Goal: Task Accomplishment & Management: Manage account settings

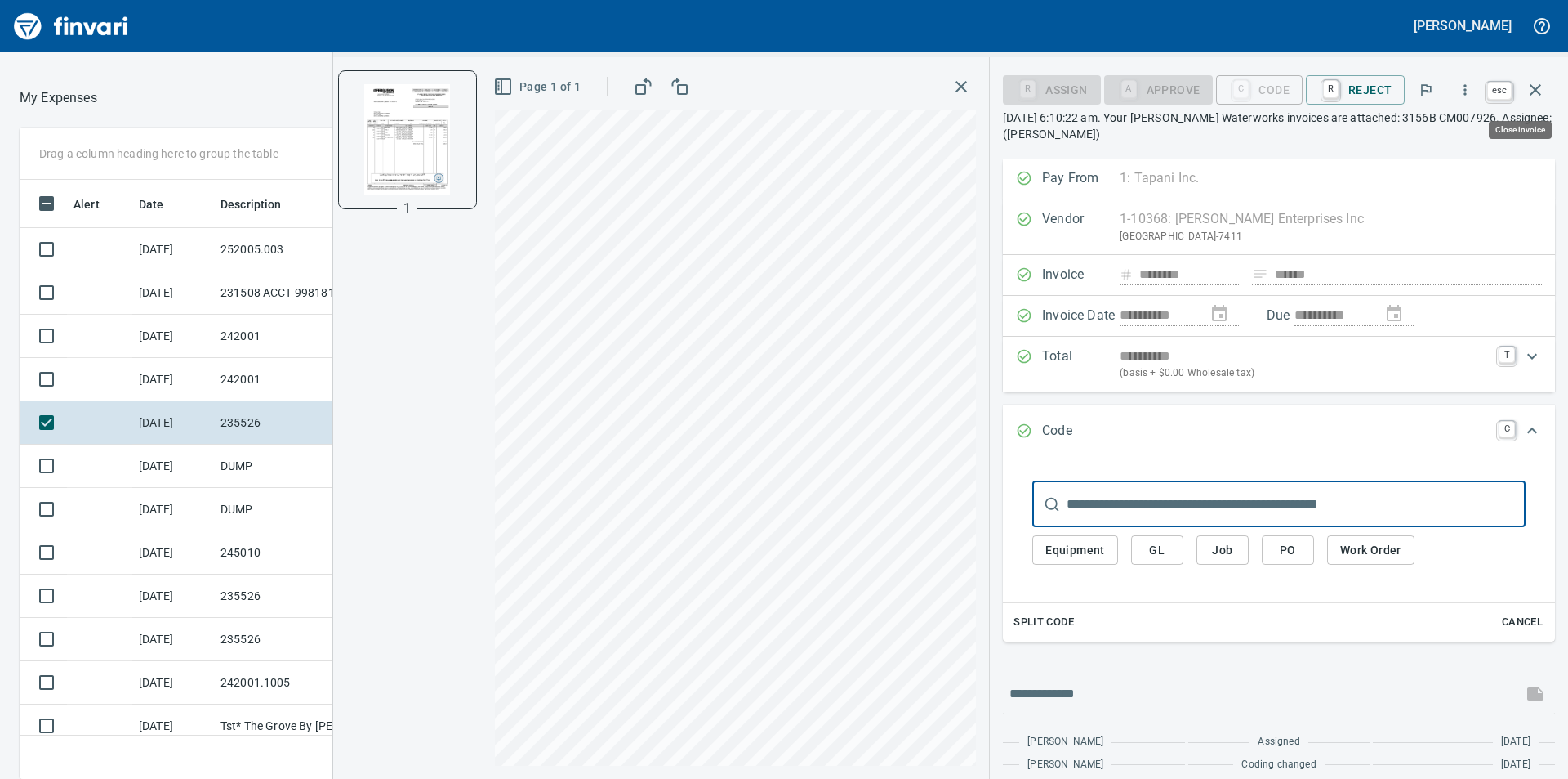
scroll to position [587, 1084]
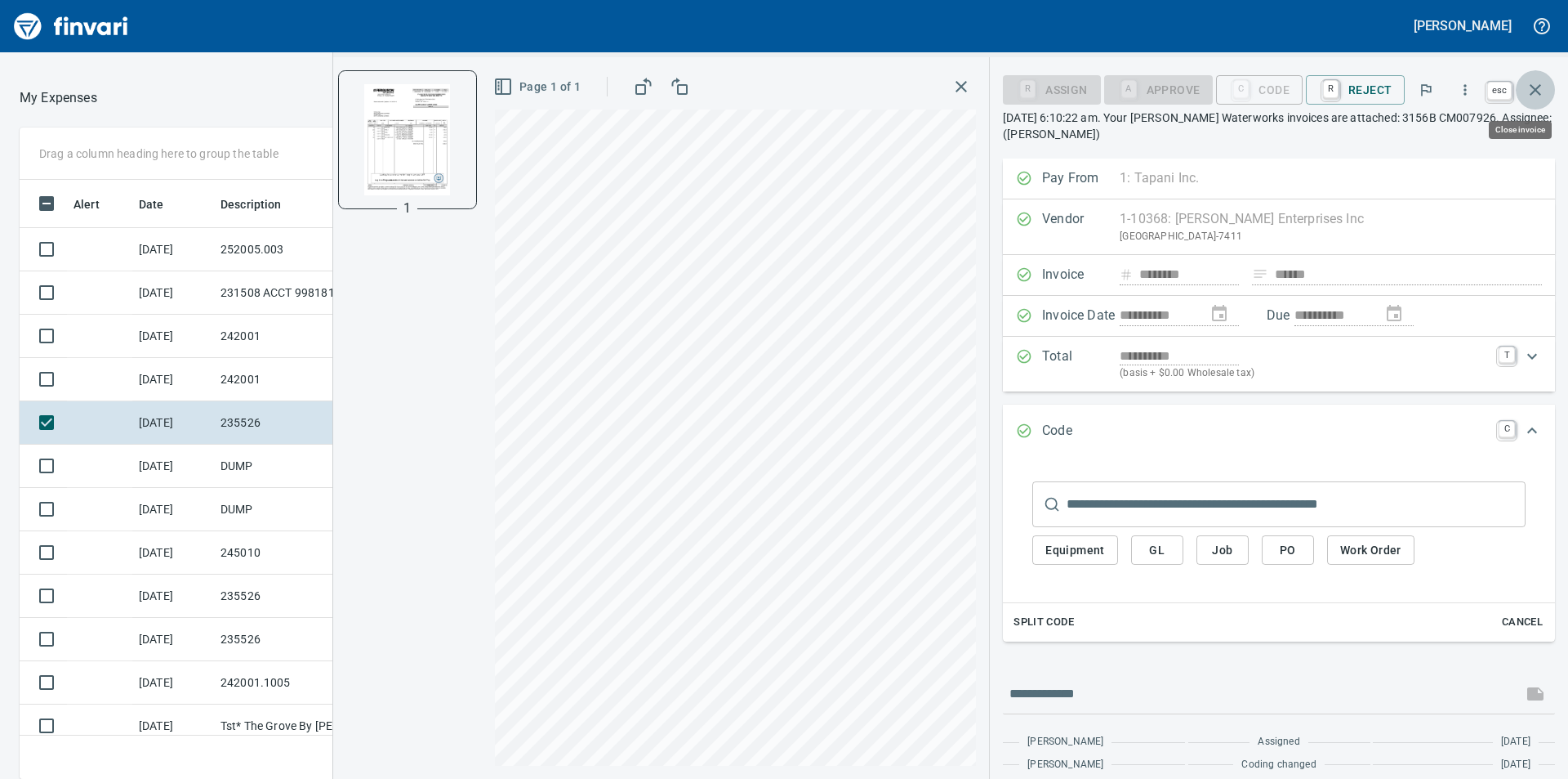
click at [1542, 91] on icon "button" at bounding box center [1536, 89] width 19 height 19
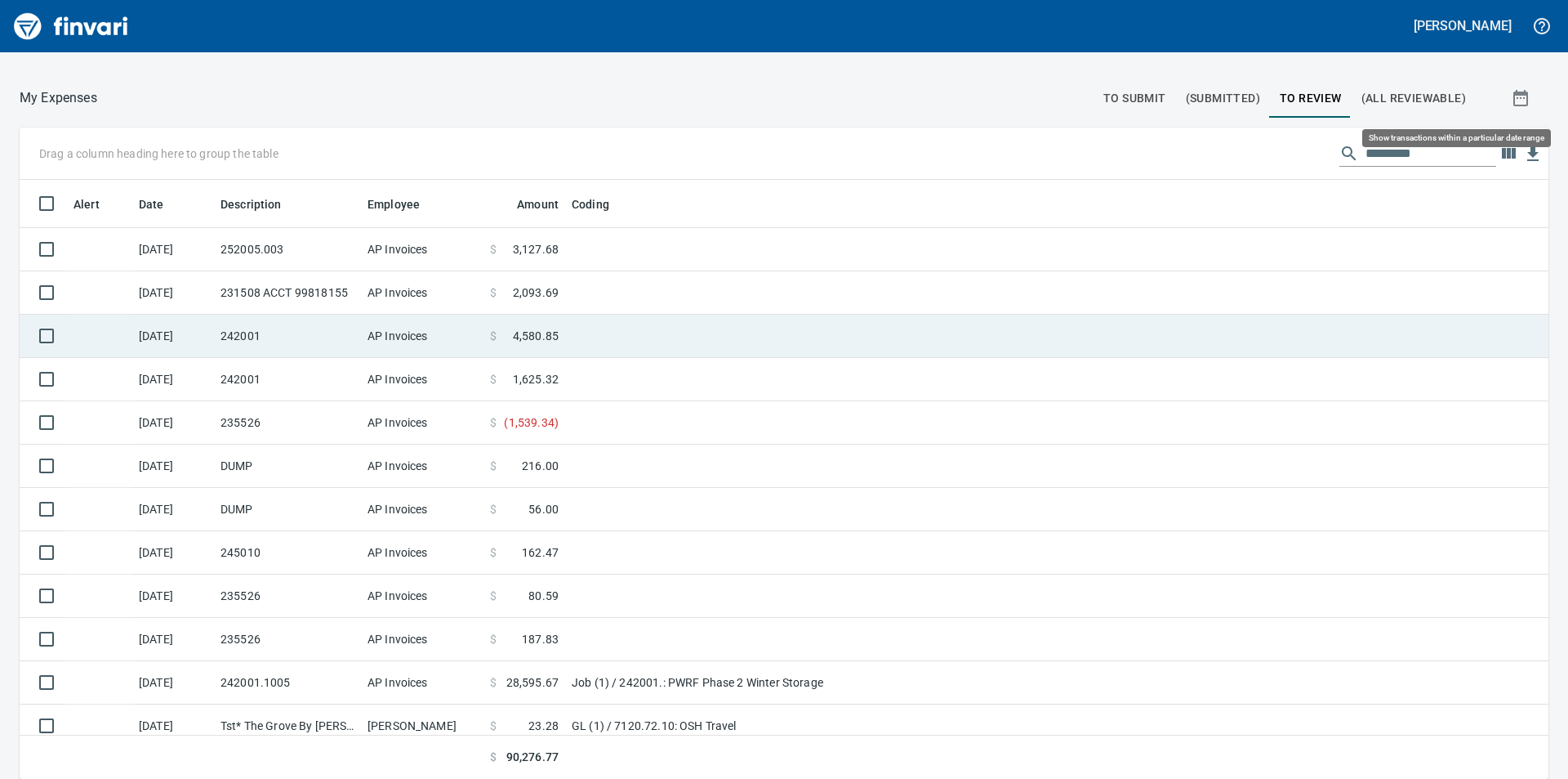
scroll to position [587, 1493]
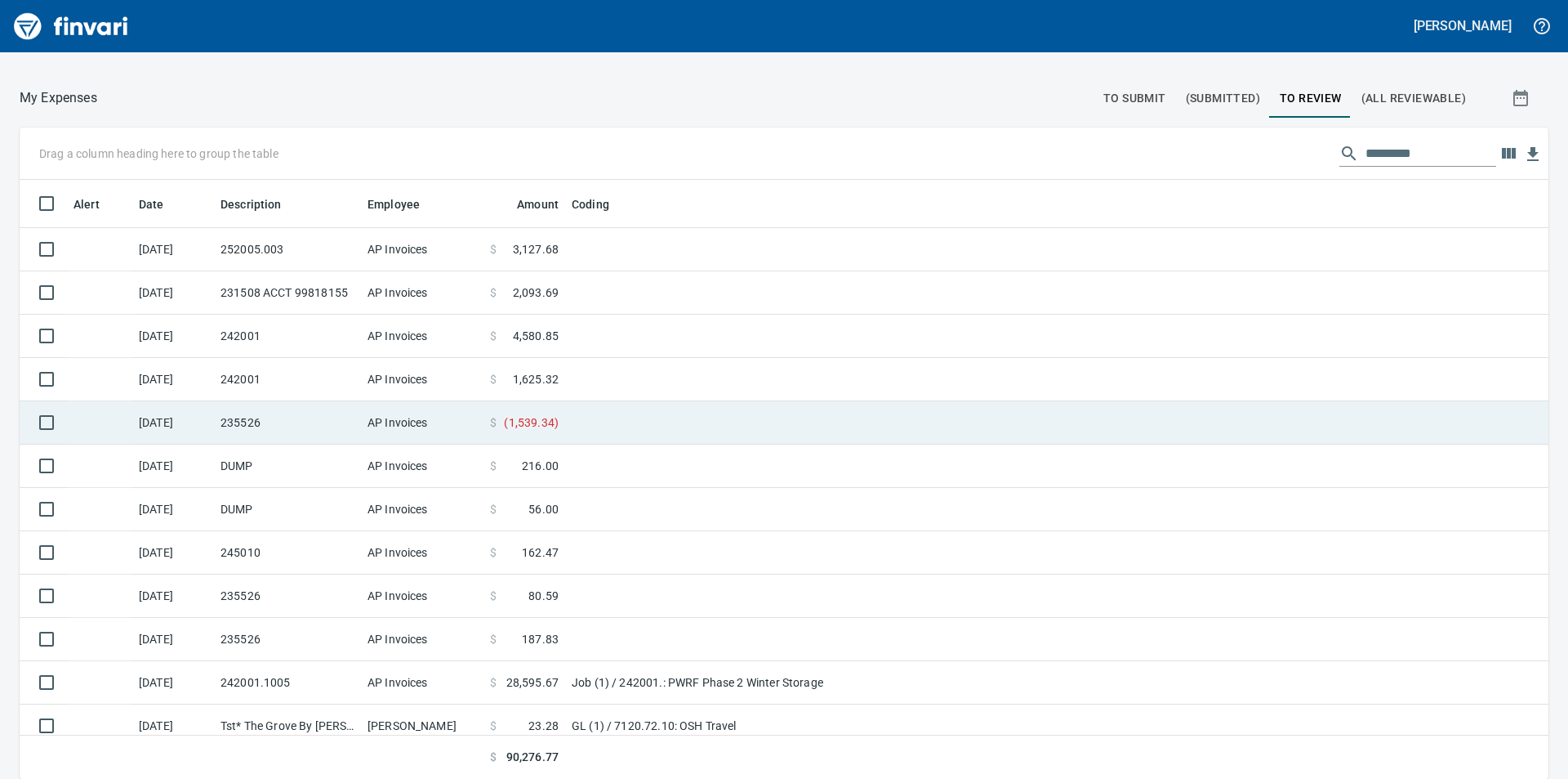
click at [556, 418] on span "( 1,539.34 )" at bounding box center [531, 422] width 54 height 17
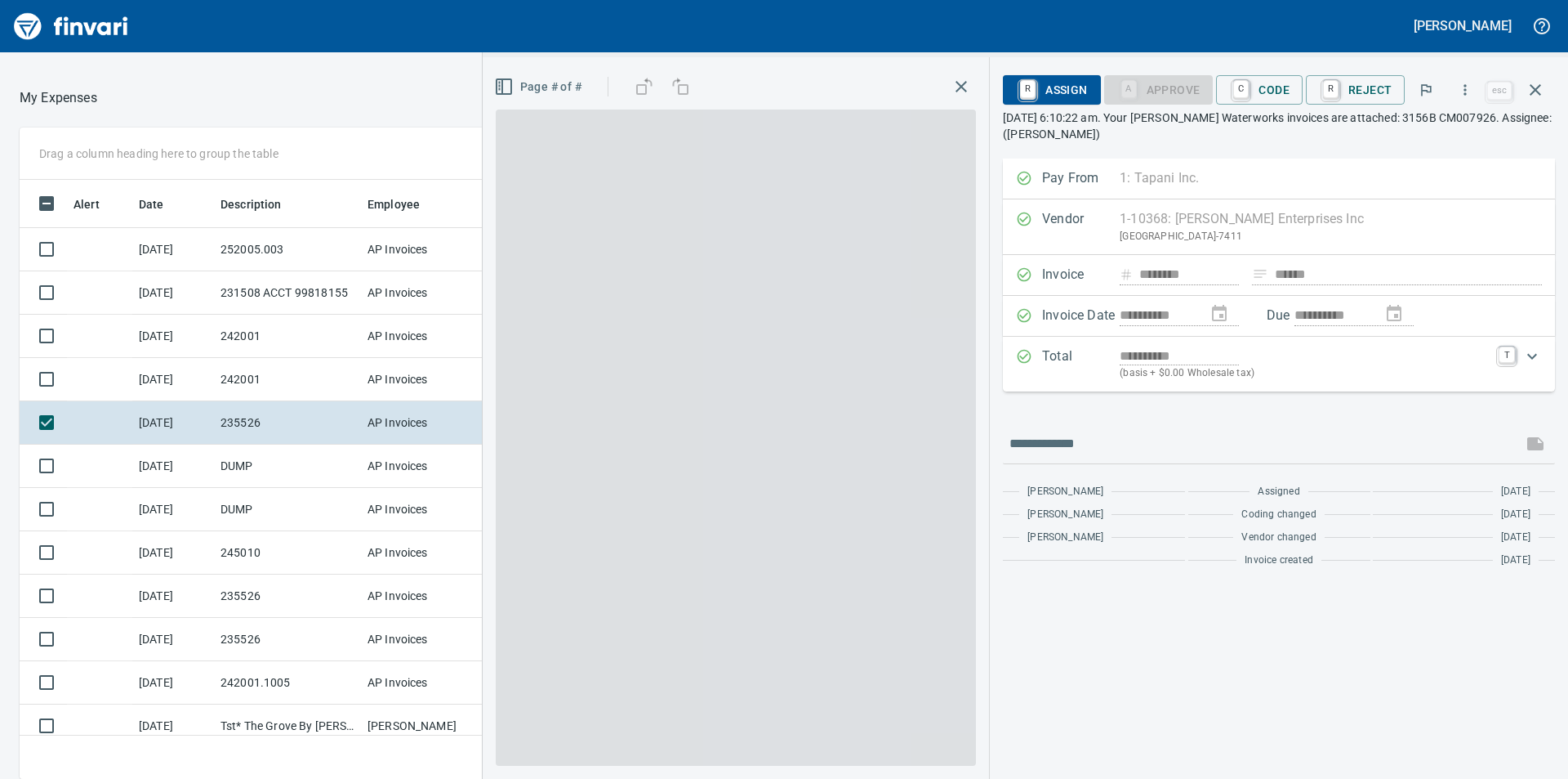
scroll to position [587, 1084]
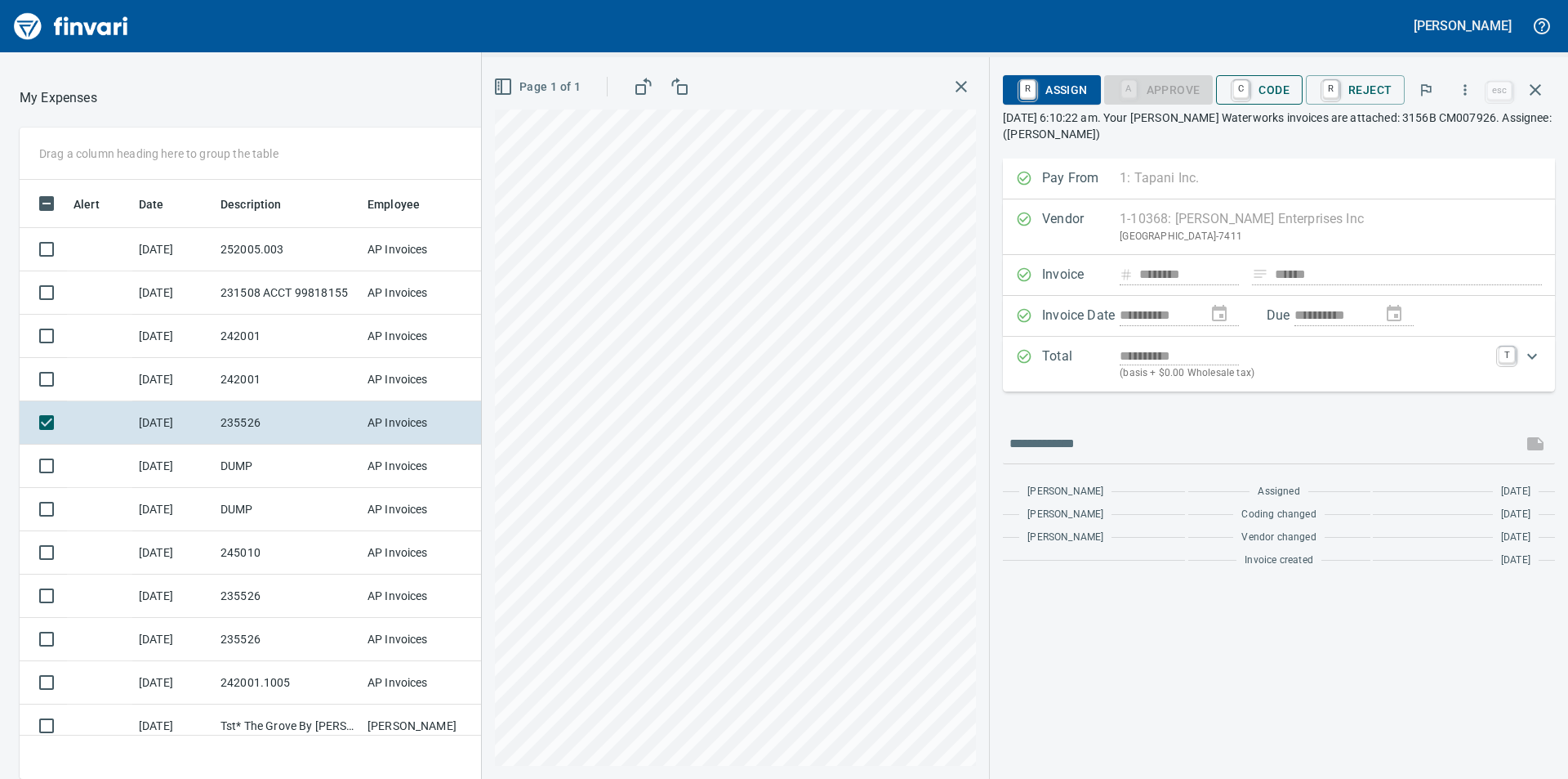
click at [1278, 91] on span "C Code" at bounding box center [1259, 90] width 60 height 28
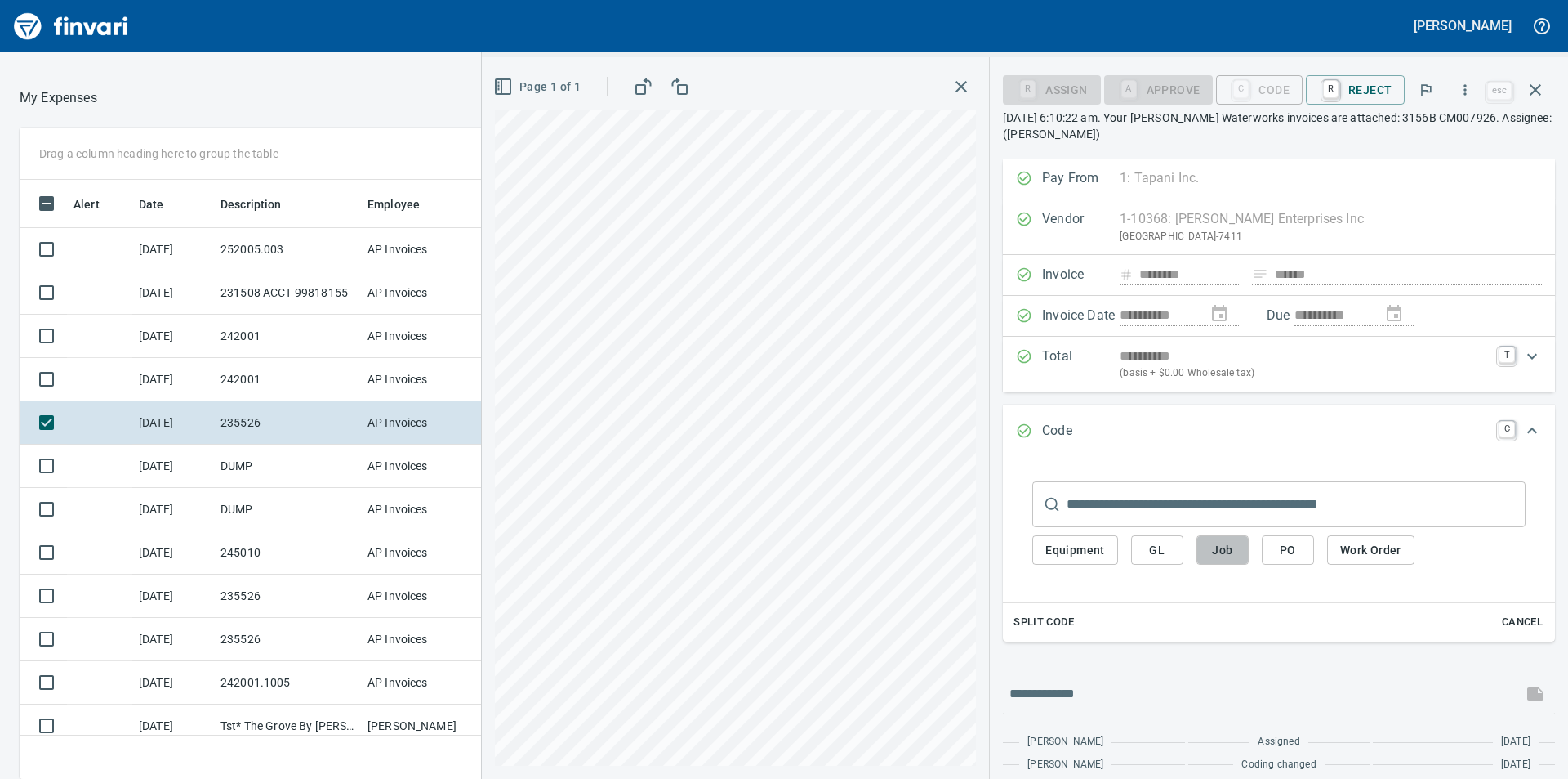
click at [1240, 553] on button "Job" at bounding box center [1223, 550] width 53 height 31
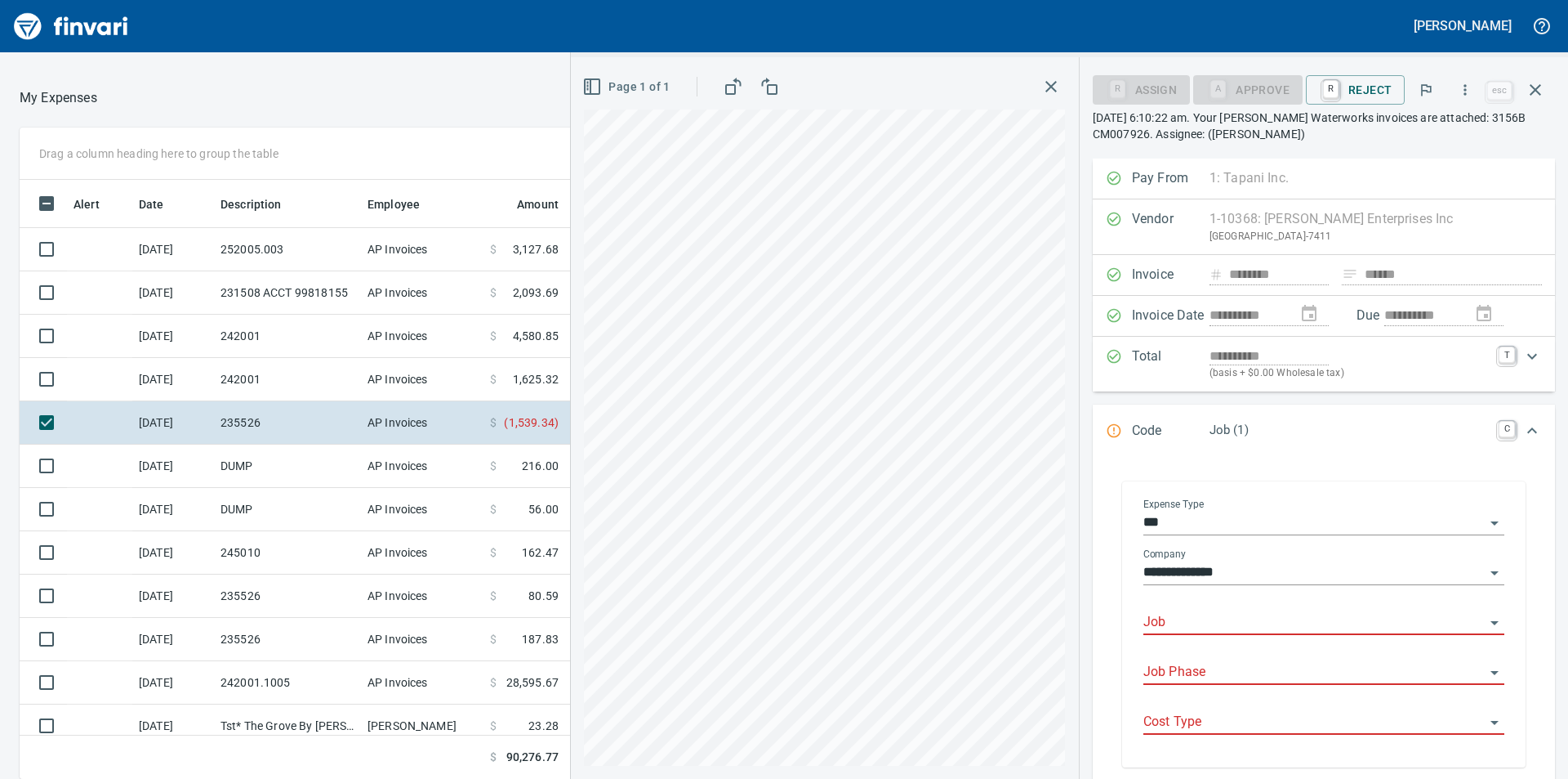
click at [1240, 621] on input "Job" at bounding box center [1315, 623] width 342 height 23
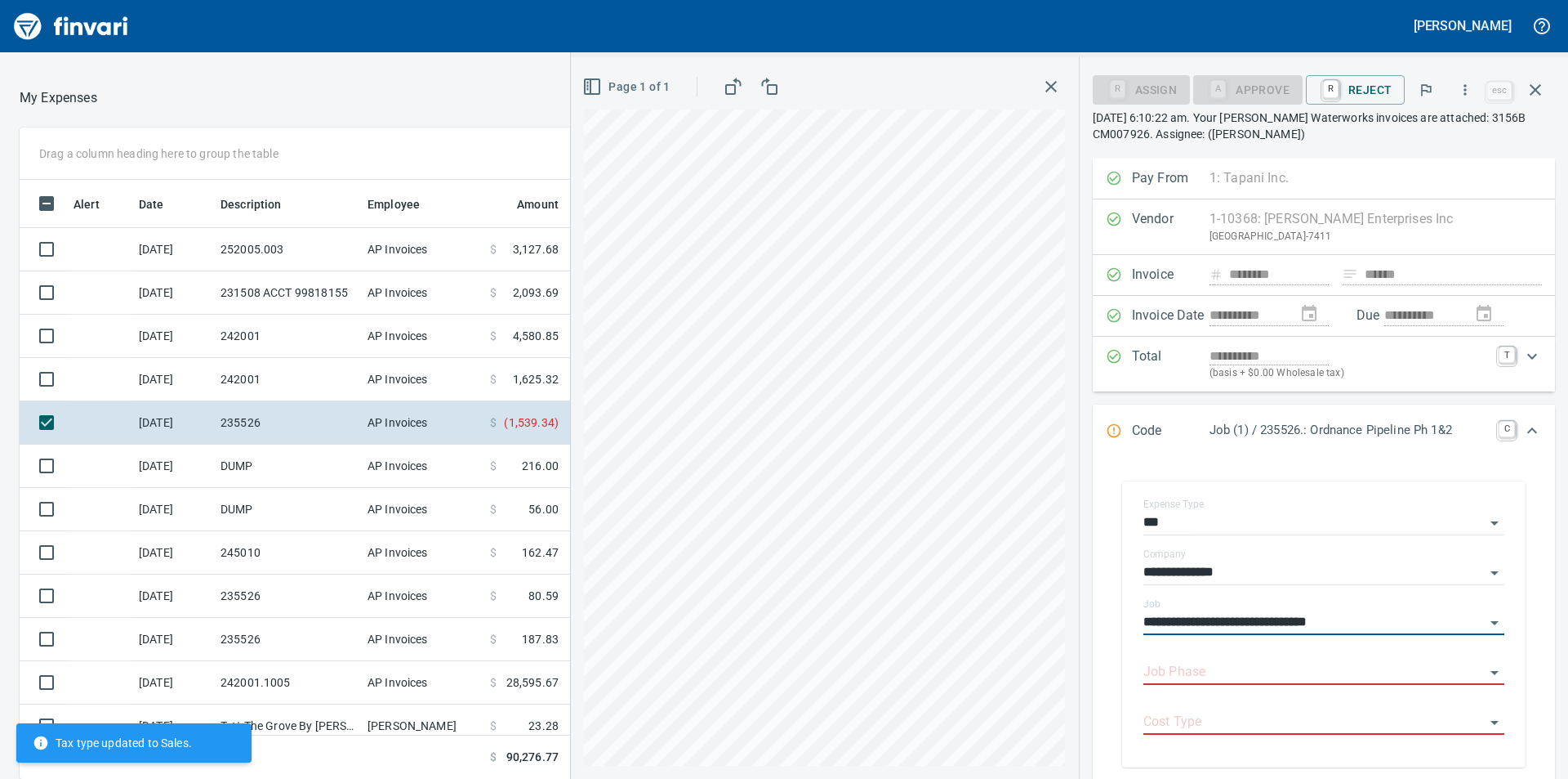
type input "**********"
click at [1297, 673] on input "Job Phase" at bounding box center [1315, 672] width 342 height 23
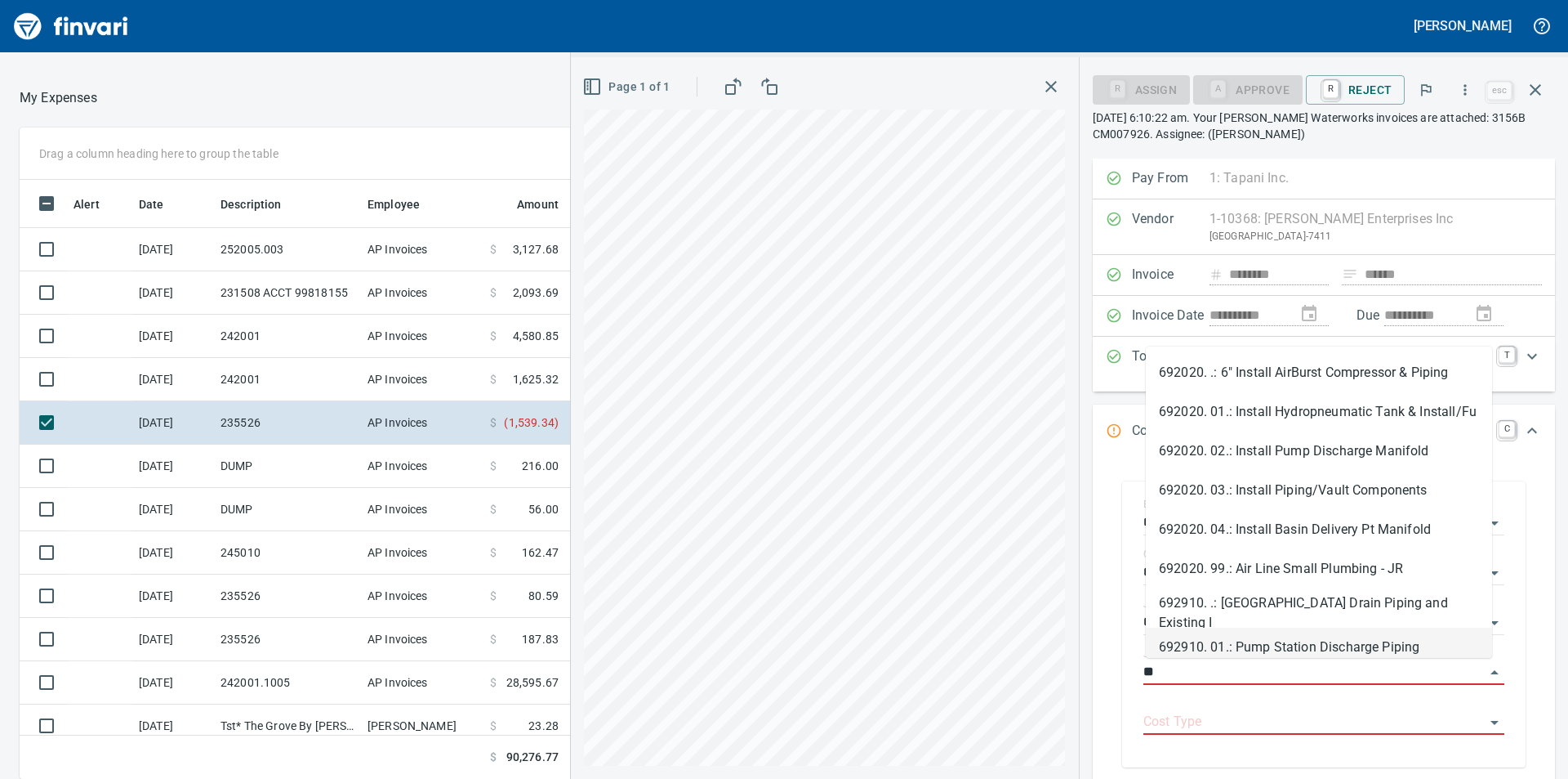
click at [1275, 636] on li "692910. 01.: Pump Station Discharge Piping" at bounding box center [1318, 647] width 346 height 39
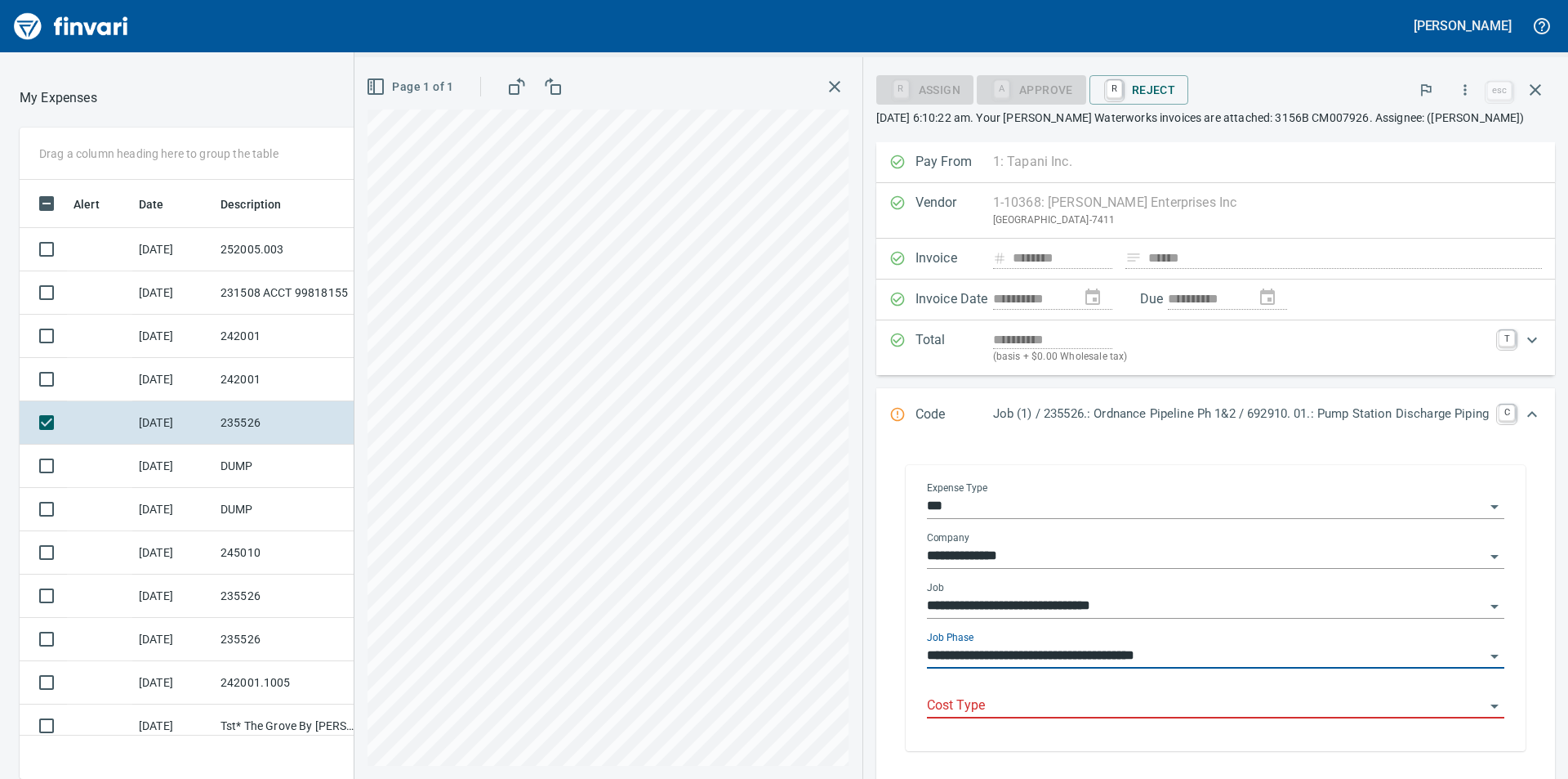
type input "**********"
click at [1257, 705] on input "Cost Type" at bounding box center [1205, 706] width 558 height 23
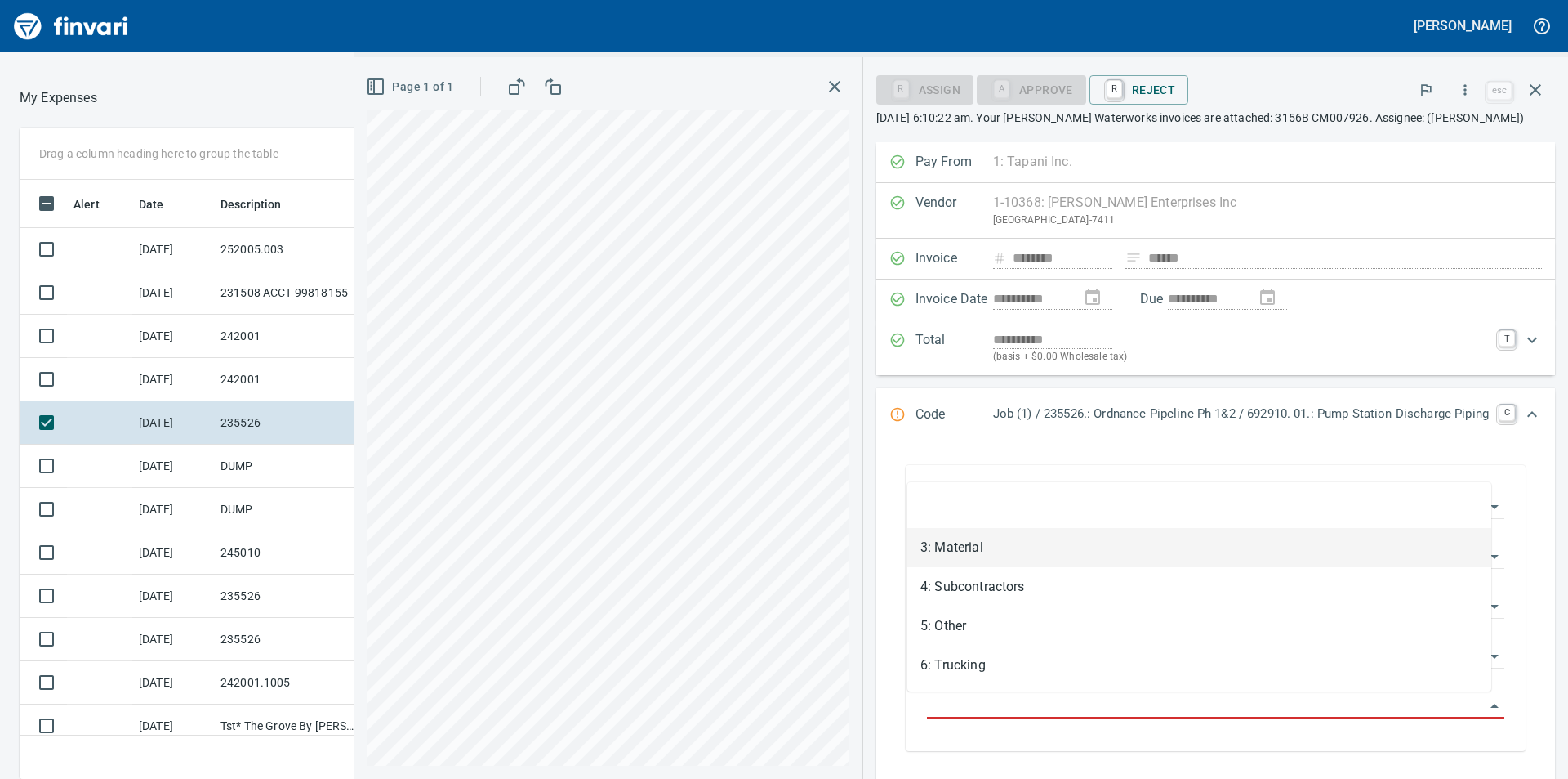
click at [969, 546] on li "3: Material" at bounding box center [1199, 547] width 584 height 39
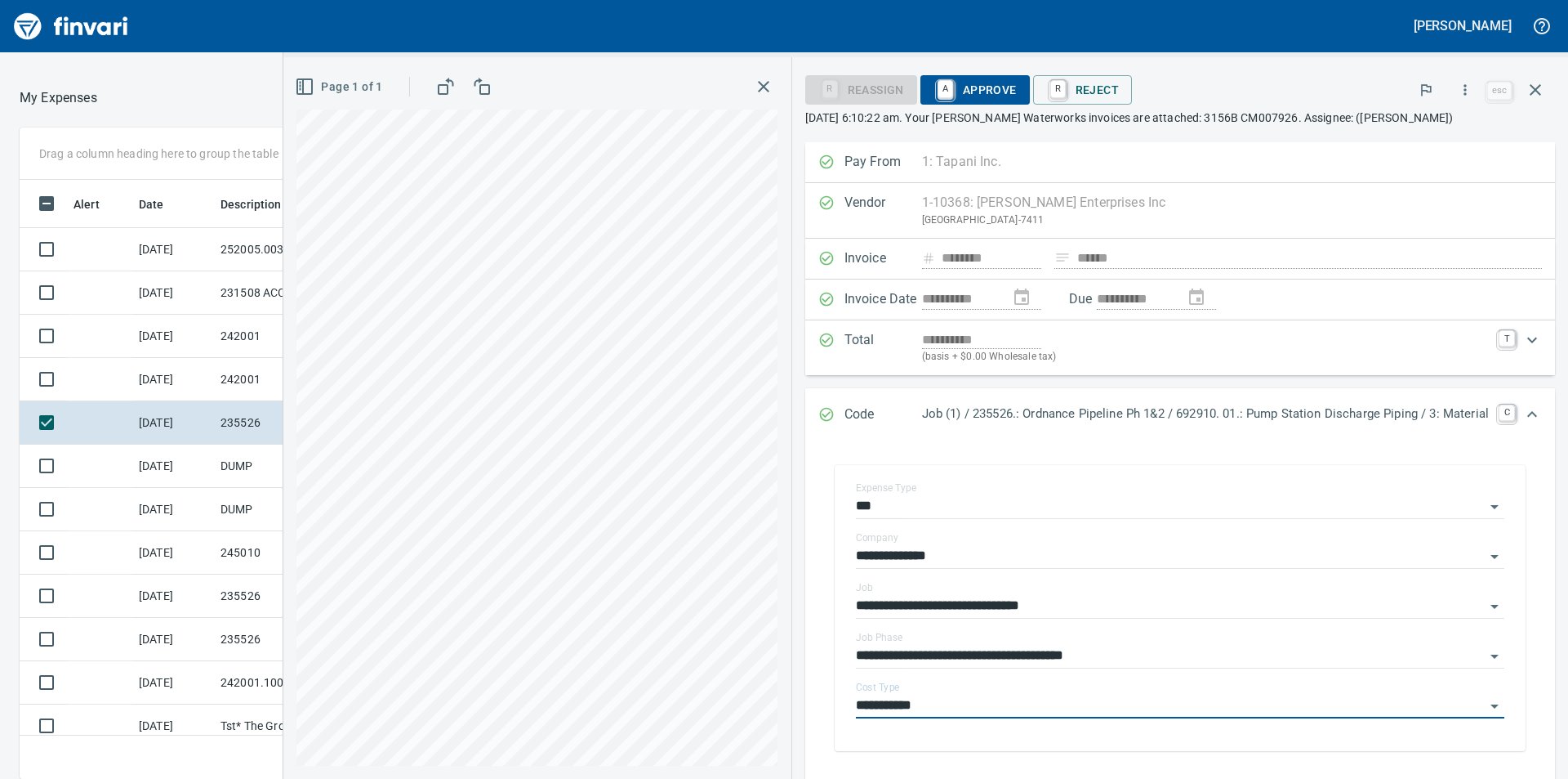
type input "**********"
click at [985, 93] on span "A Approve" at bounding box center [975, 90] width 83 height 28
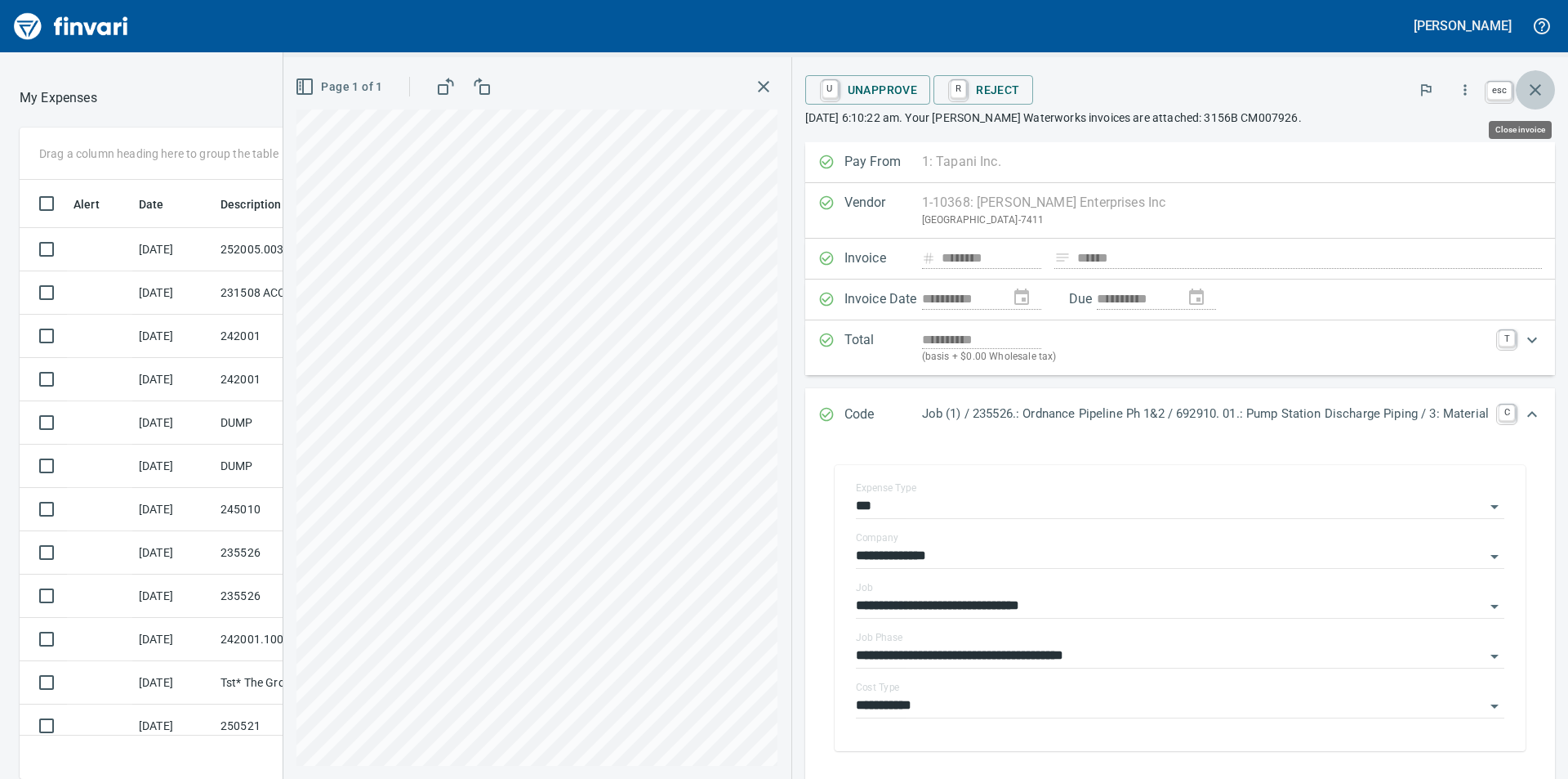
click at [1536, 89] on icon "button" at bounding box center [1536, 89] width 19 height 19
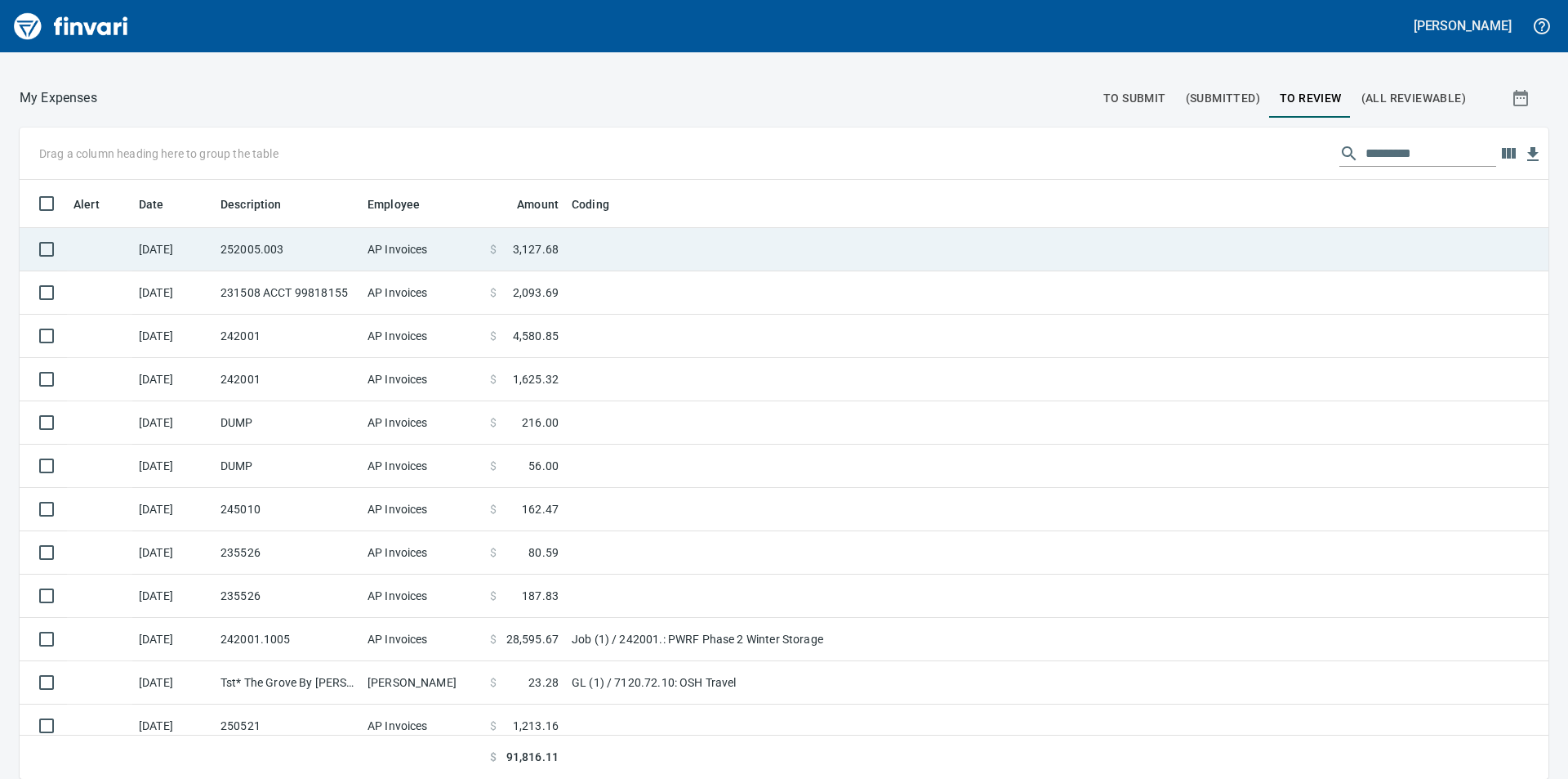
click at [540, 242] on span "3,127.68" at bounding box center [536, 249] width 46 height 17
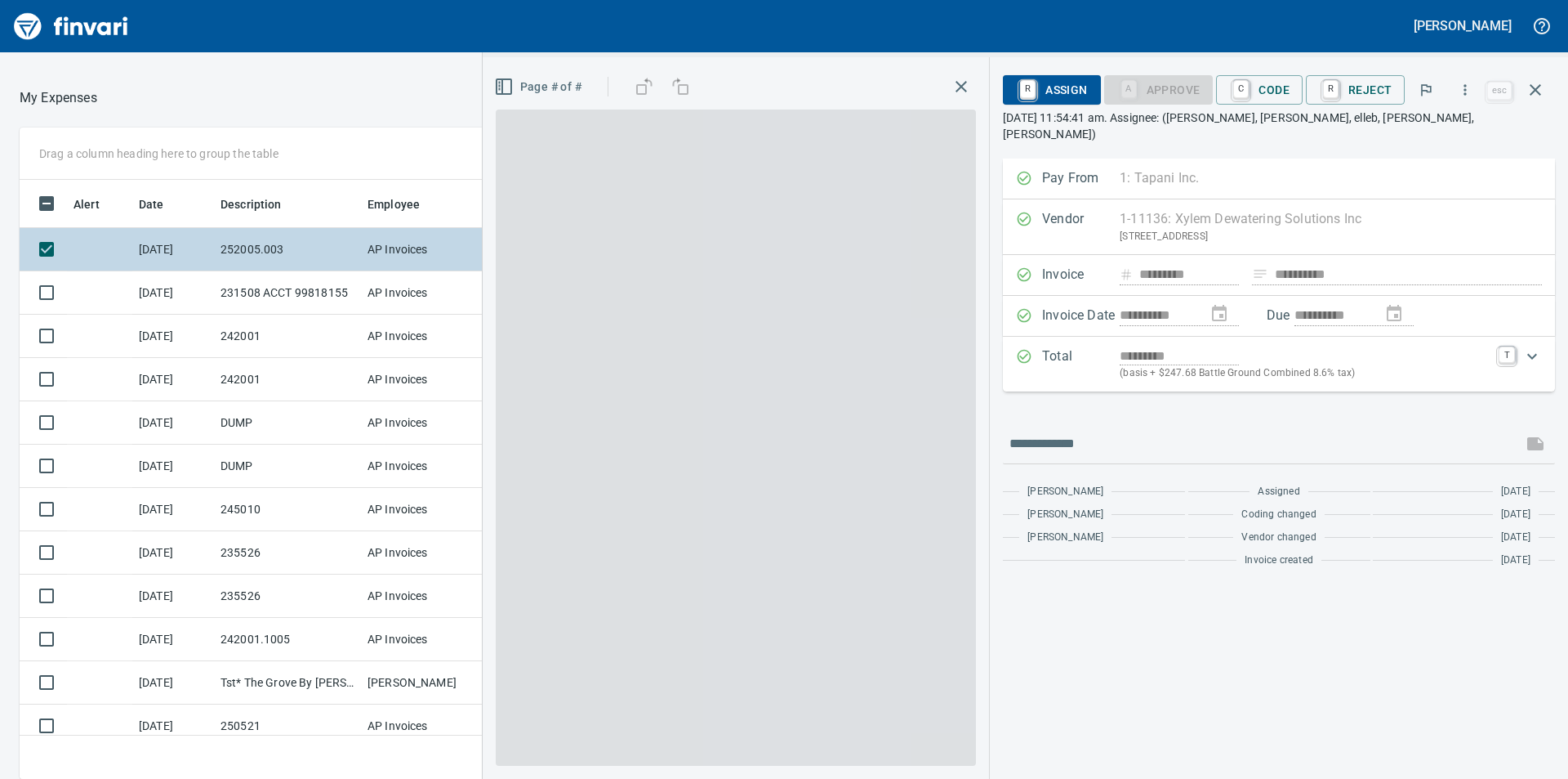
scroll to position [587, 1084]
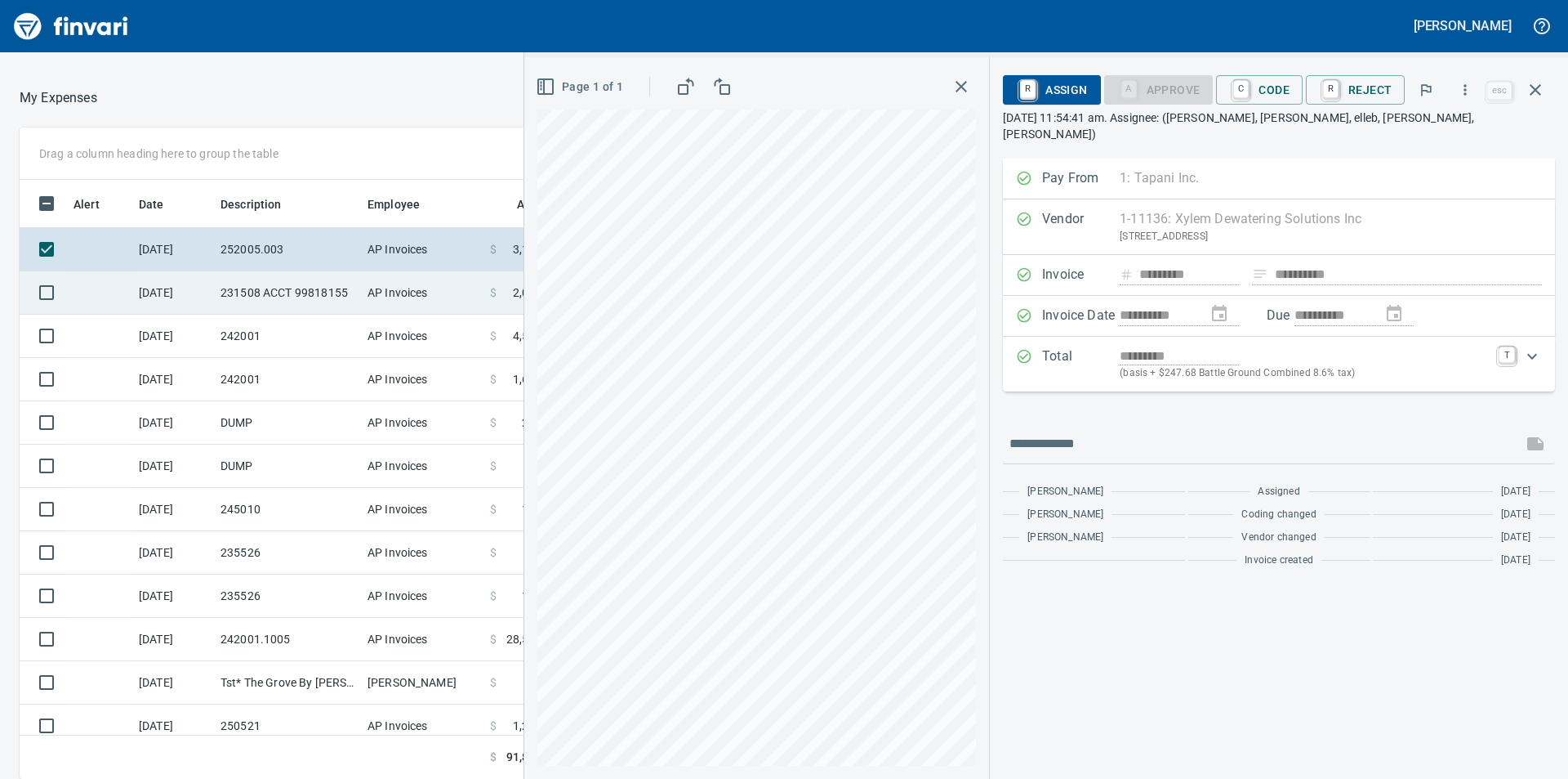
click at [438, 285] on td "AP Invoices" at bounding box center [422, 293] width 123 height 43
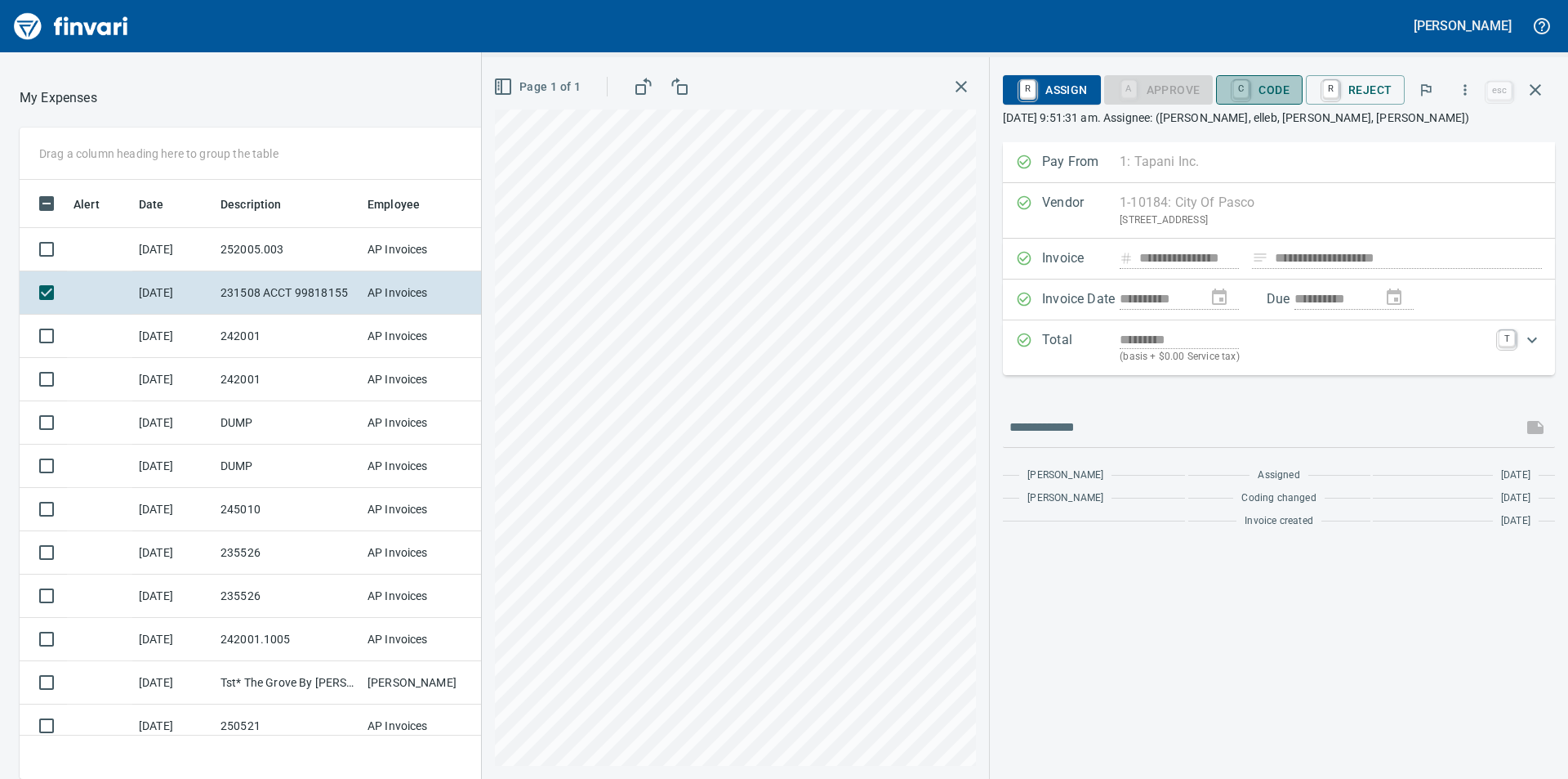
click at [1277, 89] on span "C Code" at bounding box center [1259, 90] width 60 height 28
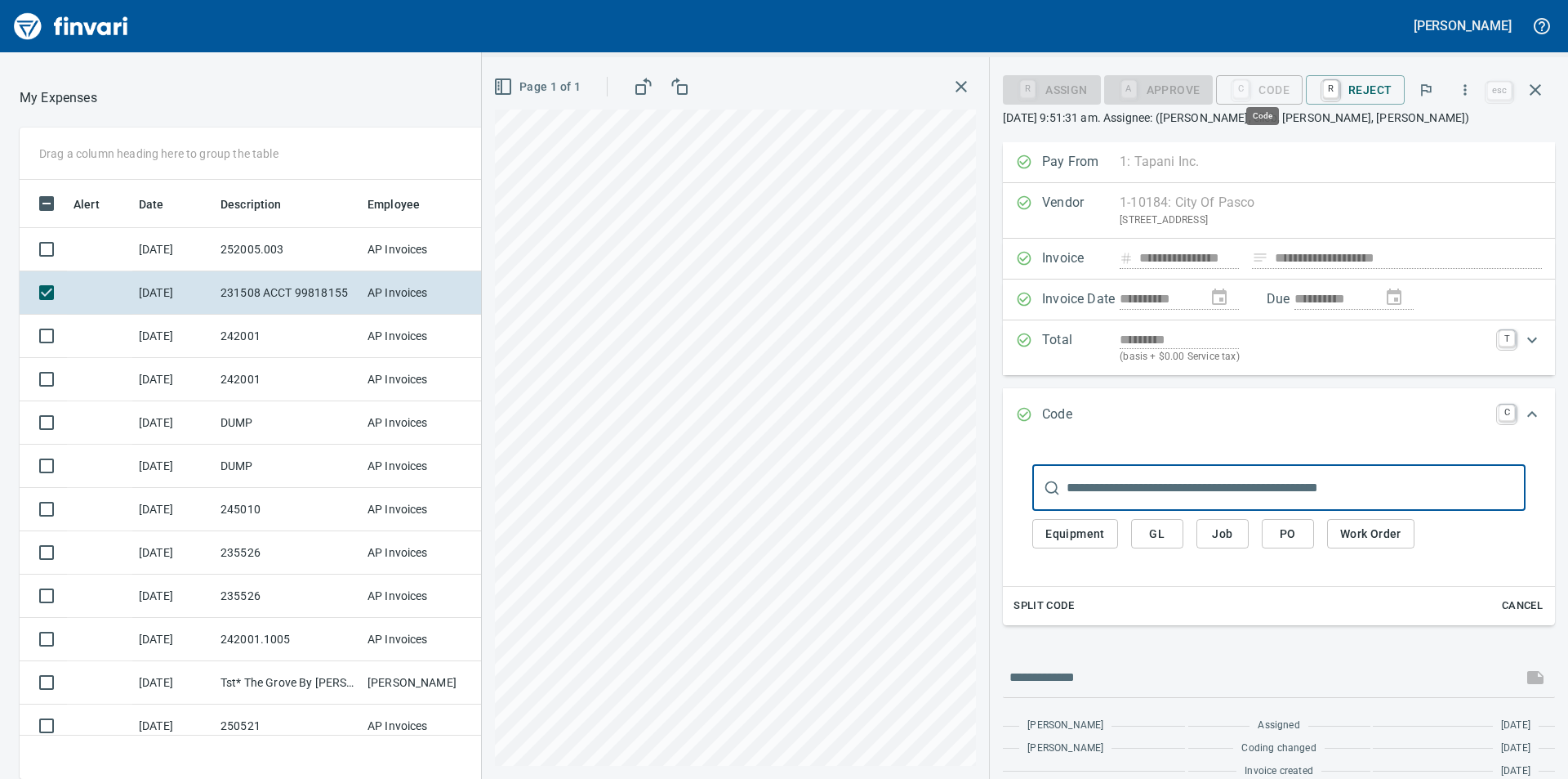
scroll to position [587, 1084]
click at [1240, 532] on button "Job" at bounding box center [1223, 534] width 53 height 31
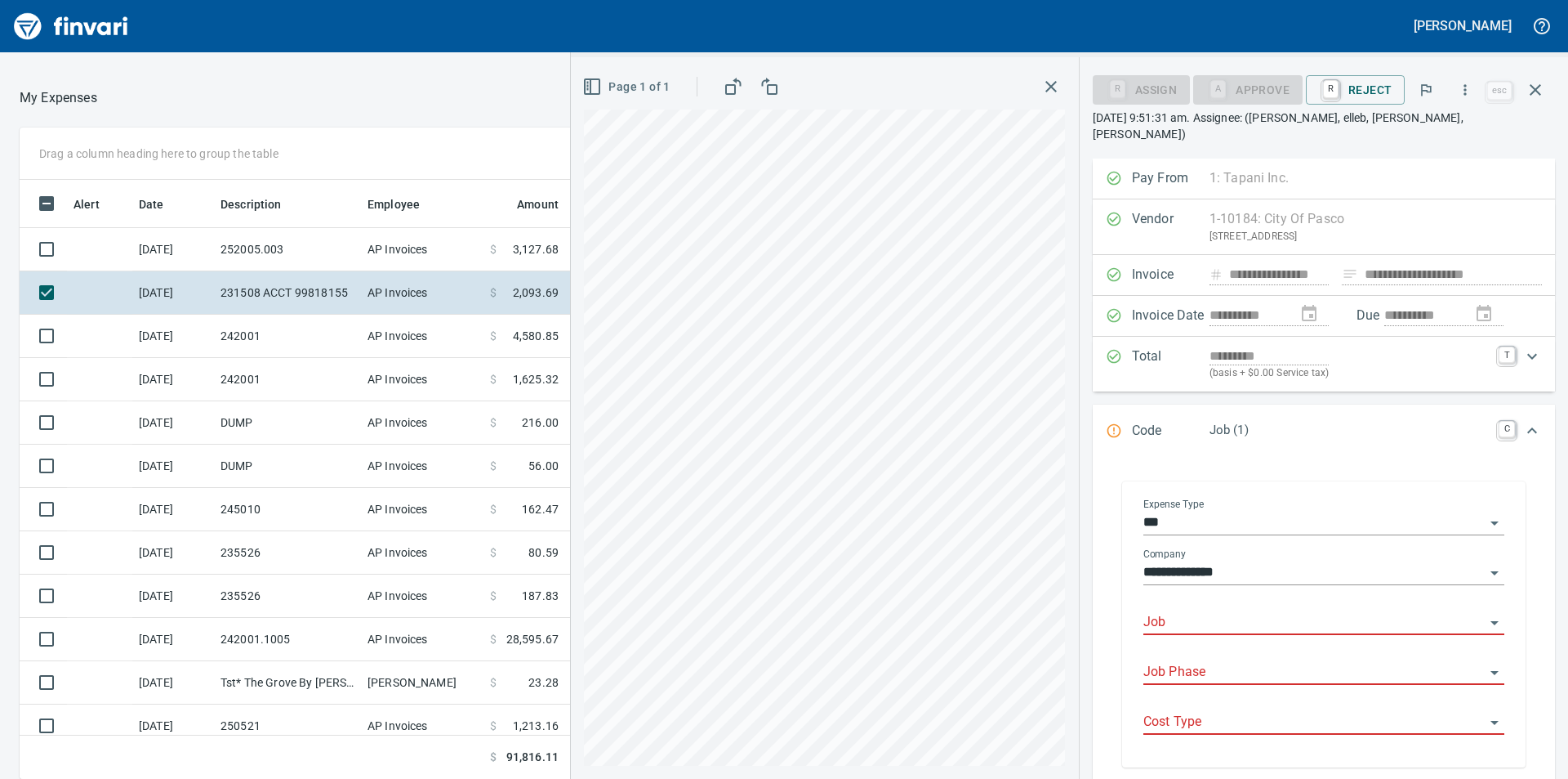
click at [1217, 617] on input "Job" at bounding box center [1315, 623] width 342 height 23
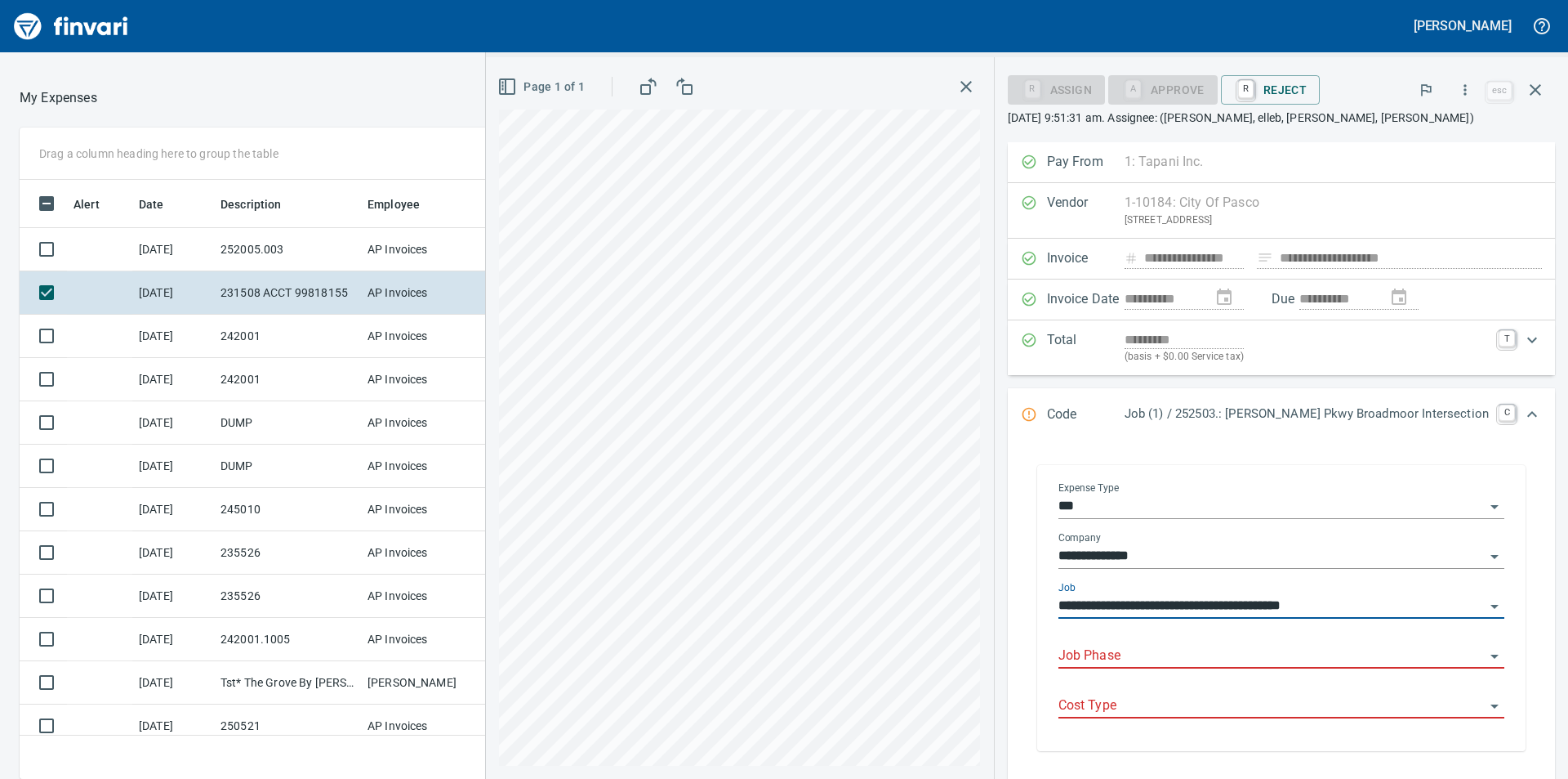
type input "**********"
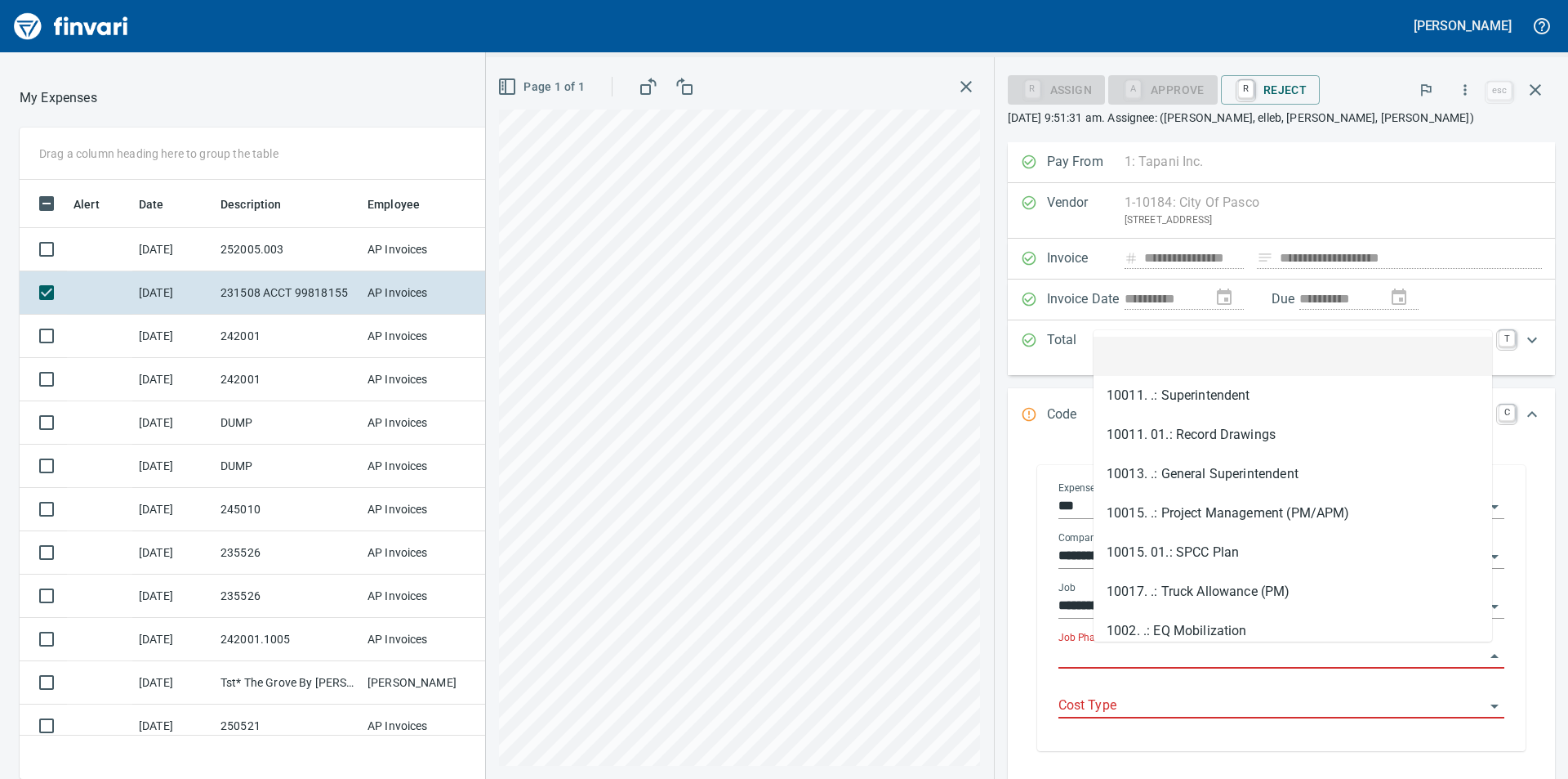
click at [1261, 658] on input "Job Phase" at bounding box center [1272, 656] width 427 height 23
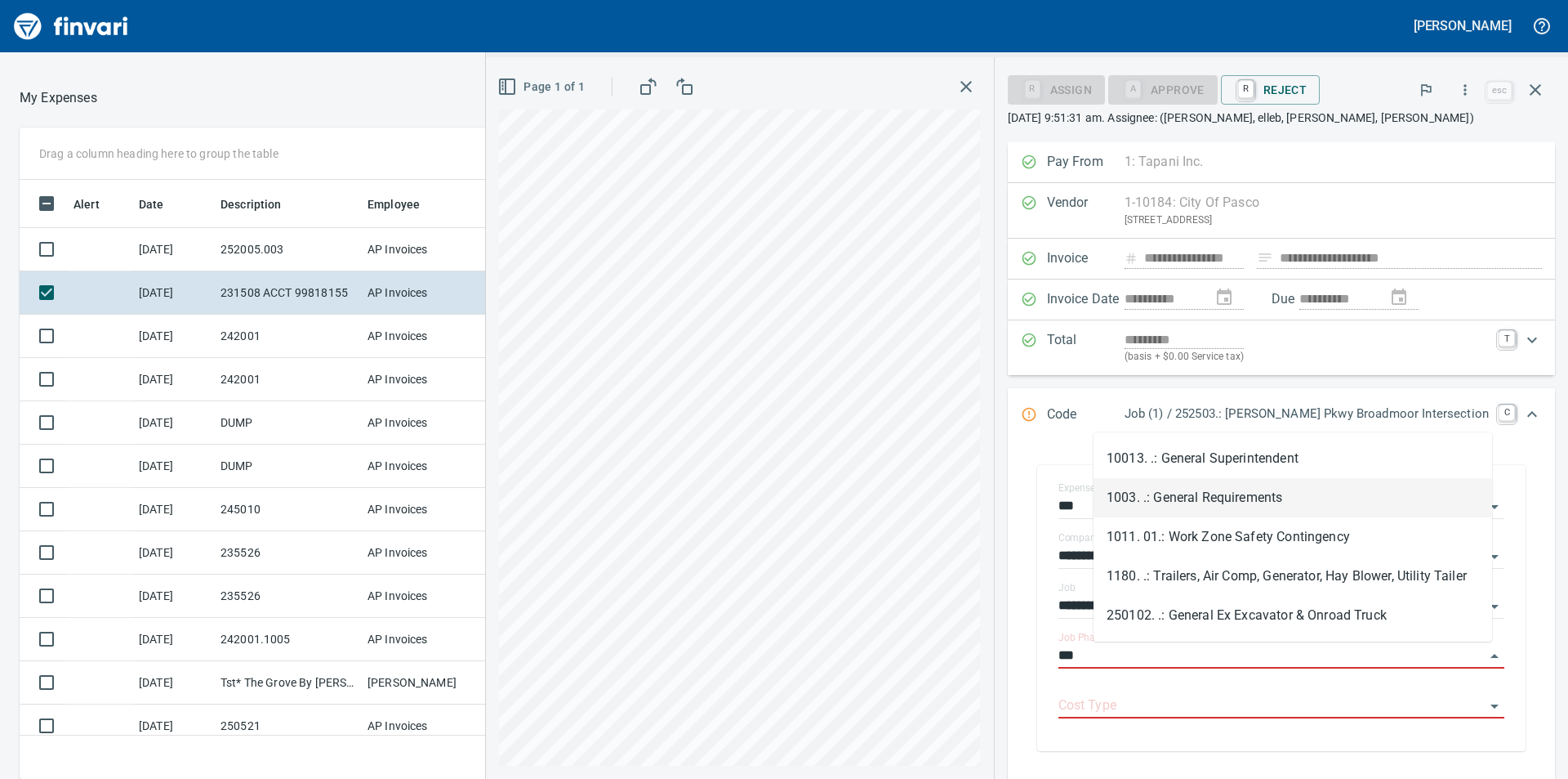
click at [1225, 495] on li "1003. .: General Requirements" at bounding box center [1293, 498] width 399 height 39
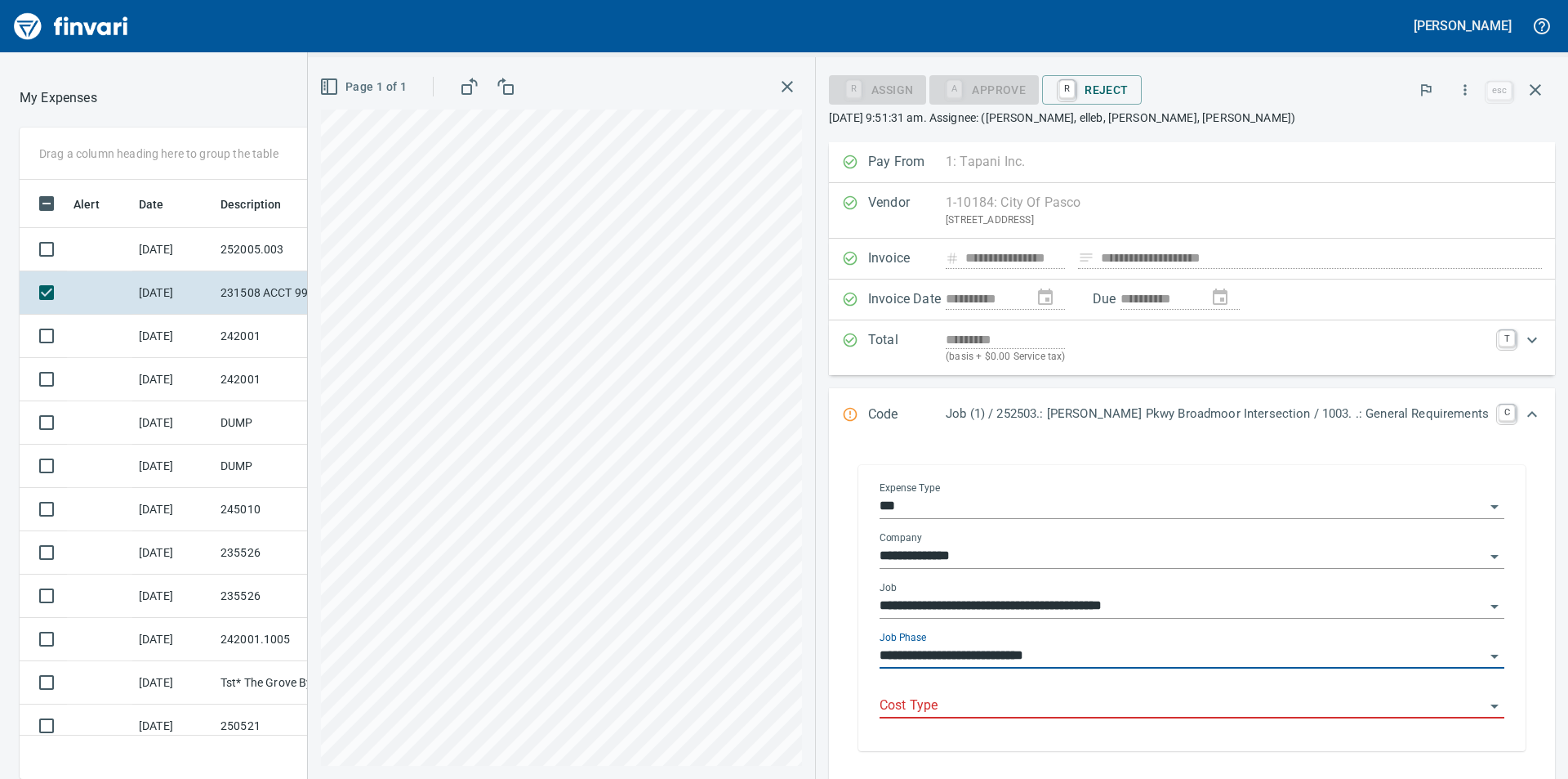
type input "**********"
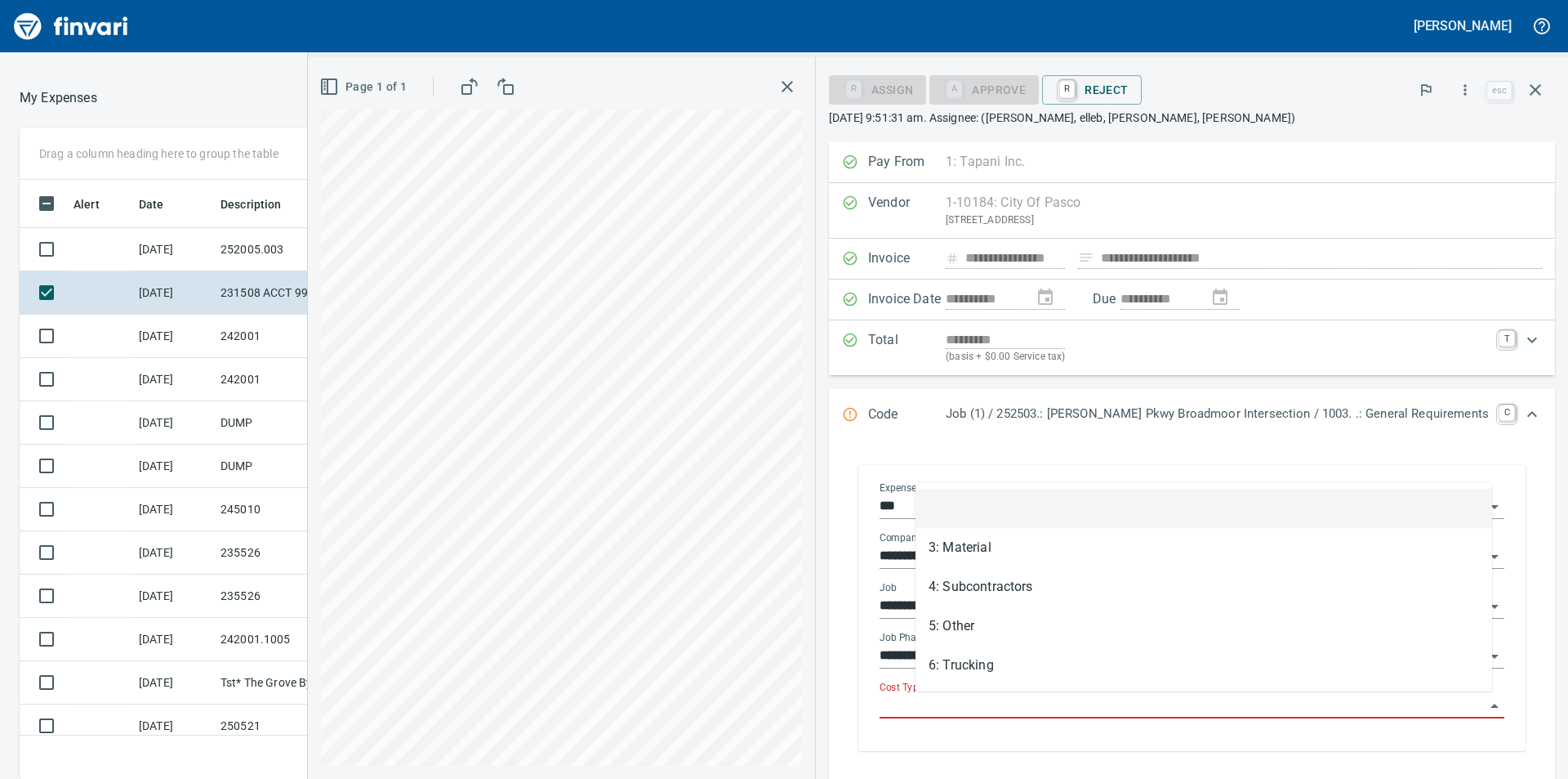
click at [1169, 707] on input "Cost Type" at bounding box center [1182, 706] width 605 height 23
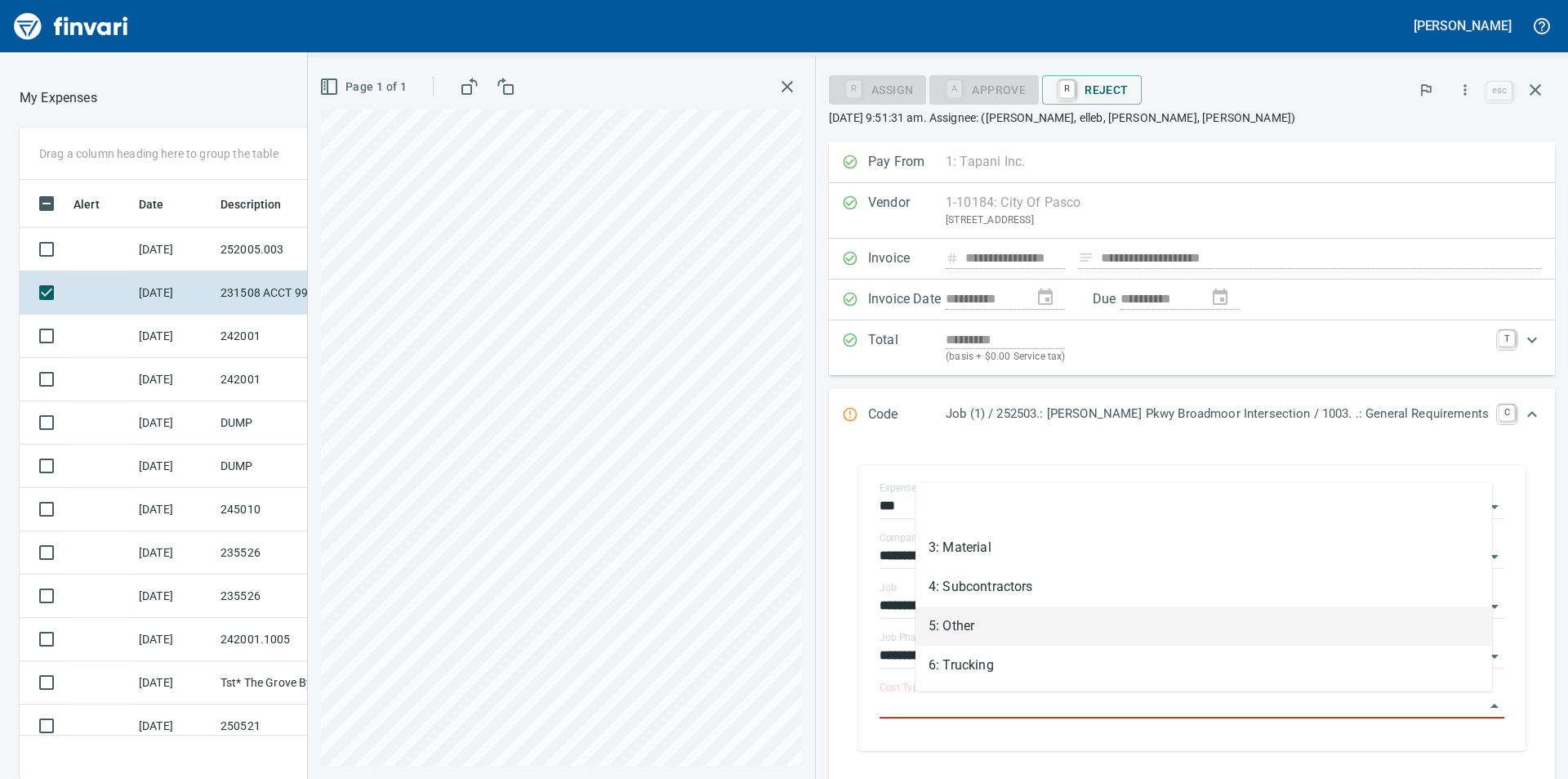
click at [1006, 618] on li "5: Other" at bounding box center [1204, 626] width 576 height 39
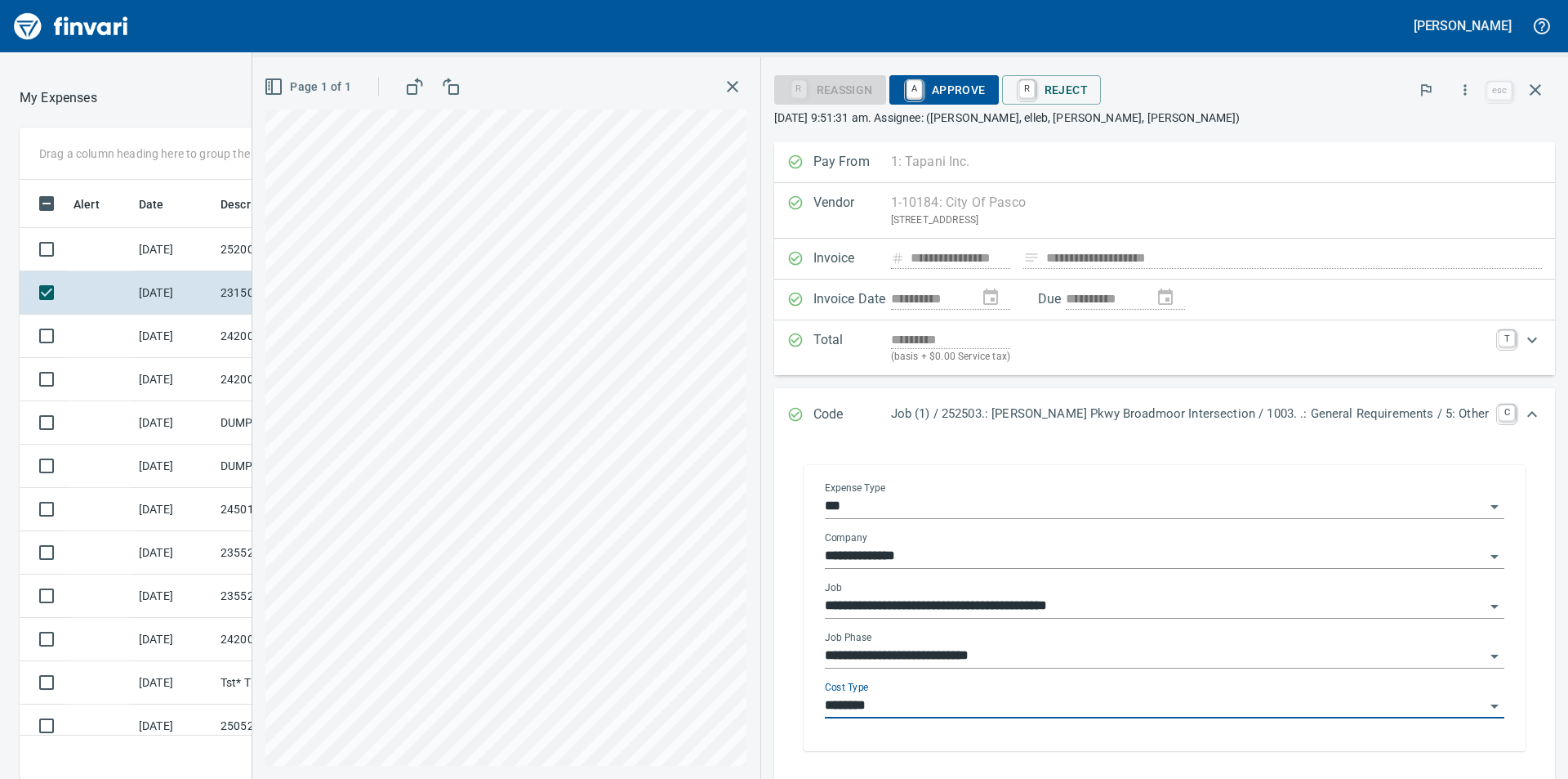
type input "********"
click at [986, 89] on span "A Approve" at bounding box center [943, 90] width 83 height 28
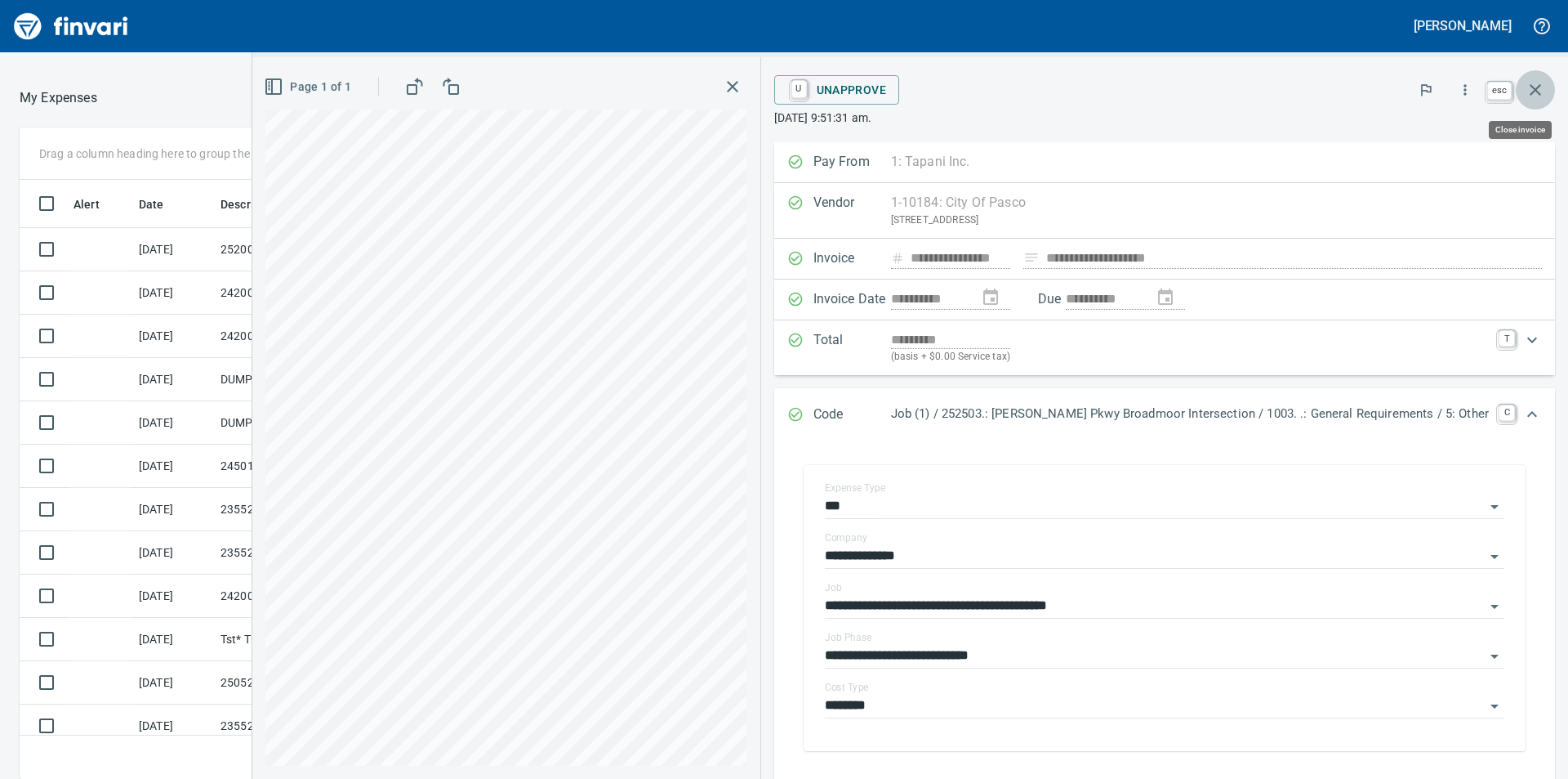
click at [1537, 90] on icon "button" at bounding box center [1536, 89] width 19 height 19
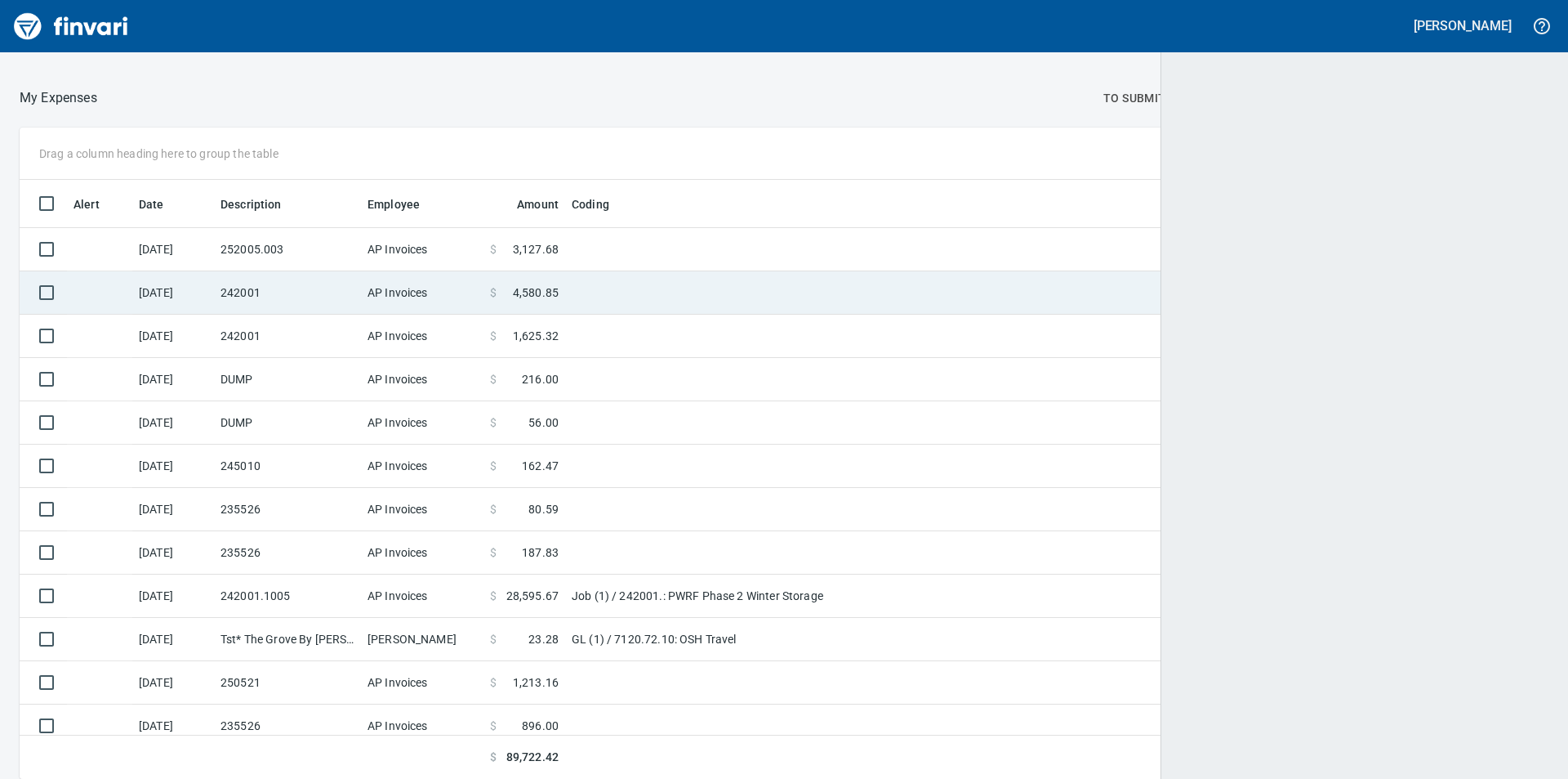
scroll to position [587, 1492]
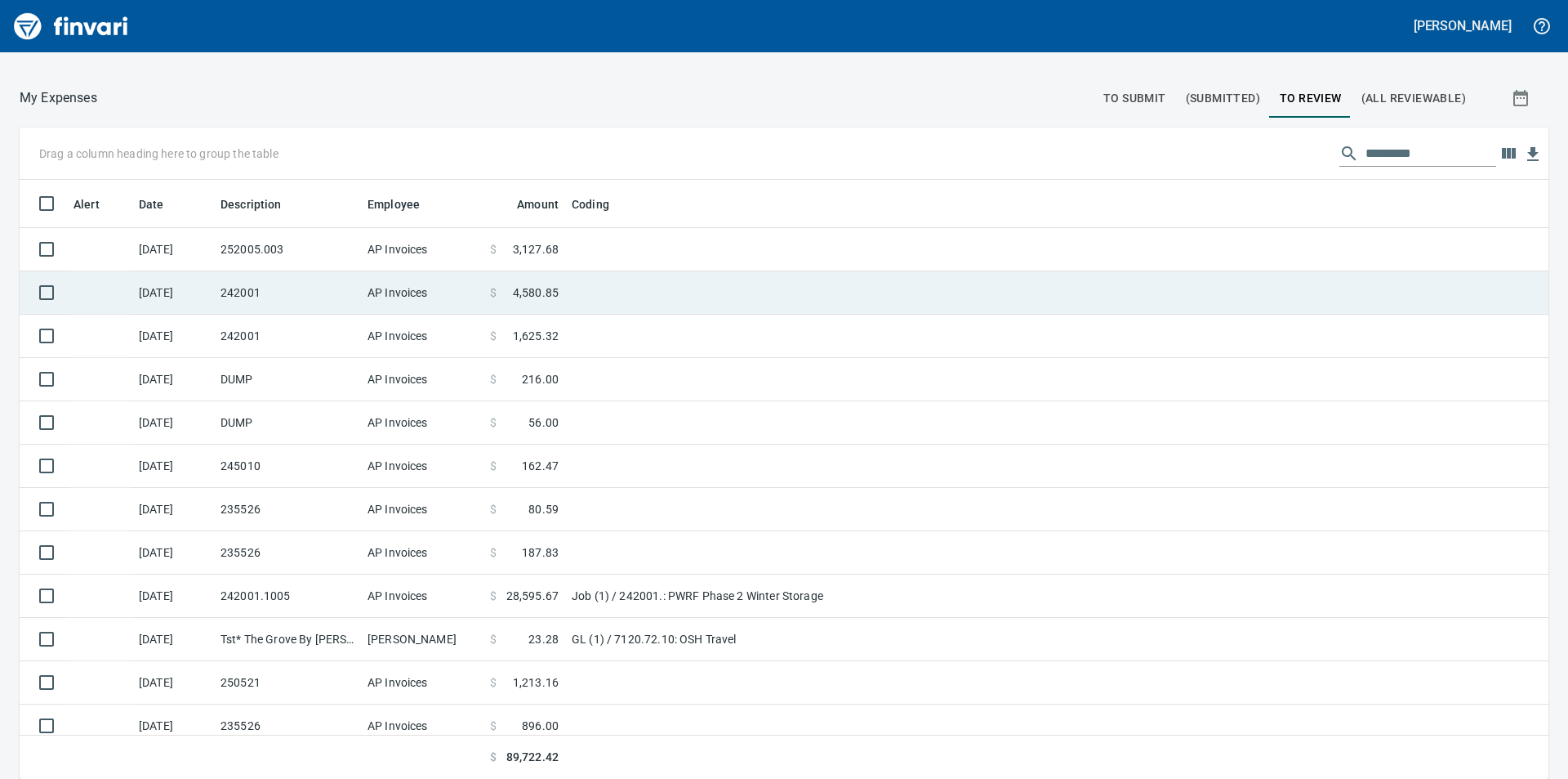
click at [529, 287] on span "4,580.85" at bounding box center [536, 293] width 46 height 17
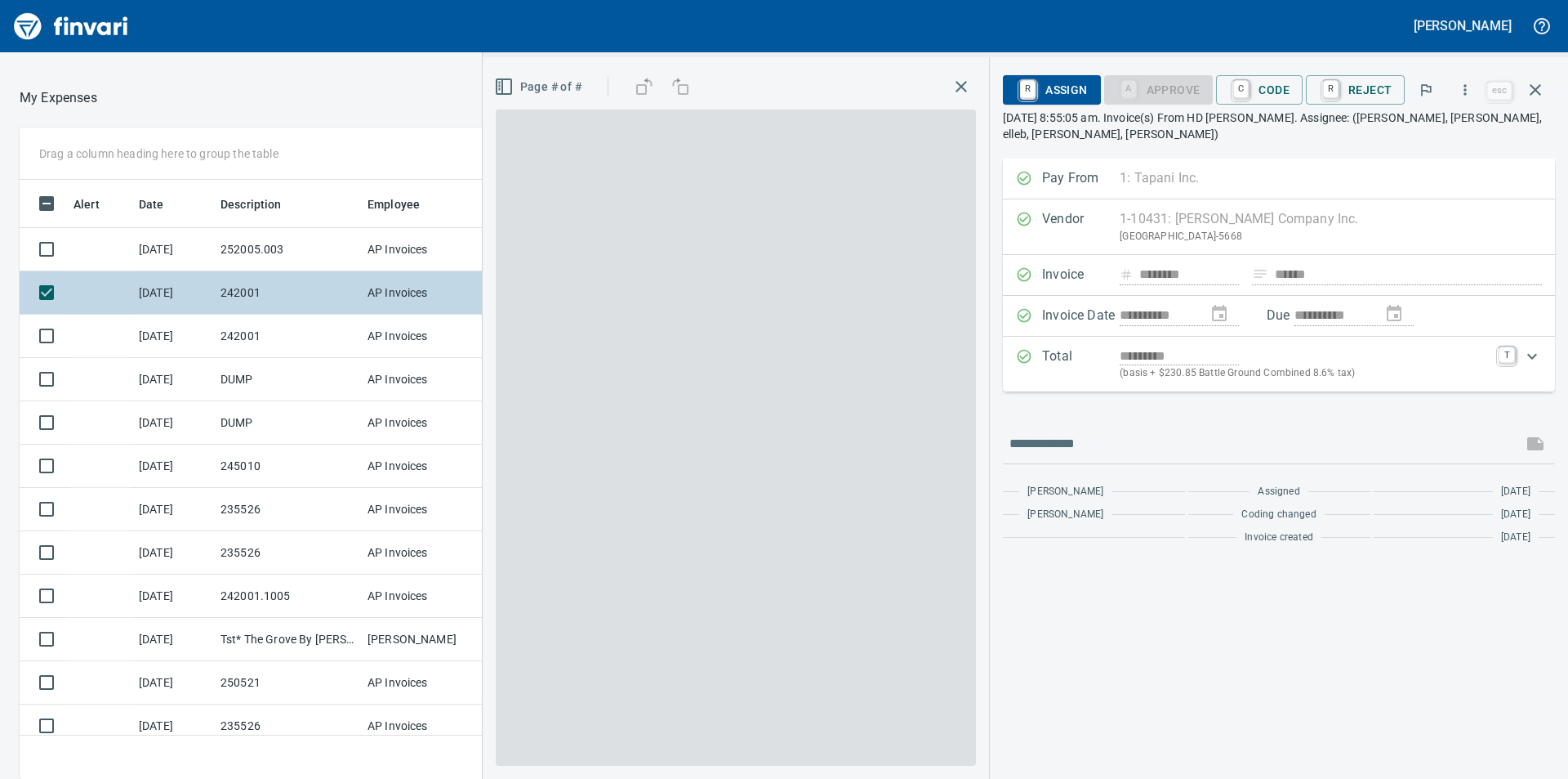
scroll to position [587, 1084]
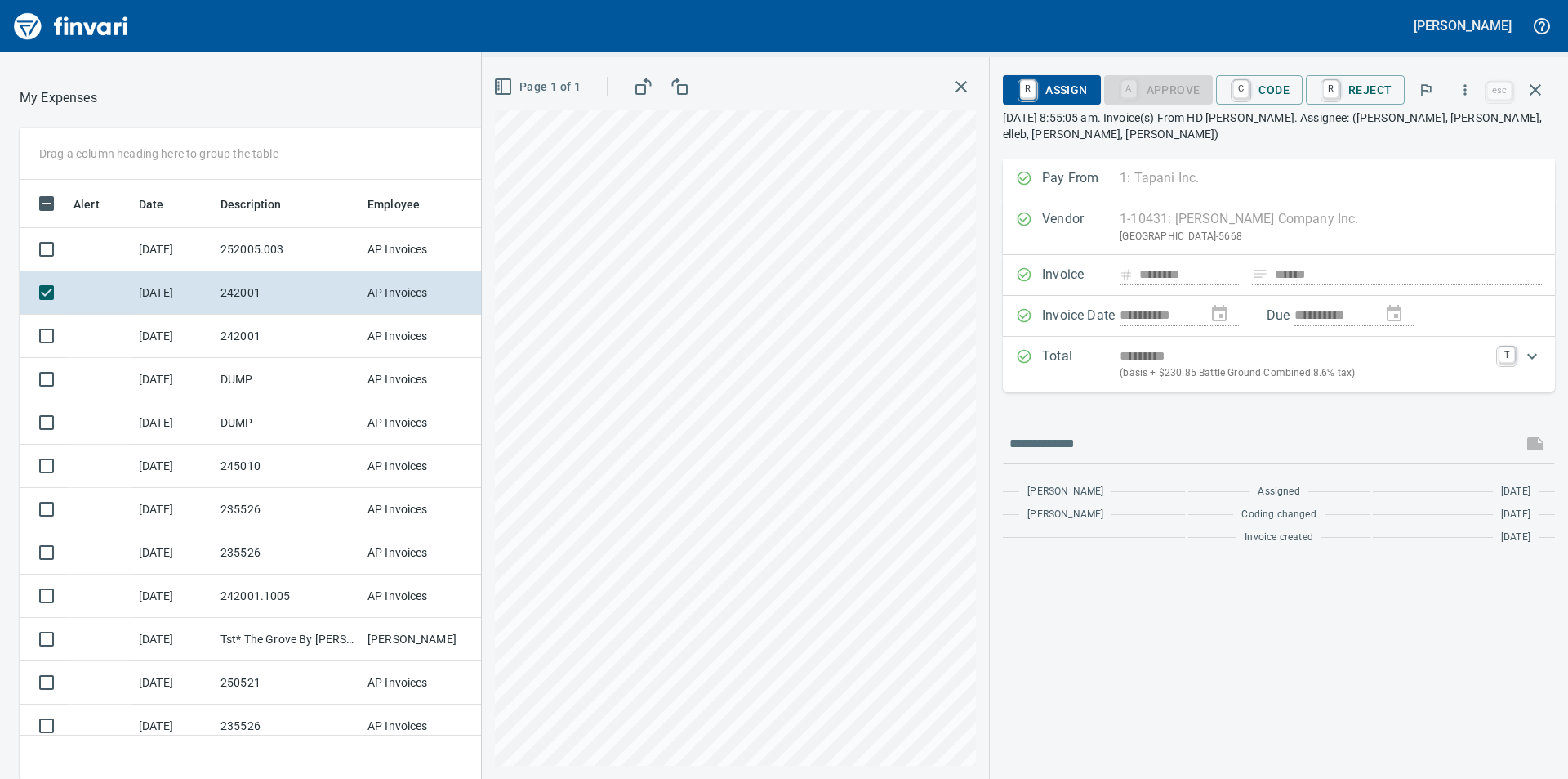
click at [964, 87] on icon "button" at bounding box center [961, 86] width 11 height 11
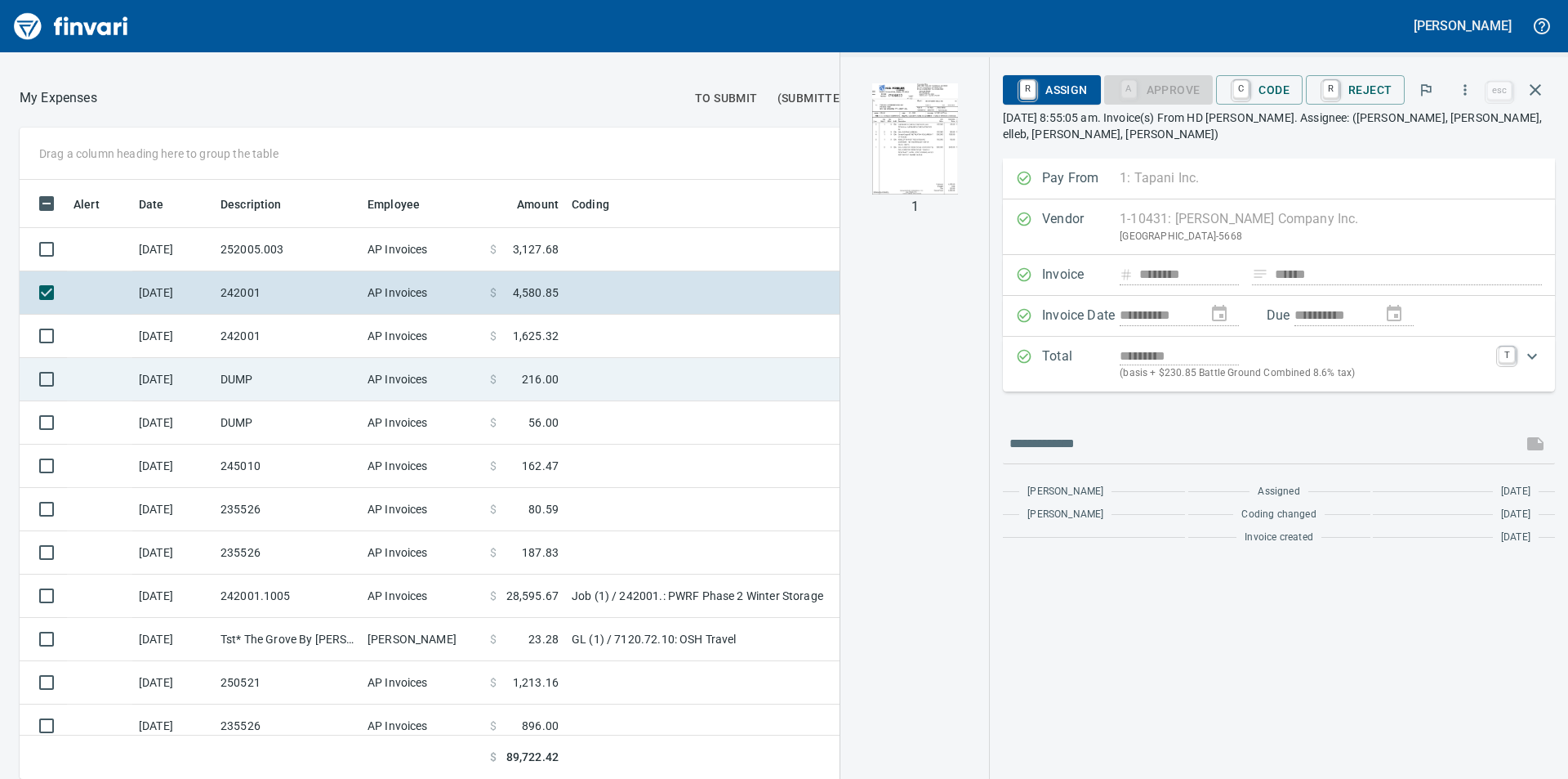
click at [539, 372] on span "216.00" at bounding box center [540, 379] width 37 height 17
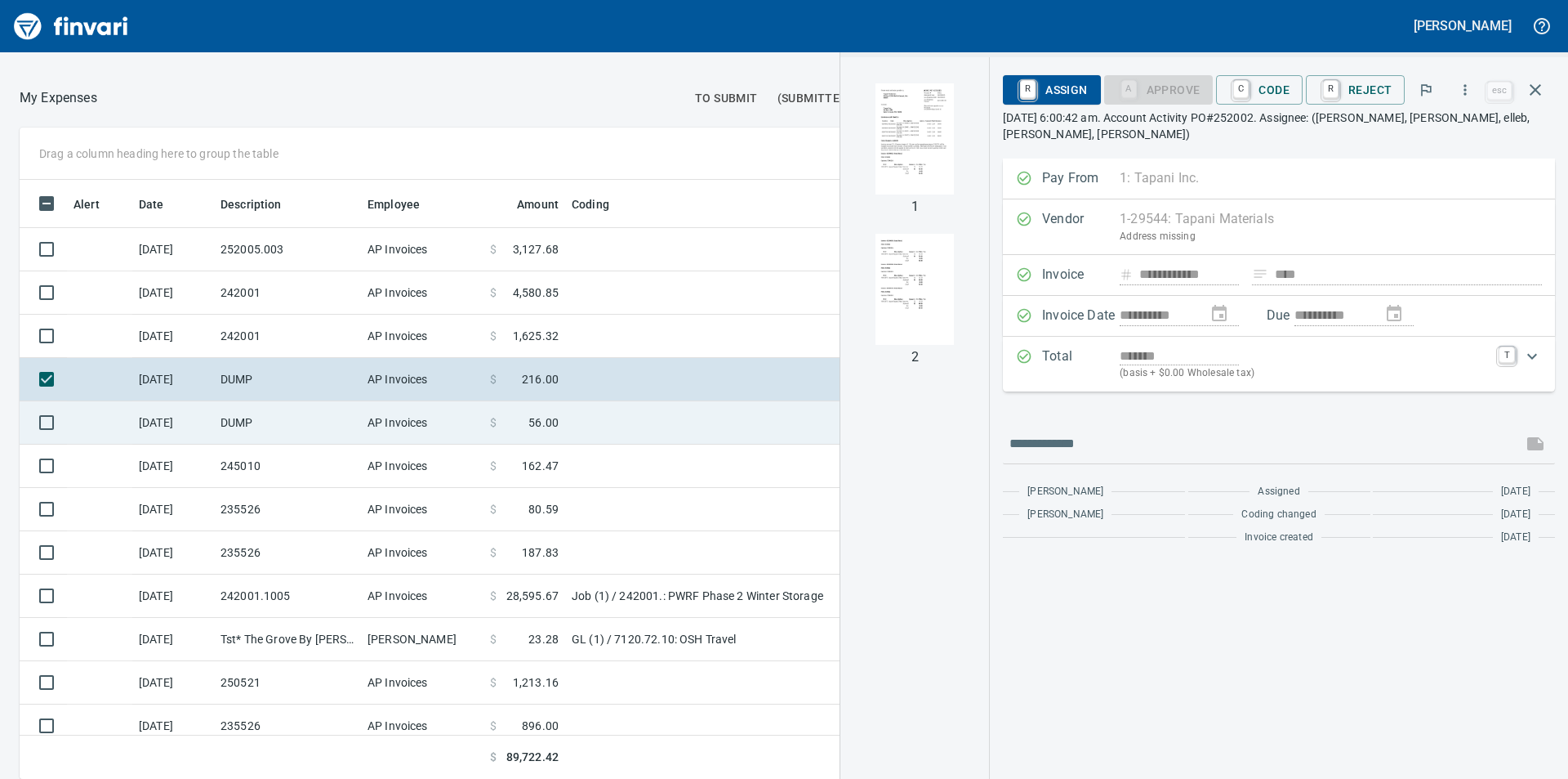
click at [537, 417] on span "56.00" at bounding box center [543, 422] width 31 height 17
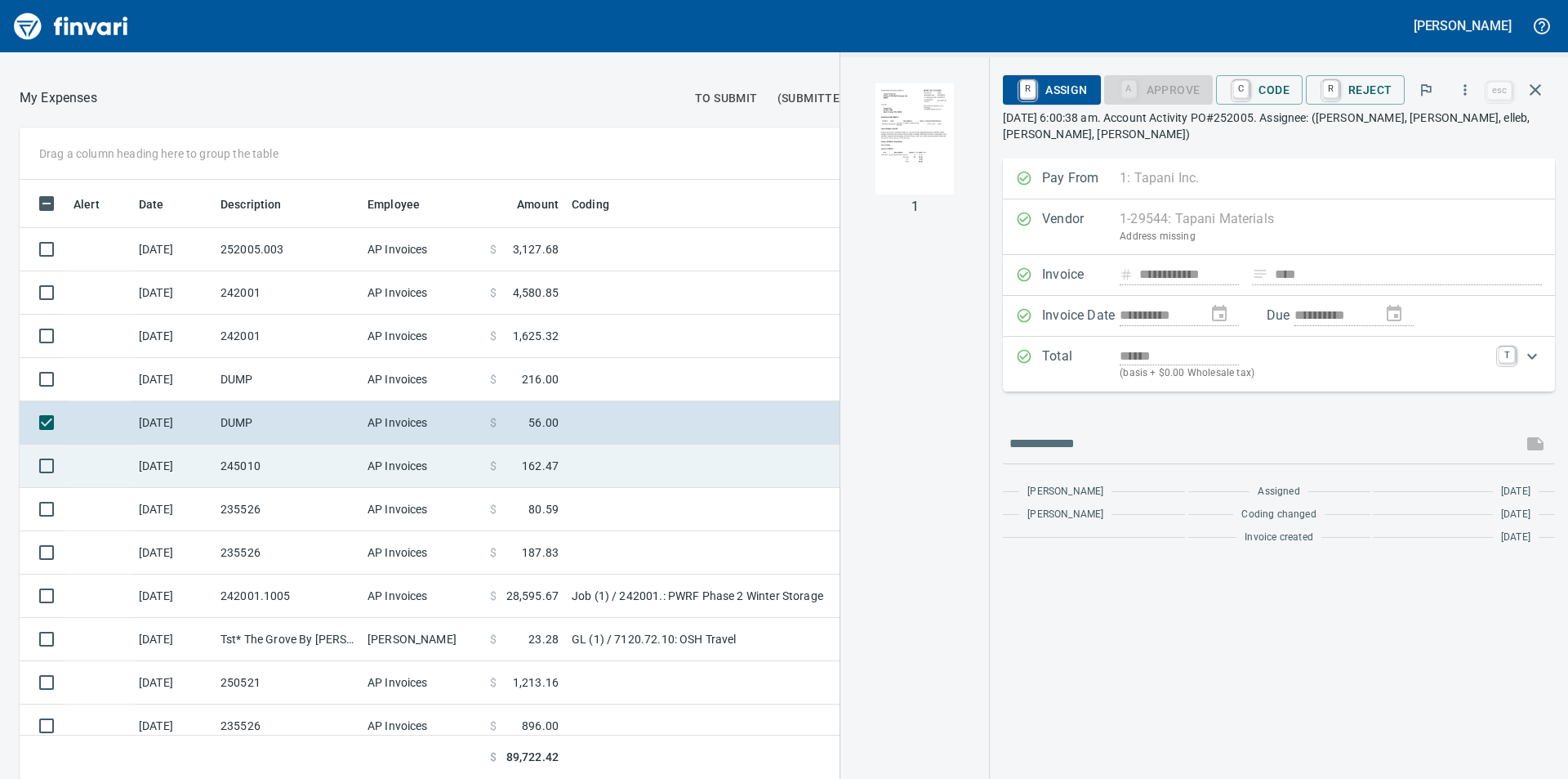
click at [531, 468] on span "162.47" at bounding box center [540, 465] width 37 height 17
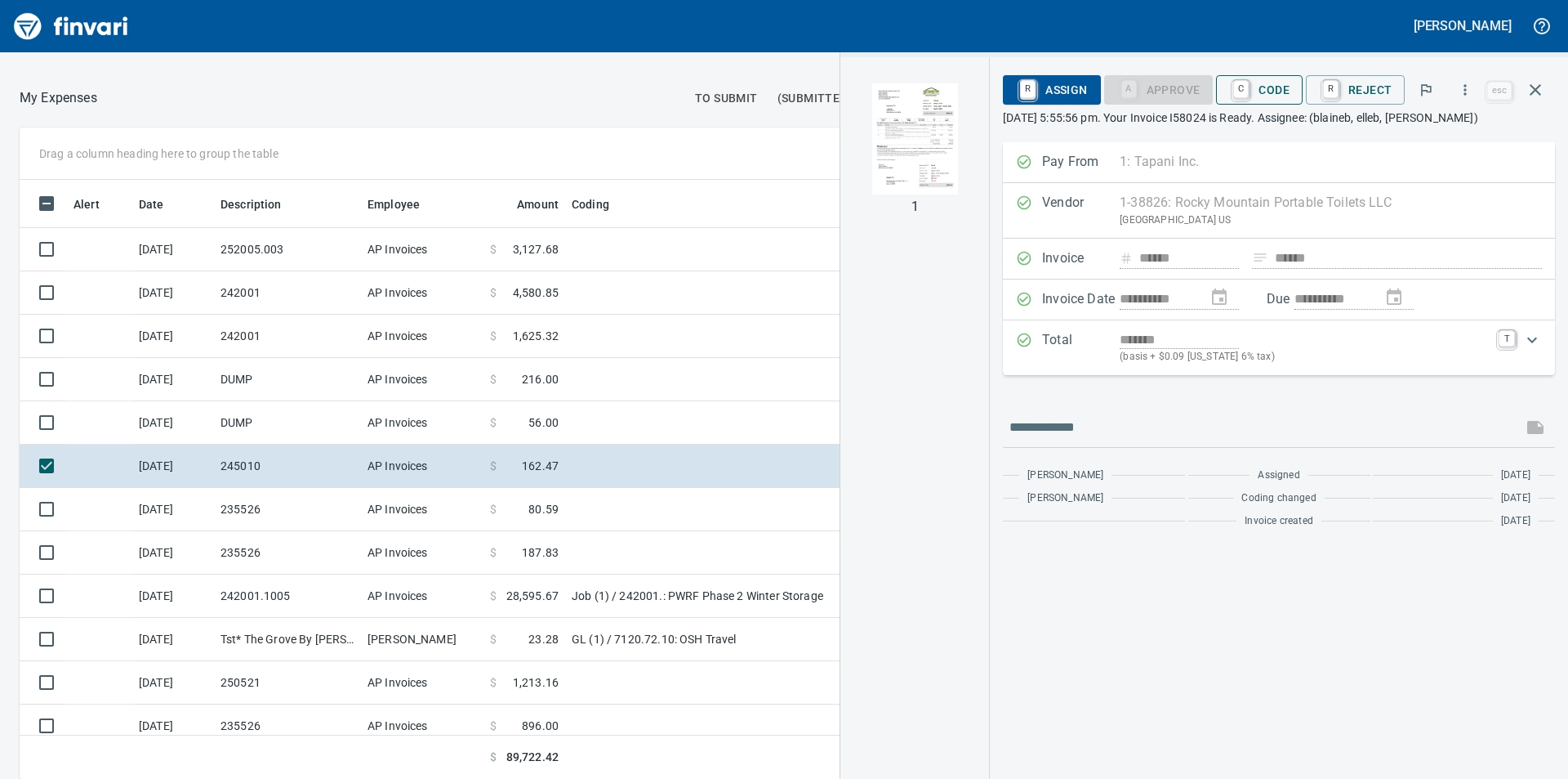
click at [1272, 88] on span "C Code" at bounding box center [1259, 90] width 60 height 28
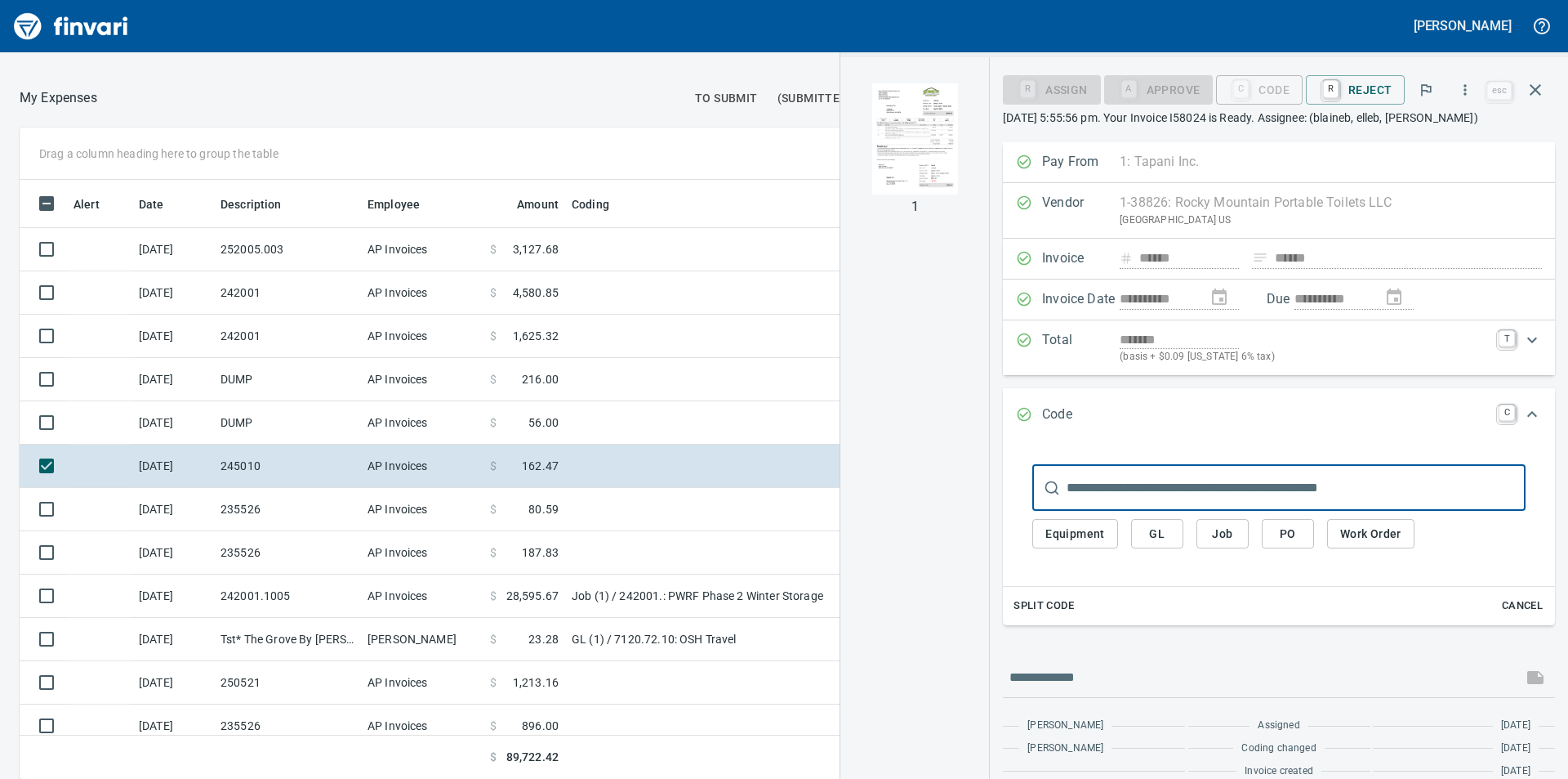
scroll to position [587, 1084]
click at [1228, 536] on span "Job" at bounding box center [1223, 534] width 26 height 20
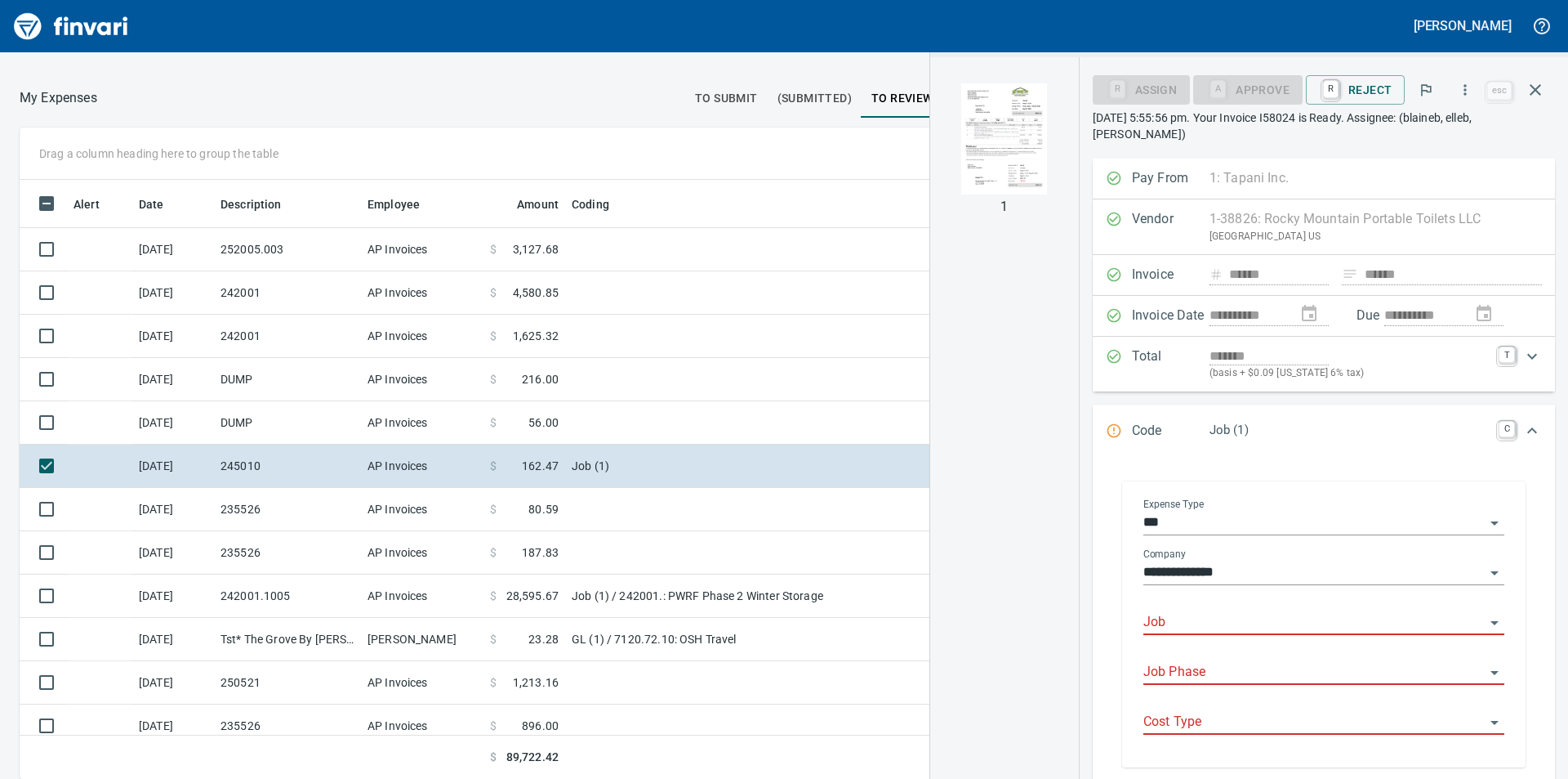
click at [1251, 624] on input "Job" at bounding box center [1315, 623] width 342 height 23
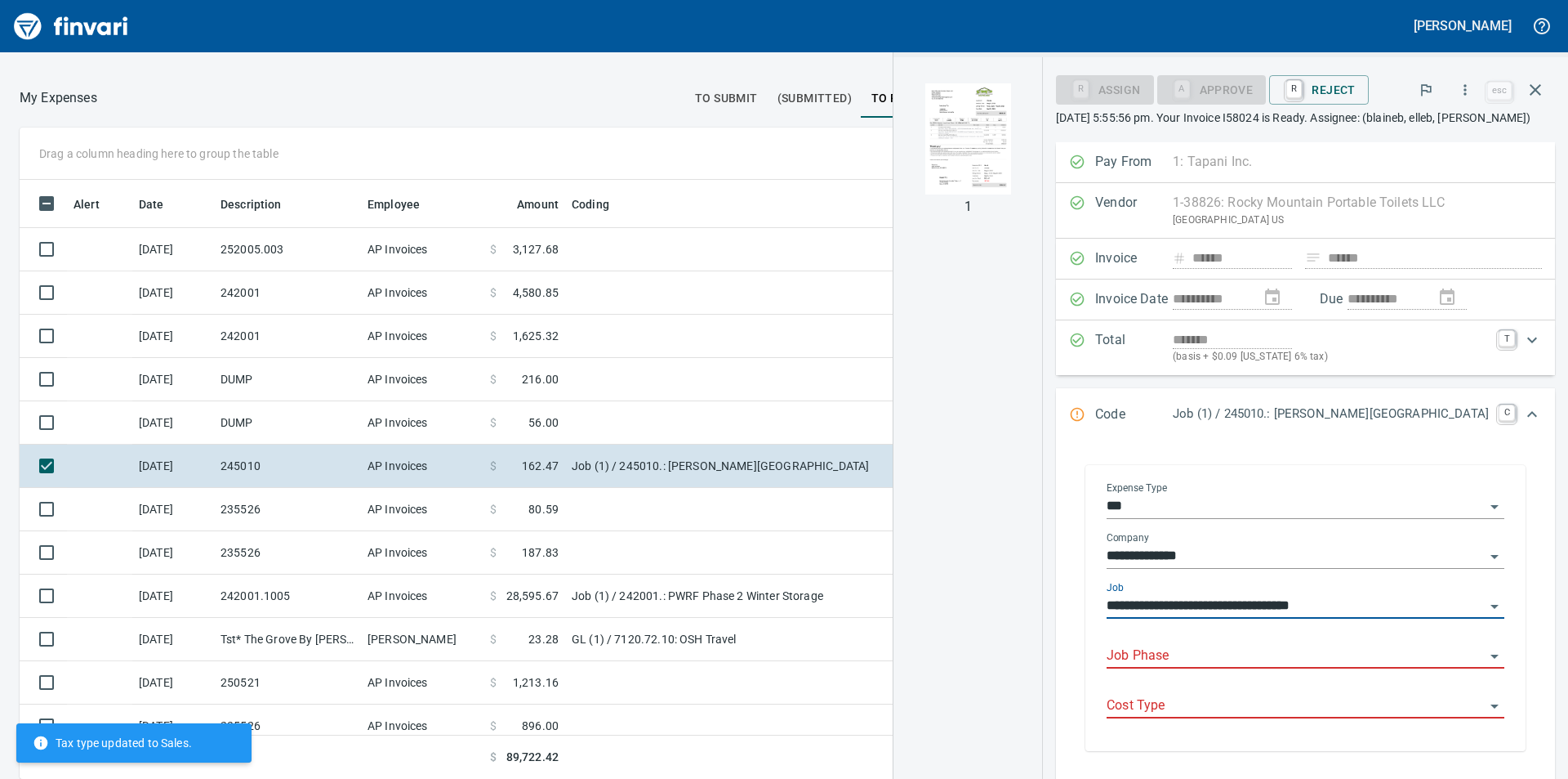
type input "**********"
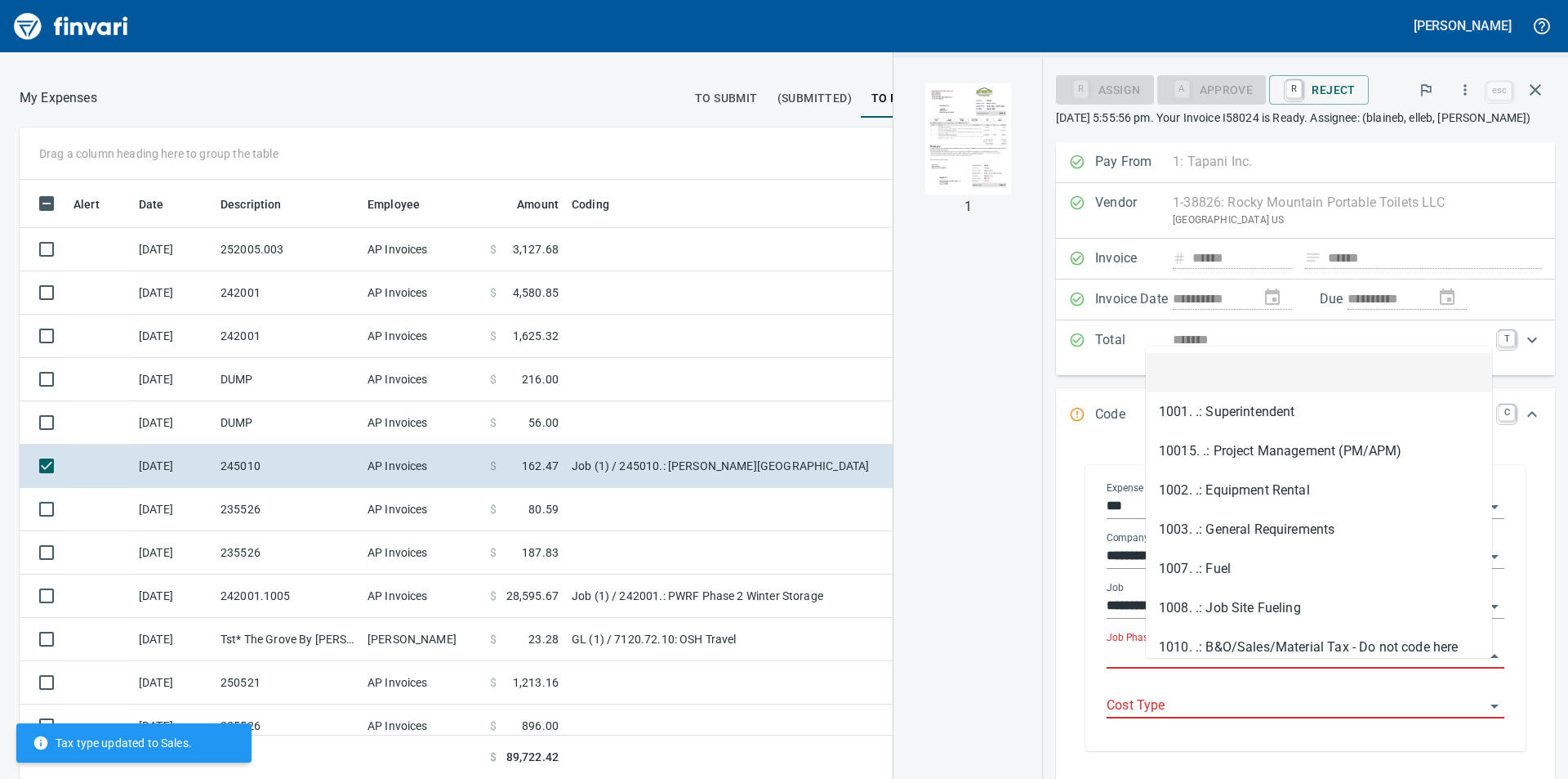
click at [1229, 668] on input "Job Phase" at bounding box center [1296, 656] width 378 height 23
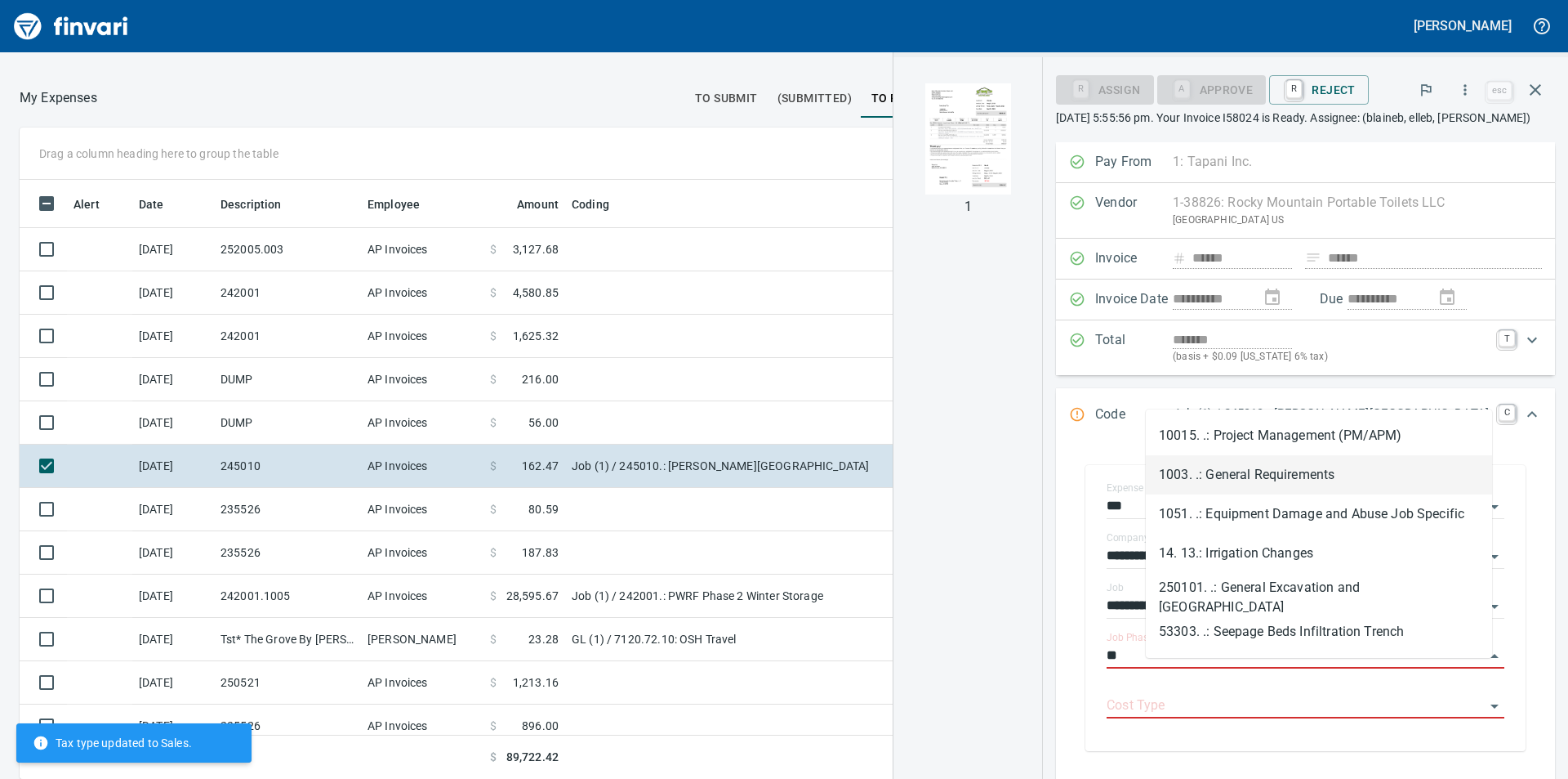
click at [1294, 470] on li "1003. .: General Requirements" at bounding box center [1318, 474] width 346 height 39
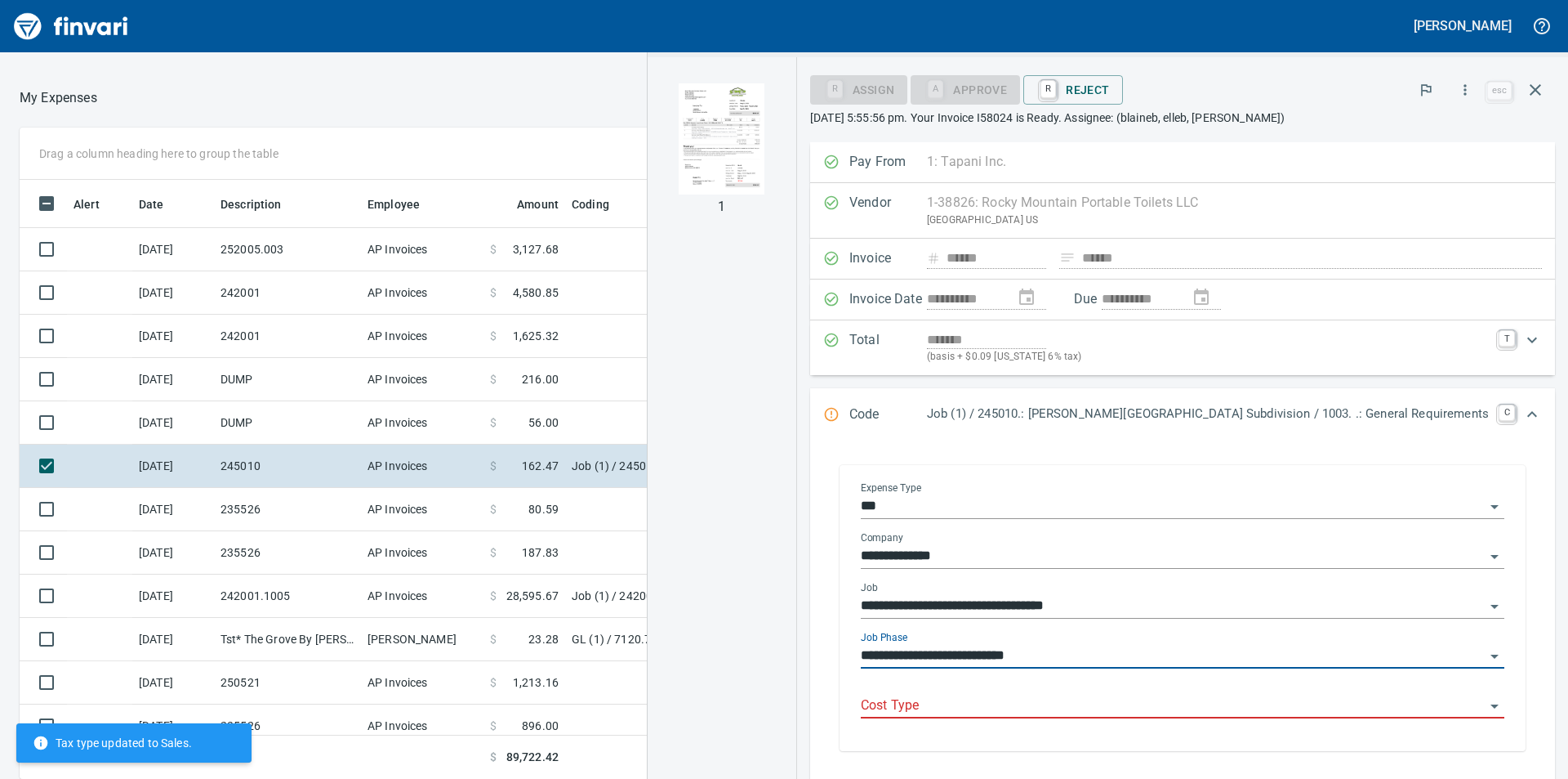
type input "**********"
click at [1212, 702] on input "Cost Type" at bounding box center [1173, 706] width 624 height 23
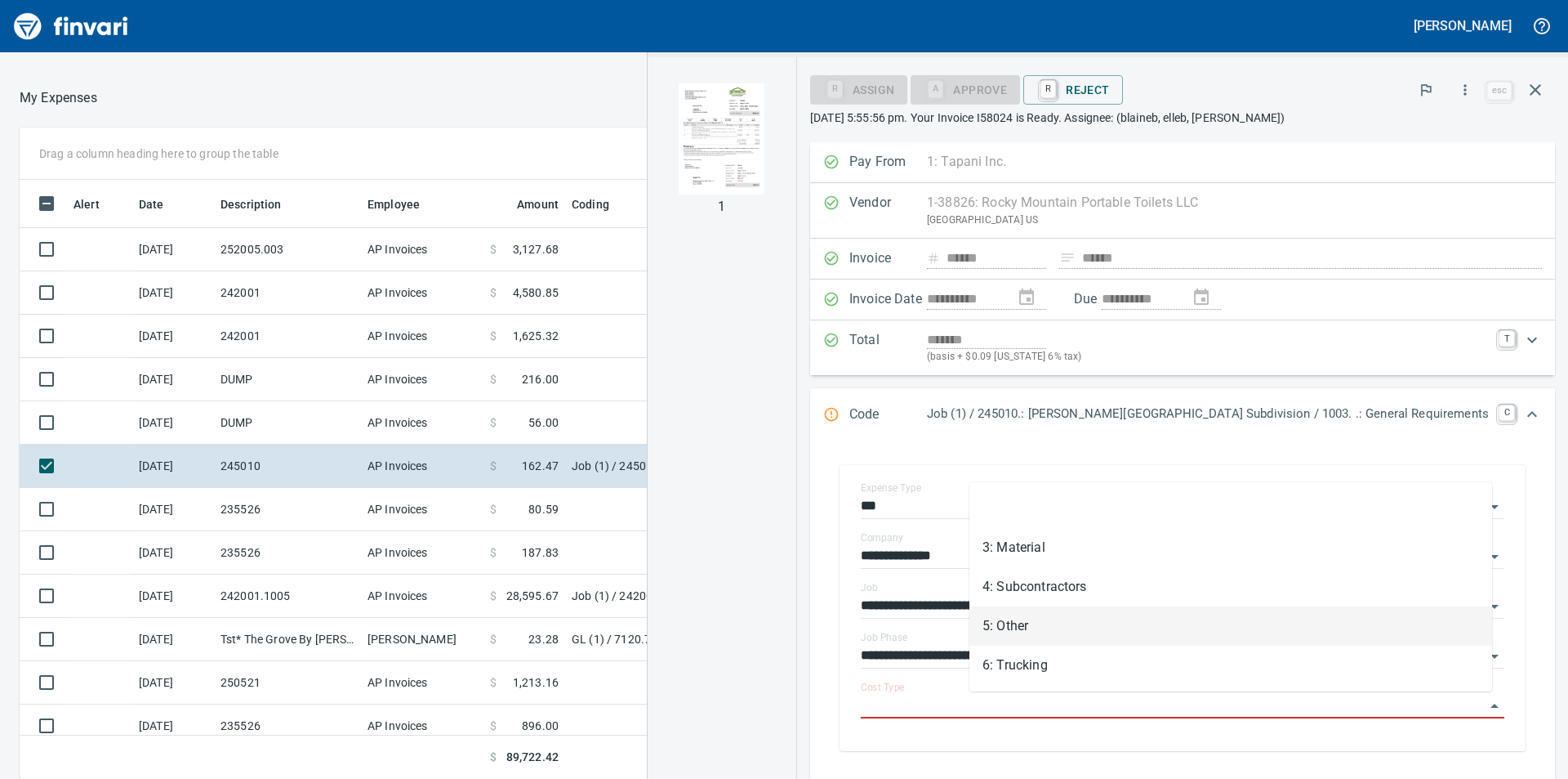
click at [1037, 624] on li "5: Other" at bounding box center [1231, 626] width 523 height 39
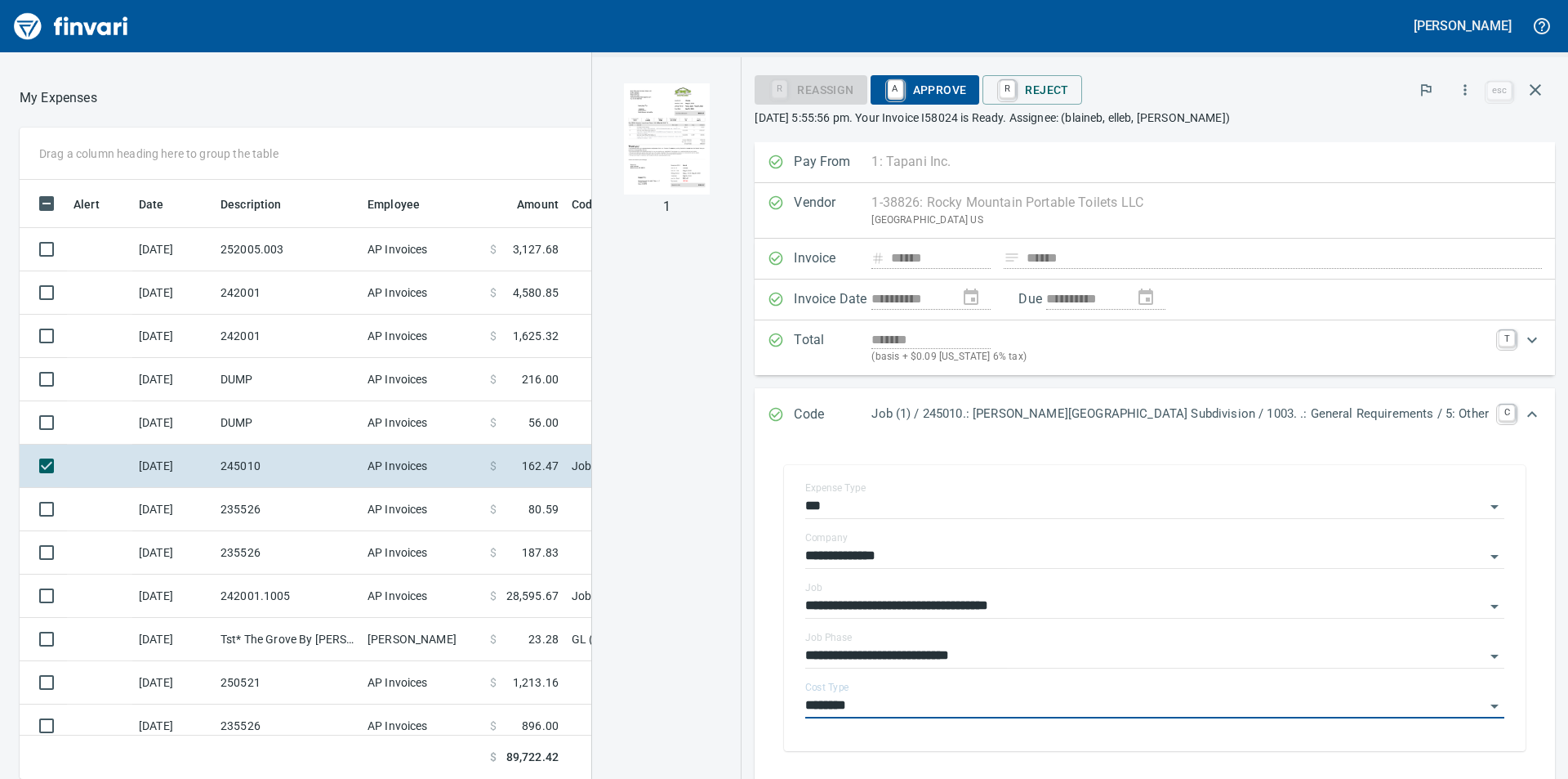
type input "********"
click at [967, 95] on span "A Approve" at bounding box center [925, 90] width 83 height 28
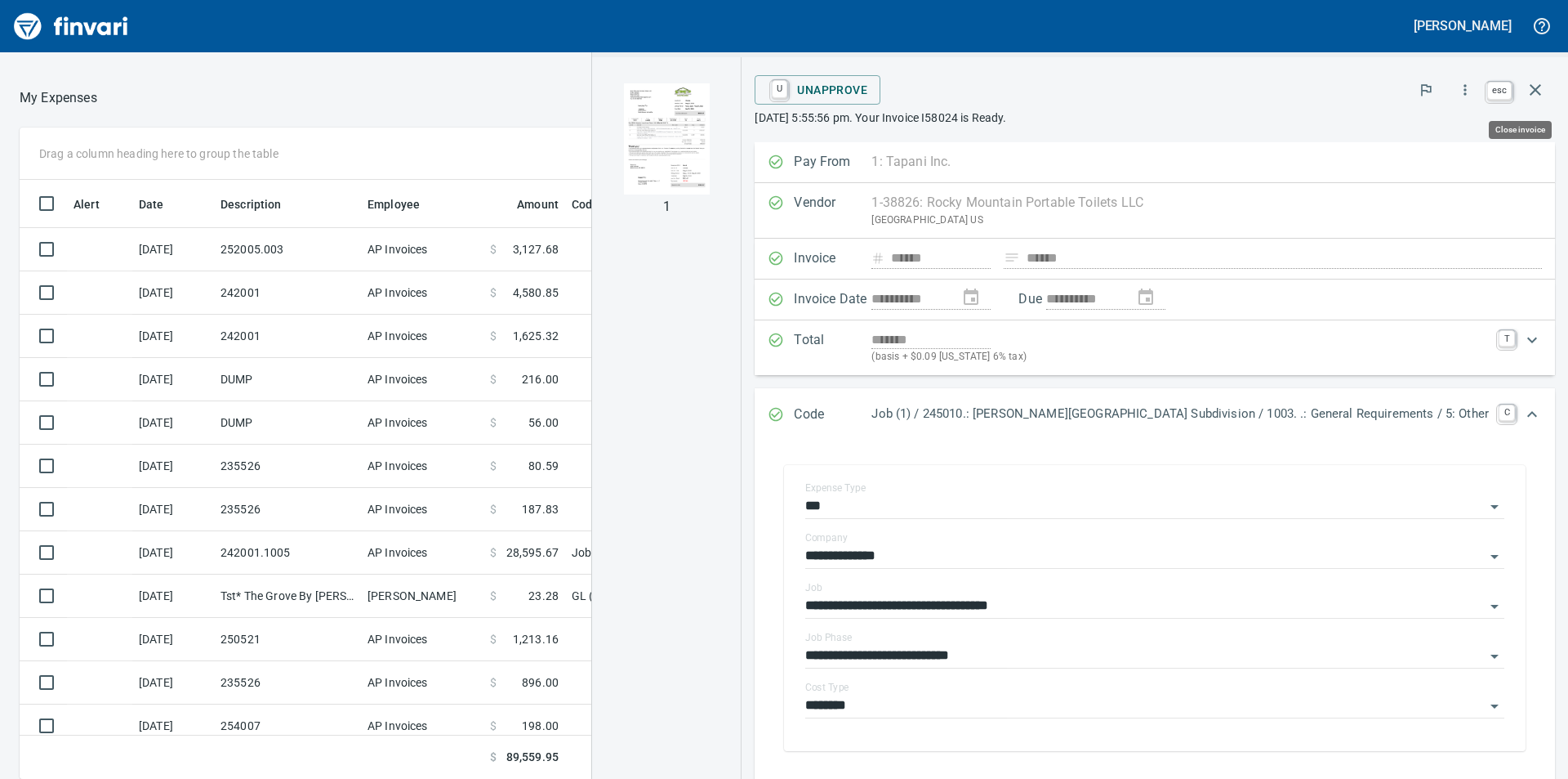
click at [1541, 91] on icon "button" at bounding box center [1536, 89] width 19 height 19
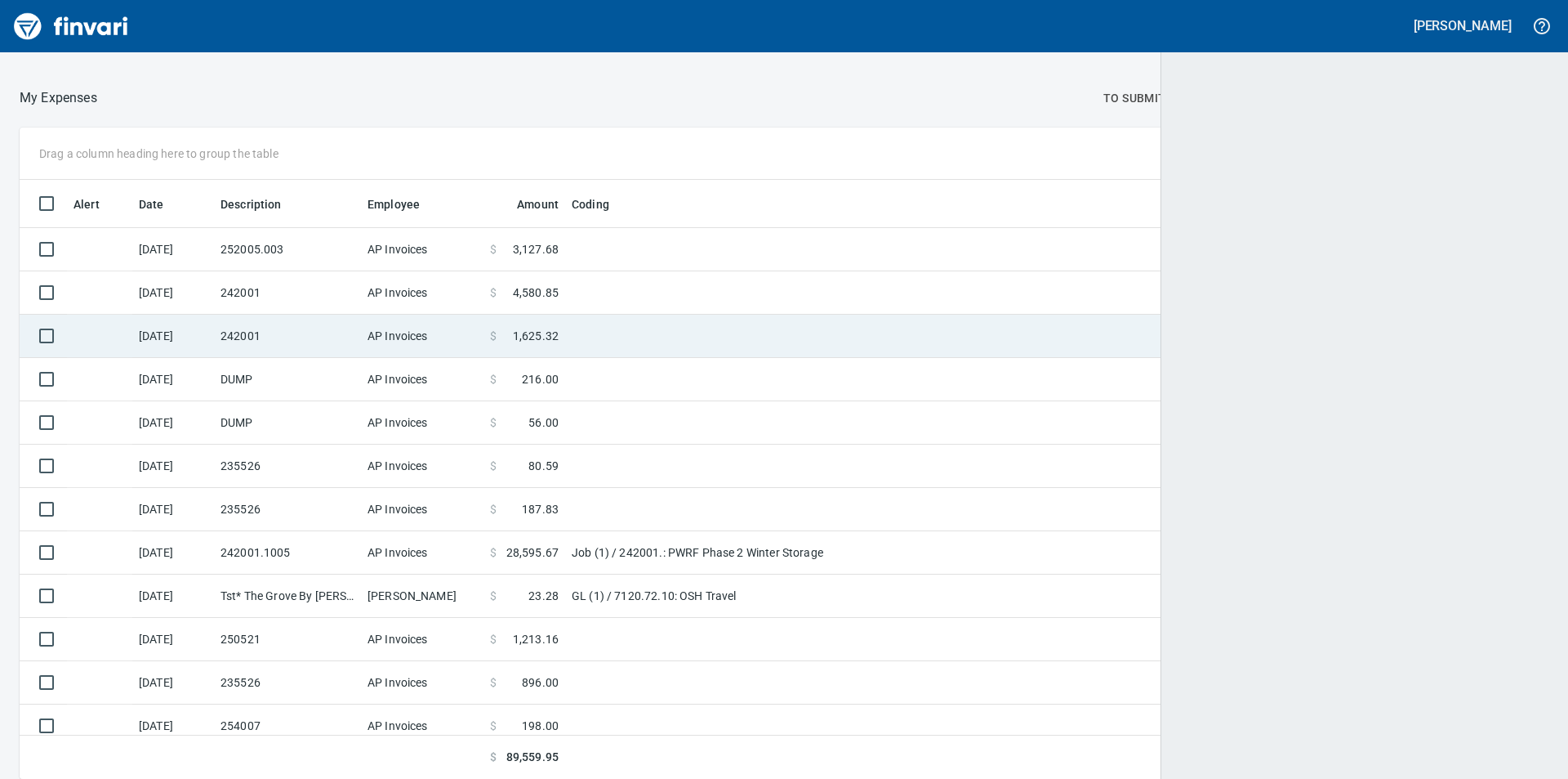
scroll to position [587, 1493]
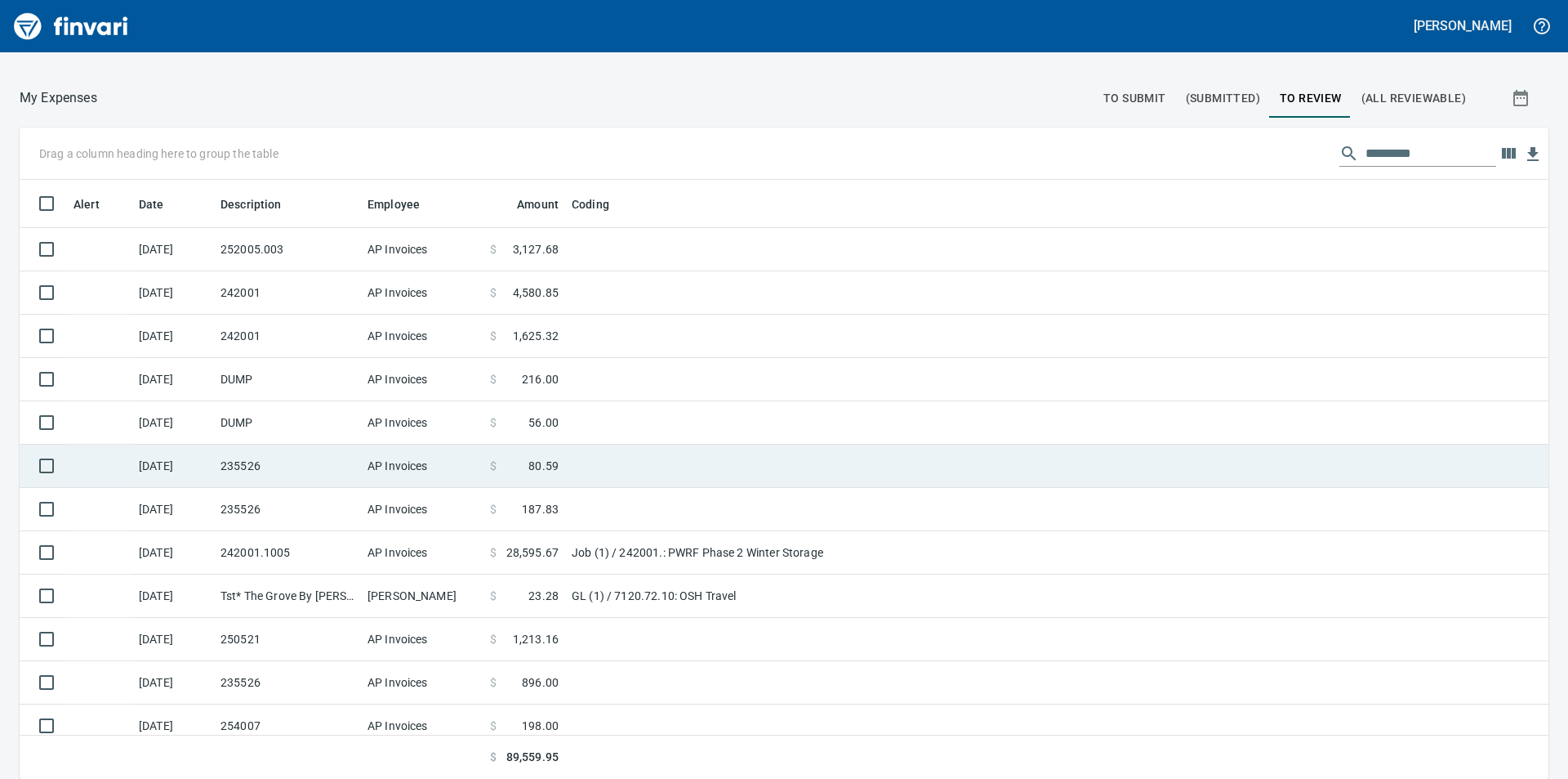
click at [542, 457] on span "80.59" at bounding box center [543, 465] width 31 height 17
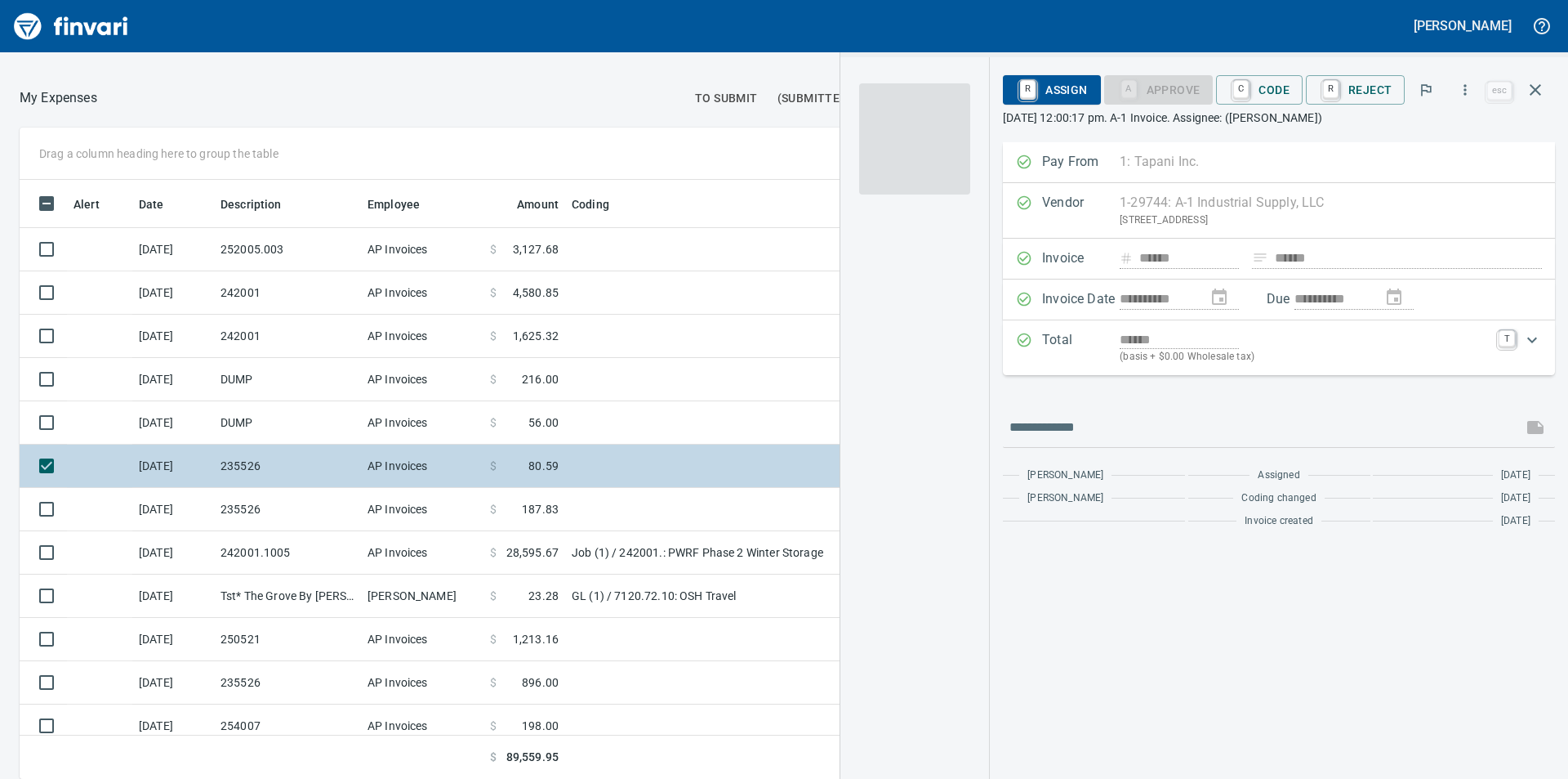
scroll to position [587, 1084]
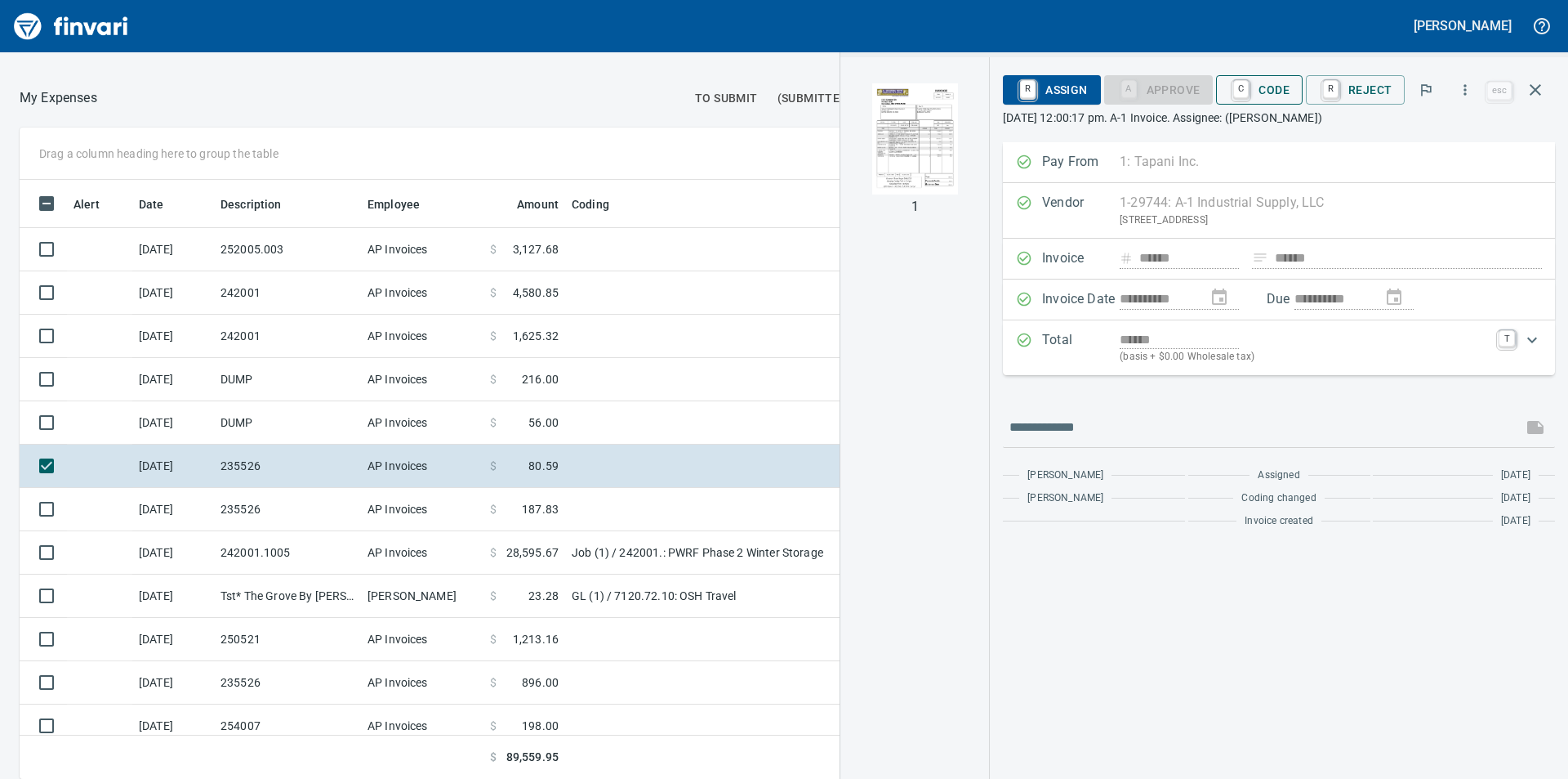
click at [1274, 96] on span "C Code" at bounding box center [1259, 90] width 60 height 28
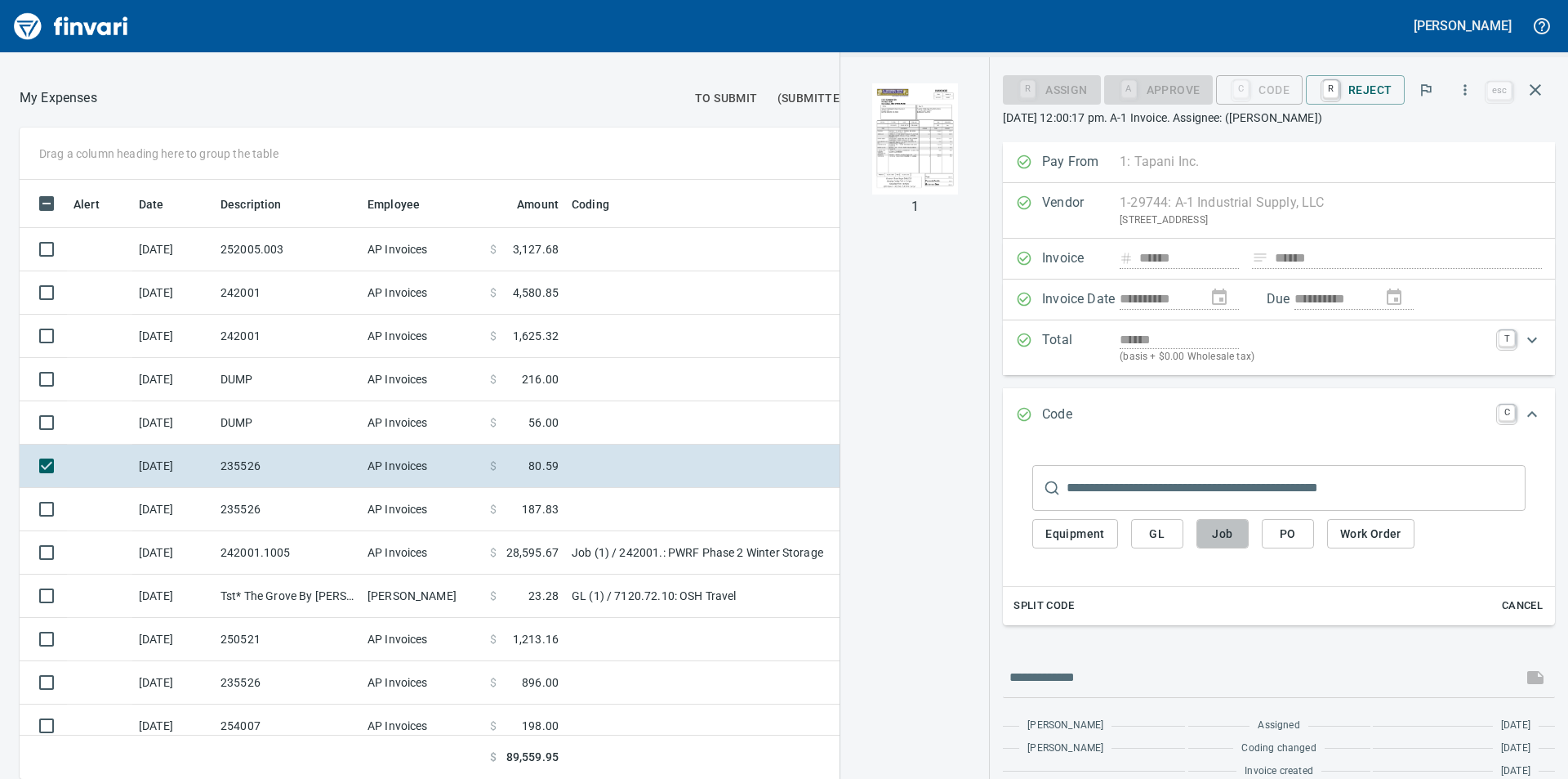
click at [1218, 536] on span "Job" at bounding box center [1223, 534] width 26 height 20
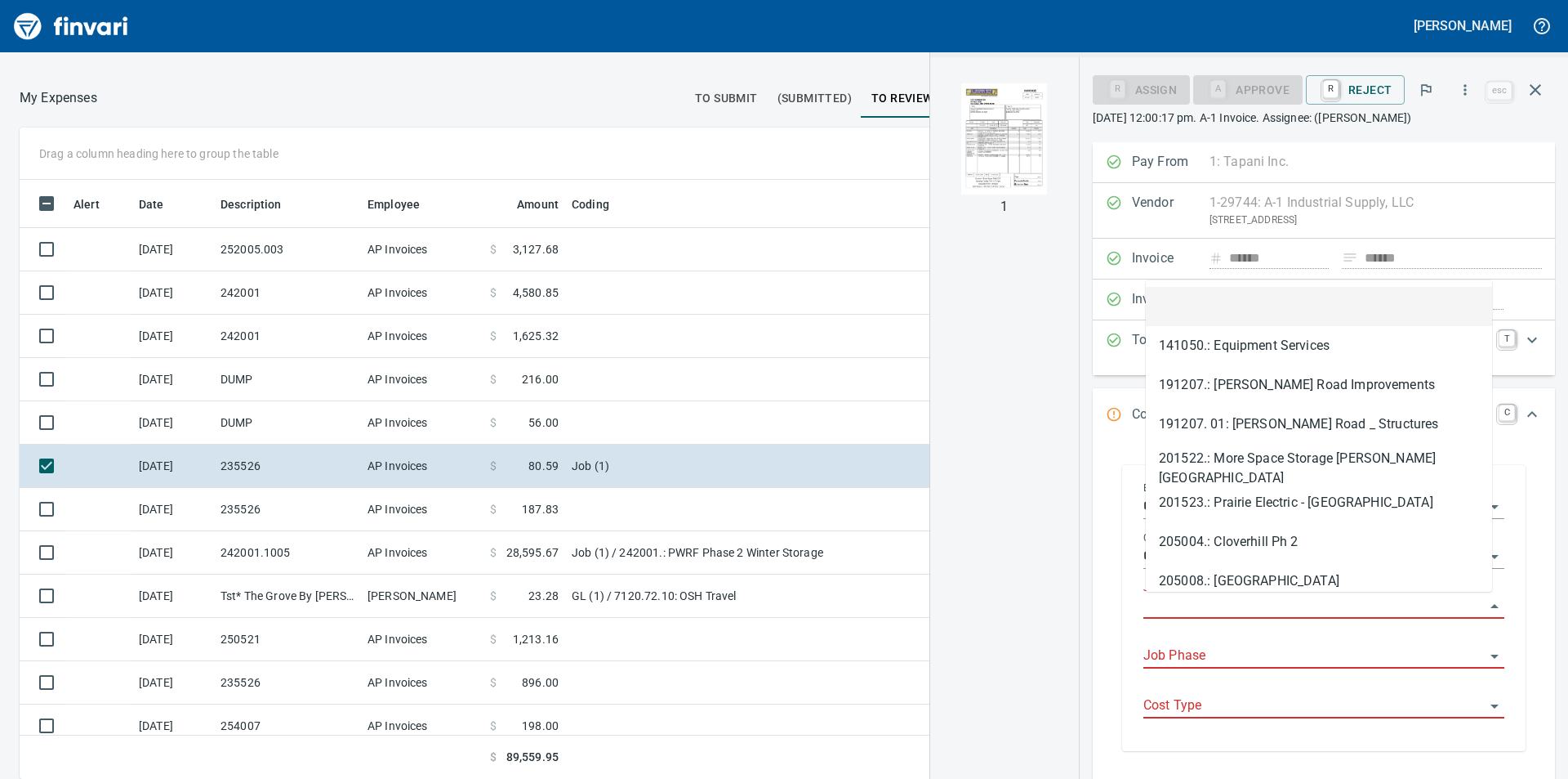
click at [1236, 610] on input "Job" at bounding box center [1315, 606] width 342 height 23
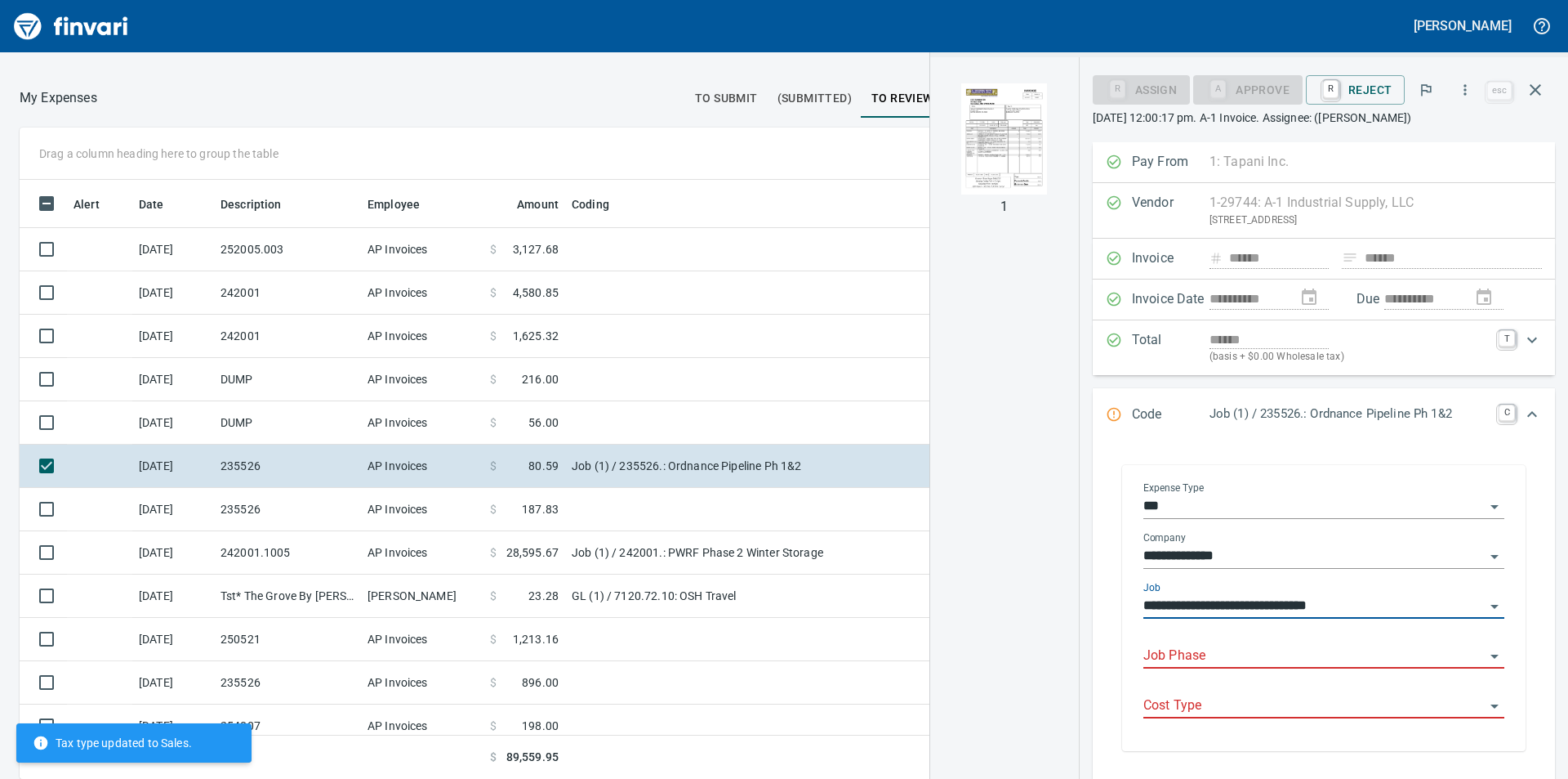
type input "**********"
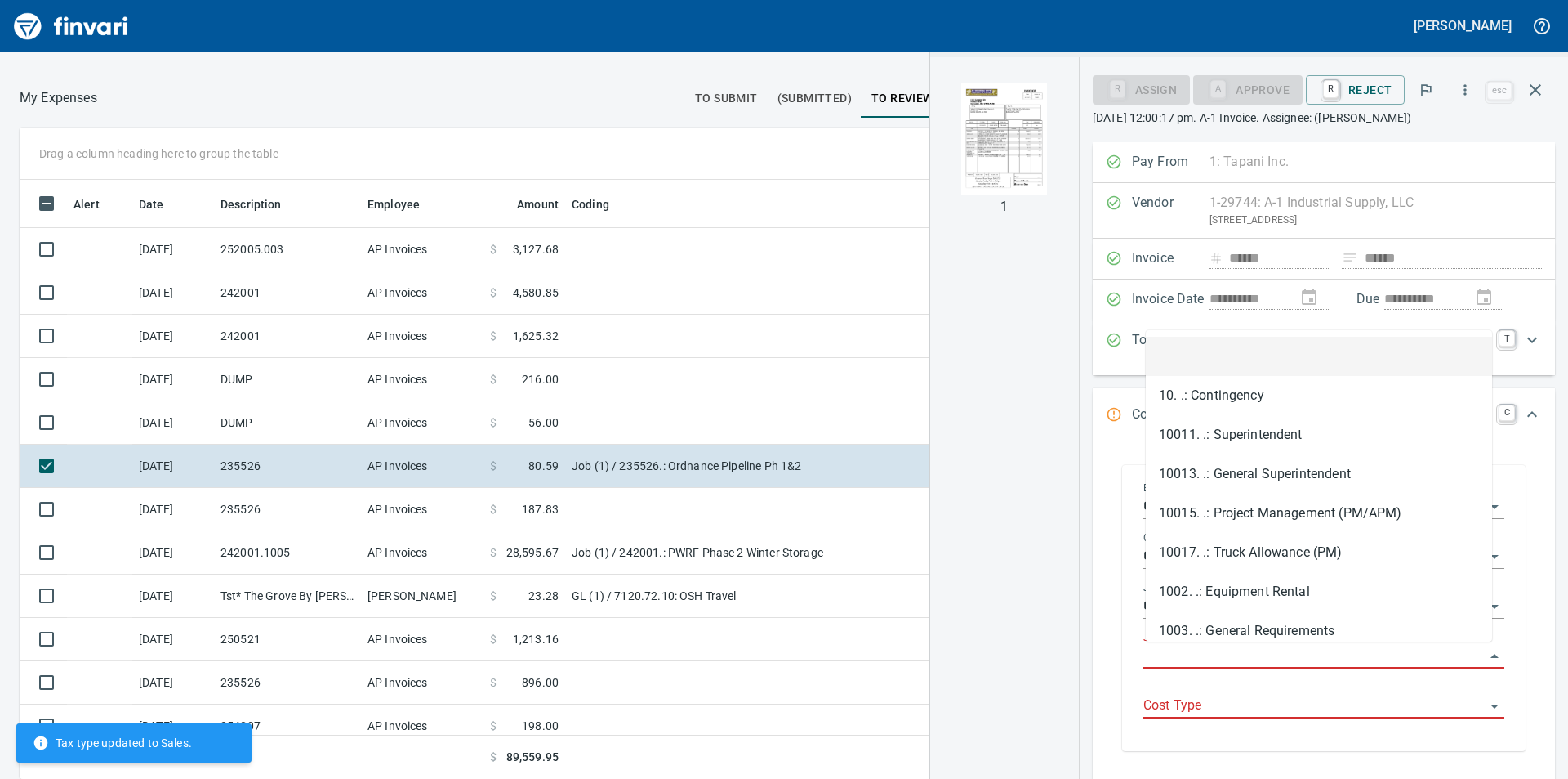
click at [1251, 657] on input "Job Phase" at bounding box center [1315, 656] width 342 height 23
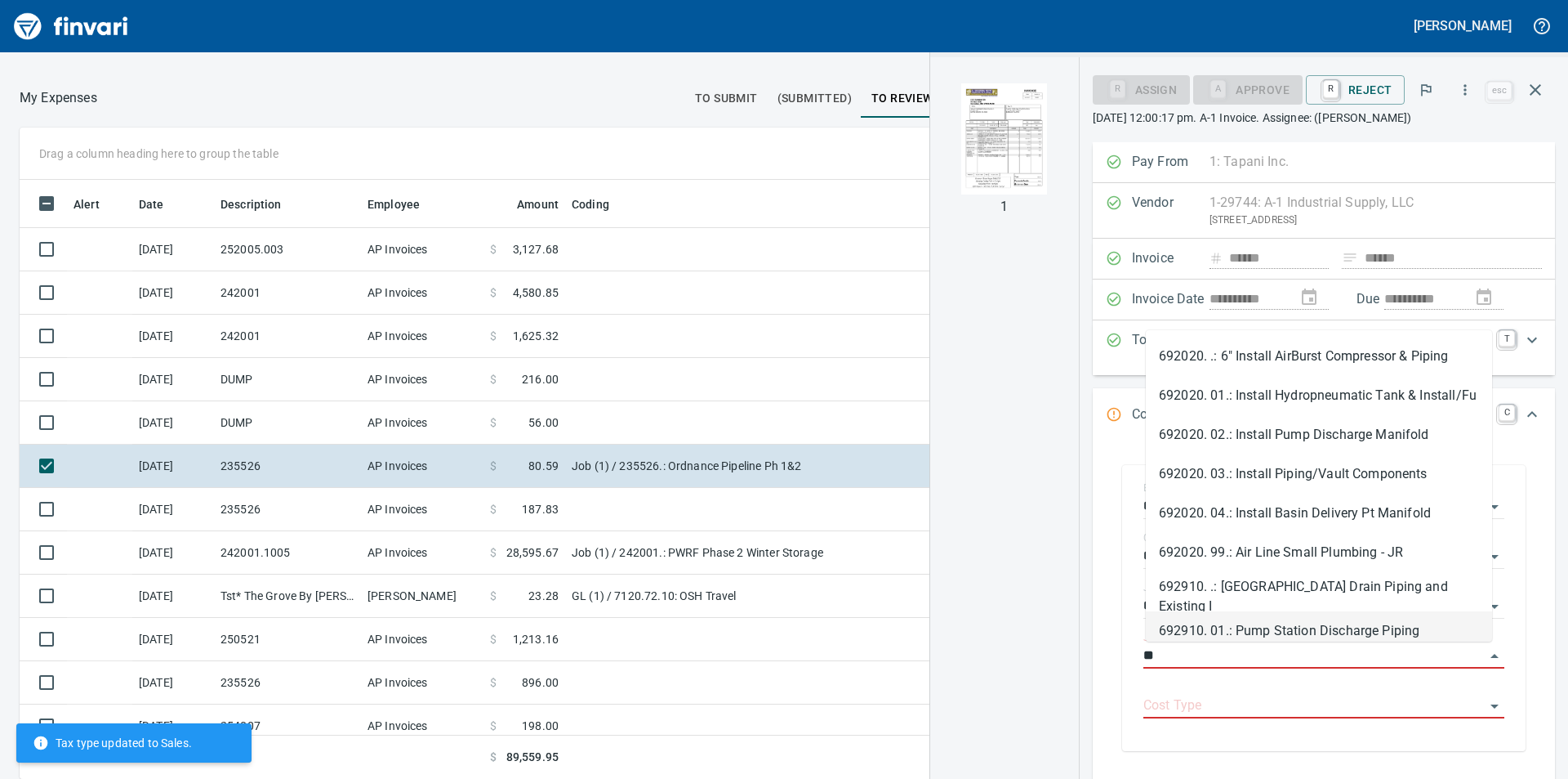
click at [1259, 633] on li "692910. 01.: Pump Station Discharge Piping" at bounding box center [1318, 631] width 346 height 39
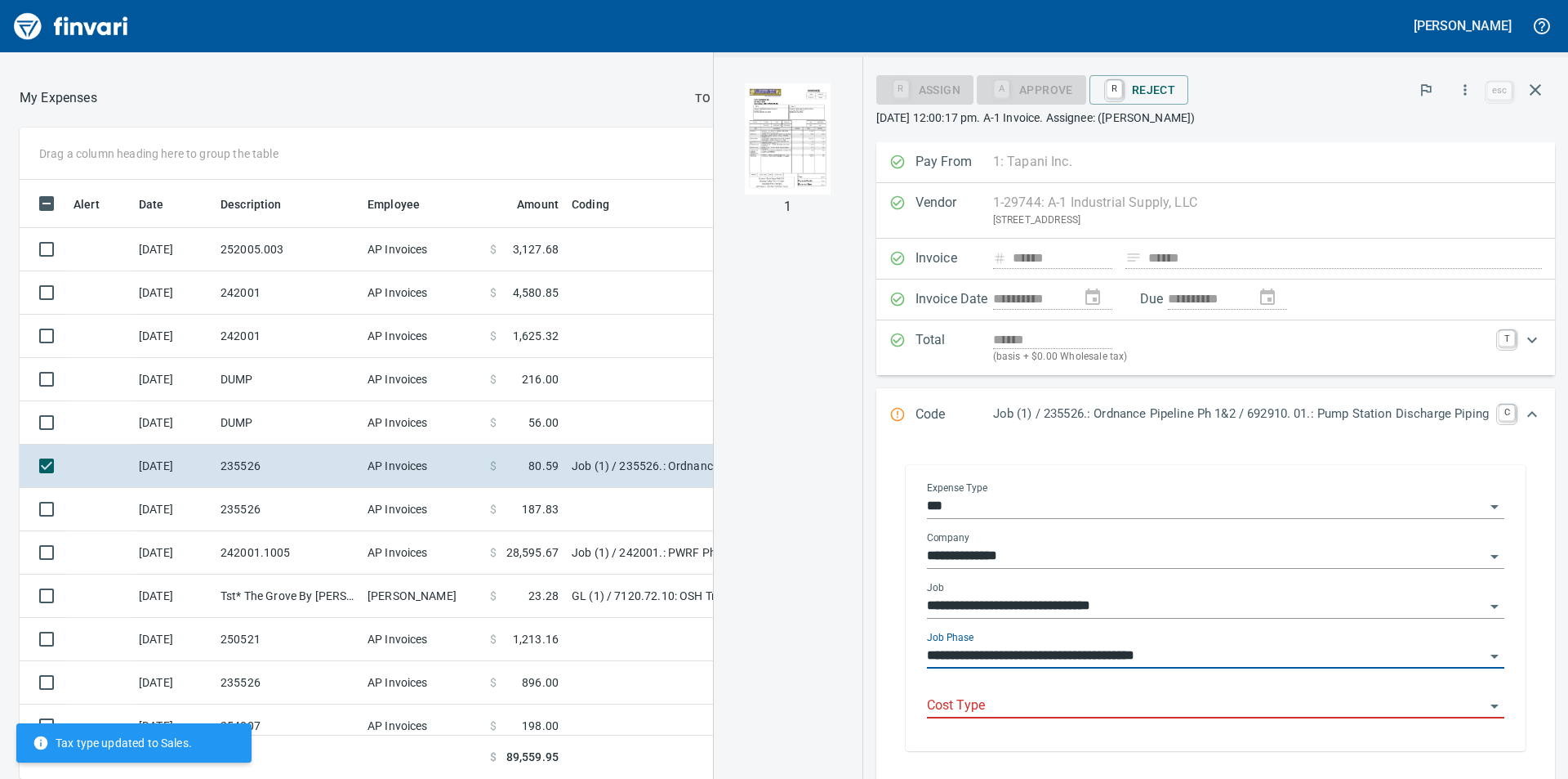
type input "**********"
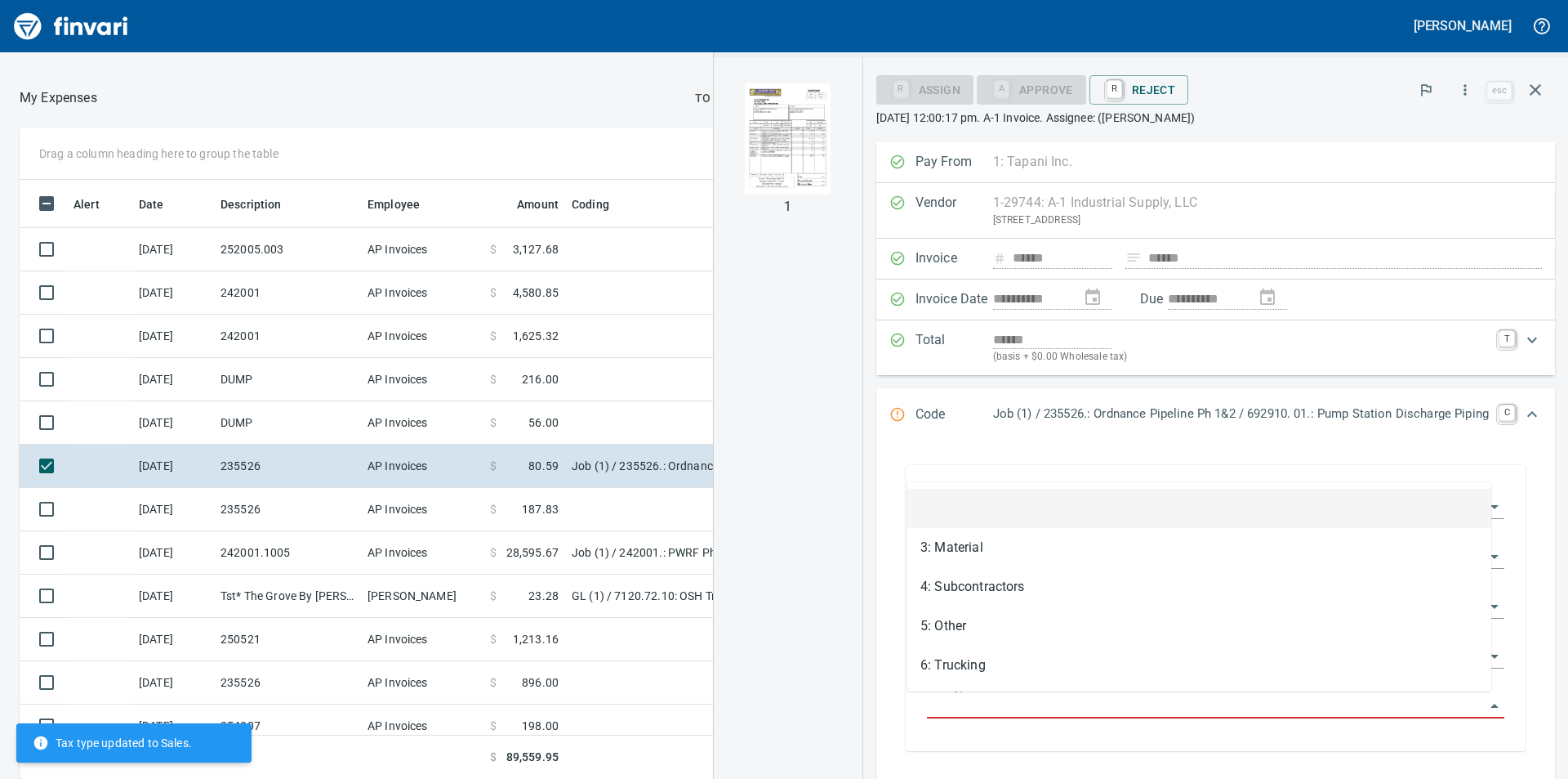
click at [1259, 709] on input "Cost Type" at bounding box center [1205, 706] width 558 height 23
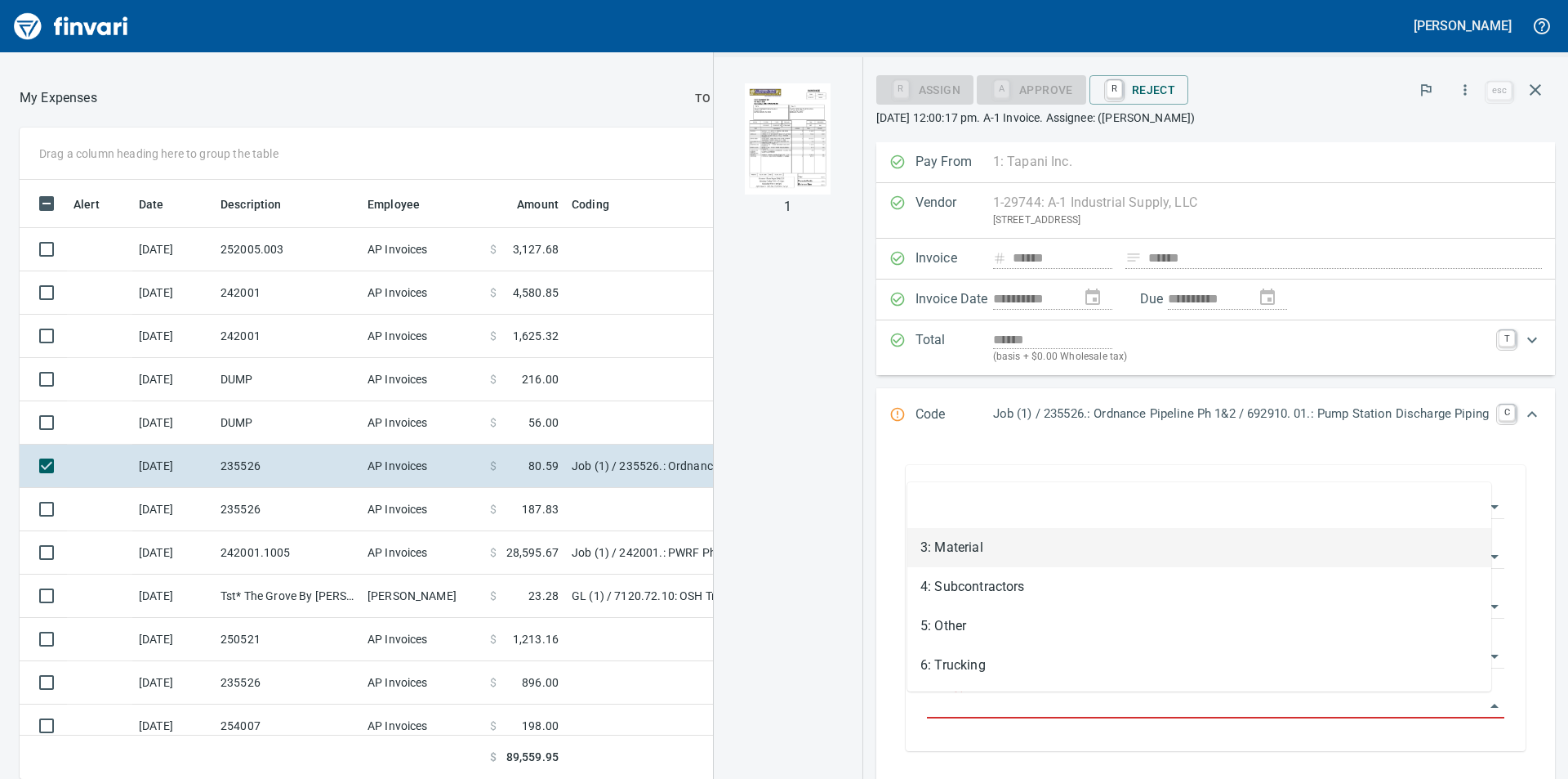
click at [975, 550] on li "3: Material" at bounding box center [1199, 547] width 584 height 39
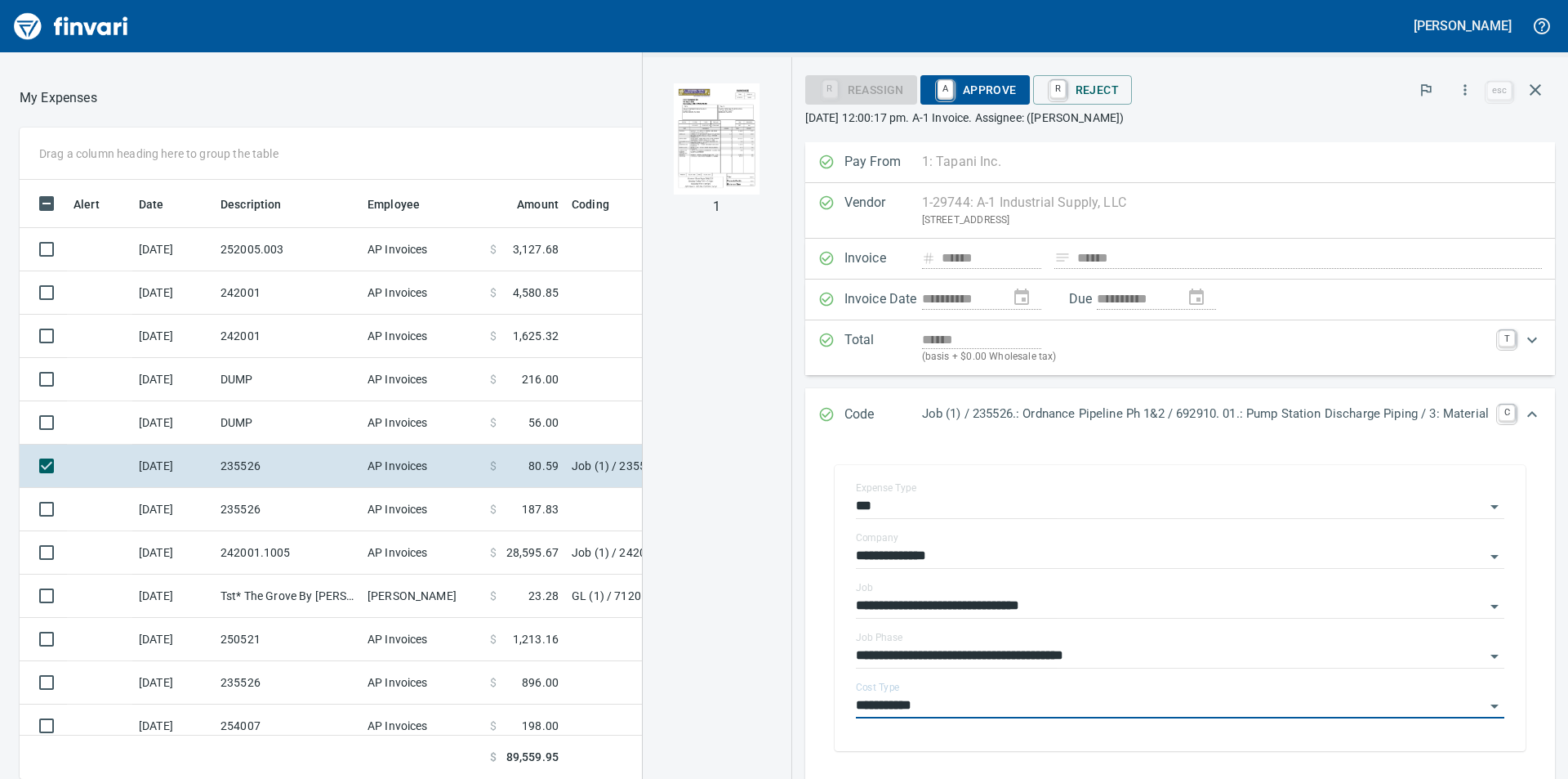
type input "**********"
click at [986, 94] on span "A Approve" at bounding box center [975, 90] width 83 height 28
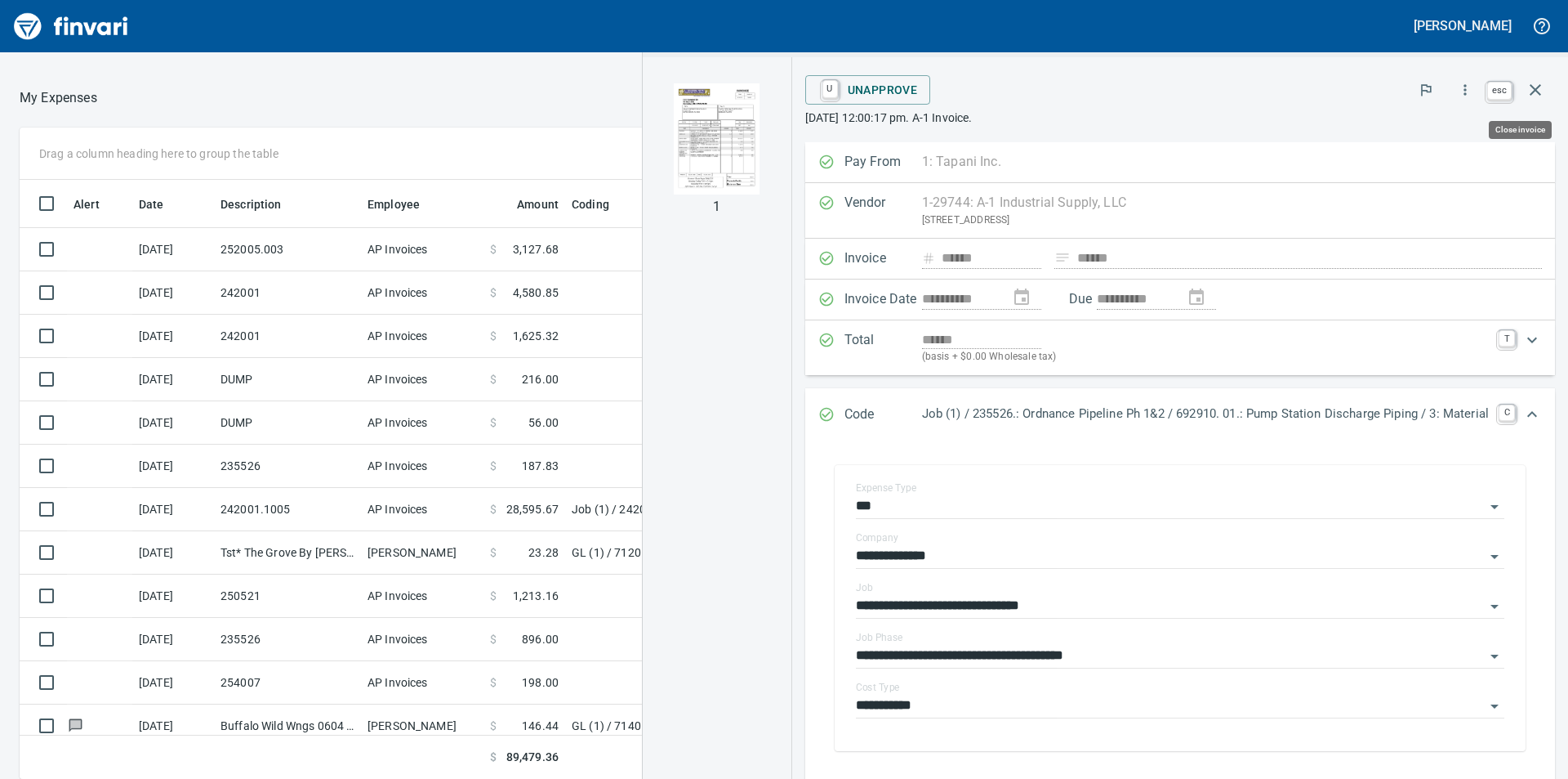
click at [1536, 91] on icon "button" at bounding box center [1536, 89] width 11 height 11
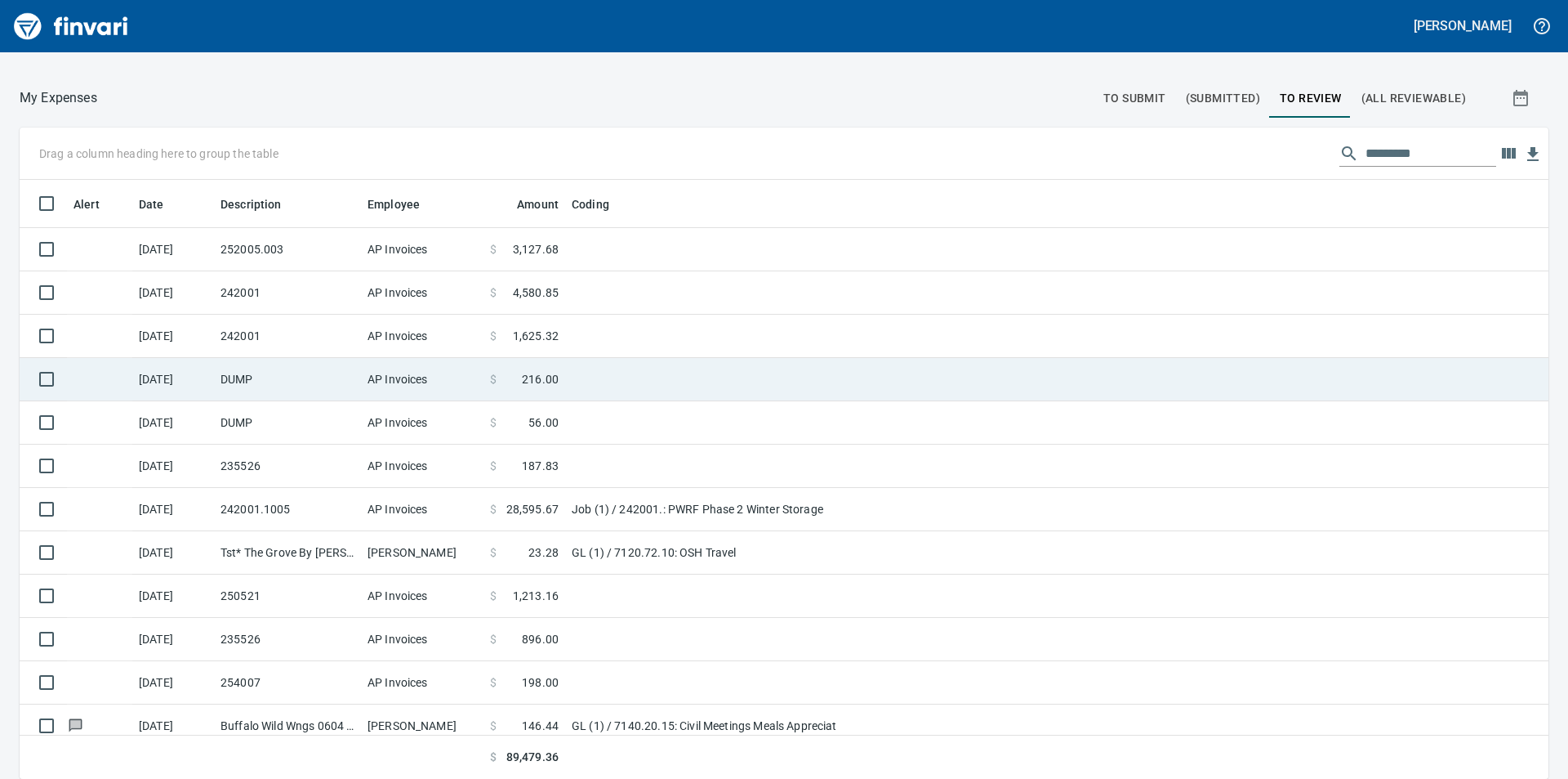
scroll to position [587, 1493]
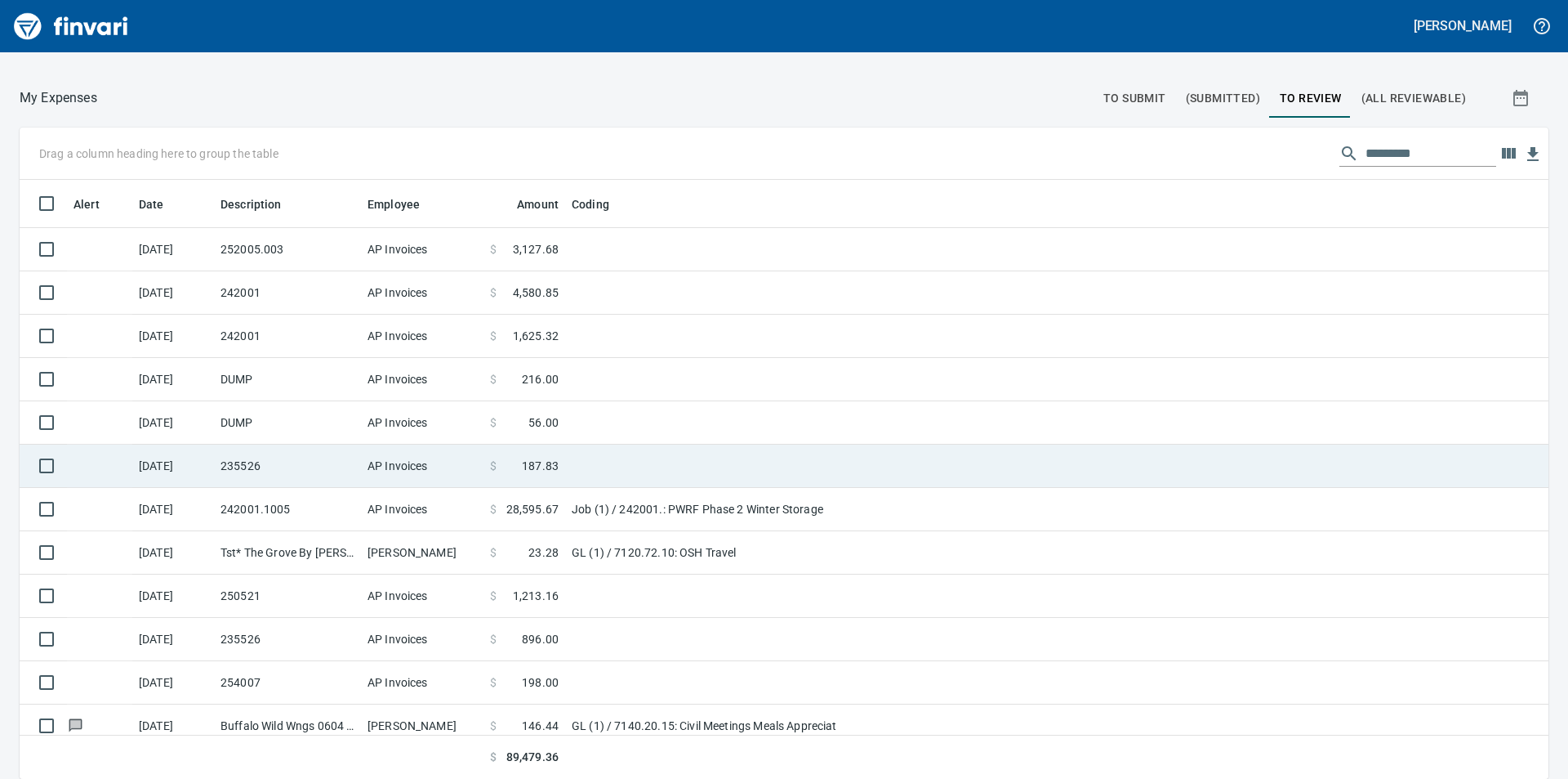
click at [548, 464] on span "187.83" at bounding box center [540, 465] width 37 height 17
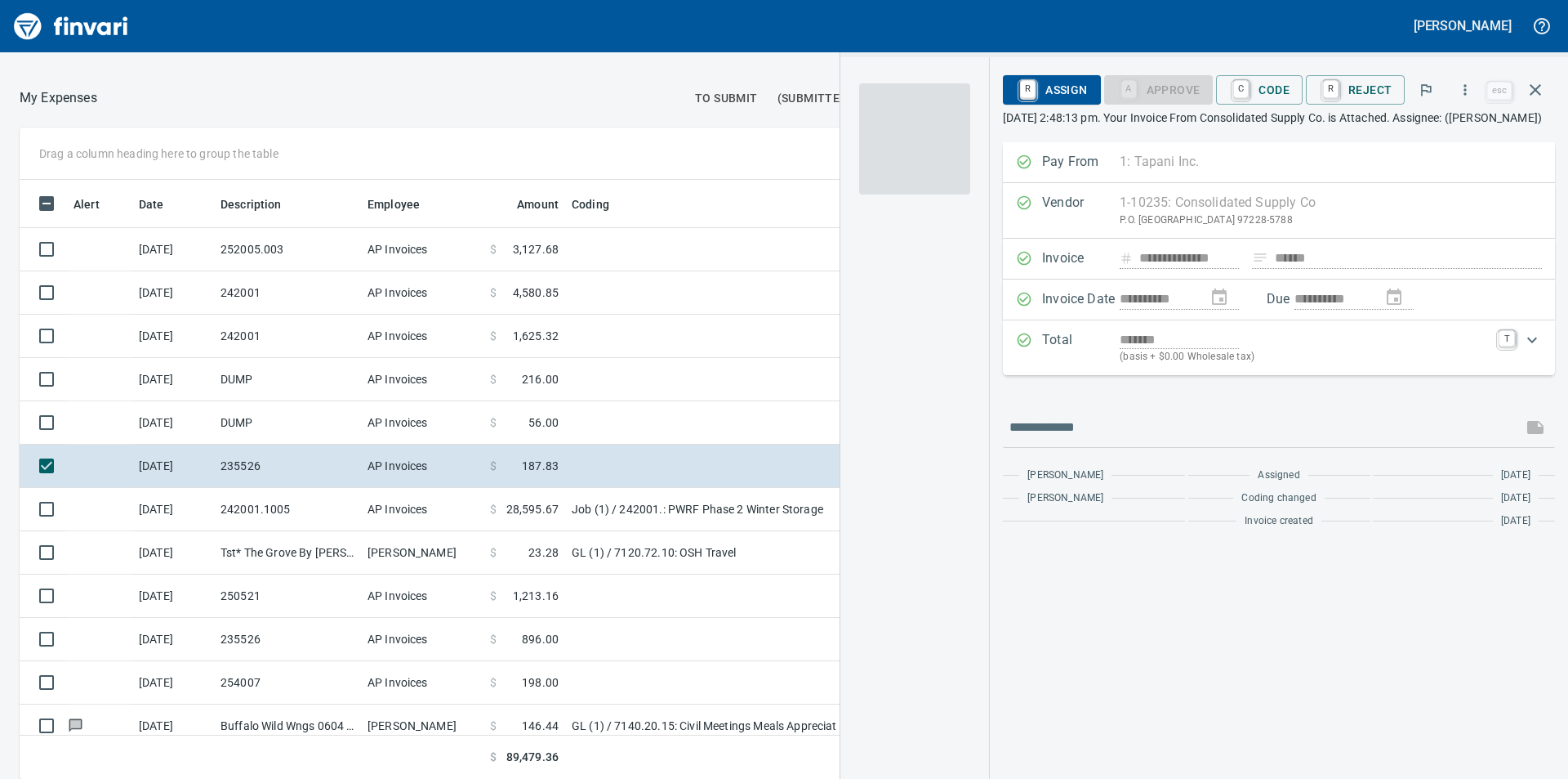
scroll to position [587, 1084]
click at [923, 126] on img "button" at bounding box center [915, 138] width 111 height 111
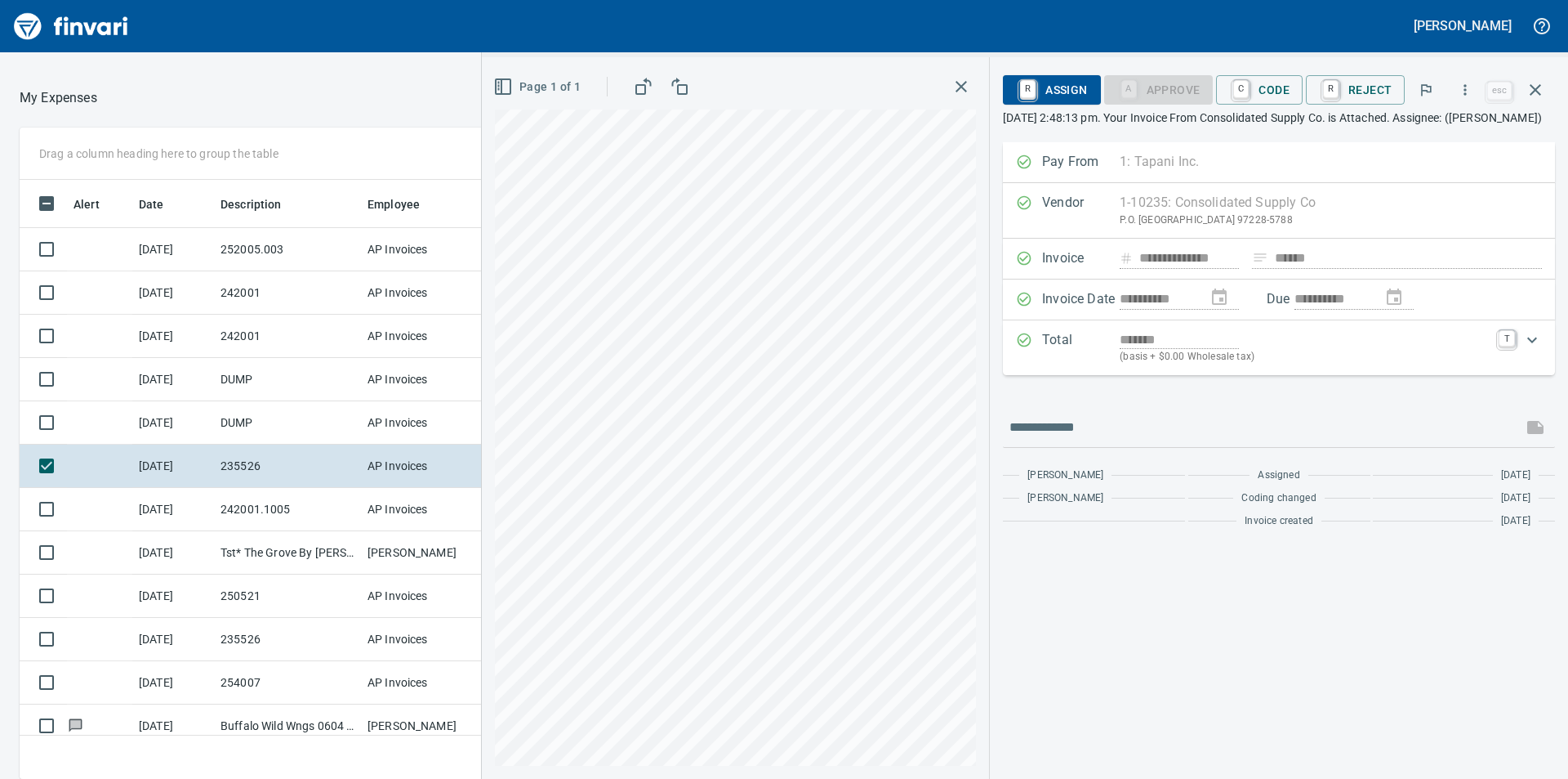
click at [971, 88] on icon "button" at bounding box center [961, 87] width 19 height 19
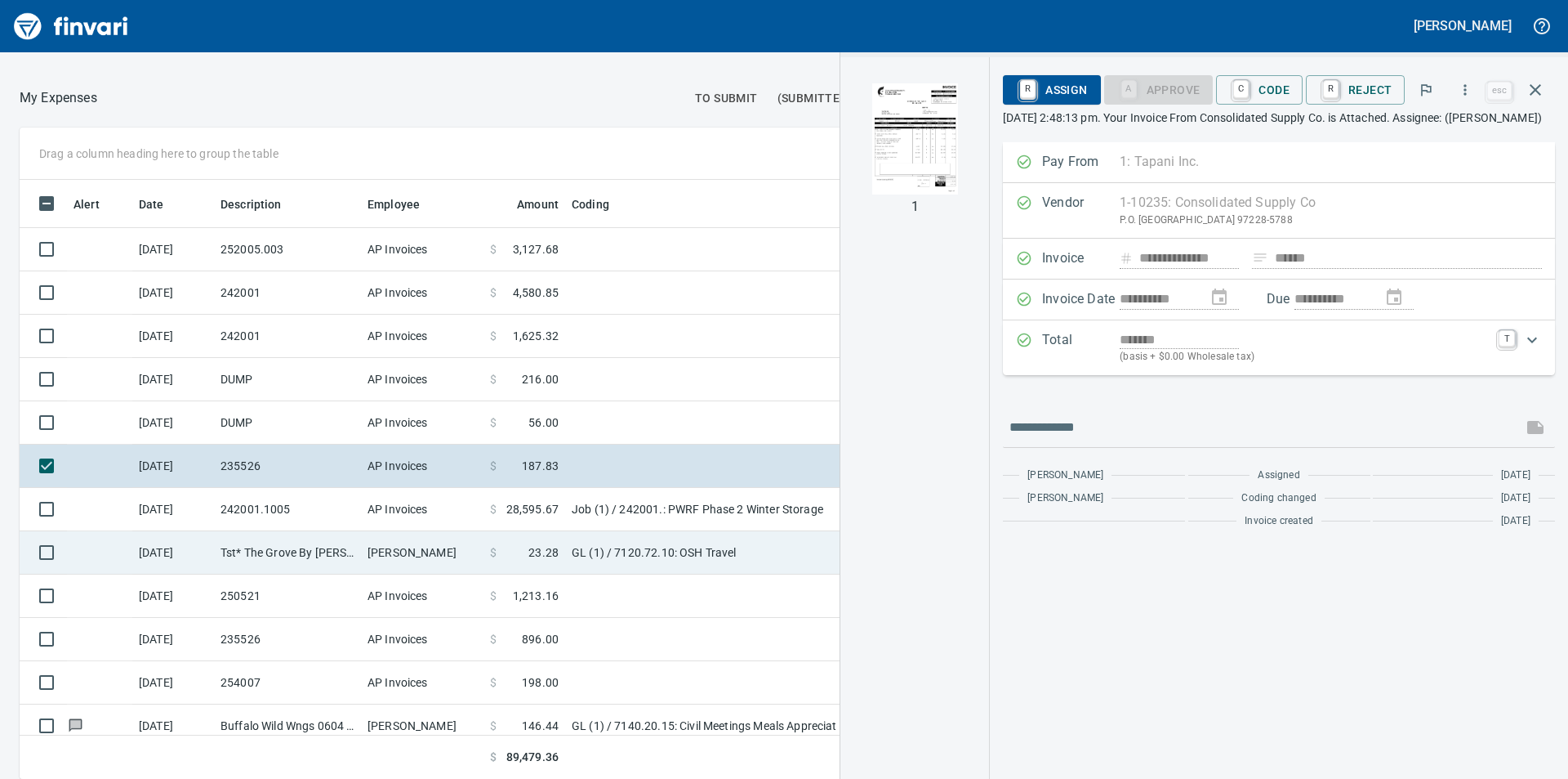
scroll to position [81, 0]
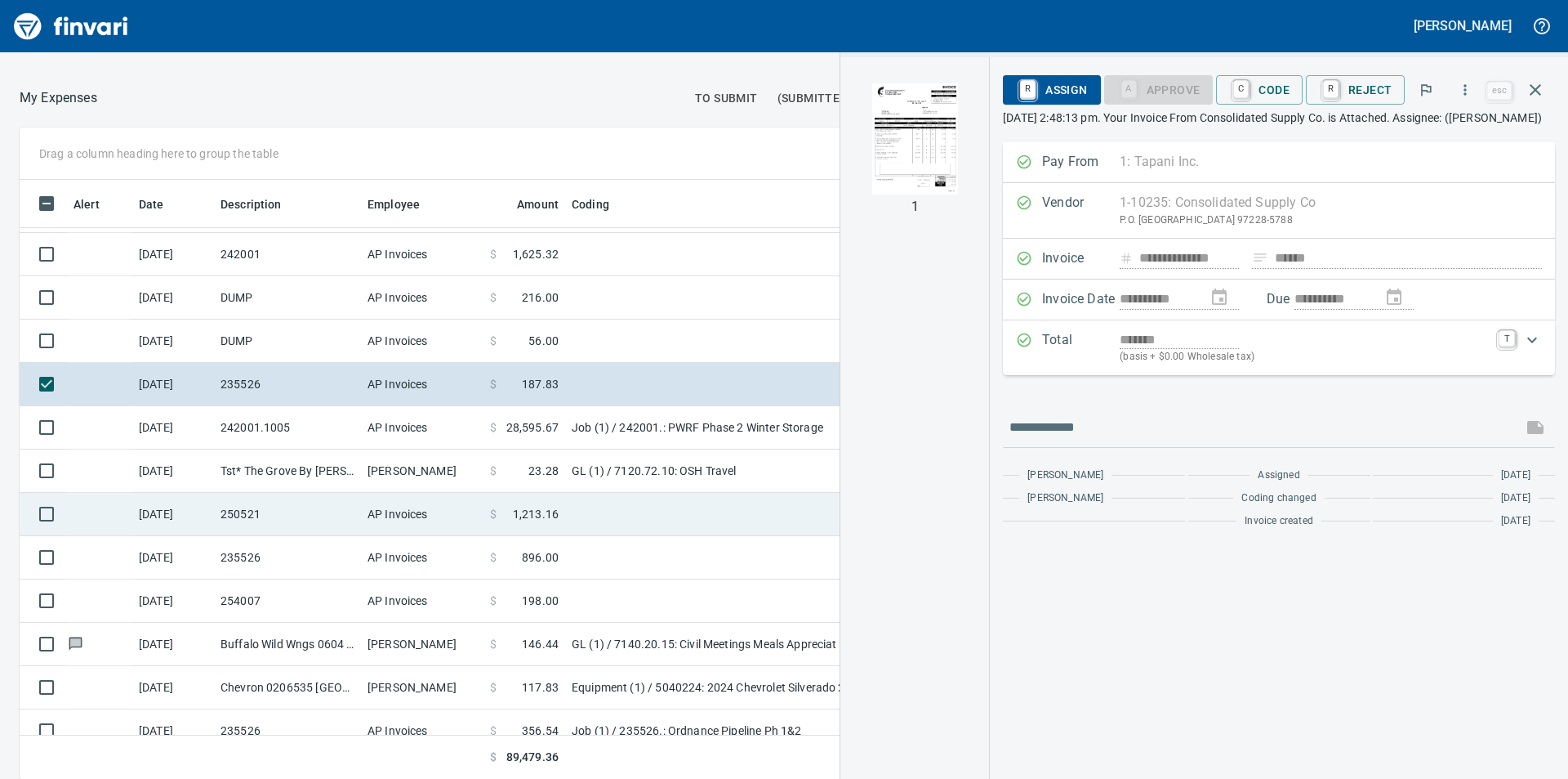
click at [540, 512] on span "1,213.16" at bounding box center [536, 513] width 46 height 17
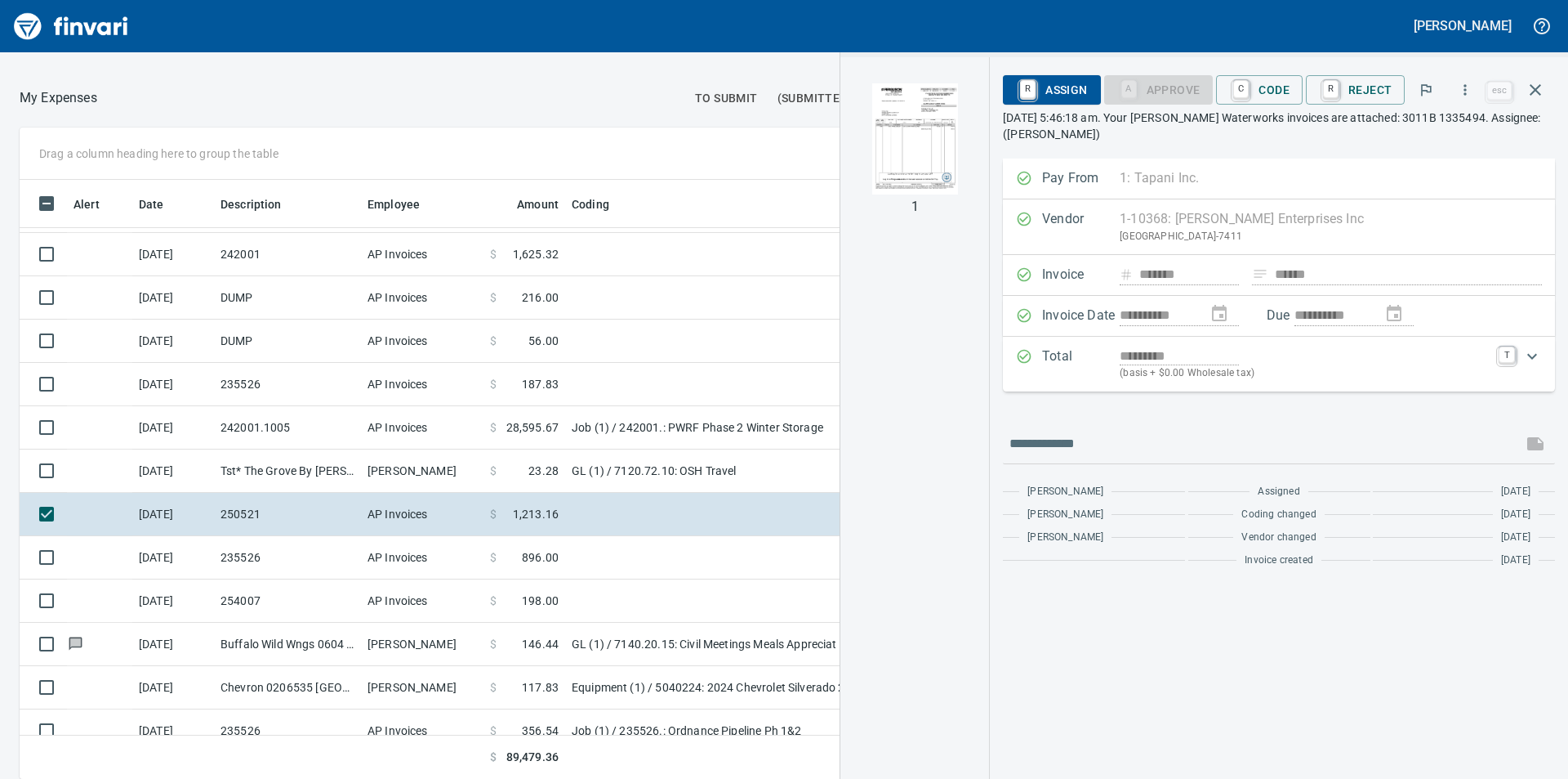
click at [918, 134] on img "button" at bounding box center [915, 138] width 111 height 111
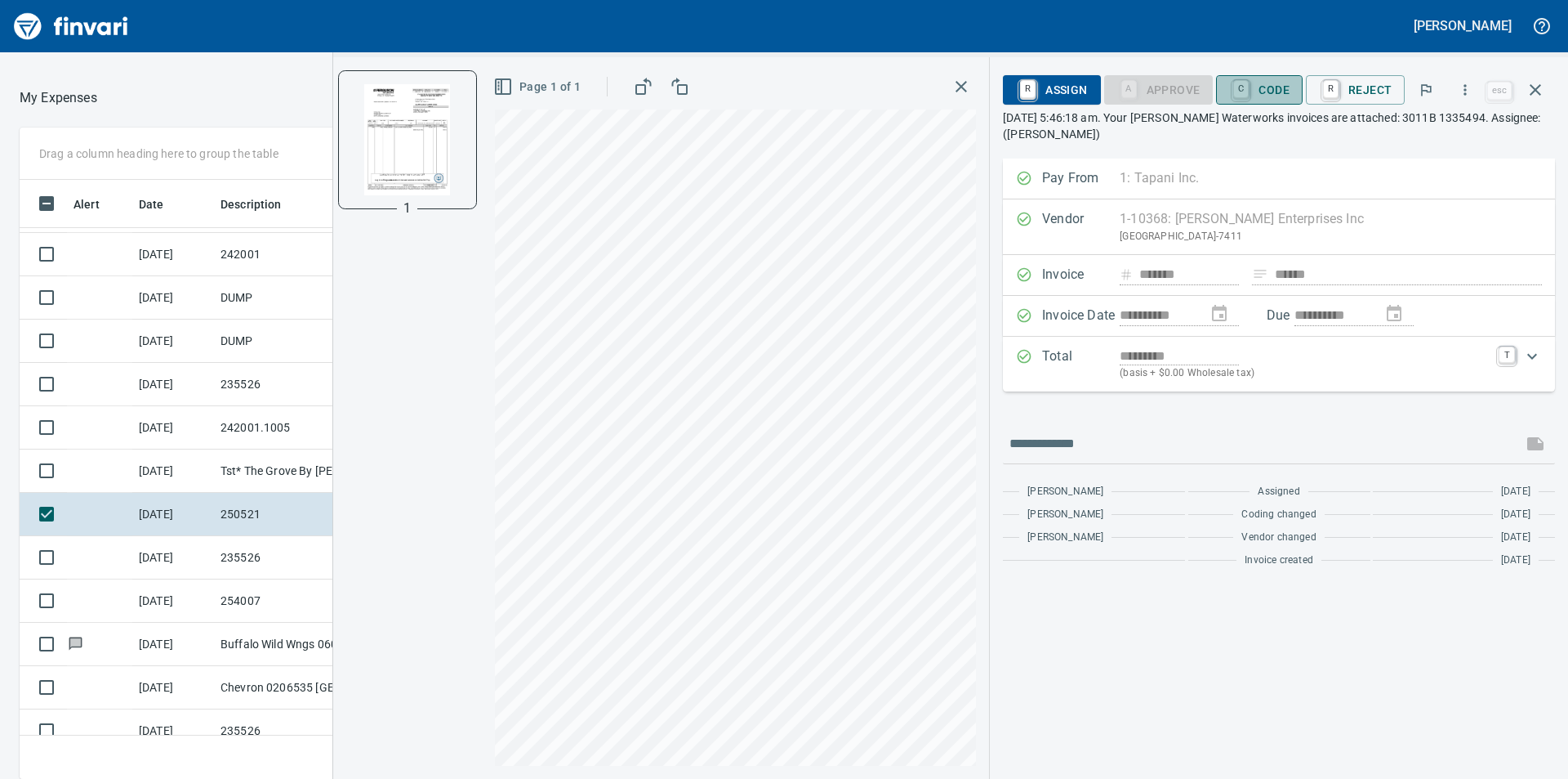
click at [1296, 94] on button "C Code" at bounding box center [1260, 90] width 87 height 30
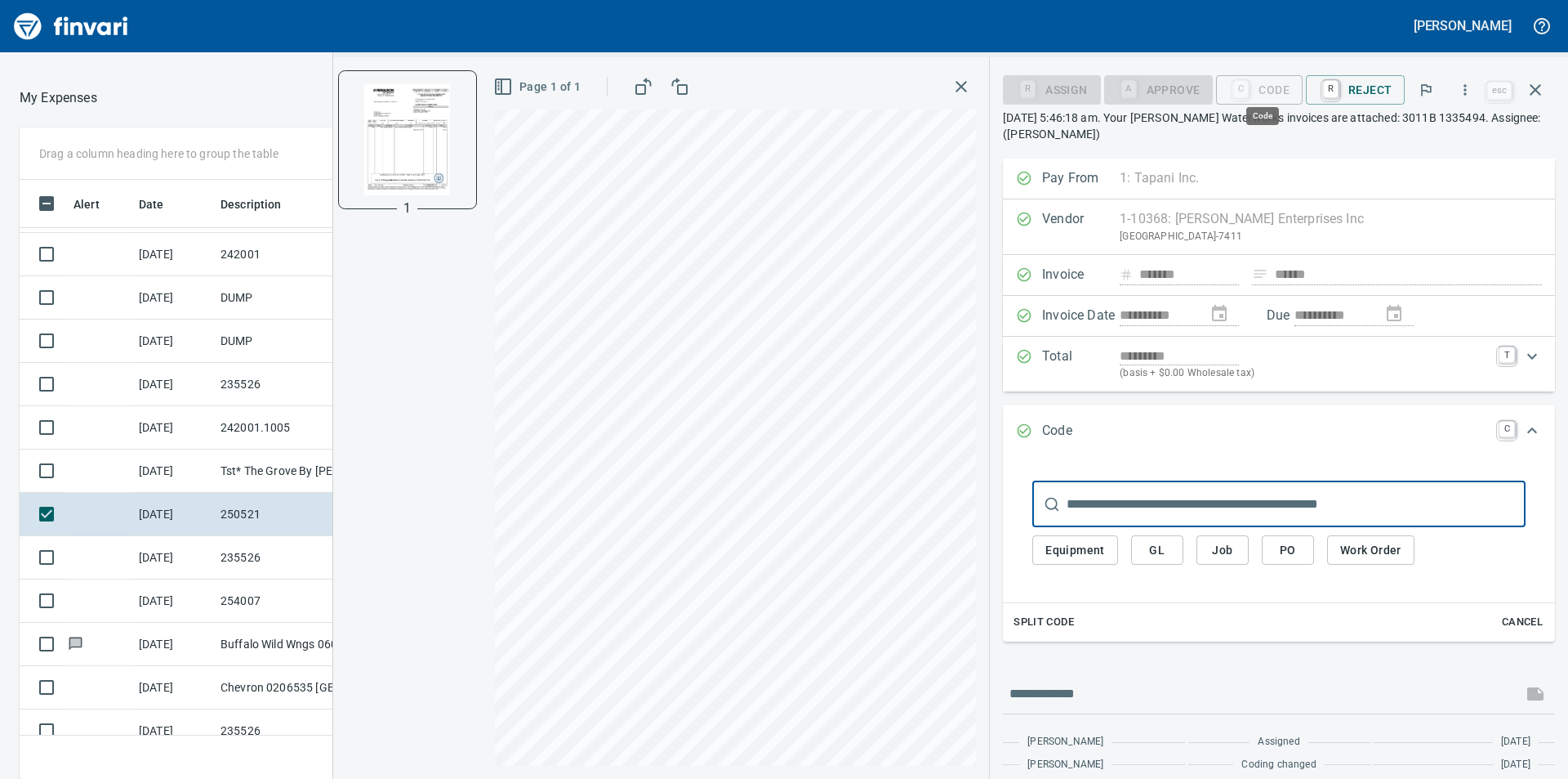
scroll to position [587, 1084]
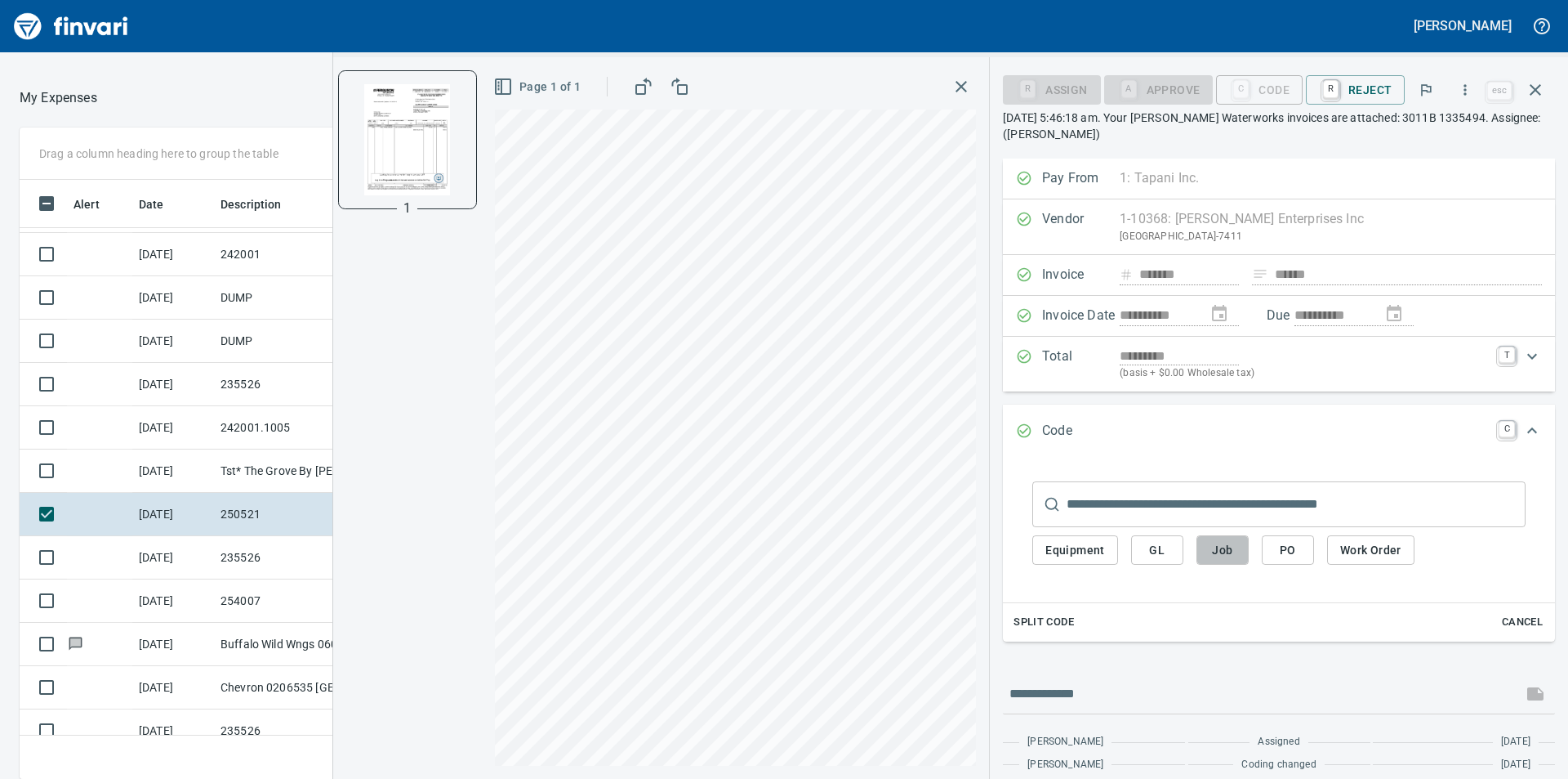
click at [1228, 552] on span "Job" at bounding box center [1223, 549] width 26 height 20
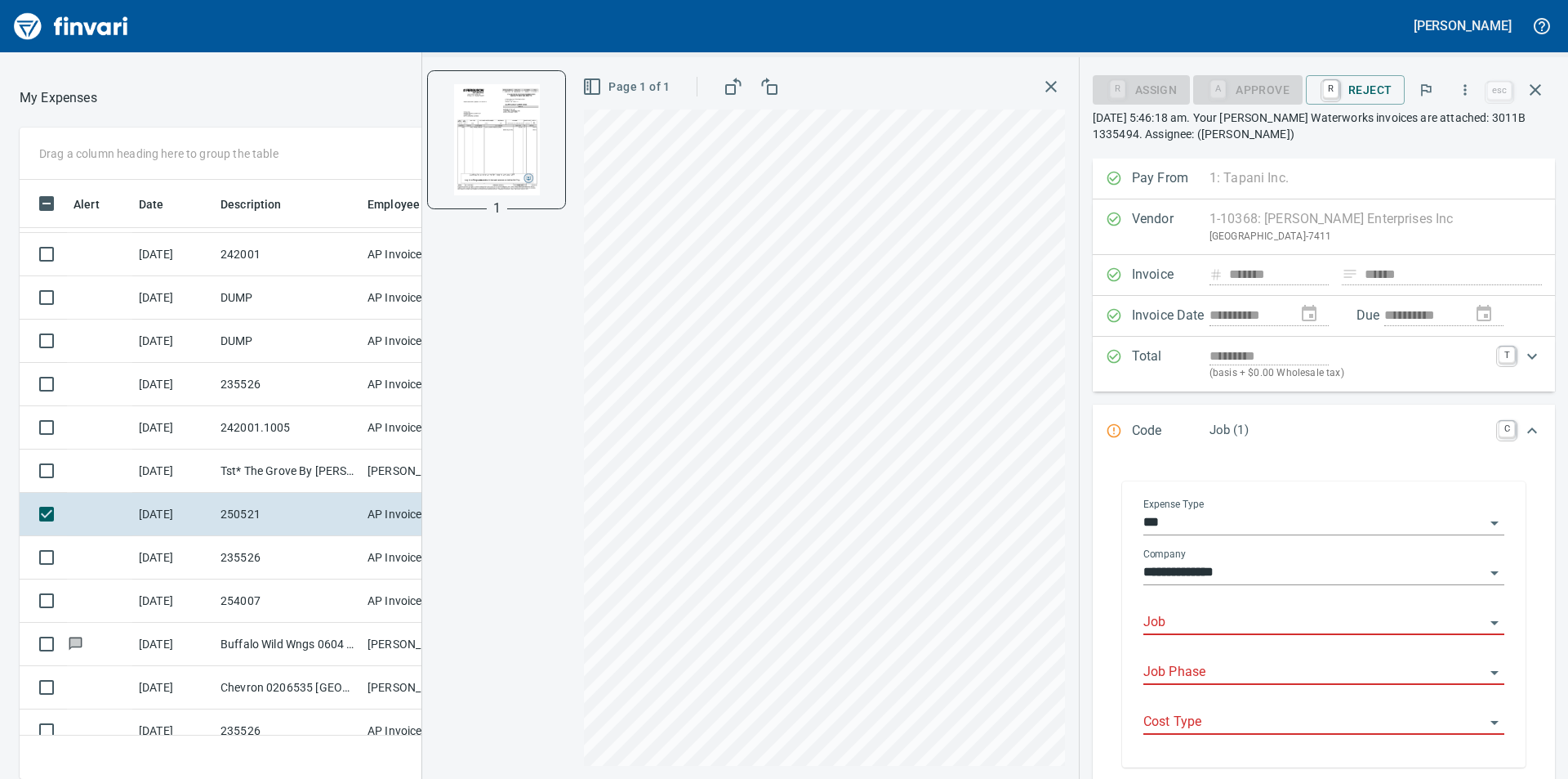
click at [1246, 620] on input "Job" at bounding box center [1315, 623] width 342 height 23
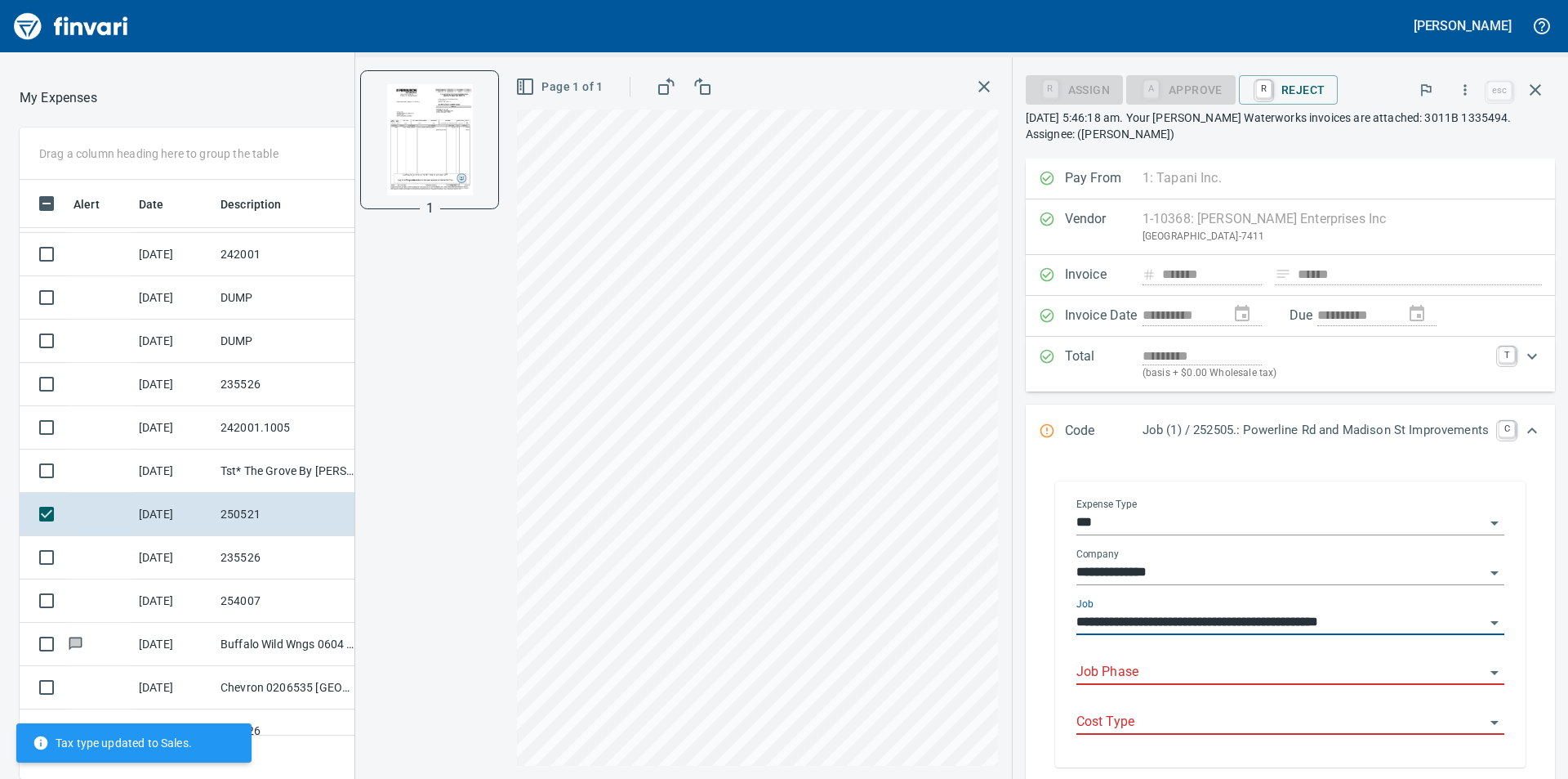
type input "**********"
click at [1246, 675] on input "Job Phase" at bounding box center [1281, 672] width 408 height 23
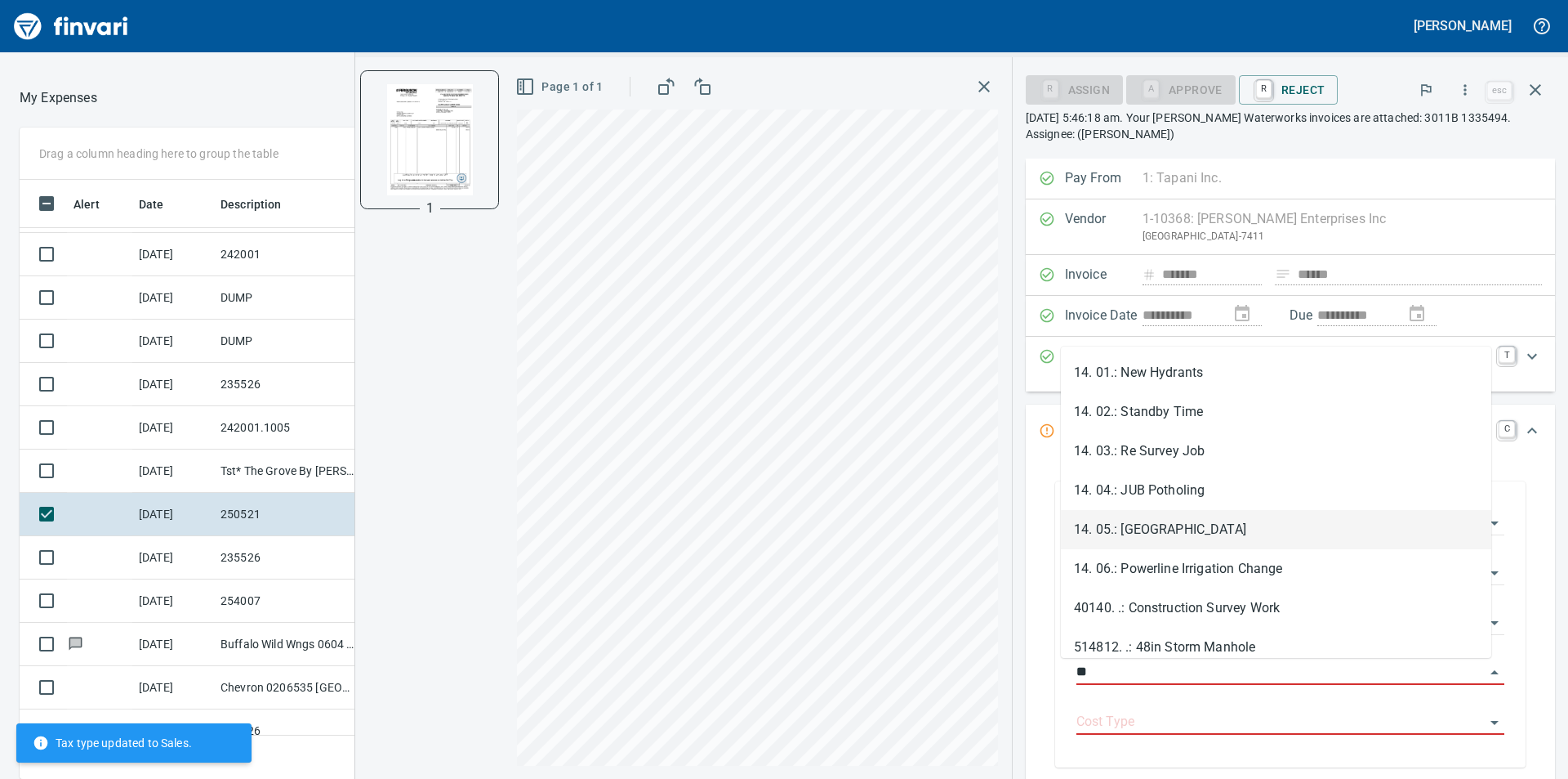
click at [1223, 534] on li "14. 05.: Madison Water Main" at bounding box center [1275, 529] width 430 height 39
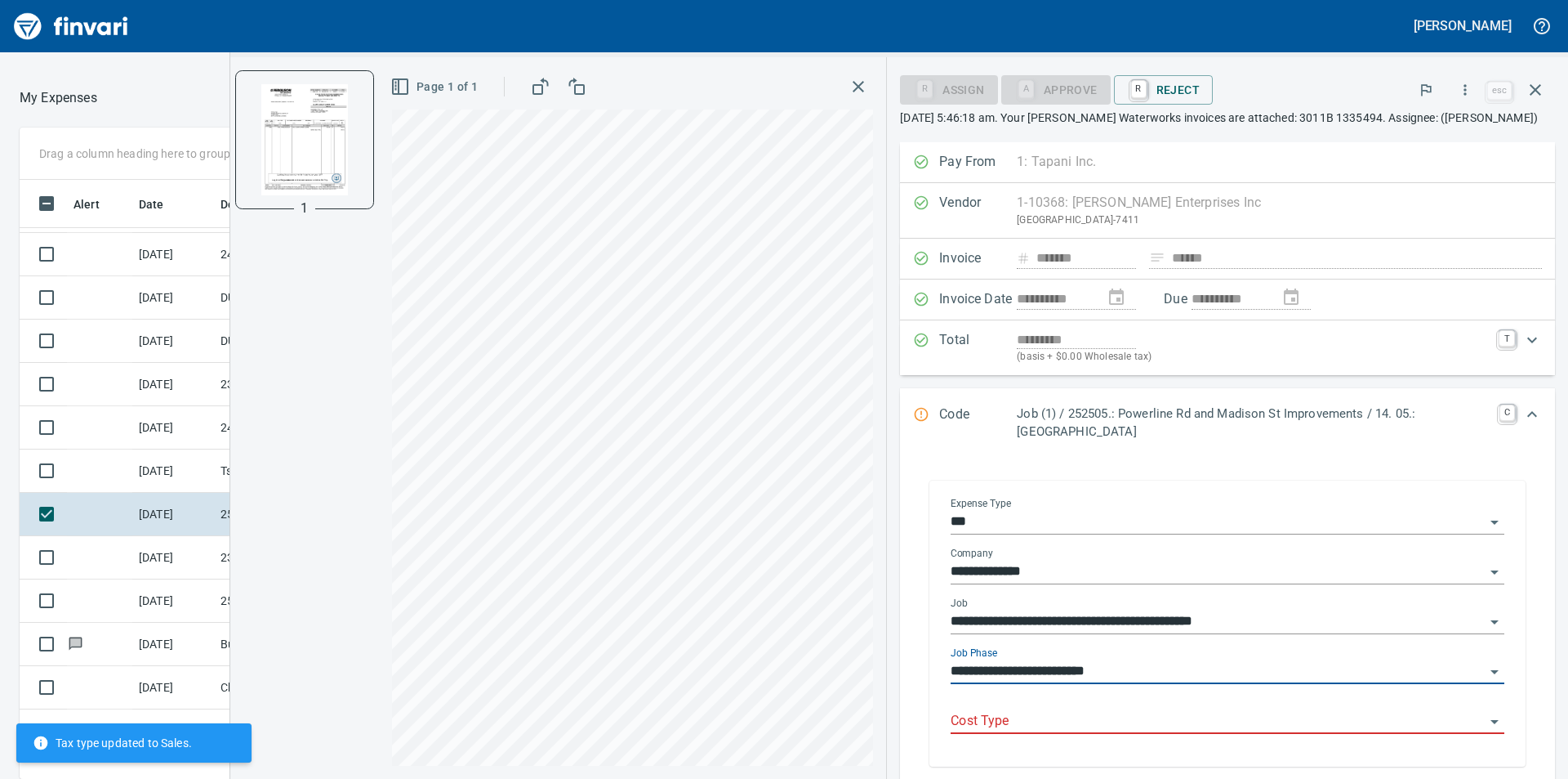
type input "**********"
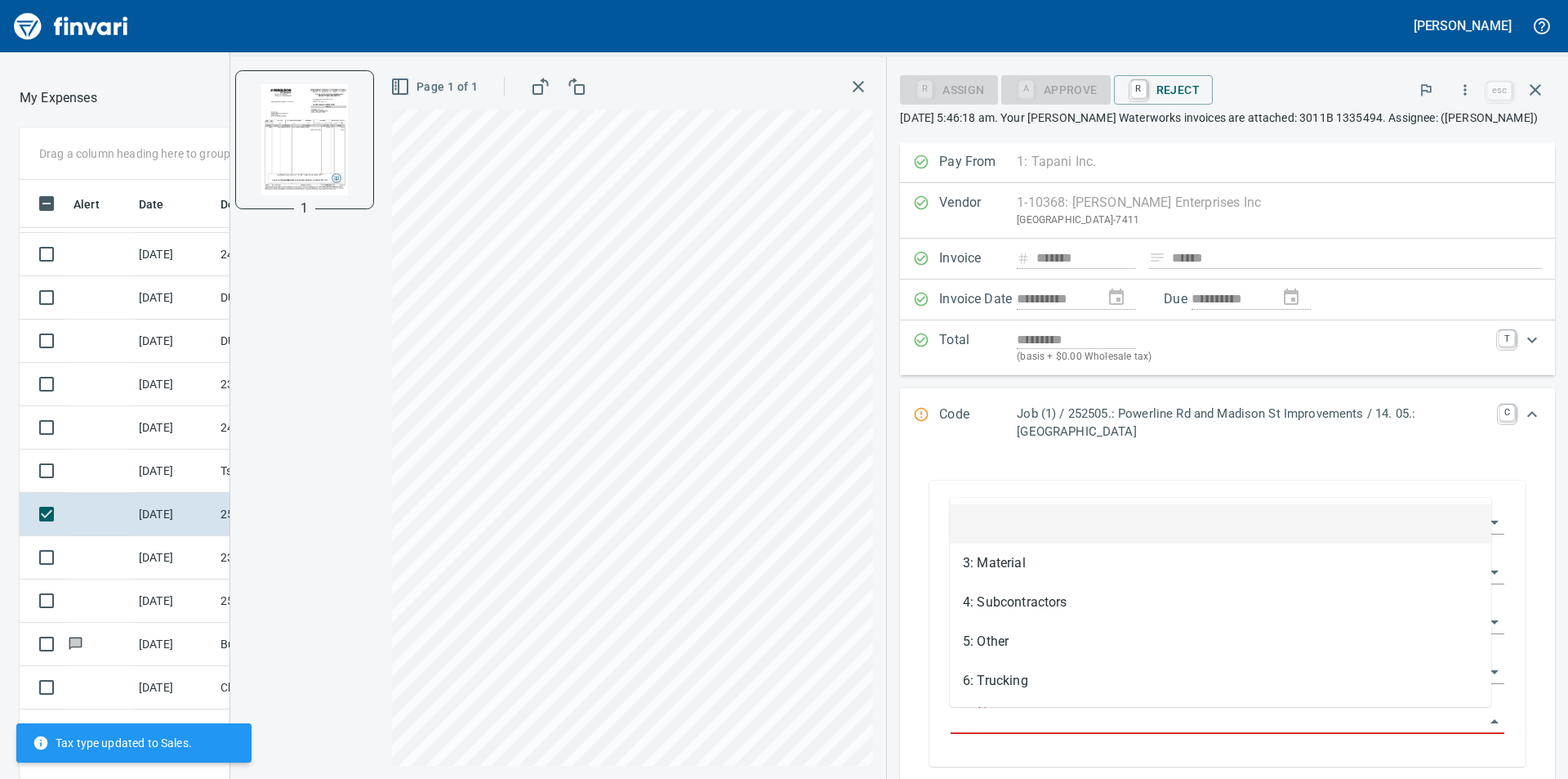
click at [1180, 728] on input "Cost Type" at bounding box center [1218, 721] width 534 height 23
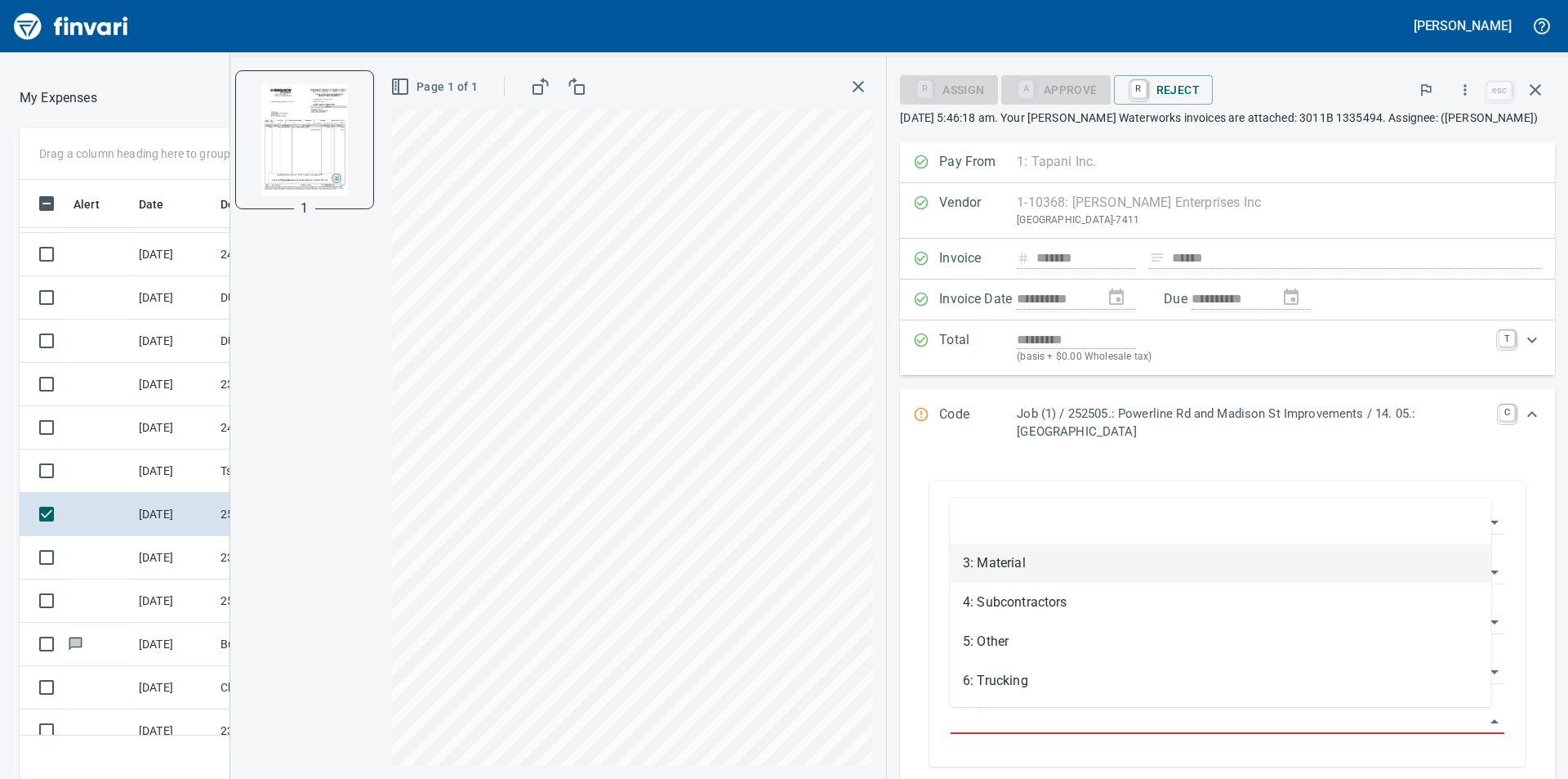
click at [1055, 563] on li "3: Material" at bounding box center [1221, 563] width 541 height 39
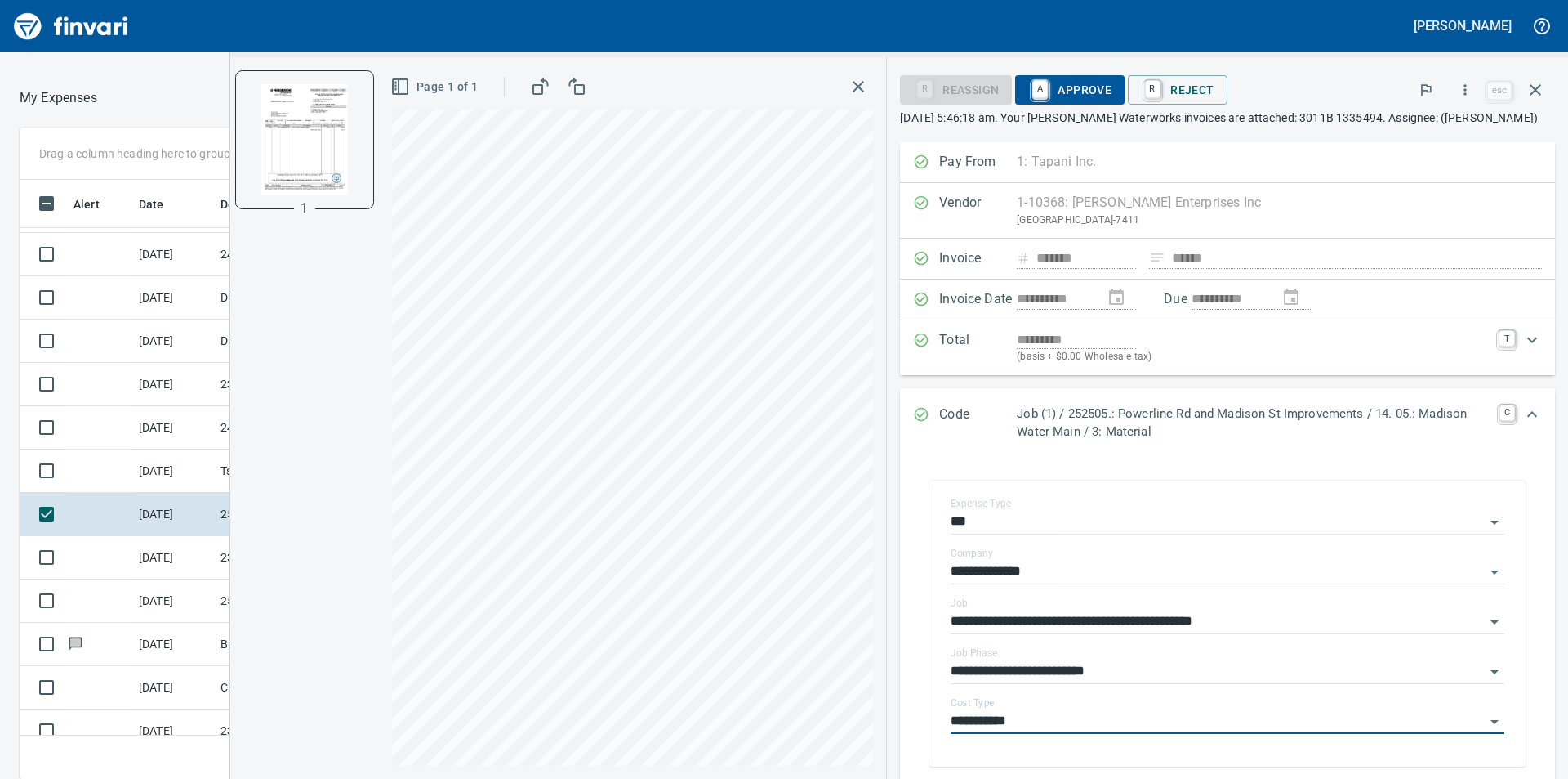
type input "**********"
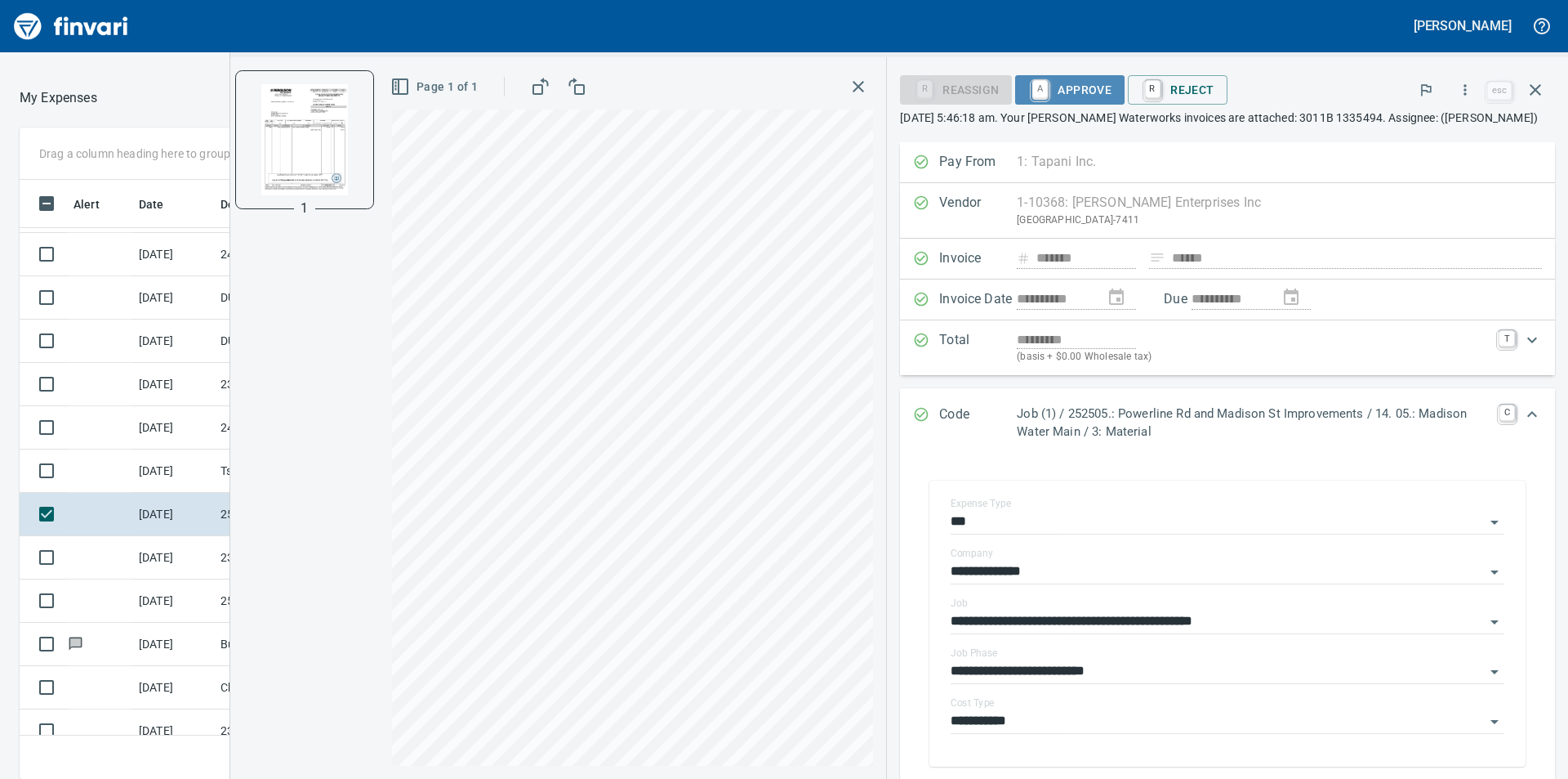
click at [1059, 89] on span "A Approve" at bounding box center [1070, 90] width 83 height 28
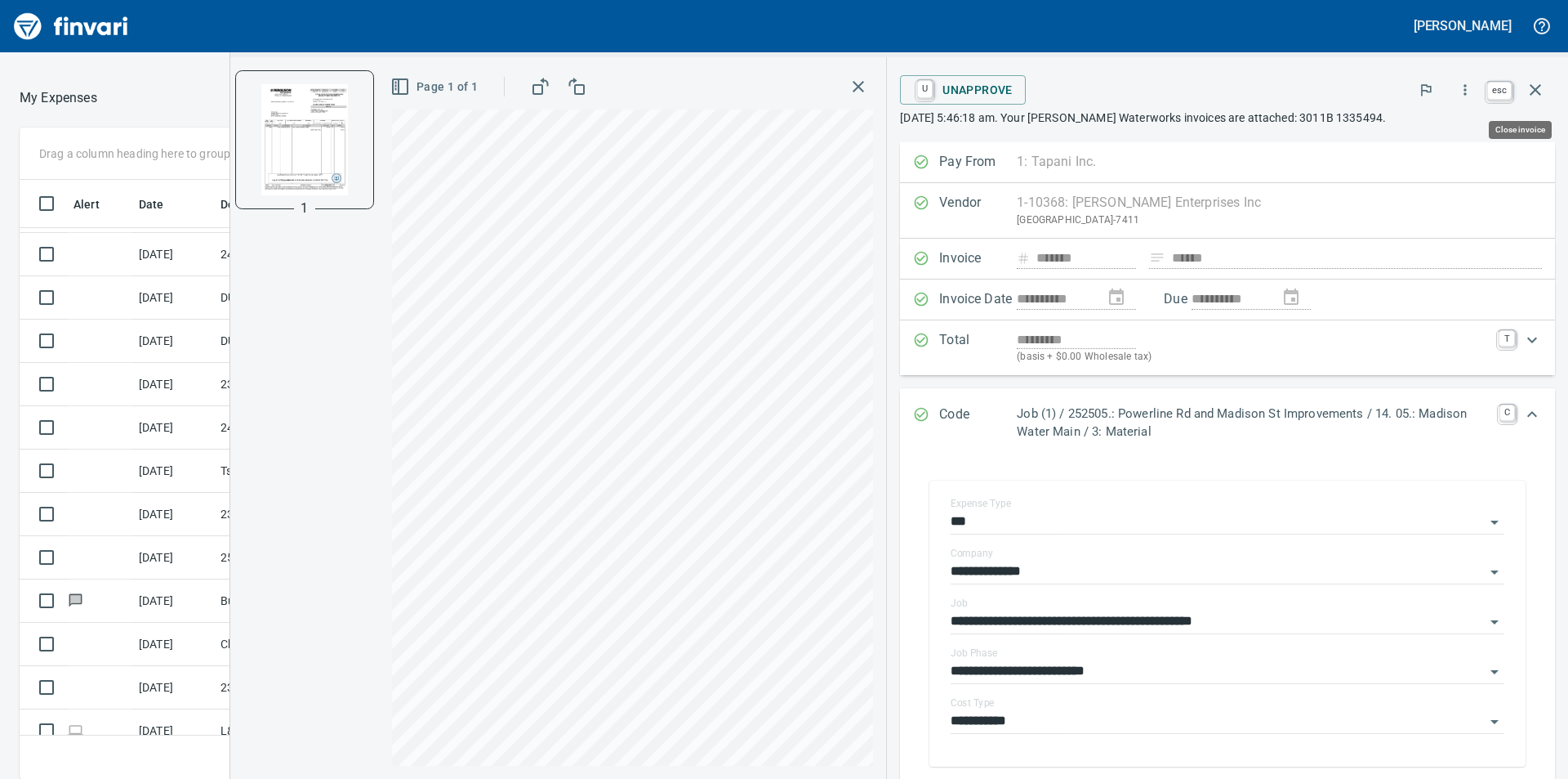
click at [1537, 89] on icon "button" at bounding box center [1536, 89] width 11 height 11
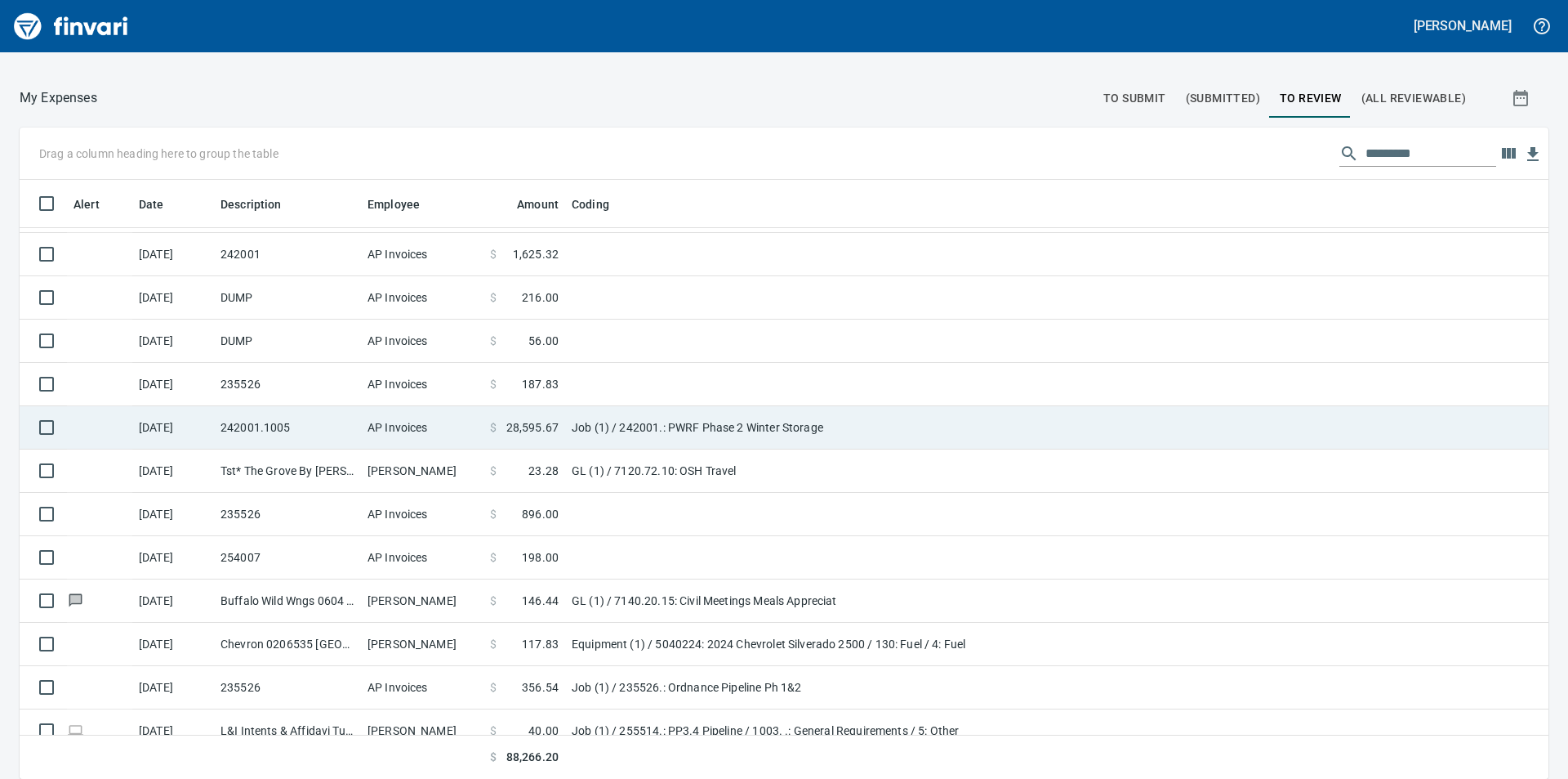
scroll to position [587, 1493]
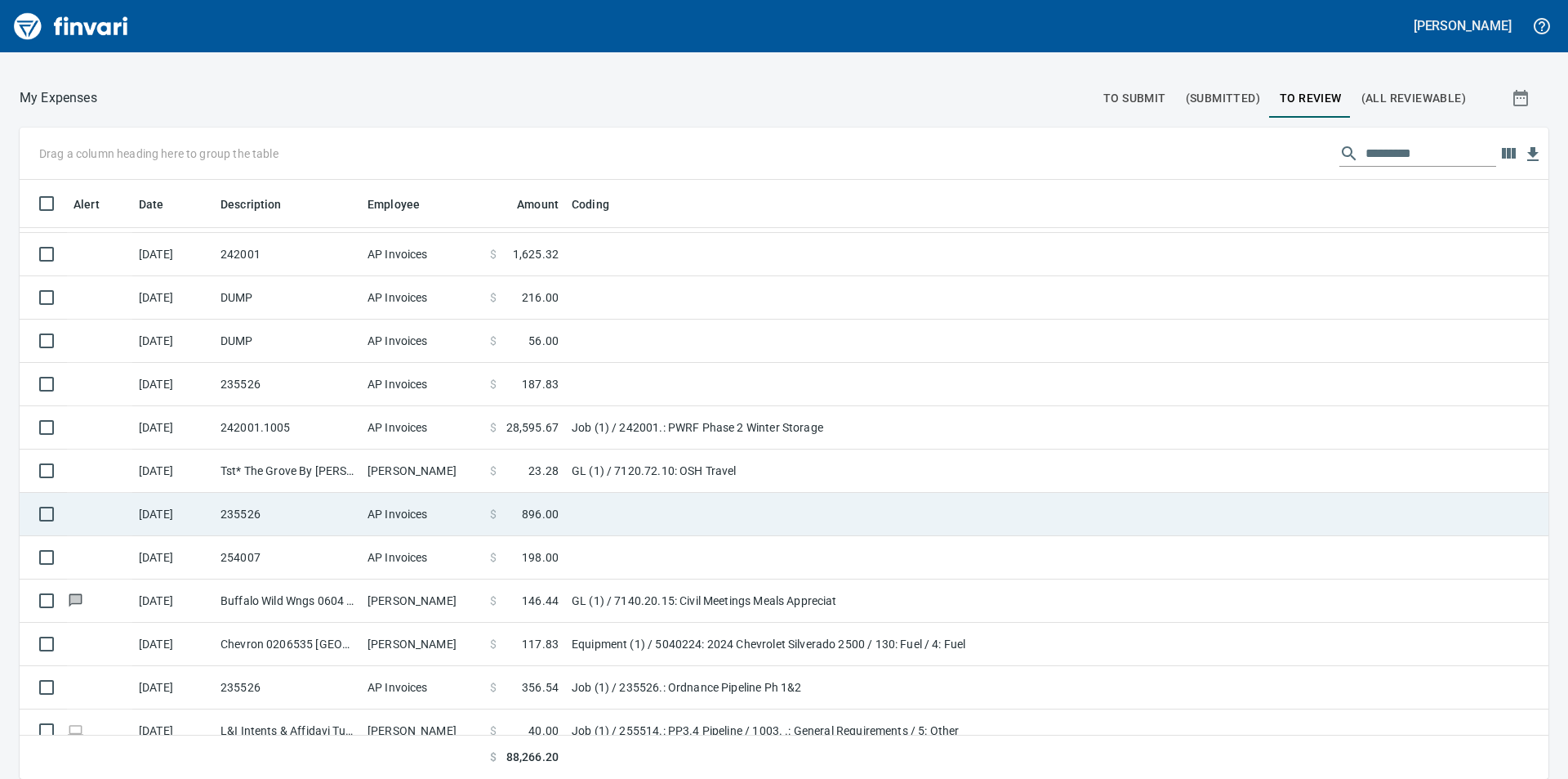
click at [547, 509] on span "896.00" at bounding box center [540, 513] width 37 height 17
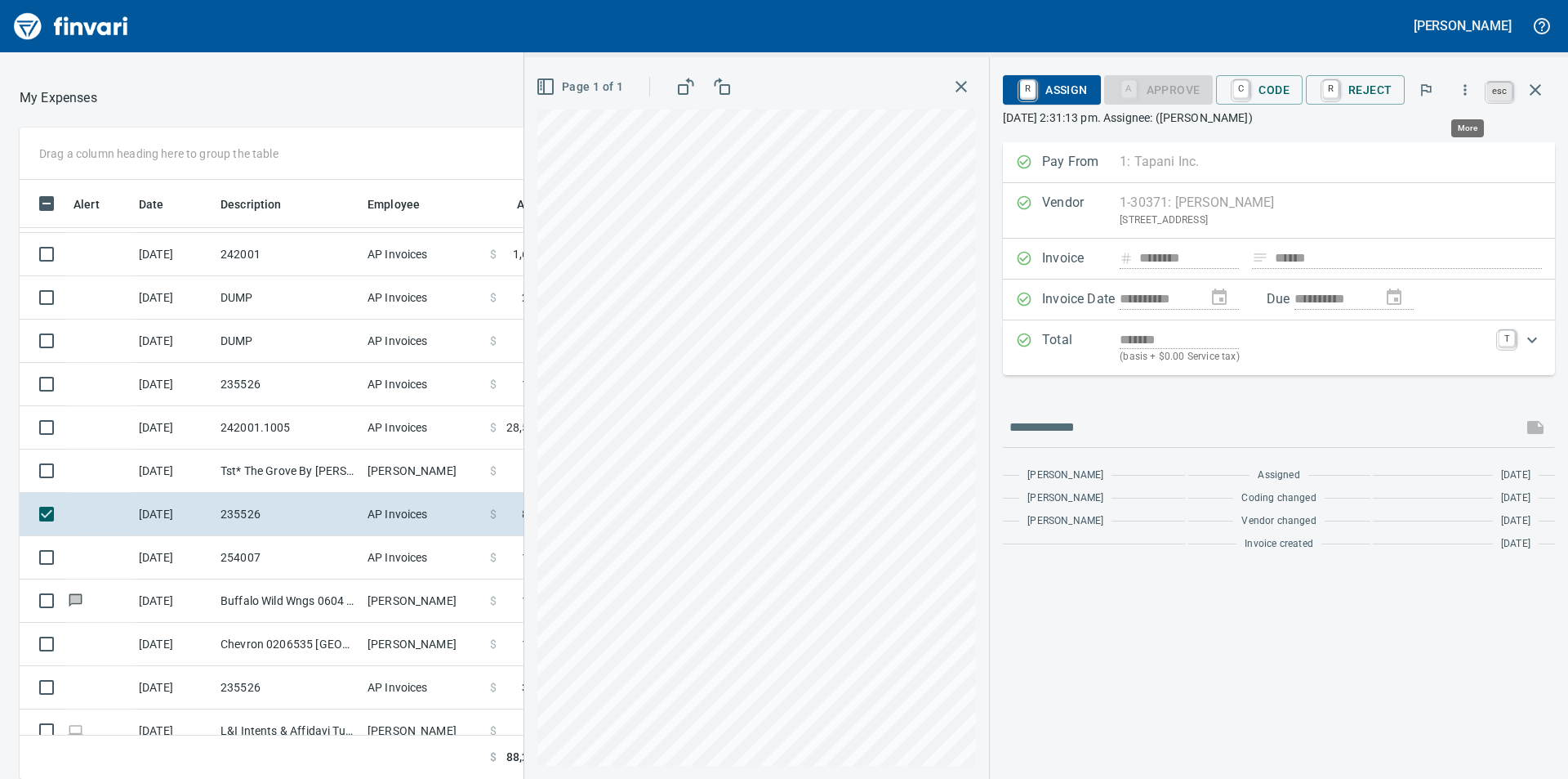
scroll to position [587, 1084]
click at [1529, 90] on icon "button" at bounding box center [1536, 89] width 19 height 19
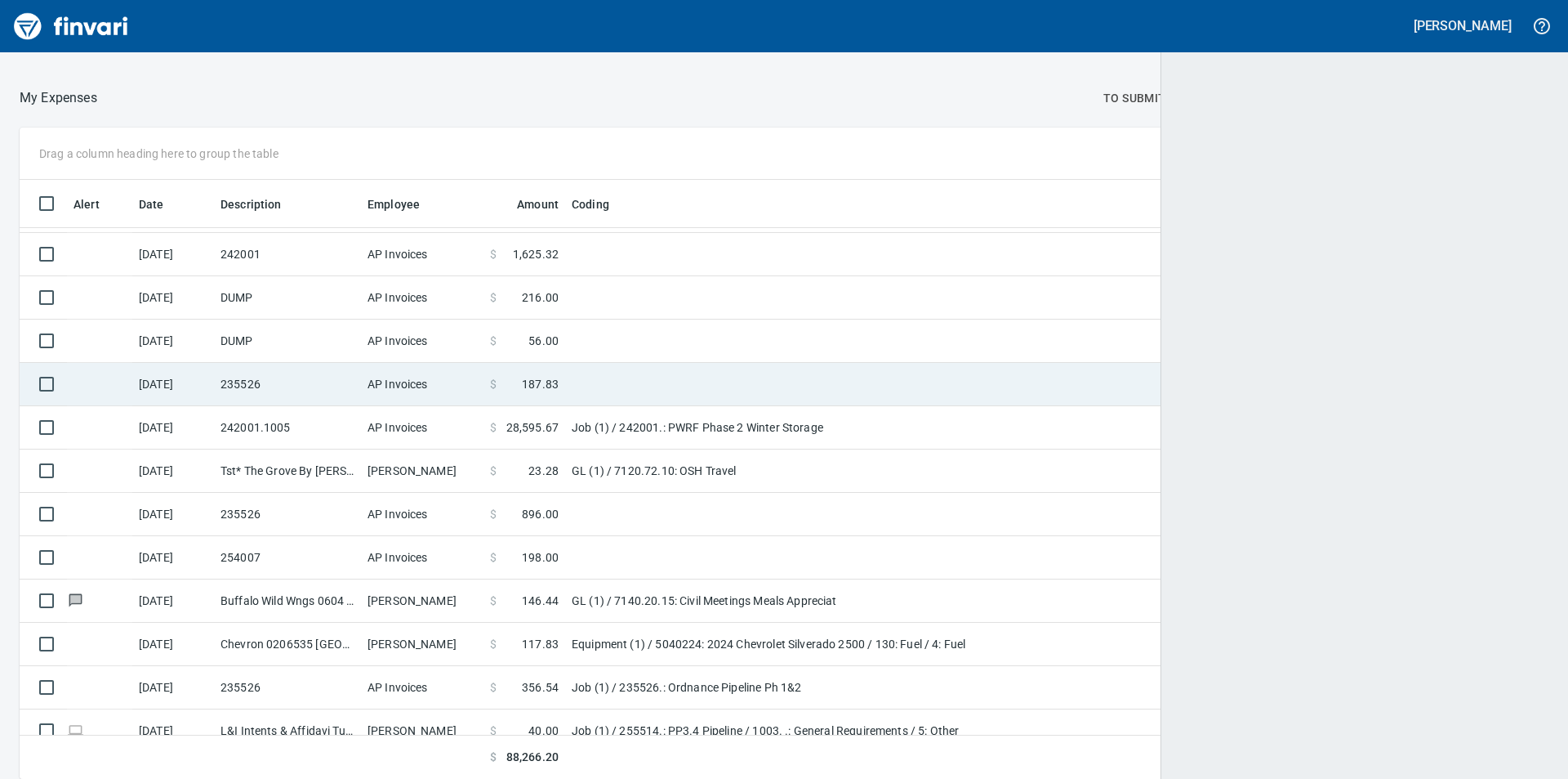
scroll to position [587, 1480]
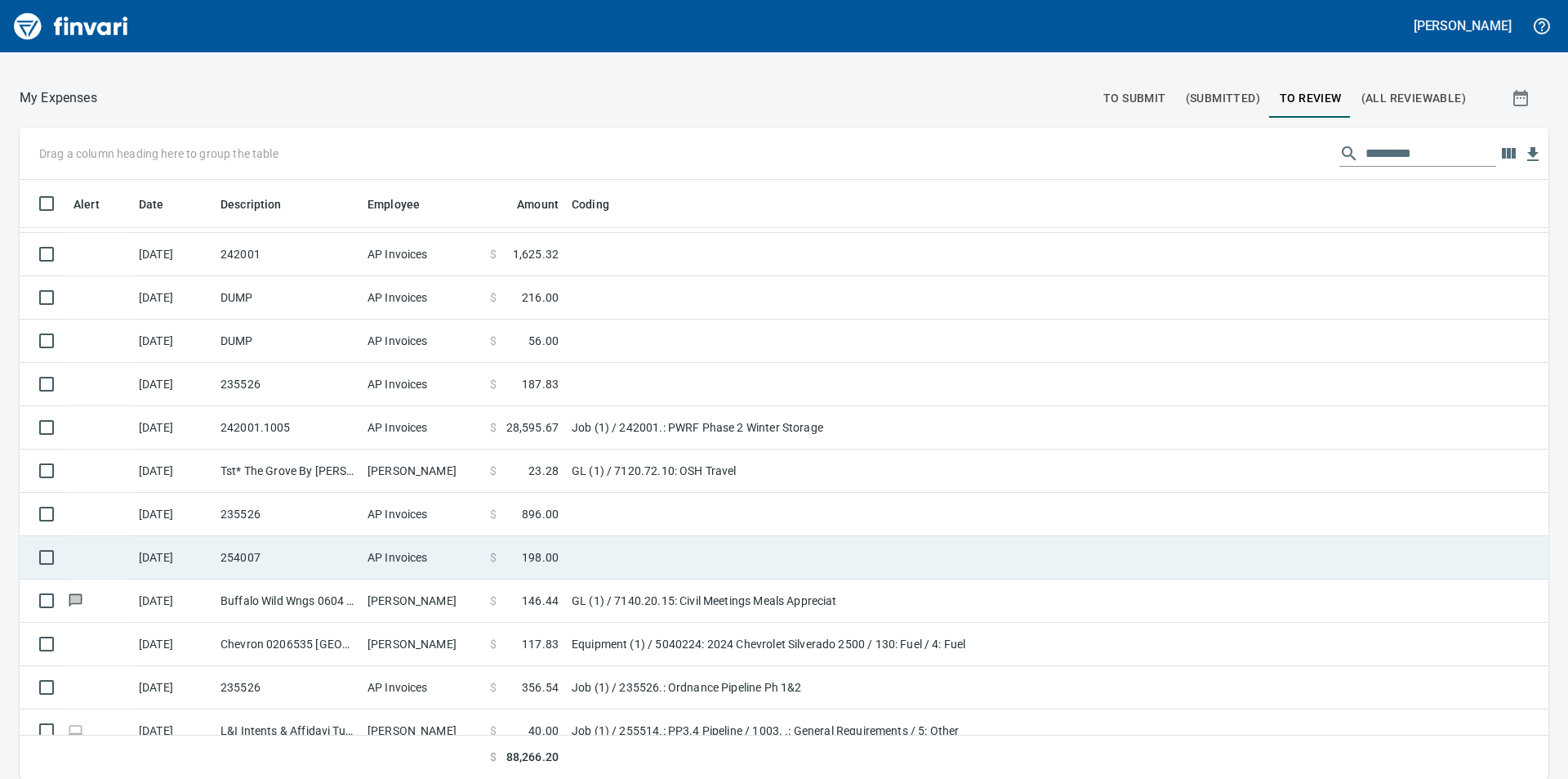
click at [541, 557] on span "198.00" at bounding box center [540, 557] width 37 height 17
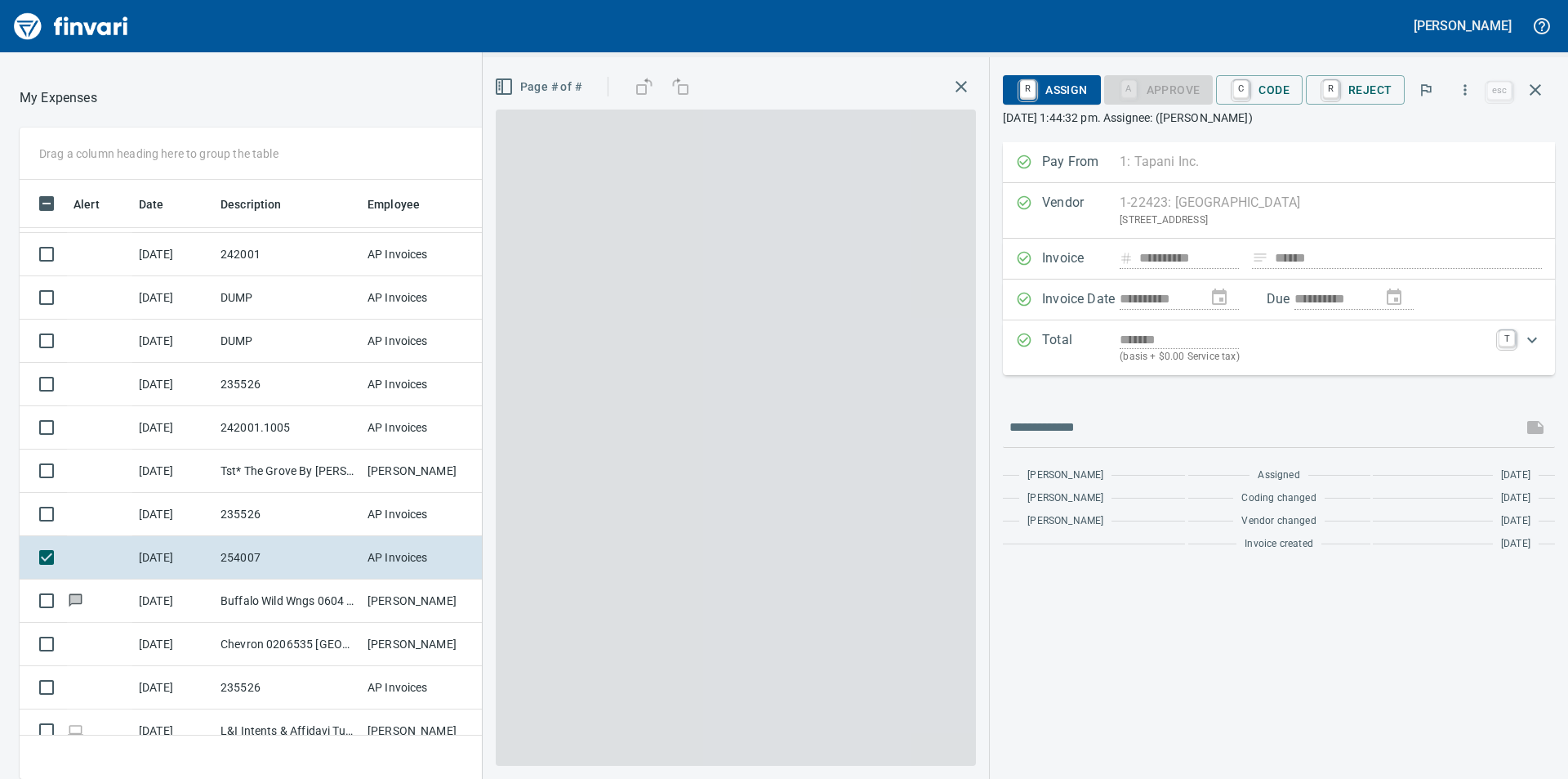
scroll to position [587, 1084]
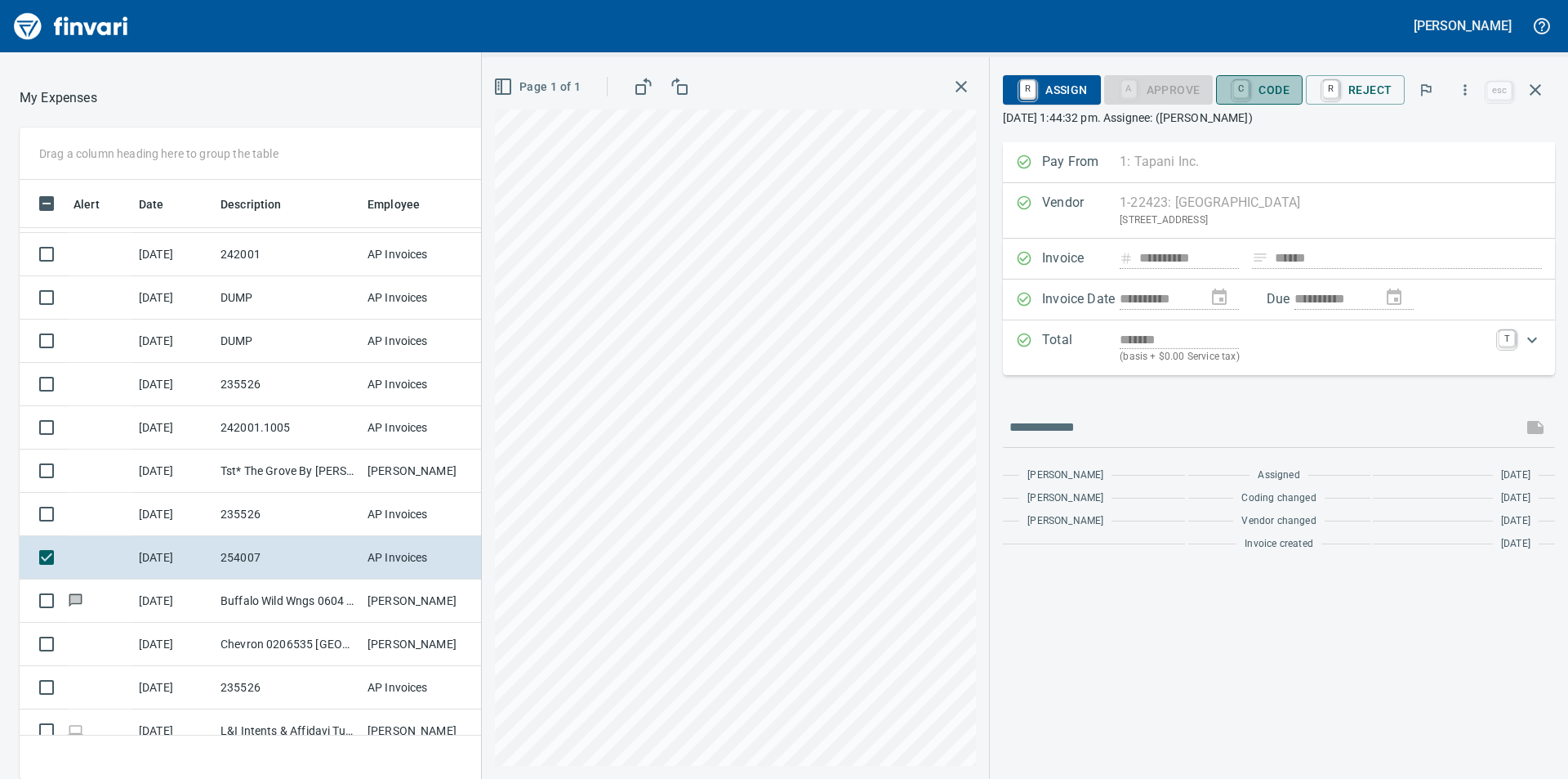
click at [1266, 88] on span "C Code" at bounding box center [1259, 90] width 60 height 28
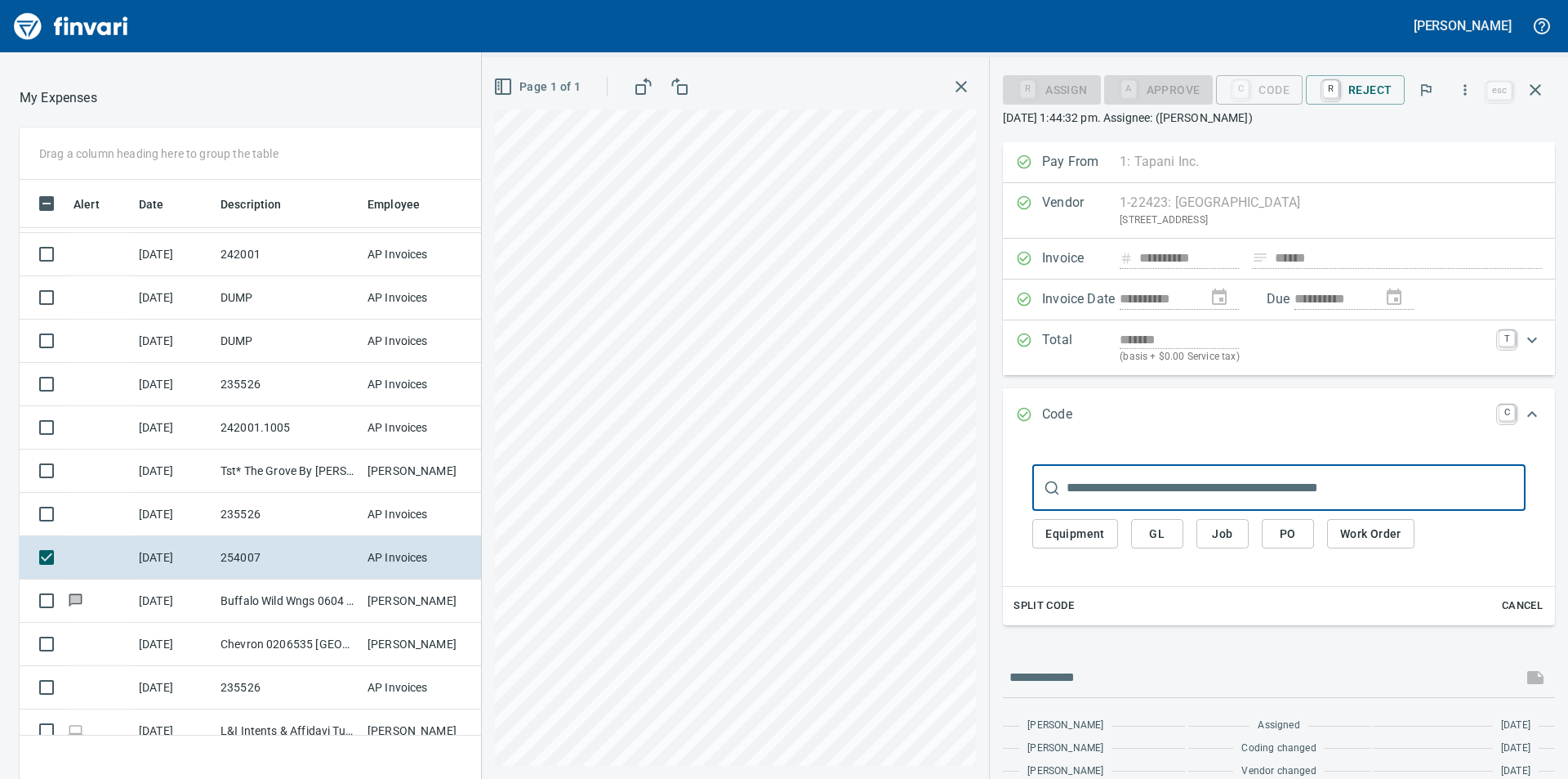
click at [1236, 534] on span "Job" at bounding box center [1223, 534] width 26 height 20
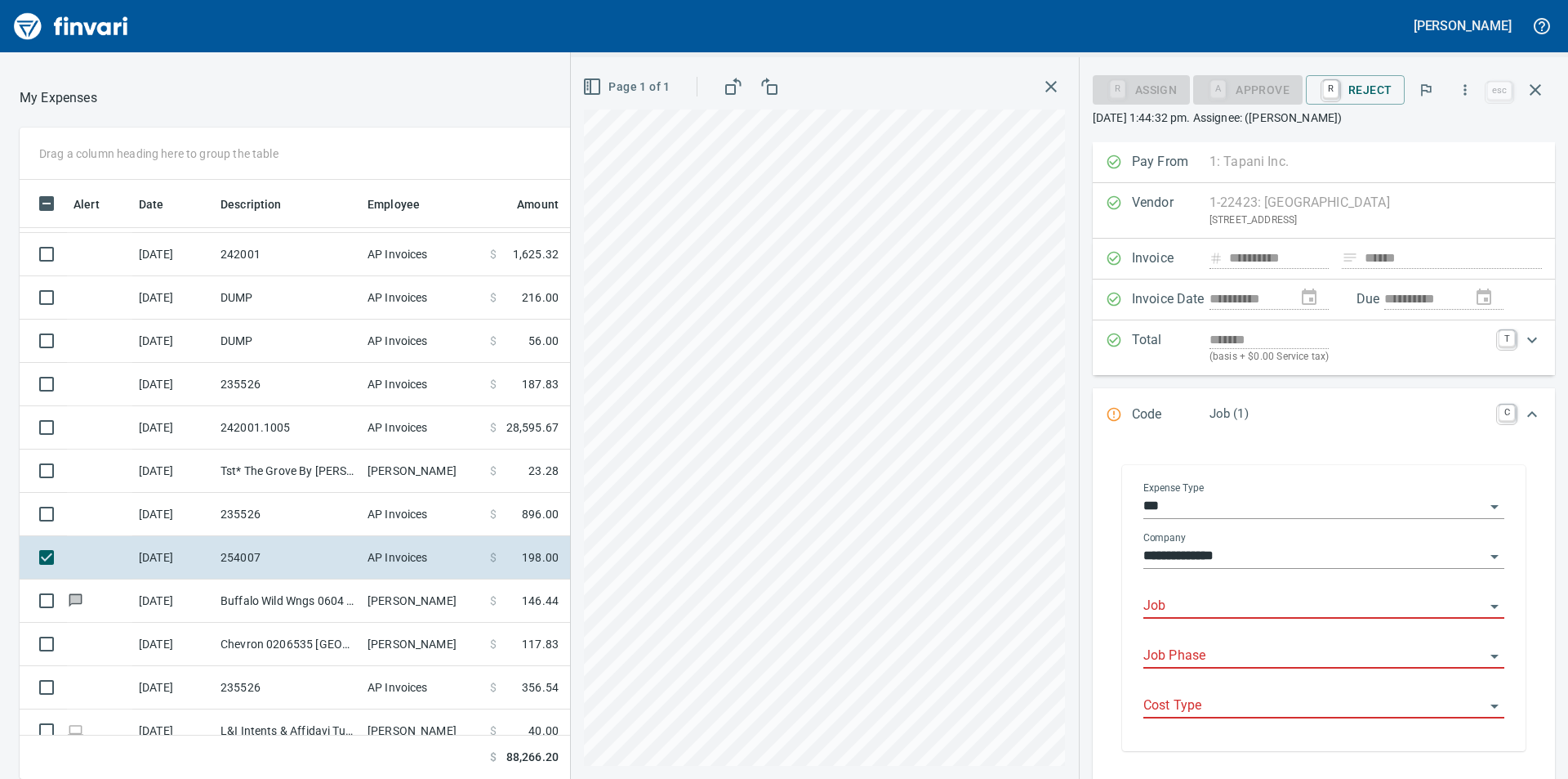
click at [1213, 601] on input "Job" at bounding box center [1315, 606] width 342 height 23
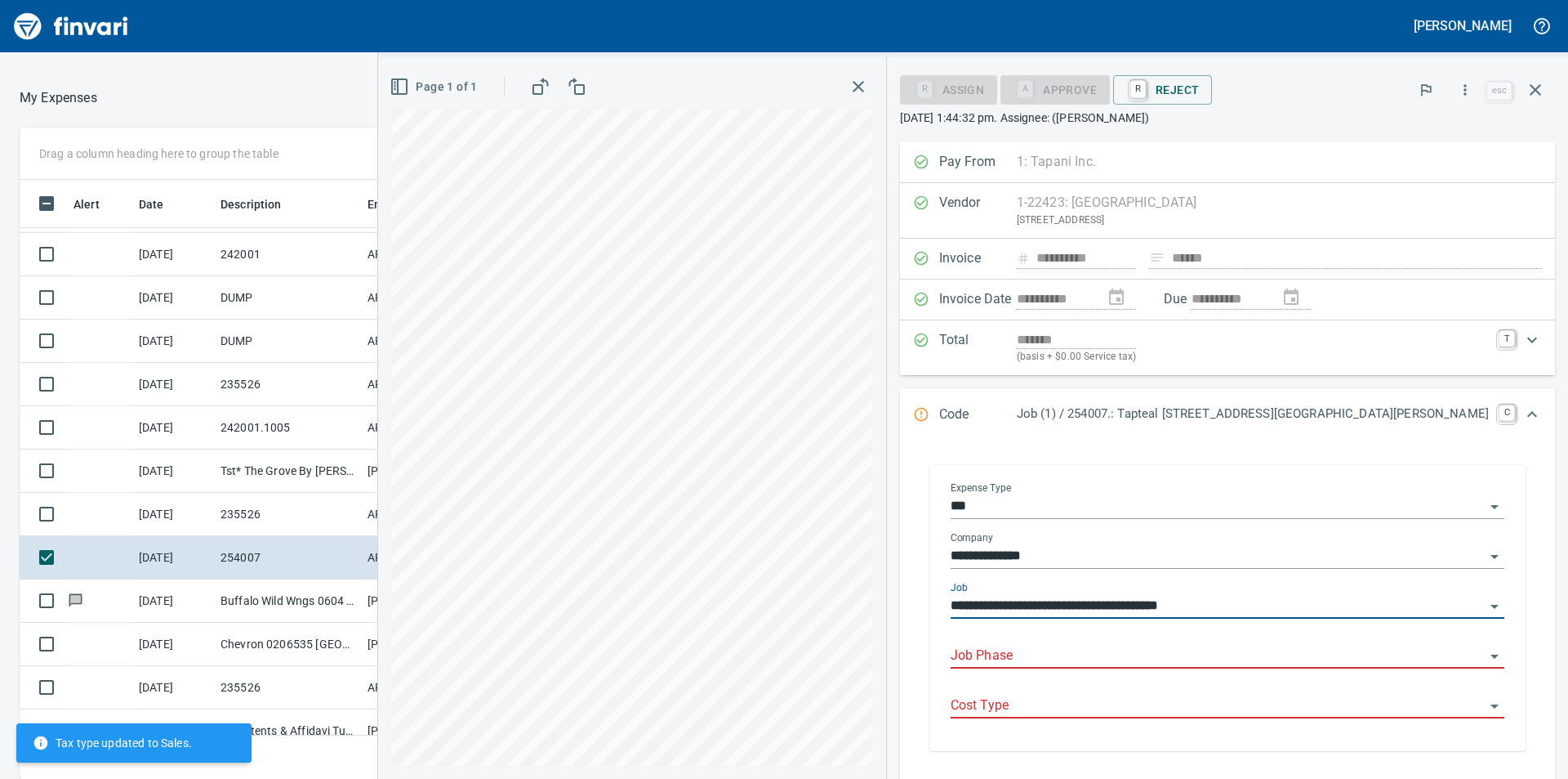
type input "**********"
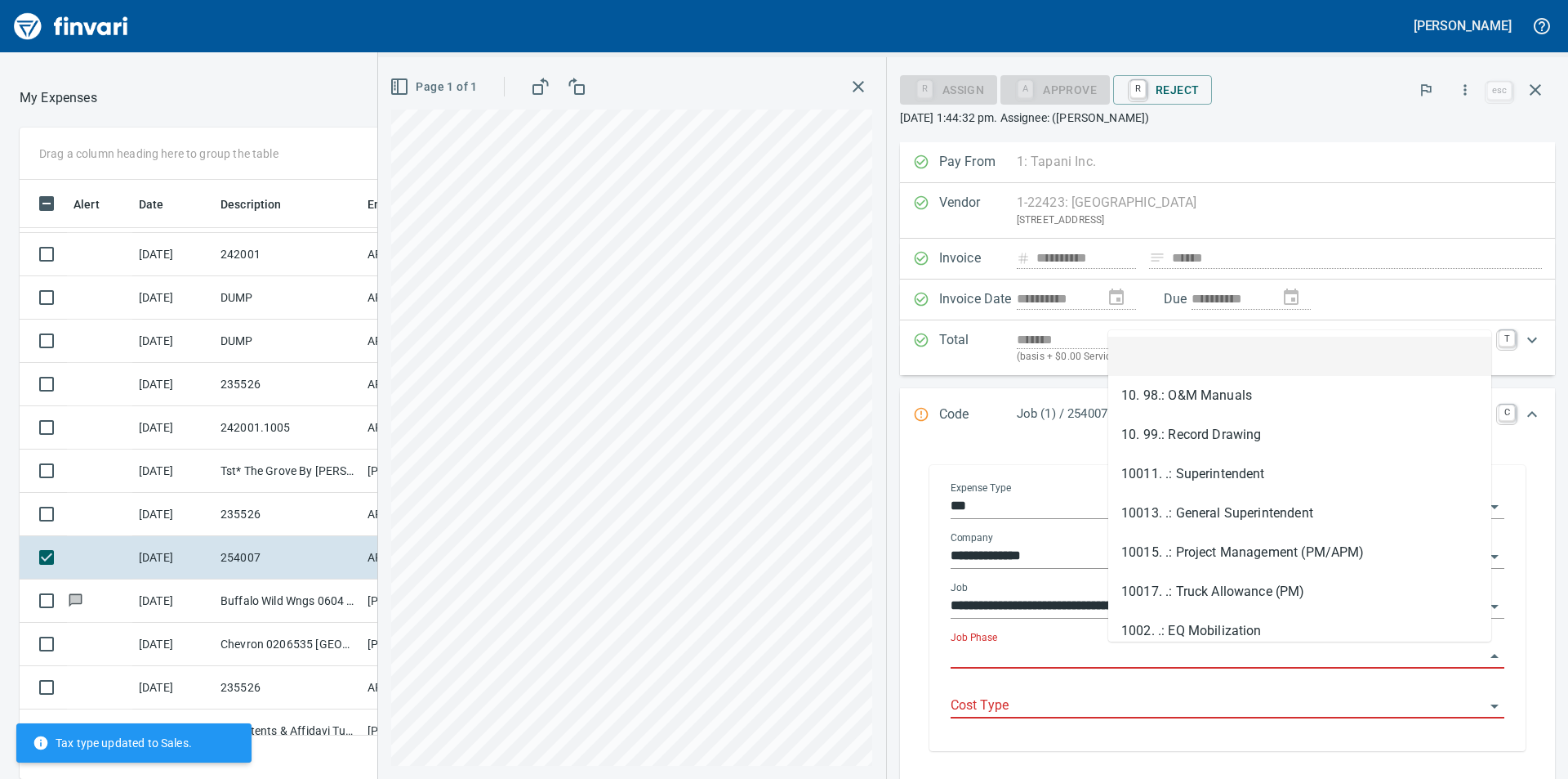
click at [1266, 655] on input "Job Phase" at bounding box center [1218, 656] width 534 height 23
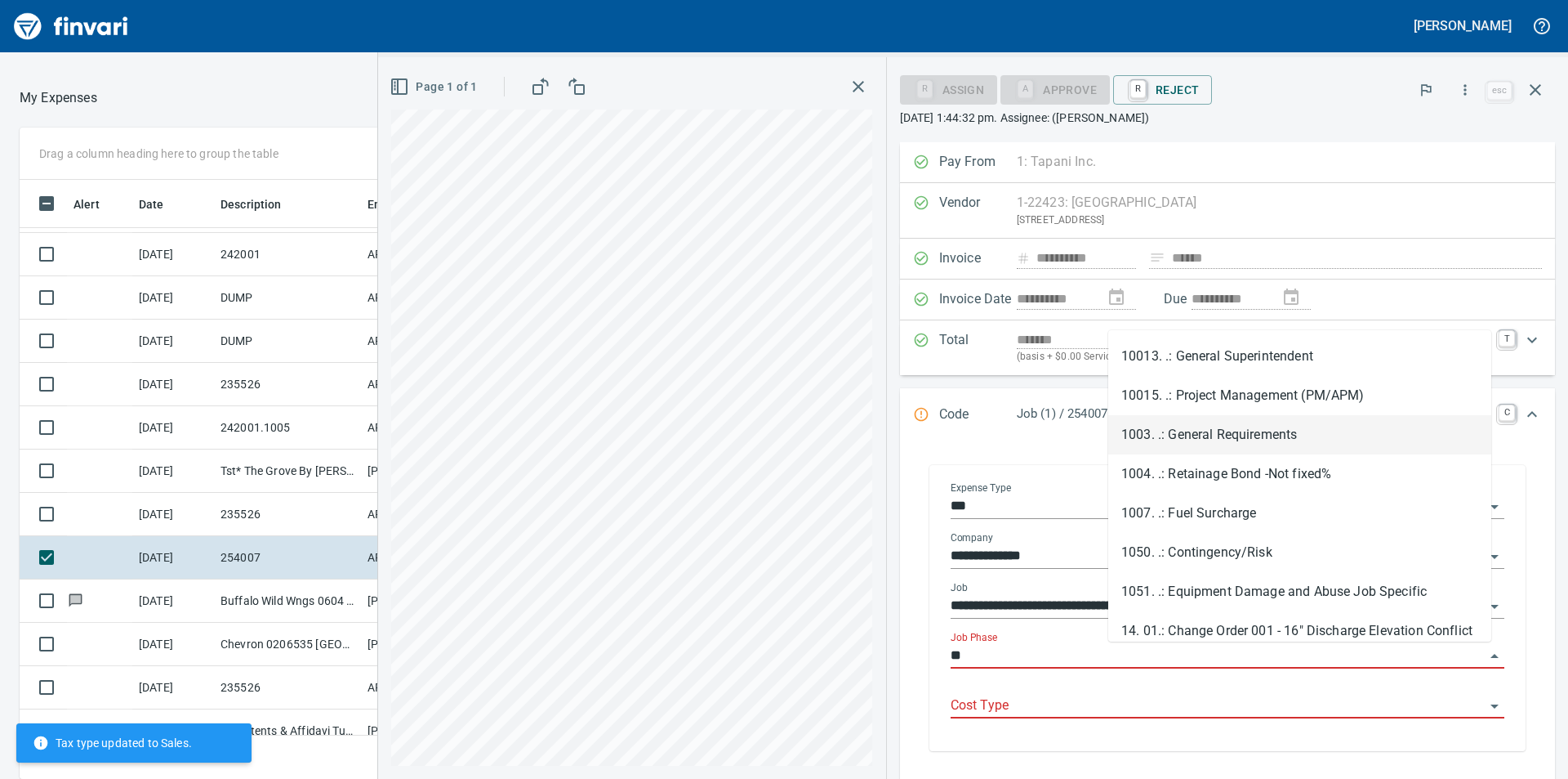
click at [1209, 431] on li "1003. .: General Requirements" at bounding box center [1299, 435] width 383 height 39
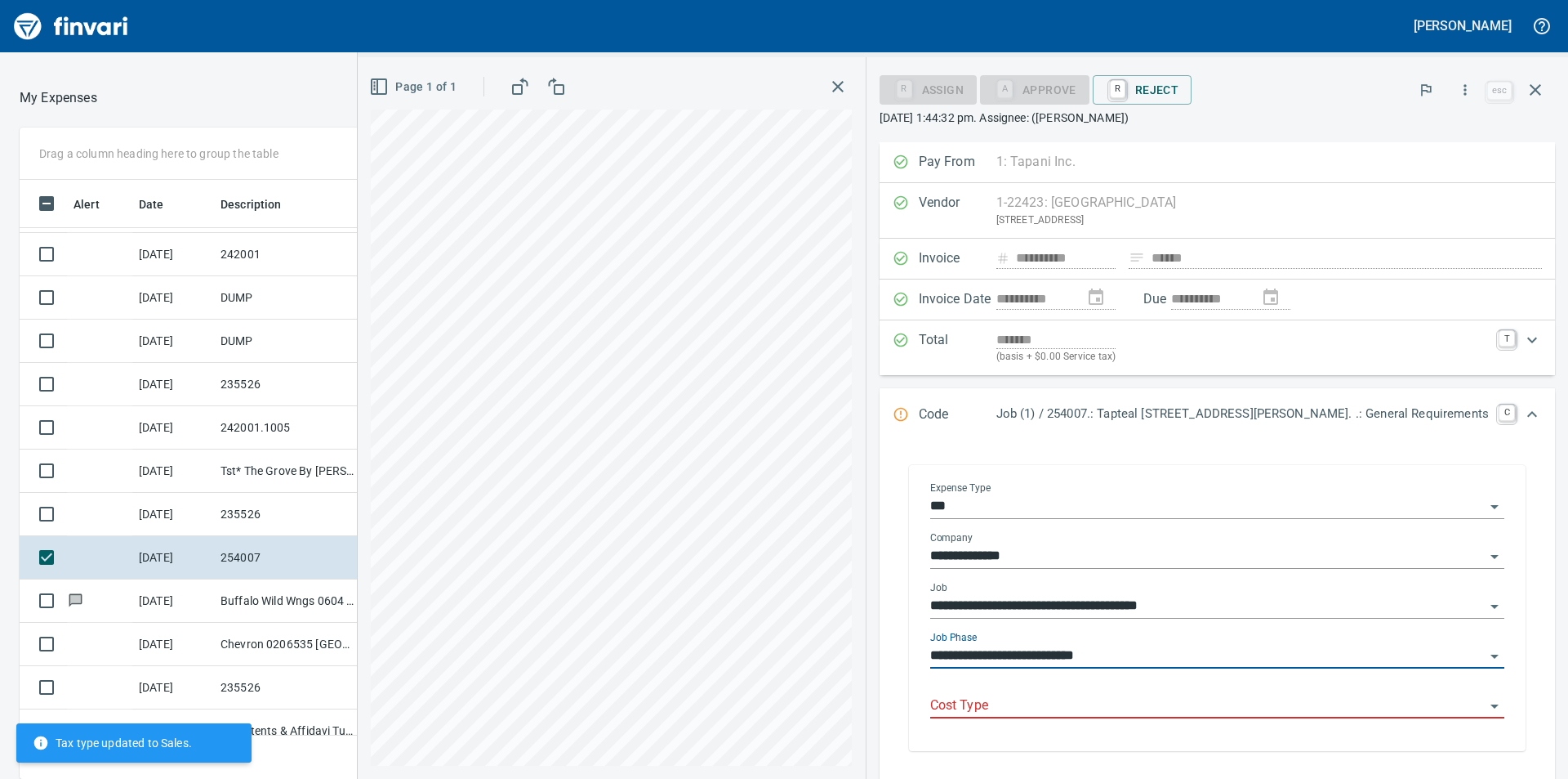
type input "**********"
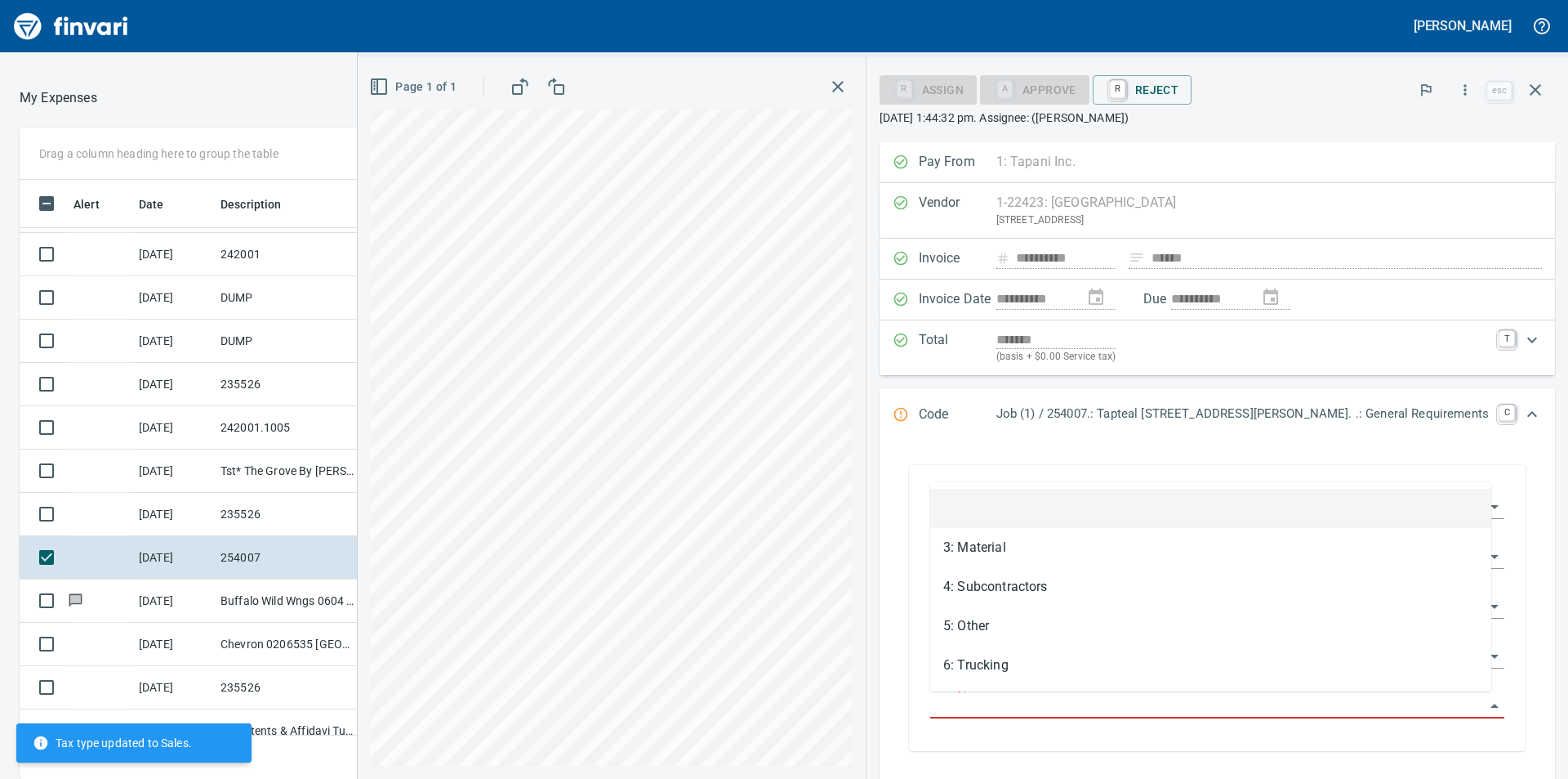
click at [1167, 709] on input "Cost Type" at bounding box center [1207, 706] width 554 height 23
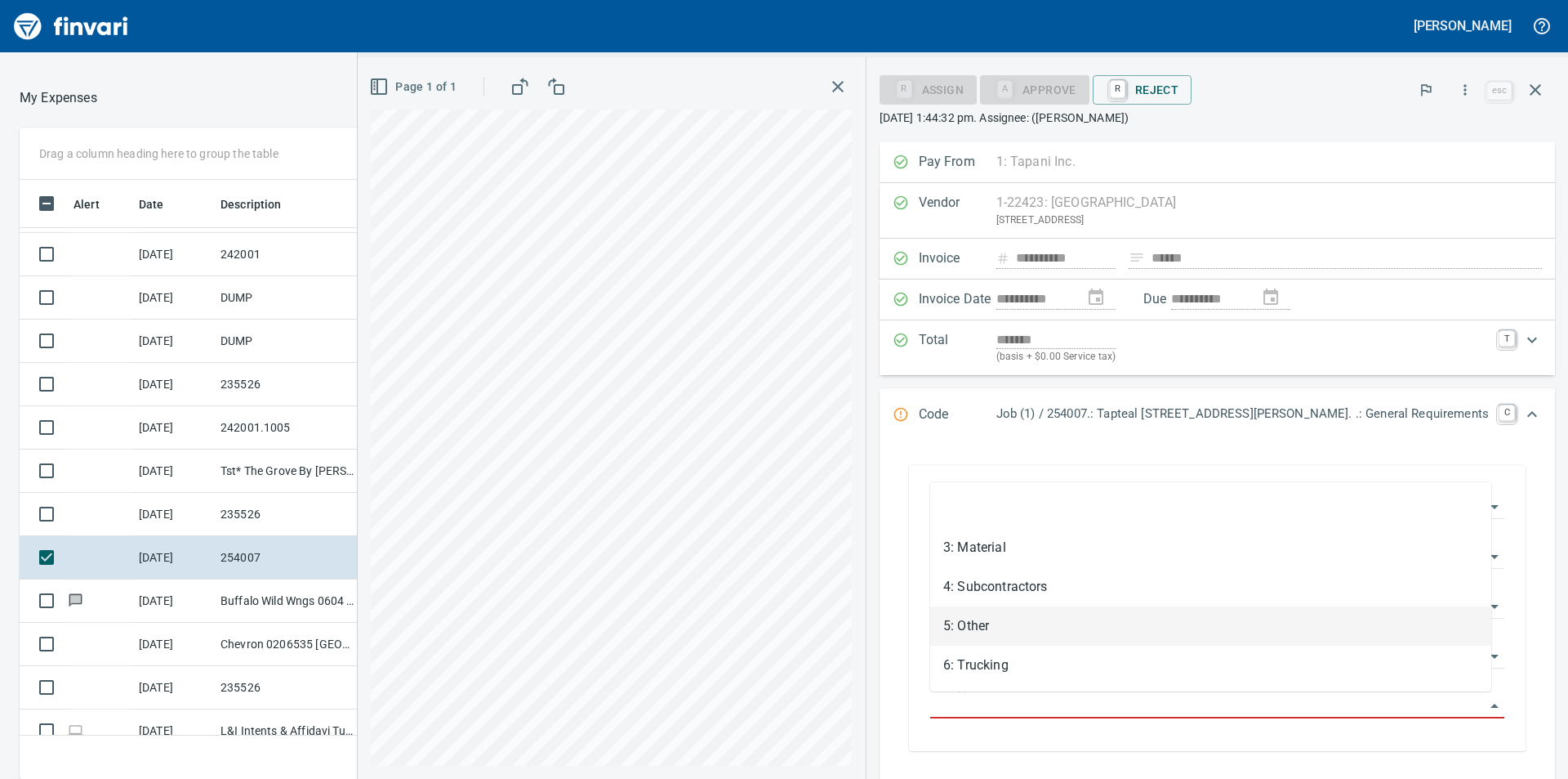
drag, startPoint x: 1018, startPoint y: 627, endPoint x: 1071, endPoint y: 323, distance: 308.6
click at [1019, 628] on li "5: Other" at bounding box center [1211, 626] width 562 height 39
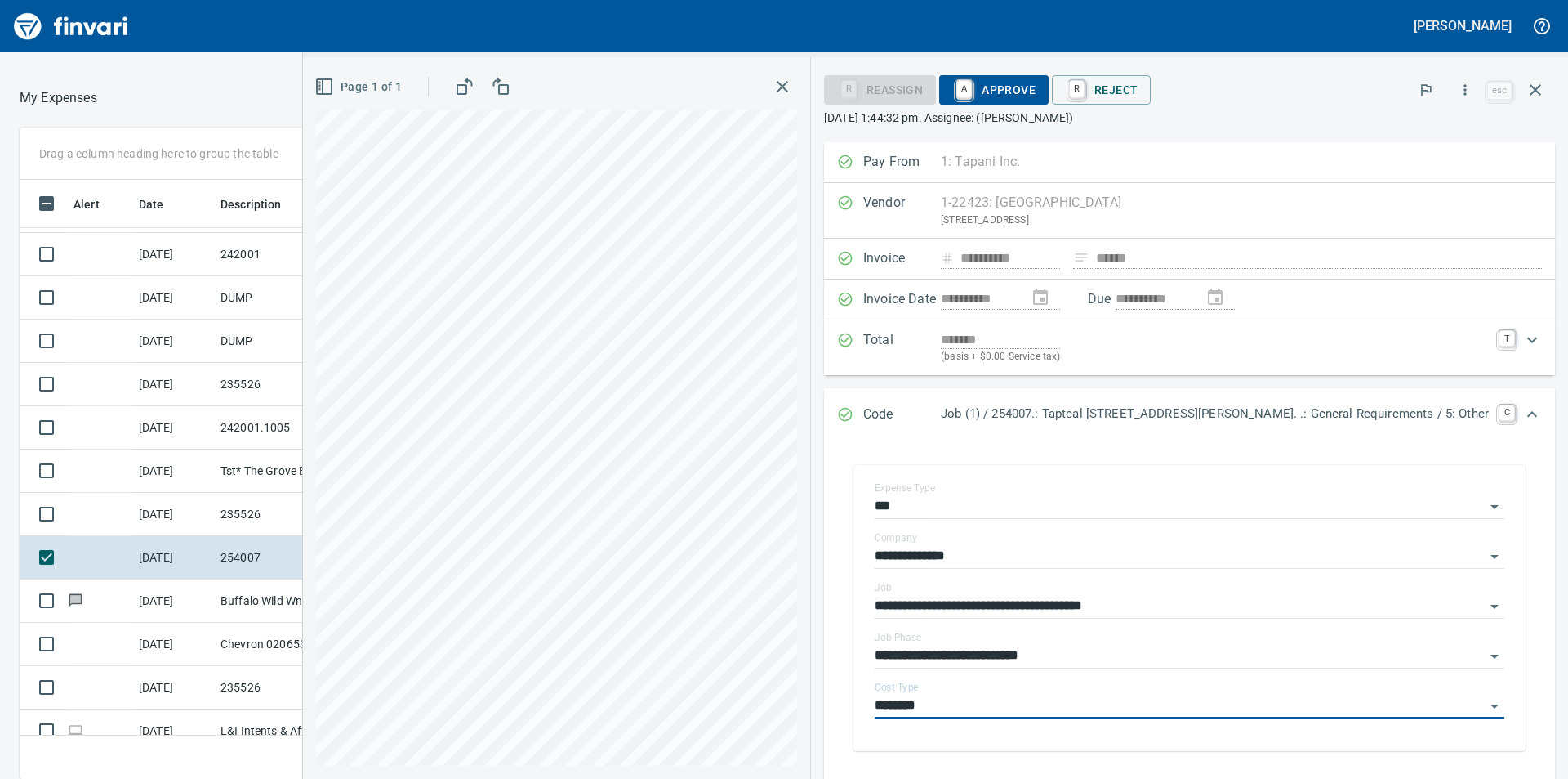
type input "********"
click at [1001, 91] on span "A Approve" at bounding box center [993, 90] width 83 height 28
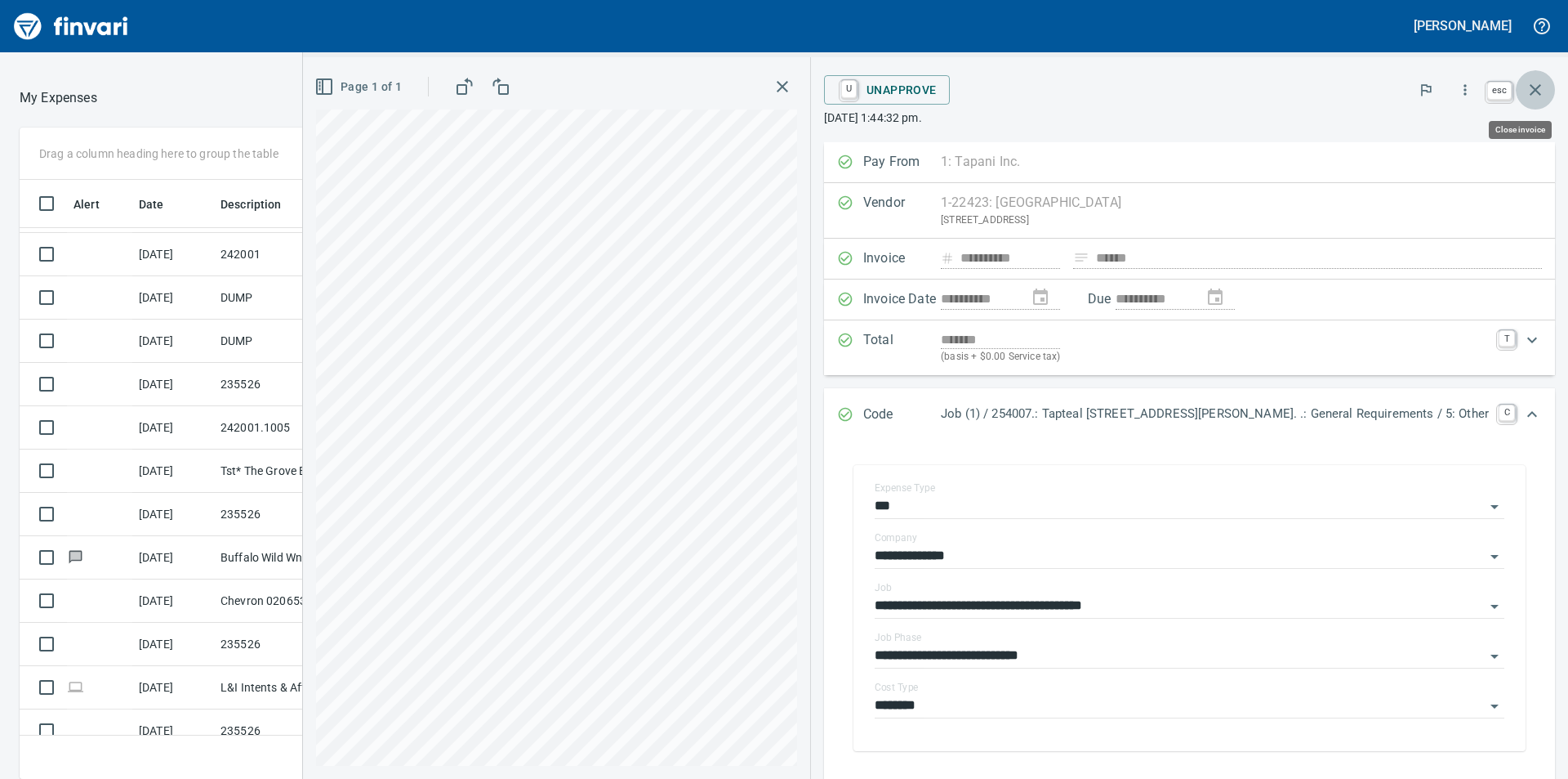
click at [1540, 91] on icon "button" at bounding box center [1536, 89] width 19 height 19
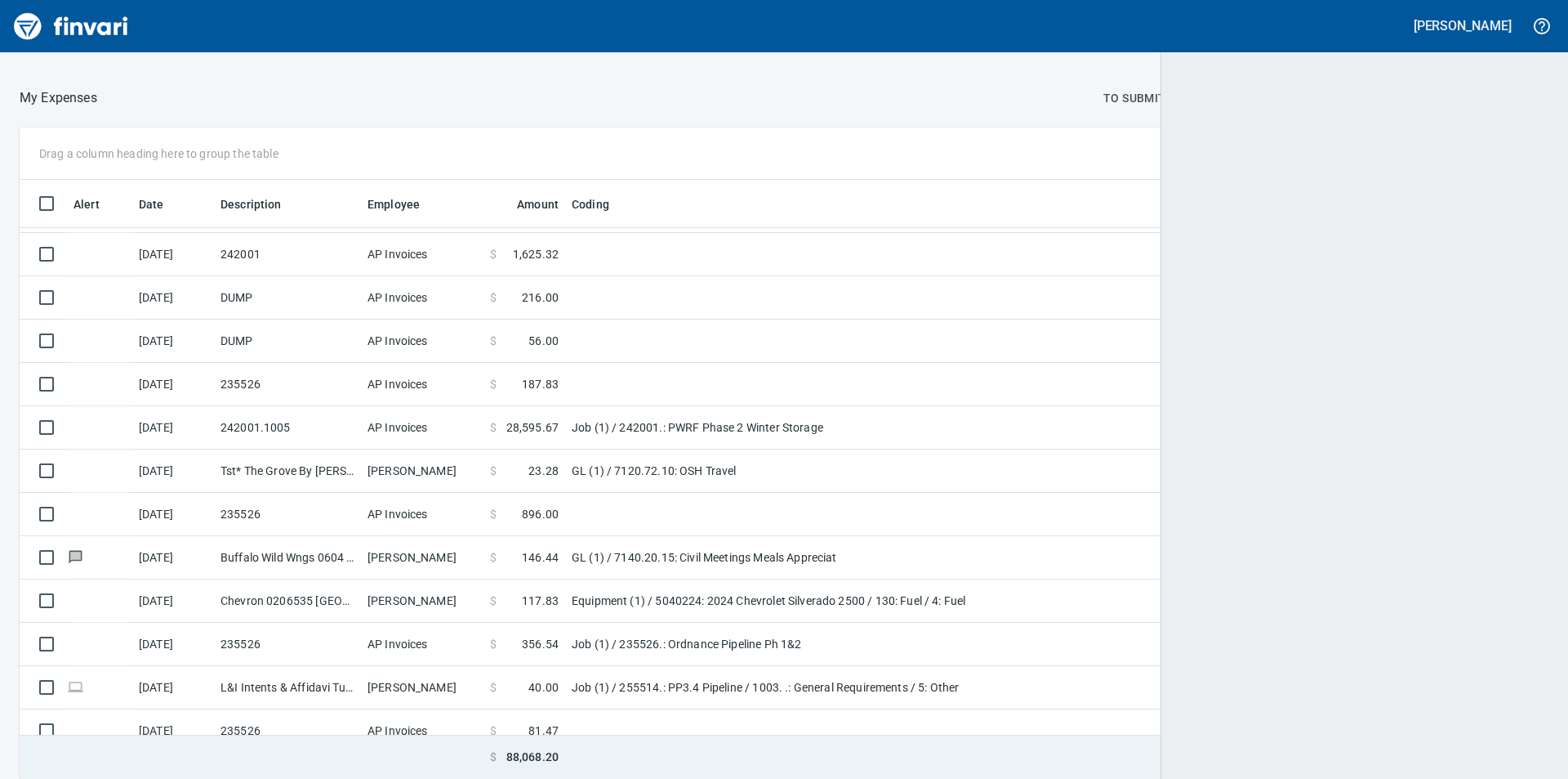
scroll to position [587, 1493]
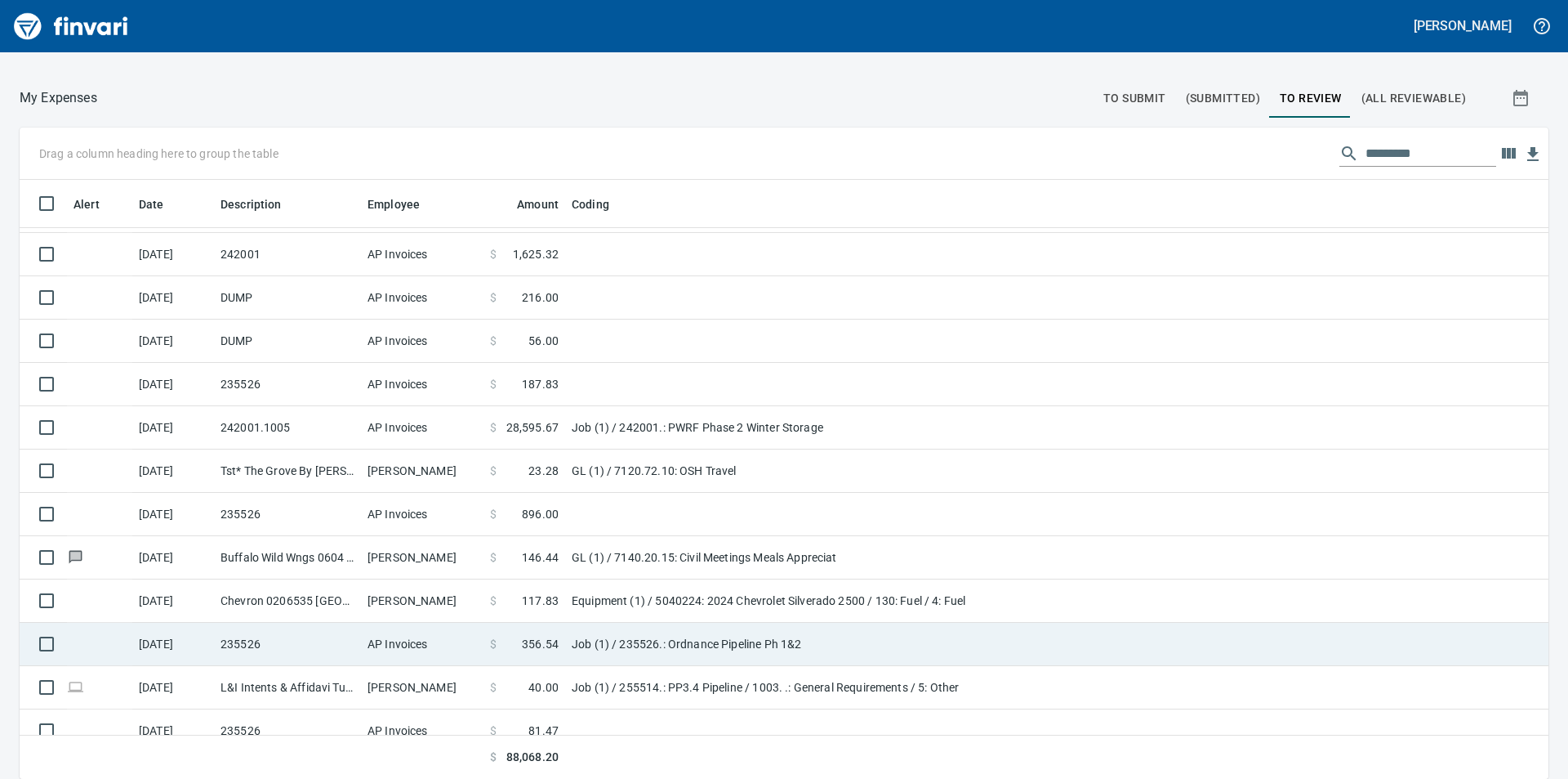
click at [586, 638] on td "Job (1) / 235526.: Ordnance Pipeline Ph 1&2" at bounding box center [769, 644] width 408 height 43
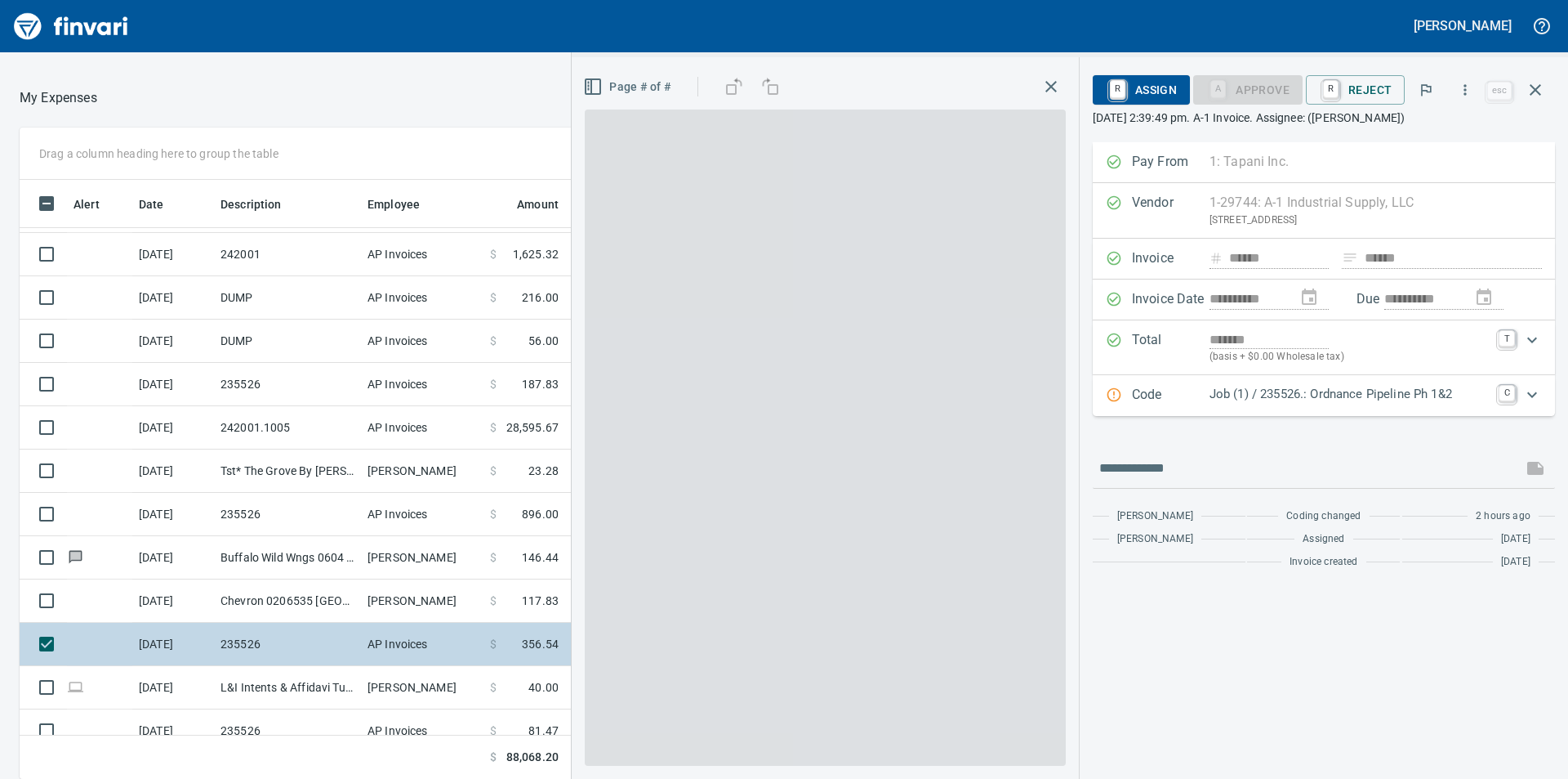
scroll to position [587, 1084]
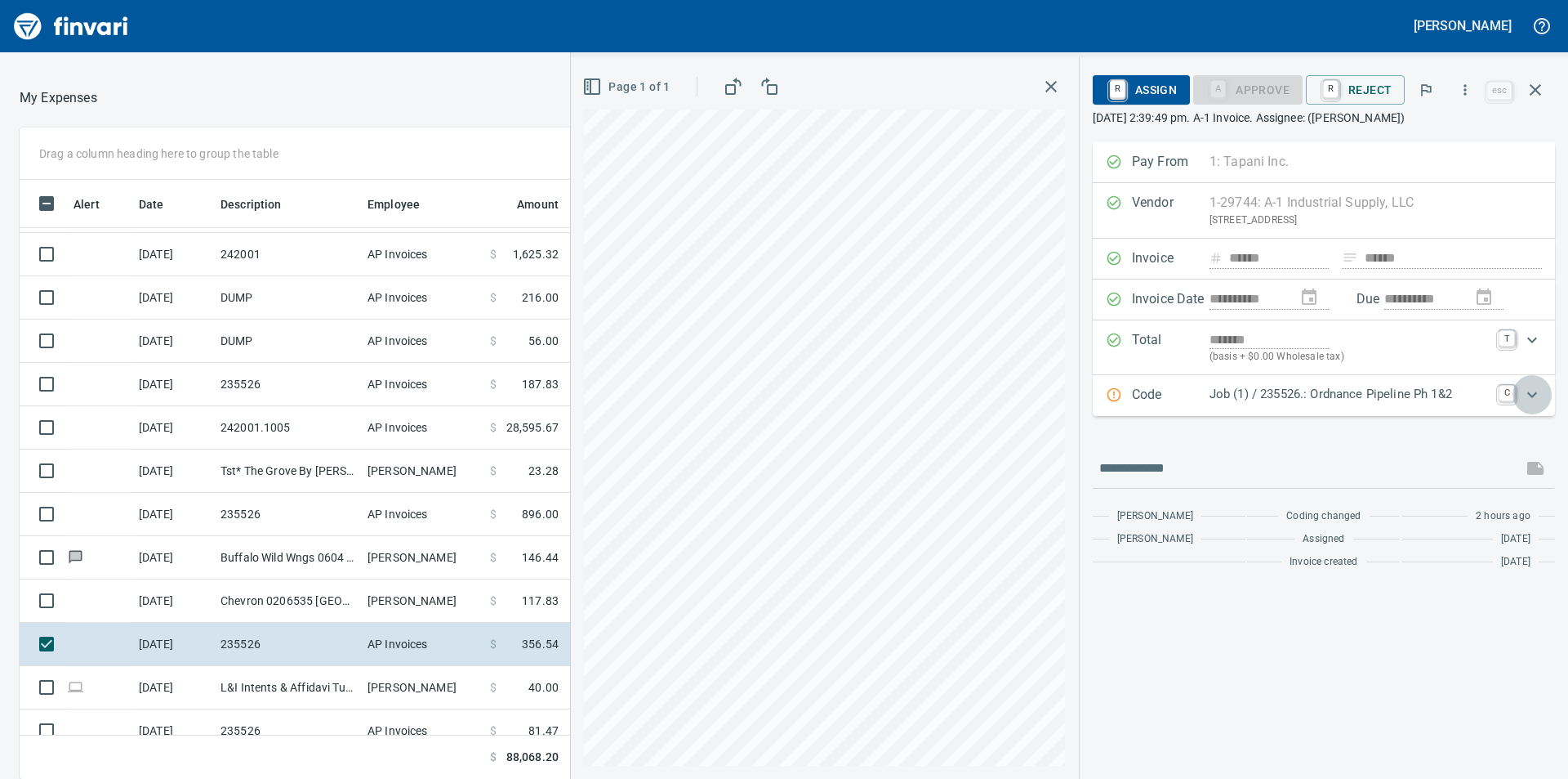
click at [1541, 393] on icon "Expand" at bounding box center [1532, 394] width 19 height 19
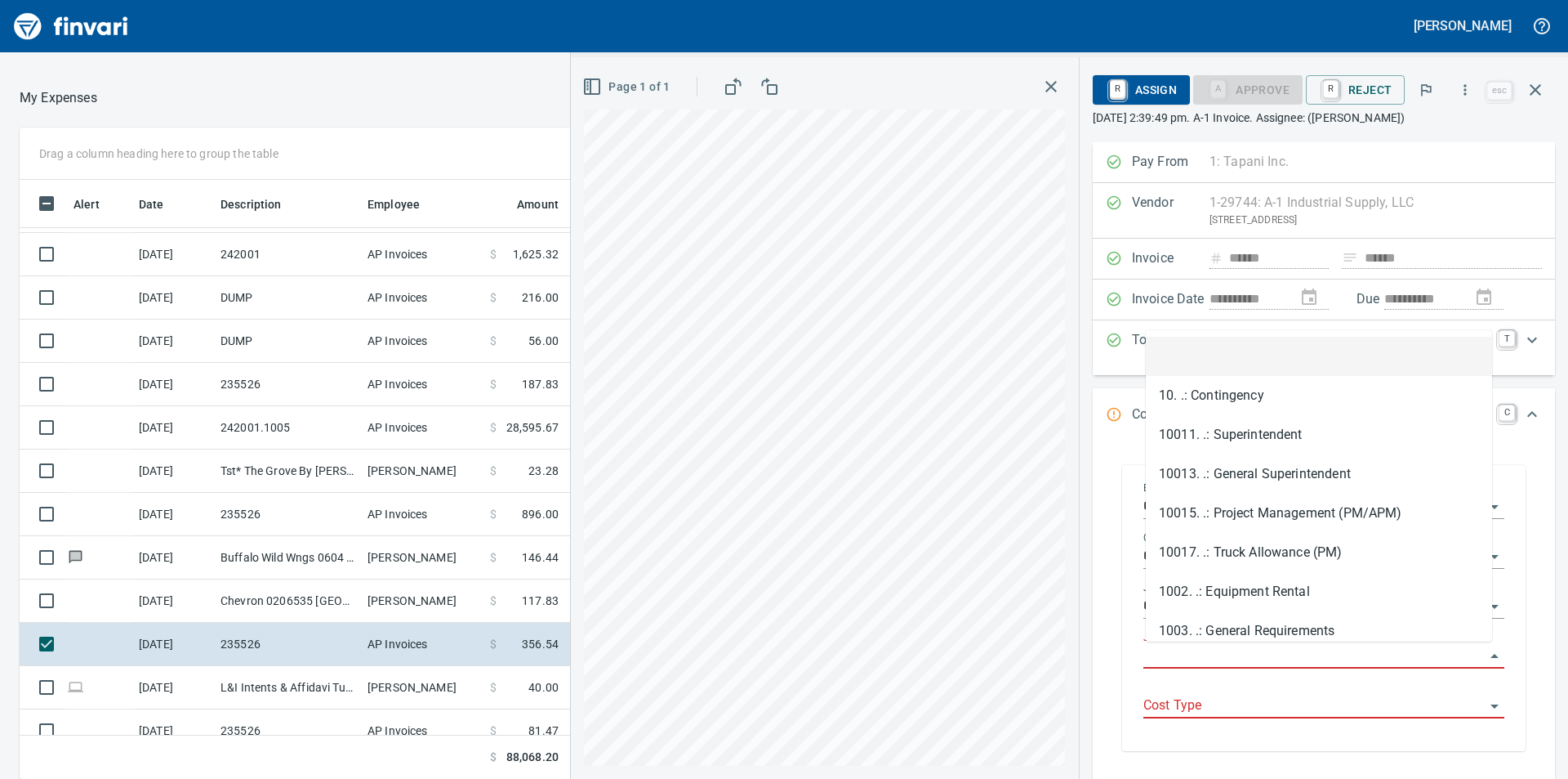
click at [1296, 657] on input "Job Phase" at bounding box center [1315, 656] width 342 height 23
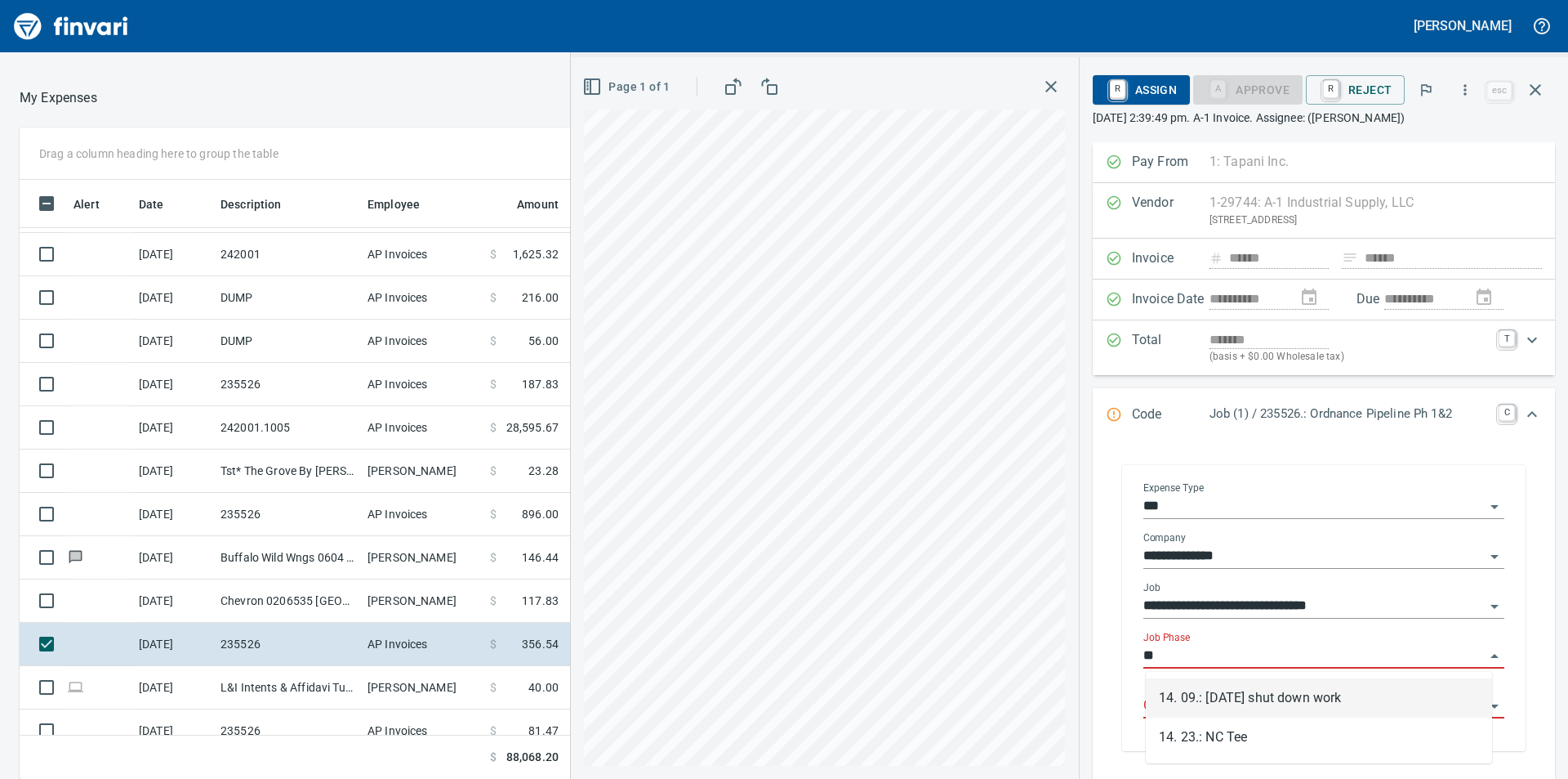
type input "*"
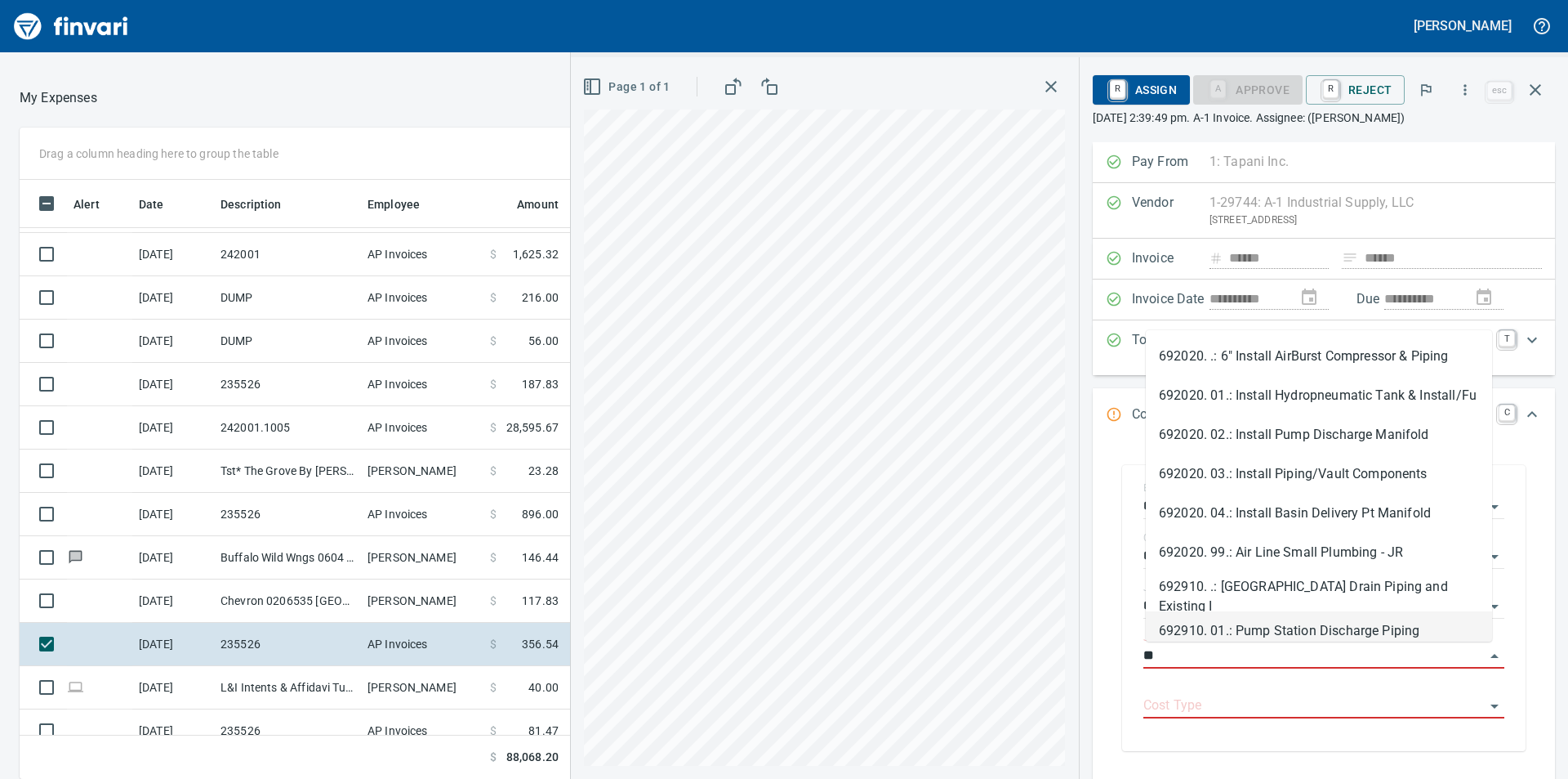
click at [1298, 625] on li "692910. 01.: Pump Station Discharge Piping" at bounding box center [1318, 631] width 346 height 39
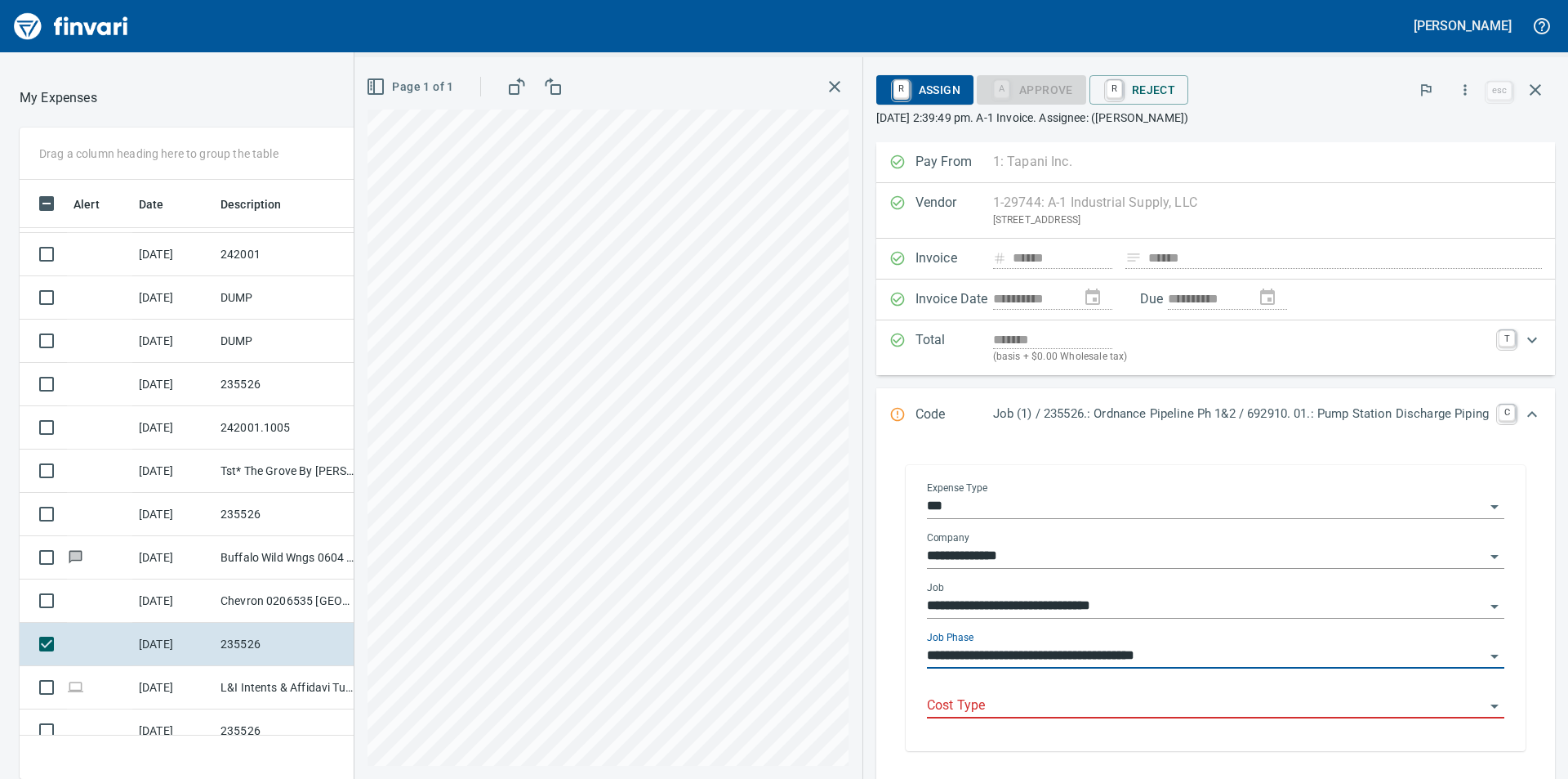
type input "**********"
click at [1261, 712] on input "Cost Type" at bounding box center [1205, 706] width 558 height 23
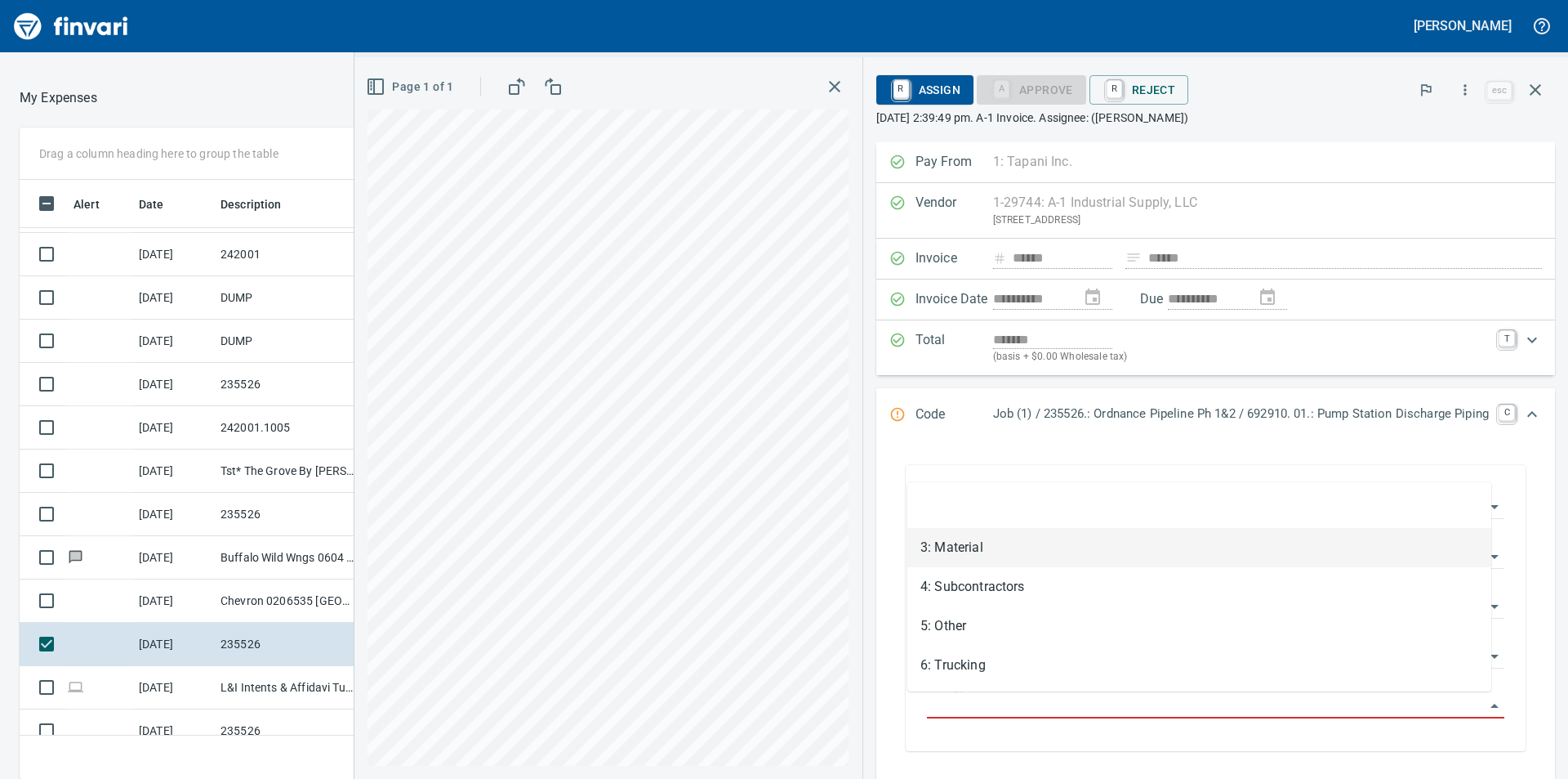
click at [1042, 550] on li "3: Material" at bounding box center [1199, 547] width 584 height 39
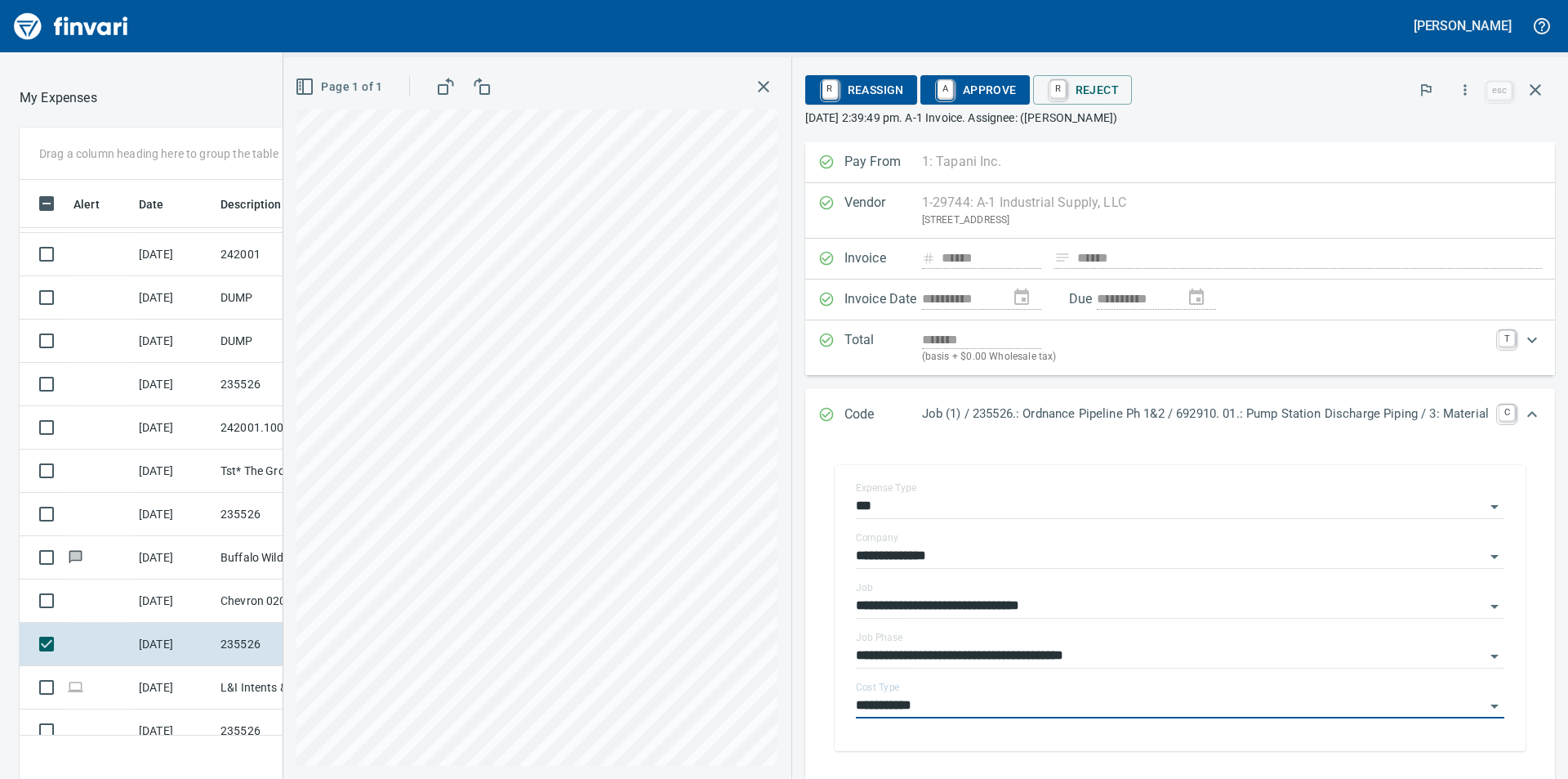
type input "**********"
click at [973, 90] on span "A Approve" at bounding box center [975, 90] width 83 height 28
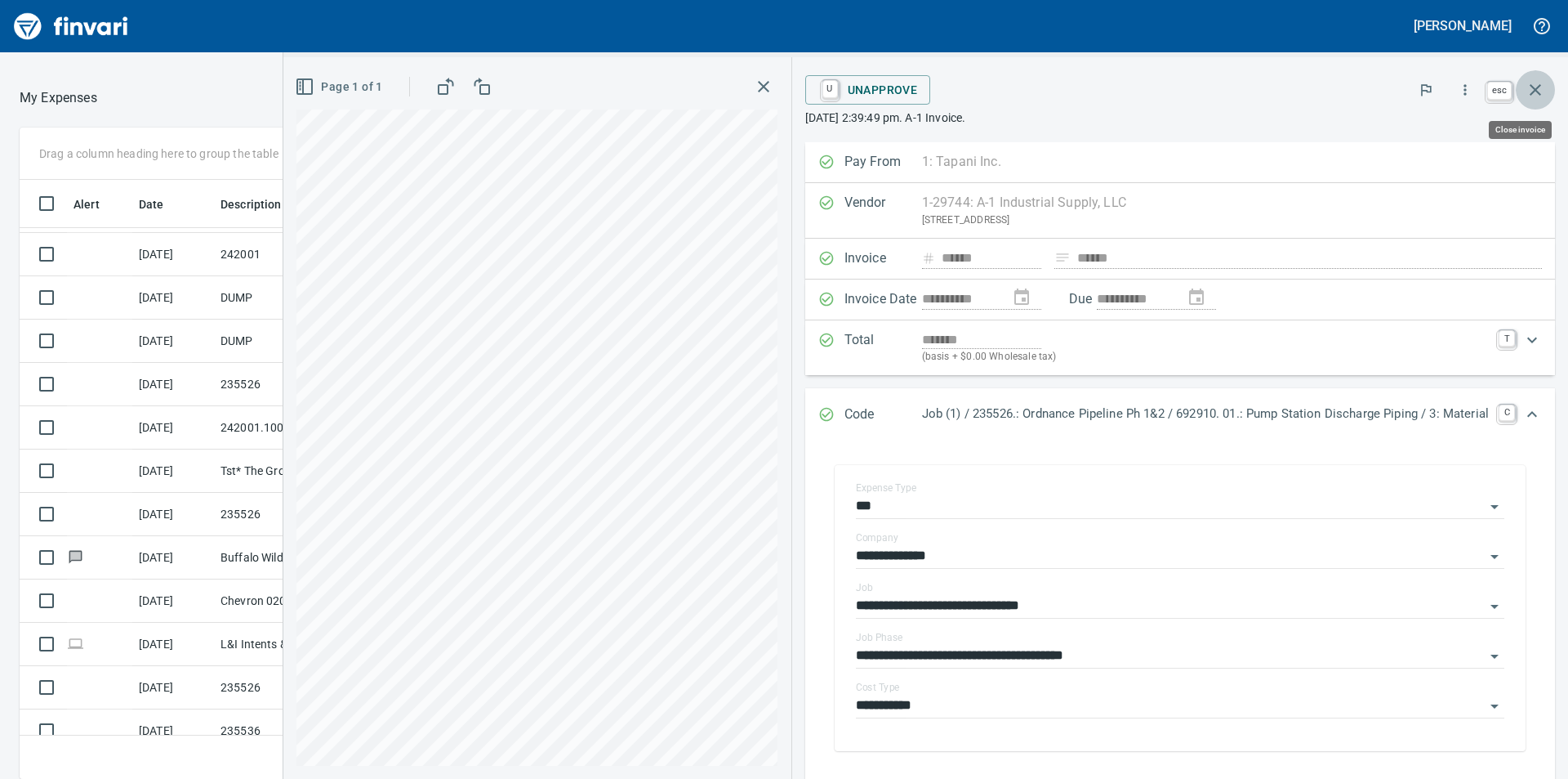
click at [1537, 91] on icon "button" at bounding box center [1536, 89] width 11 height 11
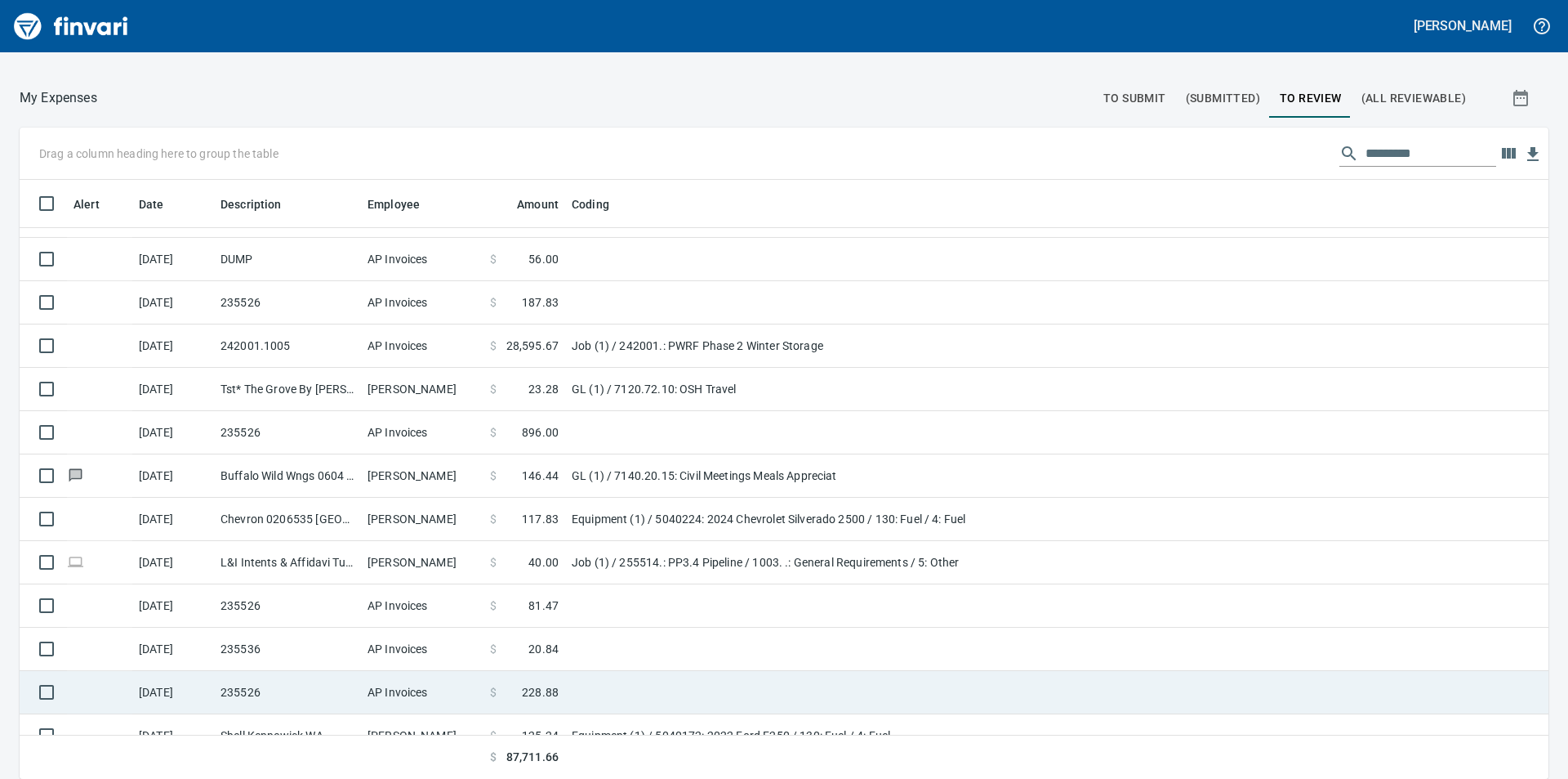
scroll to position [245, 0]
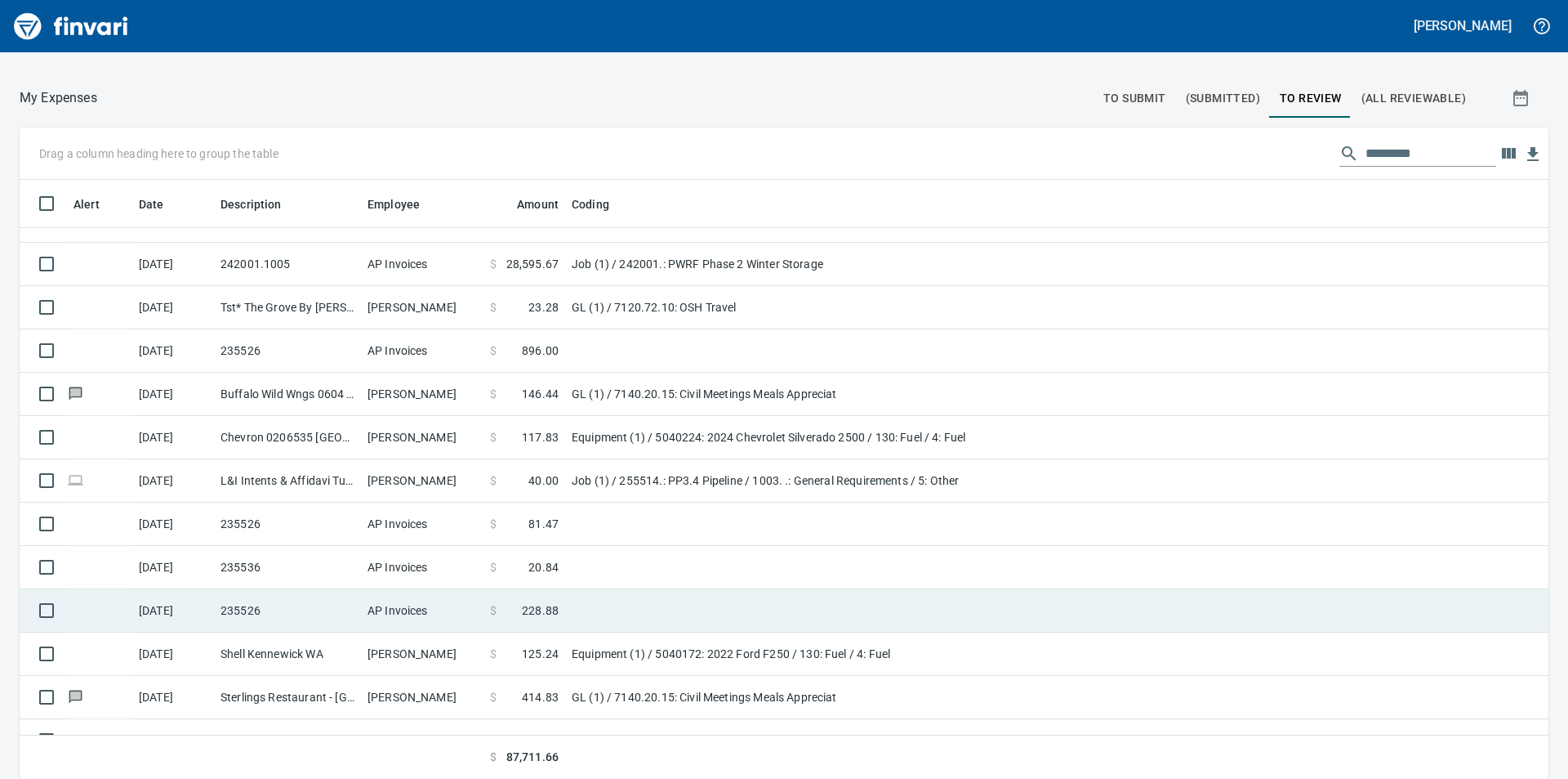
click at [543, 611] on span "228.88" at bounding box center [540, 610] width 37 height 17
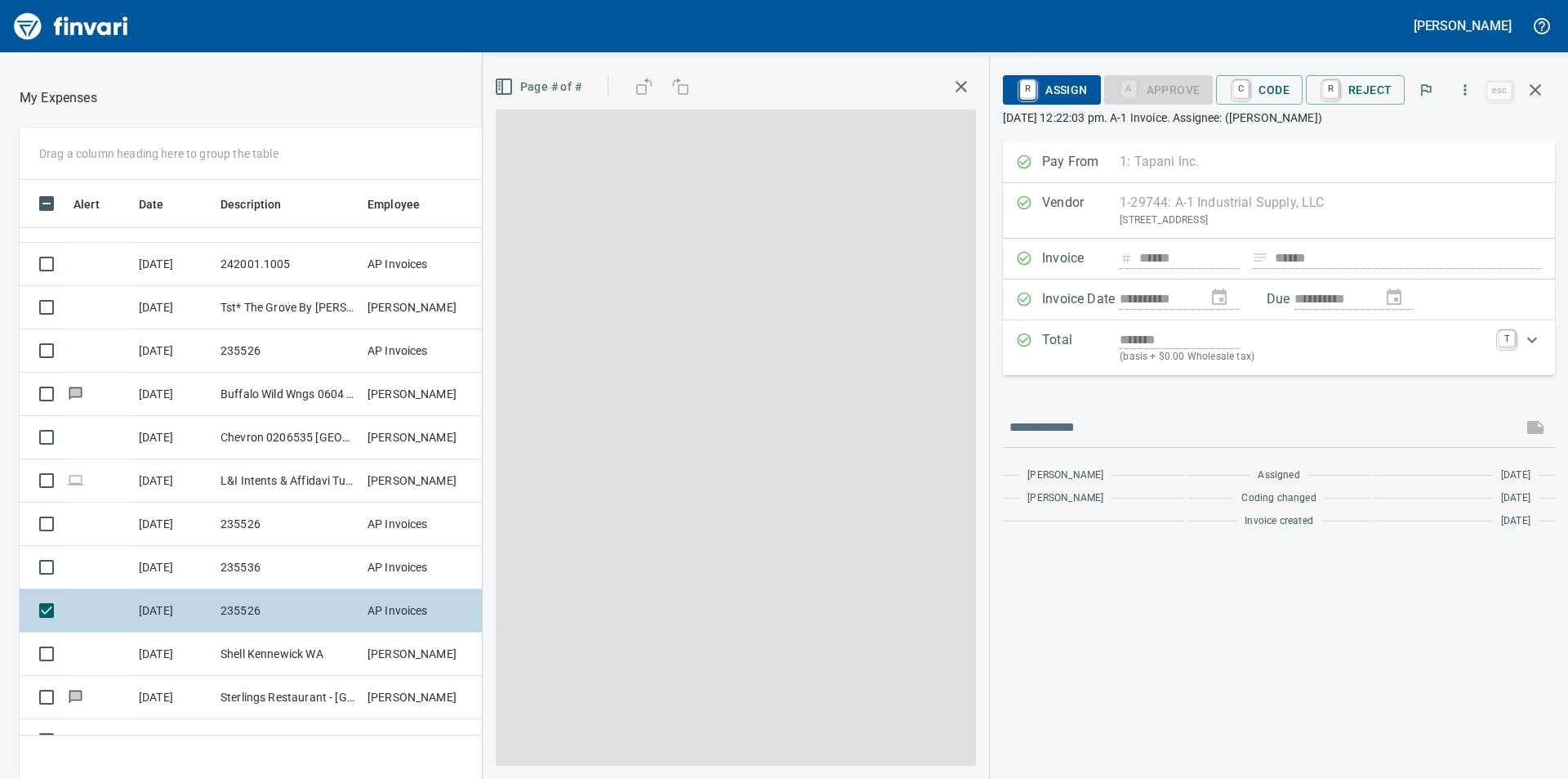
scroll to position [587, 1084]
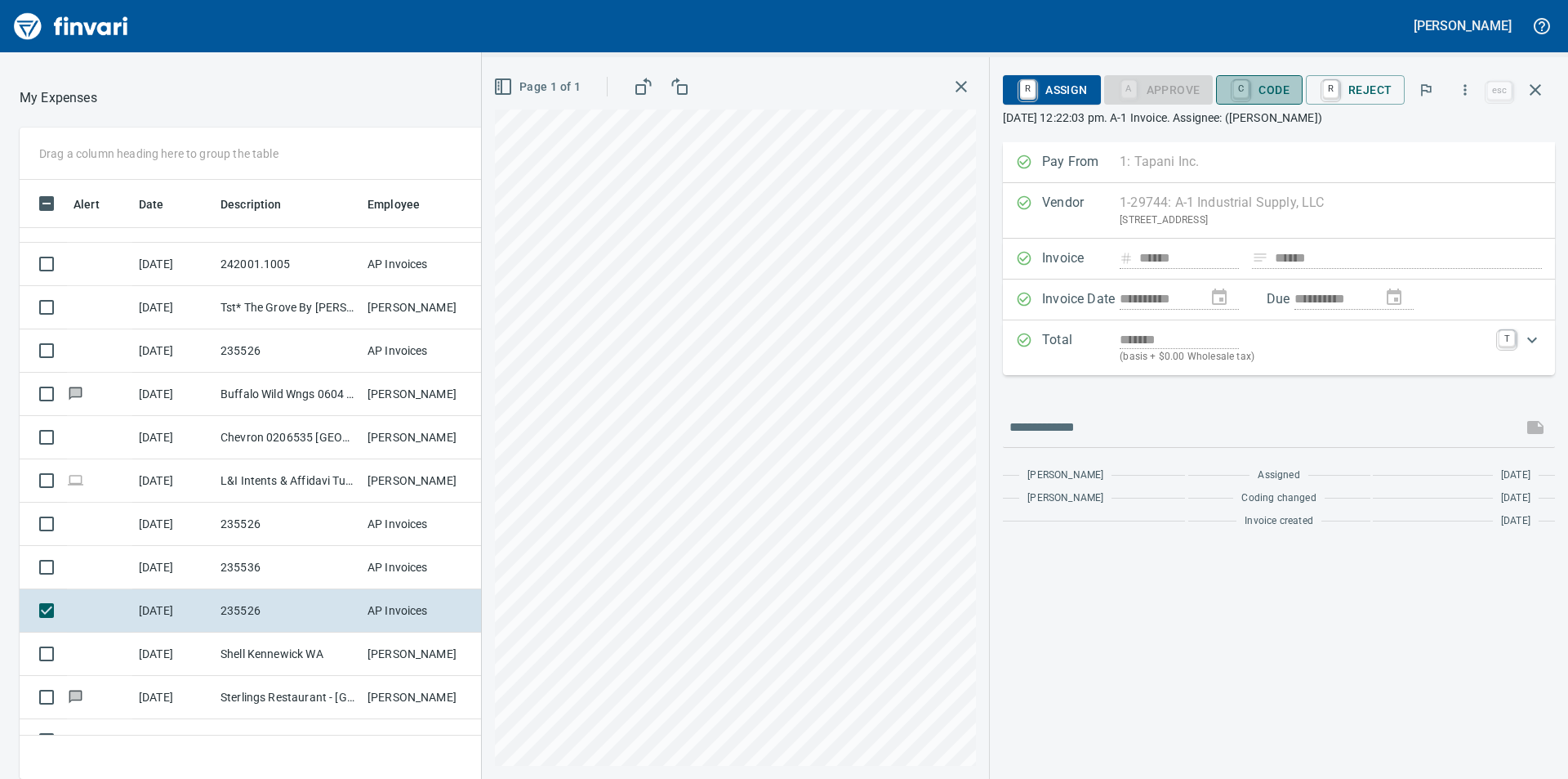
click at [1281, 92] on span "C Code" at bounding box center [1259, 90] width 60 height 28
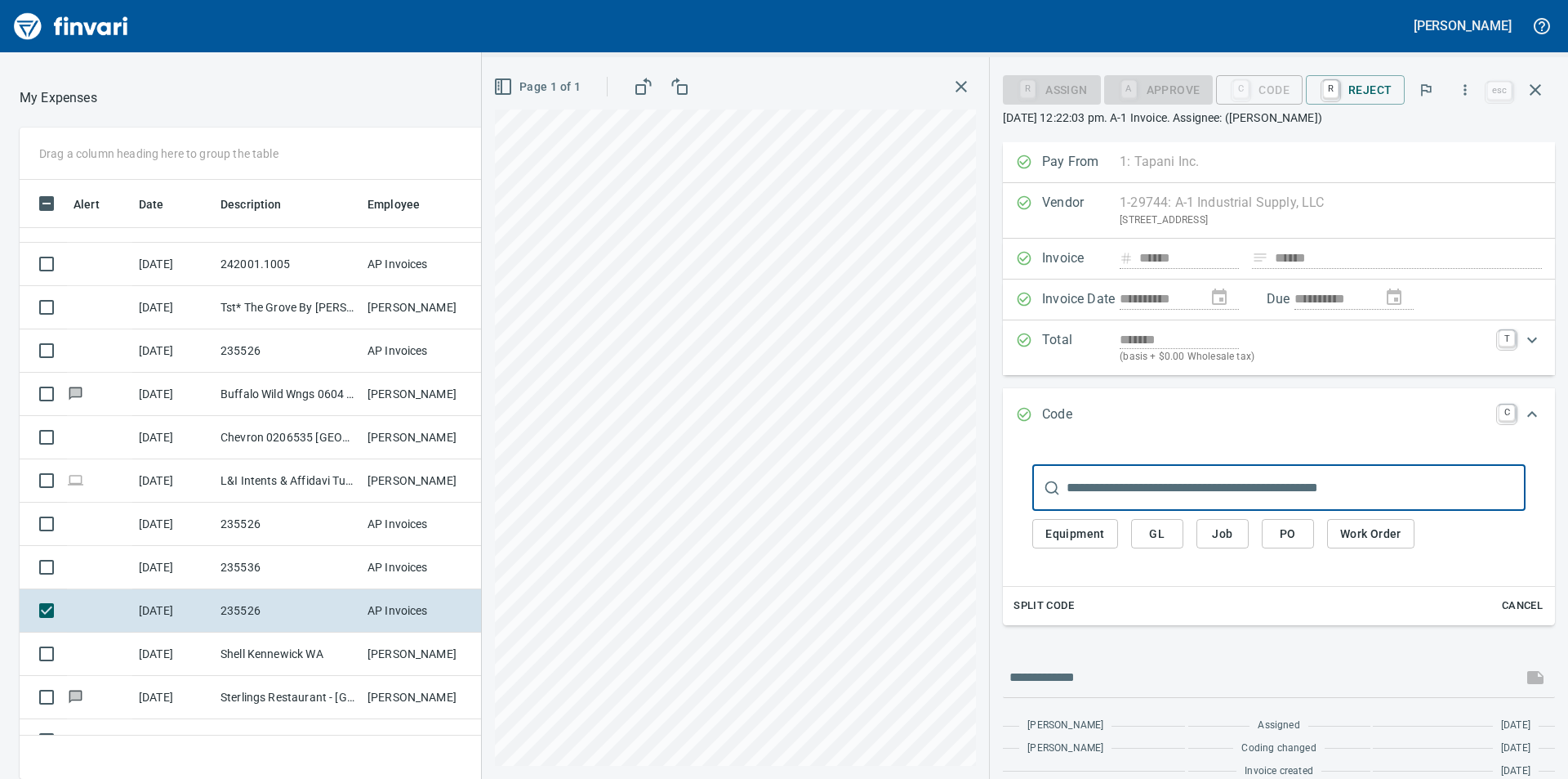
click at [1229, 532] on span "Job" at bounding box center [1223, 534] width 26 height 20
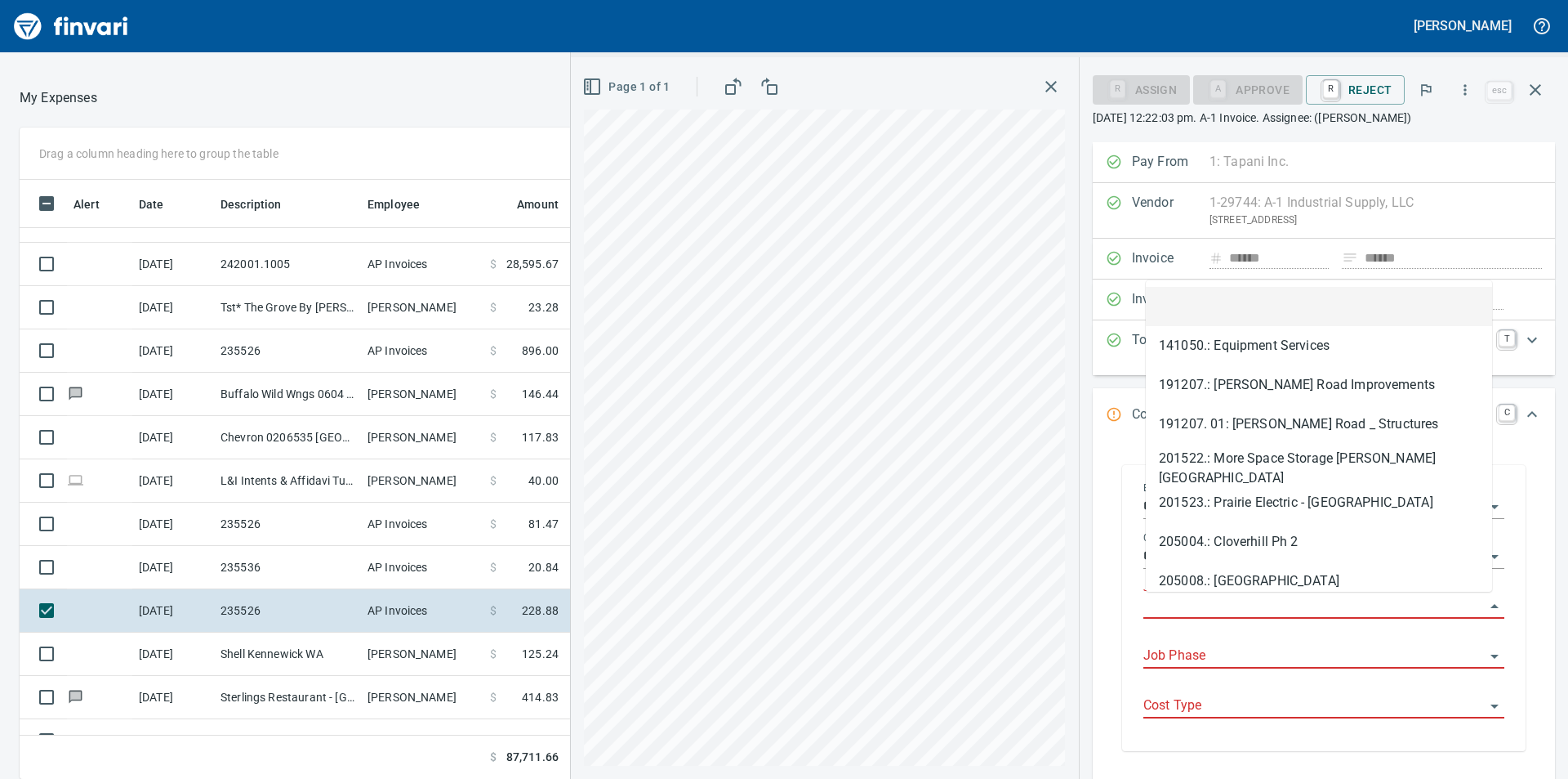
click at [1227, 607] on input "Job" at bounding box center [1315, 606] width 342 height 23
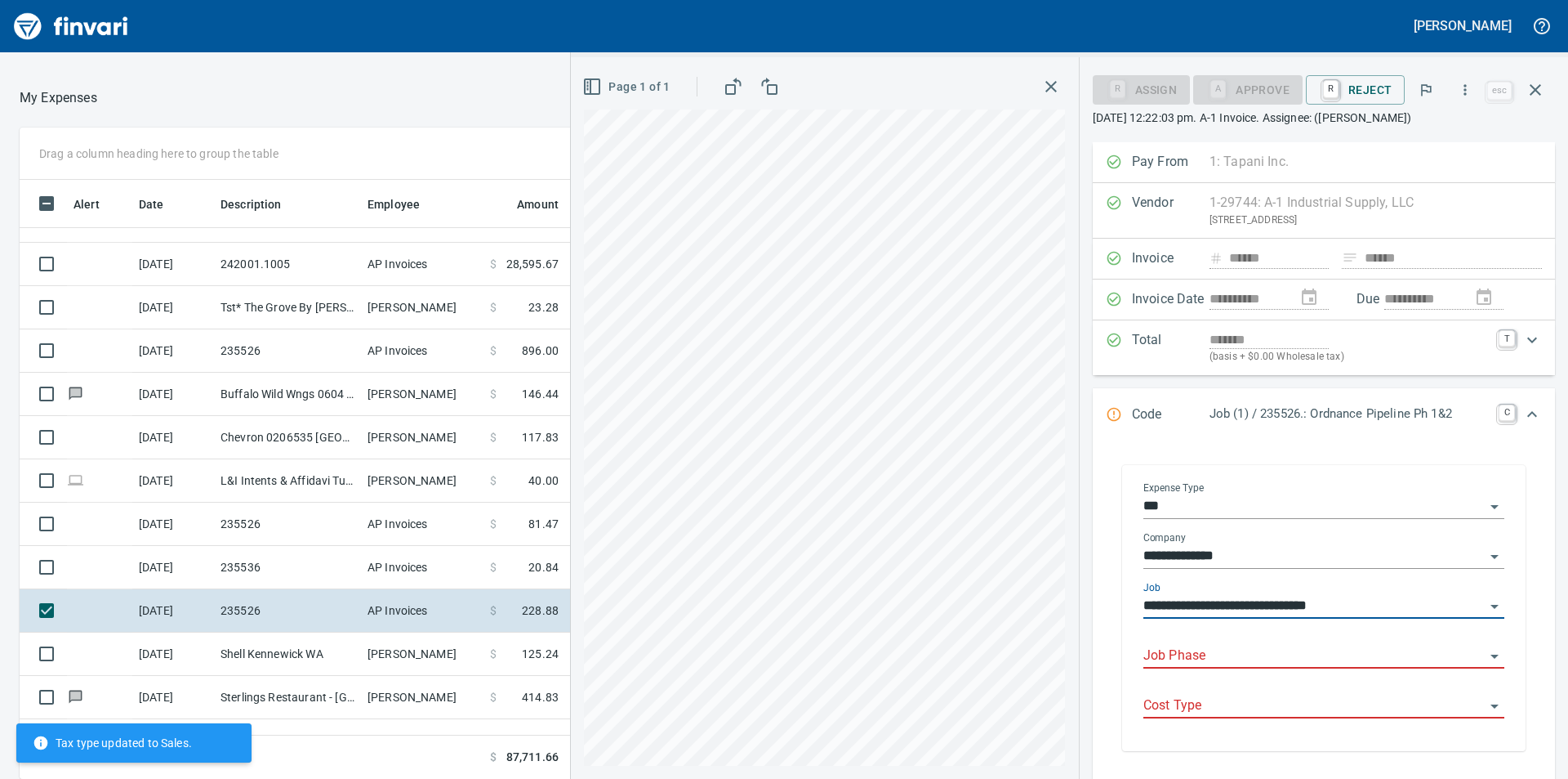
type input "**********"
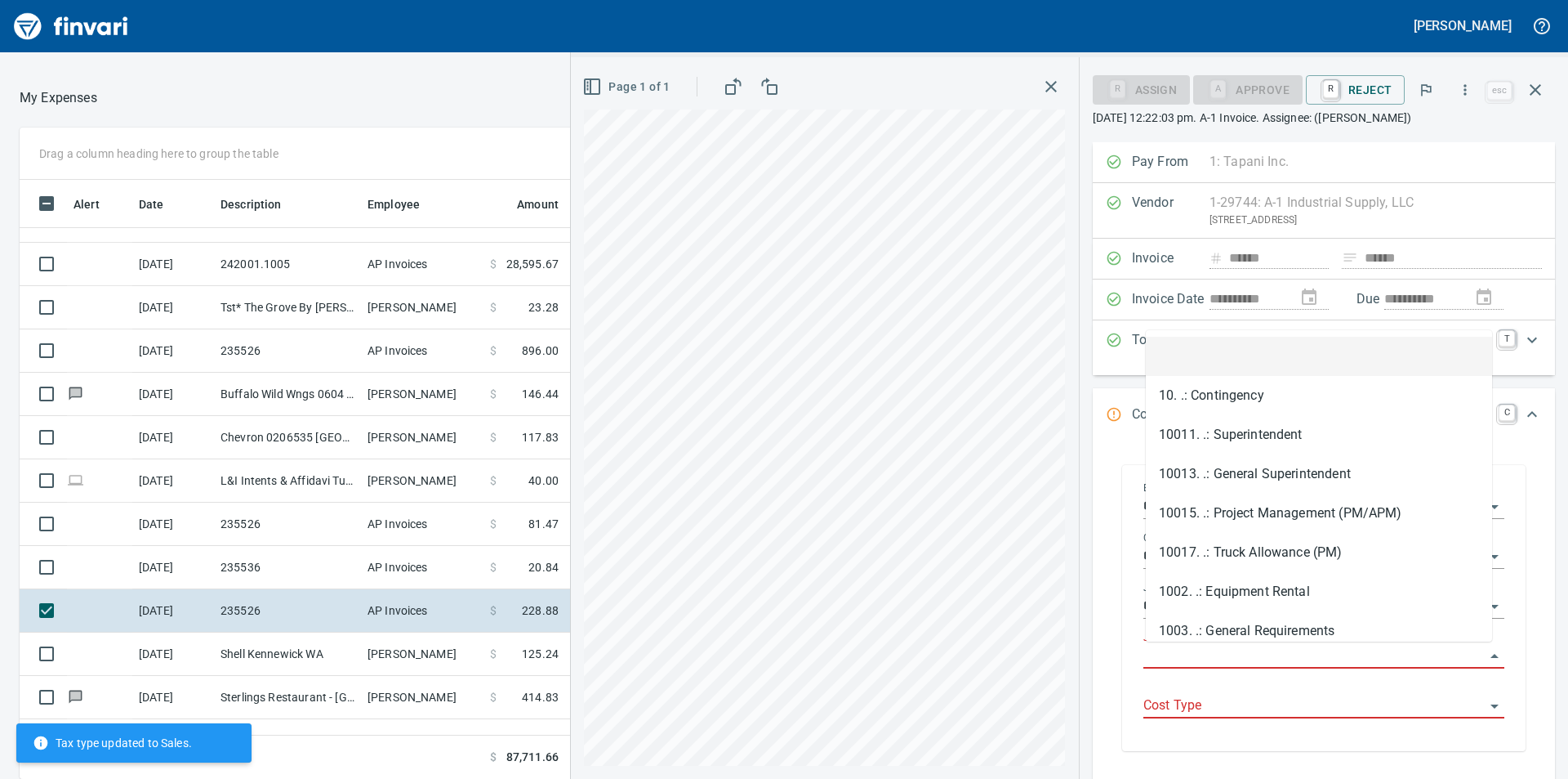
click at [1240, 666] on input "Job Phase" at bounding box center [1315, 656] width 342 height 23
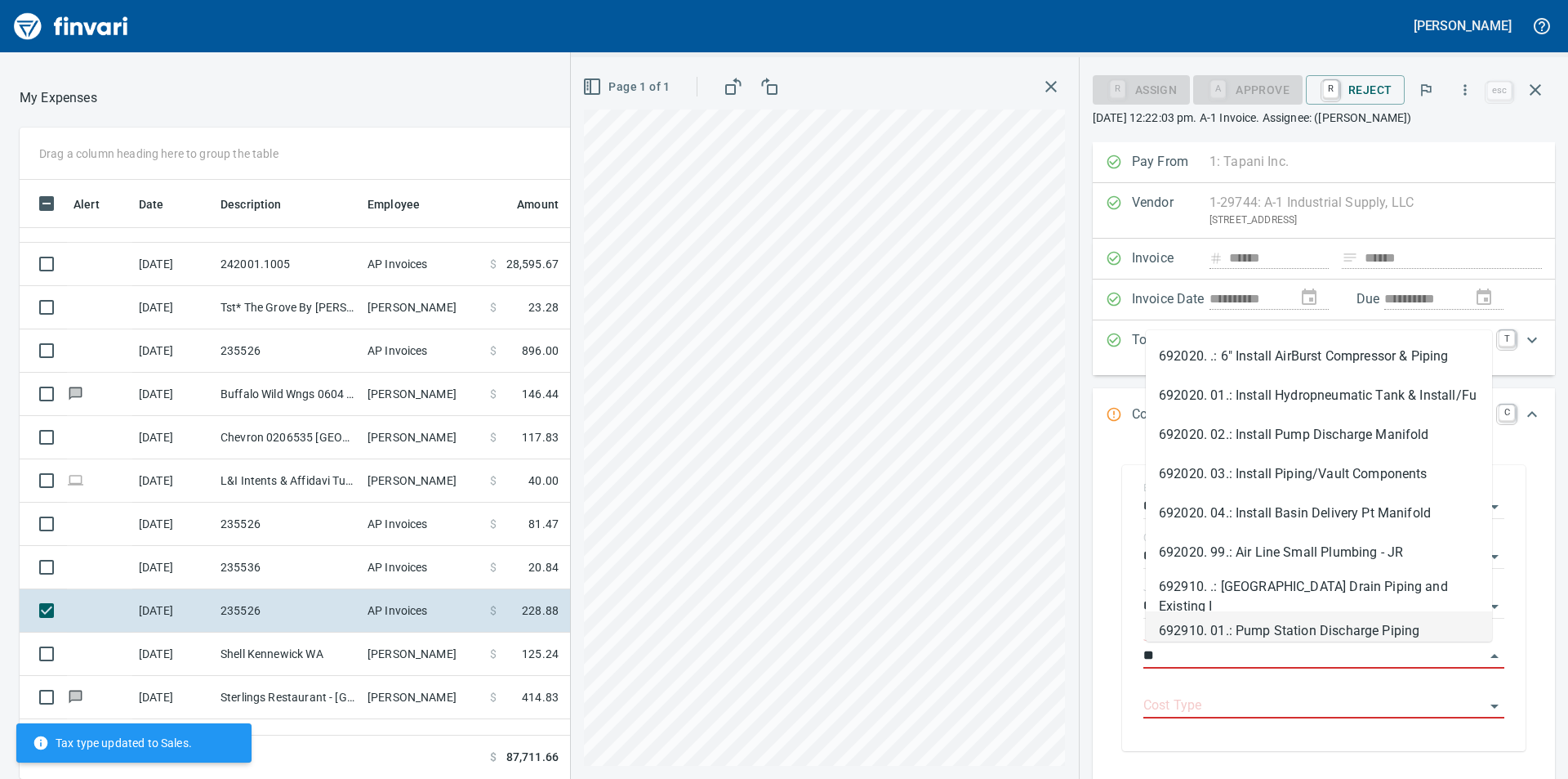
click at [1240, 631] on li "692910. 01.: Pump Station Discharge Piping" at bounding box center [1318, 631] width 346 height 39
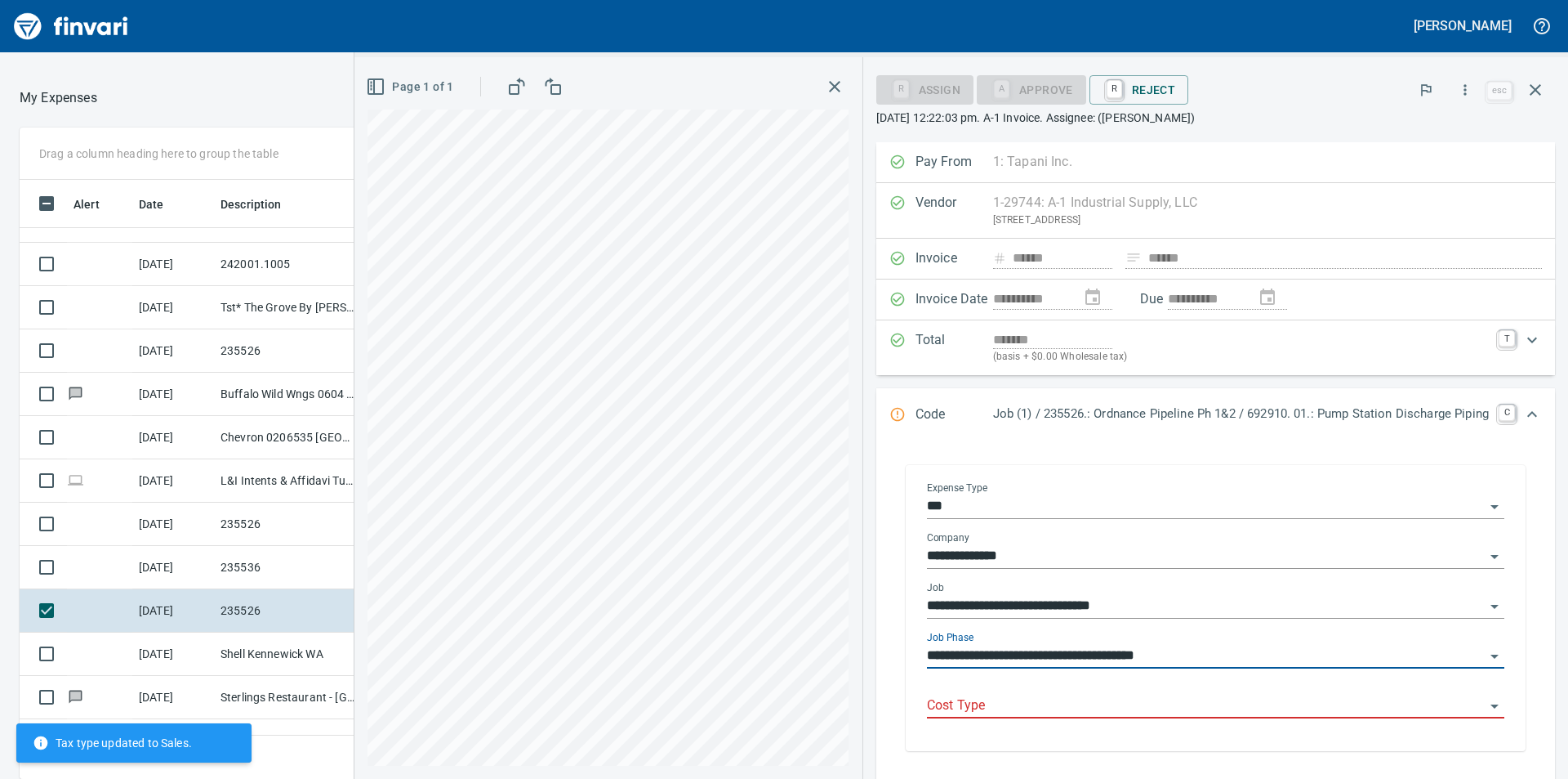
type input "**********"
click at [1236, 709] on input "Cost Type" at bounding box center [1205, 706] width 558 height 23
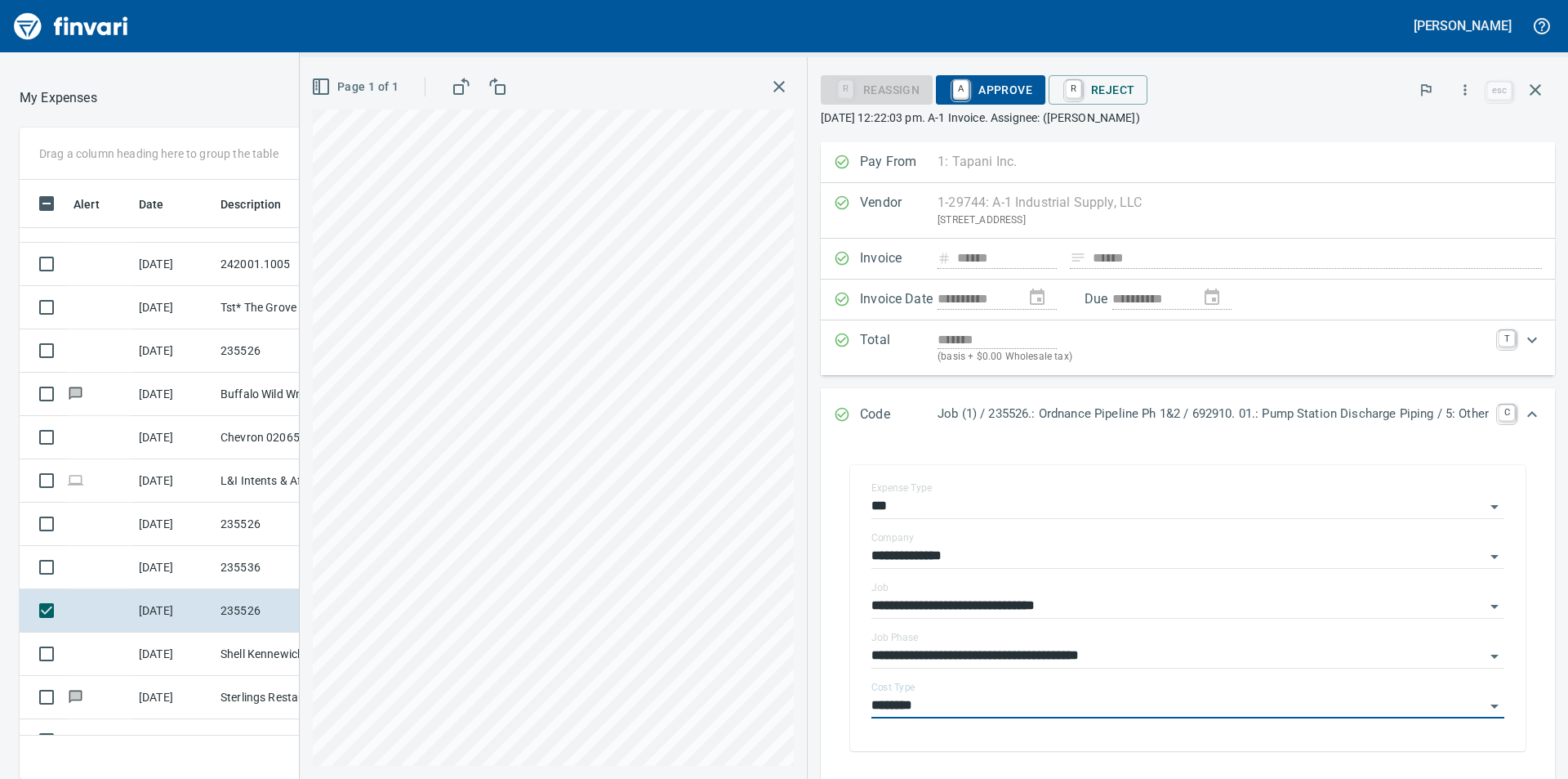
type input "********"
click at [996, 89] on span "A Approve" at bounding box center [991, 90] width 83 height 28
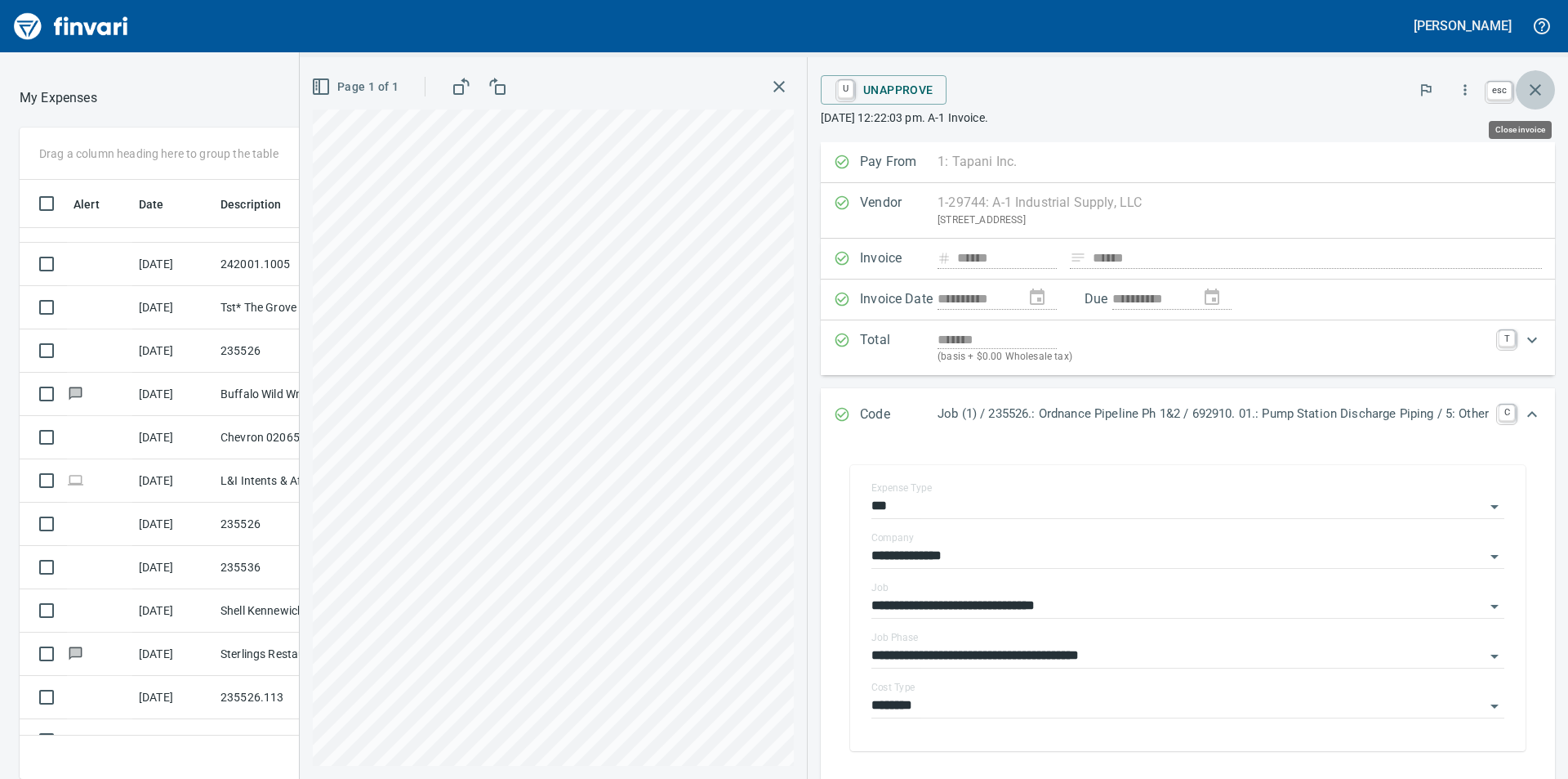
click at [1536, 93] on icon "button" at bounding box center [1536, 89] width 19 height 19
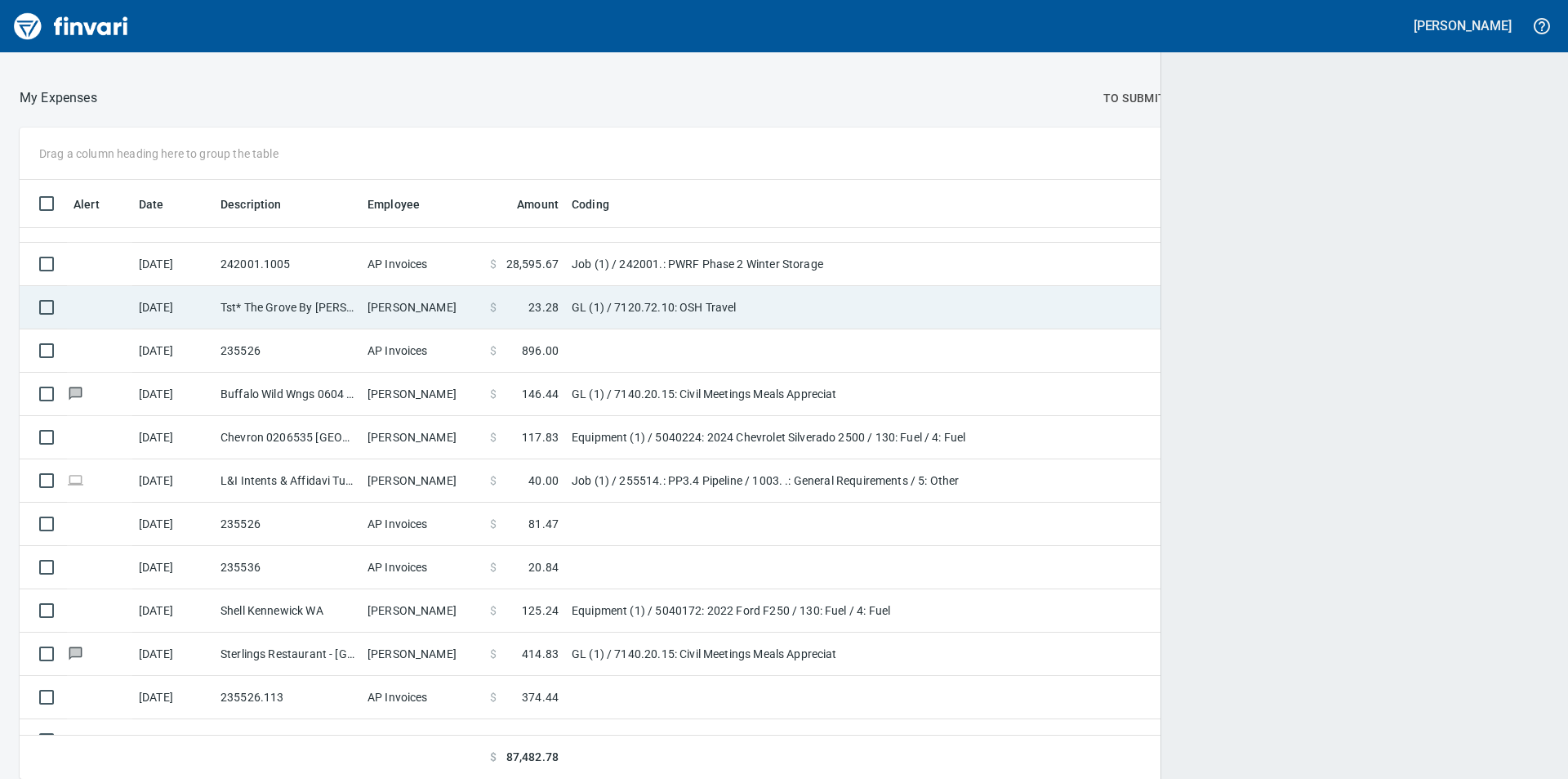
scroll to position [587, 1481]
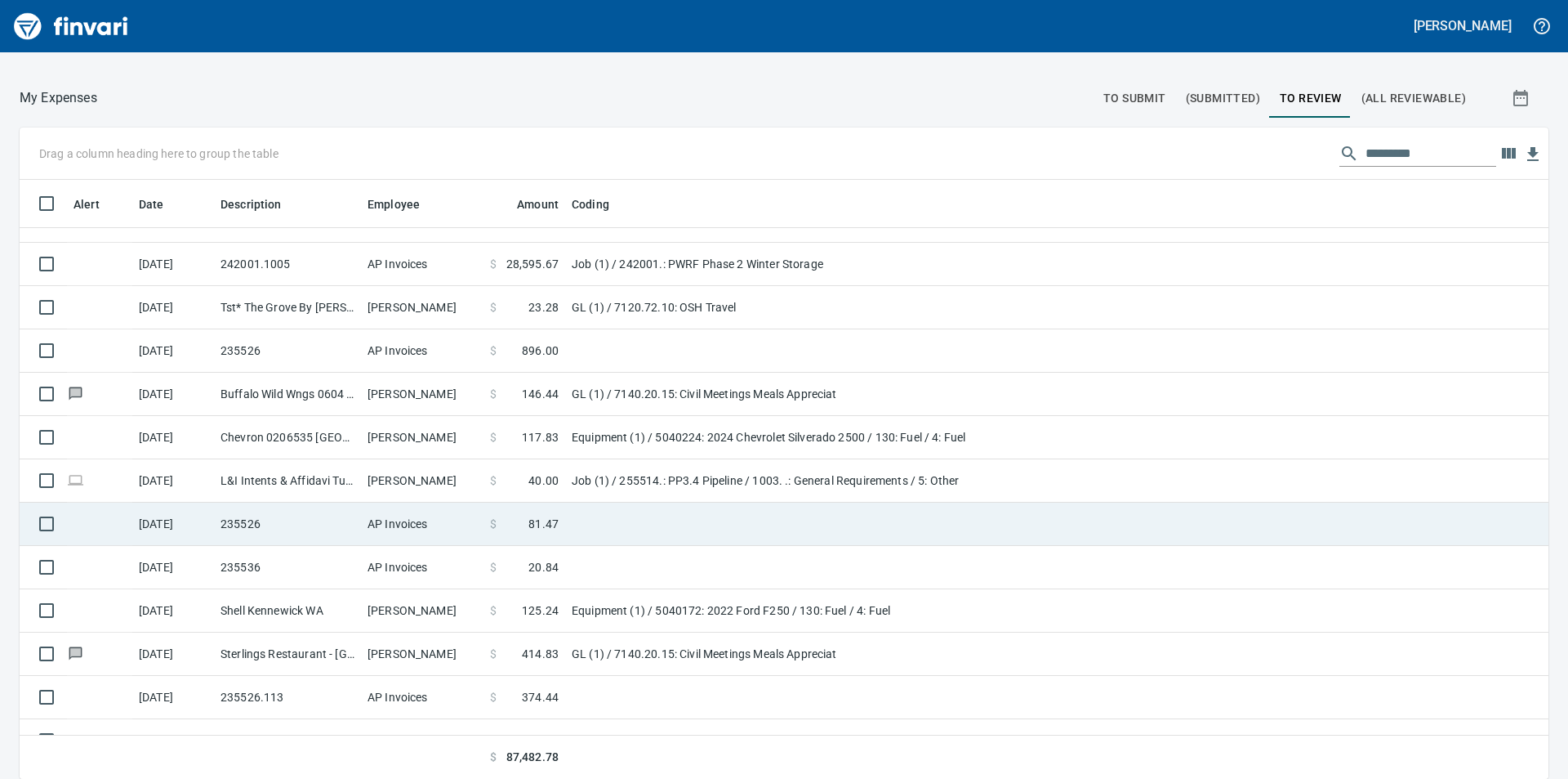
click at [547, 521] on span "81.47" at bounding box center [543, 523] width 31 height 17
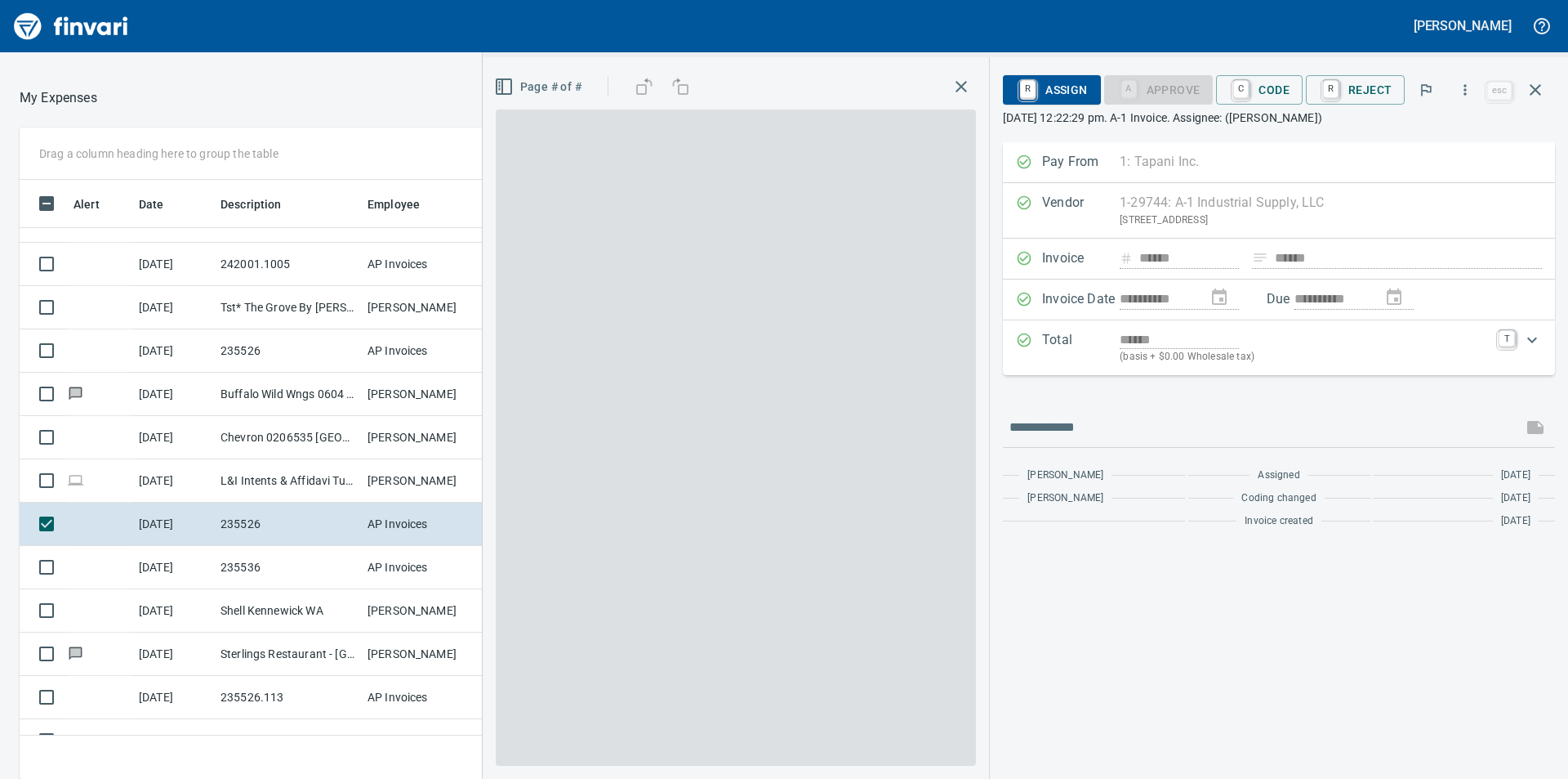
scroll to position [587, 1084]
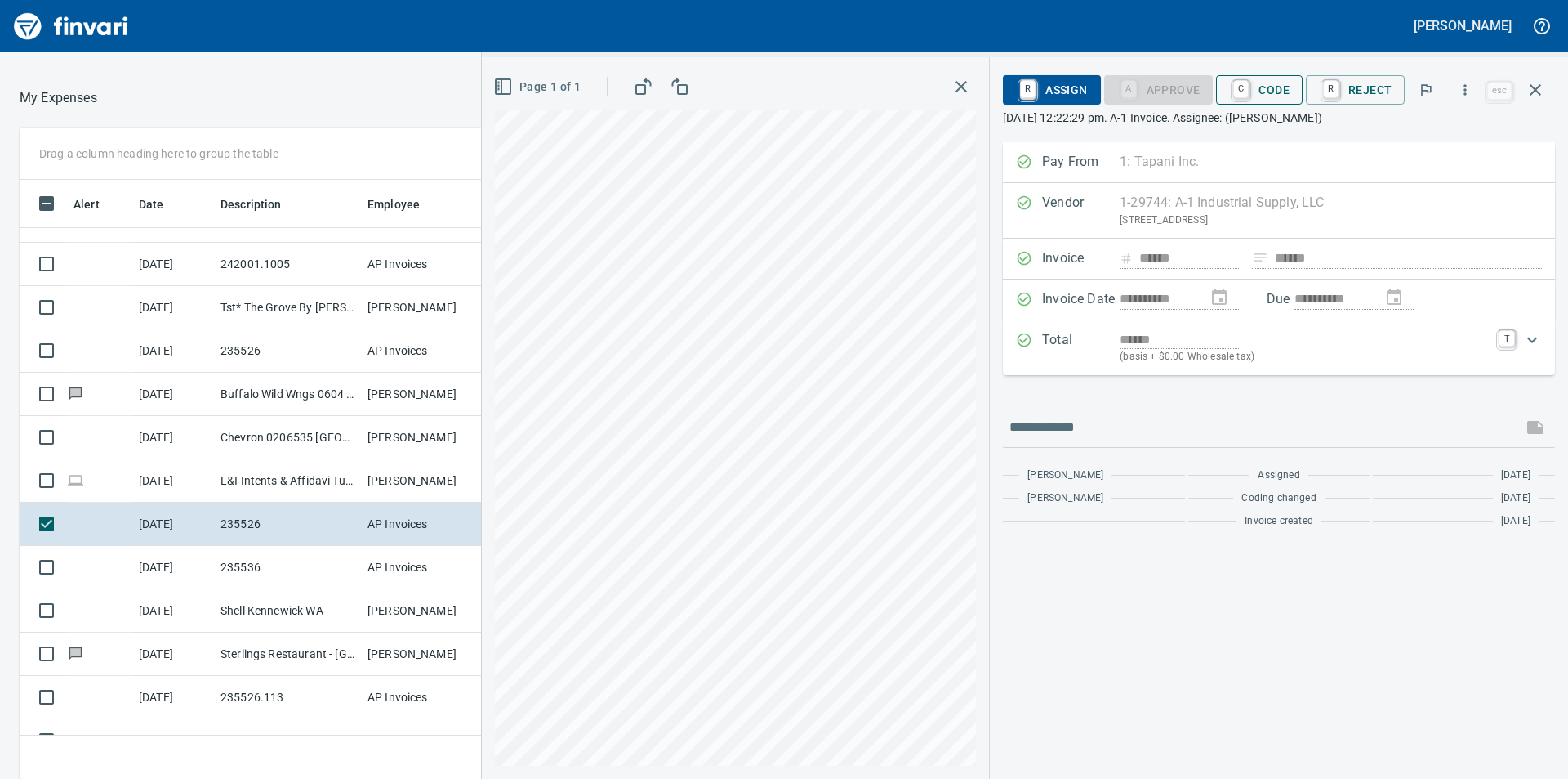
click at [1281, 79] on span "C Code" at bounding box center [1259, 90] width 60 height 28
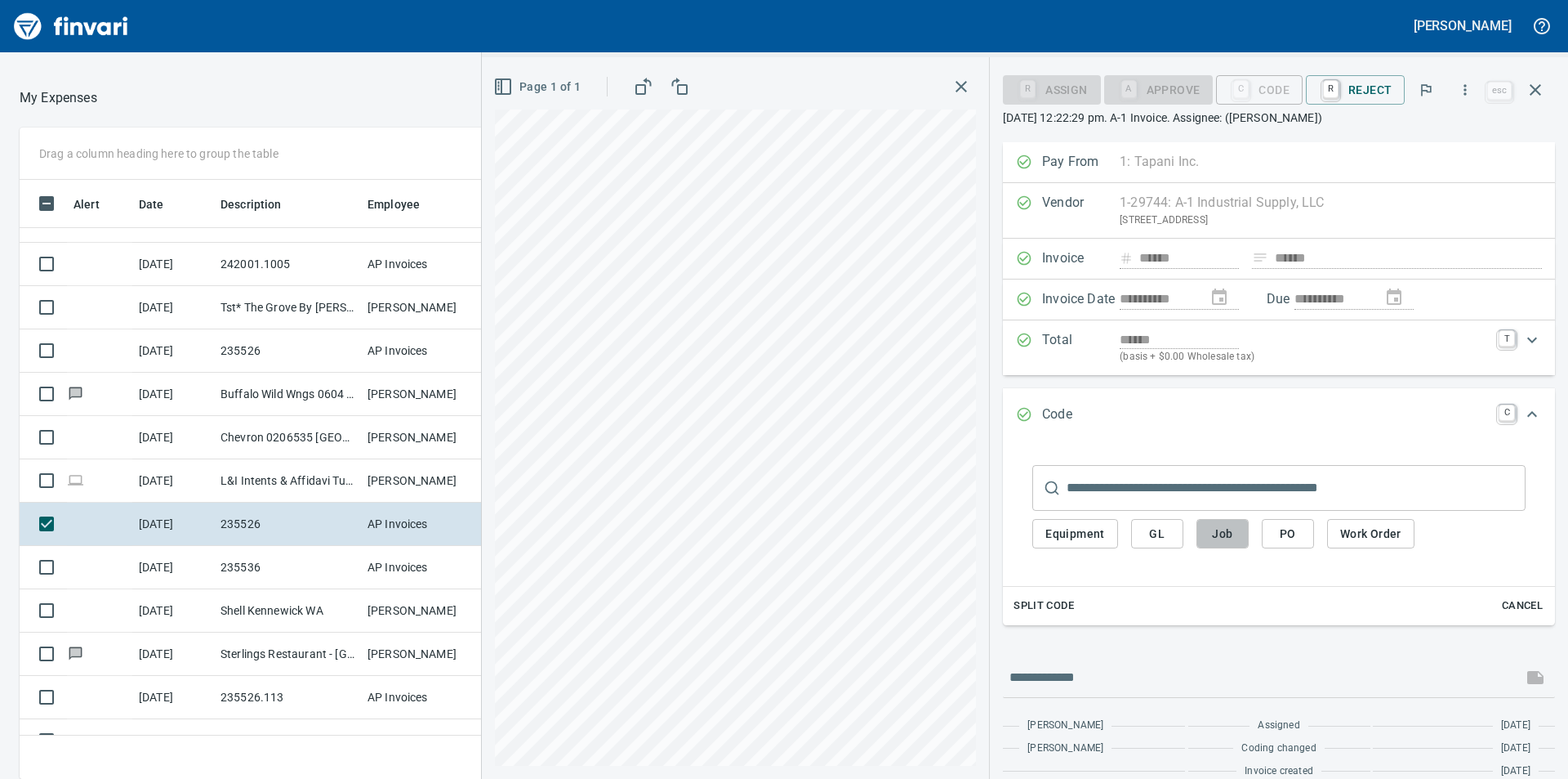
click at [1217, 530] on span "Job" at bounding box center [1223, 534] width 26 height 20
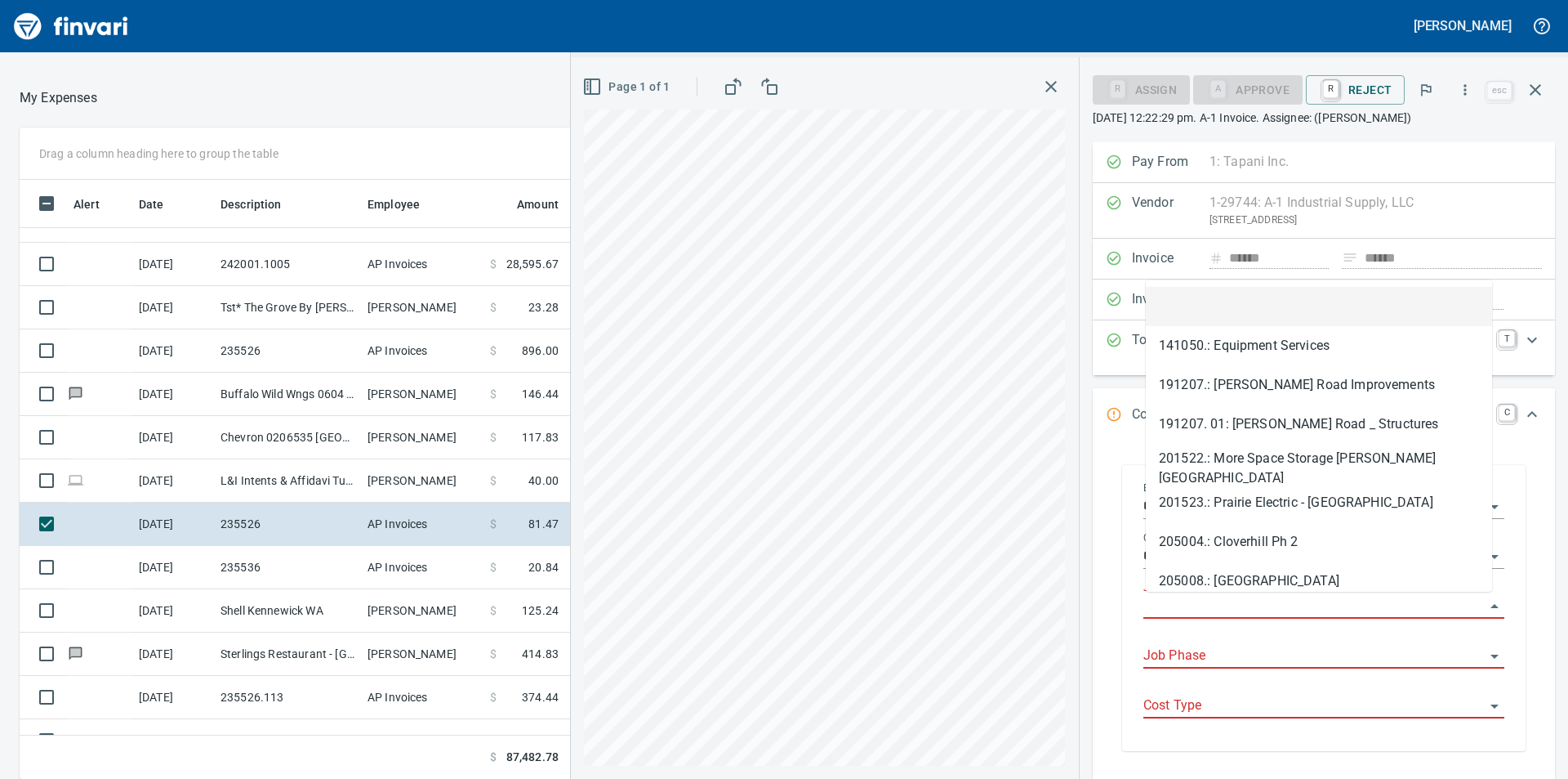
click at [1206, 605] on input "Job" at bounding box center [1315, 606] width 342 height 23
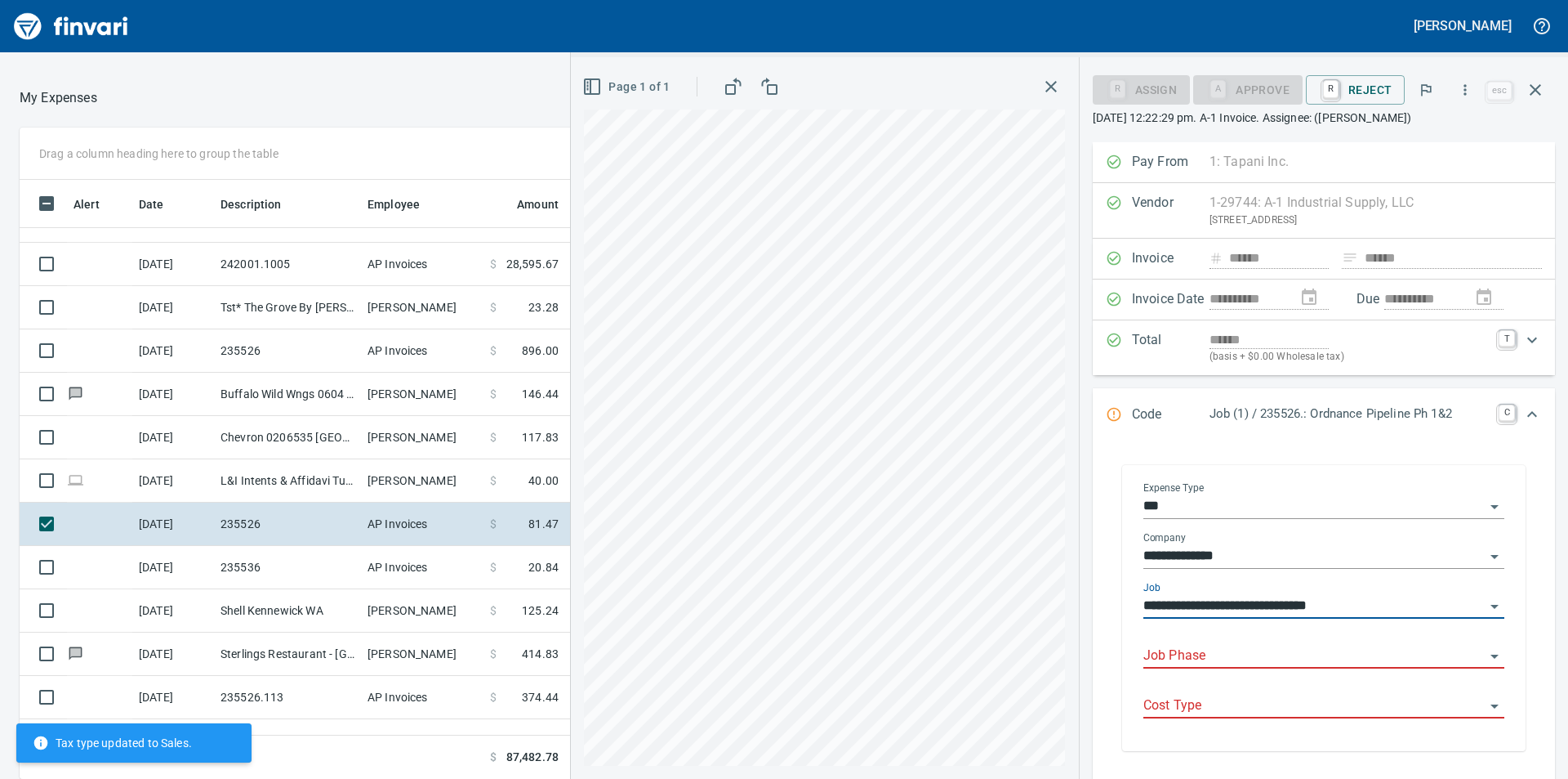
type input "**********"
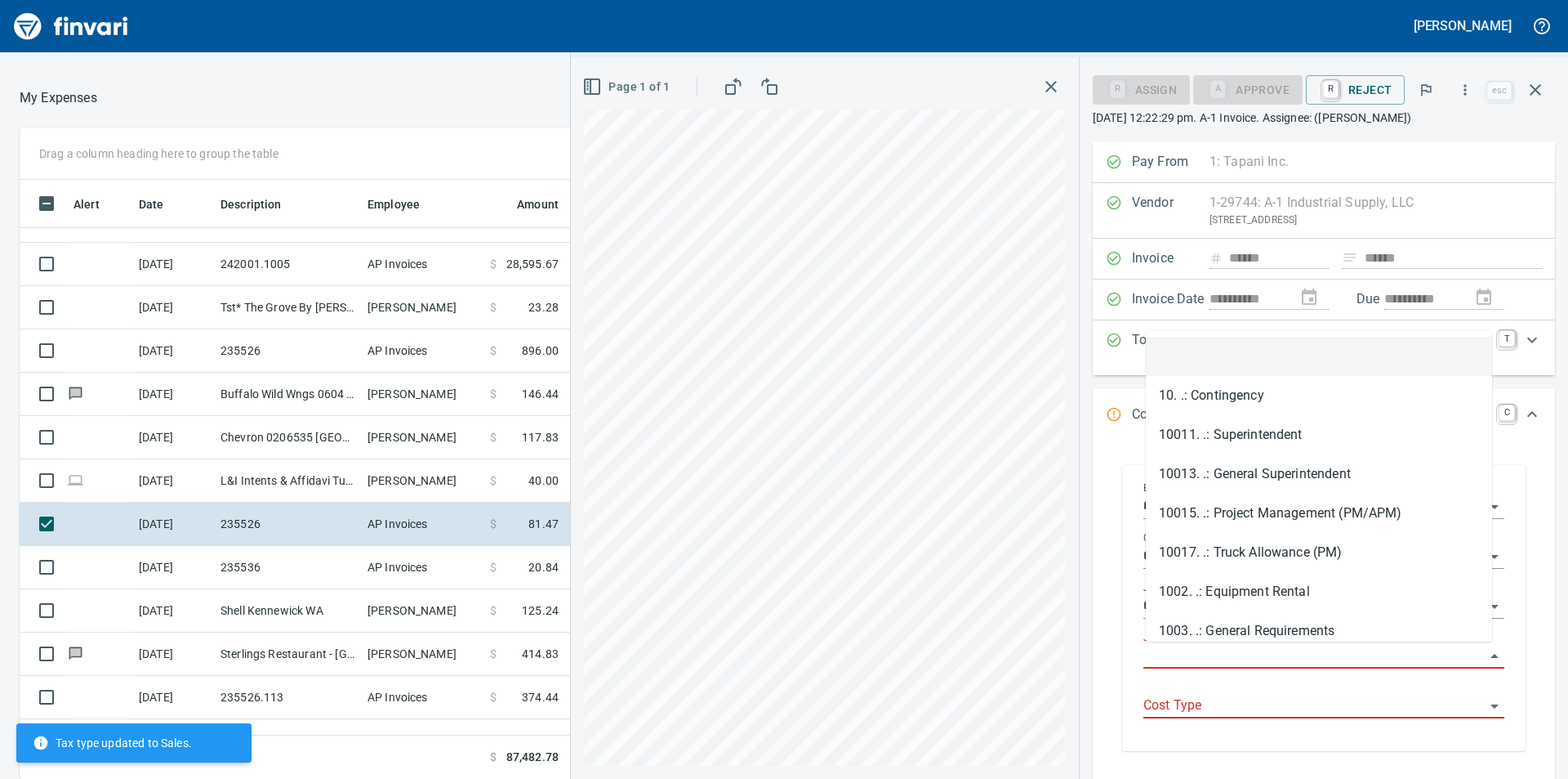
click at [1310, 660] on input "Job Phase" at bounding box center [1315, 656] width 342 height 23
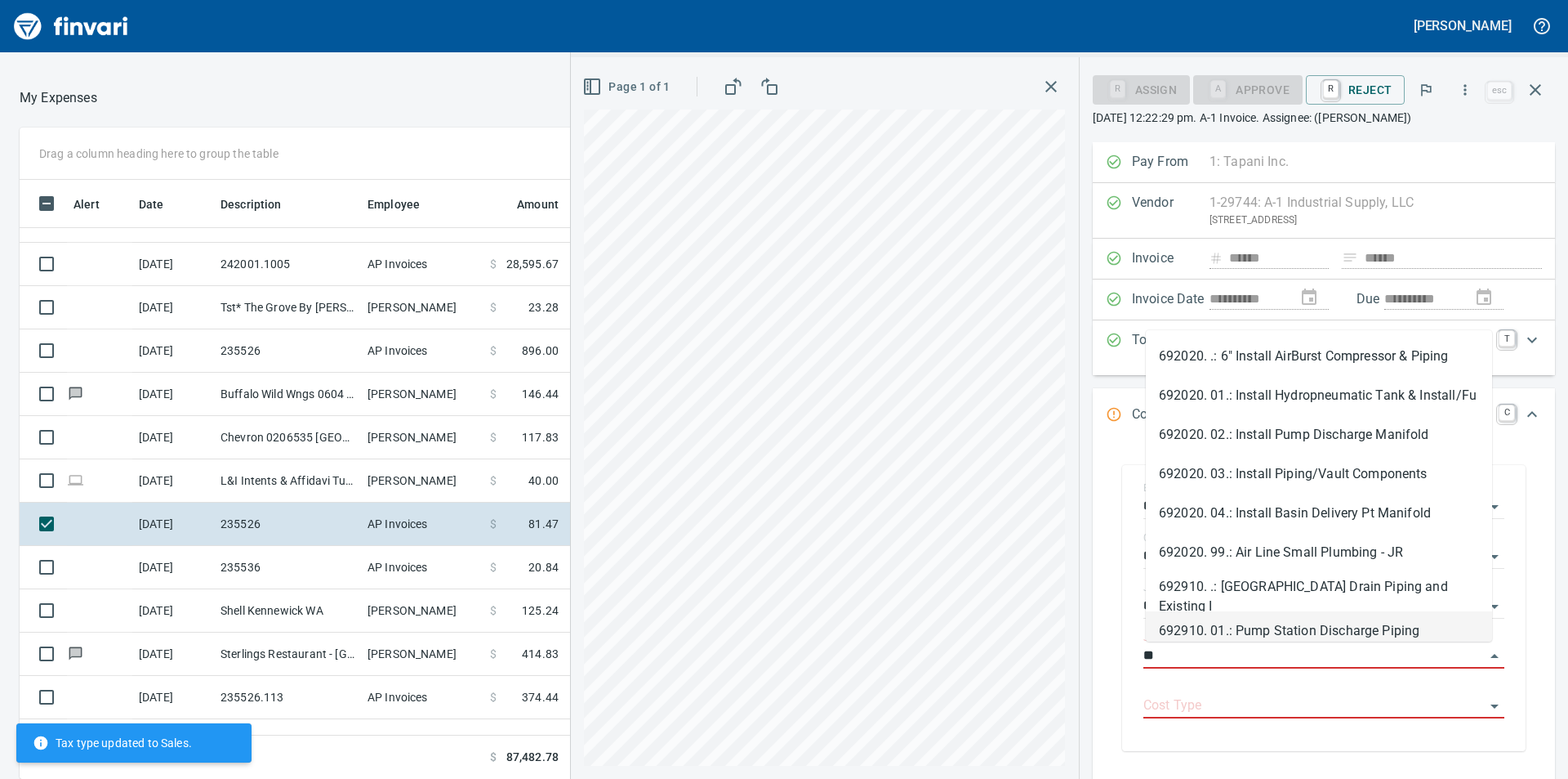
click at [1306, 617] on li "692910. 01.: Pump Station Discharge Piping" at bounding box center [1318, 631] width 346 height 39
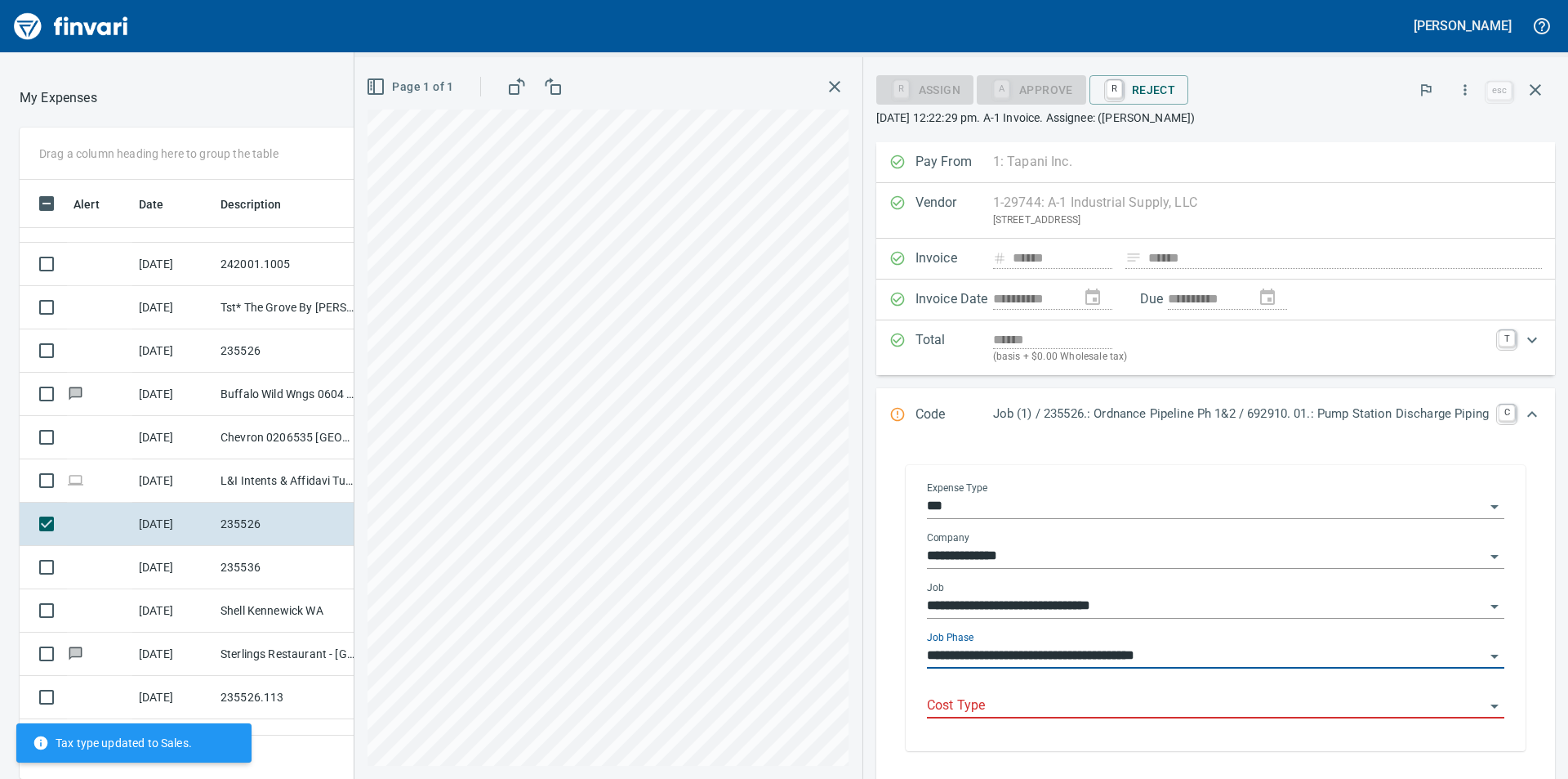
type input "**********"
click at [1275, 703] on input "Cost Type" at bounding box center [1205, 706] width 558 height 23
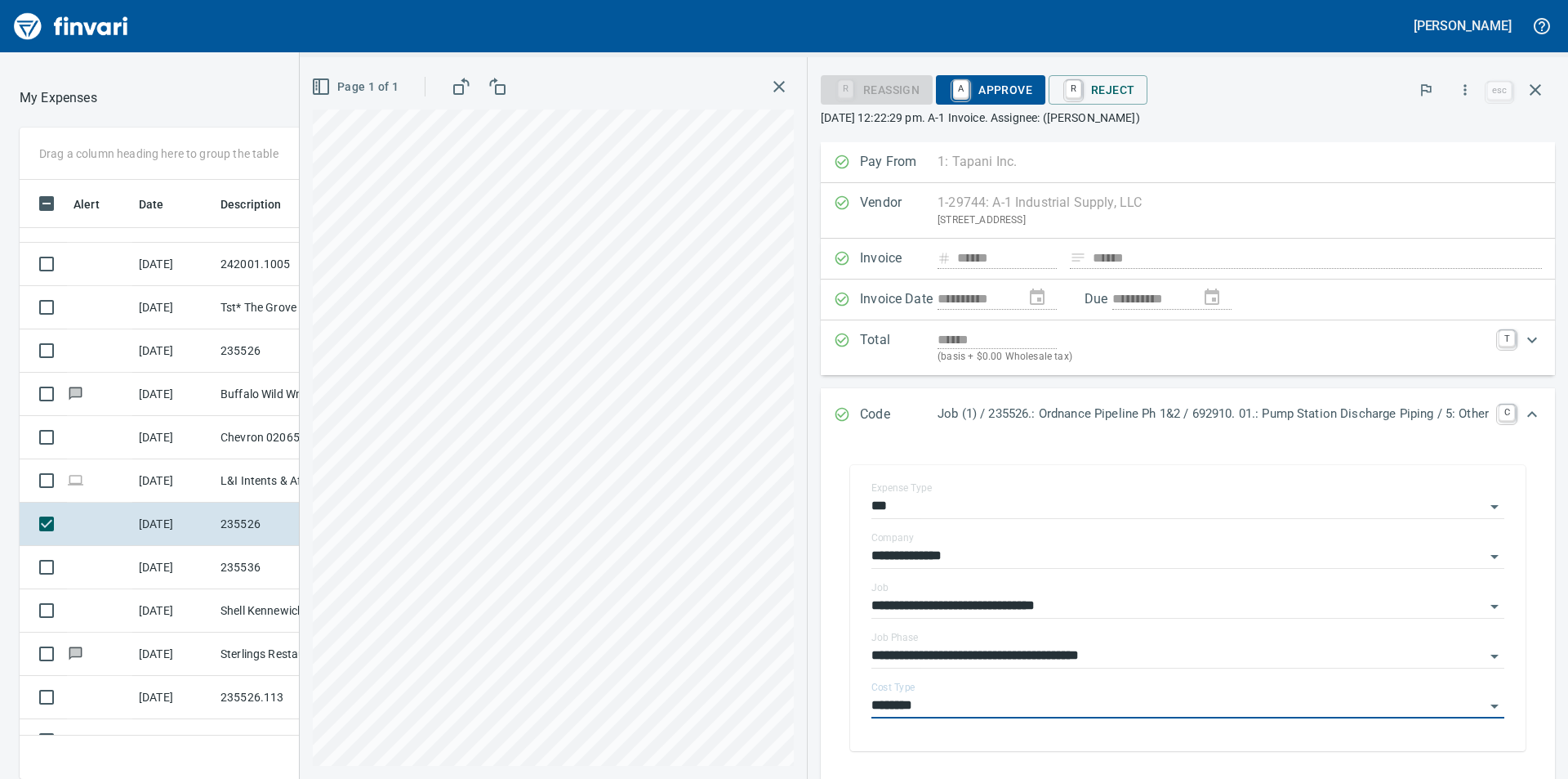
type input "********"
click at [977, 81] on span "A Approve" at bounding box center [991, 90] width 83 height 28
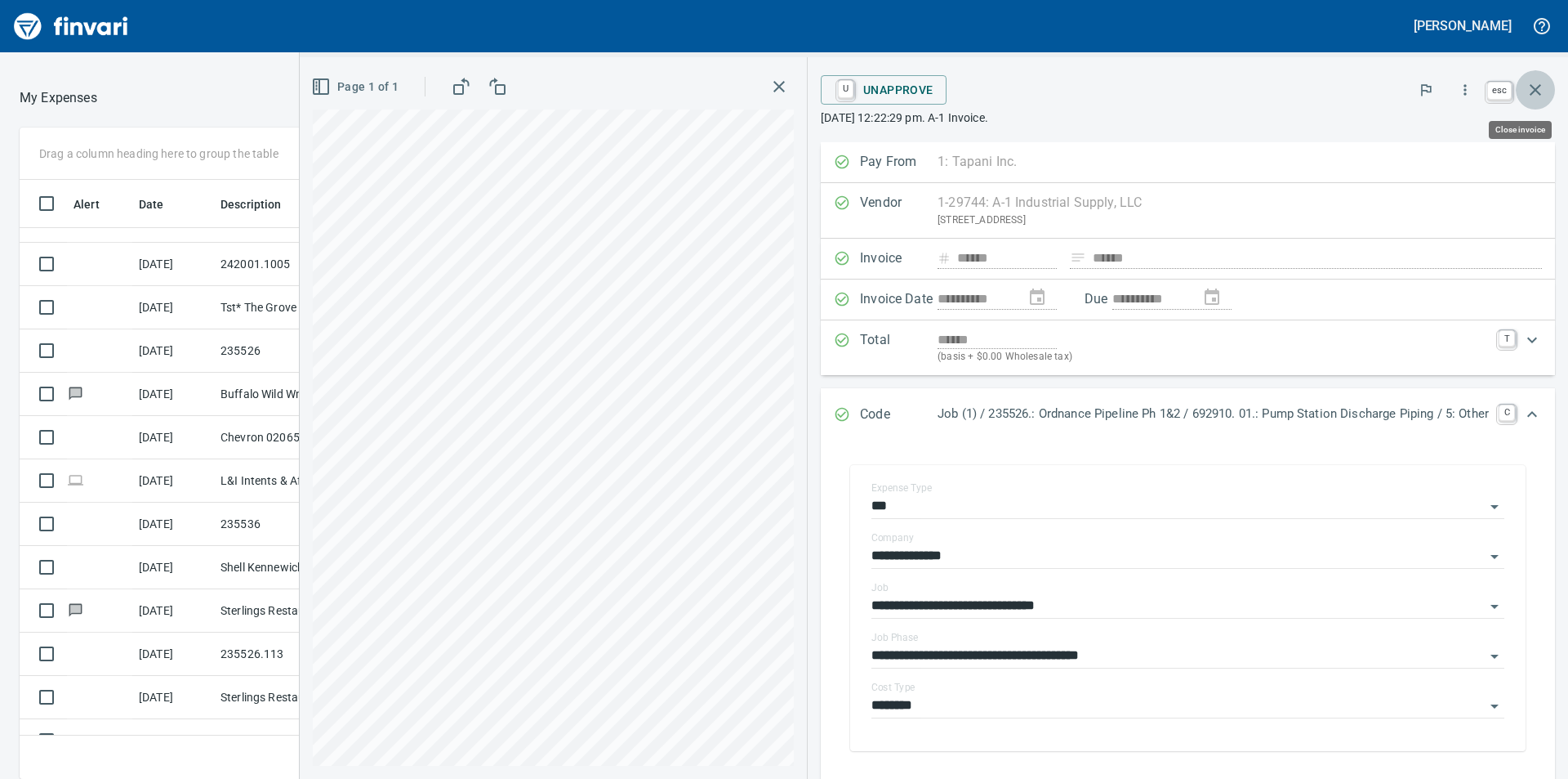
click at [1539, 92] on icon "button" at bounding box center [1536, 89] width 11 height 11
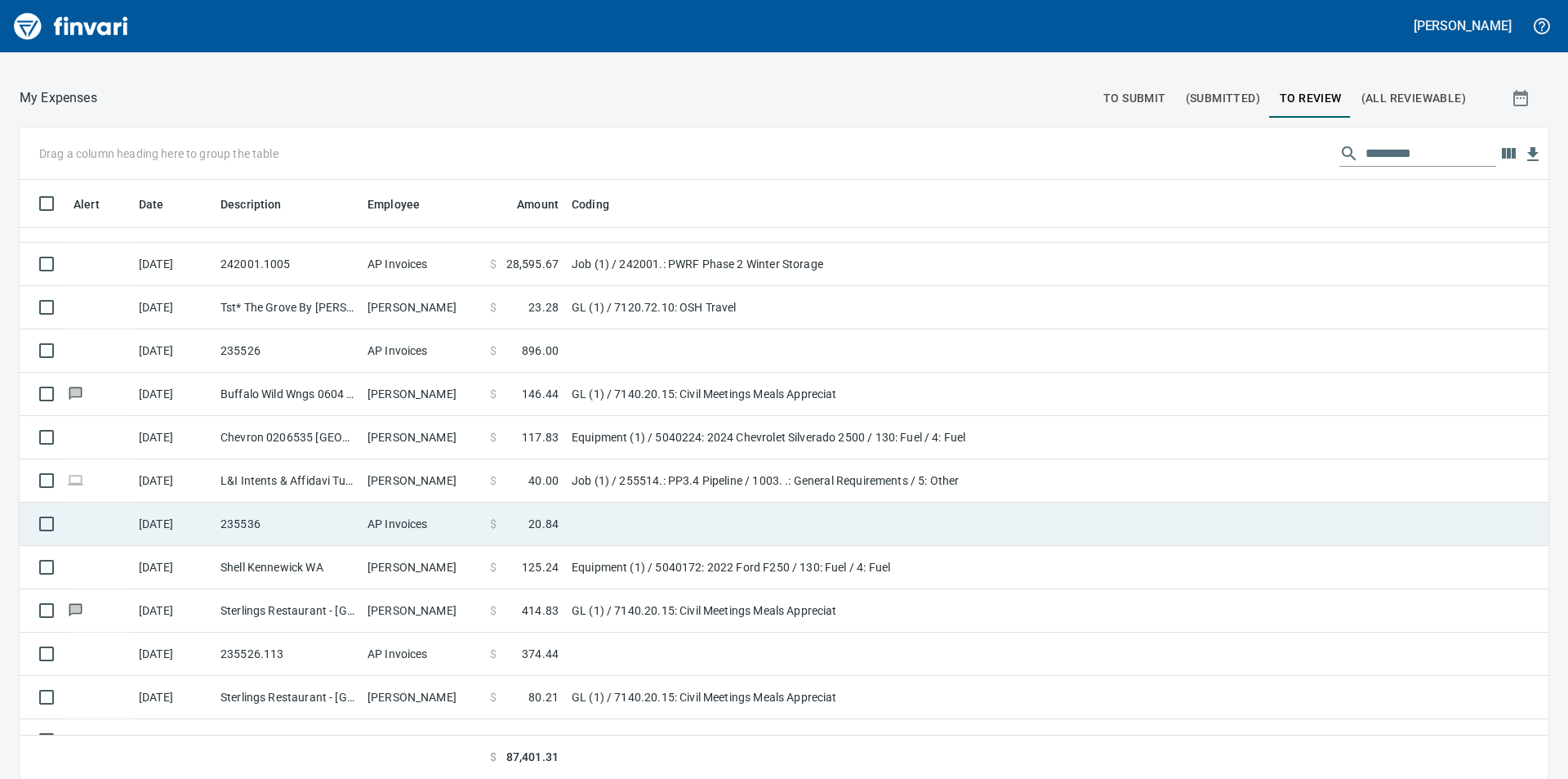
click at [543, 527] on span "20.84" at bounding box center [543, 523] width 31 height 17
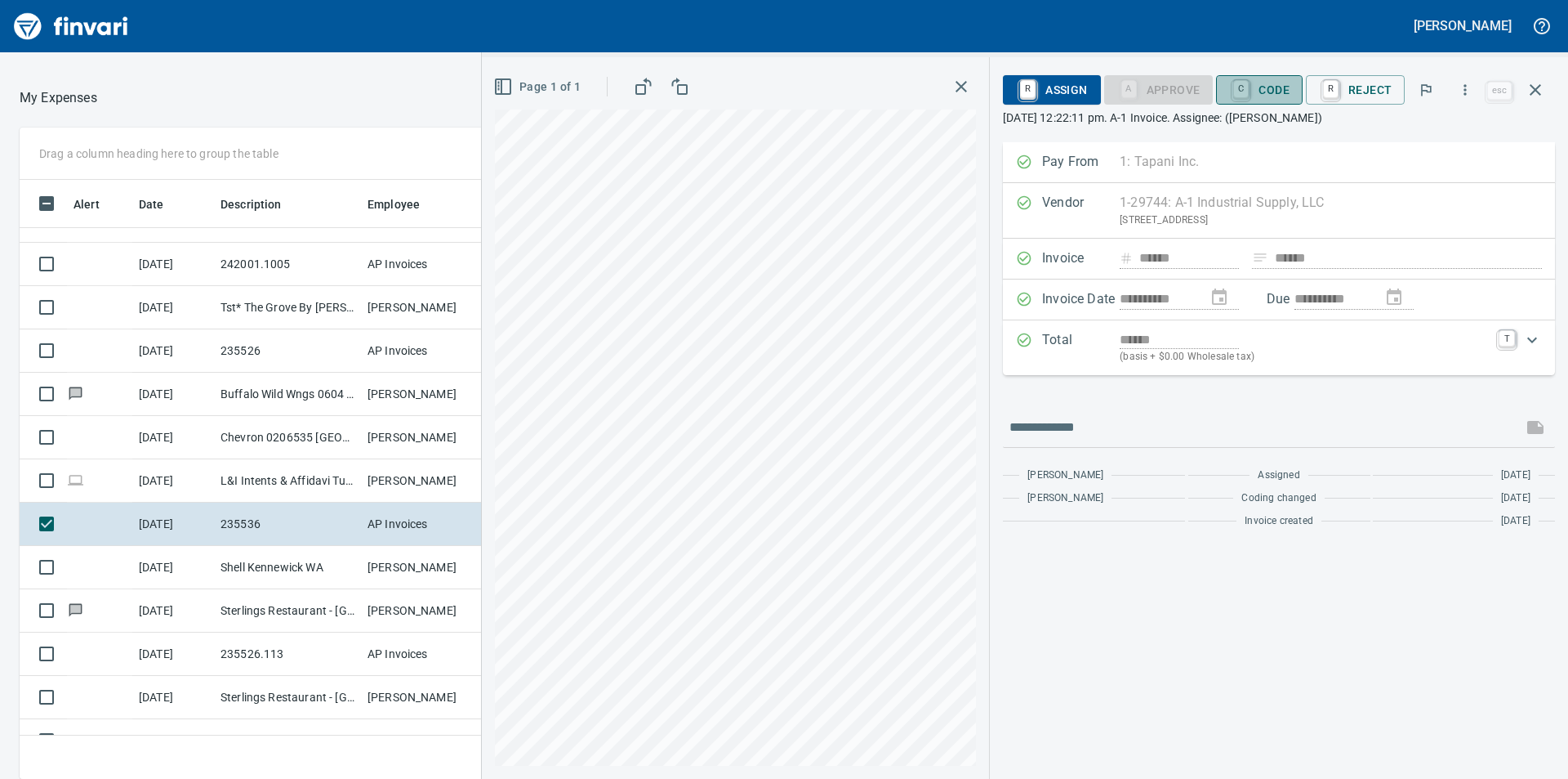
click at [1281, 87] on span "C Code" at bounding box center [1259, 90] width 60 height 28
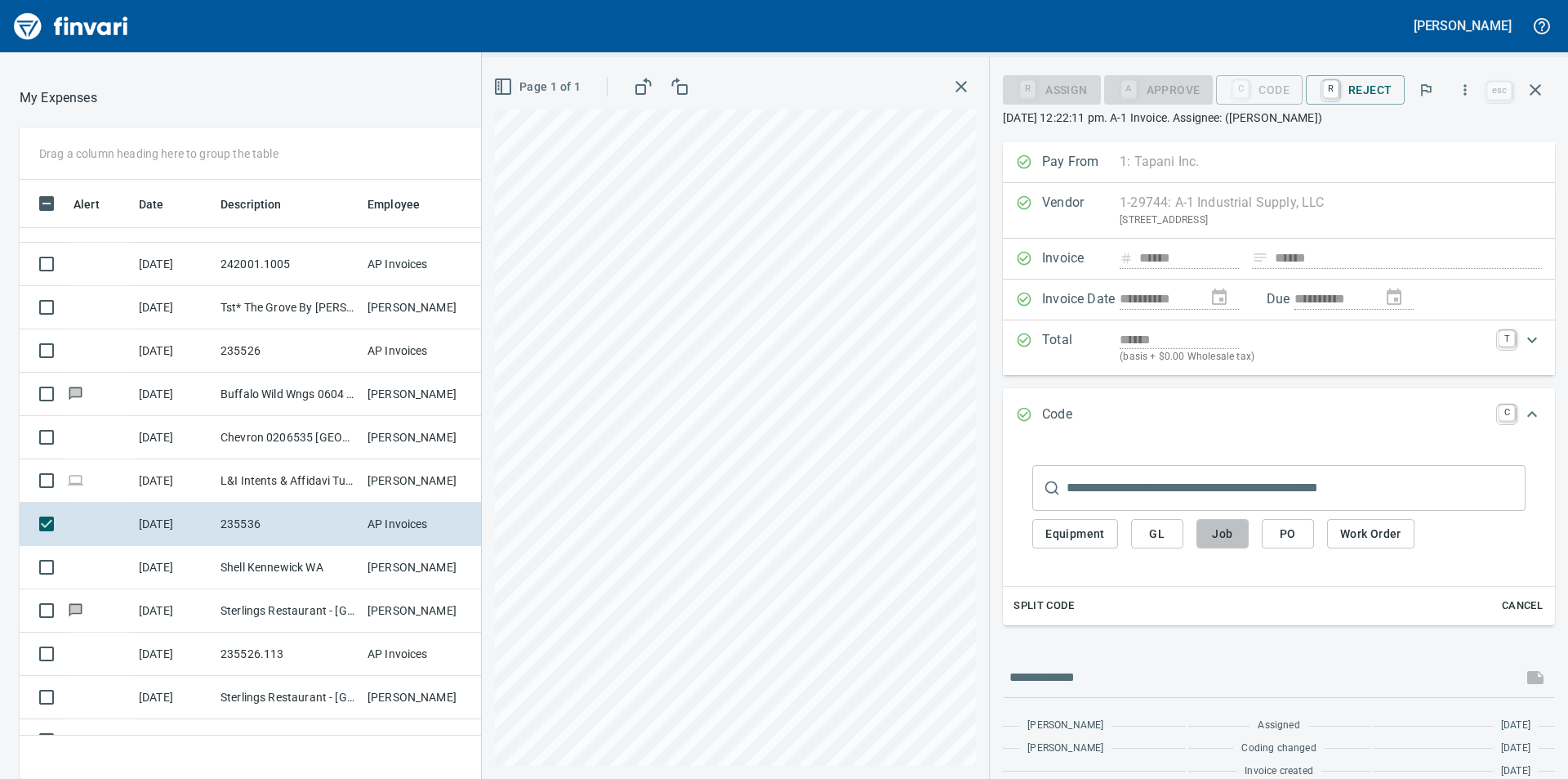
click at [1232, 538] on span "Job" at bounding box center [1223, 534] width 26 height 20
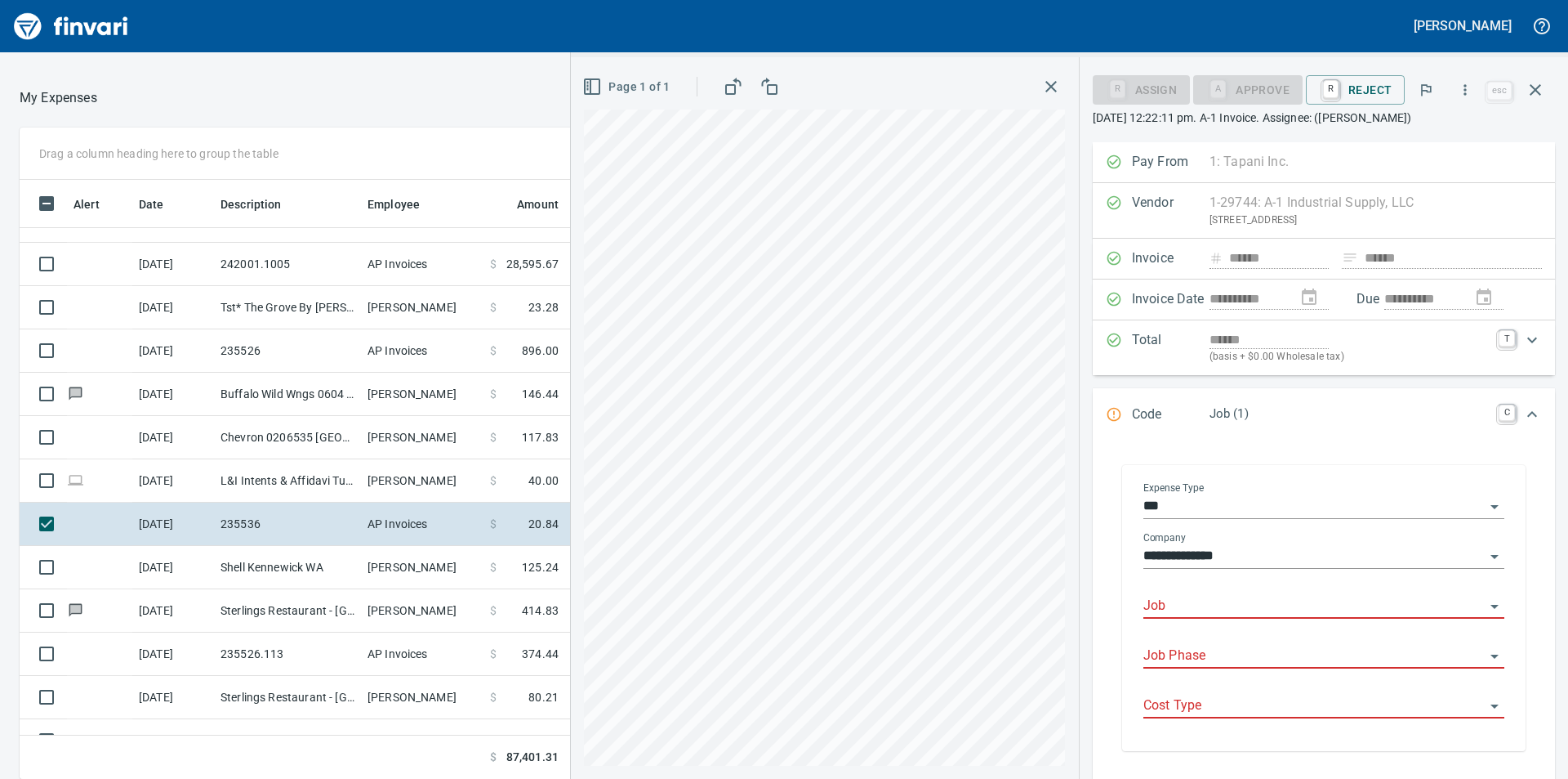
click at [1203, 614] on input "Job" at bounding box center [1315, 606] width 342 height 23
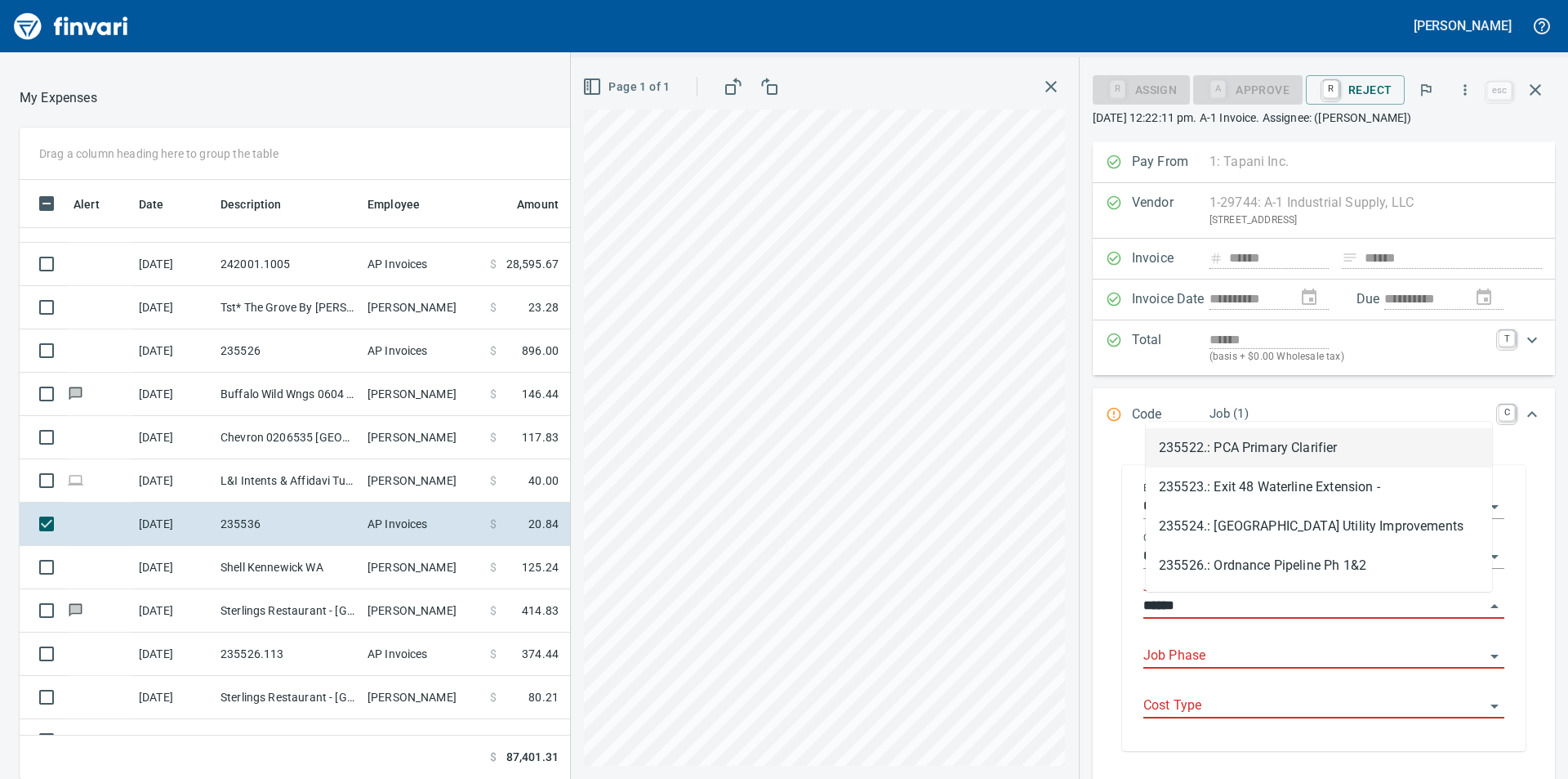
scroll to position [587, 1084]
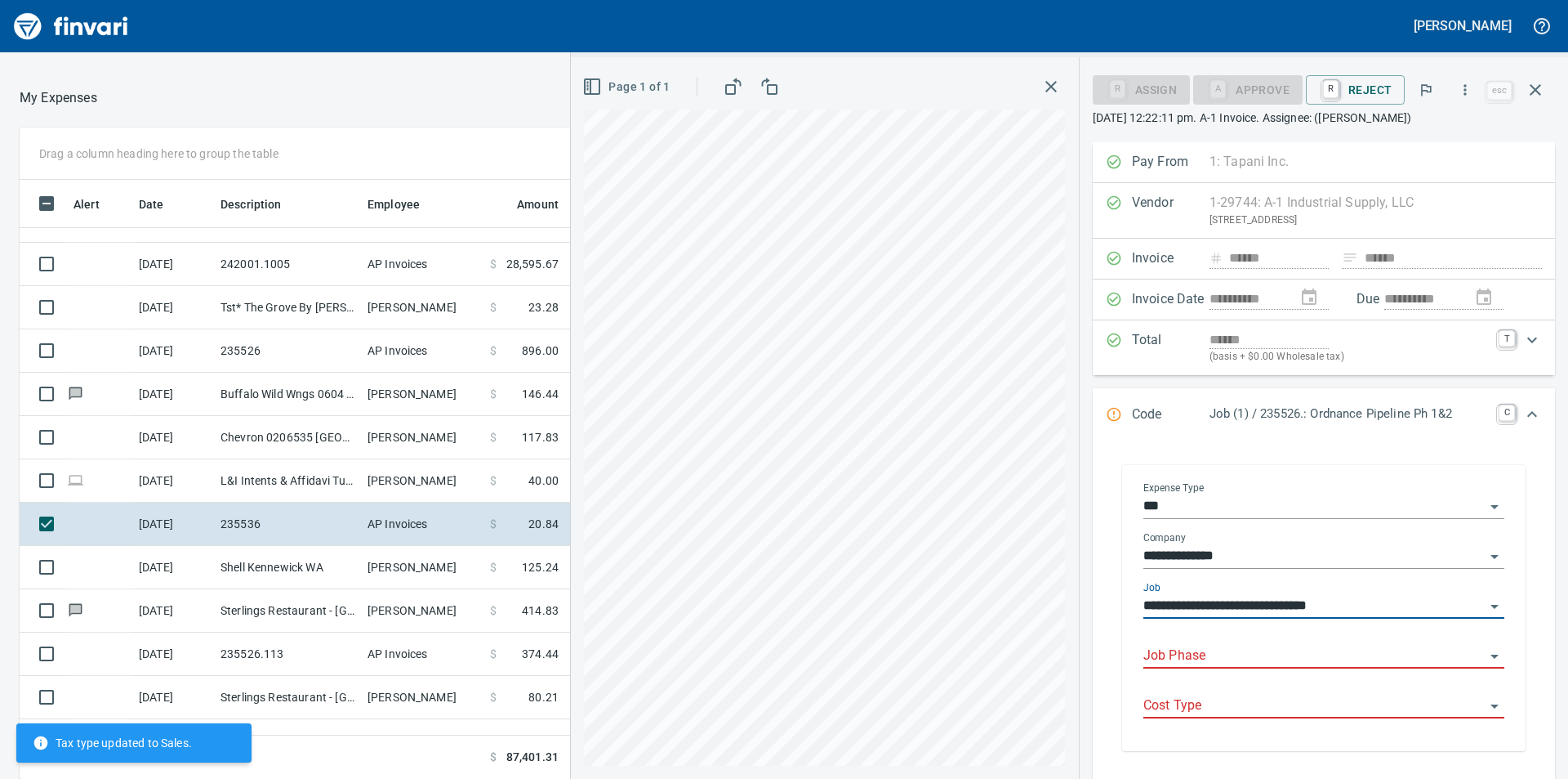
type input "**********"
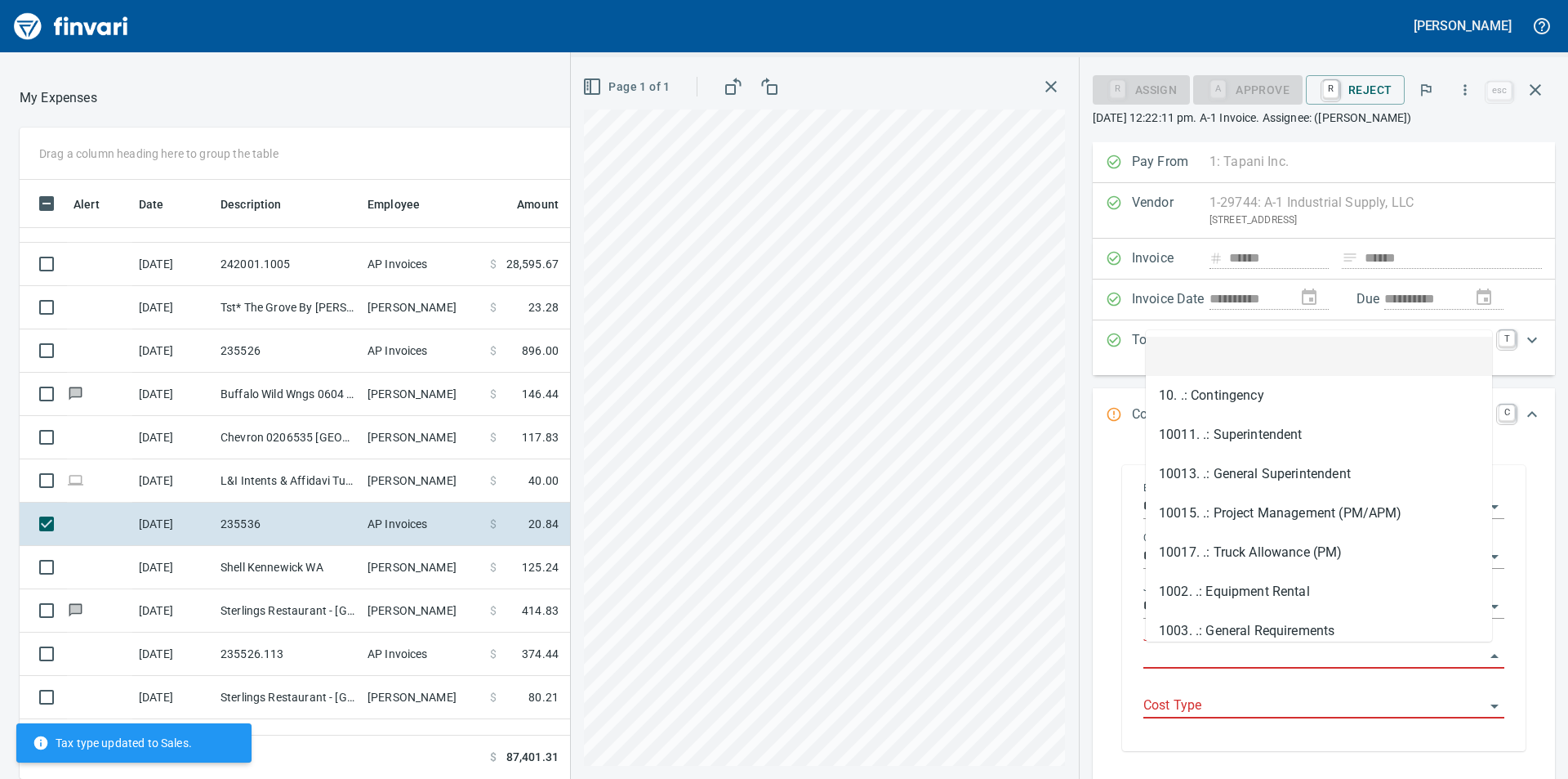
click at [1364, 662] on input "Job Phase" at bounding box center [1315, 656] width 342 height 23
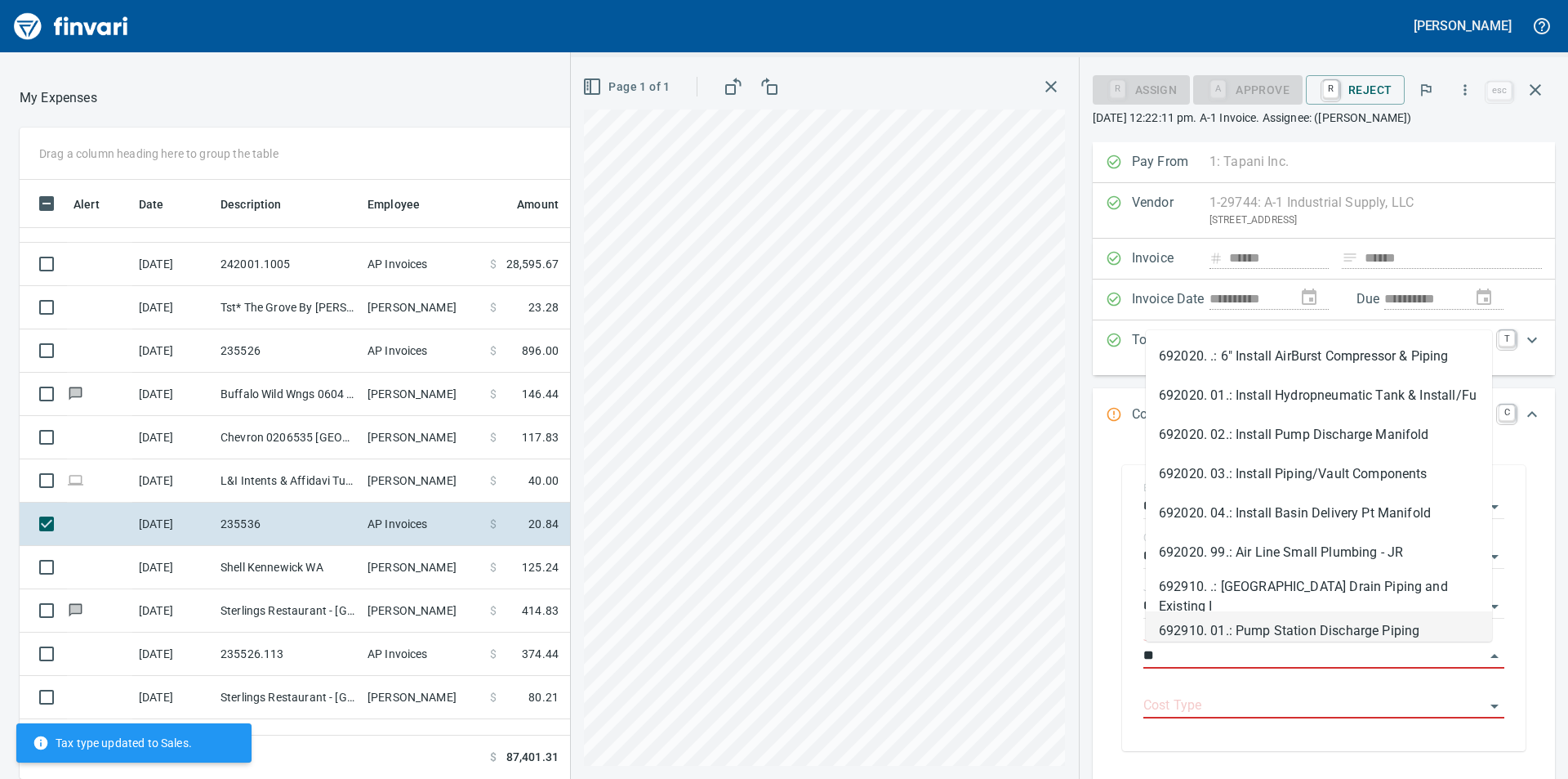
click at [1348, 627] on li "692910. 01.: Pump Station Discharge Piping" at bounding box center [1318, 631] width 346 height 39
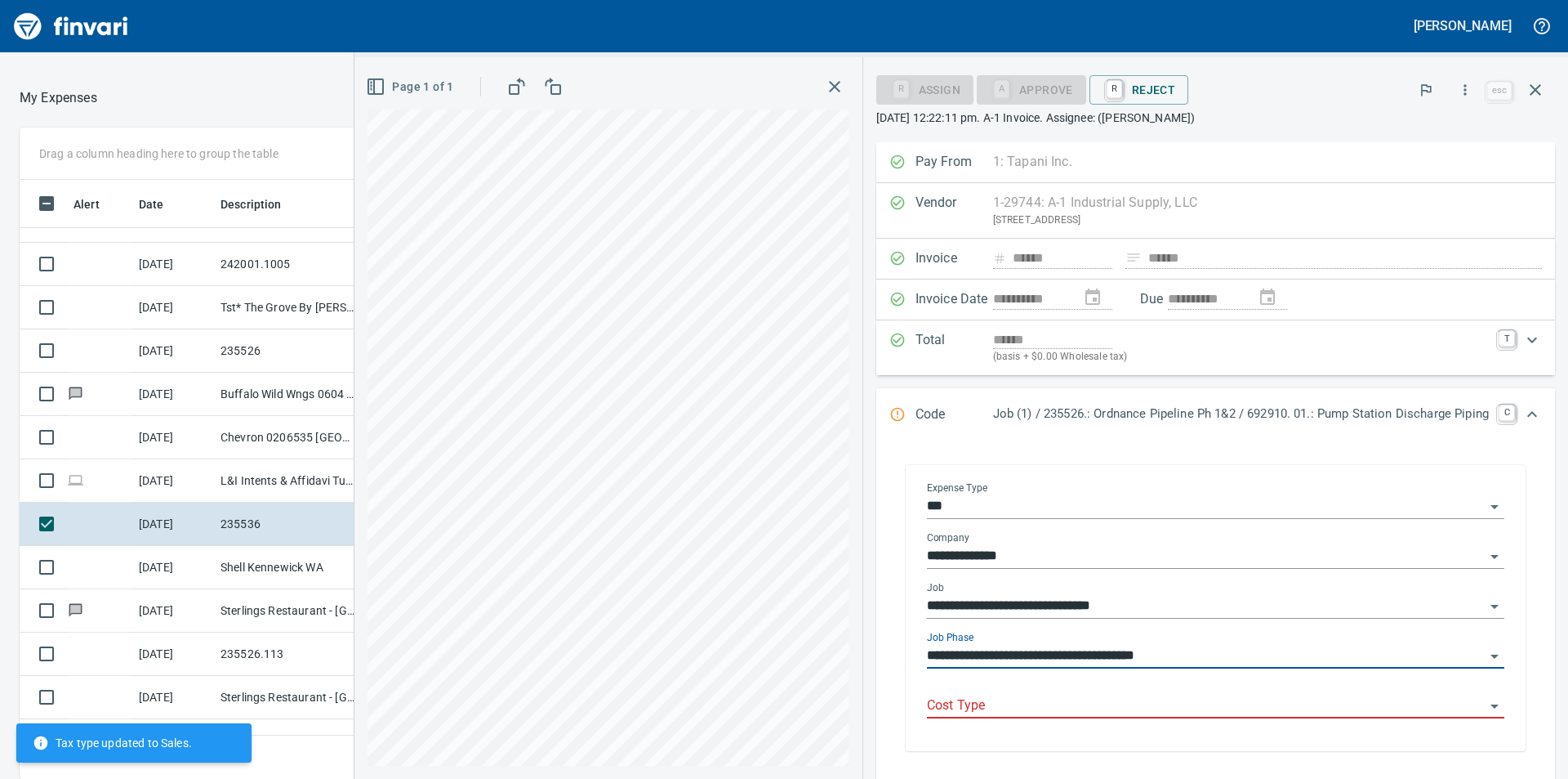
type input "**********"
click at [1306, 713] on input "Cost Type" at bounding box center [1205, 706] width 558 height 23
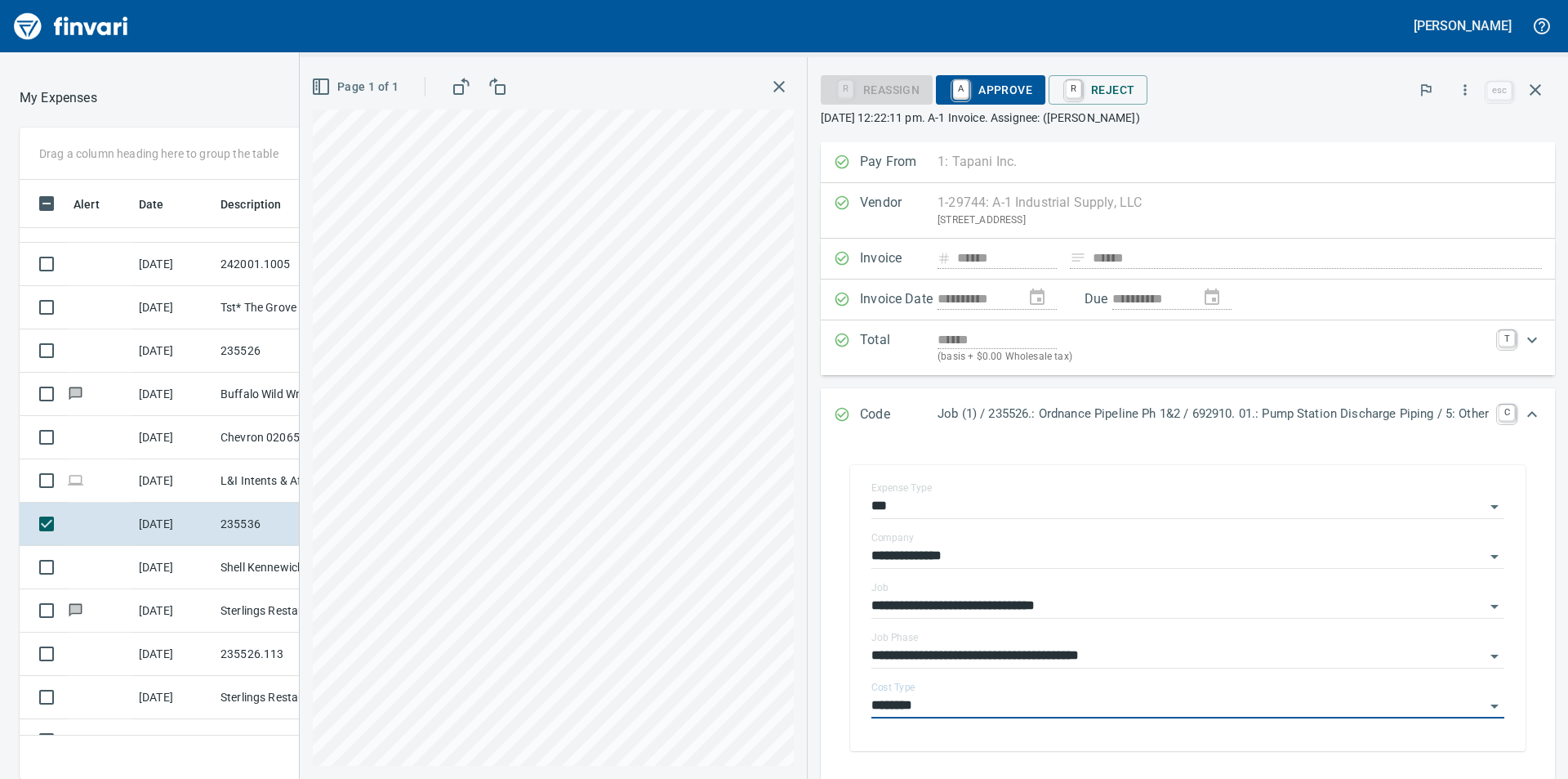
type input "********"
click at [986, 90] on span "A Approve" at bounding box center [991, 90] width 83 height 28
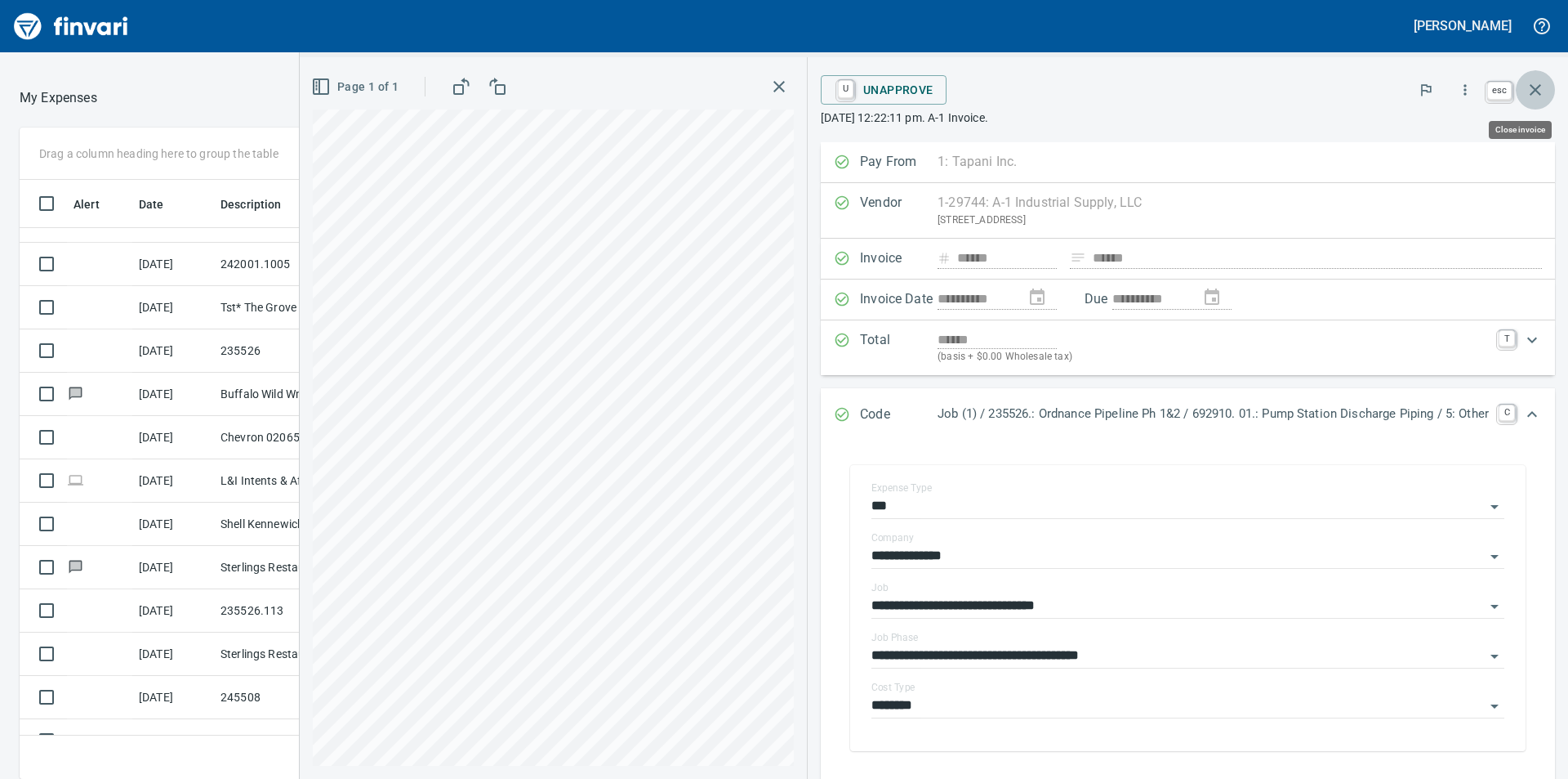
click at [1539, 85] on icon "button" at bounding box center [1536, 89] width 19 height 19
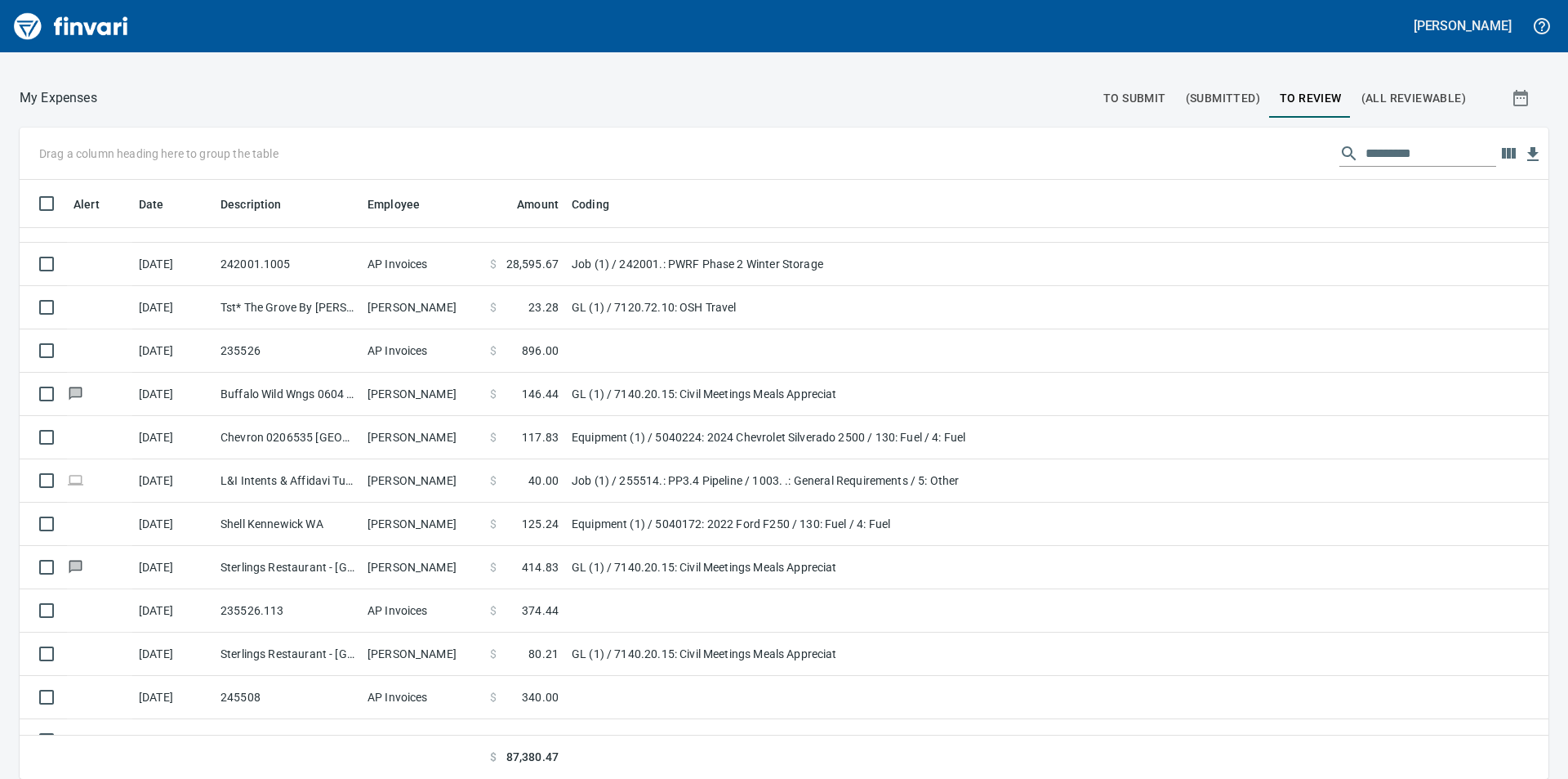
scroll to position [587, 1493]
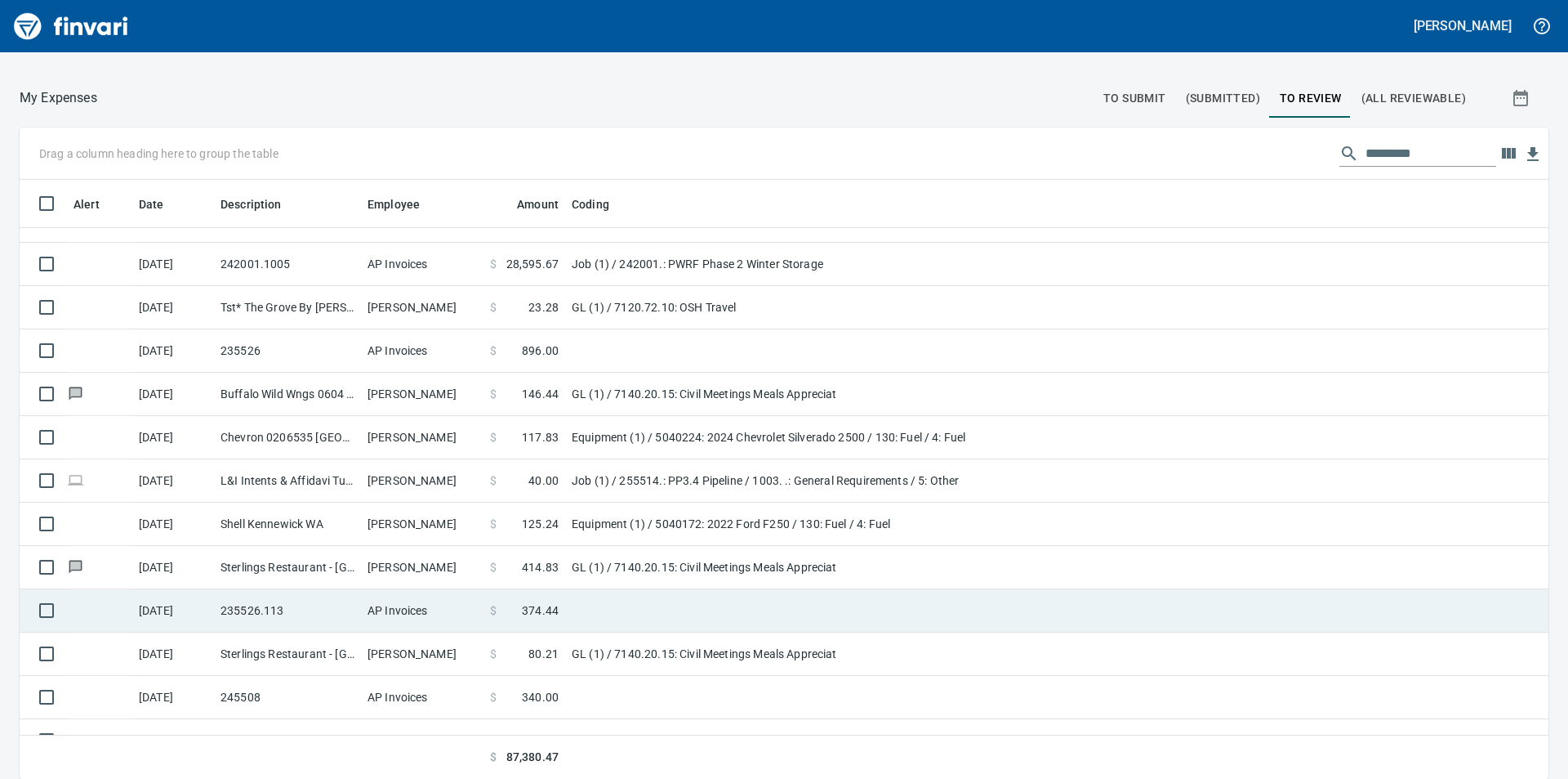
click at [529, 610] on span "374.44" at bounding box center [540, 610] width 37 height 17
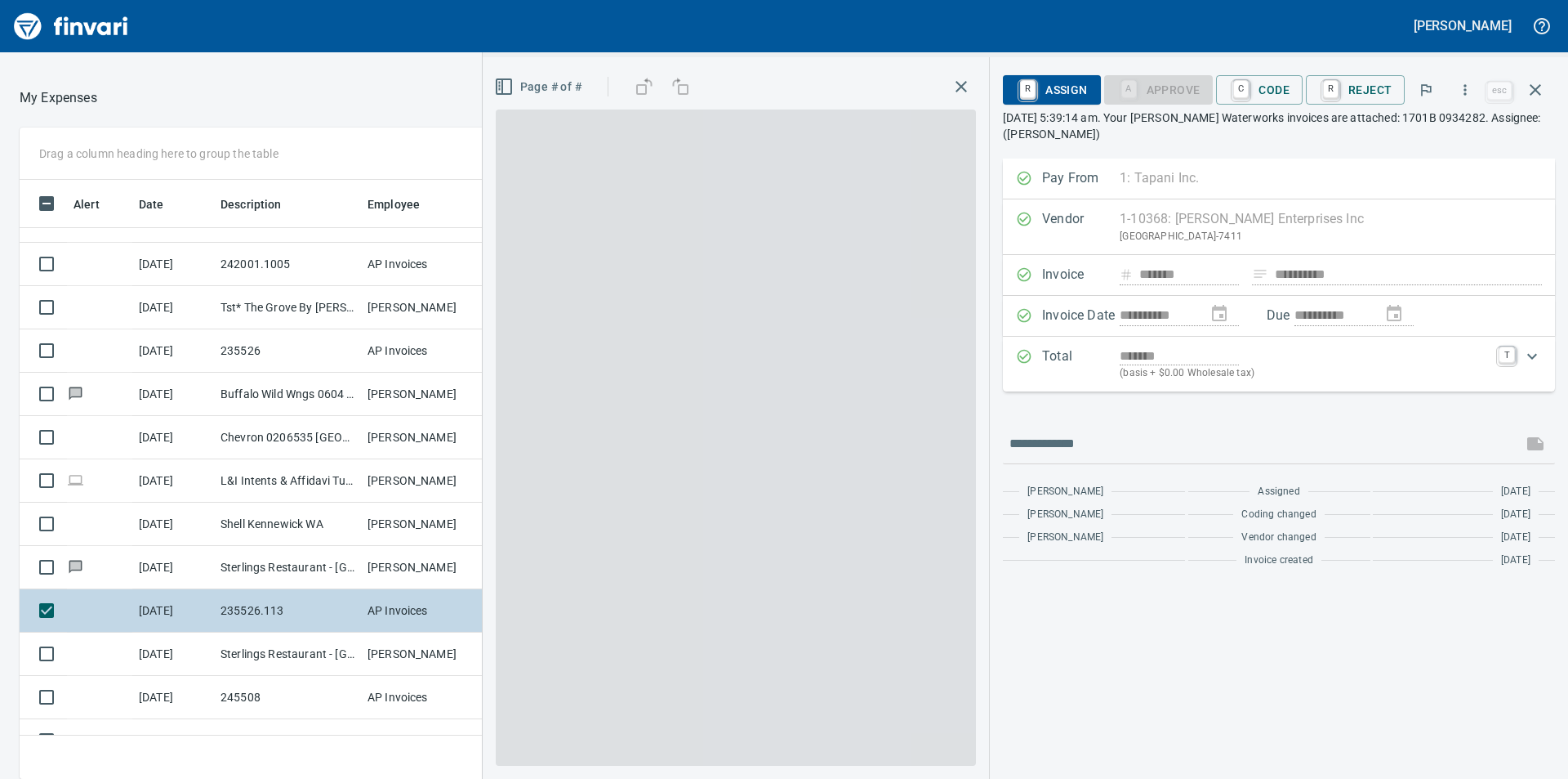
scroll to position [587, 1084]
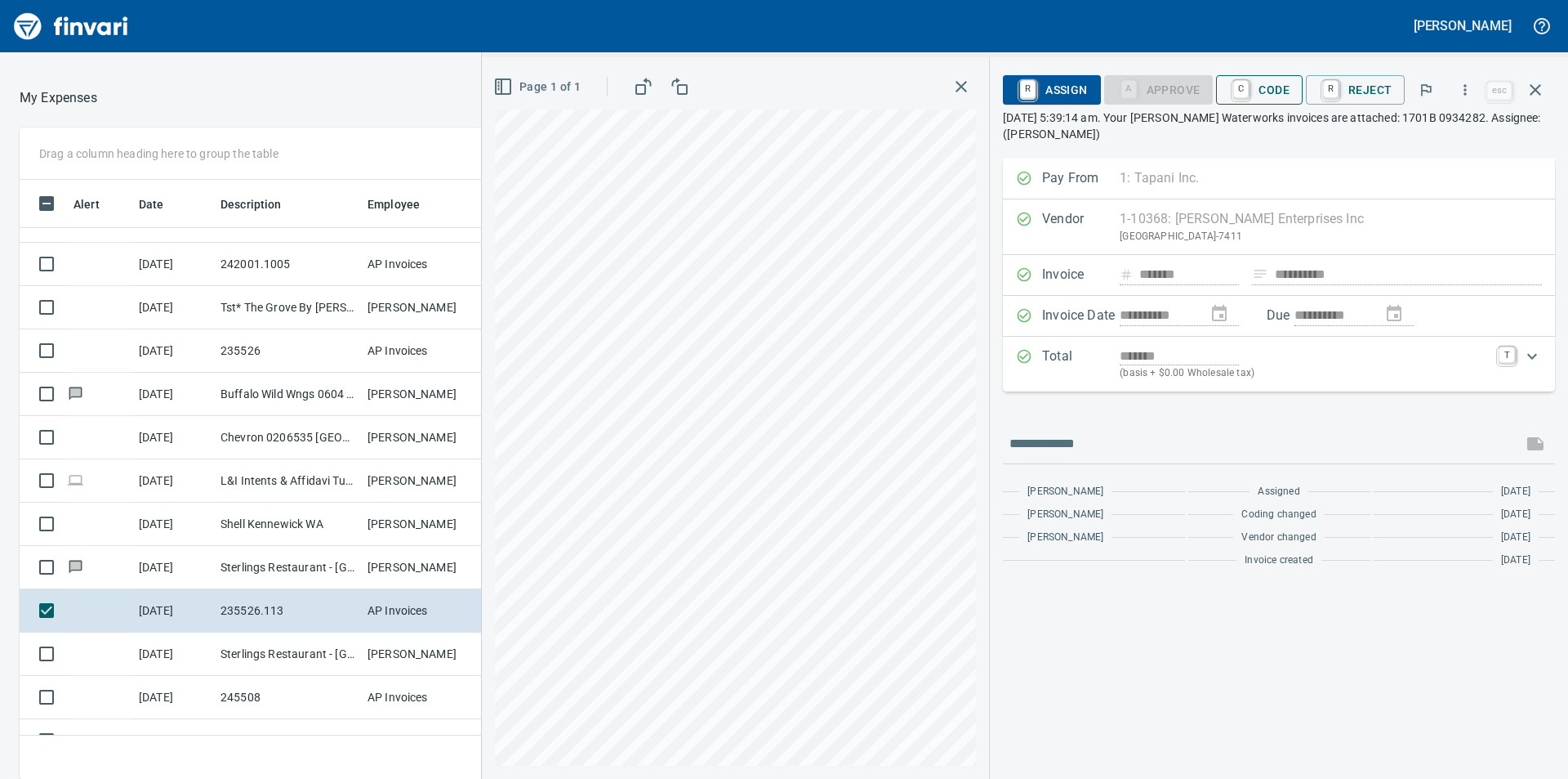
click at [1278, 93] on span "C Code" at bounding box center [1259, 90] width 60 height 28
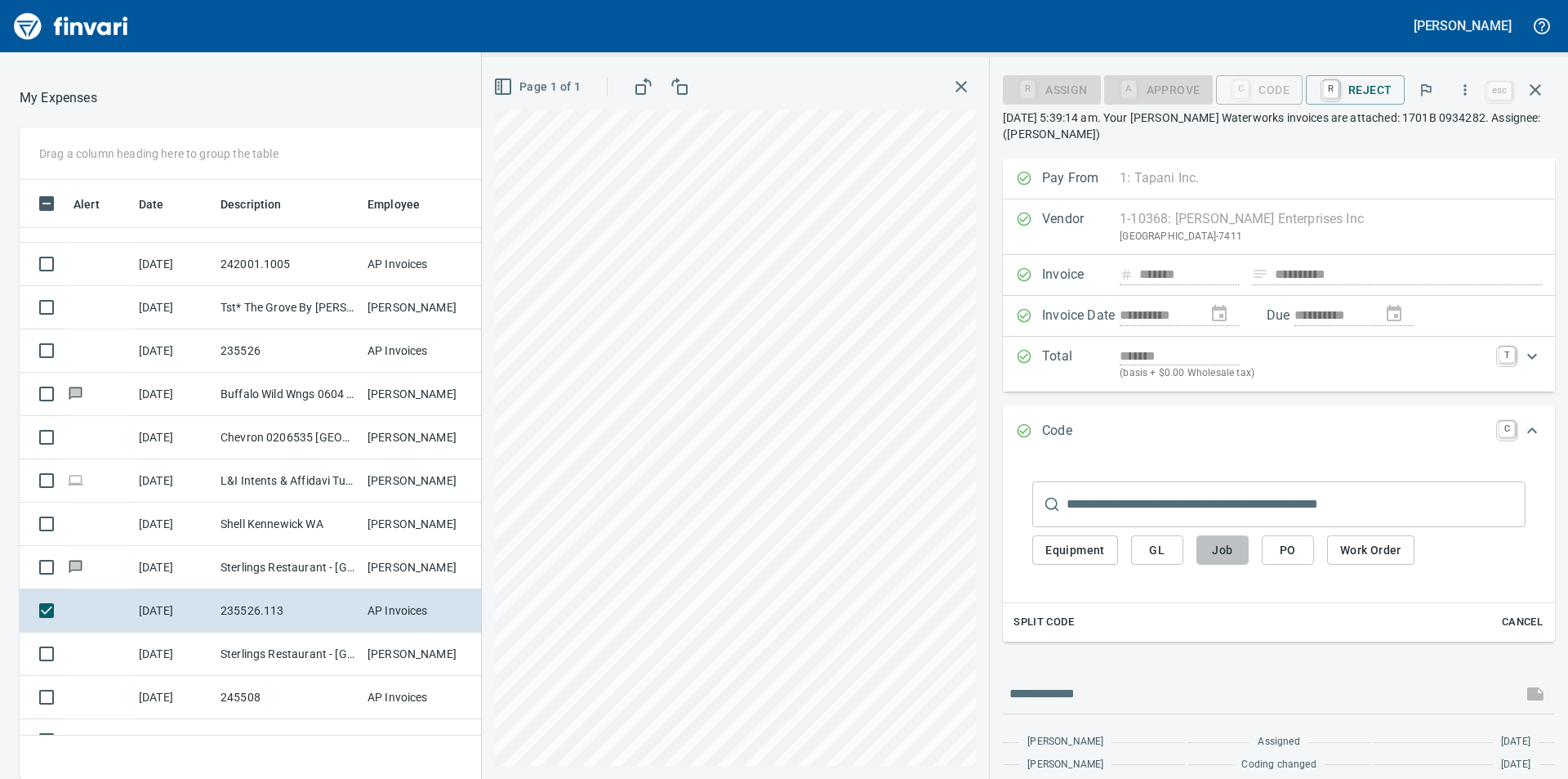
click at [1240, 558] on button "Job" at bounding box center [1223, 550] width 53 height 31
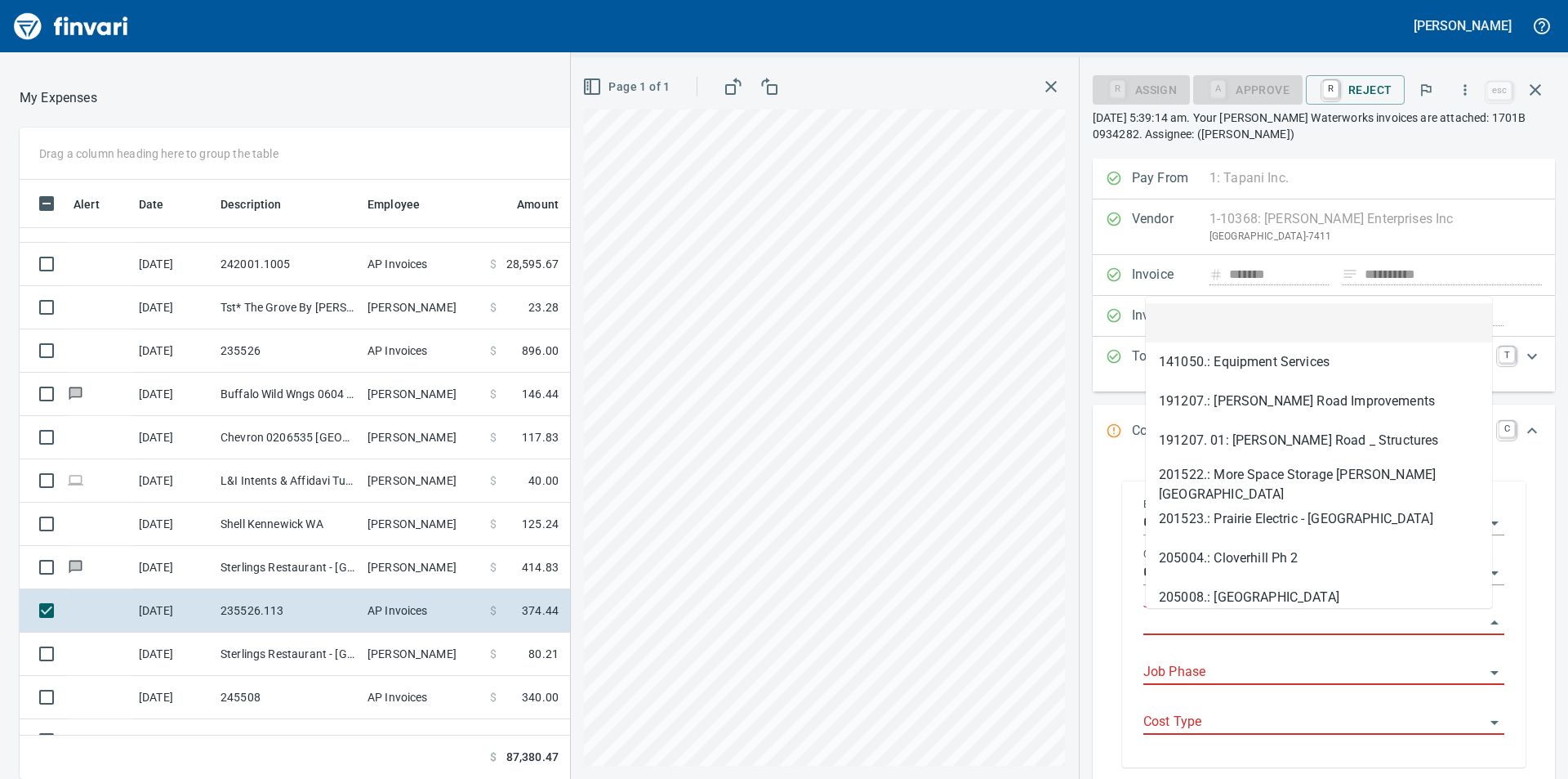
click at [1228, 613] on input "Job" at bounding box center [1315, 623] width 342 height 23
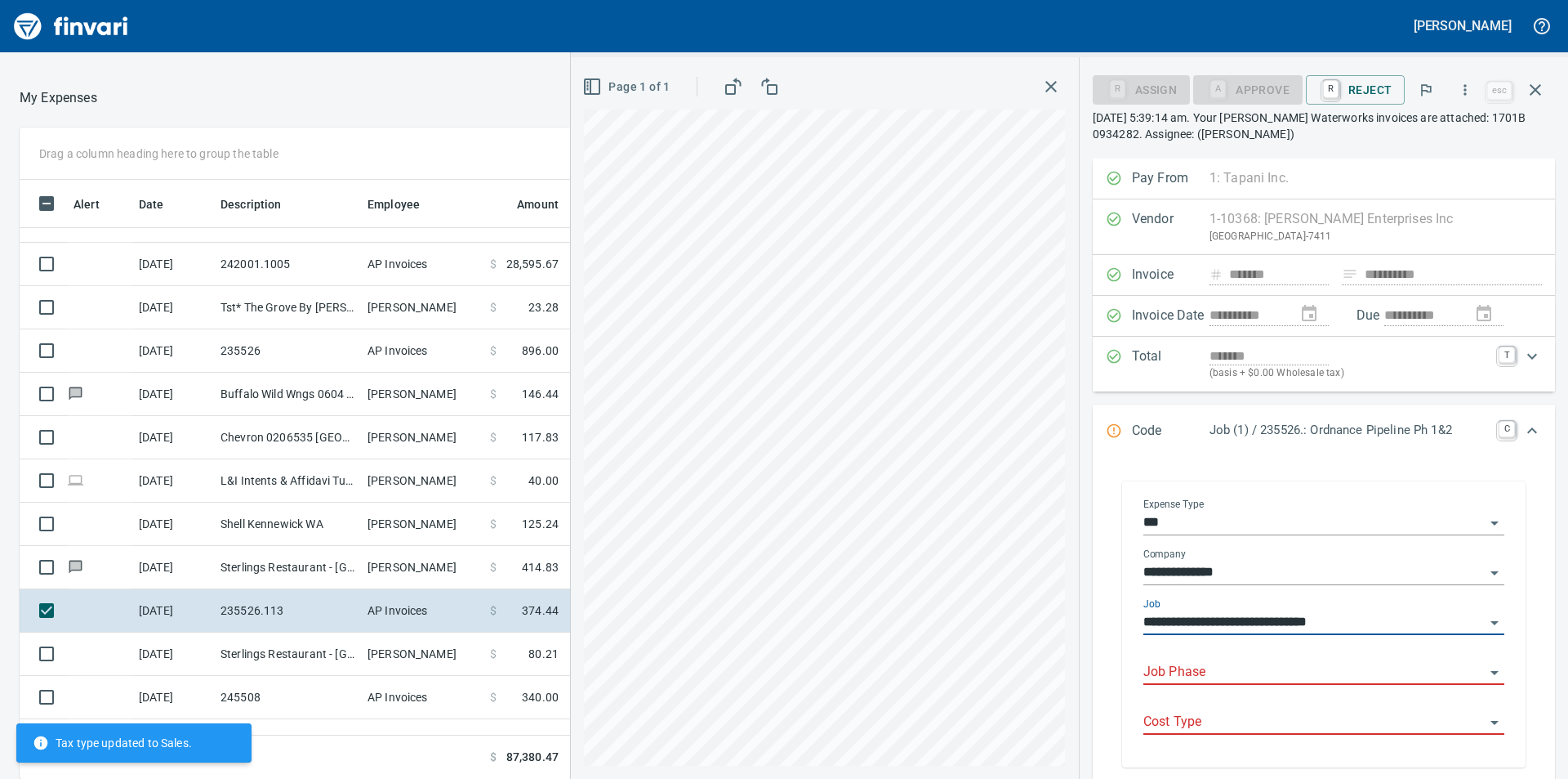
type input "**********"
click at [1229, 679] on input "Job Phase" at bounding box center [1315, 672] width 342 height 23
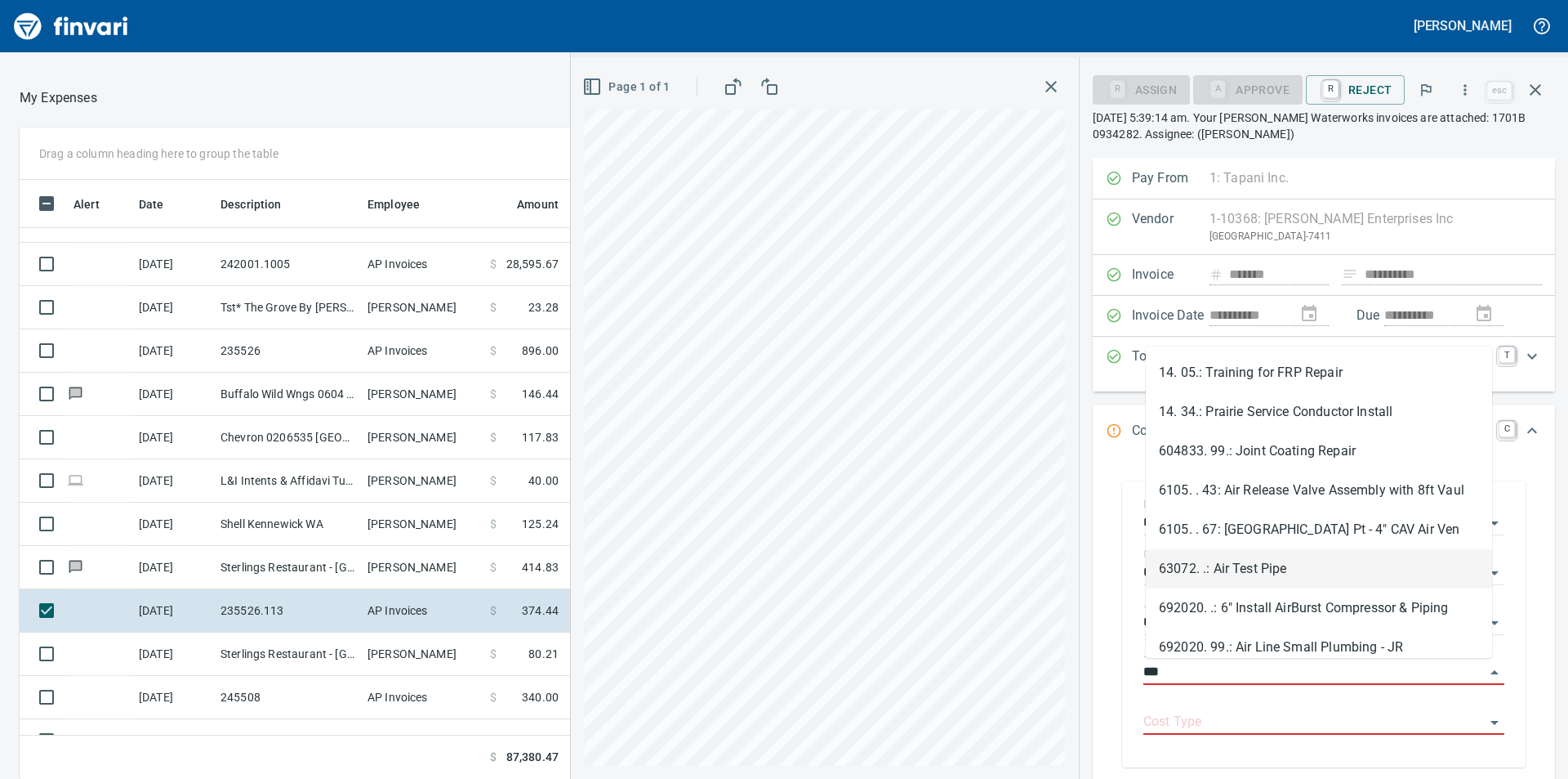
scroll to position [16, 0]
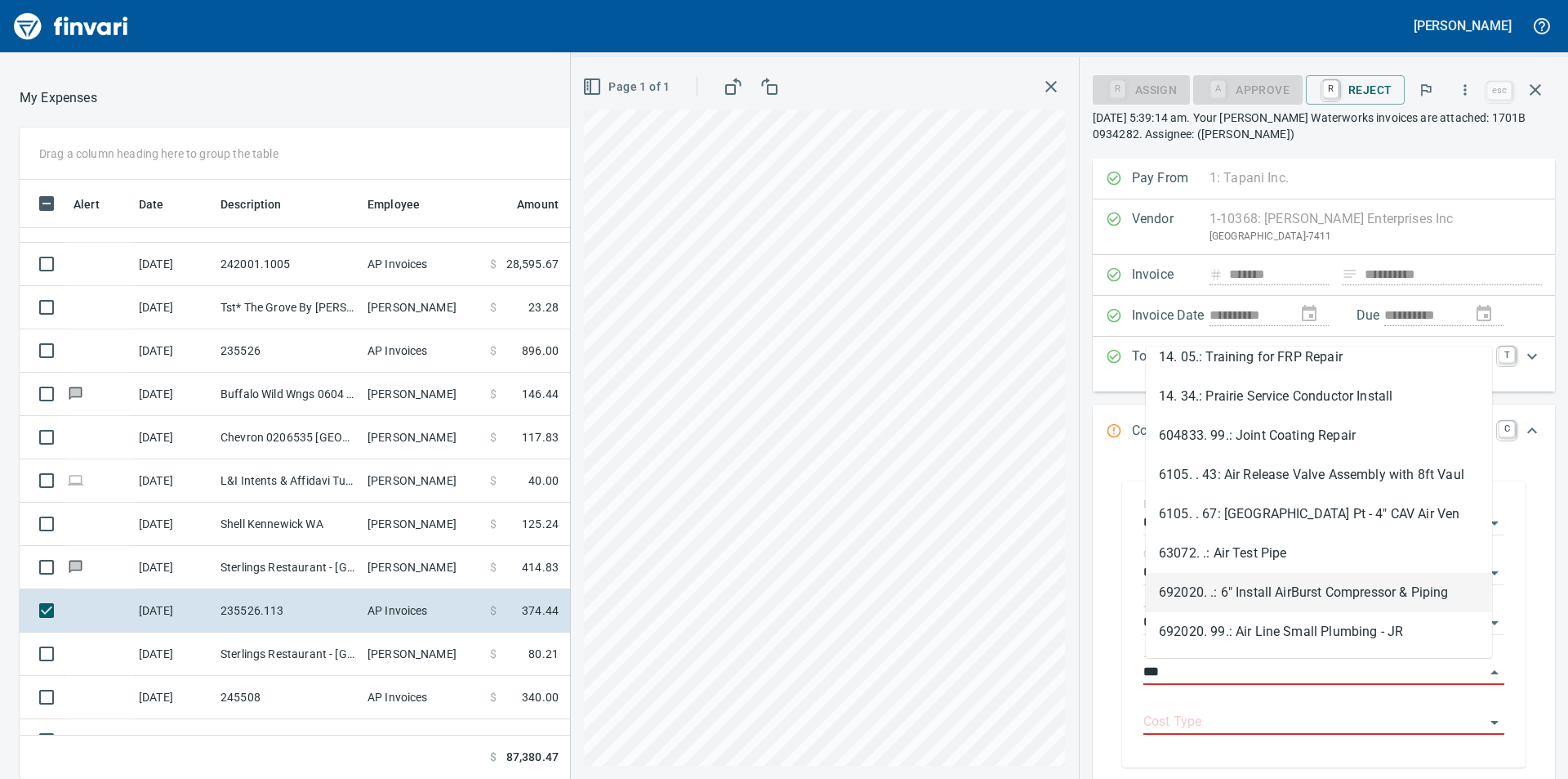
click at [1303, 592] on li "692020. .: 6" Install AirBurst Compressor & Piping" at bounding box center [1318, 592] width 346 height 39
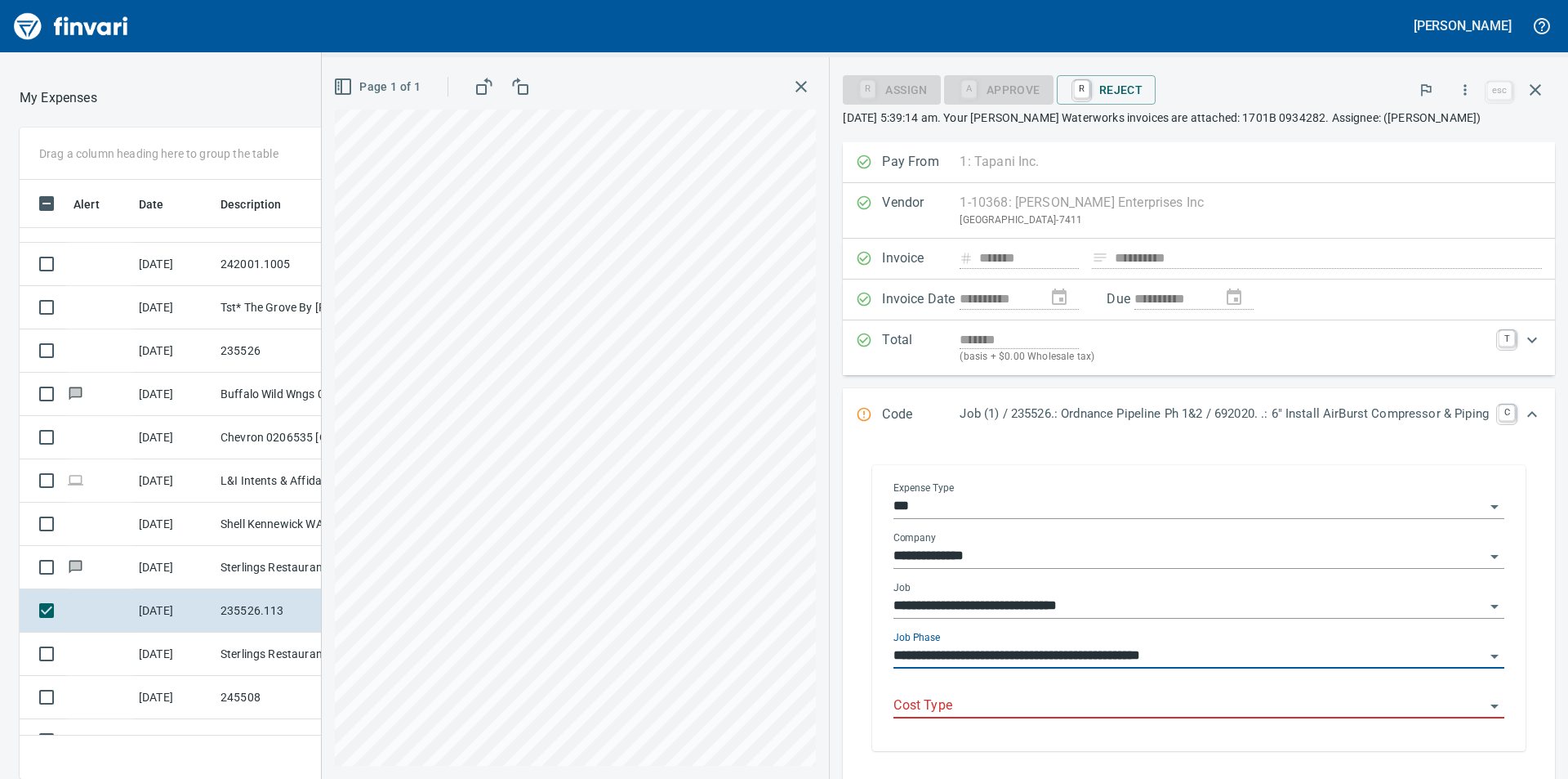
type input "**********"
click at [1216, 721] on div "Cost Type" at bounding box center [1199, 706] width 611 height 50
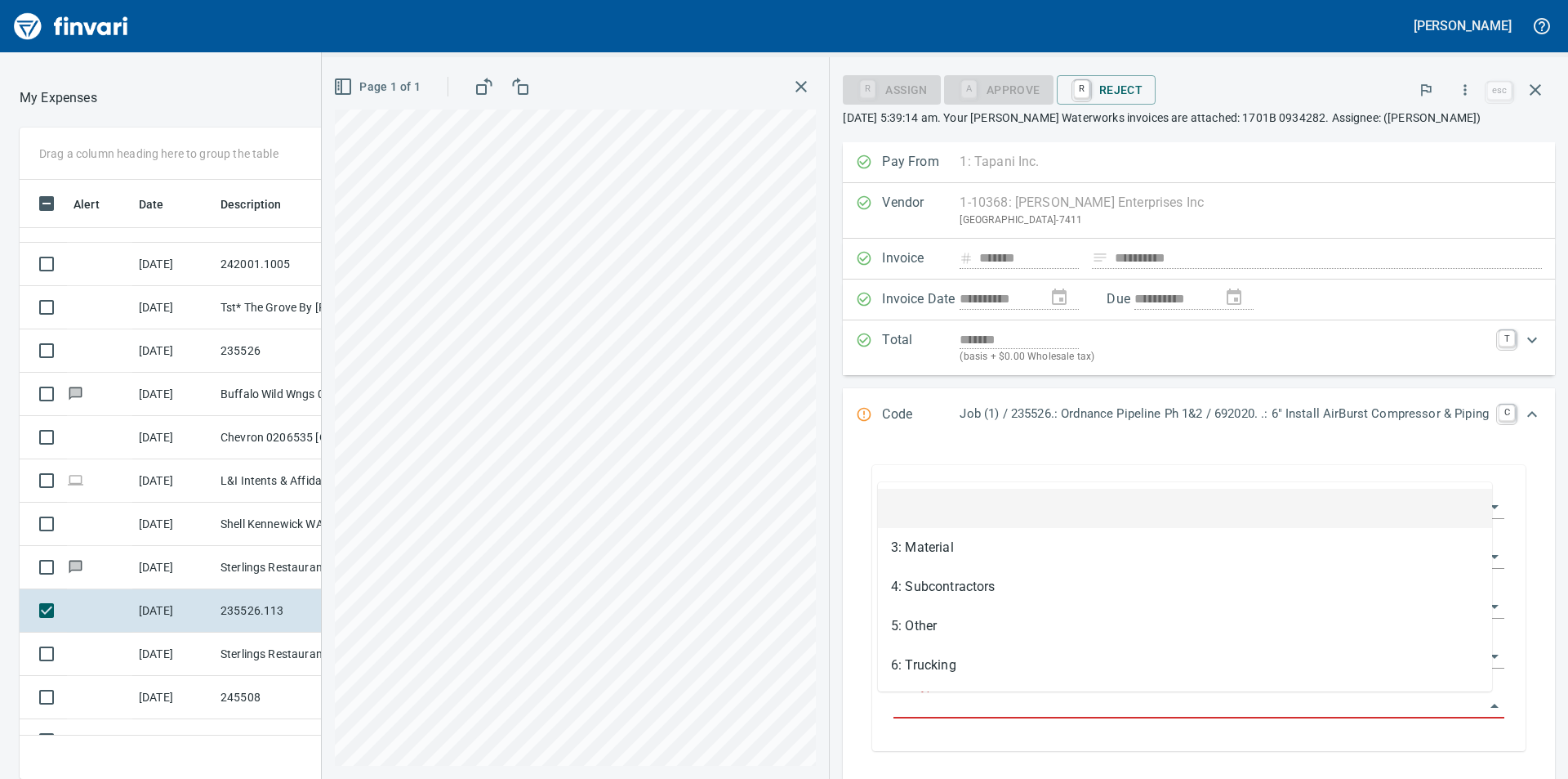
click at [1222, 706] on input "Cost Type" at bounding box center [1189, 706] width 591 height 23
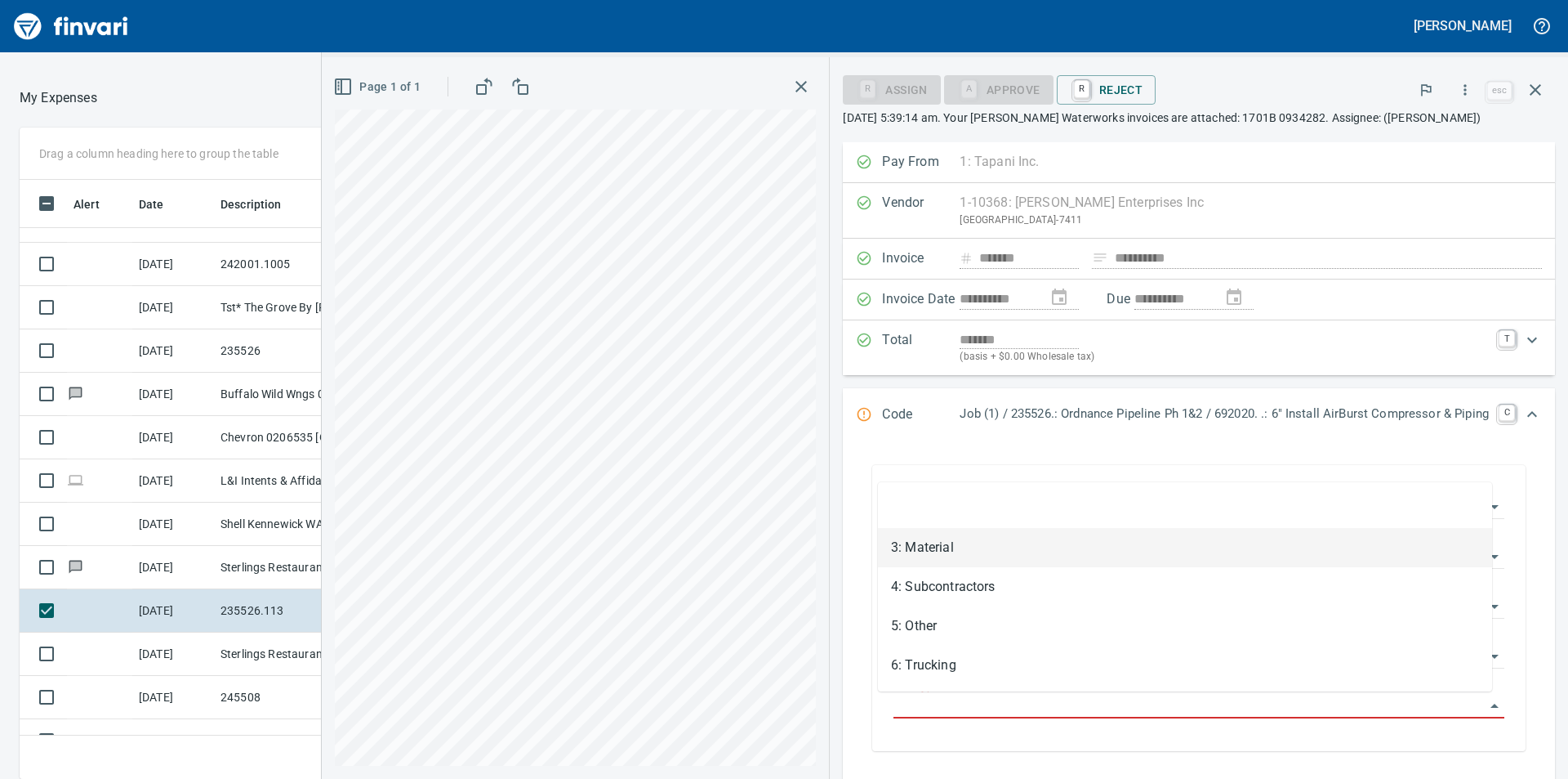
click at [928, 552] on li "3: Material" at bounding box center [1184, 547] width 614 height 39
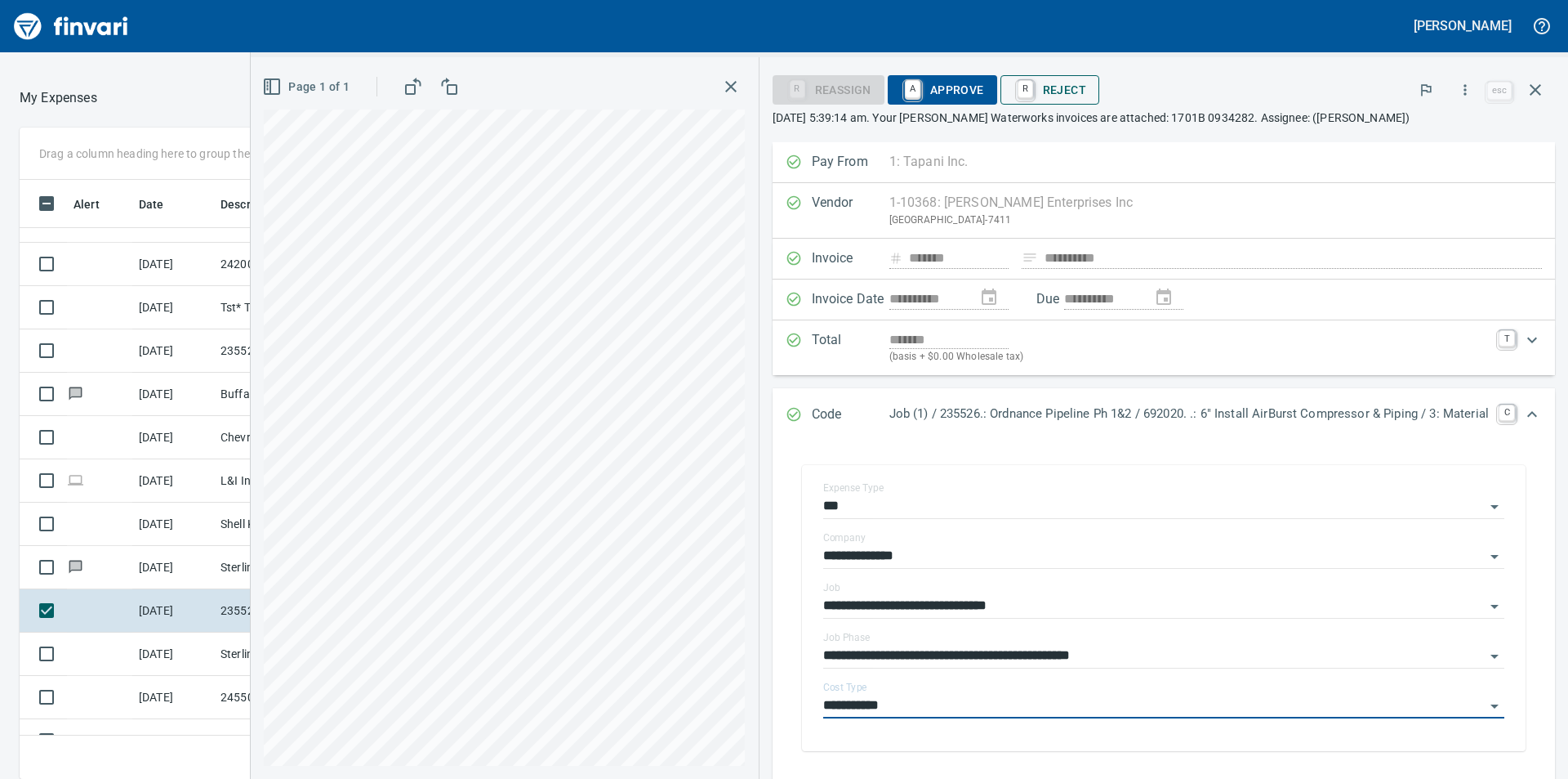
type input "**********"
click at [967, 95] on span "A Approve" at bounding box center [943, 90] width 83 height 28
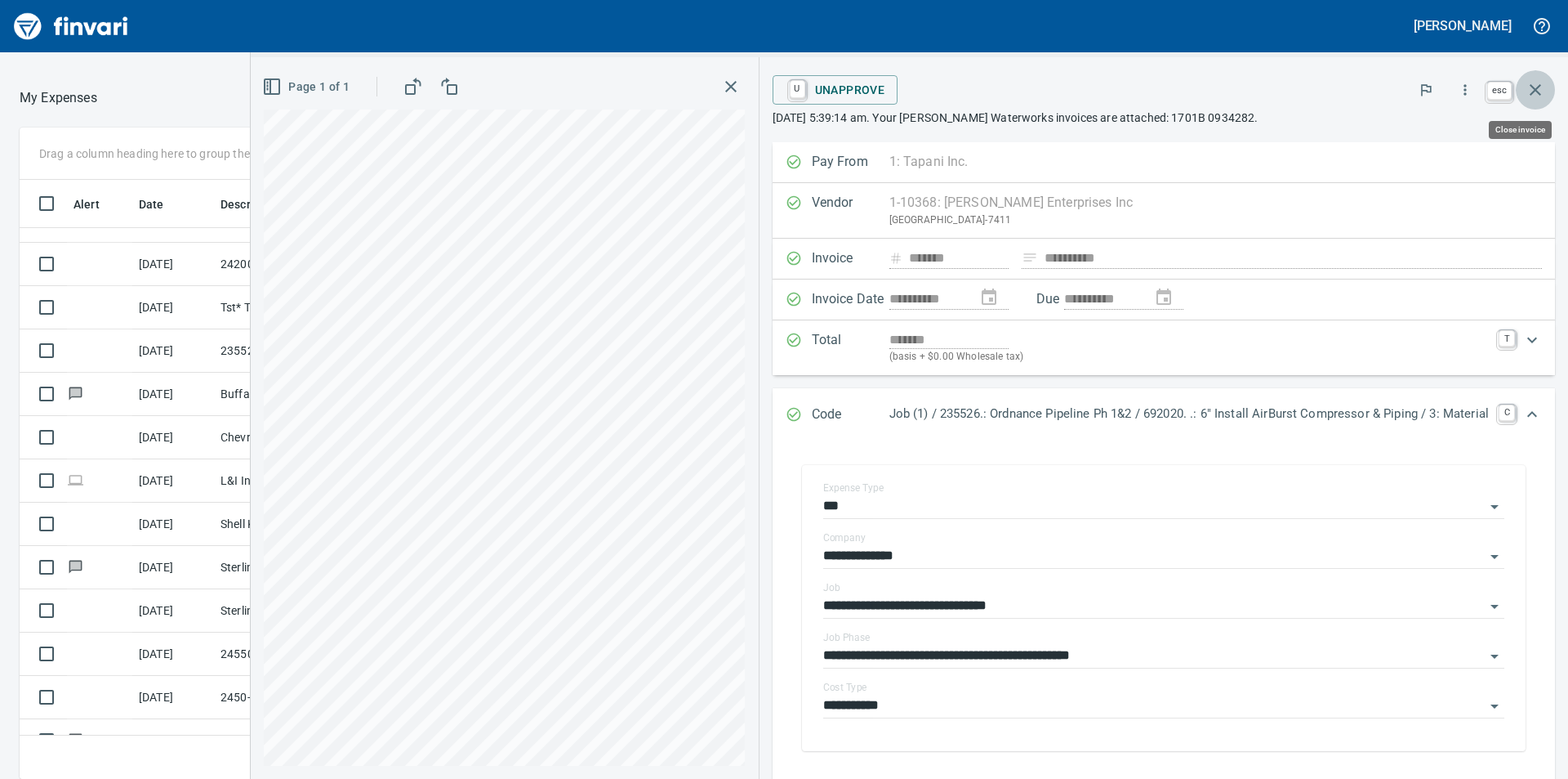
click at [1536, 89] on icon "button" at bounding box center [1536, 89] width 19 height 19
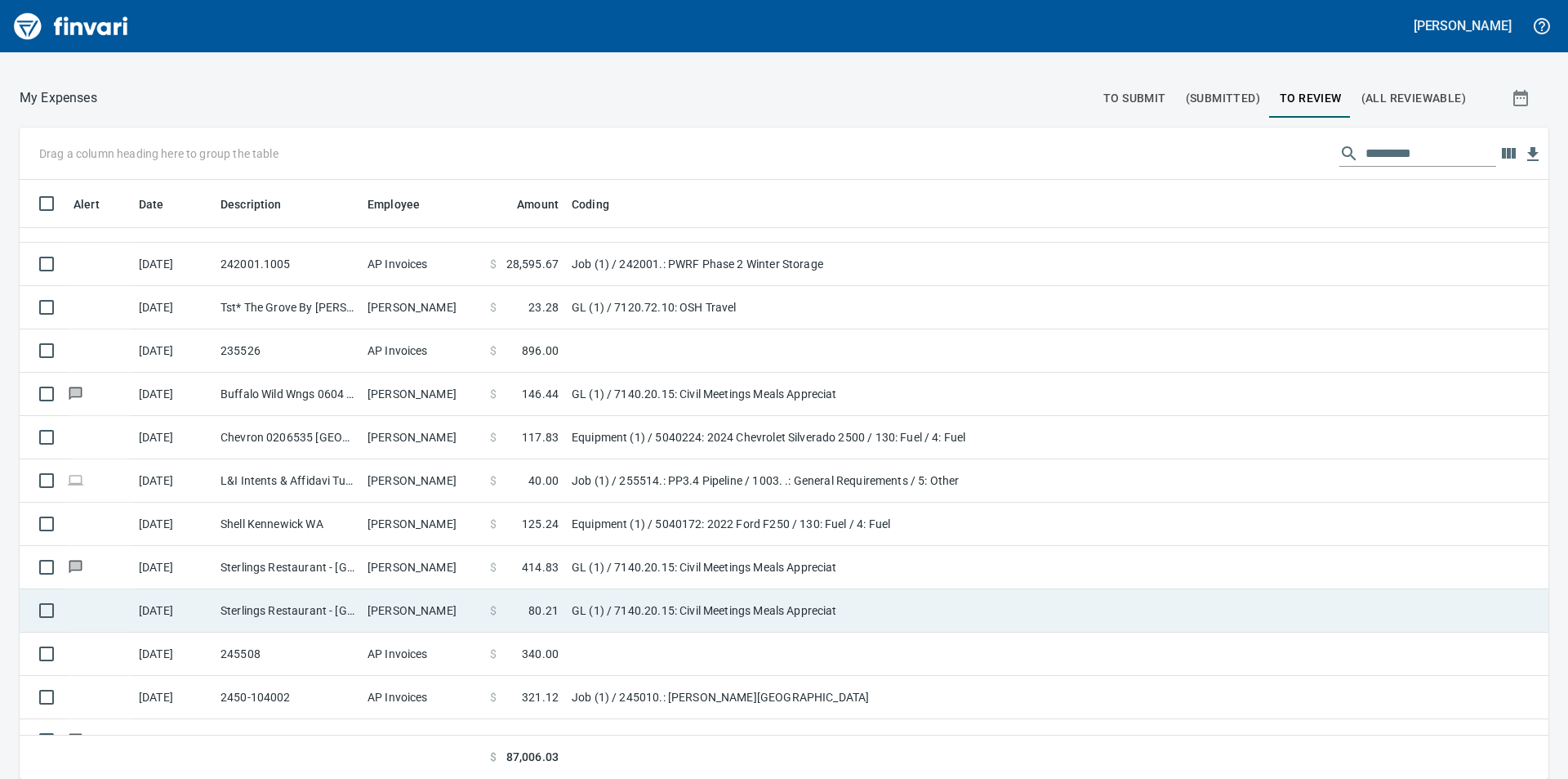
scroll to position [327, 0]
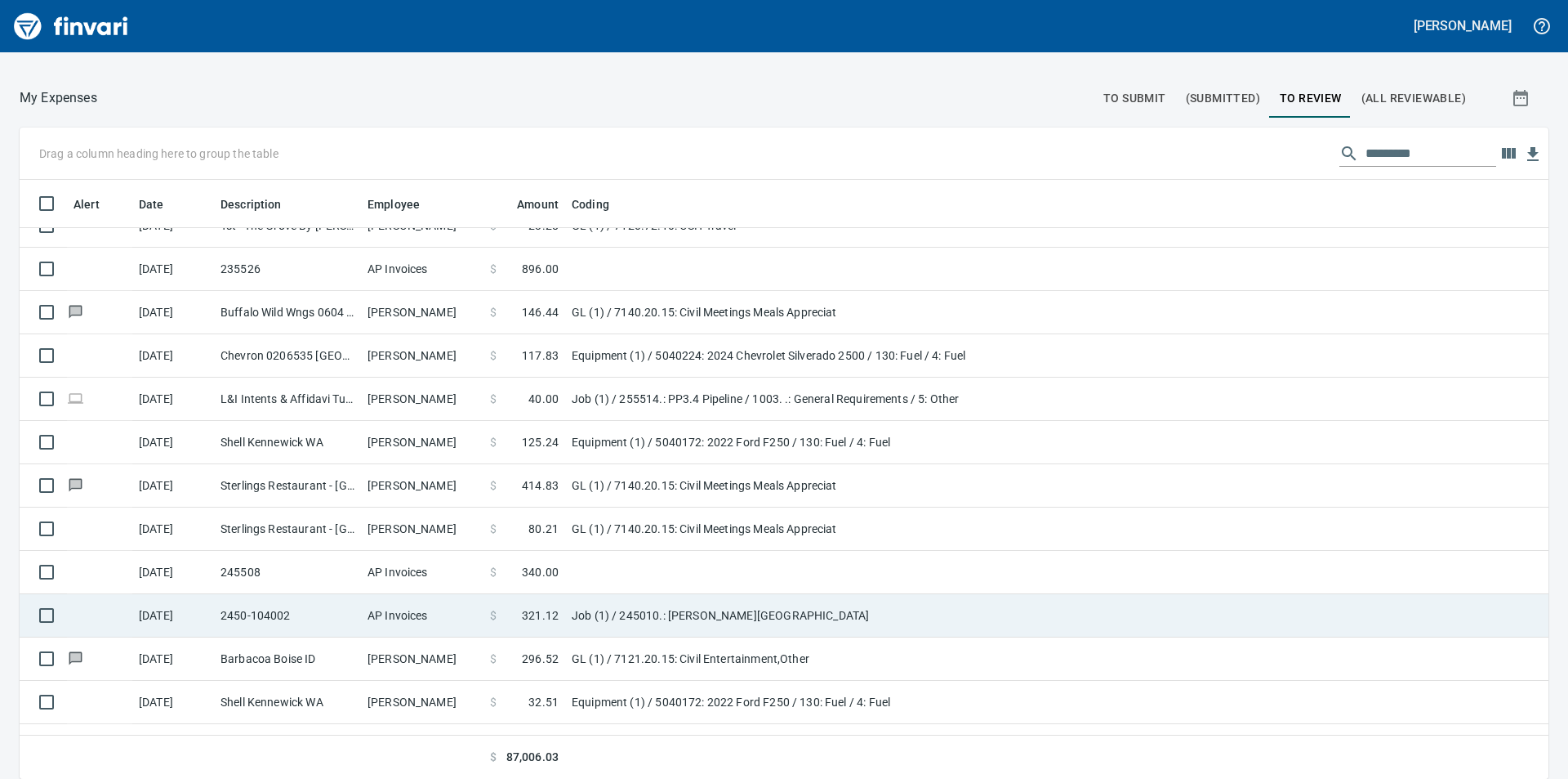
click at [624, 615] on td "Job (1) / 245010.: [PERSON_NAME][GEOGRAPHIC_DATA]" at bounding box center [769, 615] width 408 height 43
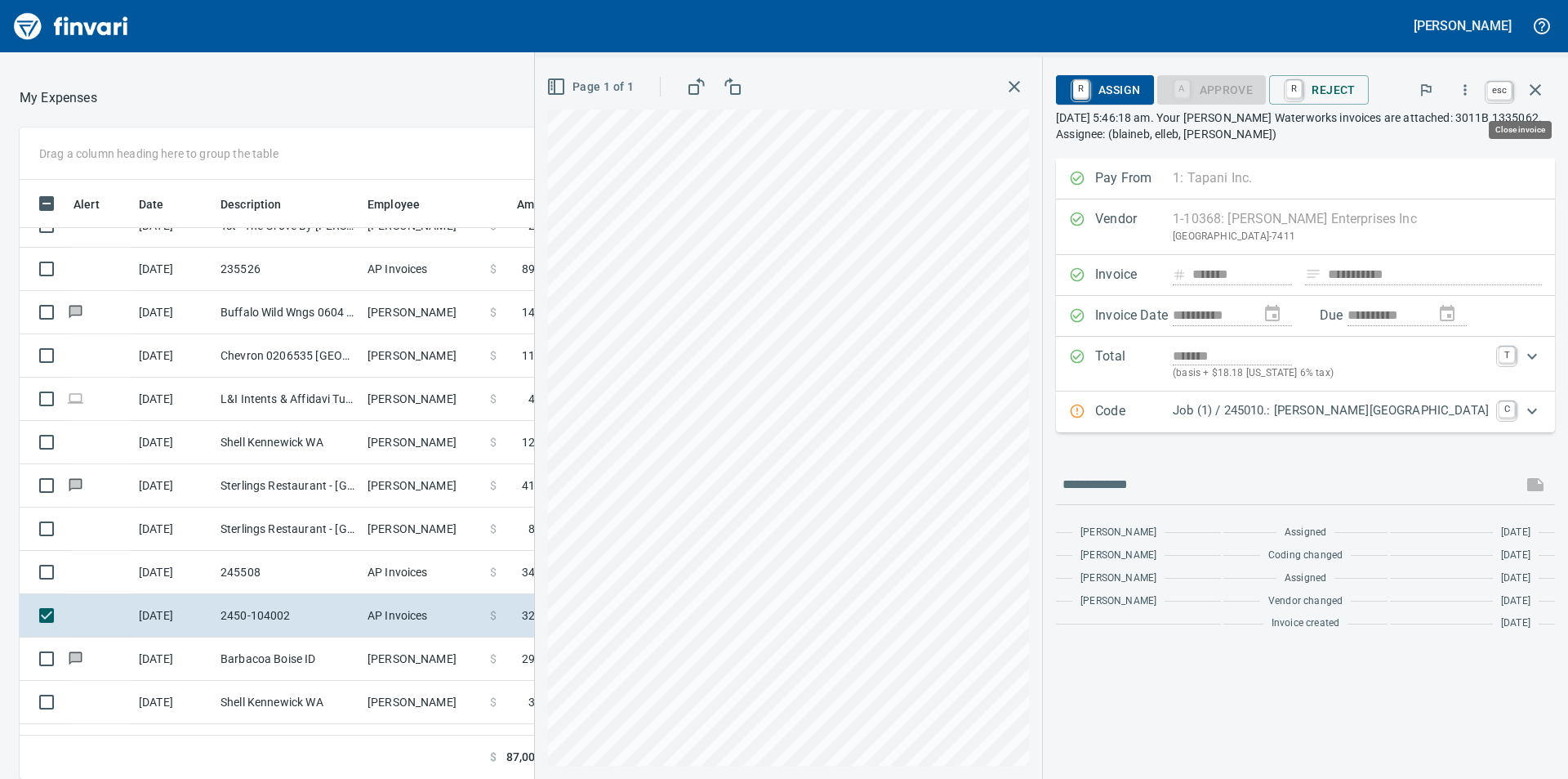
scroll to position [587, 1084]
click at [1532, 96] on icon "button" at bounding box center [1536, 89] width 19 height 19
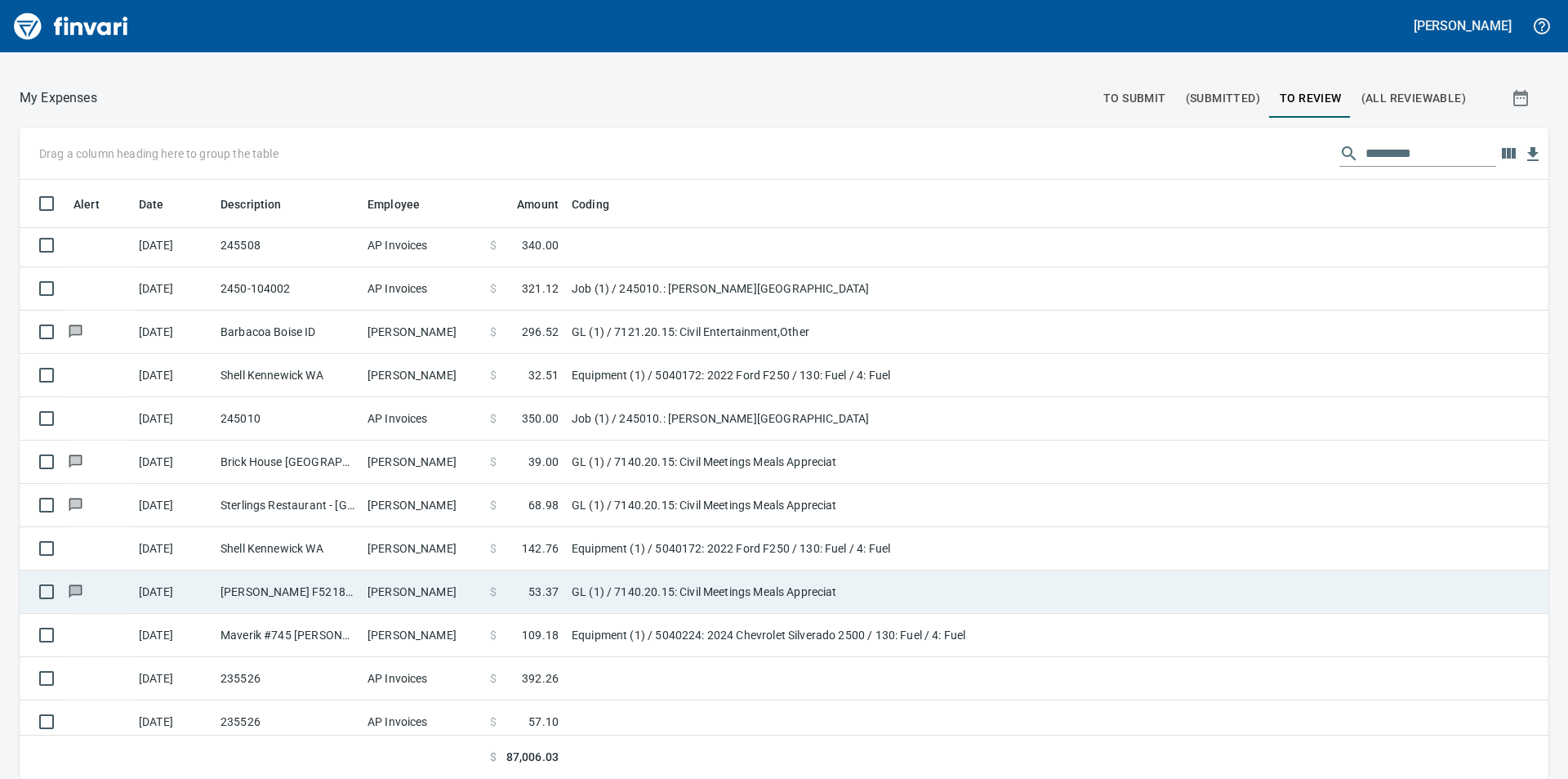
scroll to position [735, 0]
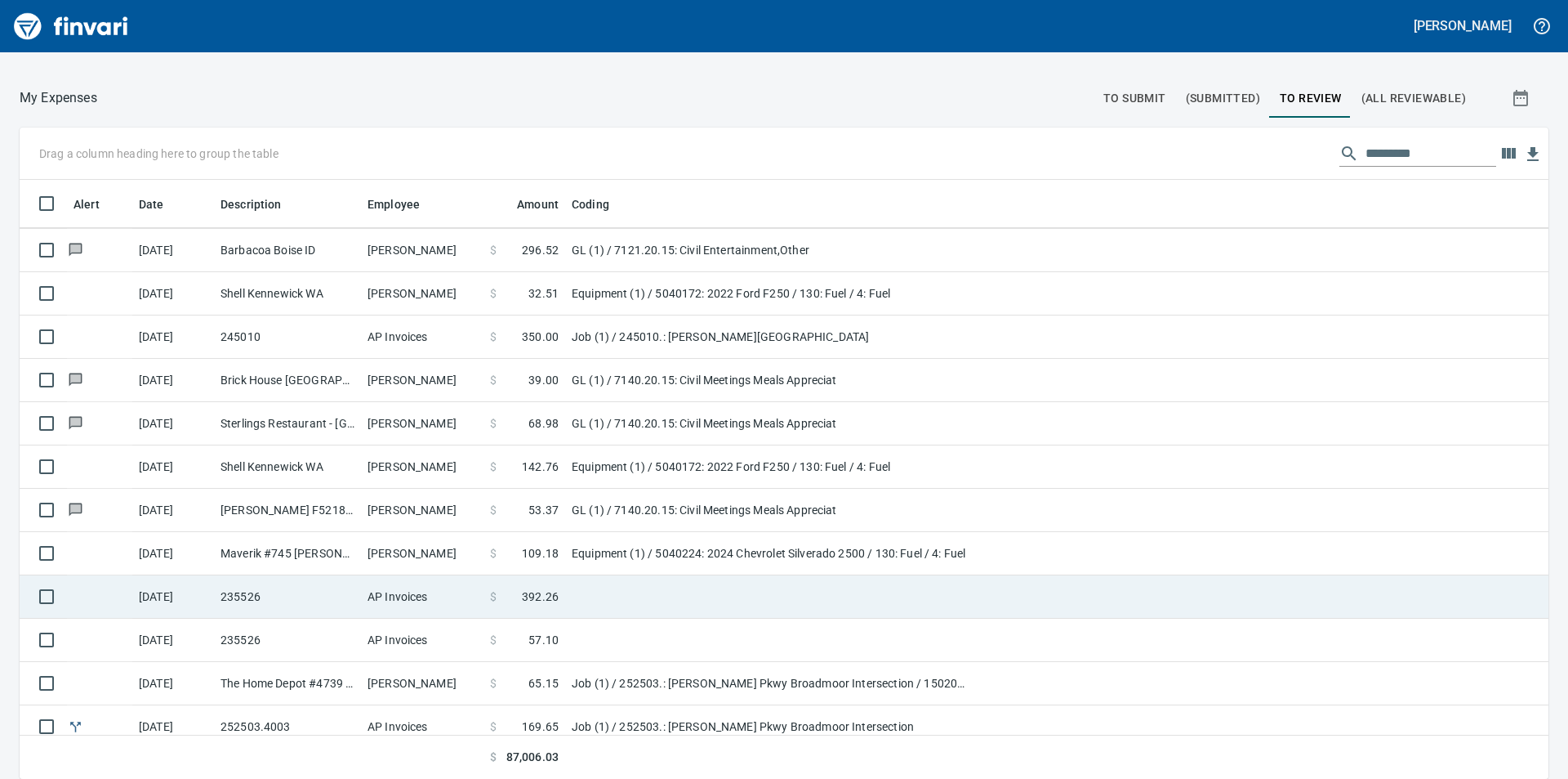
click at [549, 597] on span "392.26" at bounding box center [540, 596] width 37 height 17
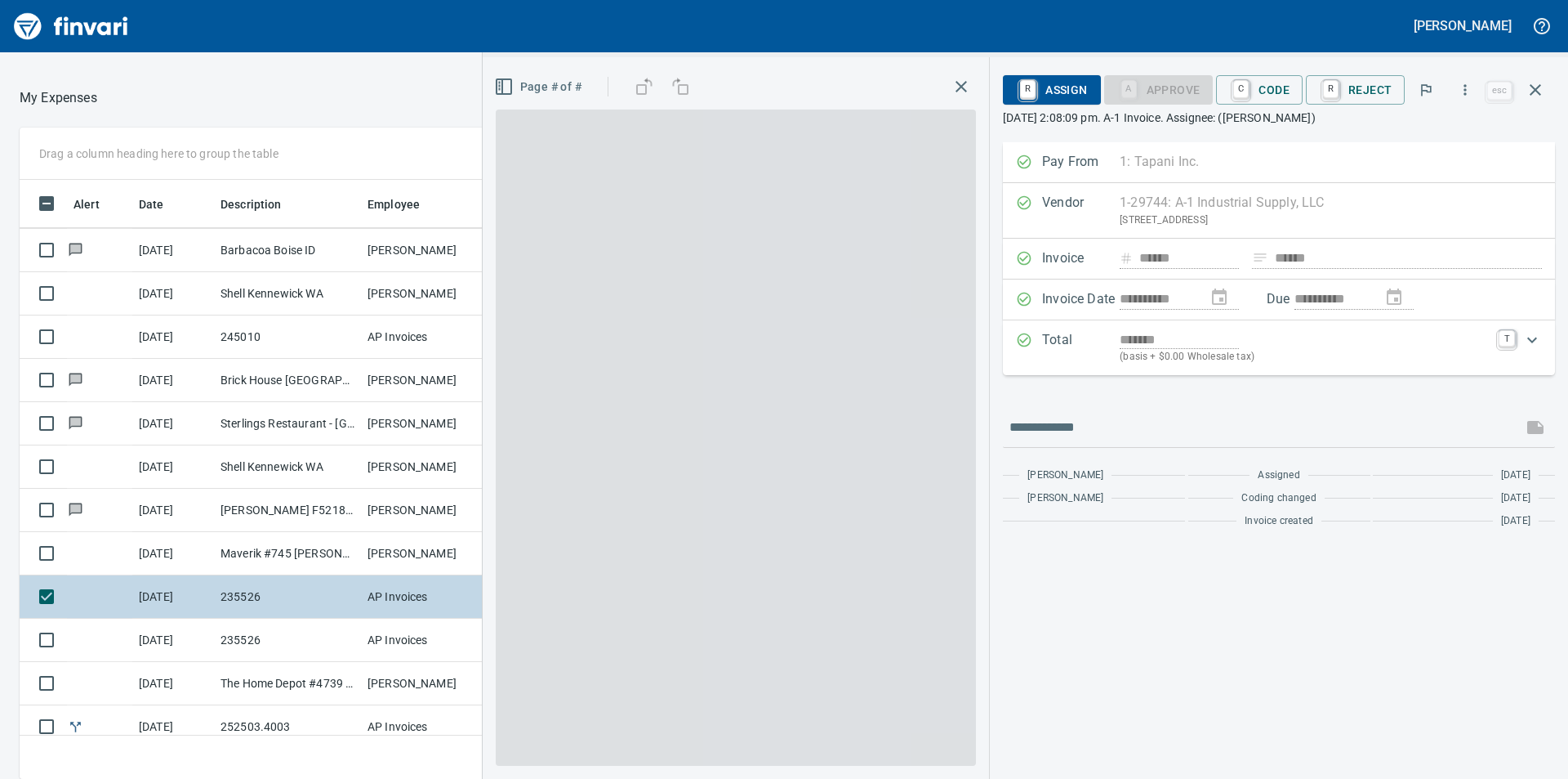
scroll to position [587, 1084]
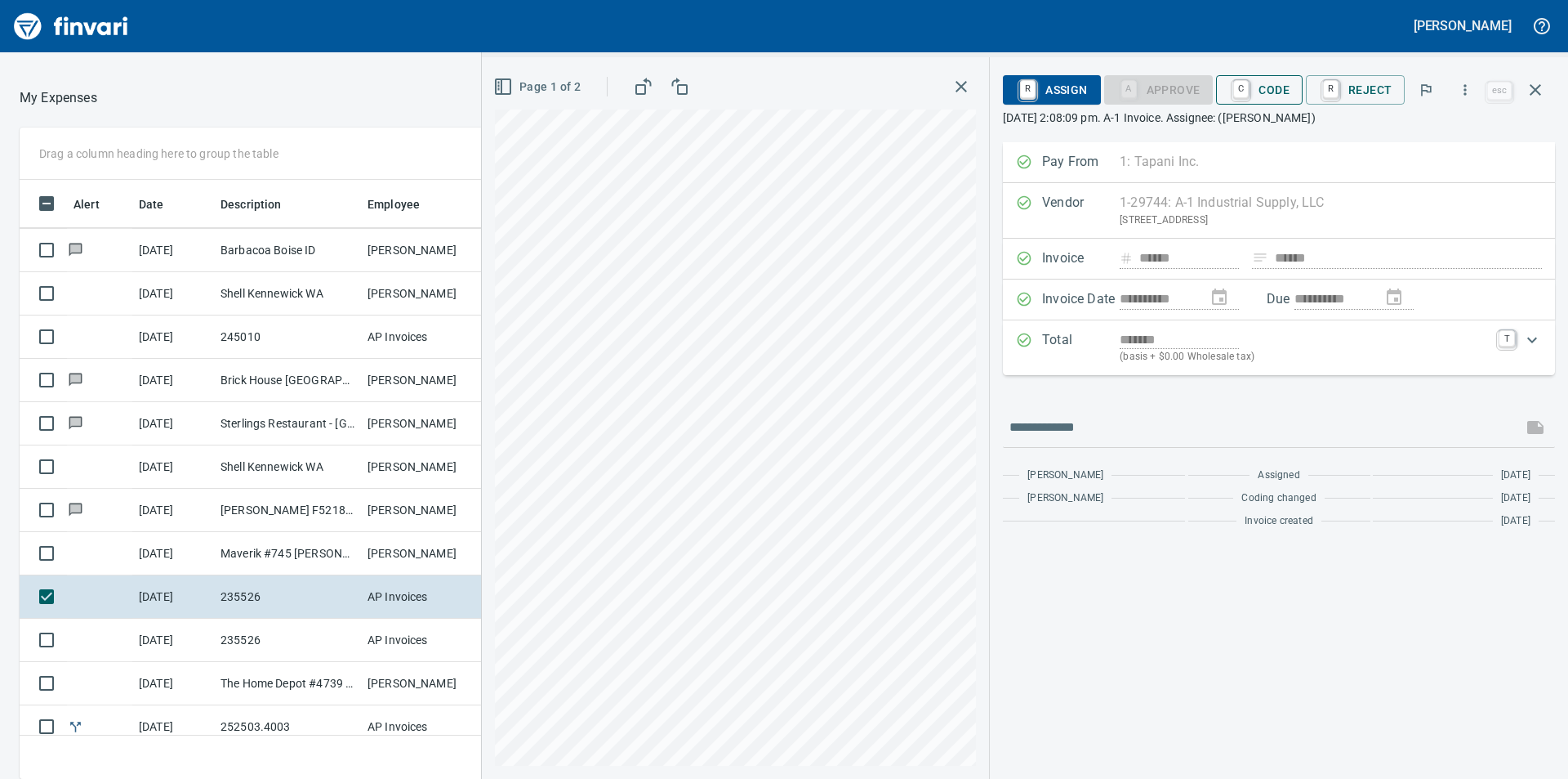
click at [1281, 83] on span "C Code" at bounding box center [1259, 90] width 60 height 28
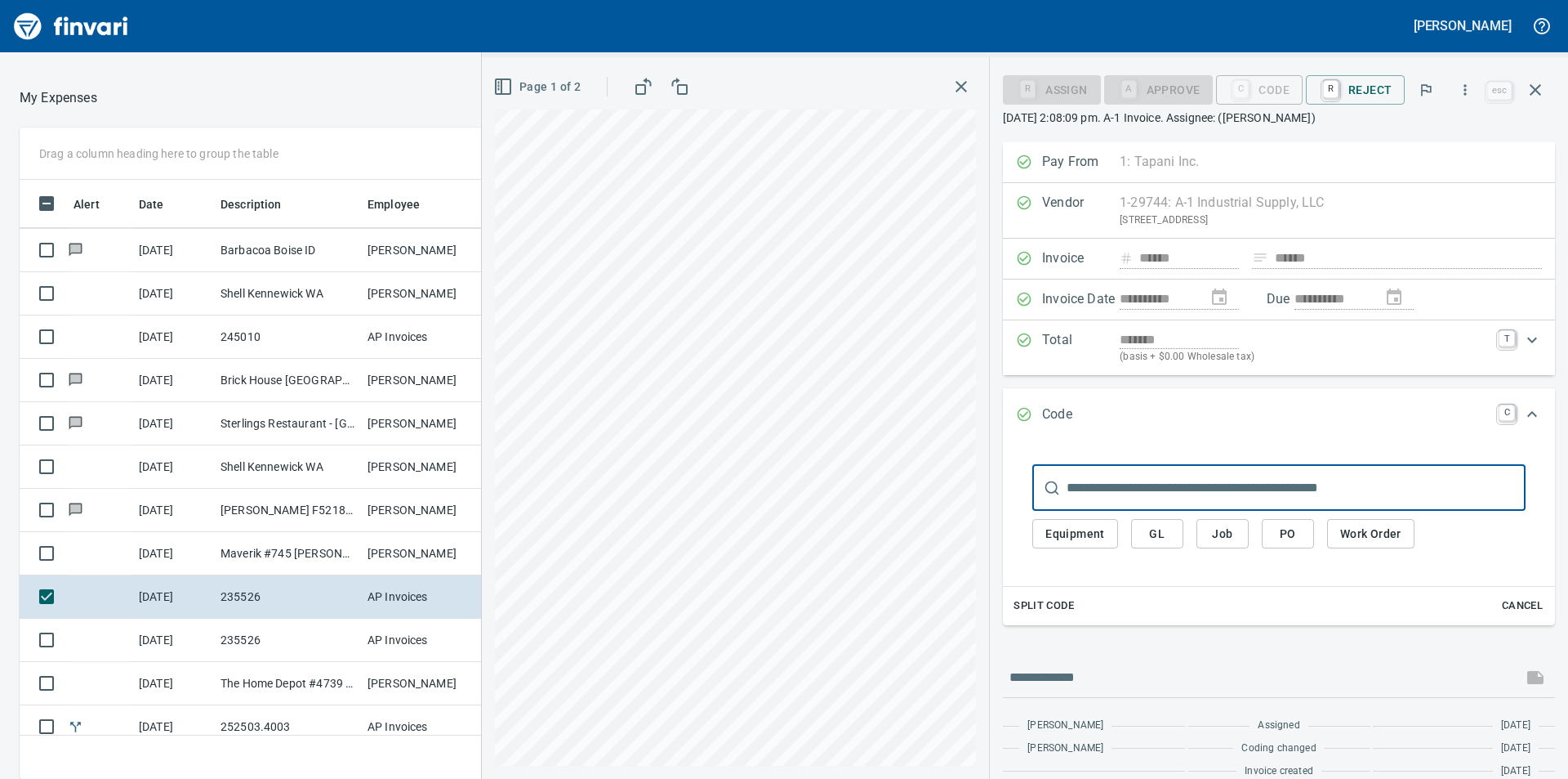
click at [1233, 539] on span "Job" at bounding box center [1223, 534] width 26 height 20
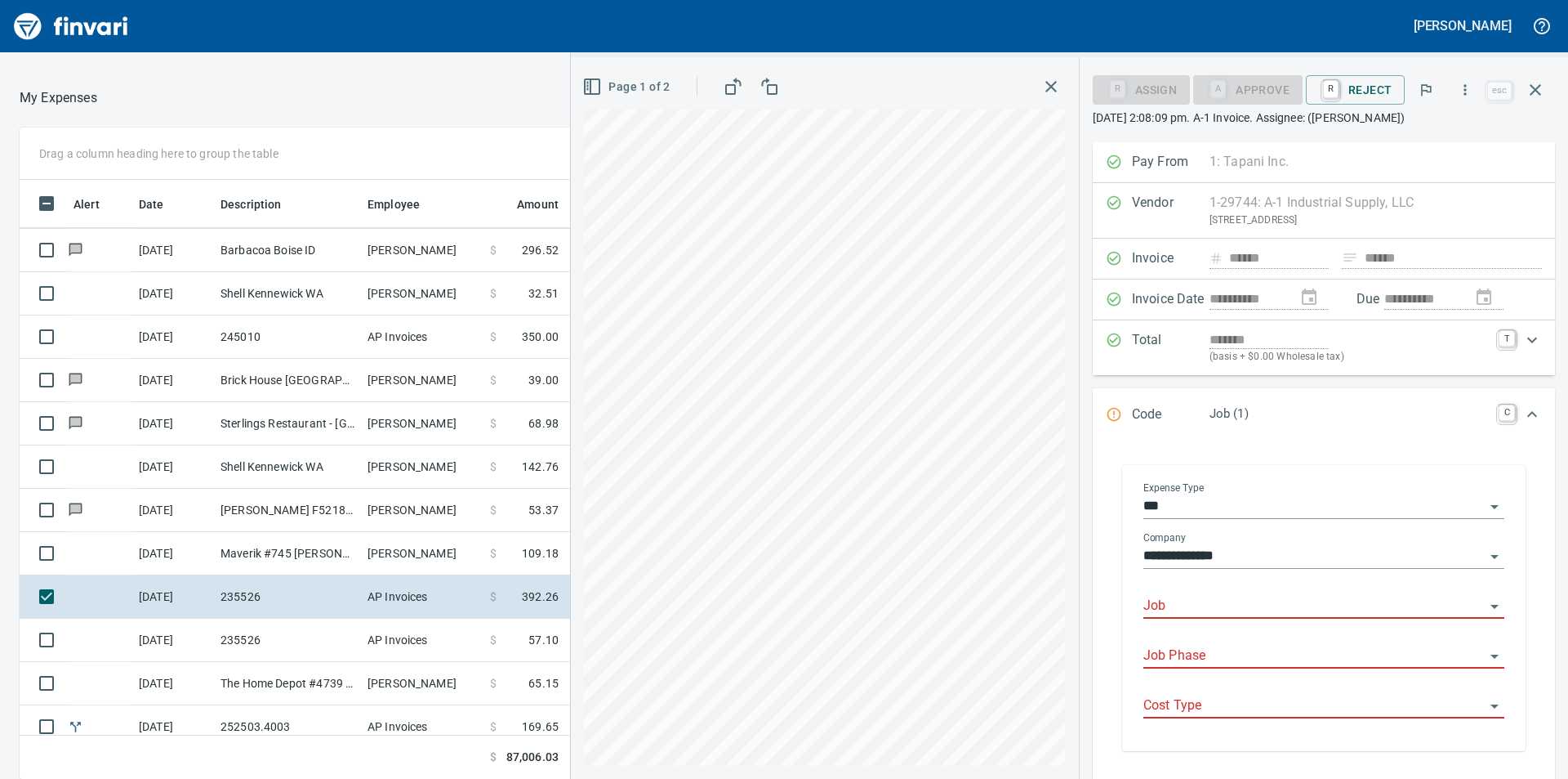
click at [1314, 592] on div "Job" at bounding box center [1324, 600] width 361 height 37
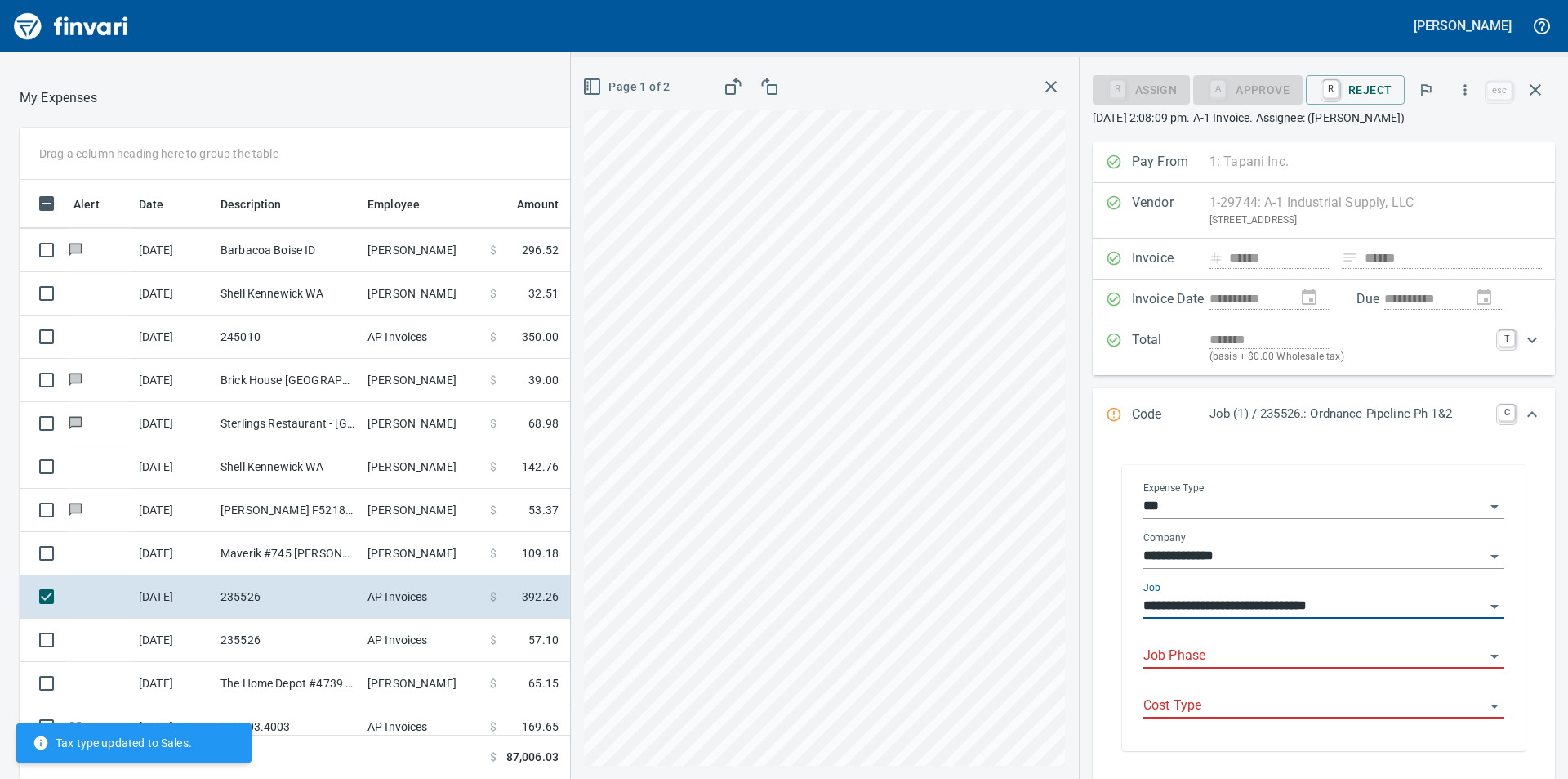
type input "**********"
click at [1271, 660] on input "Job Phase" at bounding box center [1315, 656] width 342 height 23
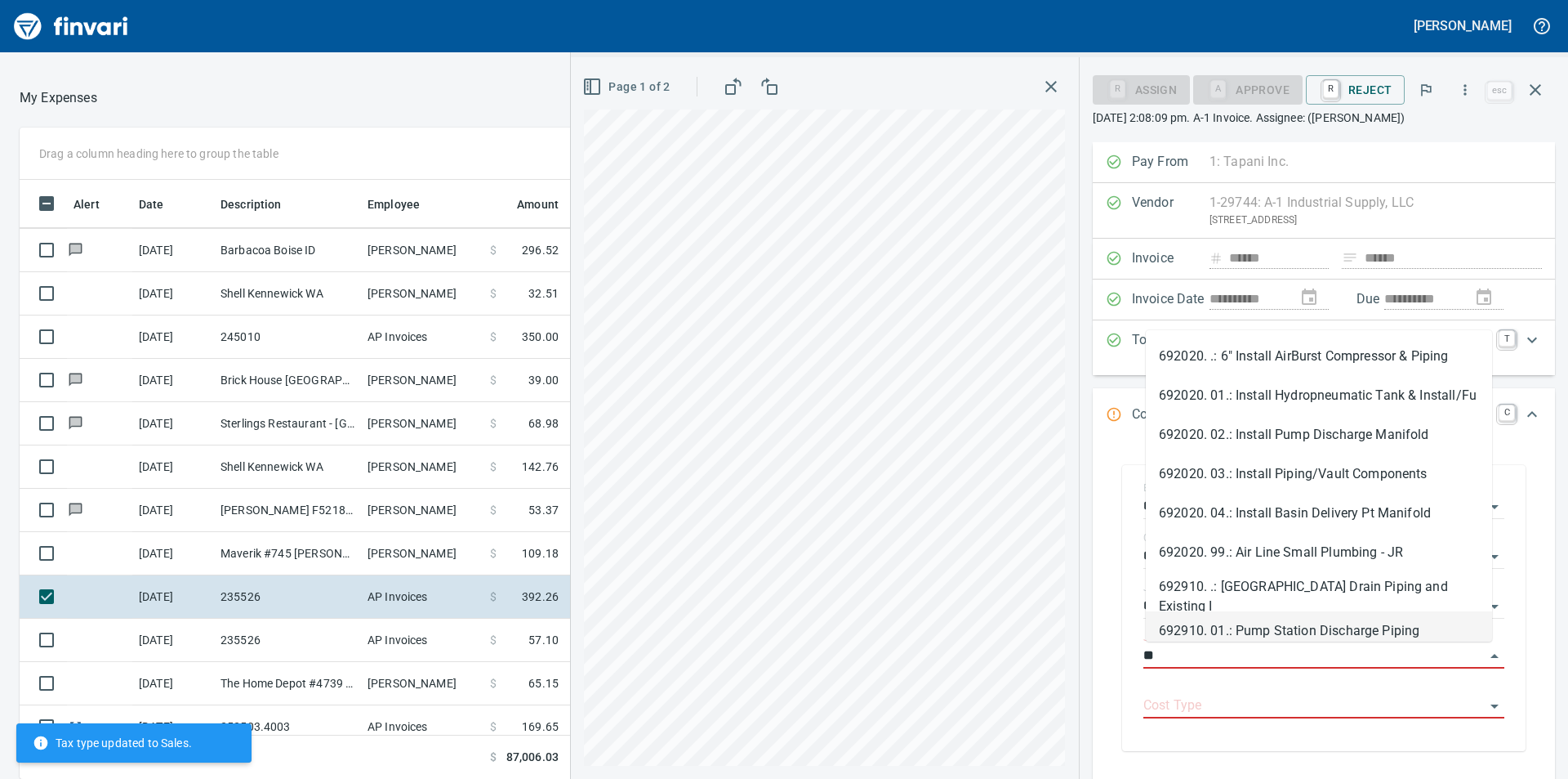
click at [1278, 632] on li "692910. 01.: Pump Station Discharge Piping" at bounding box center [1318, 631] width 346 height 39
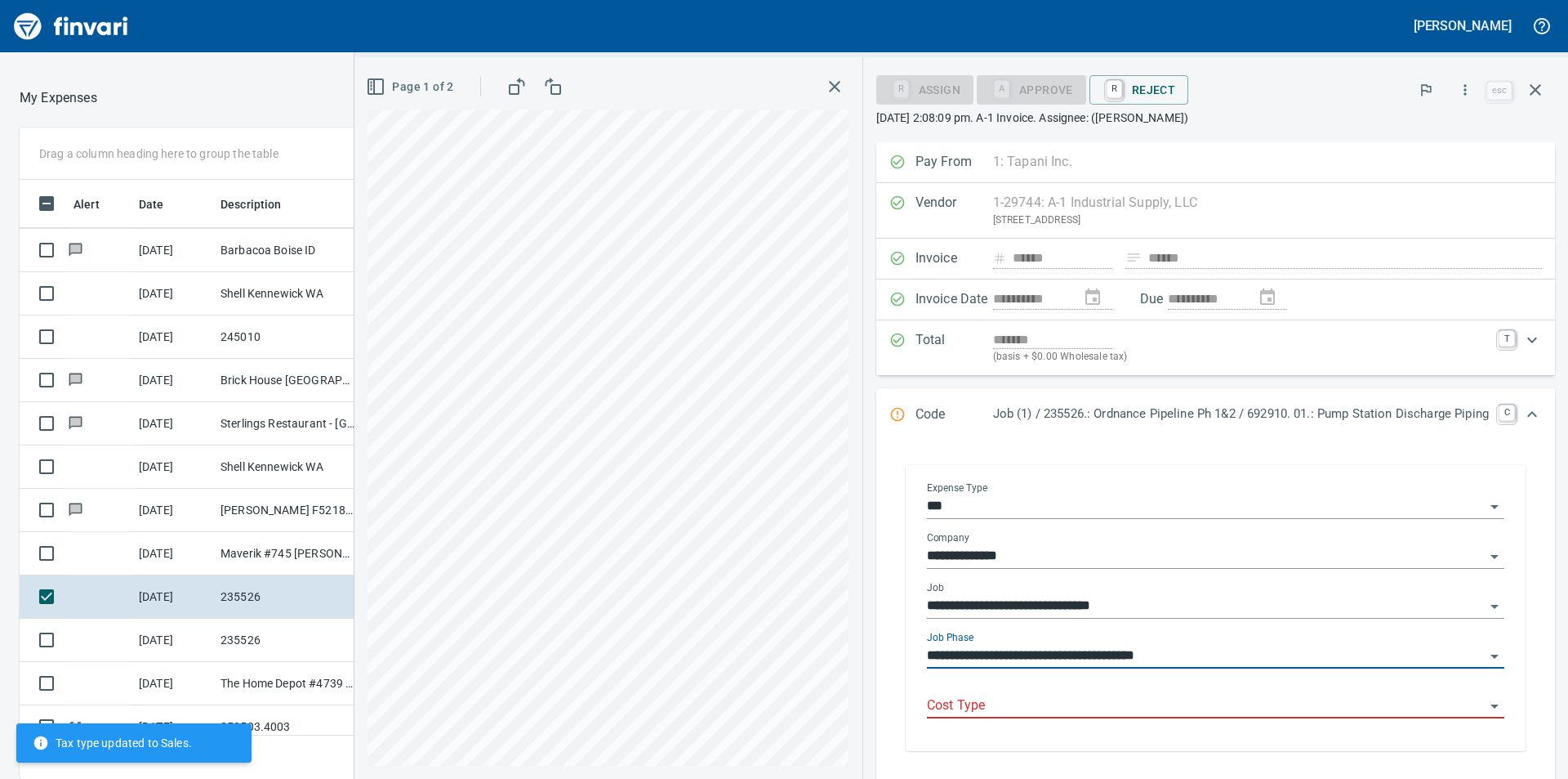
type input "**********"
click at [1258, 710] on input "Cost Type" at bounding box center [1205, 706] width 558 height 23
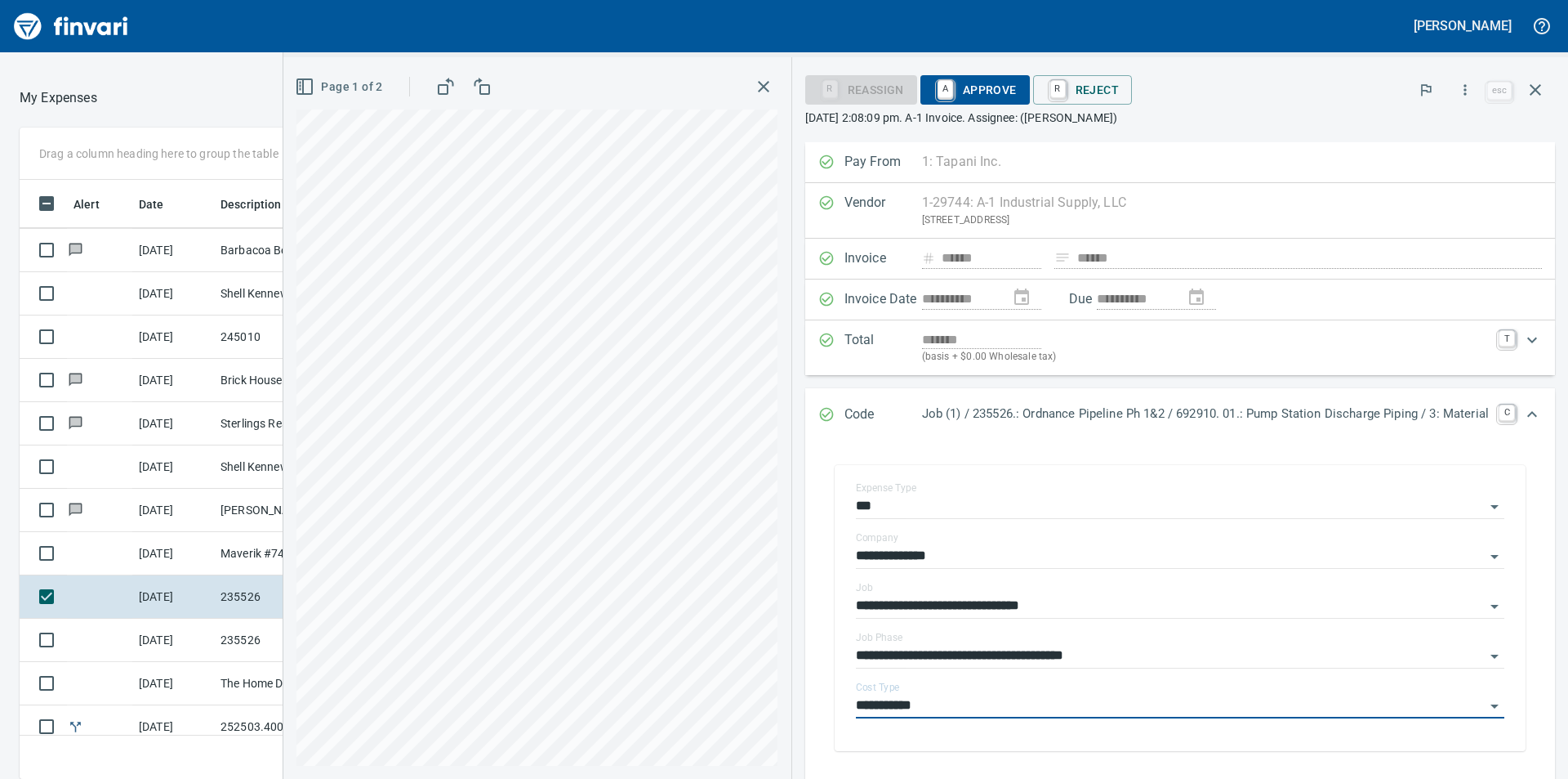
type input "**********"
click at [991, 101] on span "A Approve" at bounding box center [975, 90] width 83 height 28
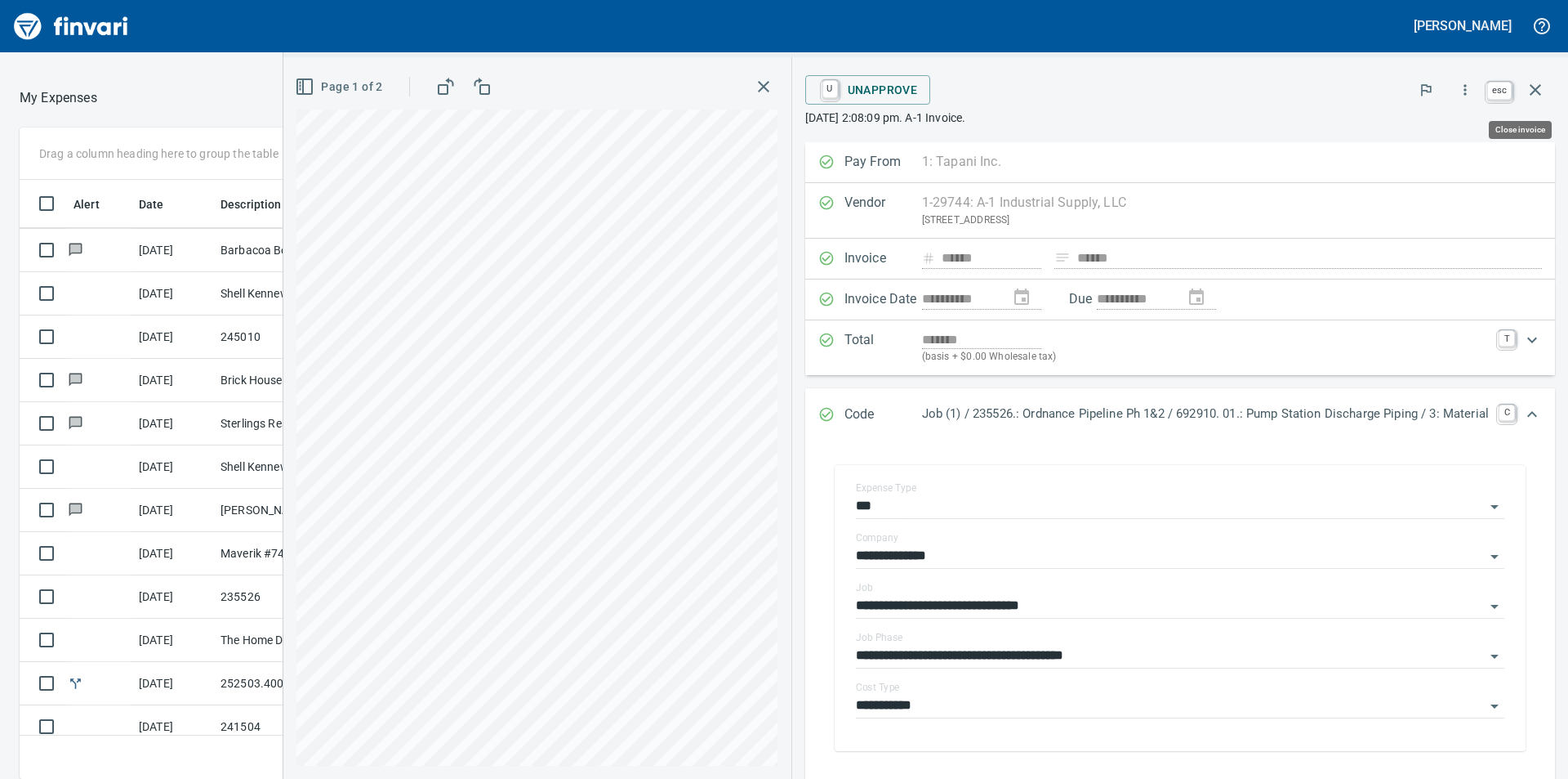
click at [1538, 86] on icon "button" at bounding box center [1536, 89] width 19 height 19
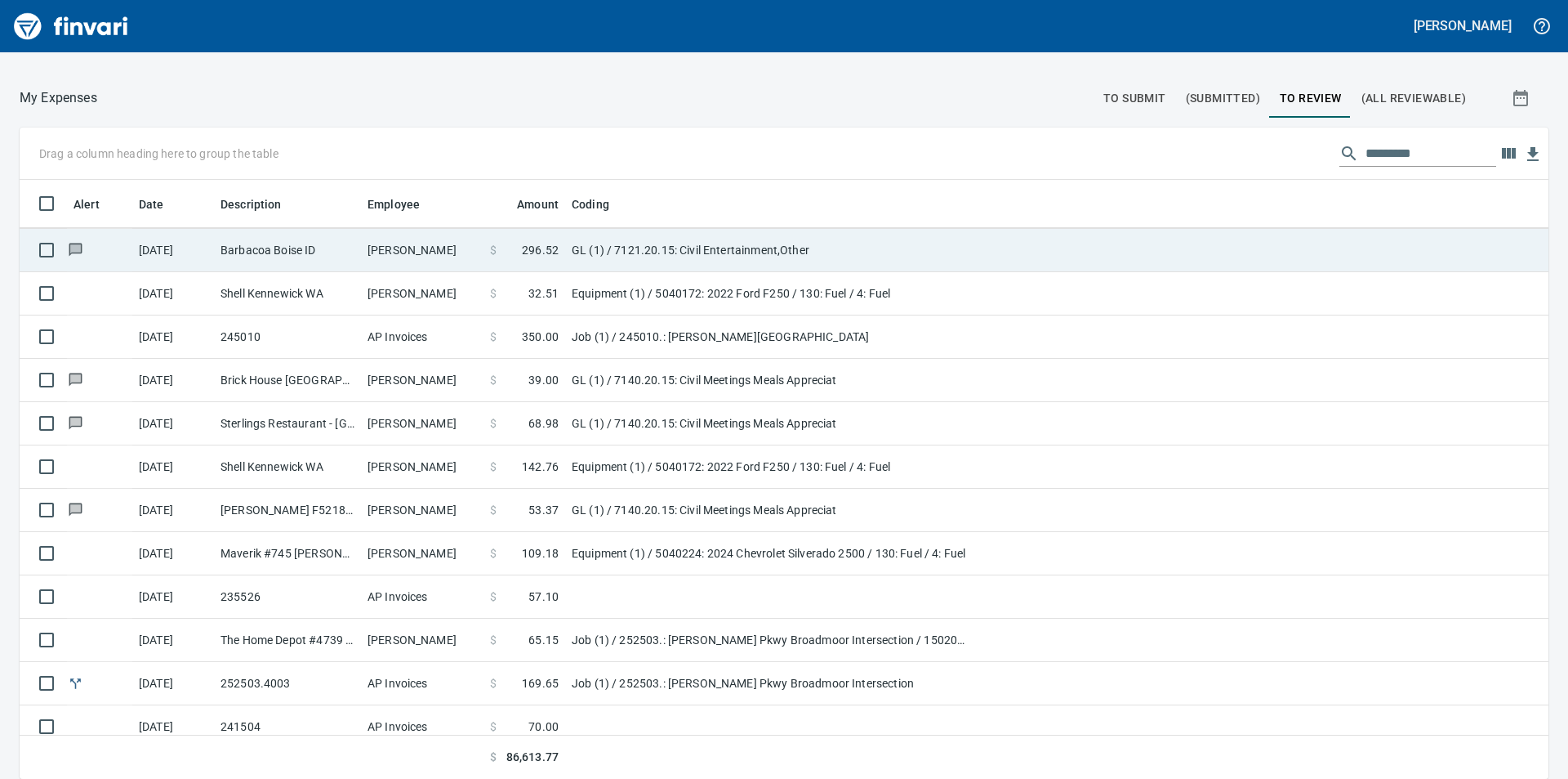
scroll to position [587, 1493]
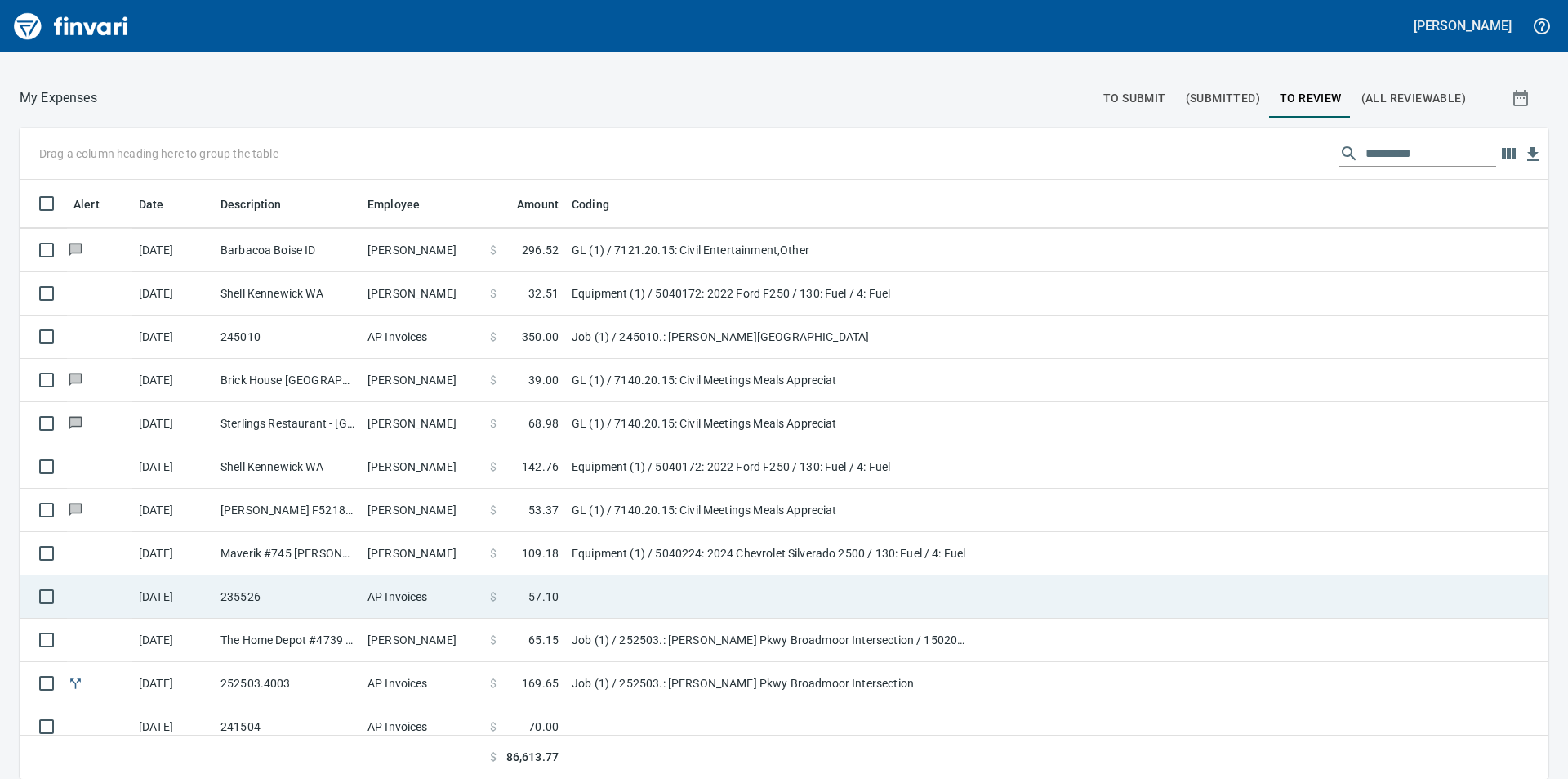
click at [551, 591] on span "57.10" at bounding box center [543, 596] width 31 height 17
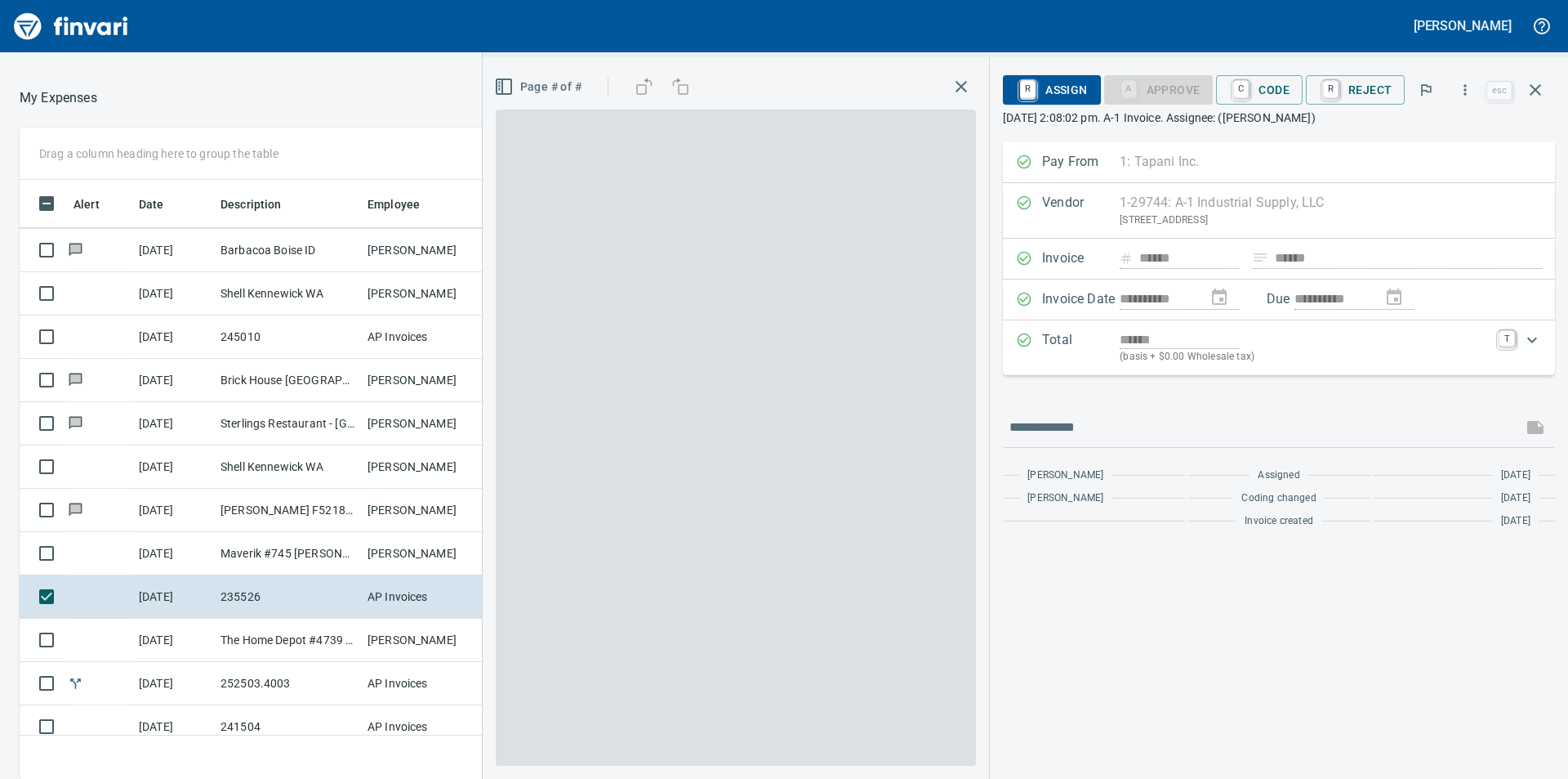
scroll to position [587, 1084]
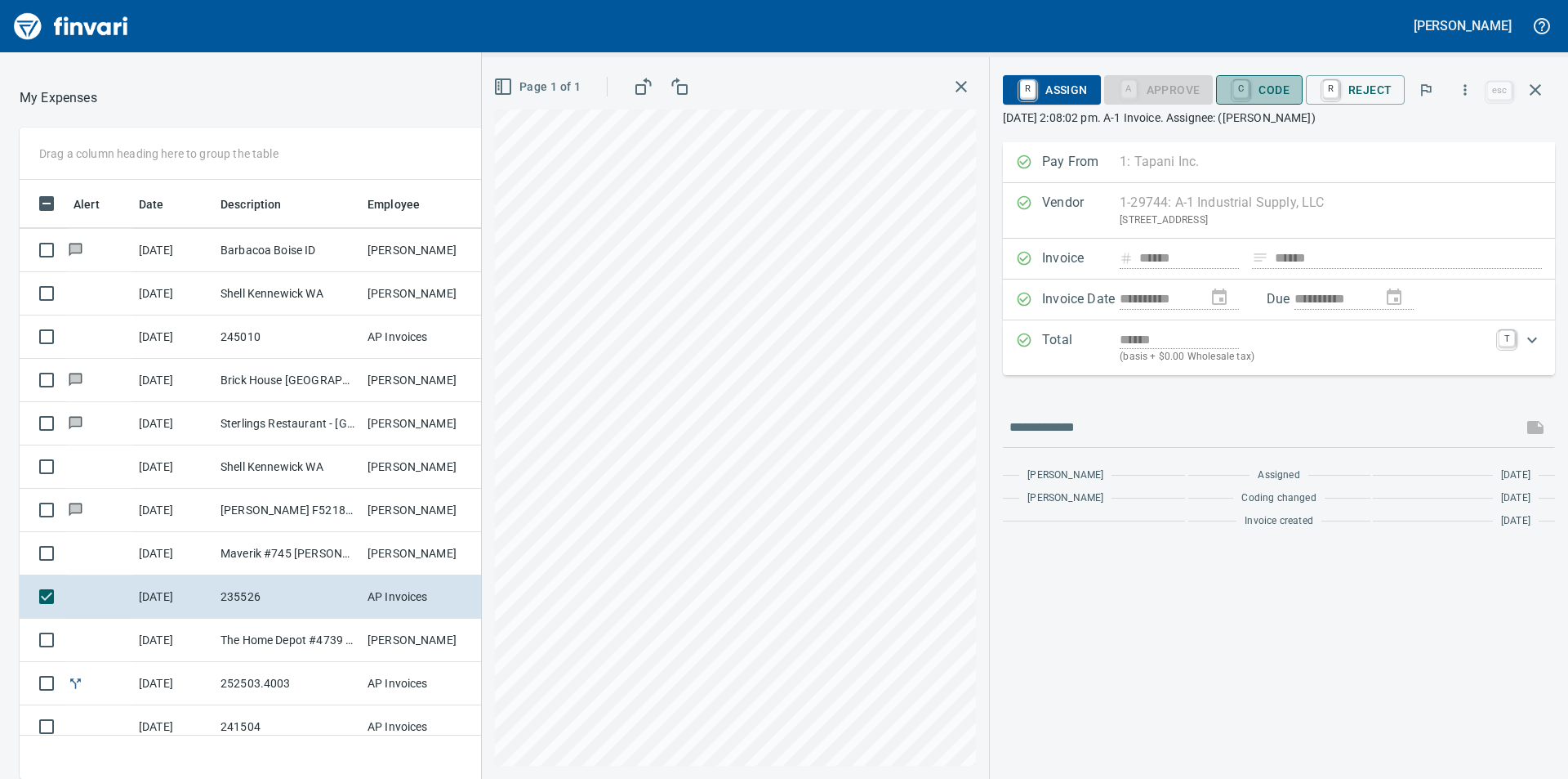
click at [1273, 92] on span "C Code" at bounding box center [1259, 90] width 60 height 28
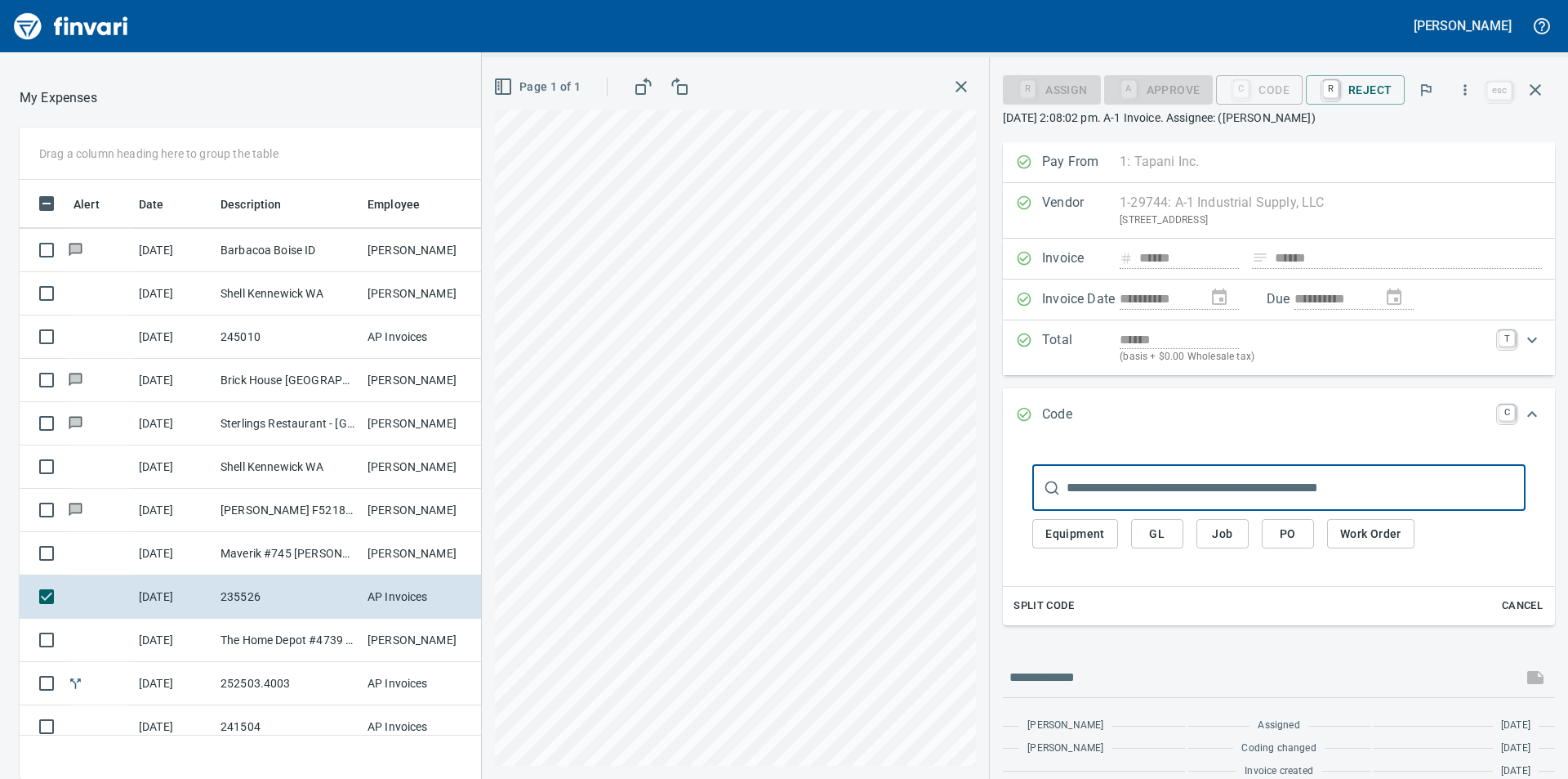
click at [1230, 540] on span "Job" at bounding box center [1223, 534] width 26 height 20
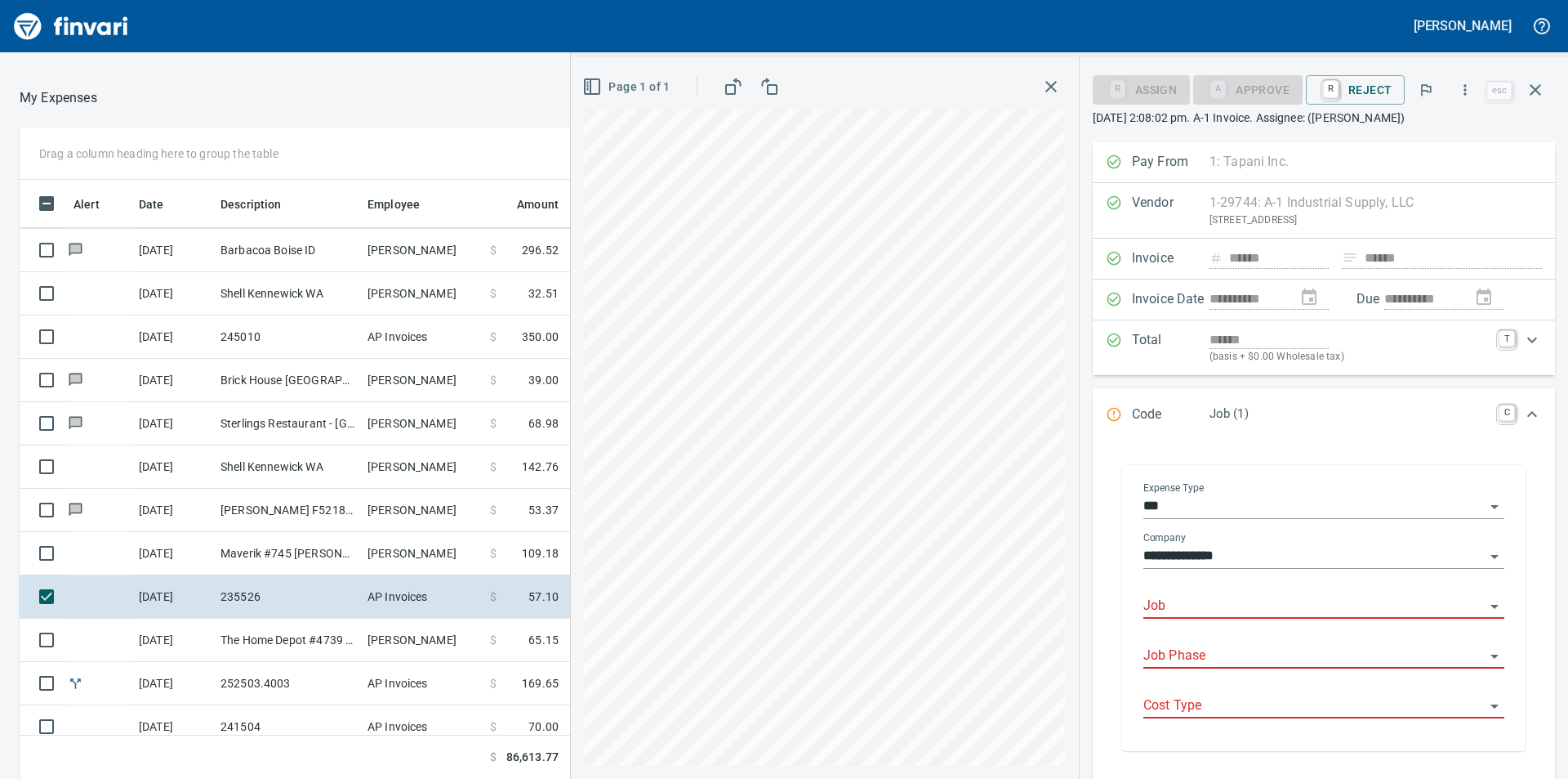
click at [1226, 620] on div "Job" at bounding box center [1324, 606] width 361 height 50
click at [1225, 605] on input "Job" at bounding box center [1315, 606] width 342 height 23
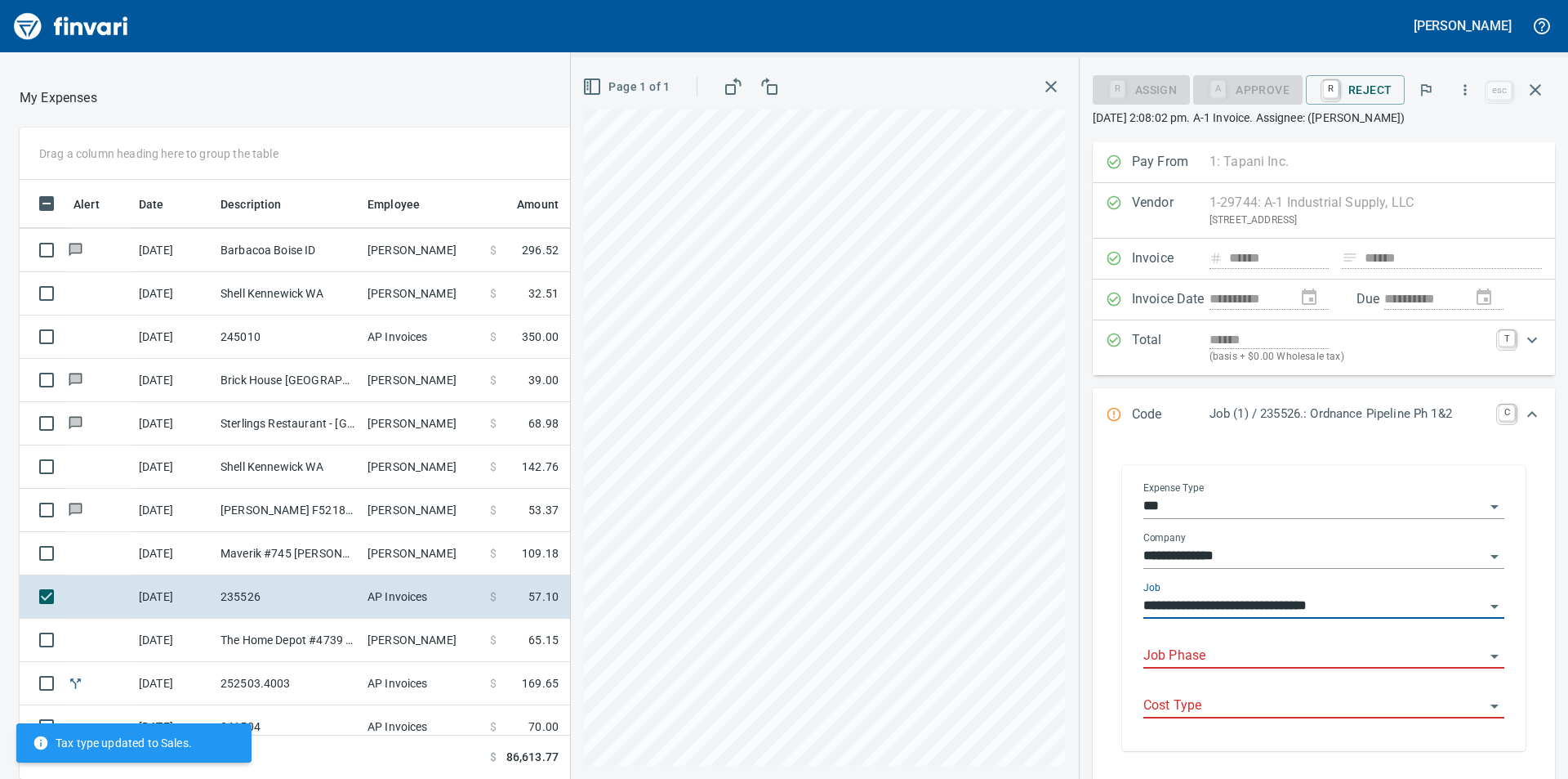
type input "**********"
click at [1253, 659] on input "Job Phase" at bounding box center [1315, 656] width 342 height 23
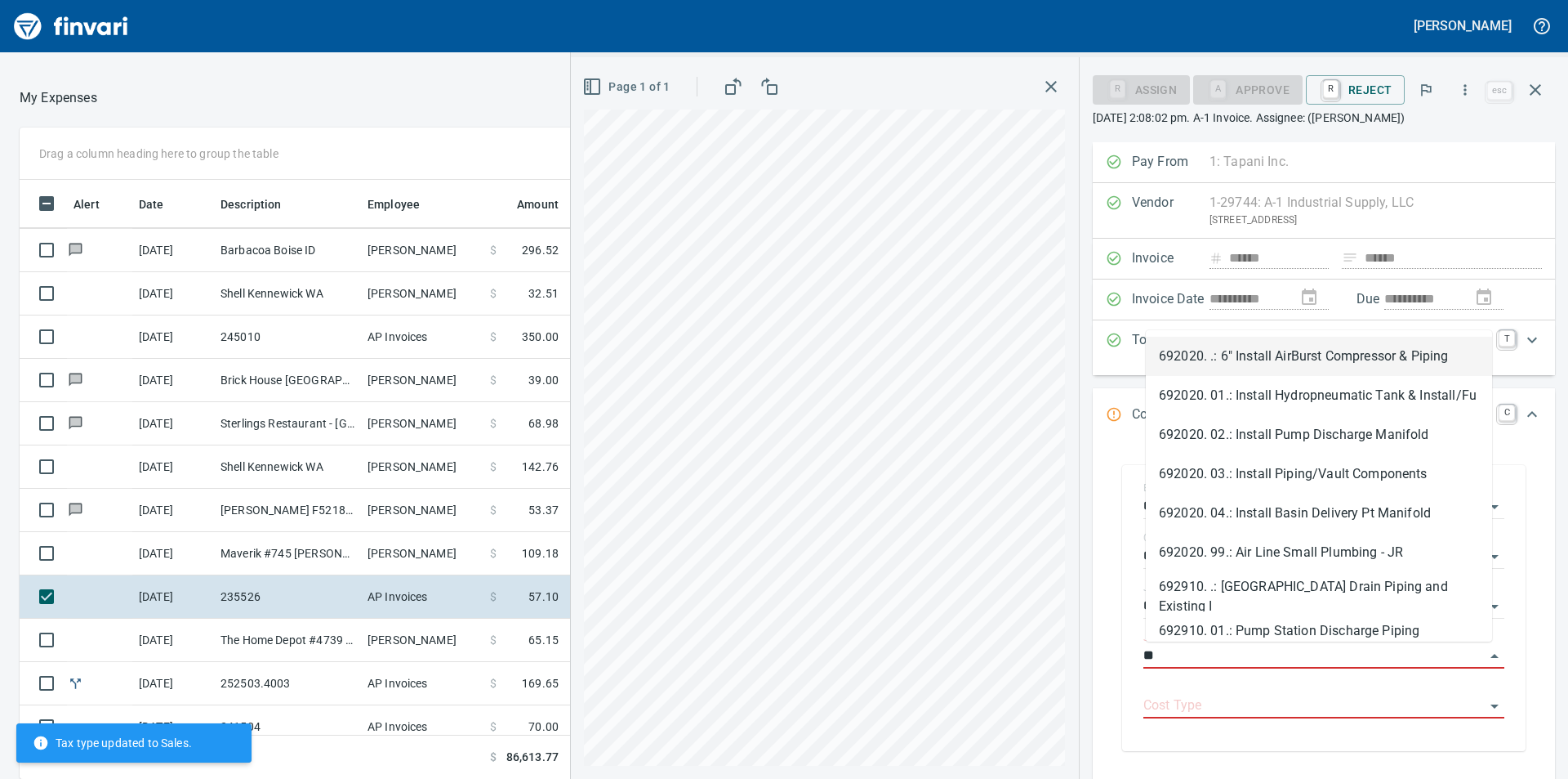
click at [1256, 634] on li "692910. 01.: Pump Station Discharge Piping" at bounding box center [1318, 631] width 346 height 39
type input "**********"
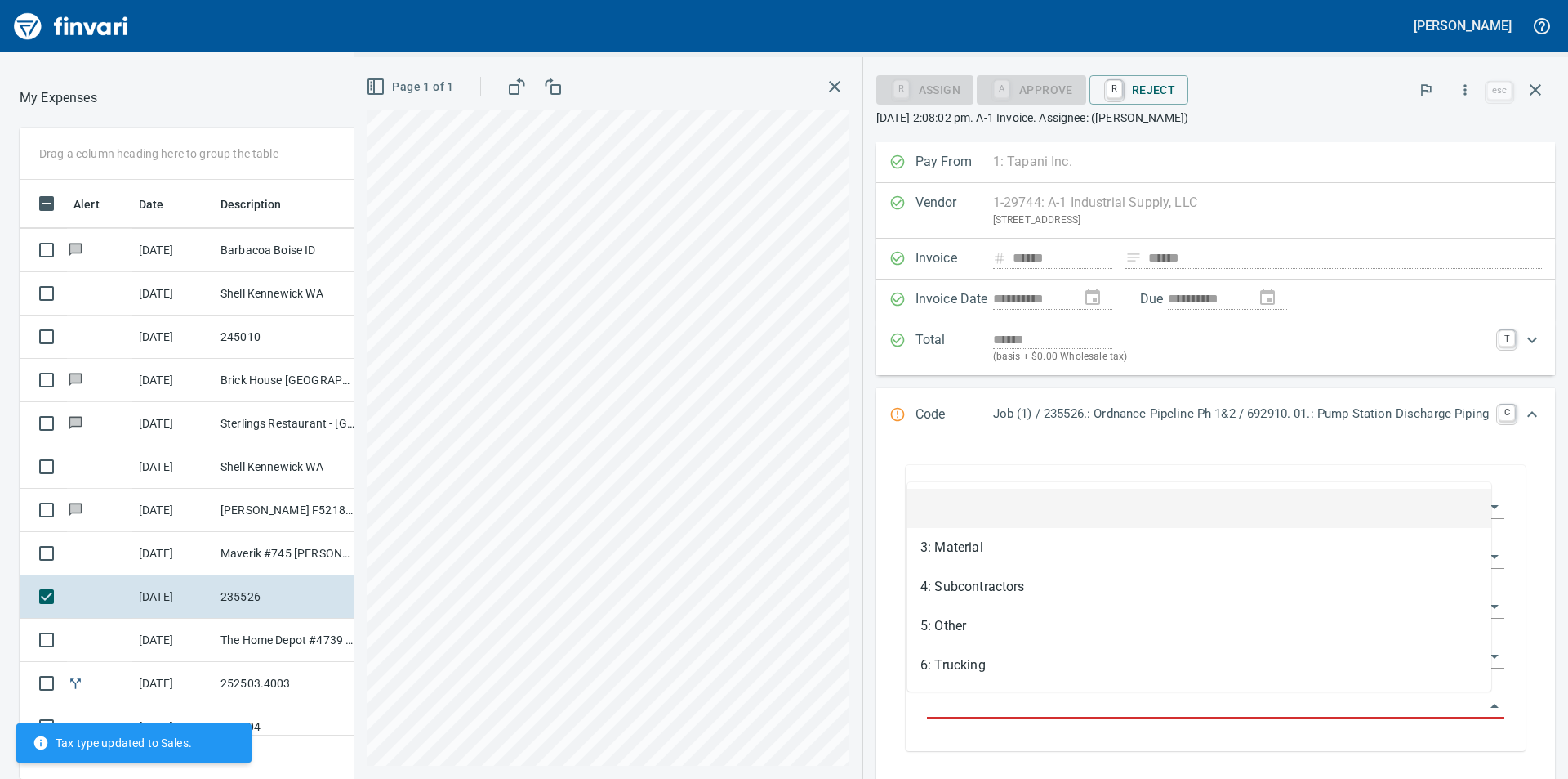
click at [1276, 709] on input "Cost Type" at bounding box center [1205, 706] width 558 height 23
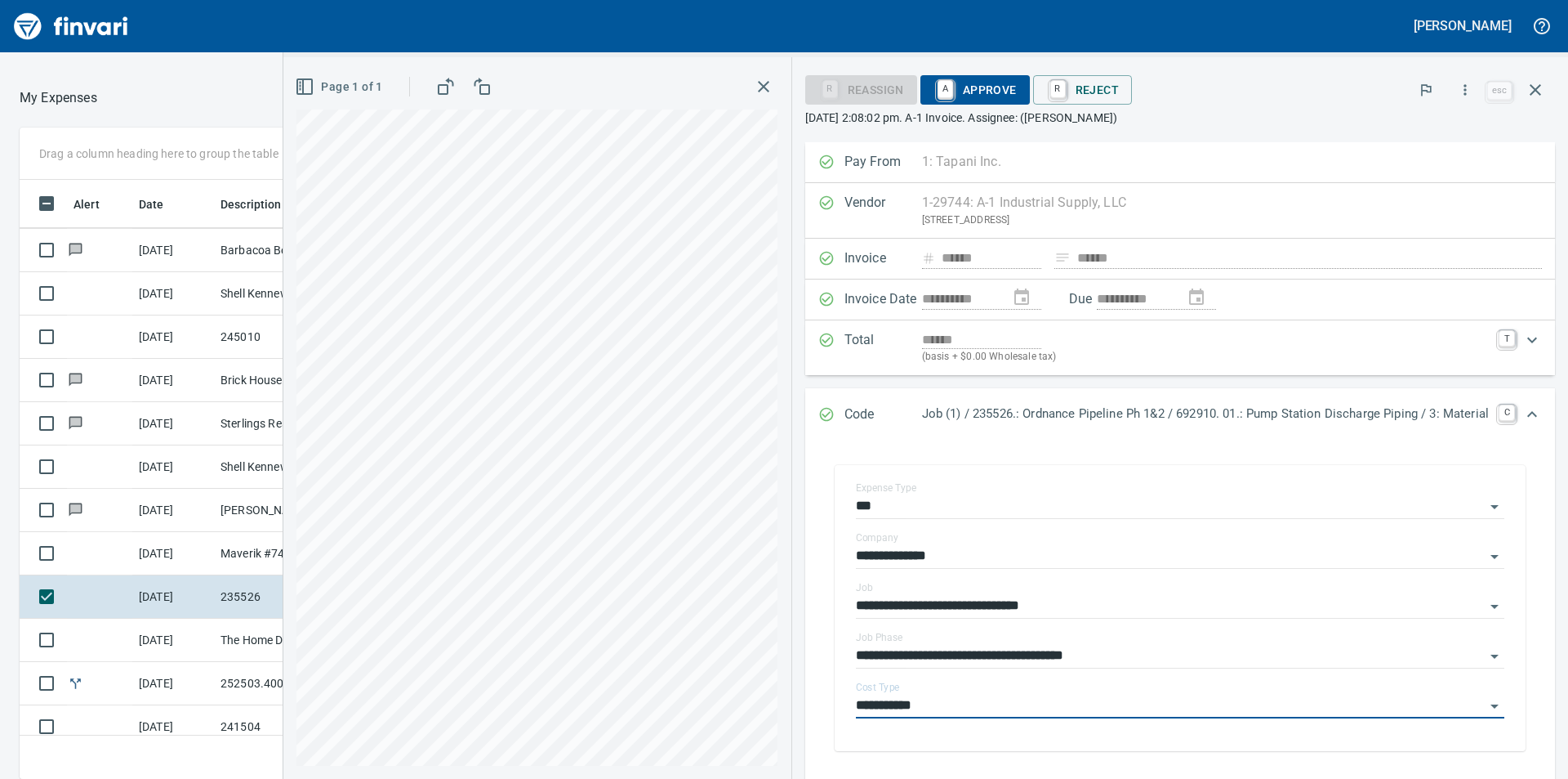
type input "**********"
click at [963, 105] on div "R Reassign A Approve R Reject" at bounding box center [1144, 89] width 679 height 36
drag, startPoint x: 966, startPoint y: 97, endPoint x: 1444, endPoint y: 97, distance: 478.0
click at [967, 97] on span "A Approve" at bounding box center [975, 90] width 83 height 28
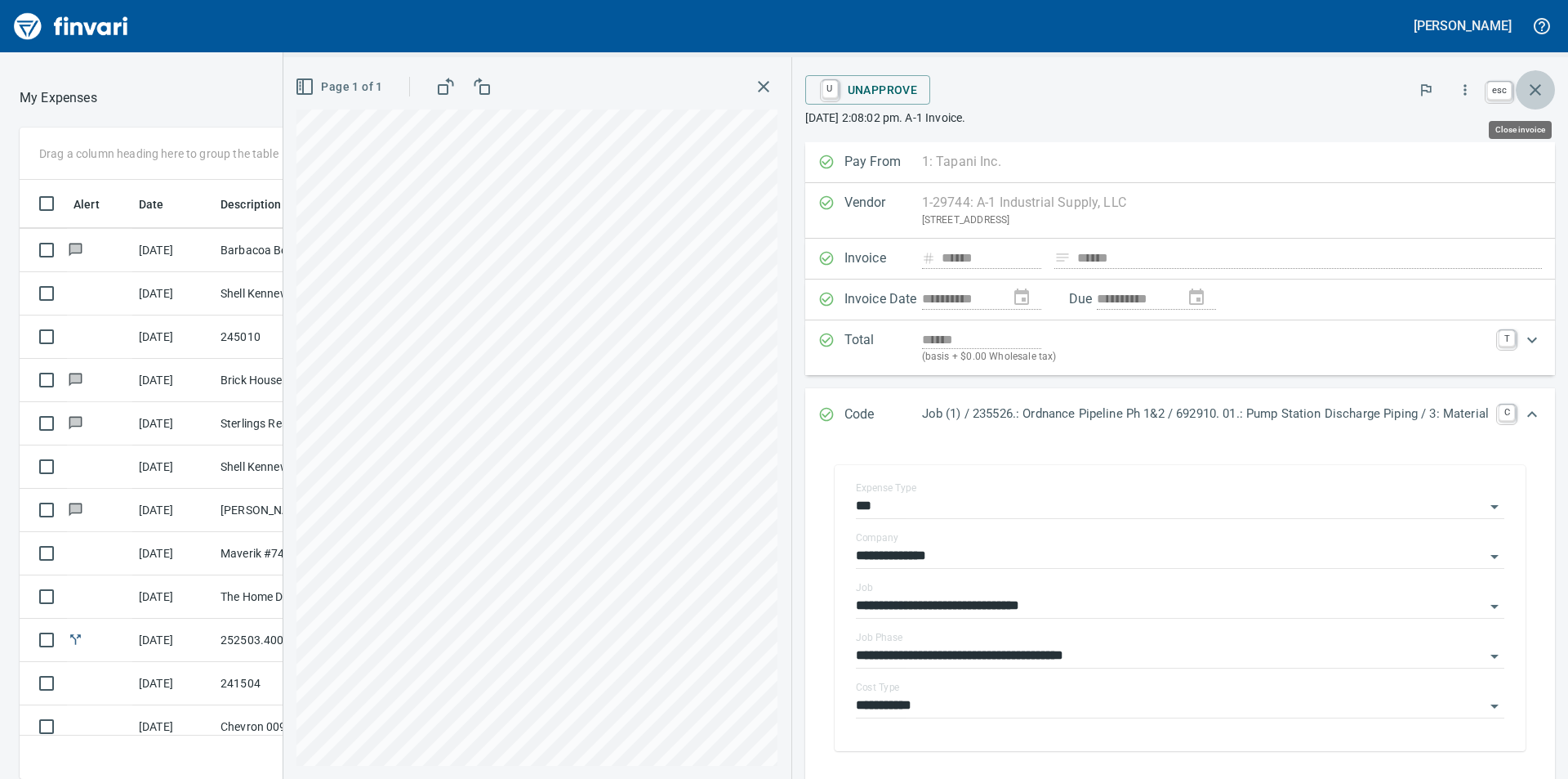
click at [1536, 93] on icon "button" at bounding box center [1536, 89] width 19 height 19
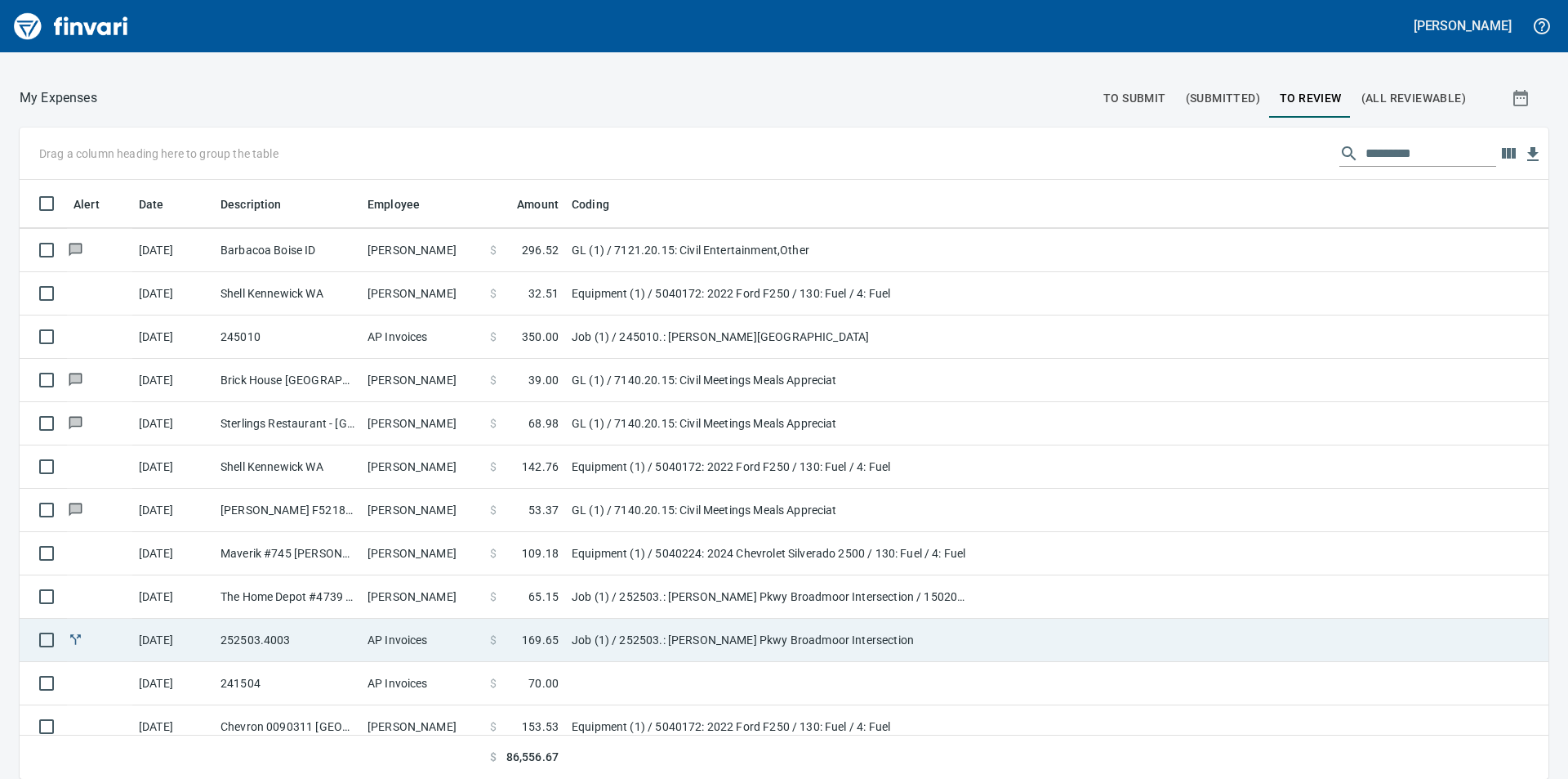
scroll to position [818, 0]
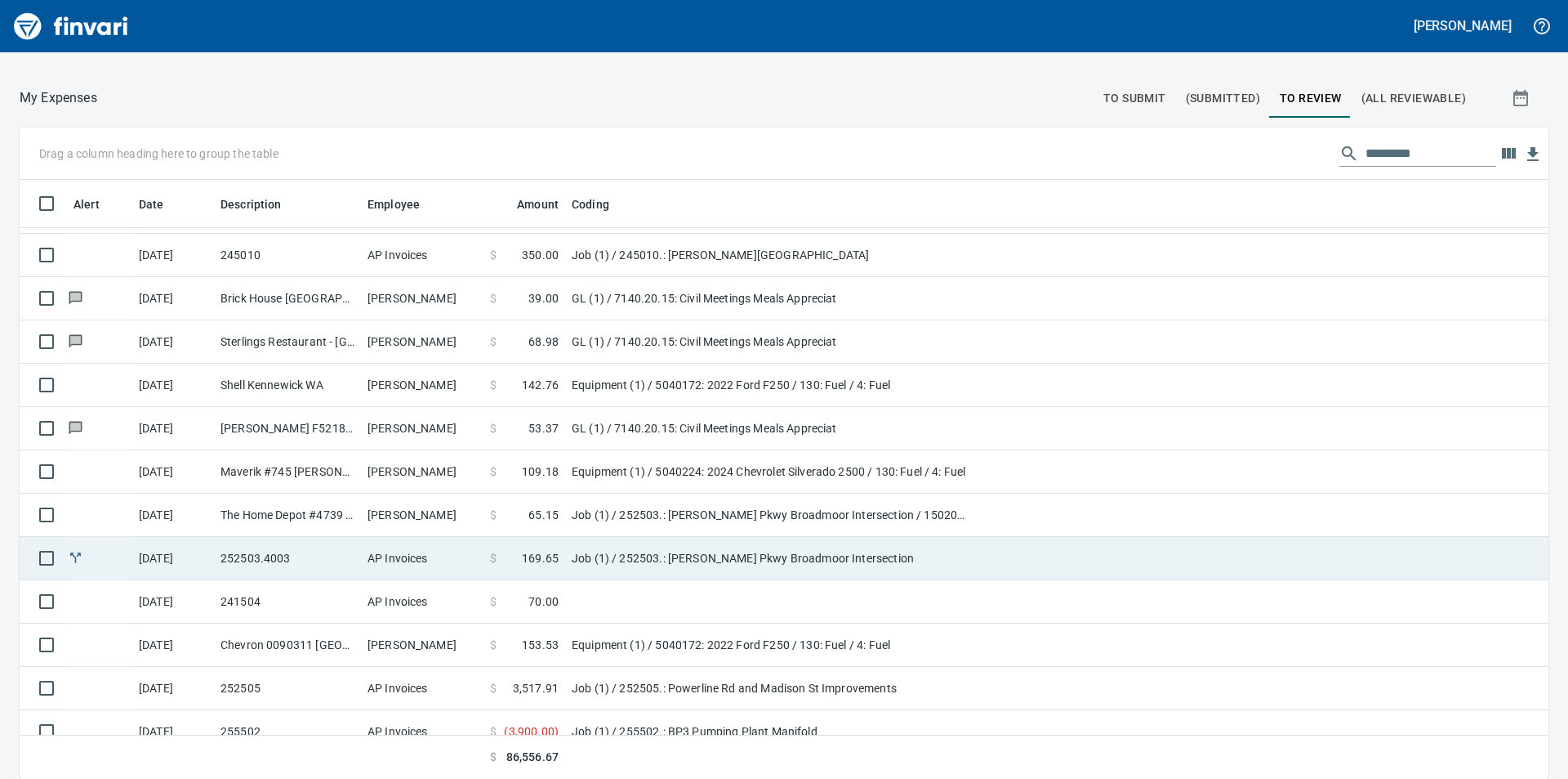
click at [540, 551] on span "169.65" at bounding box center [540, 558] width 37 height 17
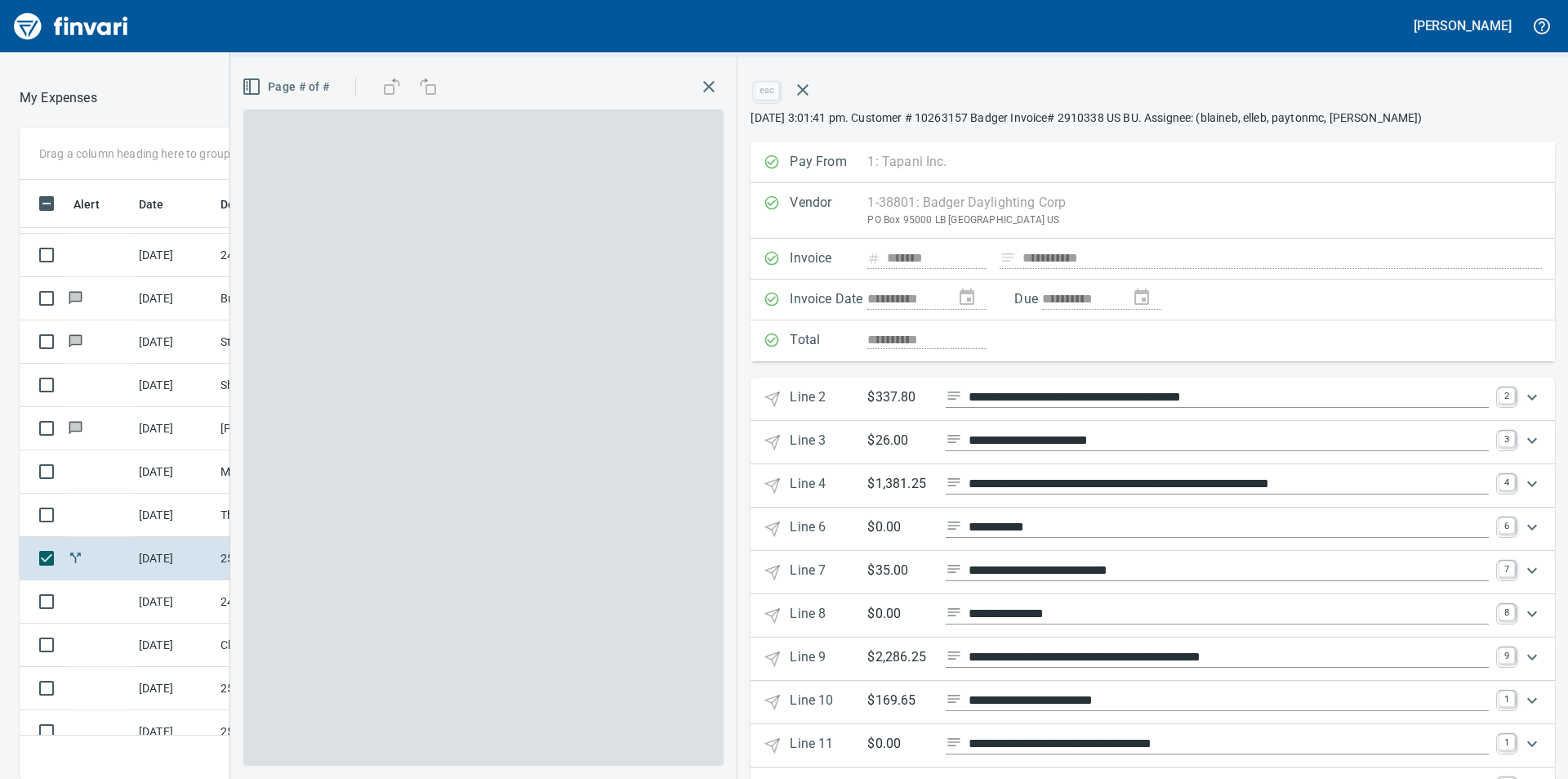
scroll to position [587, 1084]
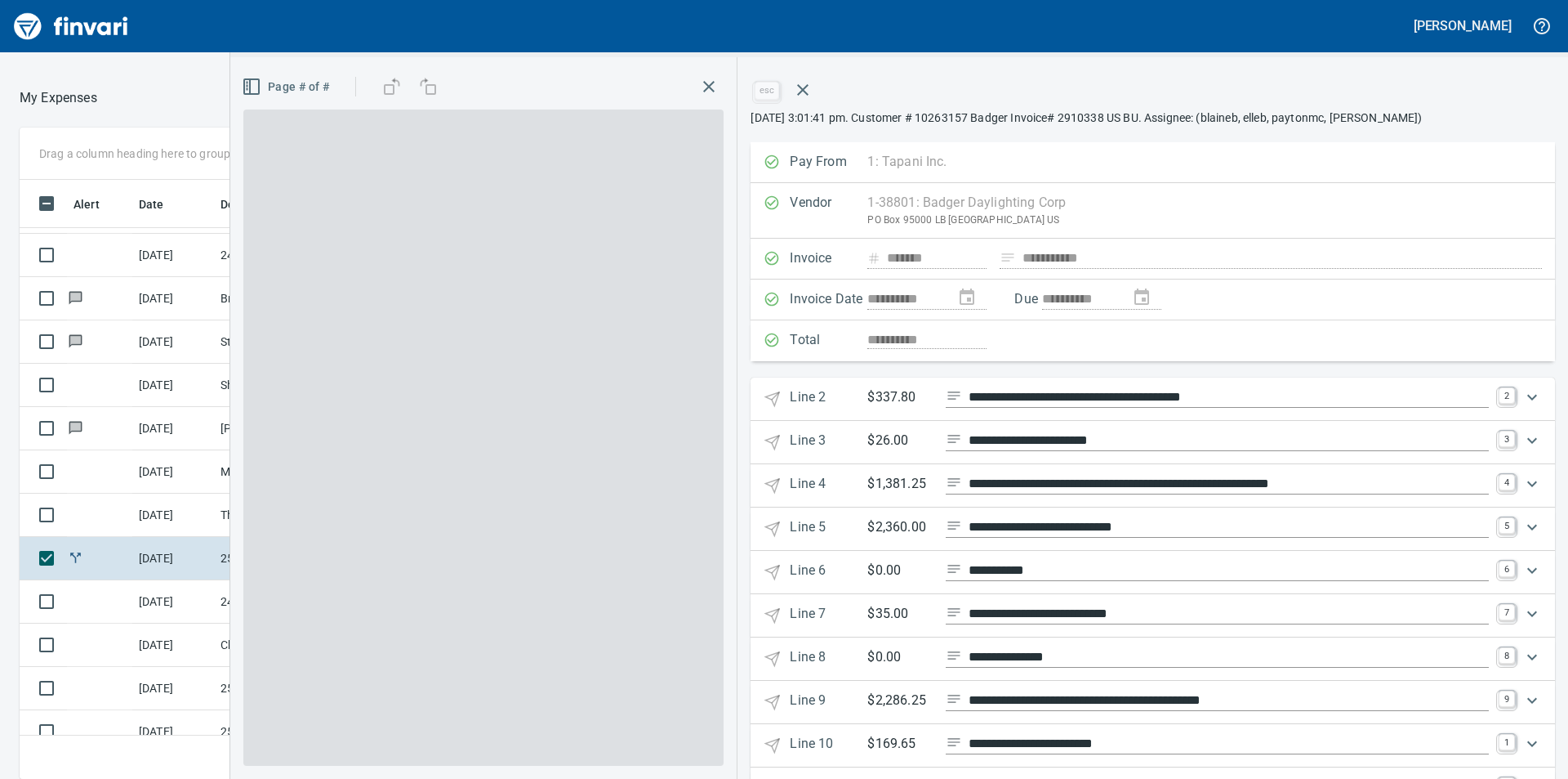
click at [708, 88] on icon "button" at bounding box center [709, 87] width 19 height 19
click at [802, 92] on icon "button" at bounding box center [803, 89] width 19 height 19
click at [800, 83] on button "(Submitted)" at bounding box center [815, 98] width 94 height 39
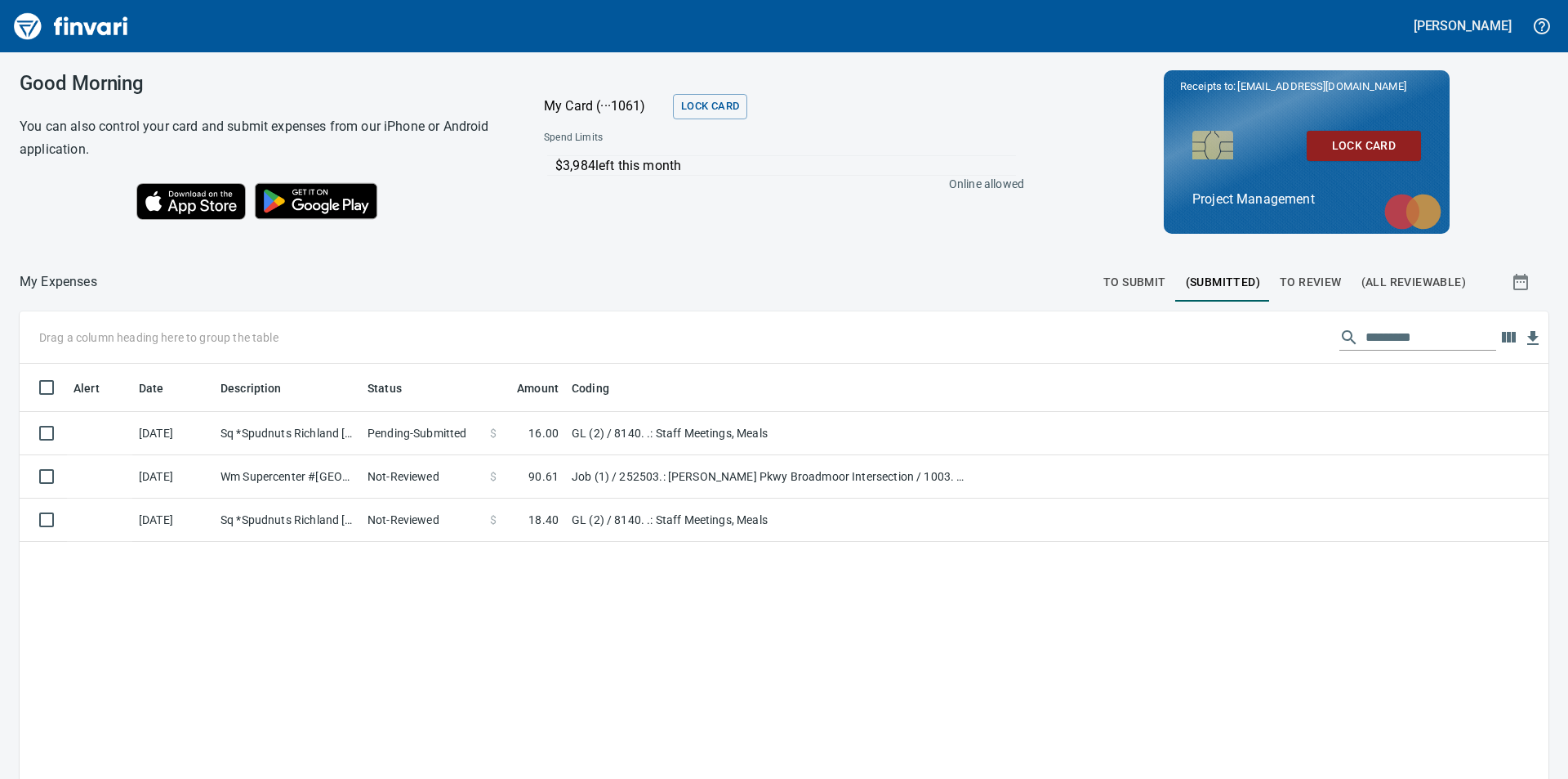
scroll to position [587, 1493]
click at [1288, 277] on span "To Review" at bounding box center [1310, 282] width 62 height 20
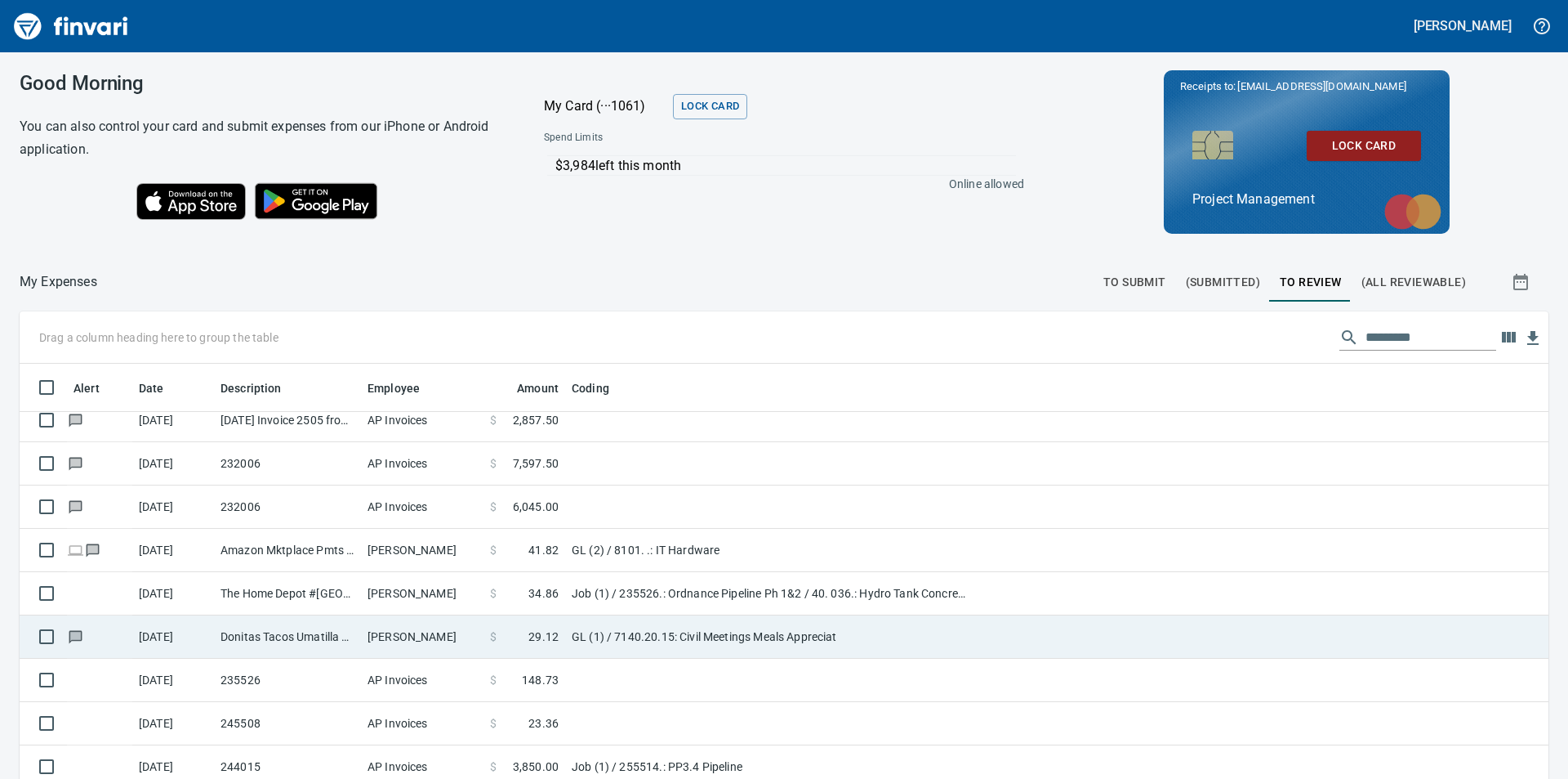
scroll to position [184, 0]
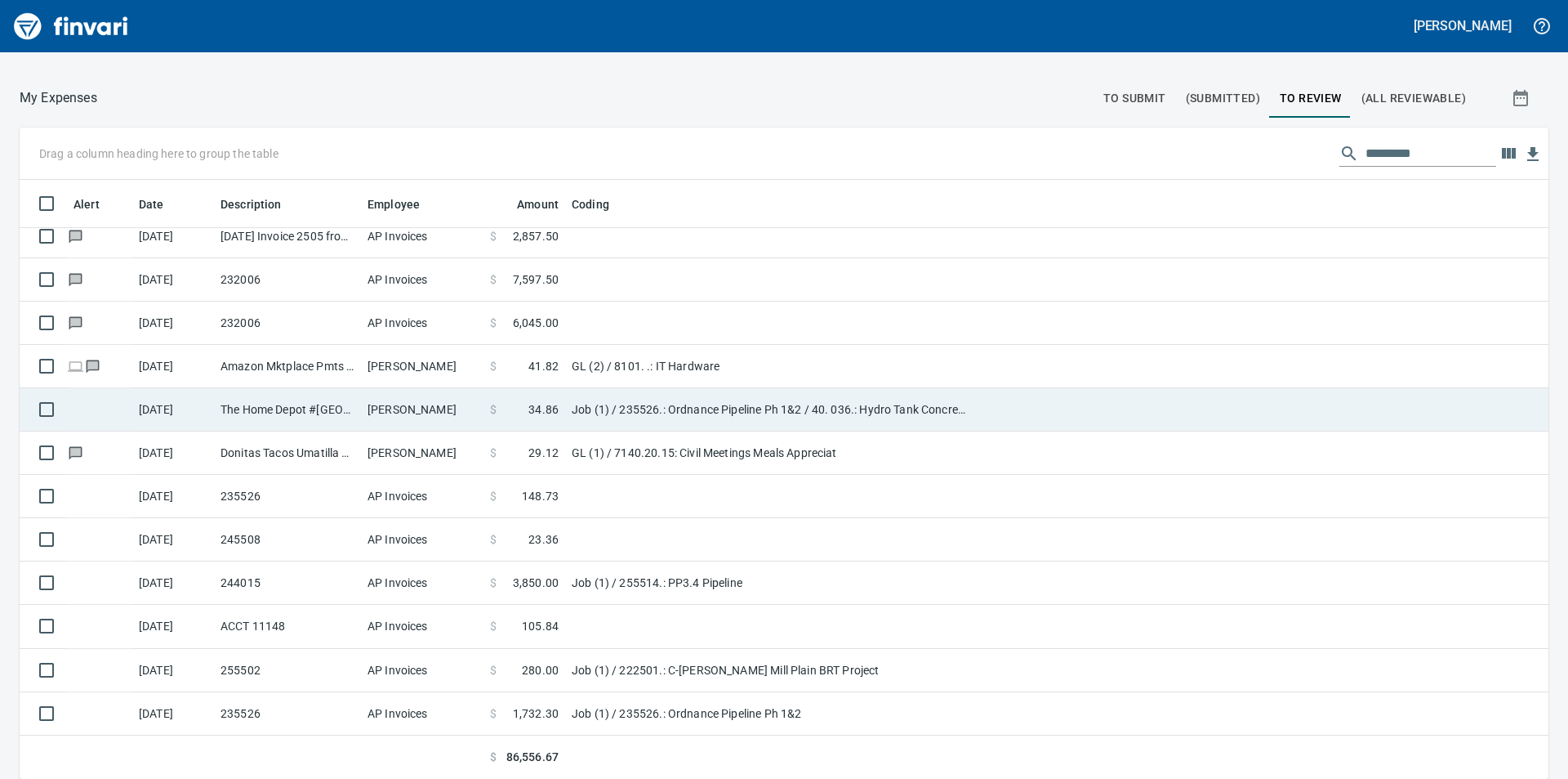
click at [709, 407] on td "Job (1) / 235526.: Ordnance Pipeline Ph 1&2 / 40. 036.: Hydro Tank Concrete ( S…" at bounding box center [769, 409] width 408 height 43
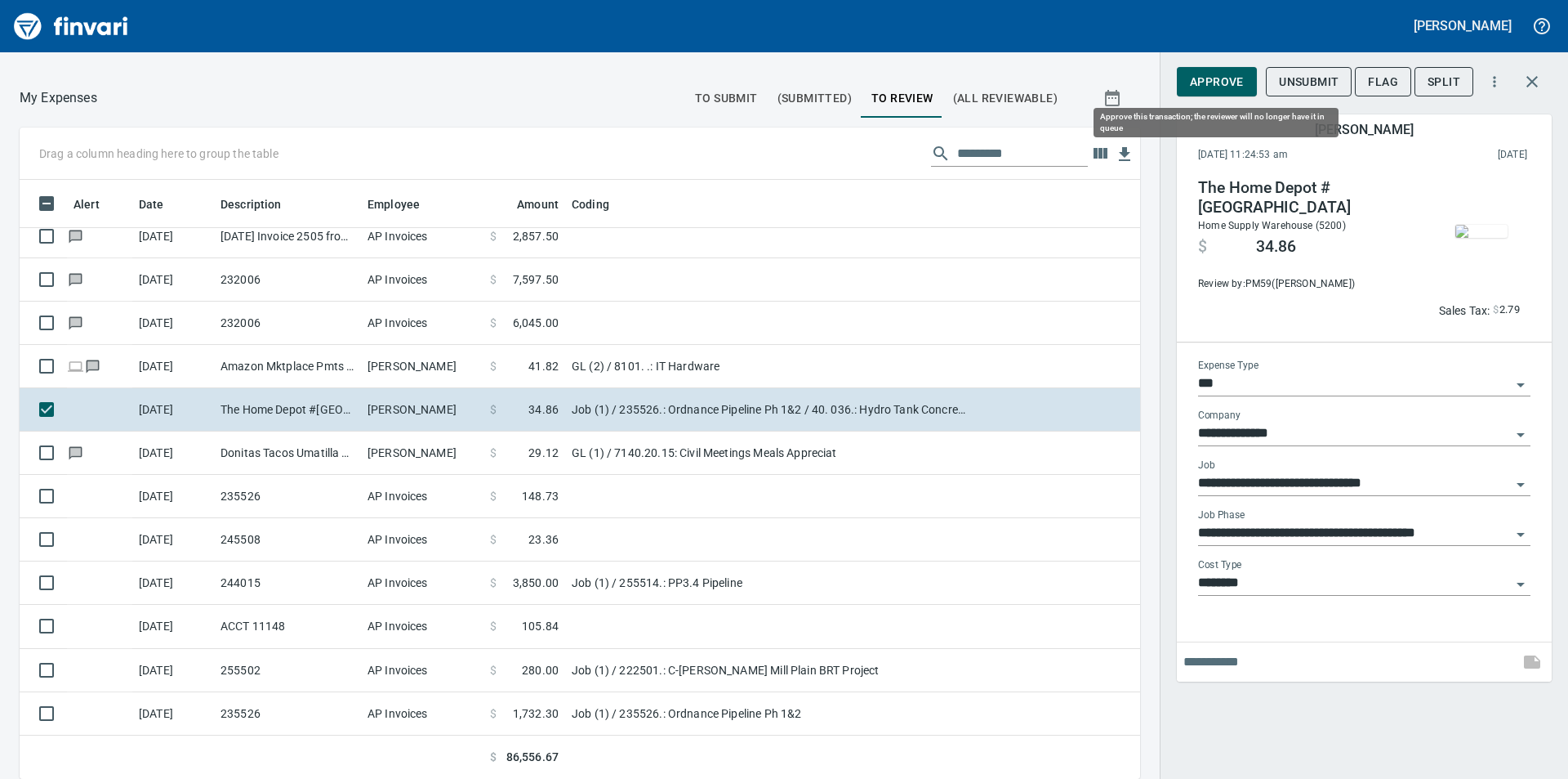
scroll to position [587, 1084]
click at [1222, 76] on span "Approve" at bounding box center [1218, 81] width 54 height 20
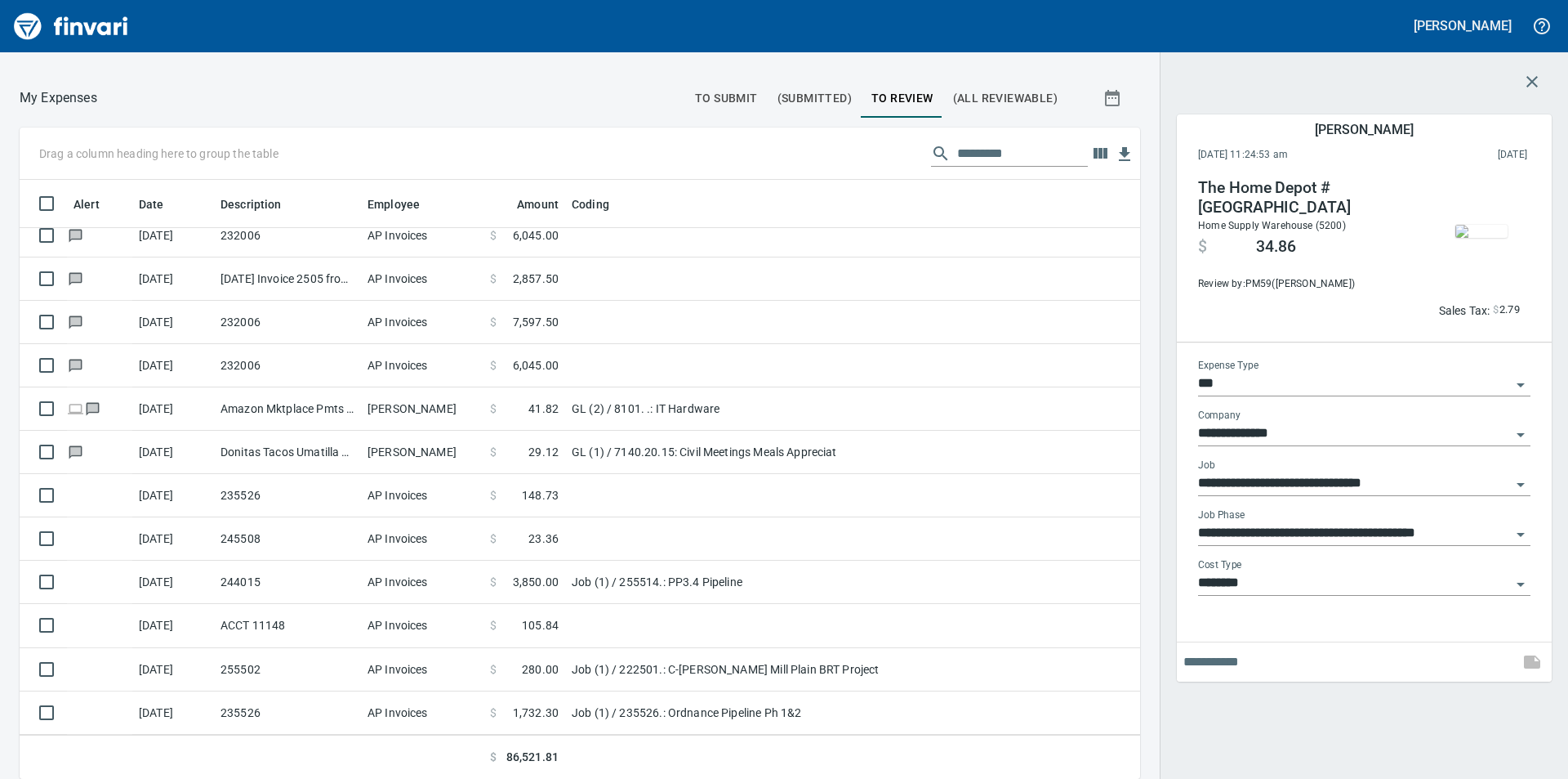
scroll to position [1832, 0]
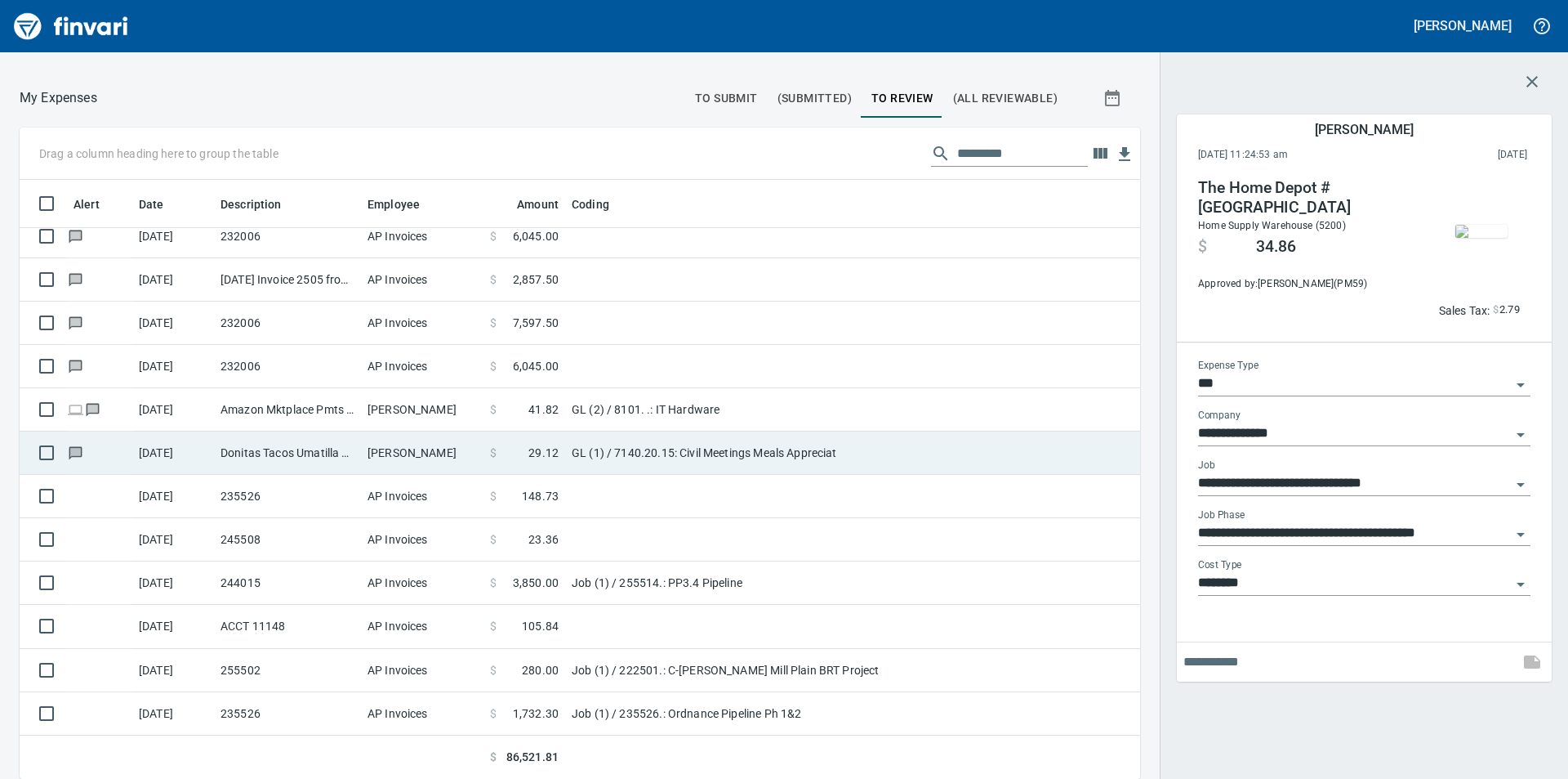
click at [563, 450] on td "$ 29.12" at bounding box center [524, 452] width 81 height 43
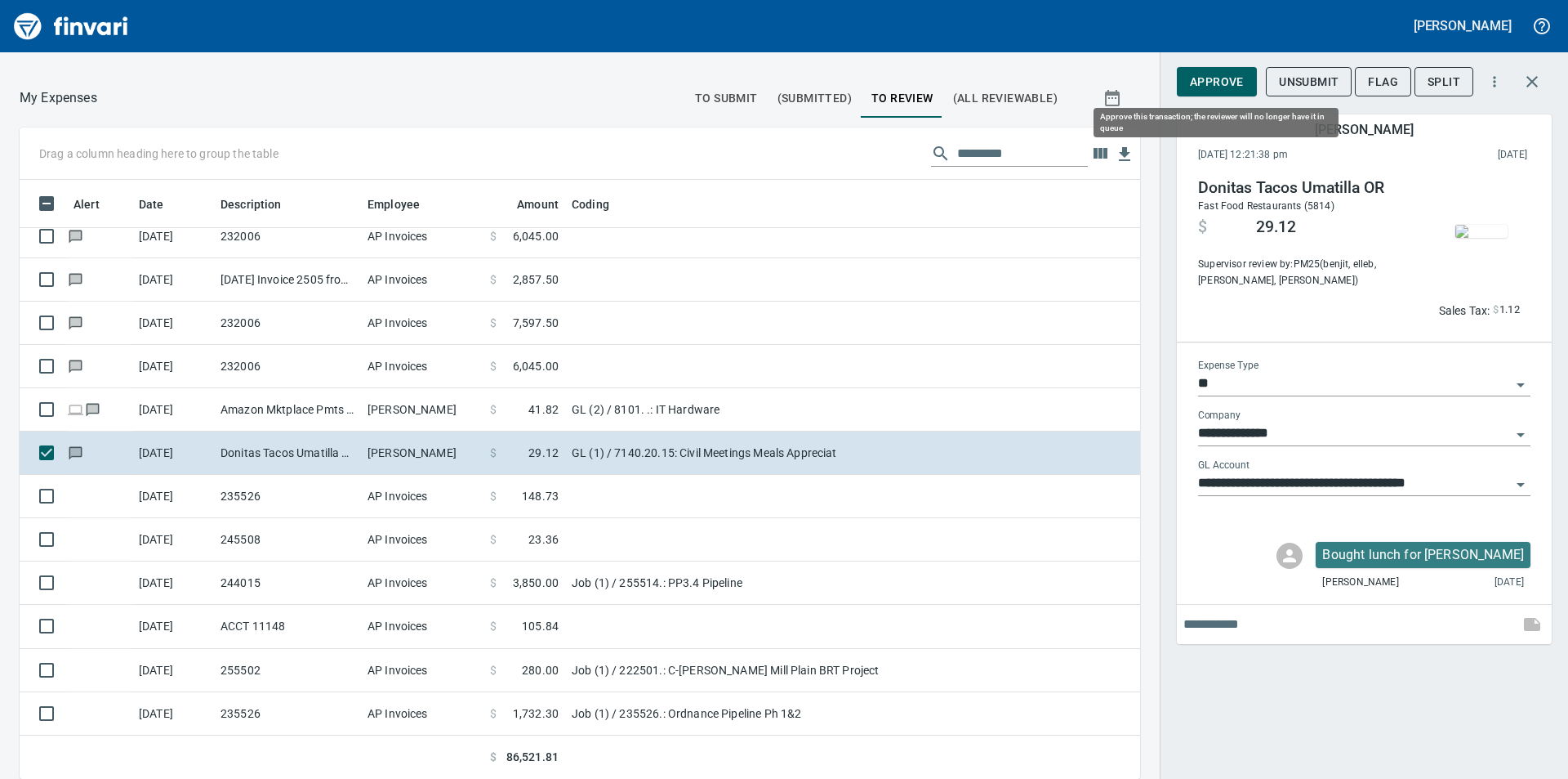
scroll to position [587, 1084]
click at [1214, 79] on span "Approve" at bounding box center [1218, 81] width 54 height 20
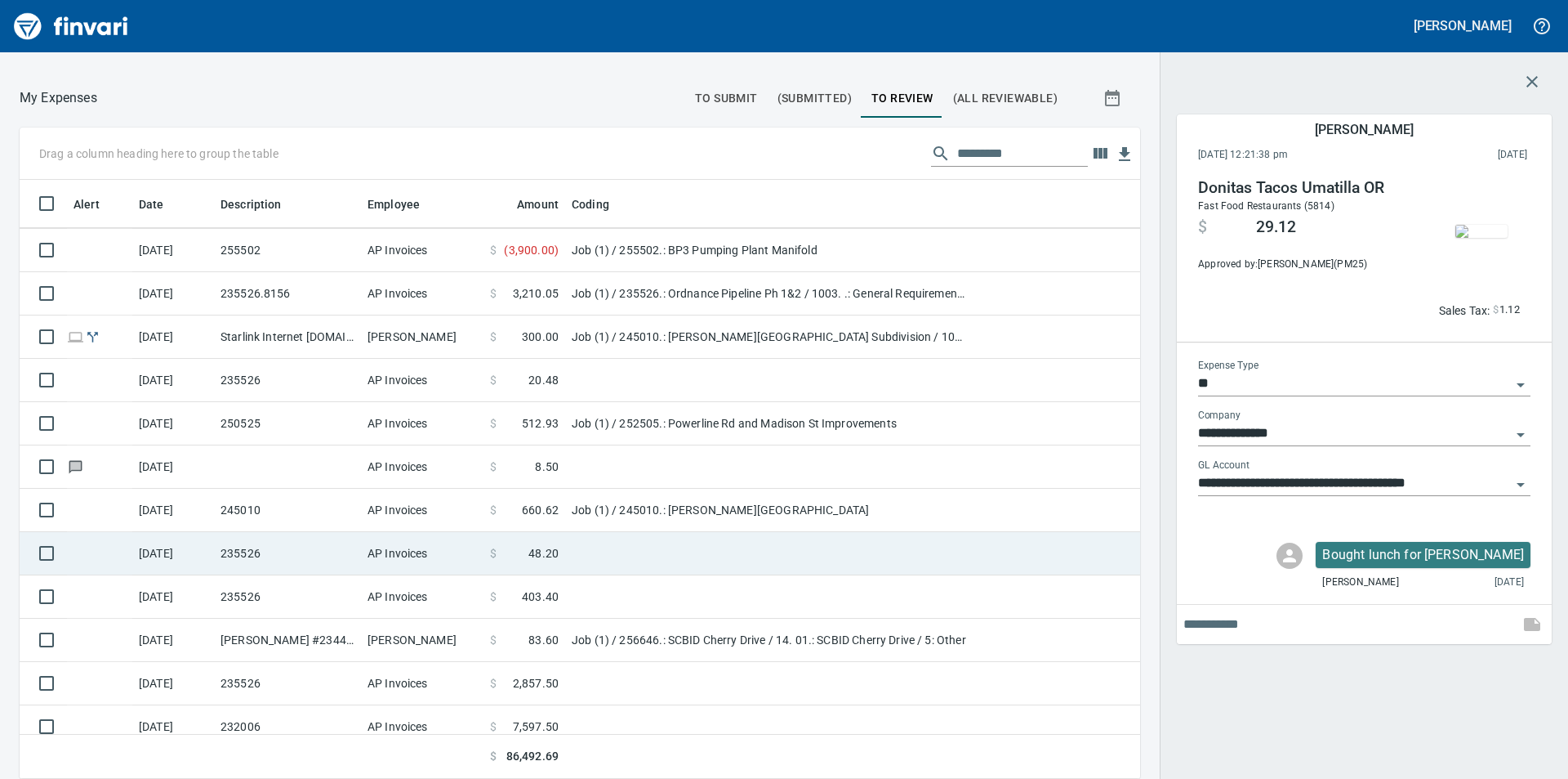
scroll to position [1217, 0]
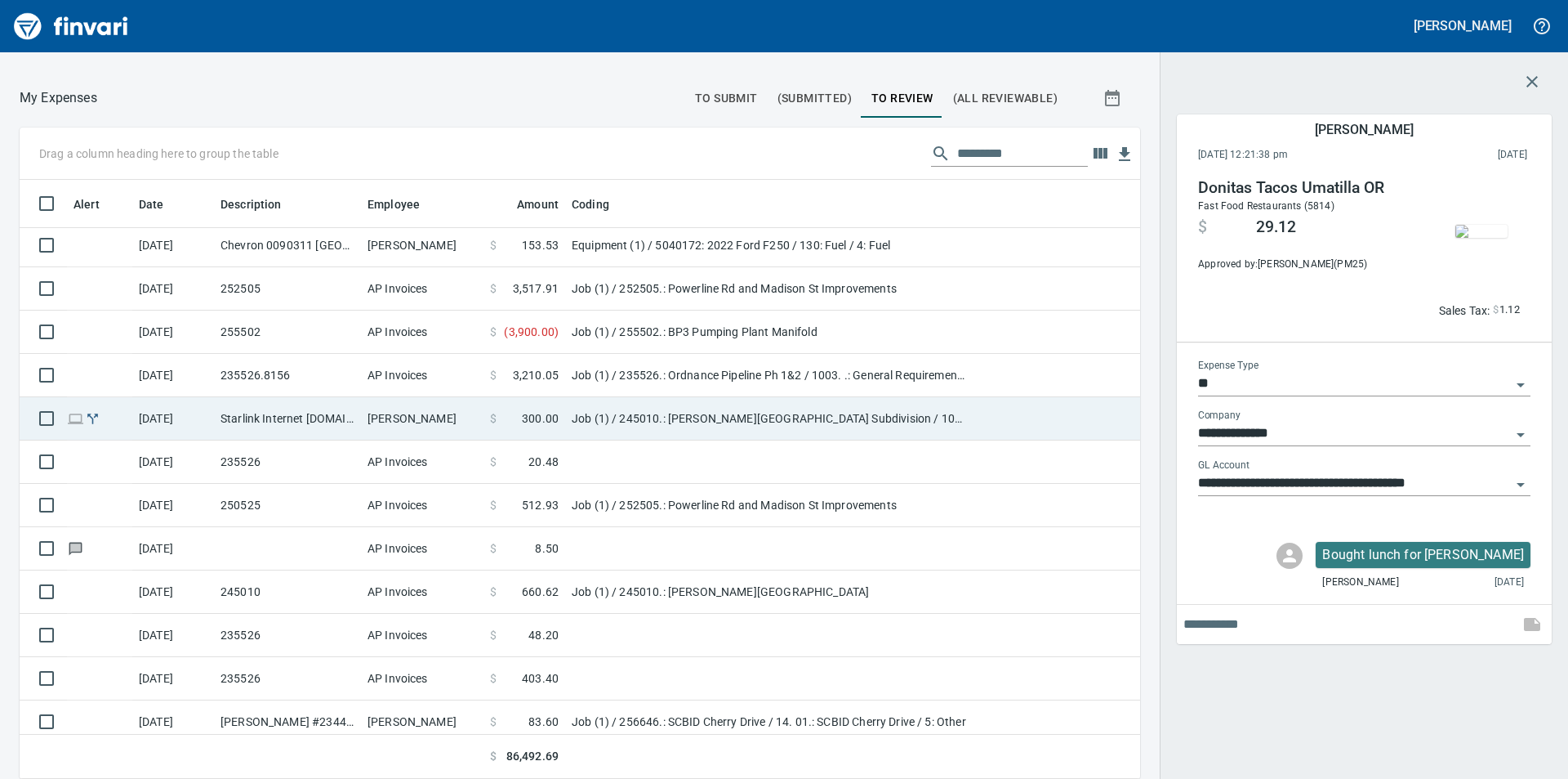
click at [563, 419] on td "$ 300.00" at bounding box center [524, 418] width 81 height 43
type input "***"
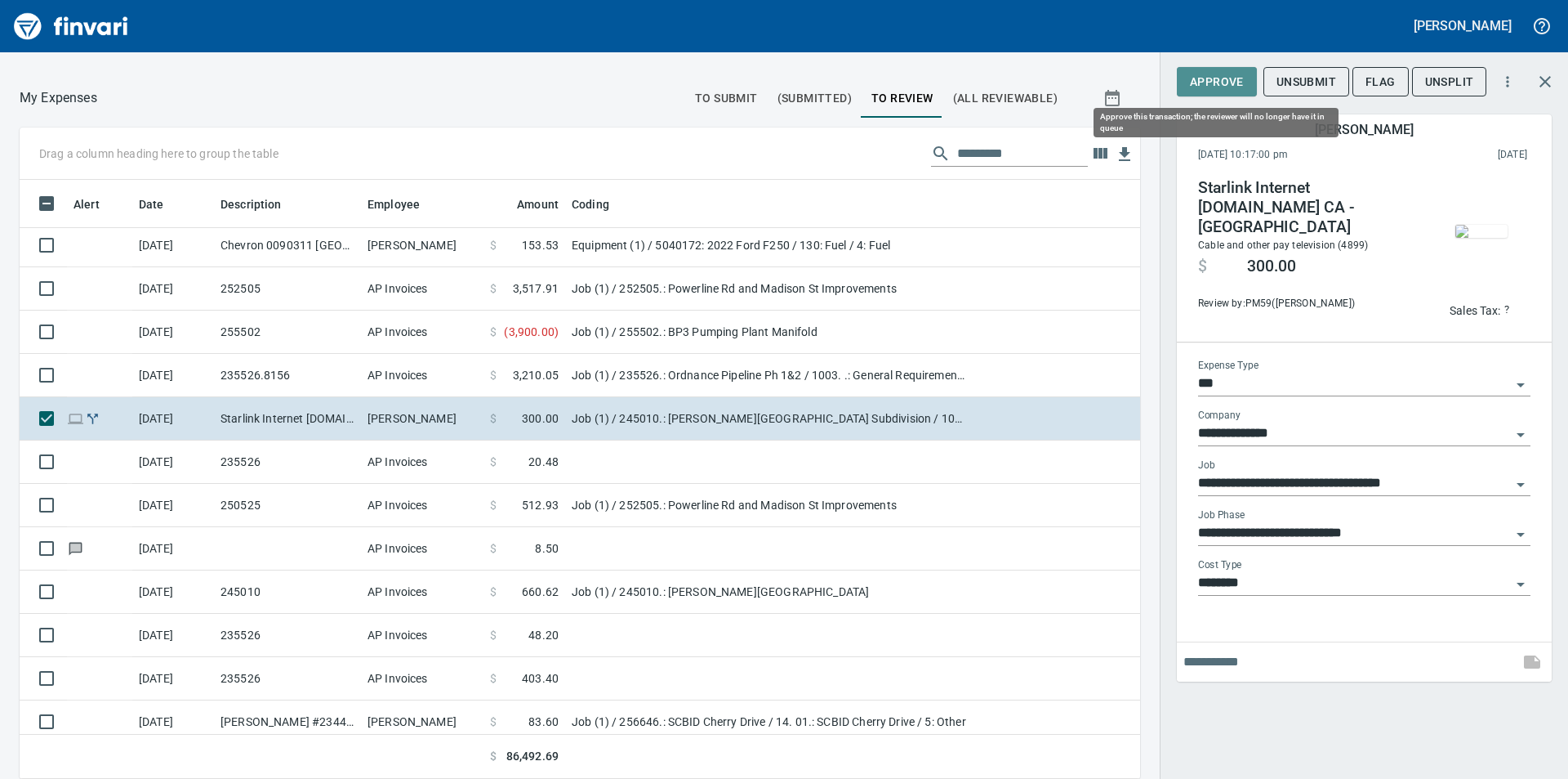
click at [1223, 80] on span "Approve" at bounding box center [1218, 81] width 54 height 20
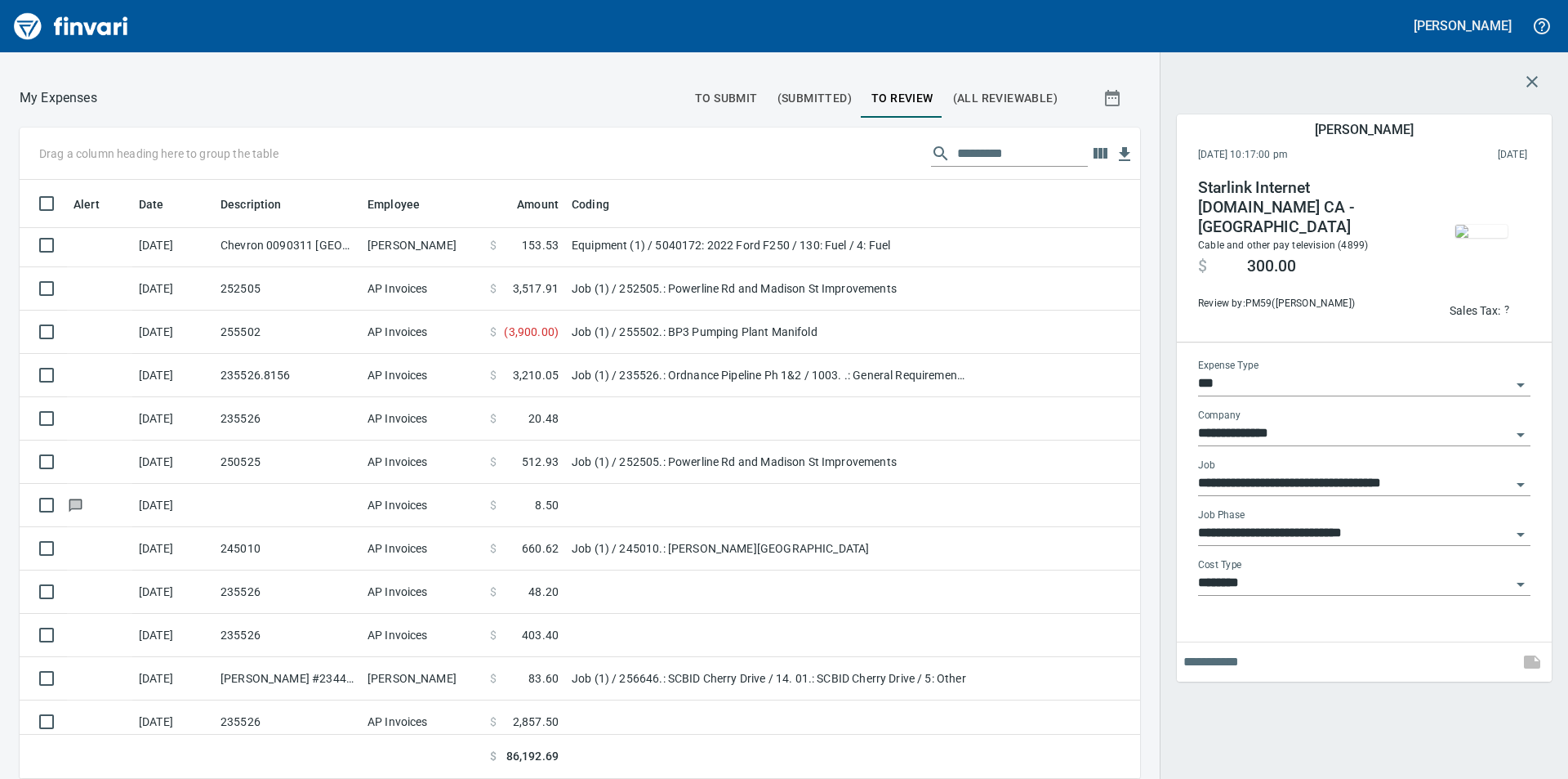
scroll to position [587, 1084]
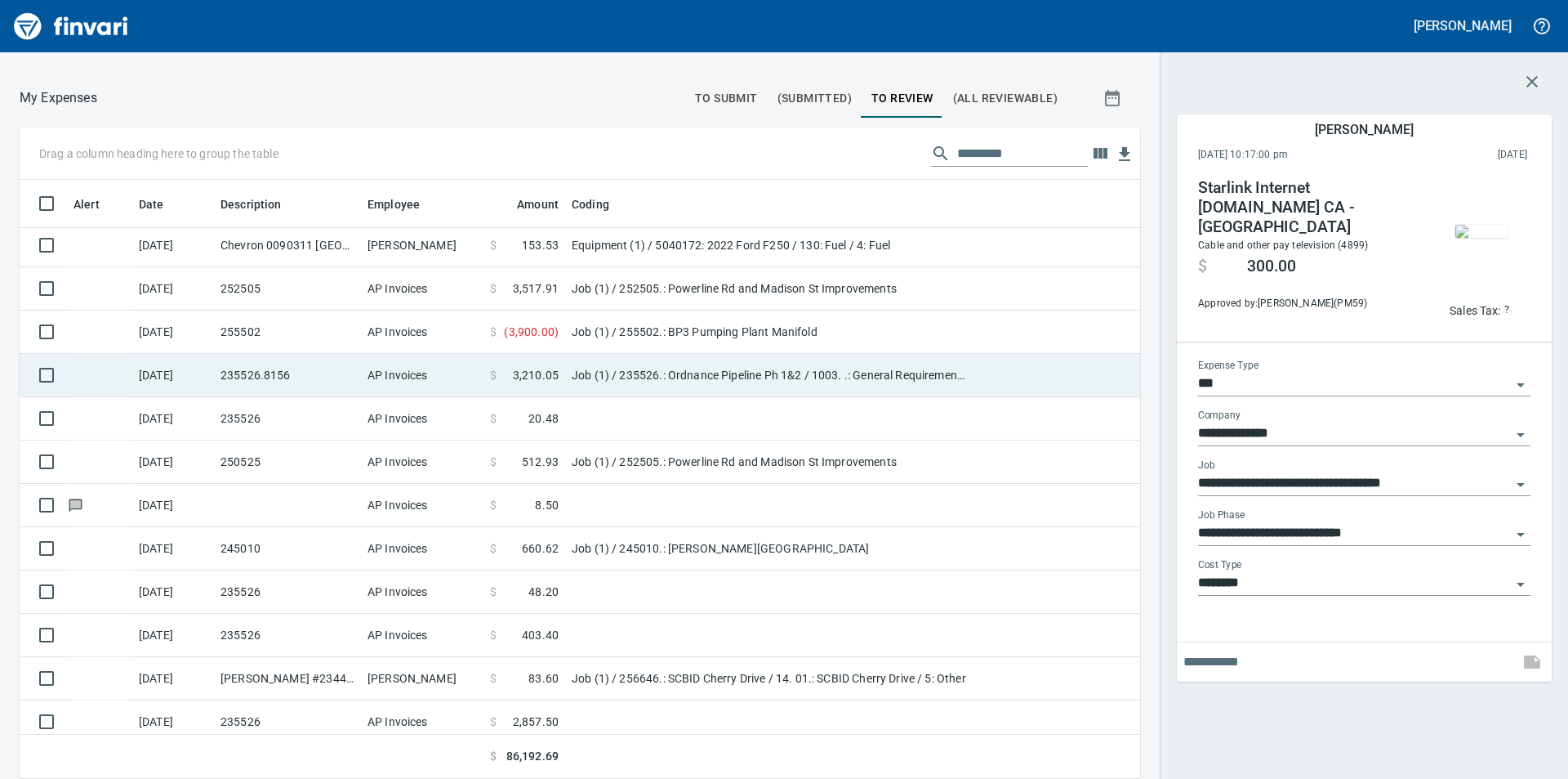
click at [625, 372] on td "Job (1) / 235526.: Ordnance Pipeline Ph 1&2 / 1003. .: General Requirements / 5…" at bounding box center [769, 375] width 408 height 43
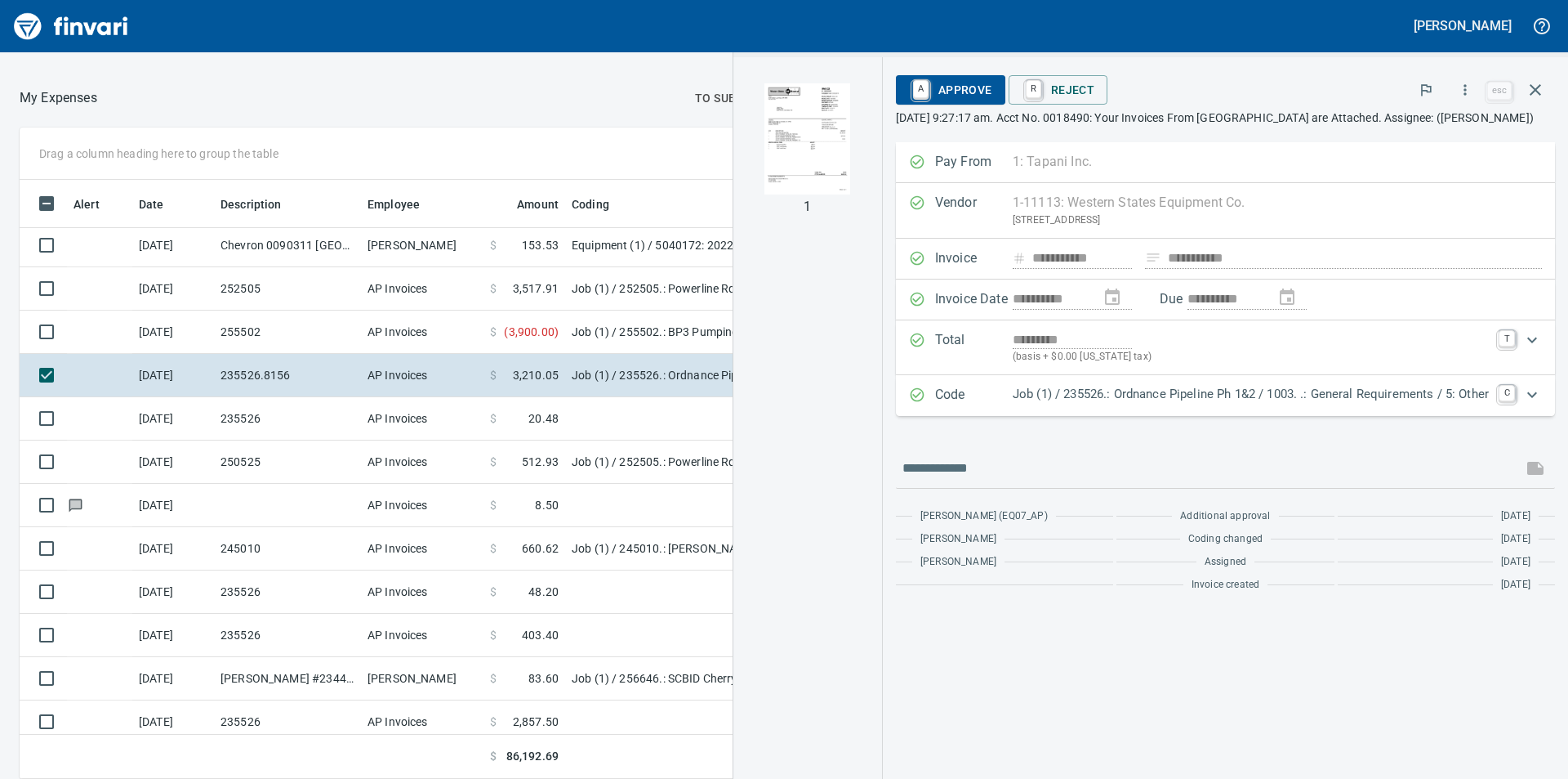
click at [815, 131] on img "button" at bounding box center [808, 138] width 111 height 111
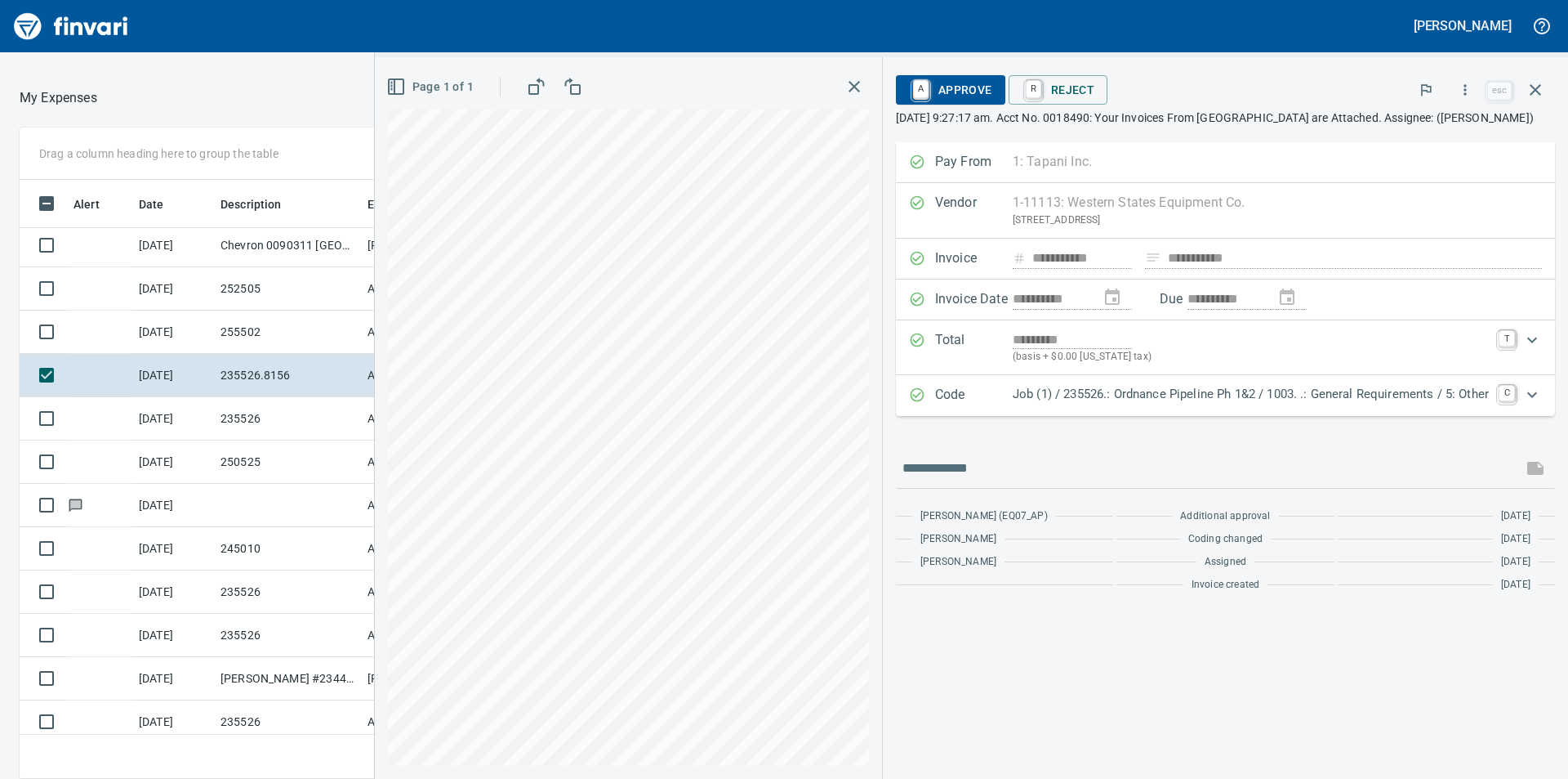
click at [956, 92] on span "A Approve" at bounding box center [950, 90] width 83 height 28
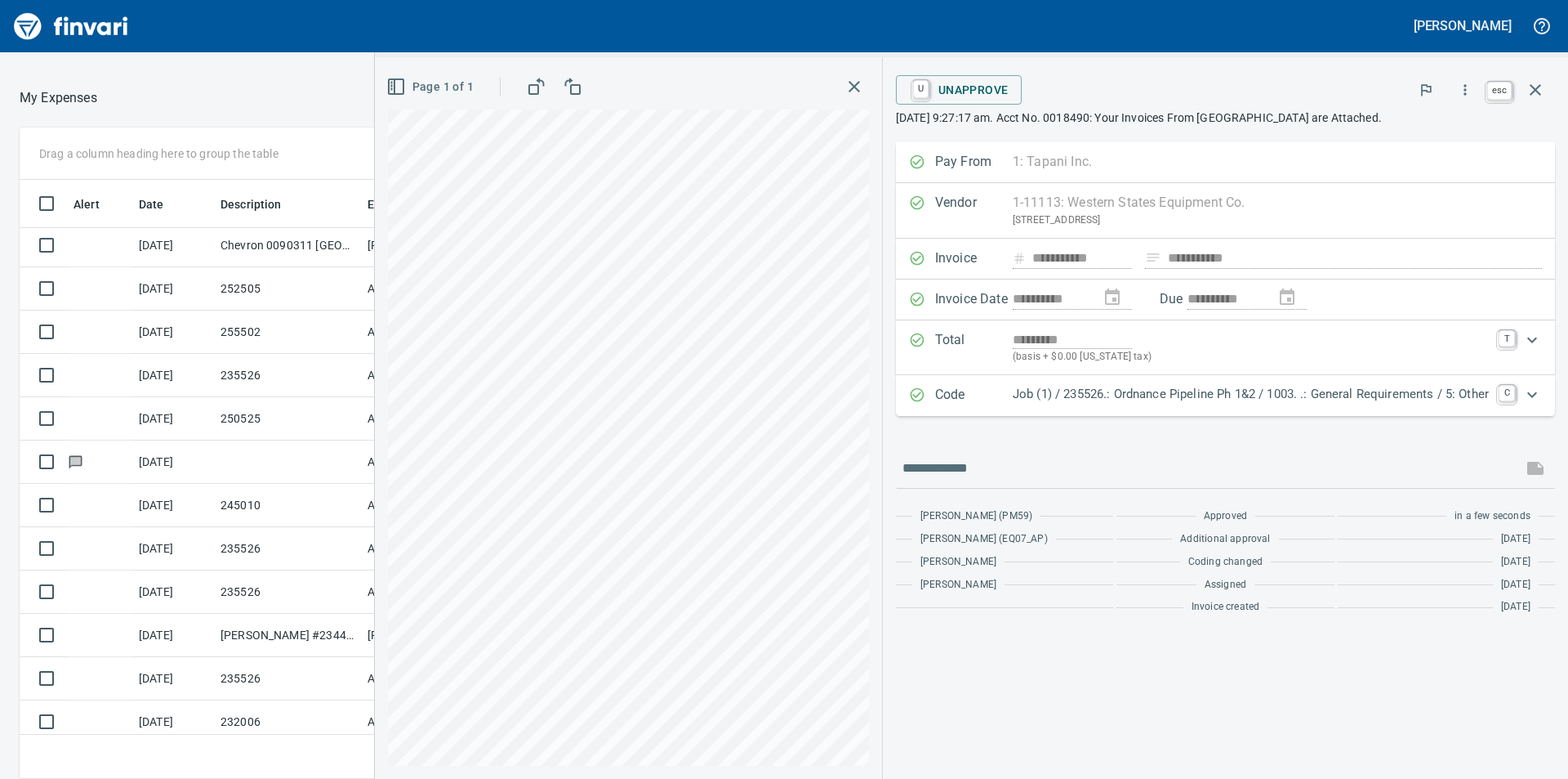
scroll to position [587, 1084]
click at [1536, 91] on icon "button" at bounding box center [1536, 89] width 11 height 11
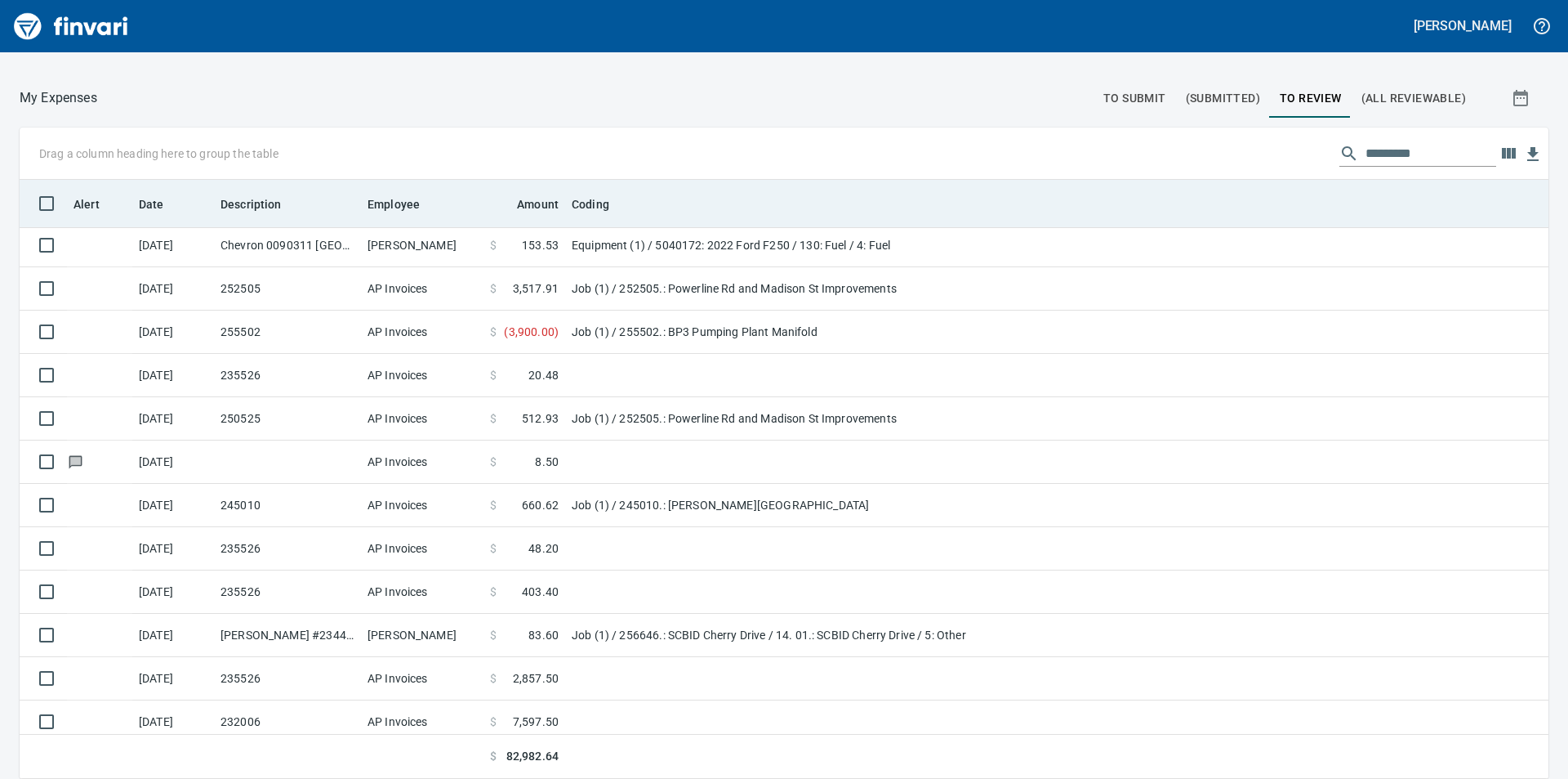
scroll to position [587, 1493]
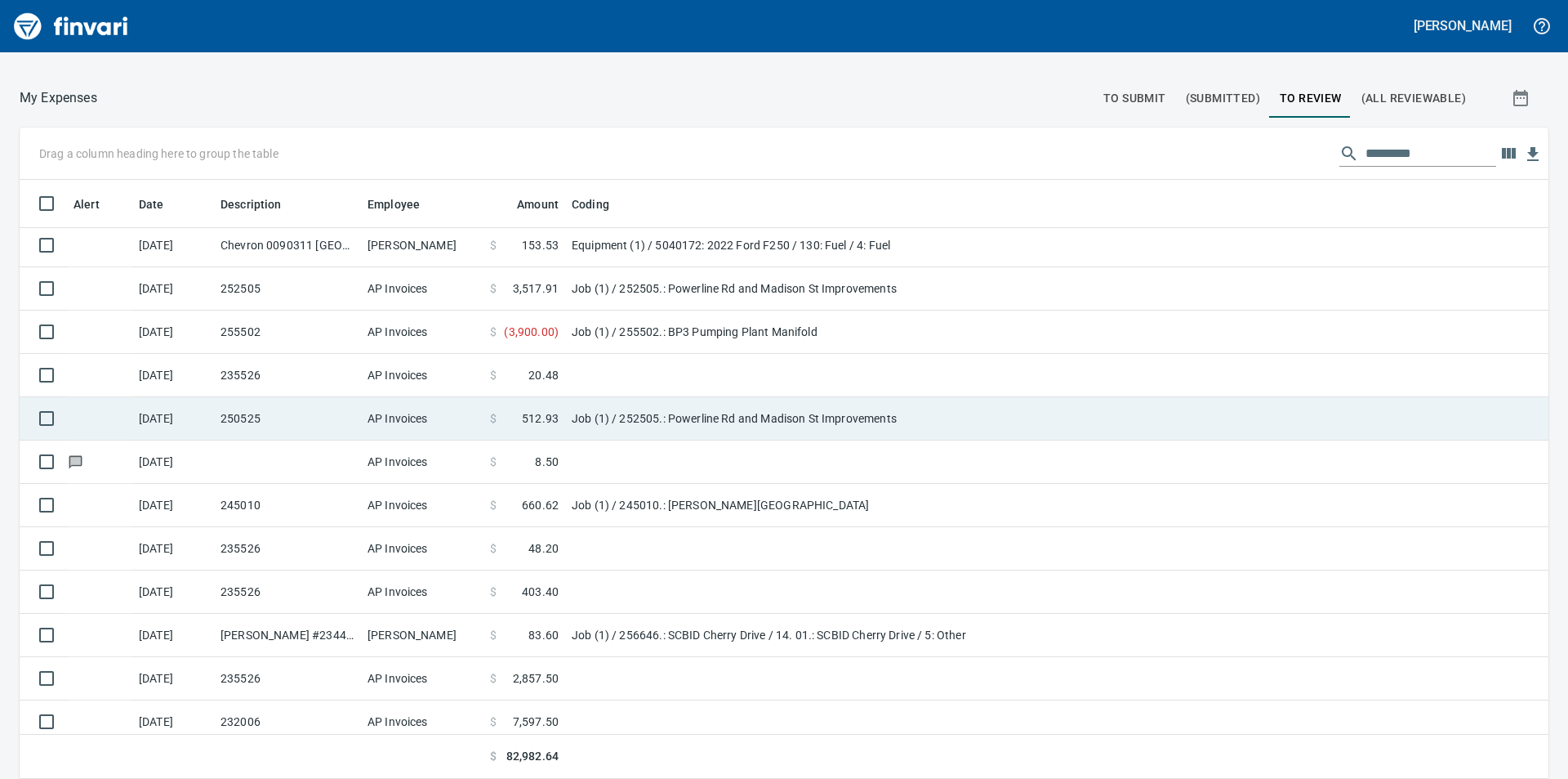
click at [625, 414] on td "Job (1) / 252505.: Powerline Rd and Madison St Improvements" at bounding box center [769, 418] width 408 height 43
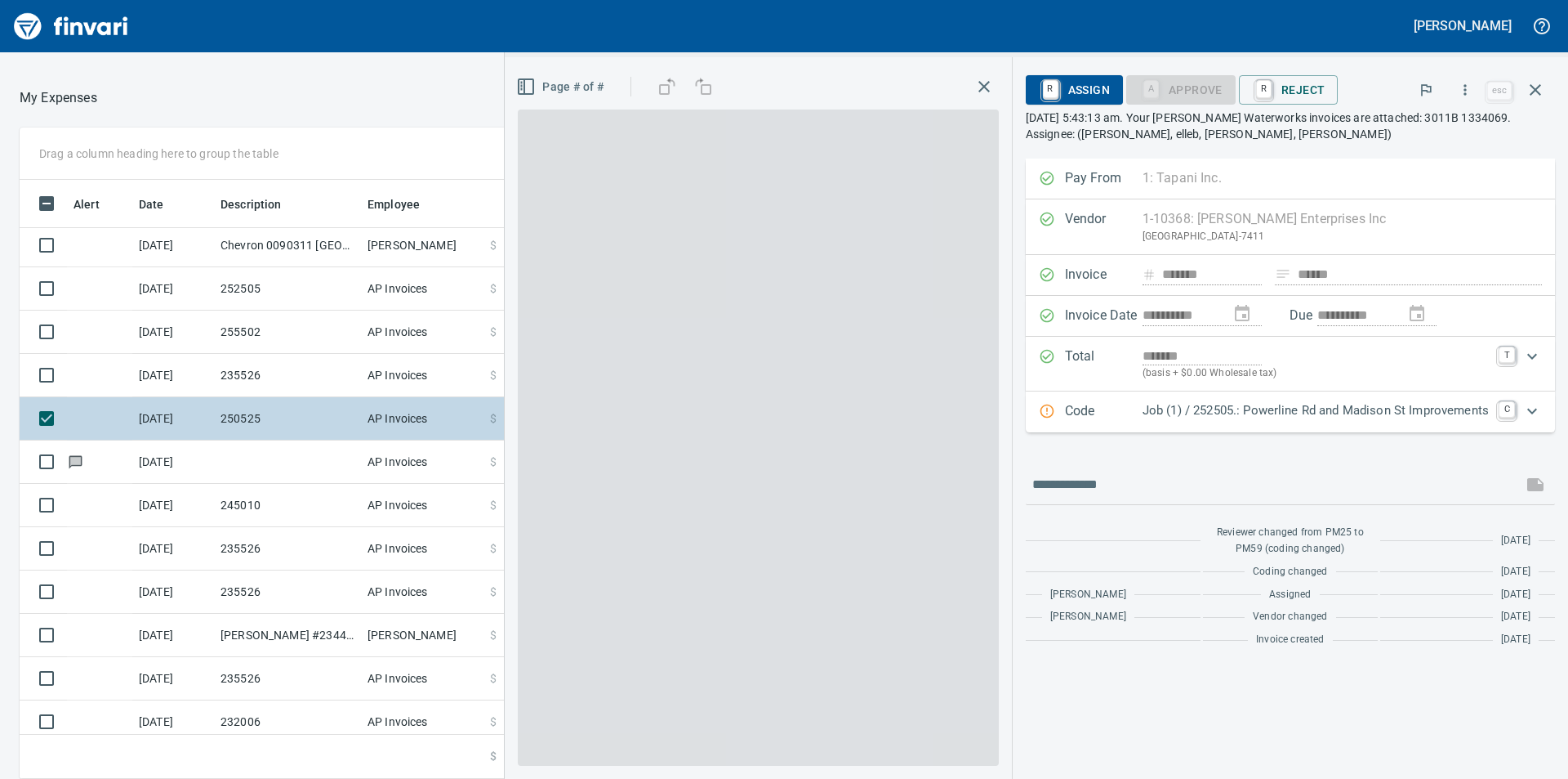
scroll to position [587, 1084]
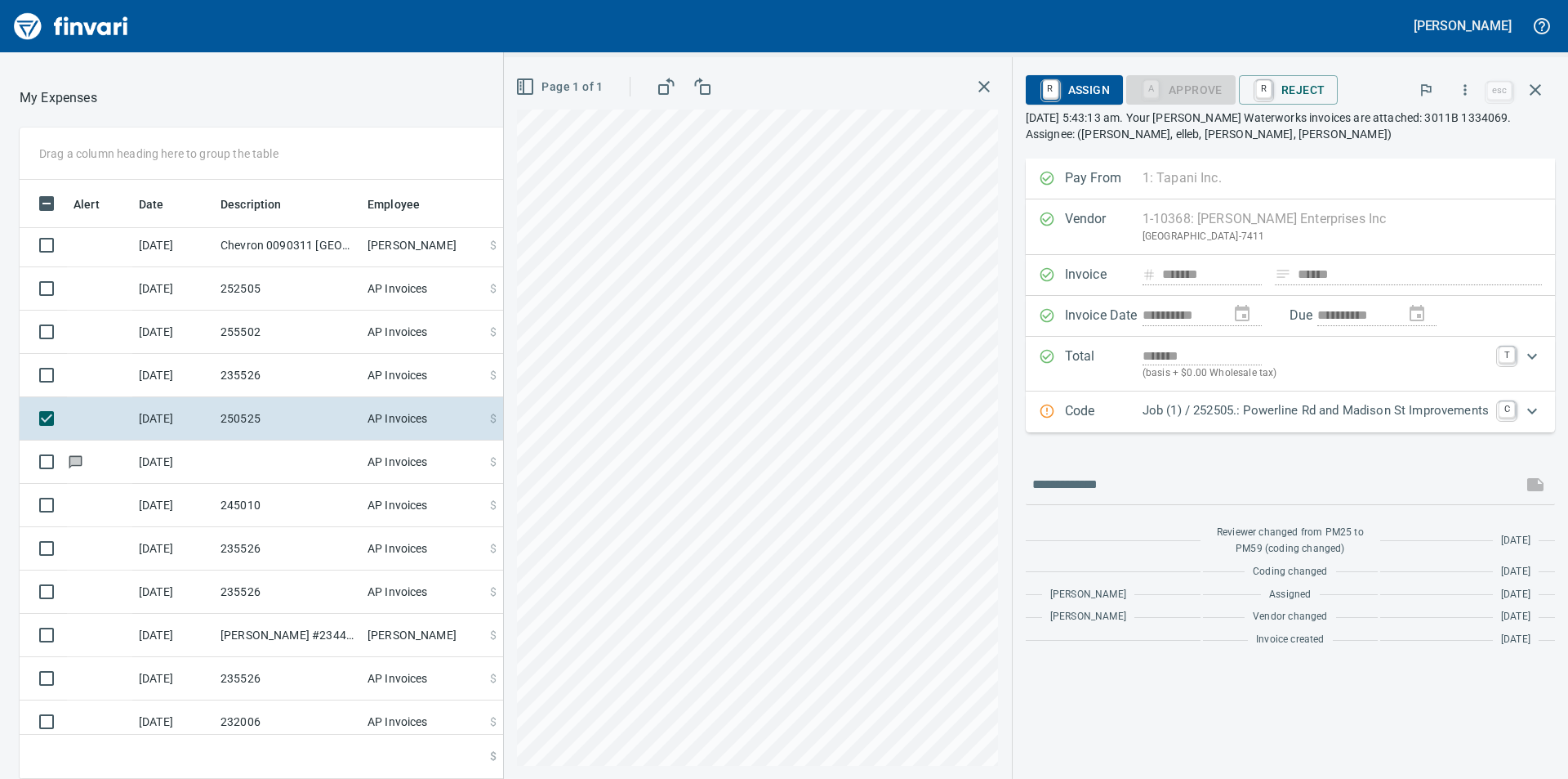
click at [1532, 408] on icon "Expand" at bounding box center [1532, 411] width 19 height 19
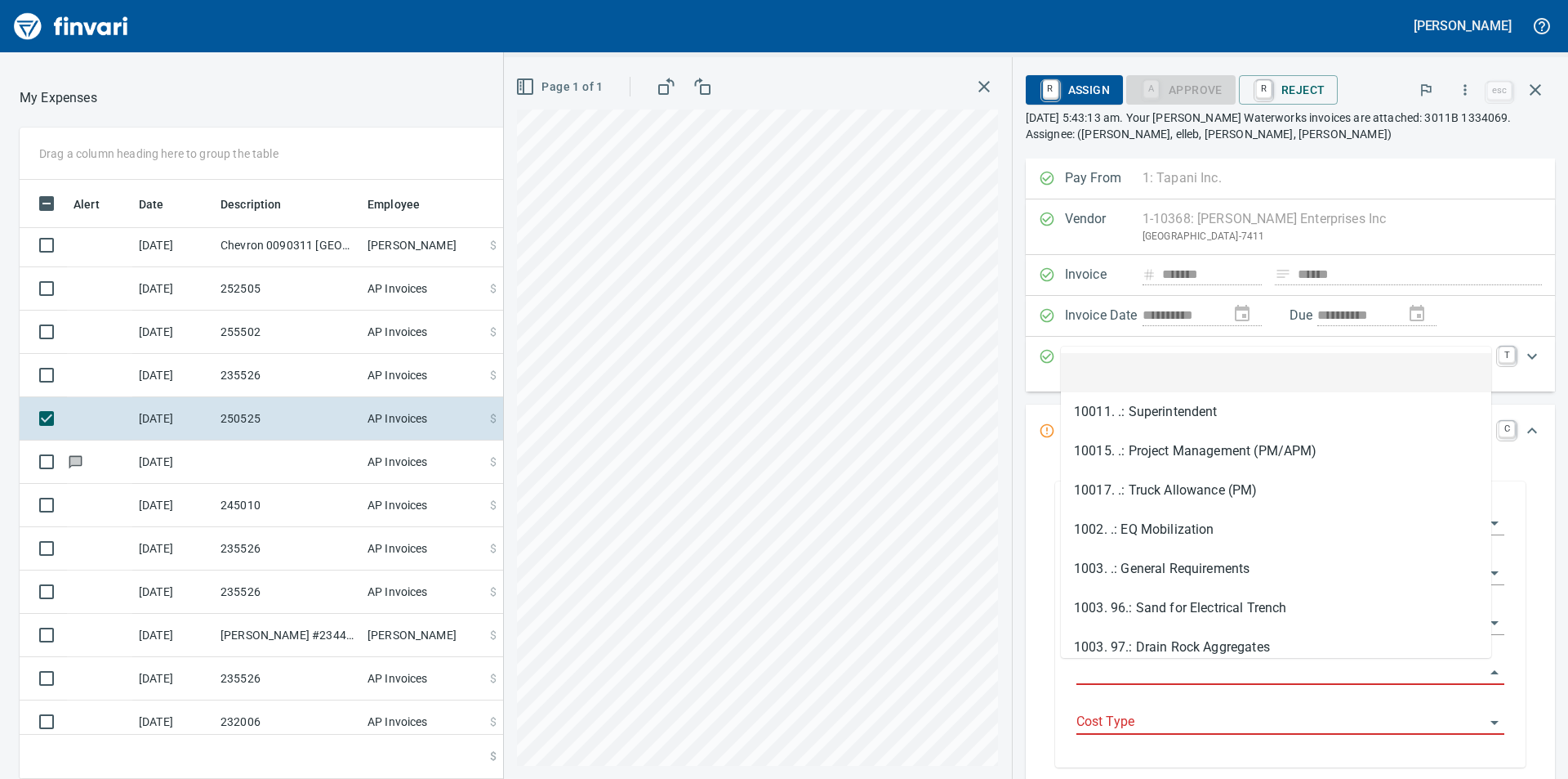
click at [1278, 676] on input "Job Phase" at bounding box center [1281, 672] width 408 height 23
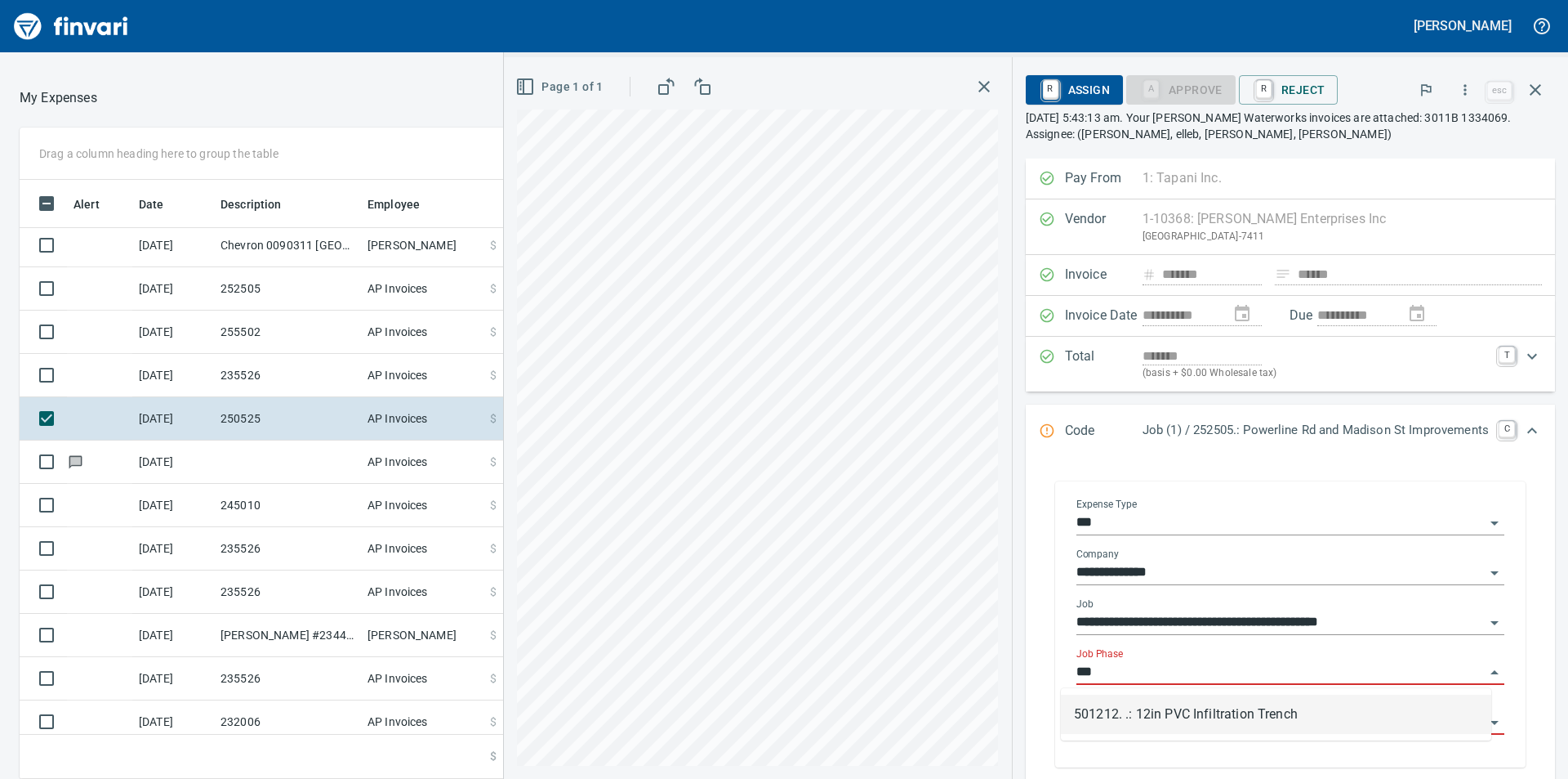
click at [1234, 715] on li "501212. .: 12in PVC Infiltration Trench" at bounding box center [1275, 714] width 430 height 39
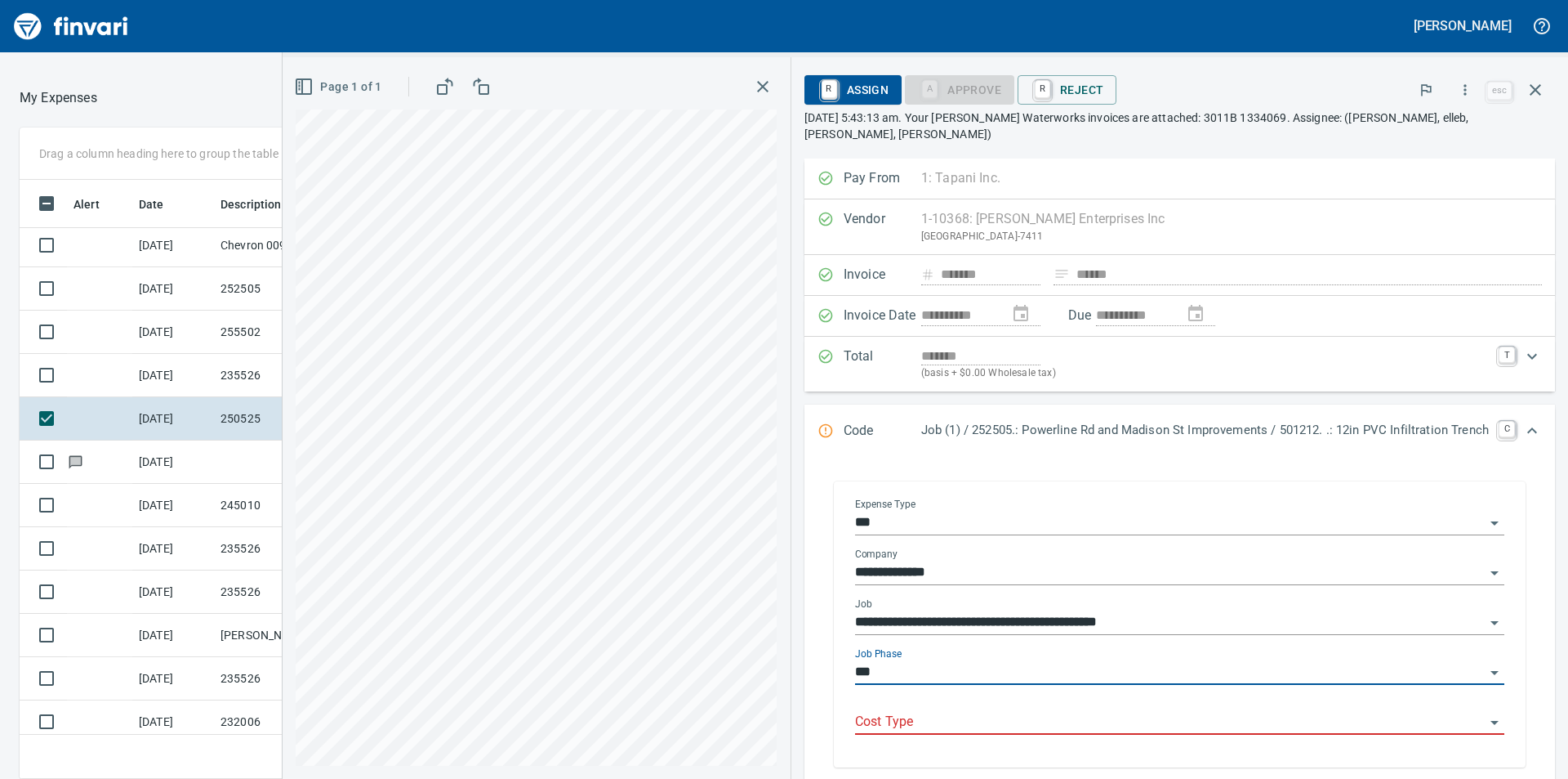
type input "**********"
click at [1209, 721] on div "Cost Type" at bounding box center [1179, 722] width 649 height 50
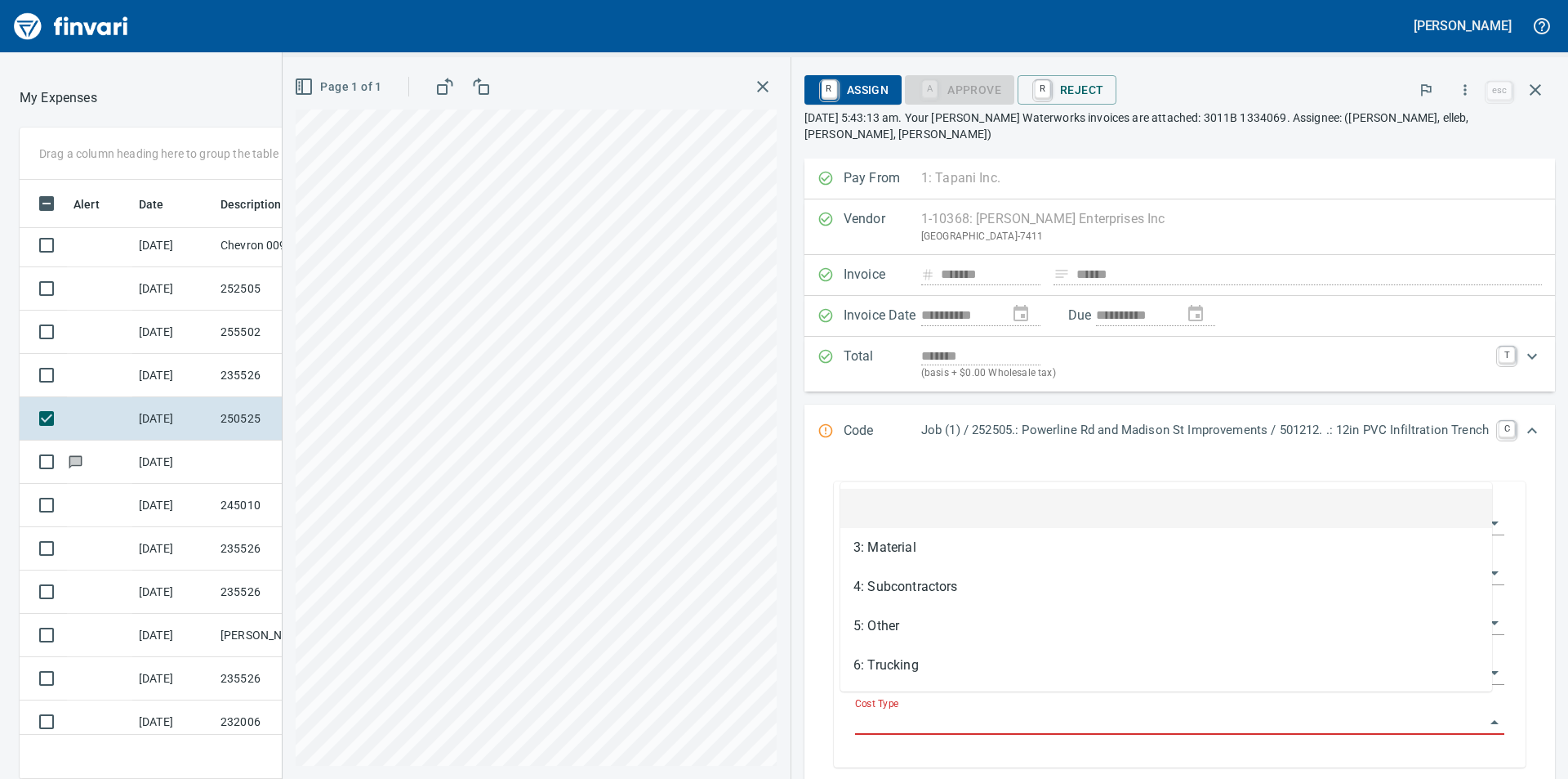
click at [1121, 711] on input "Cost Type" at bounding box center [1169, 722] width 630 height 23
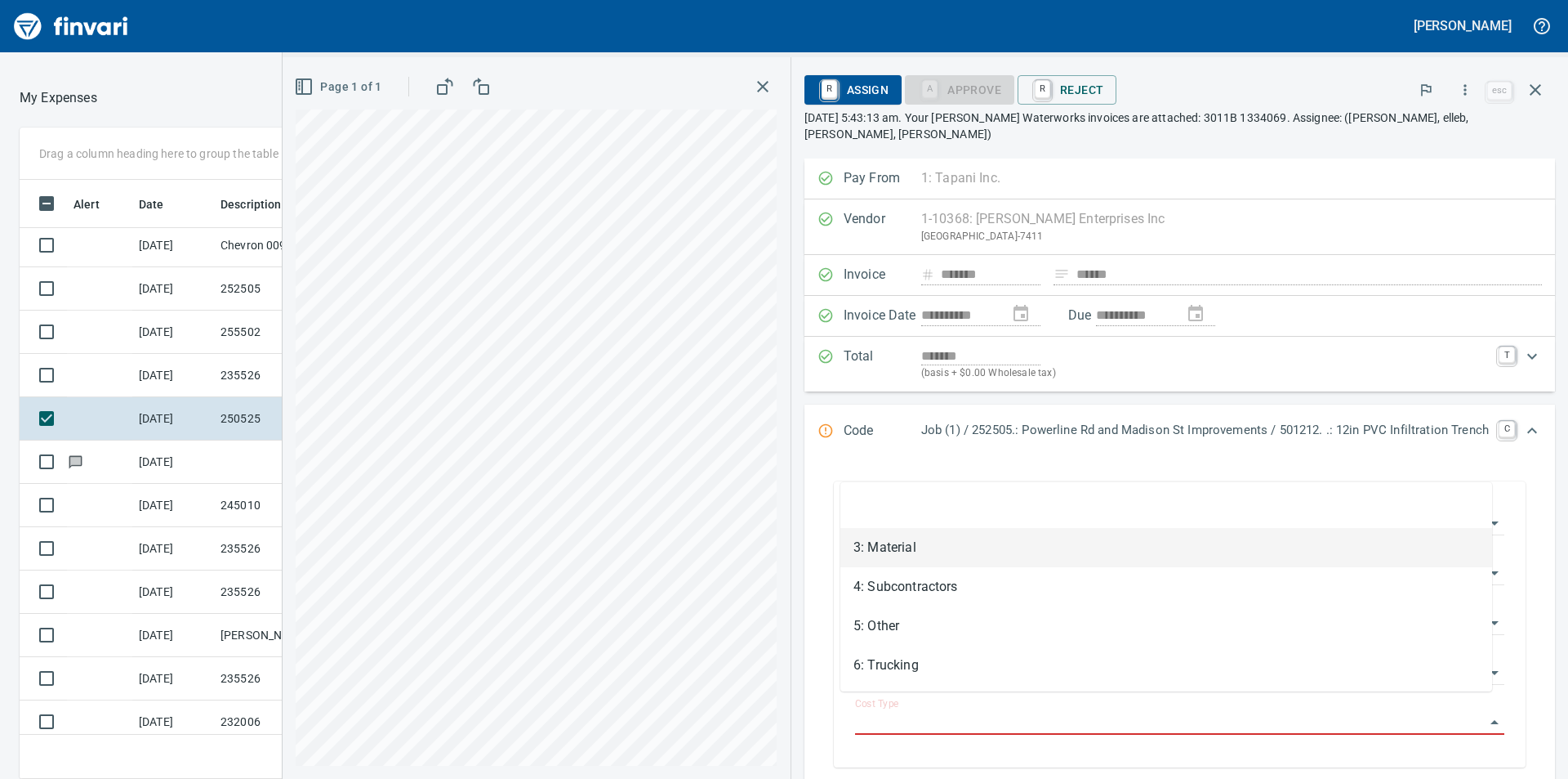
click at [925, 551] on li "3: Material" at bounding box center [1167, 547] width 652 height 39
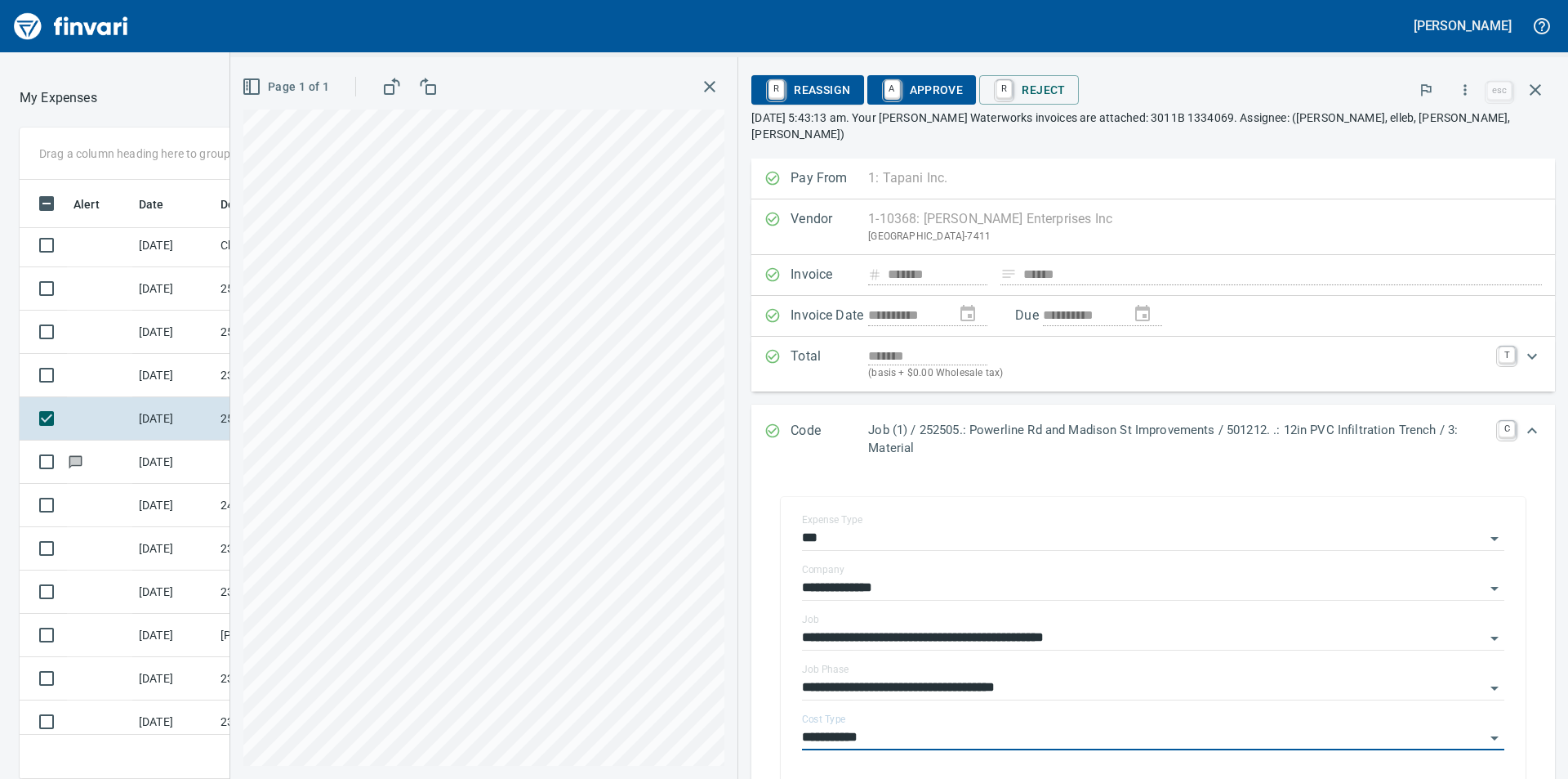
type input "**********"
click at [945, 89] on span "A Approve" at bounding box center [922, 90] width 83 height 28
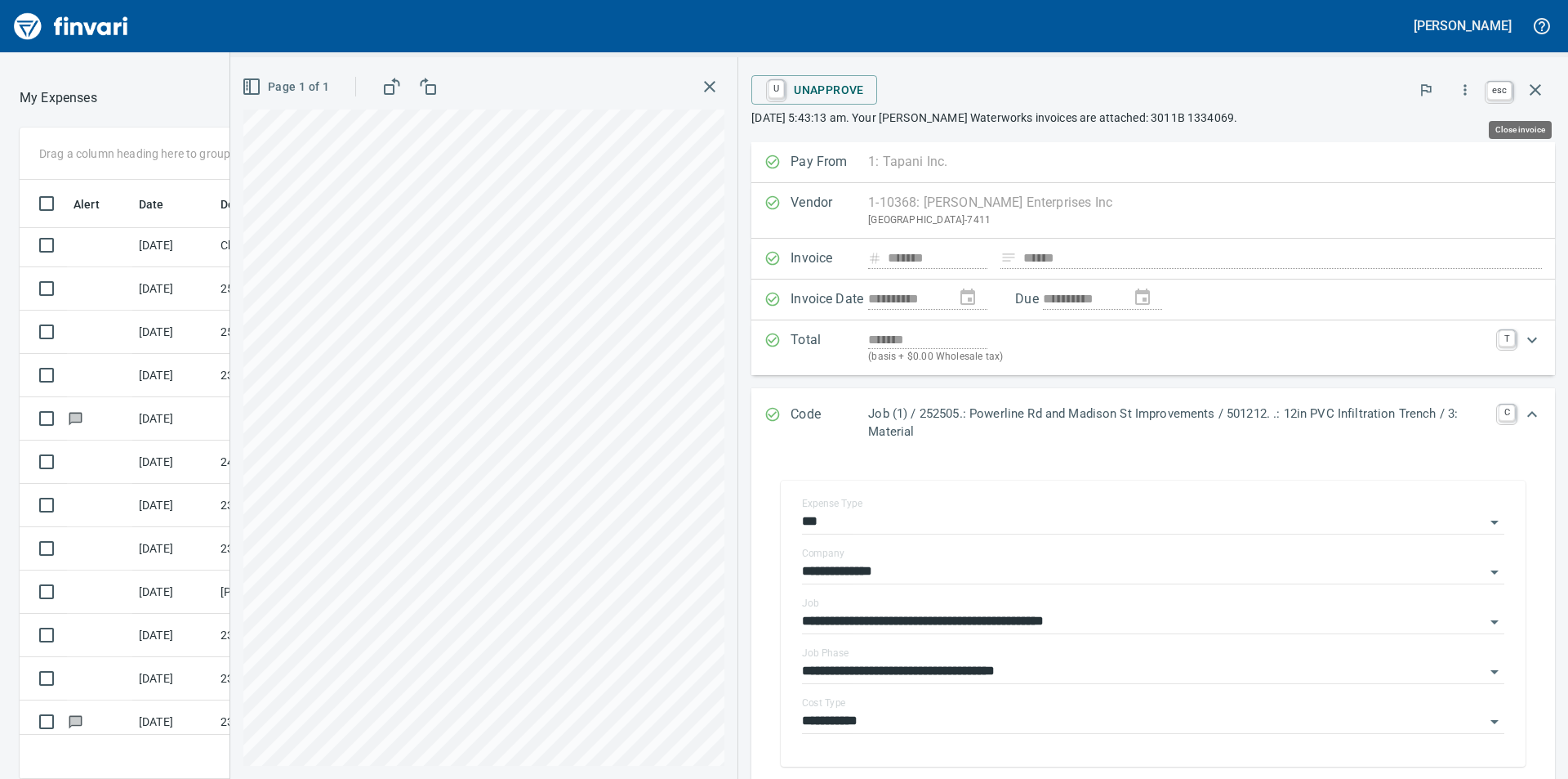
click at [1537, 89] on icon "button" at bounding box center [1536, 89] width 11 height 11
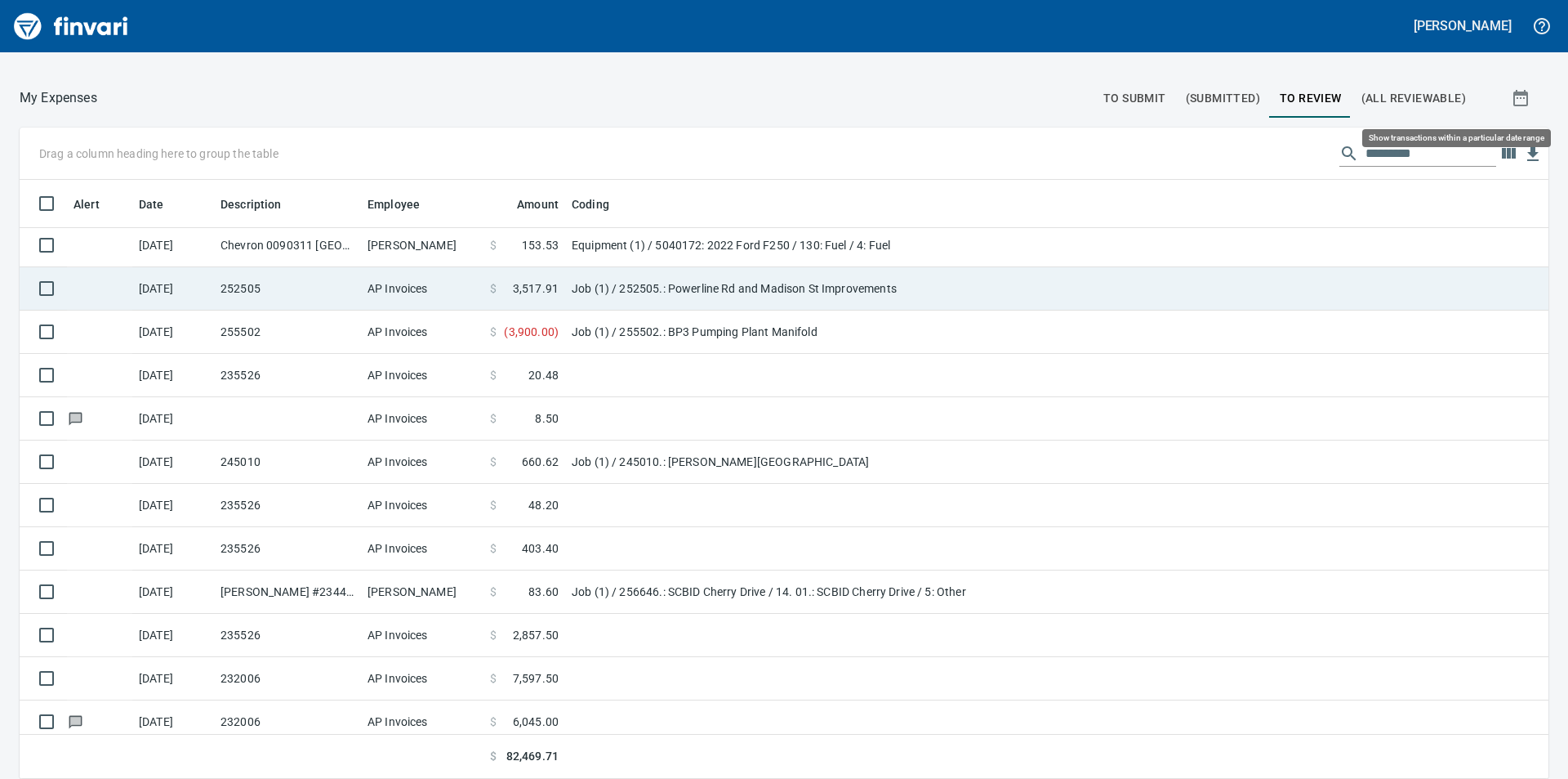
scroll to position [587, 1493]
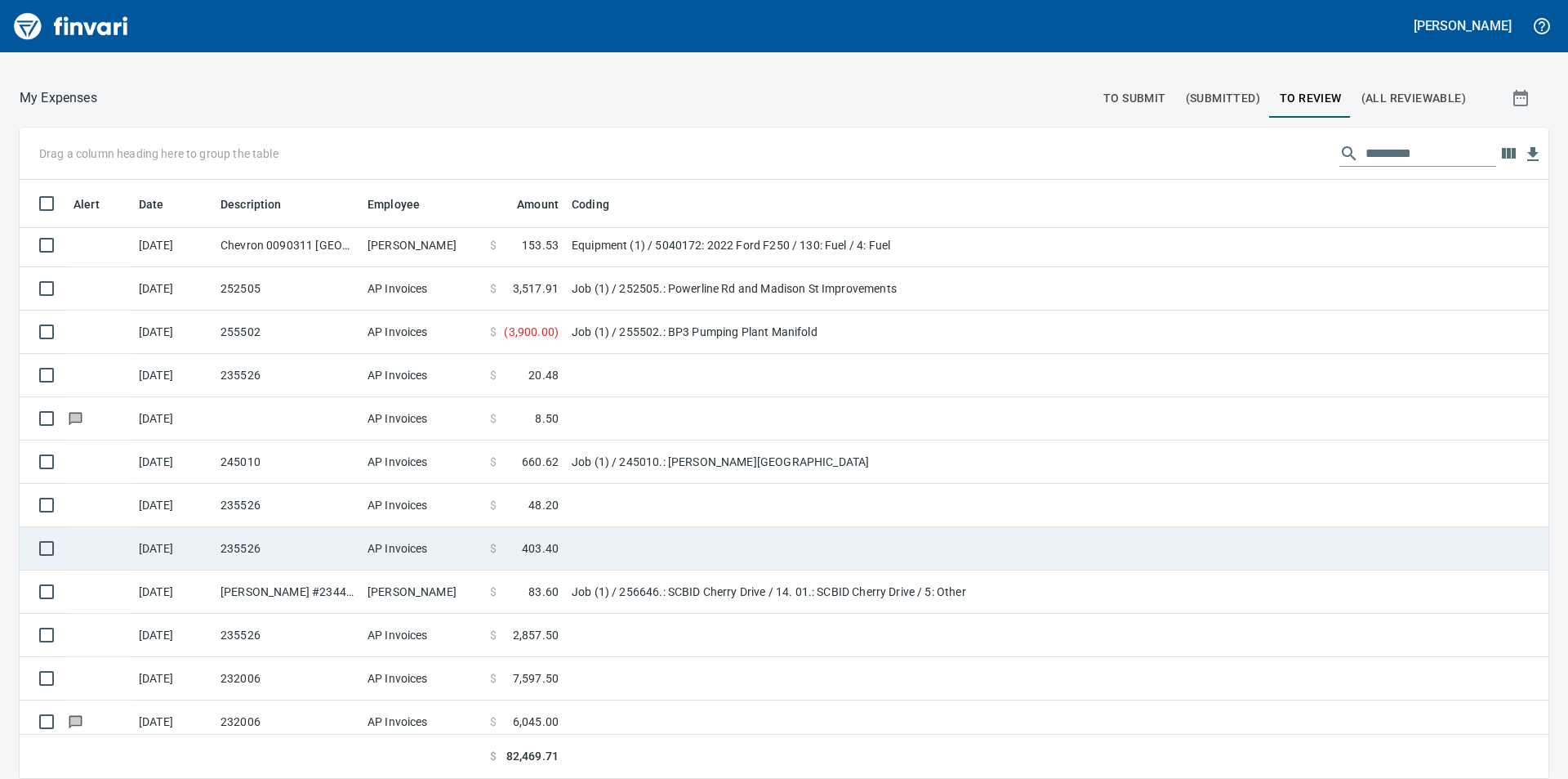
click at [533, 540] on span "403.40" at bounding box center [540, 548] width 37 height 17
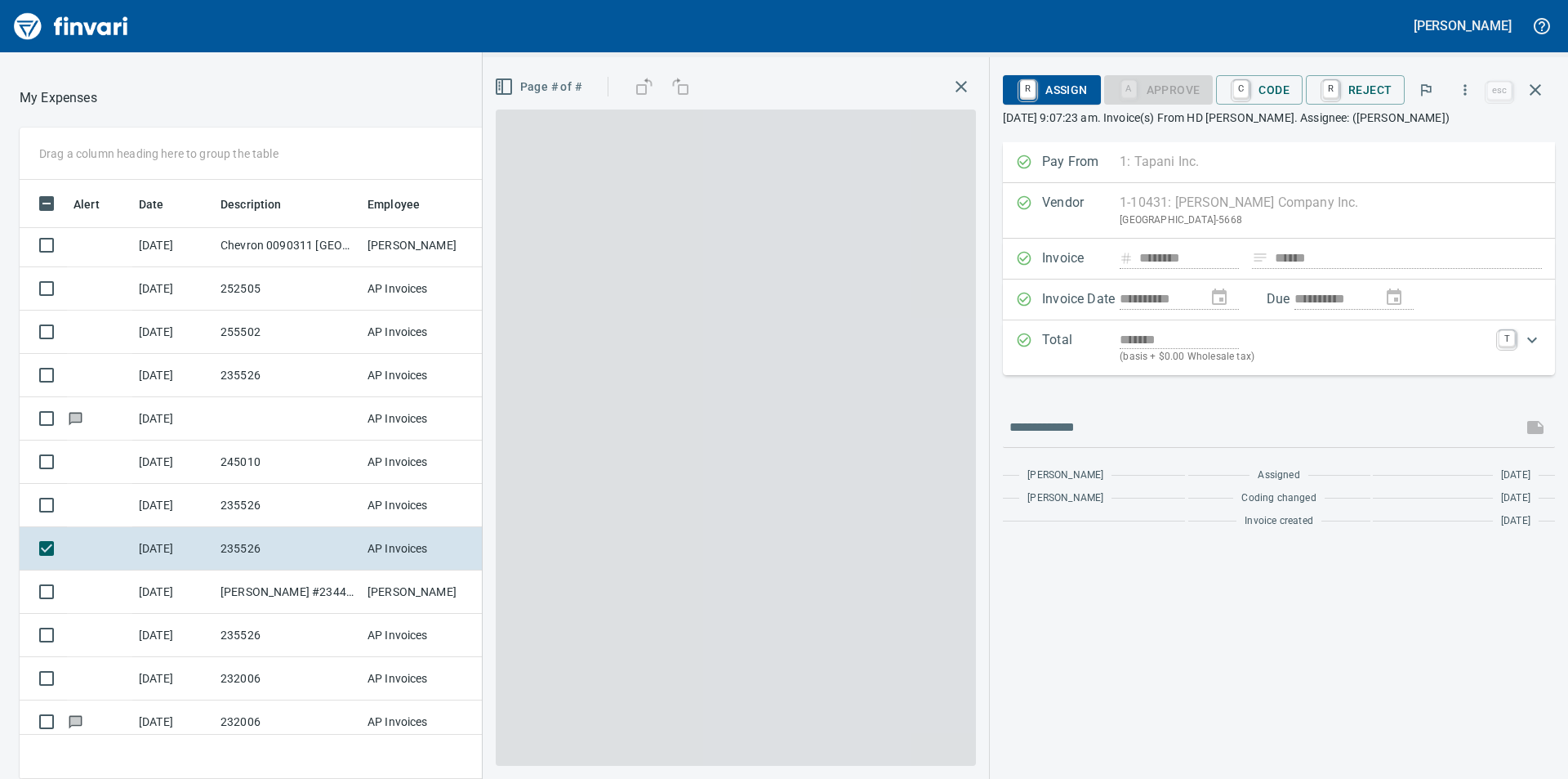
scroll to position [587, 1084]
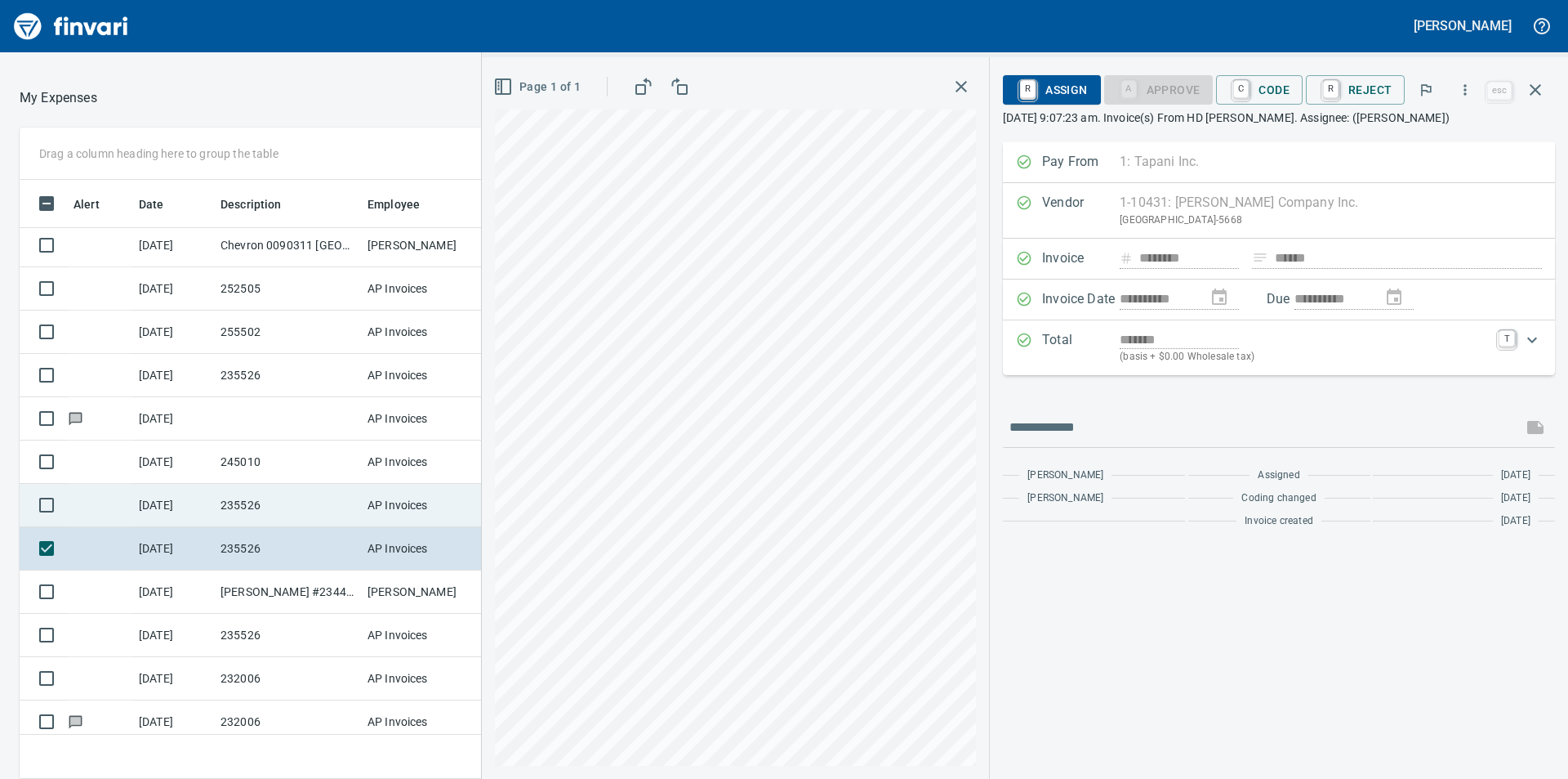
click at [412, 505] on td "AP Invoices" at bounding box center [422, 505] width 123 height 43
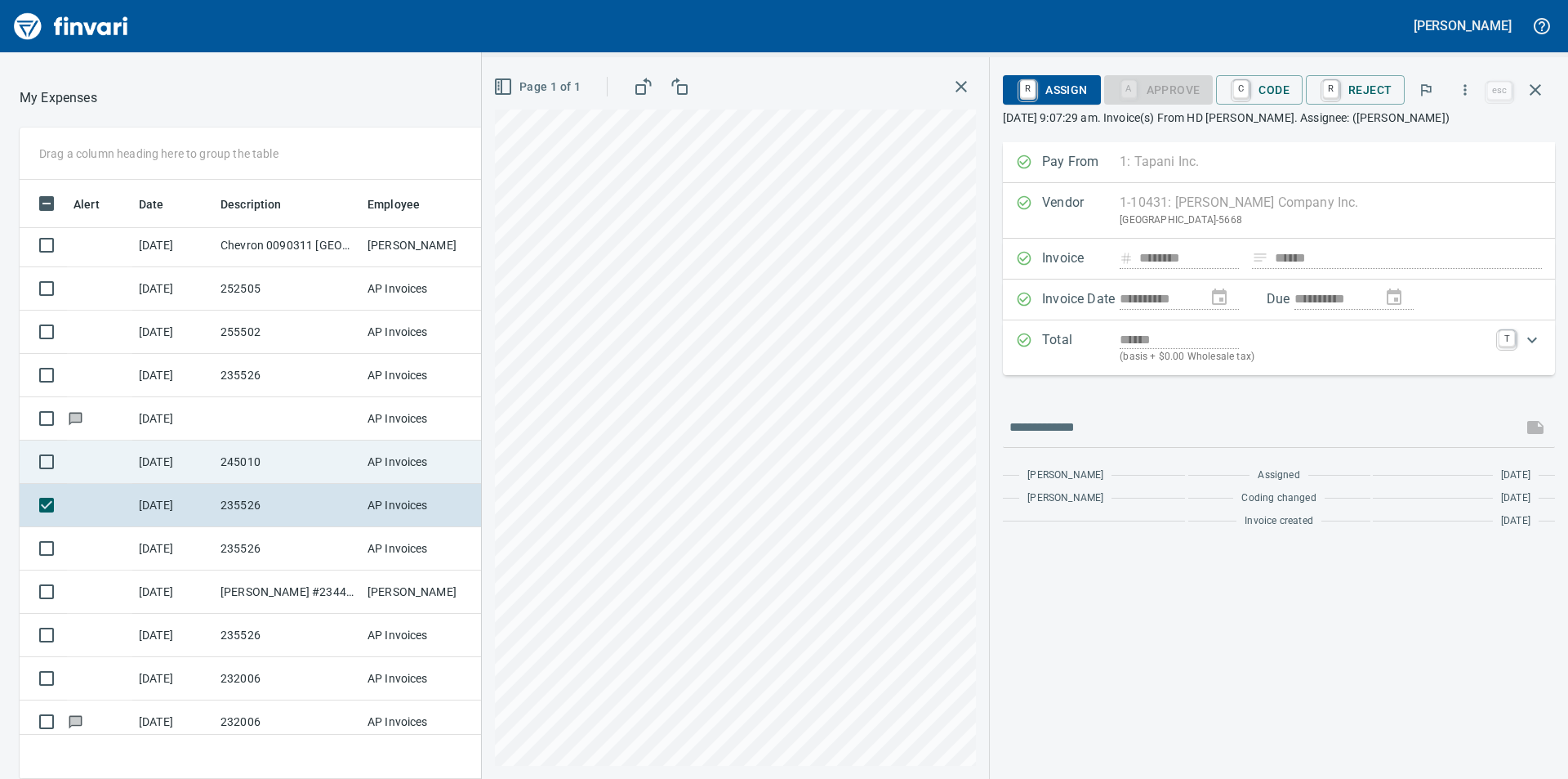
click at [406, 460] on td "AP Invoices" at bounding box center [422, 462] width 123 height 43
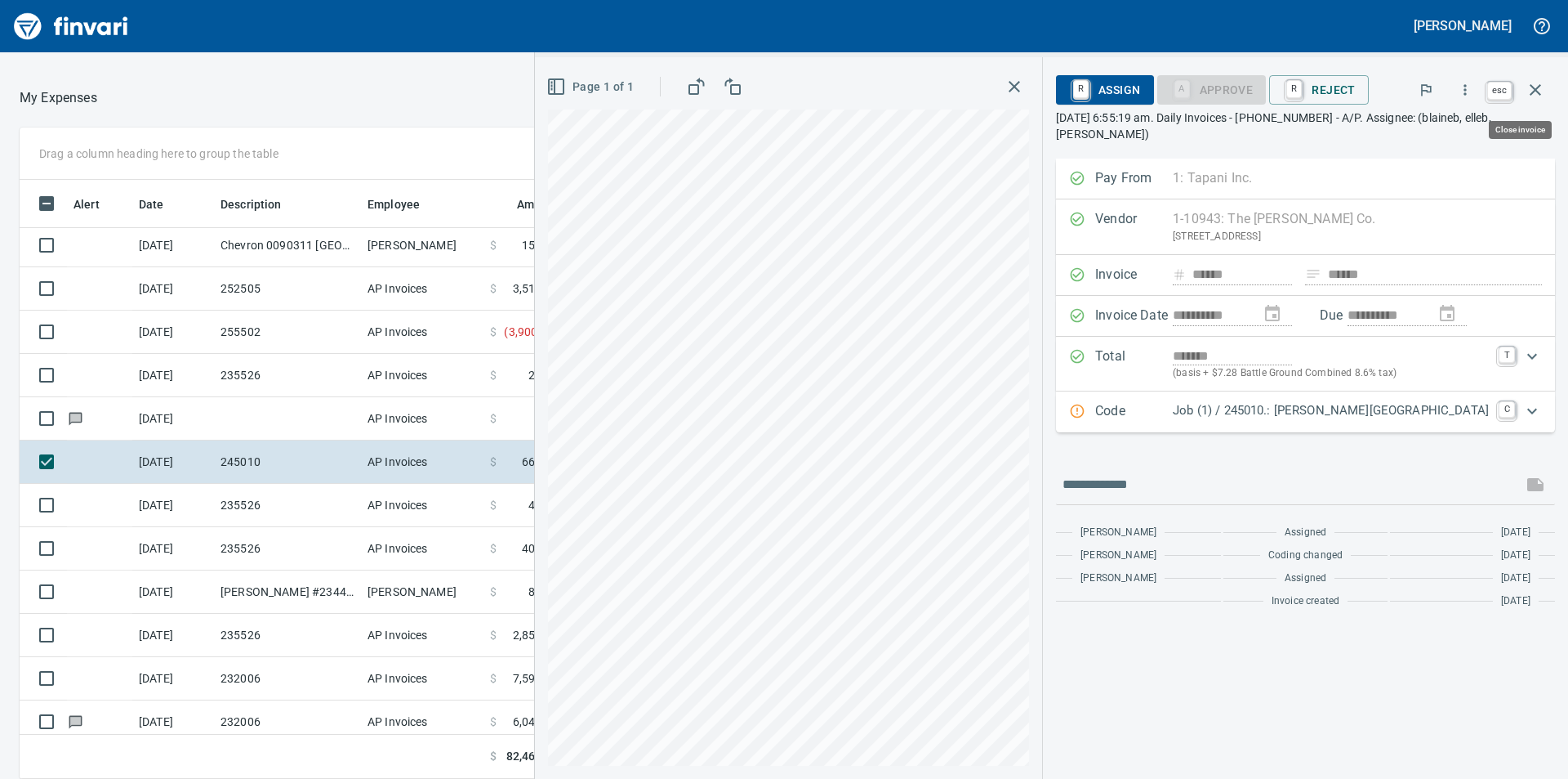
scroll to position [587, 1084]
click at [1536, 86] on icon "button" at bounding box center [1536, 89] width 19 height 19
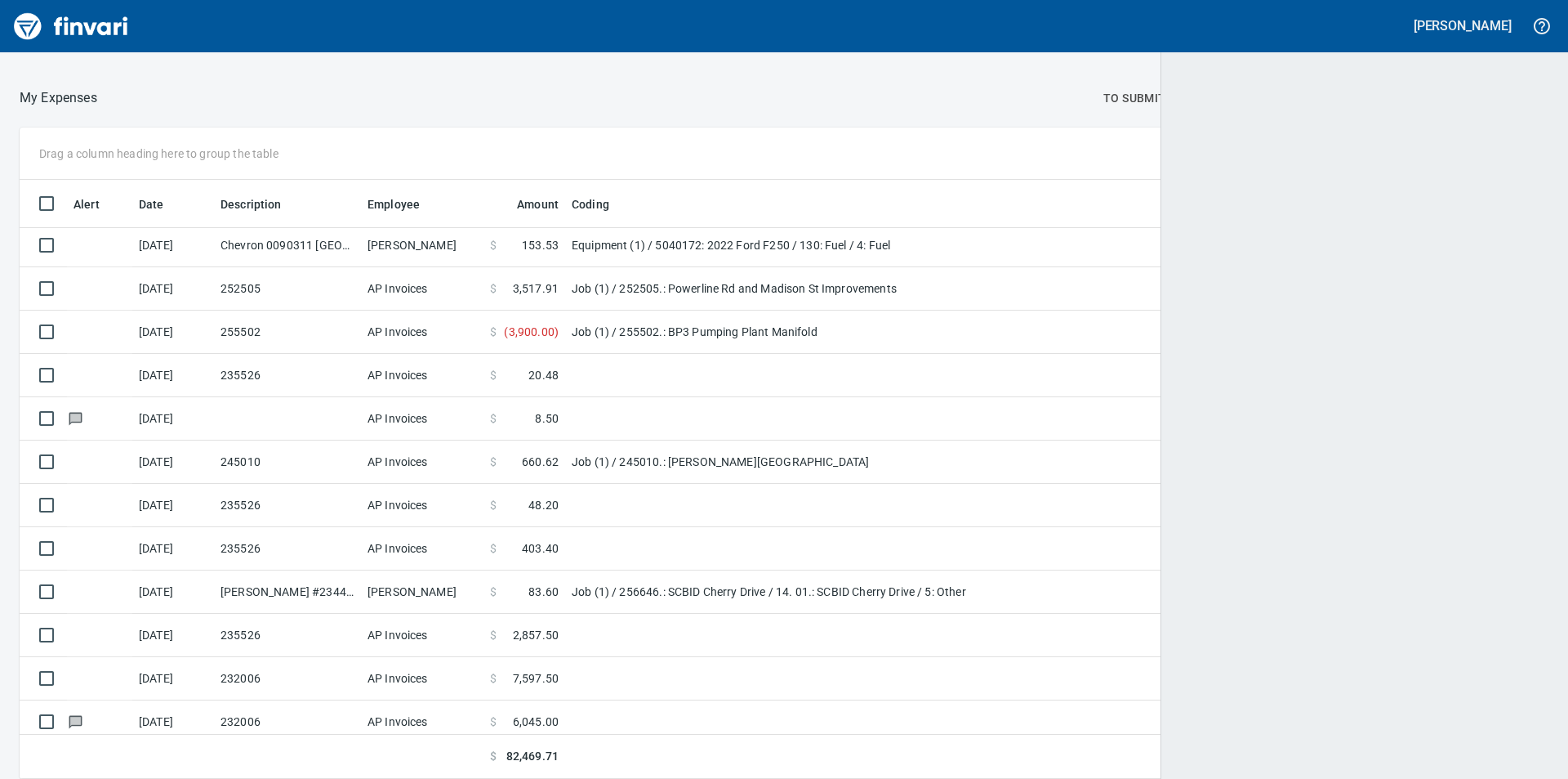
scroll to position [587, 1482]
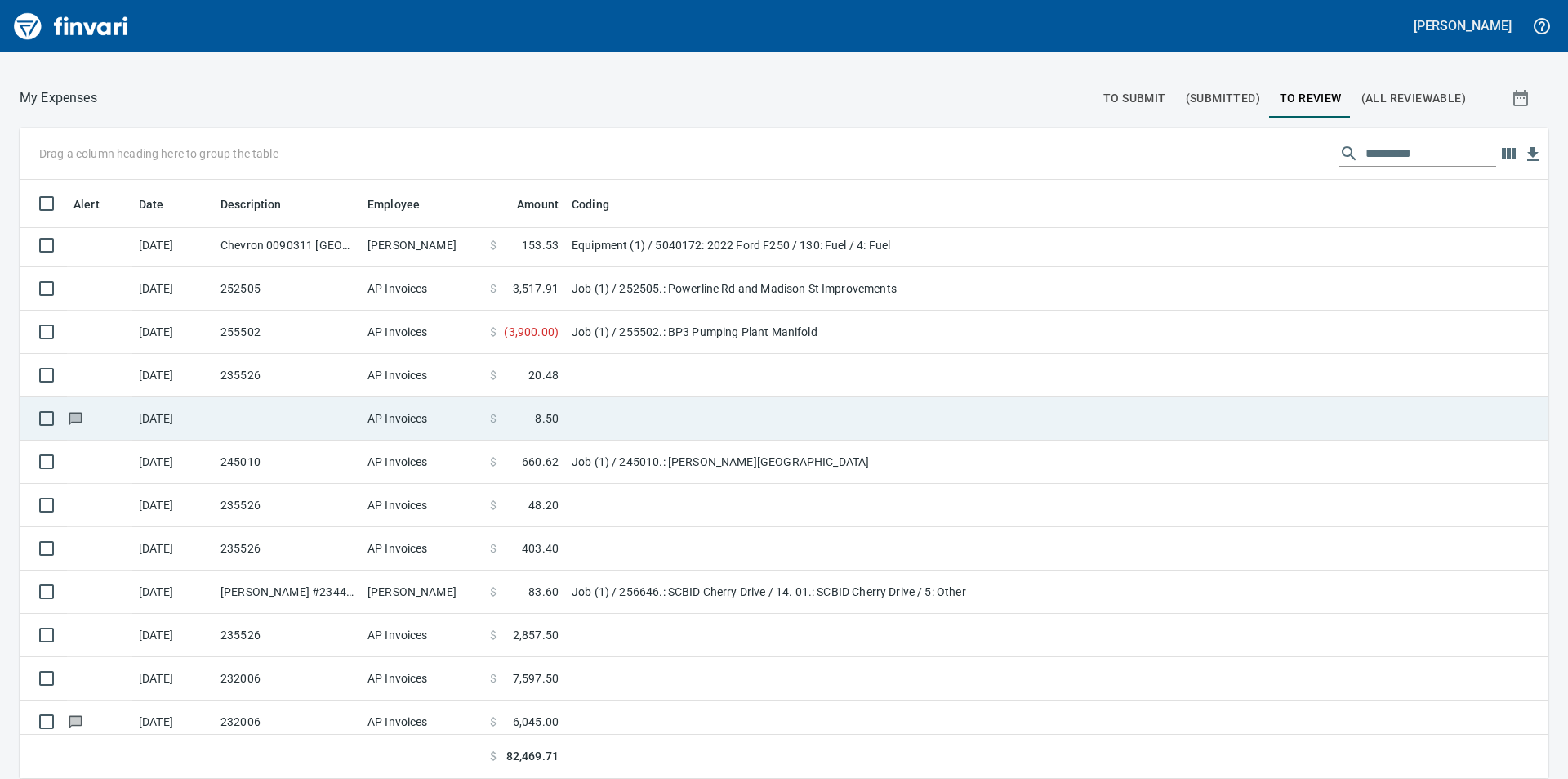
click at [541, 417] on span "8.50" at bounding box center [547, 418] width 24 height 17
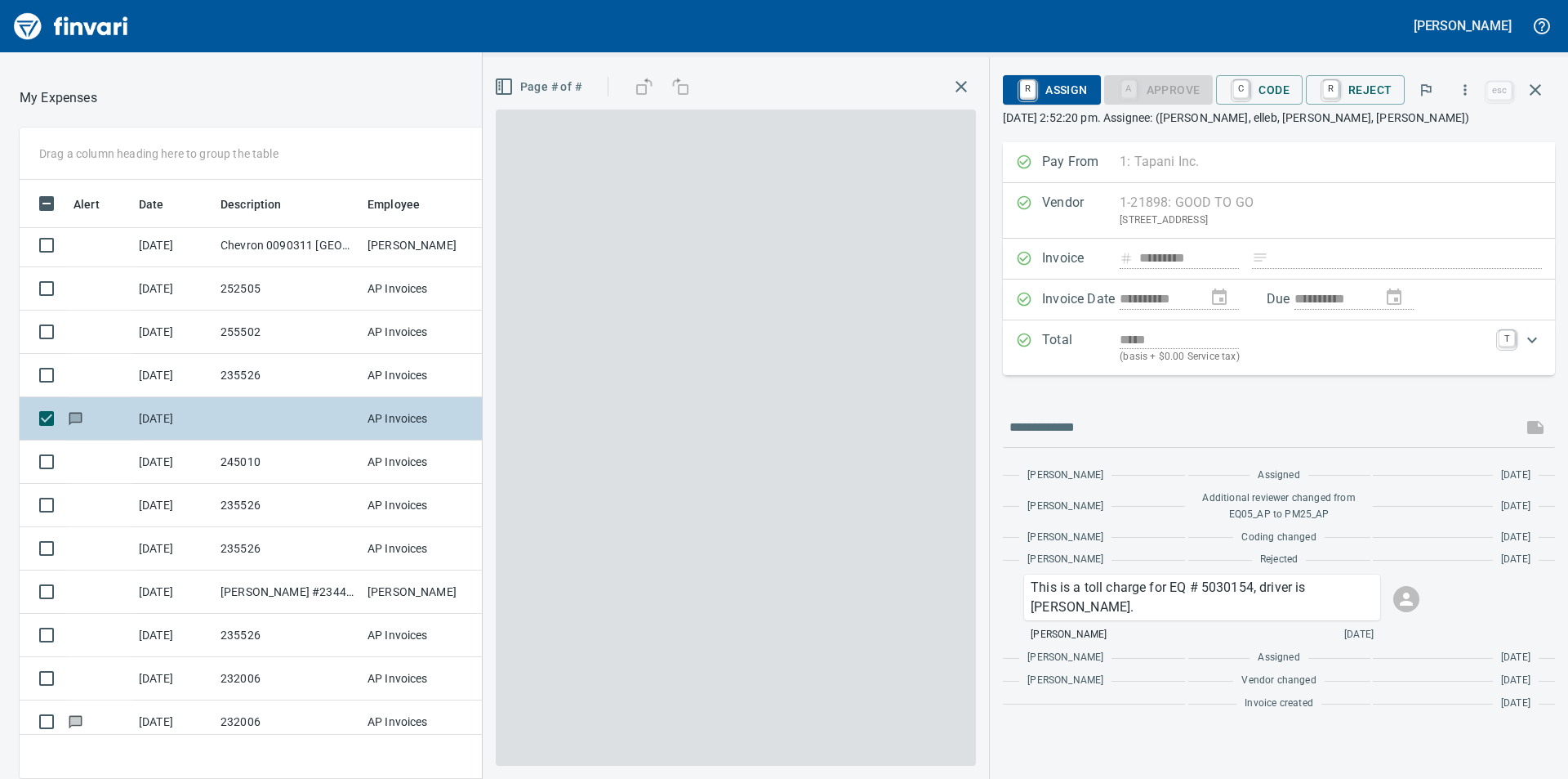
scroll to position [587, 1084]
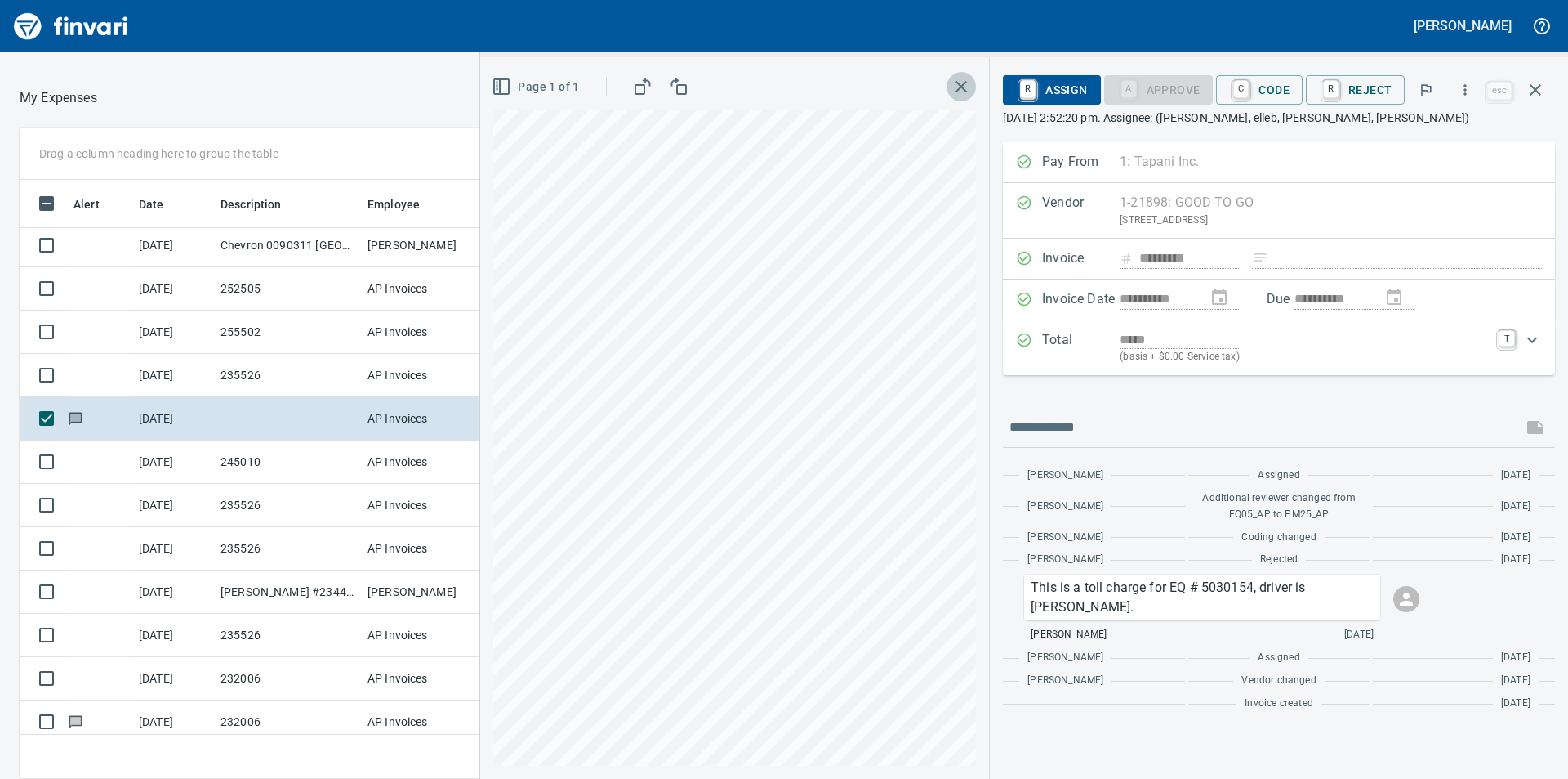
click at [969, 88] on icon "button" at bounding box center [961, 87] width 19 height 19
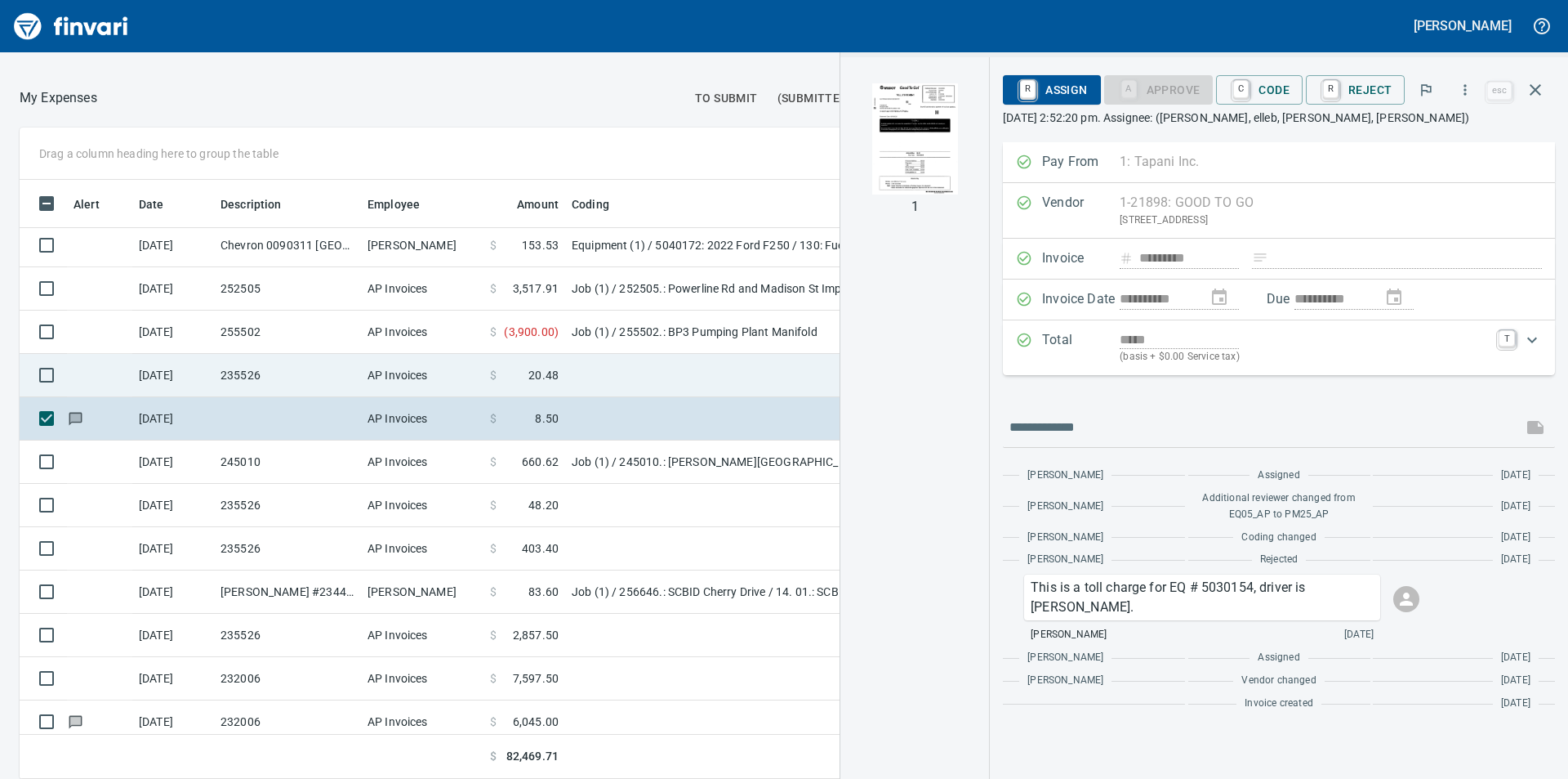
click at [541, 369] on span "20.48" at bounding box center [543, 375] width 31 height 17
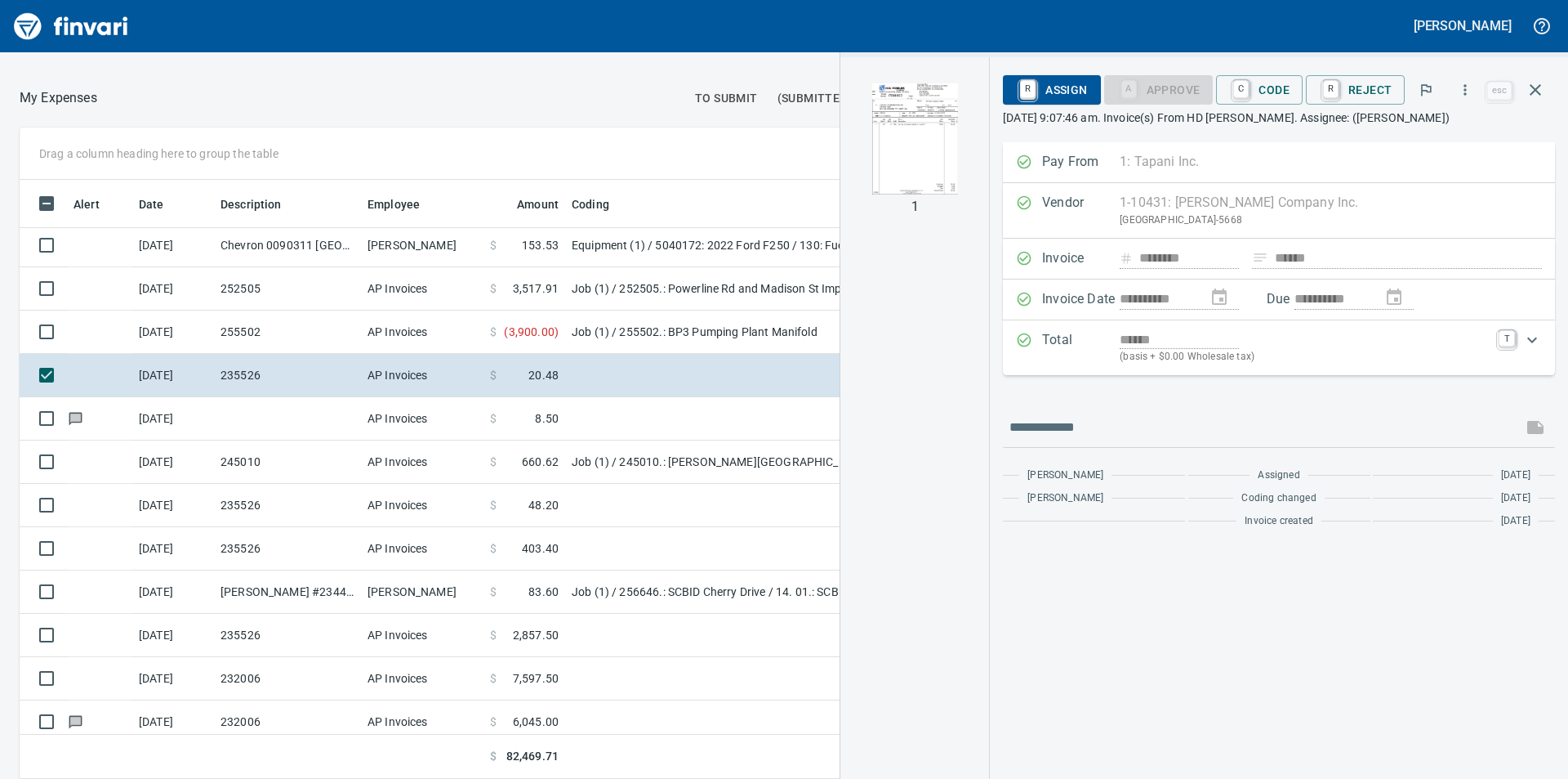
click at [911, 148] on img "button" at bounding box center [915, 138] width 111 height 111
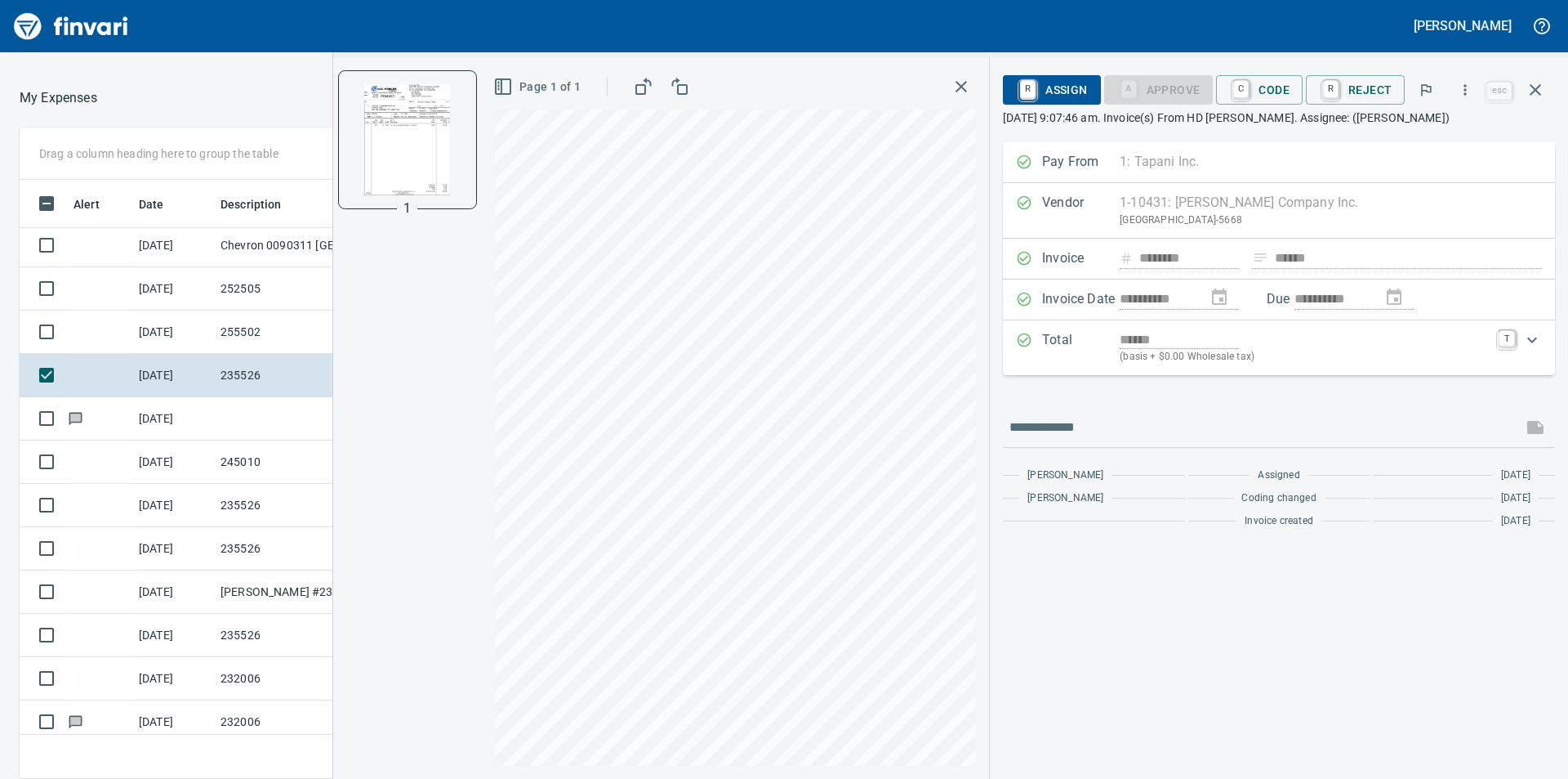
click at [976, 79] on div "Page 1 of 1" at bounding box center [735, 86] width 481 height 32
click at [970, 87] on icon "button" at bounding box center [961, 87] width 19 height 19
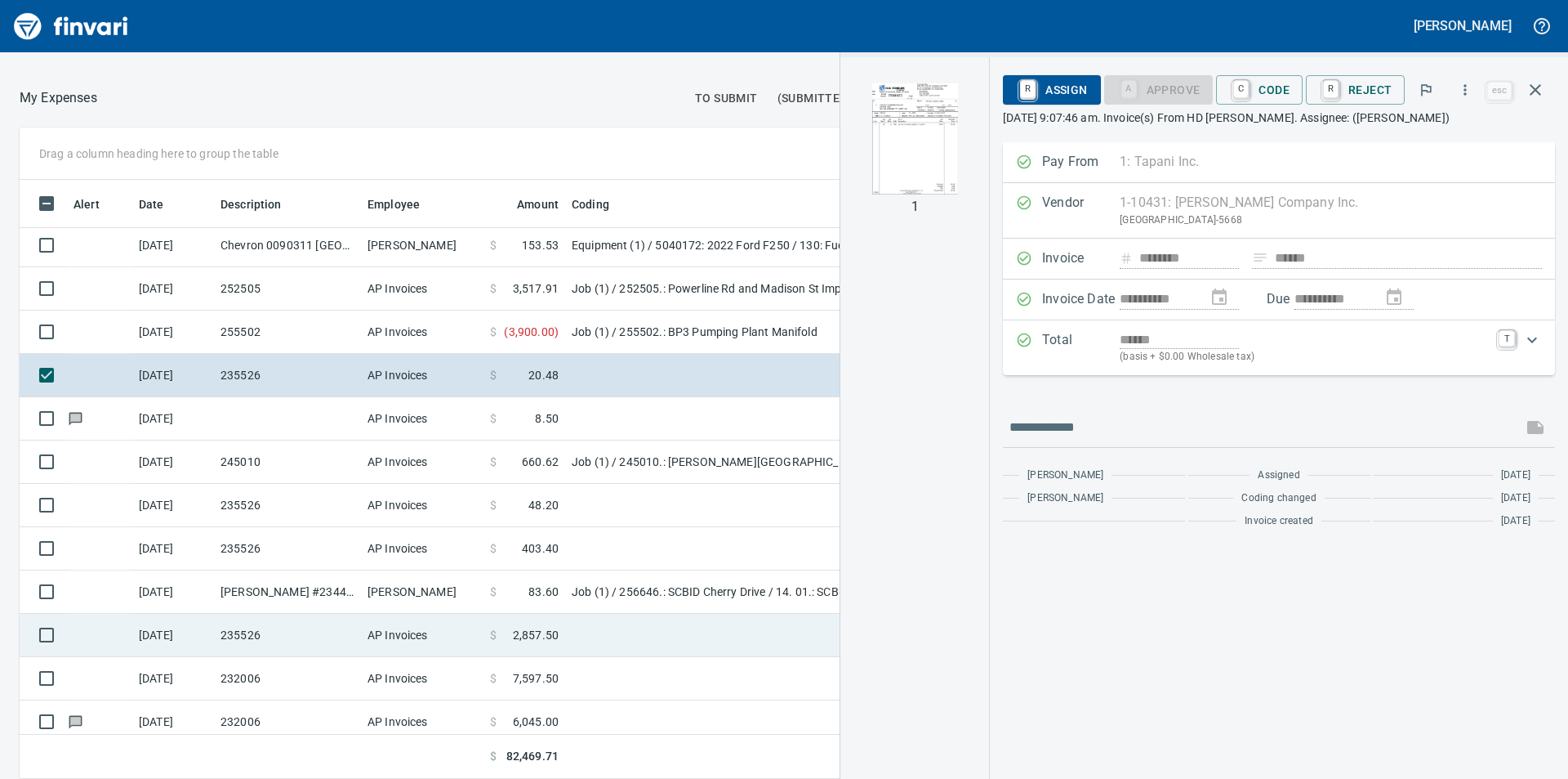
click at [539, 629] on span "2,857.50" at bounding box center [536, 634] width 46 height 17
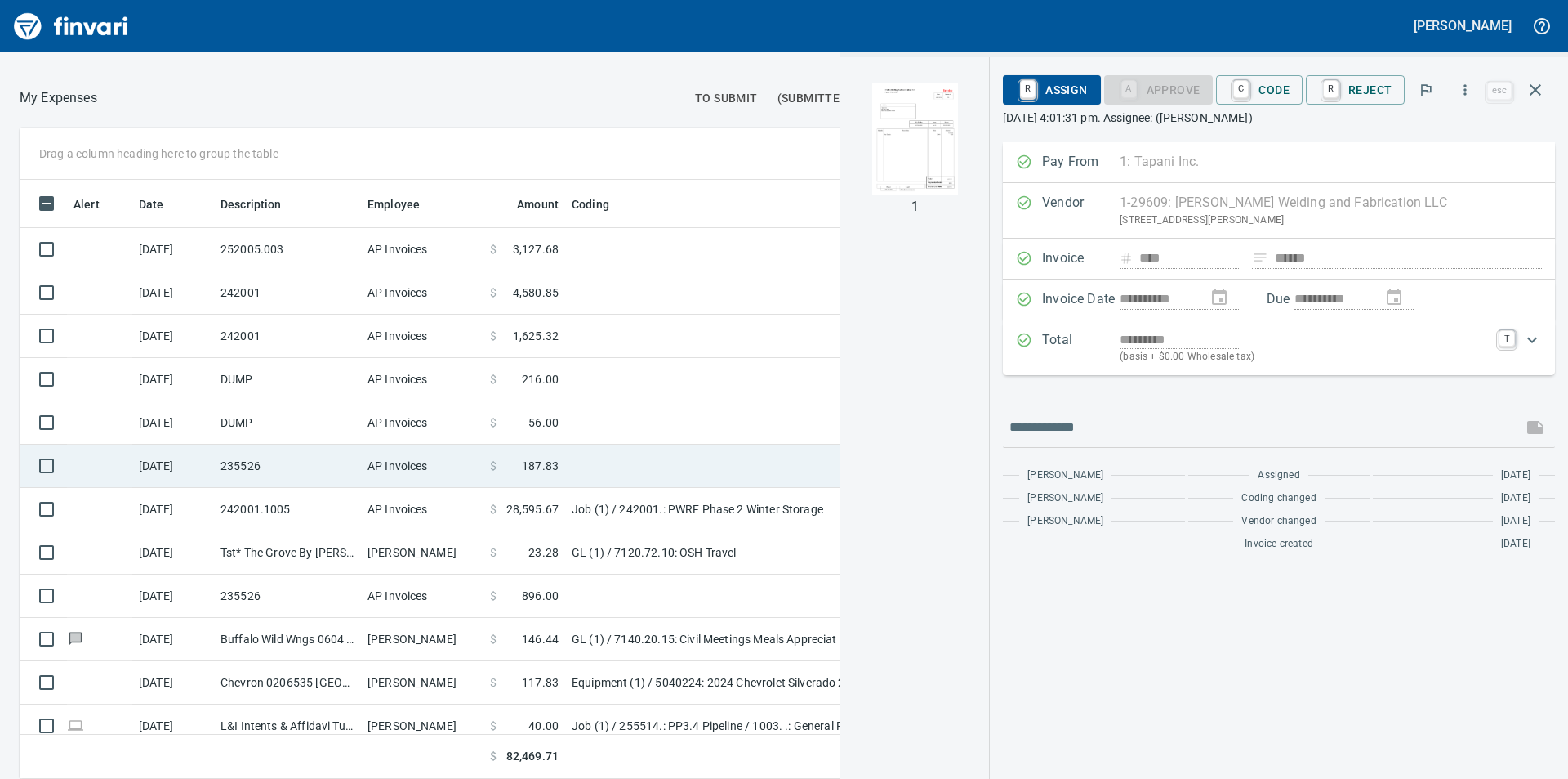
click at [535, 466] on span "187.83" at bounding box center [540, 465] width 37 height 17
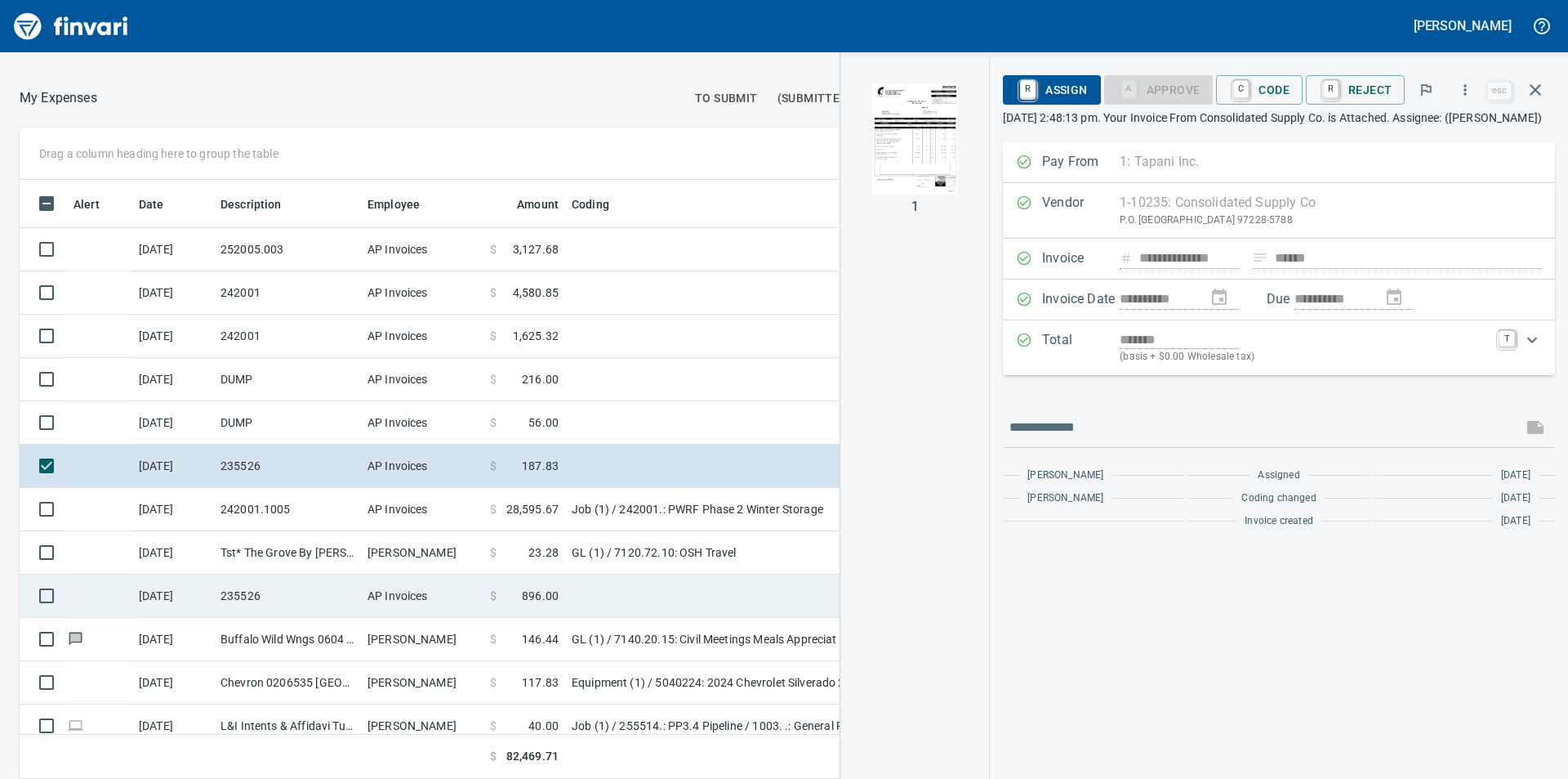
click at [547, 599] on span "896.00" at bounding box center [540, 595] width 37 height 17
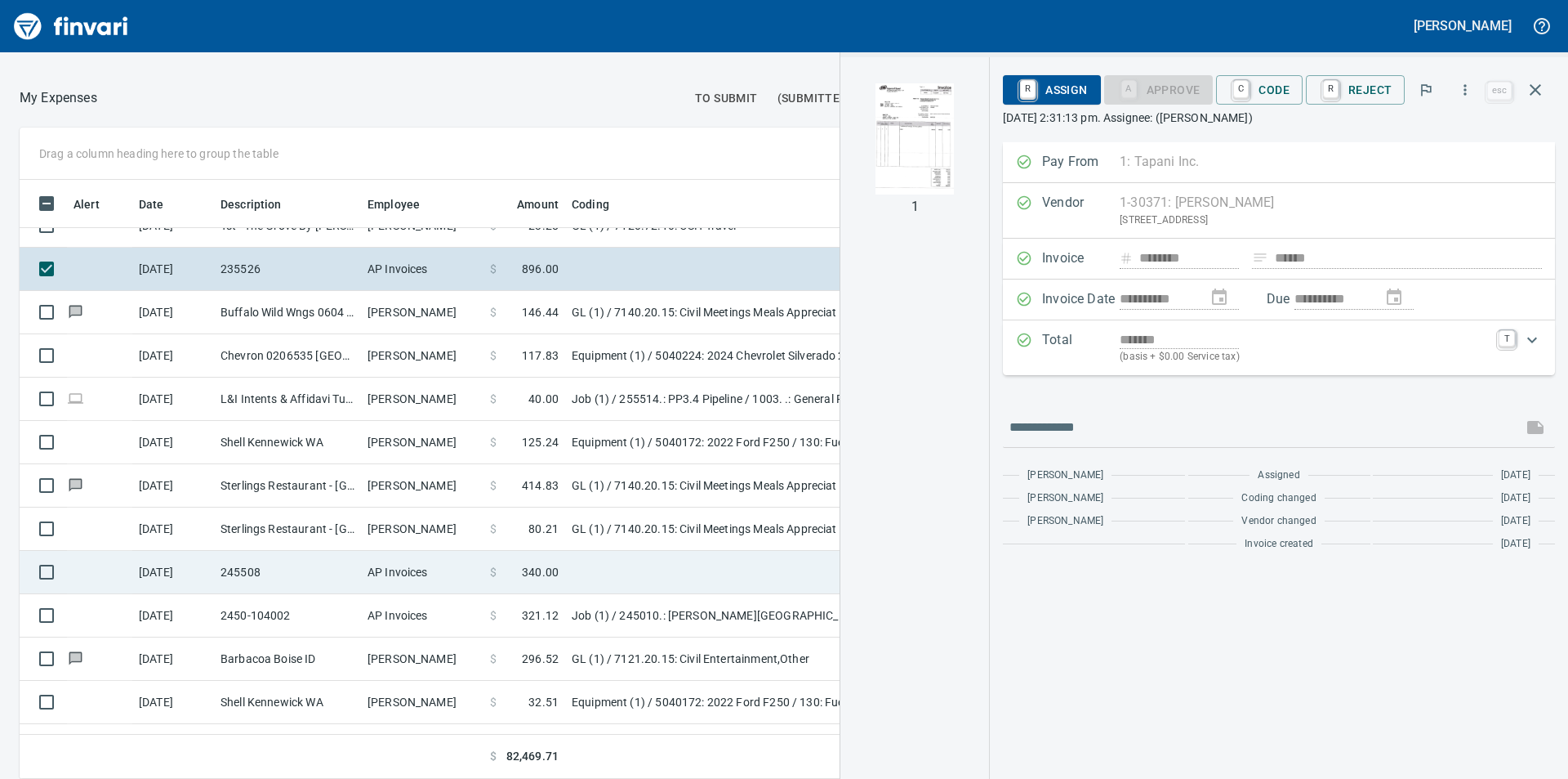
scroll to position [408, 0]
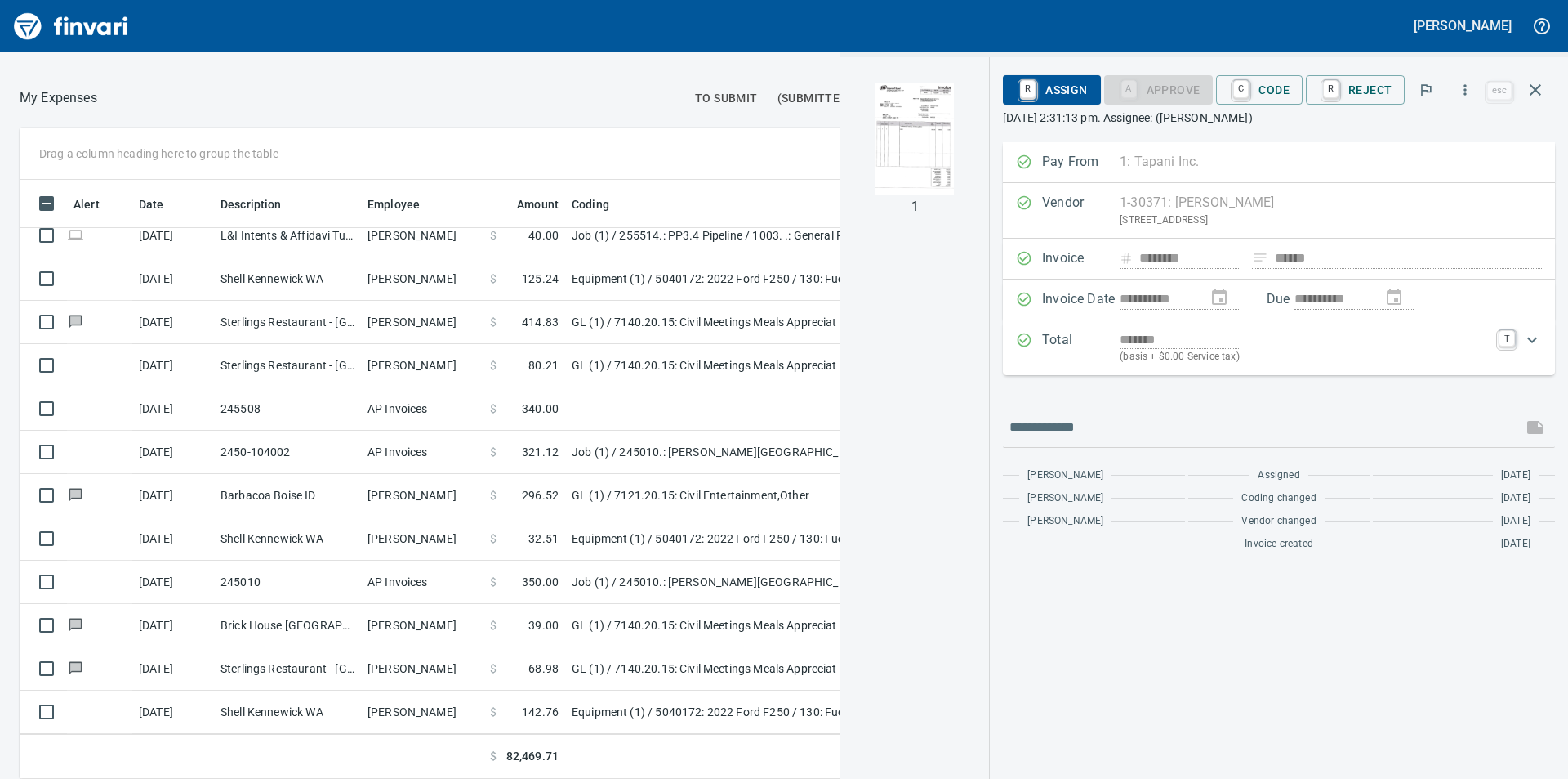
scroll to position [572, 0]
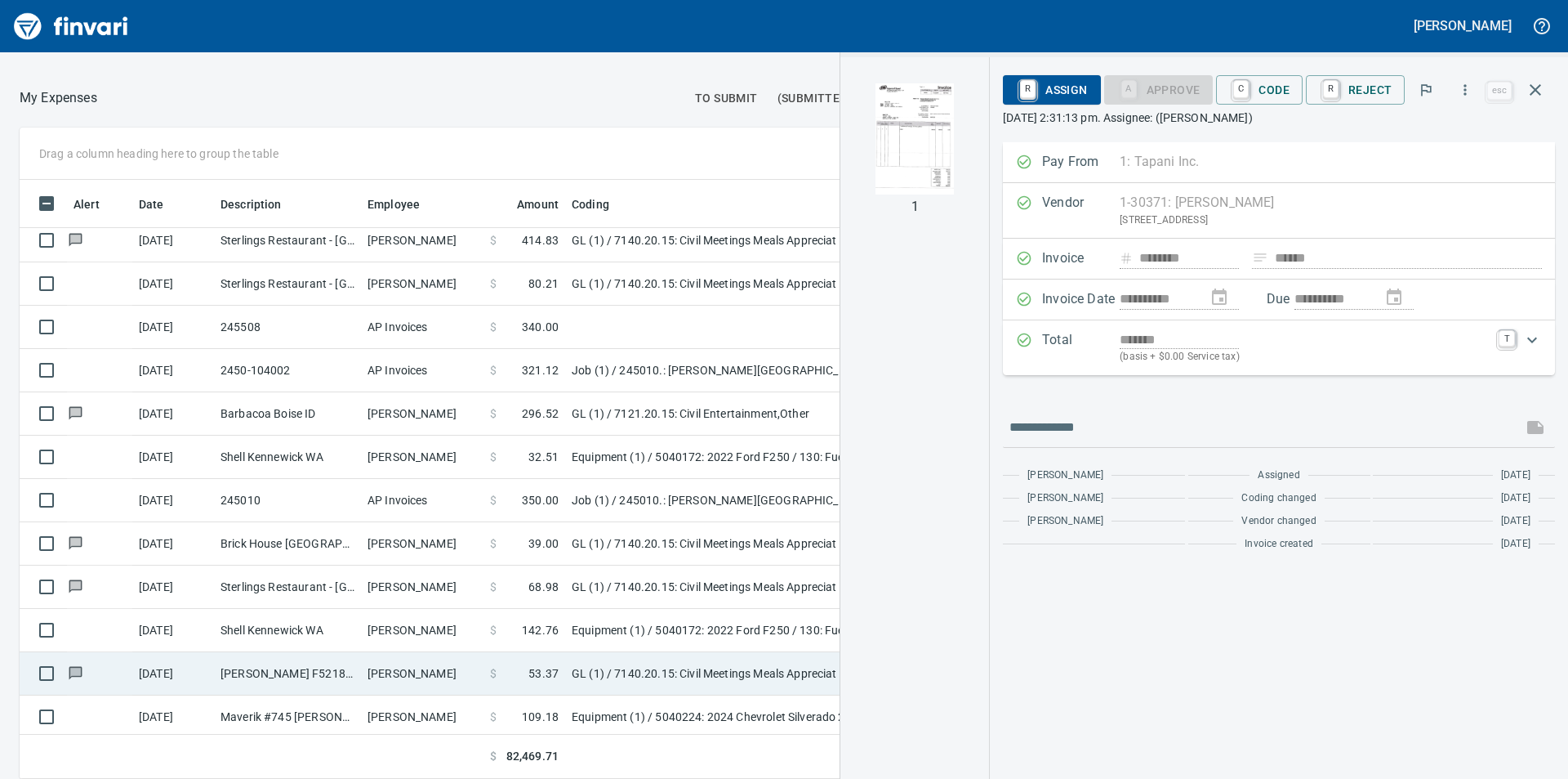
click at [597, 669] on td "GL (1) / 7140.20.15: Civil Meetings Meals Appreciat" at bounding box center [769, 673] width 408 height 43
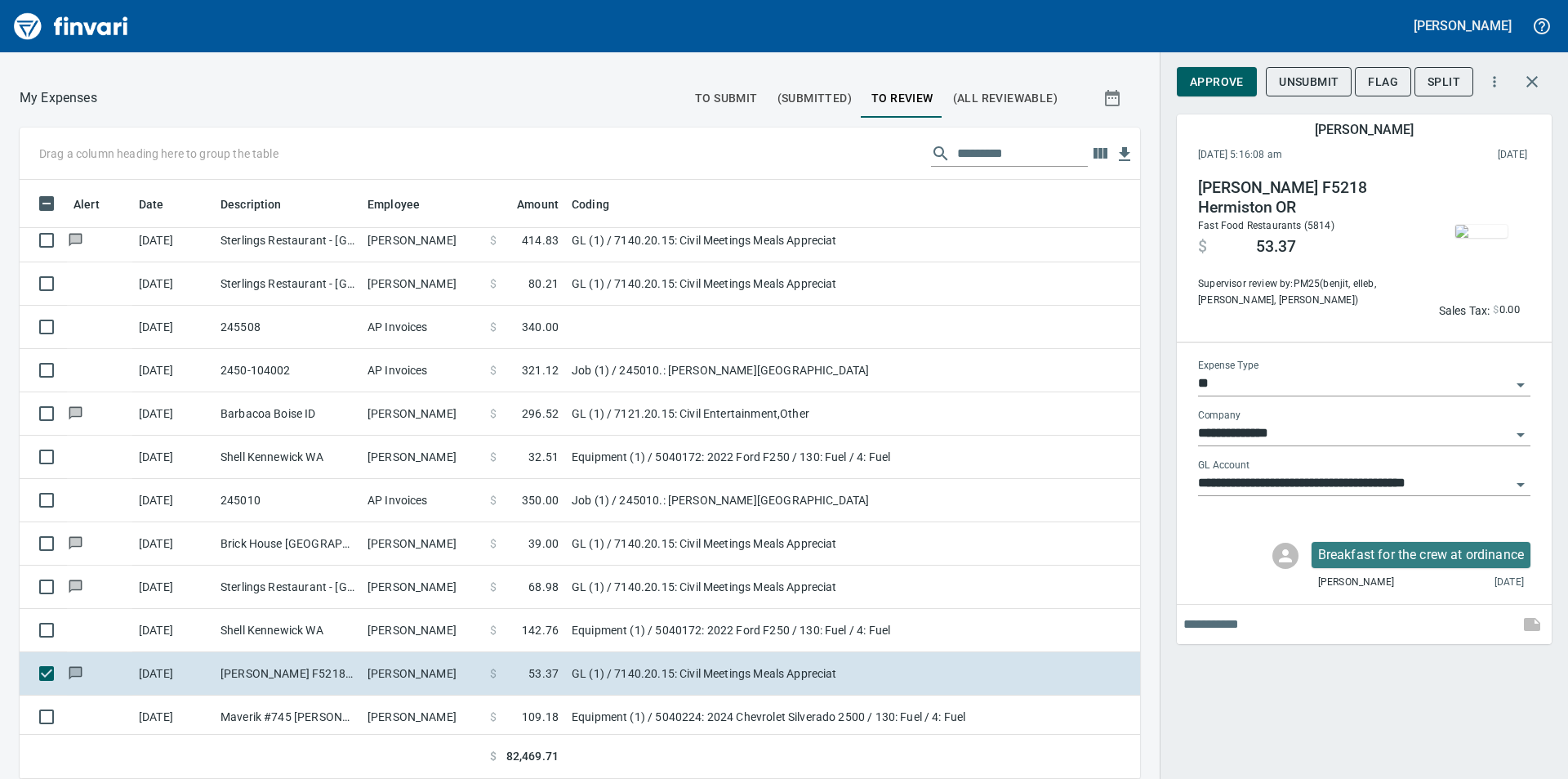
scroll to position [587, 1084]
click at [1233, 84] on span "Approve" at bounding box center [1218, 81] width 54 height 20
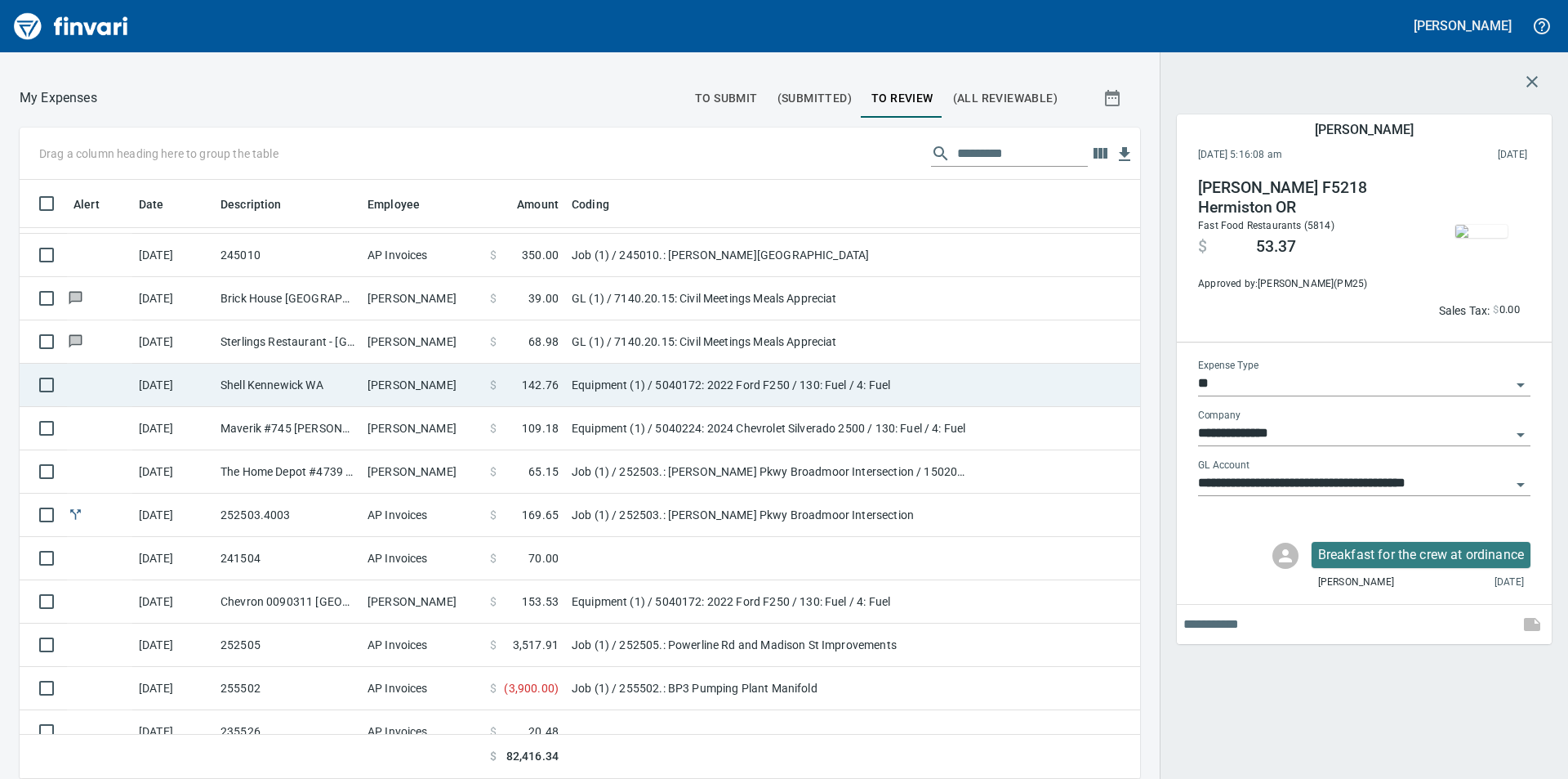
scroll to position [899, 0]
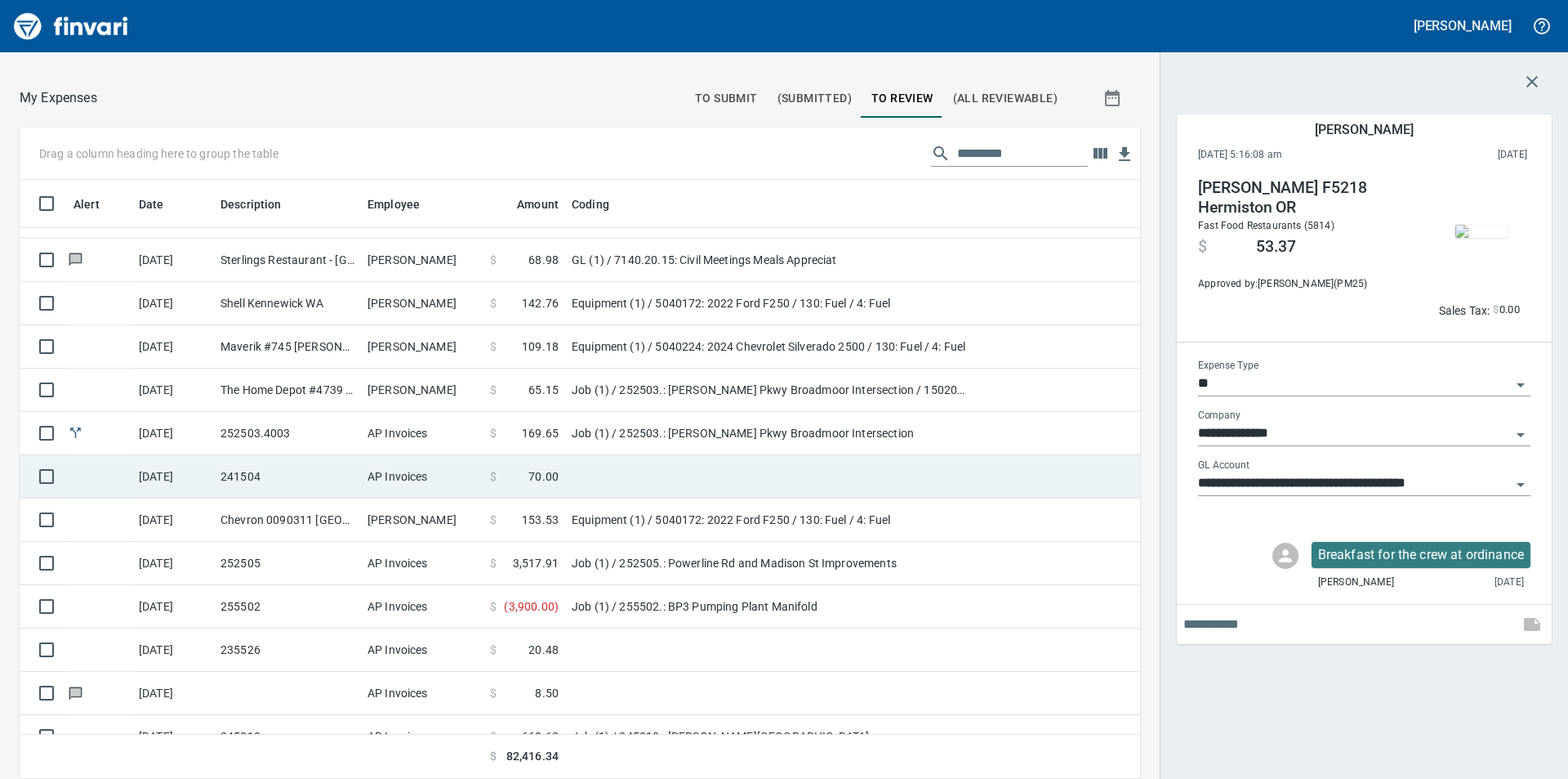
click at [548, 469] on span "70.00" at bounding box center [543, 476] width 31 height 17
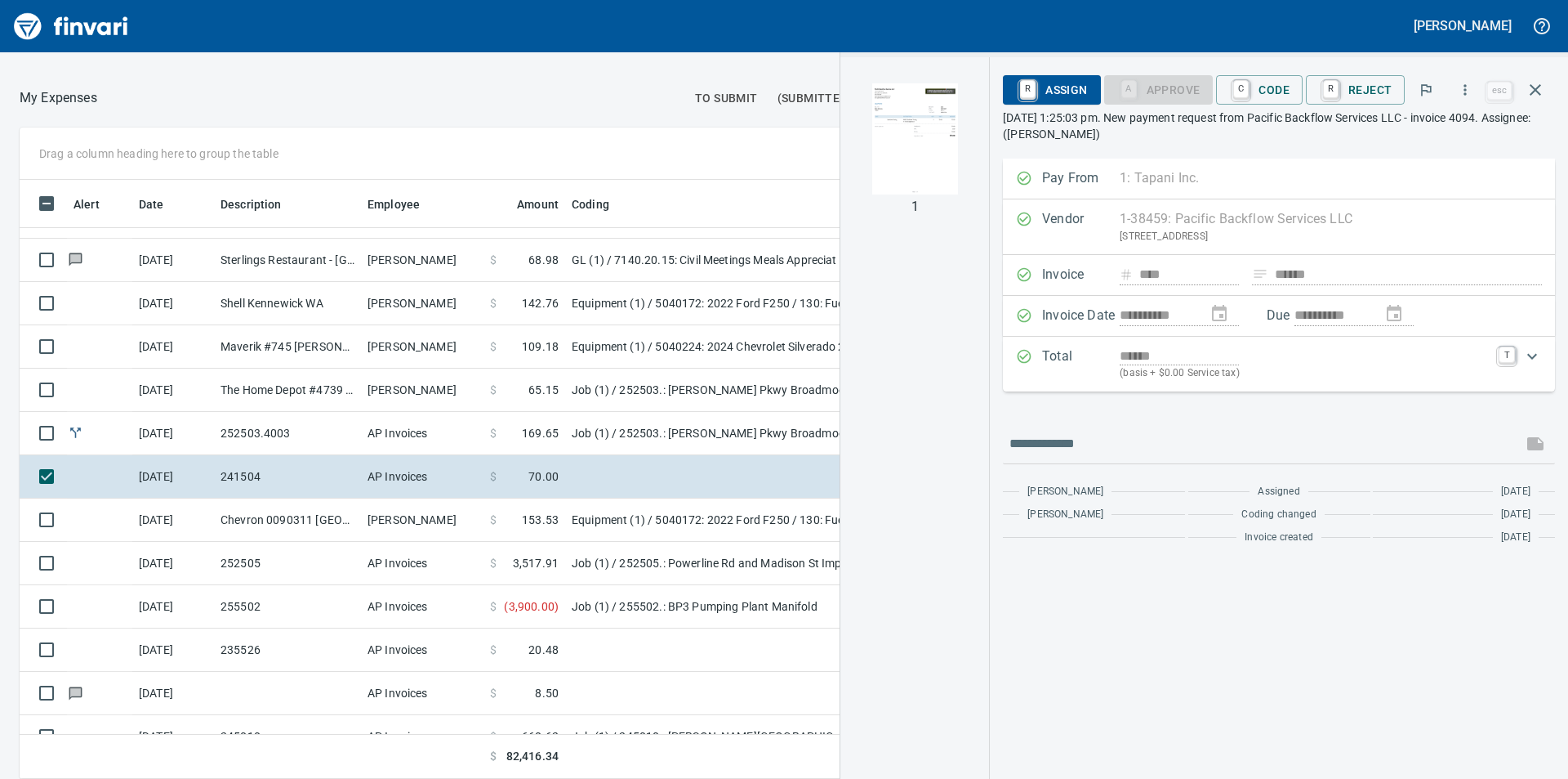
click at [931, 141] on img "button" at bounding box center [915, 138] width 111 height 111
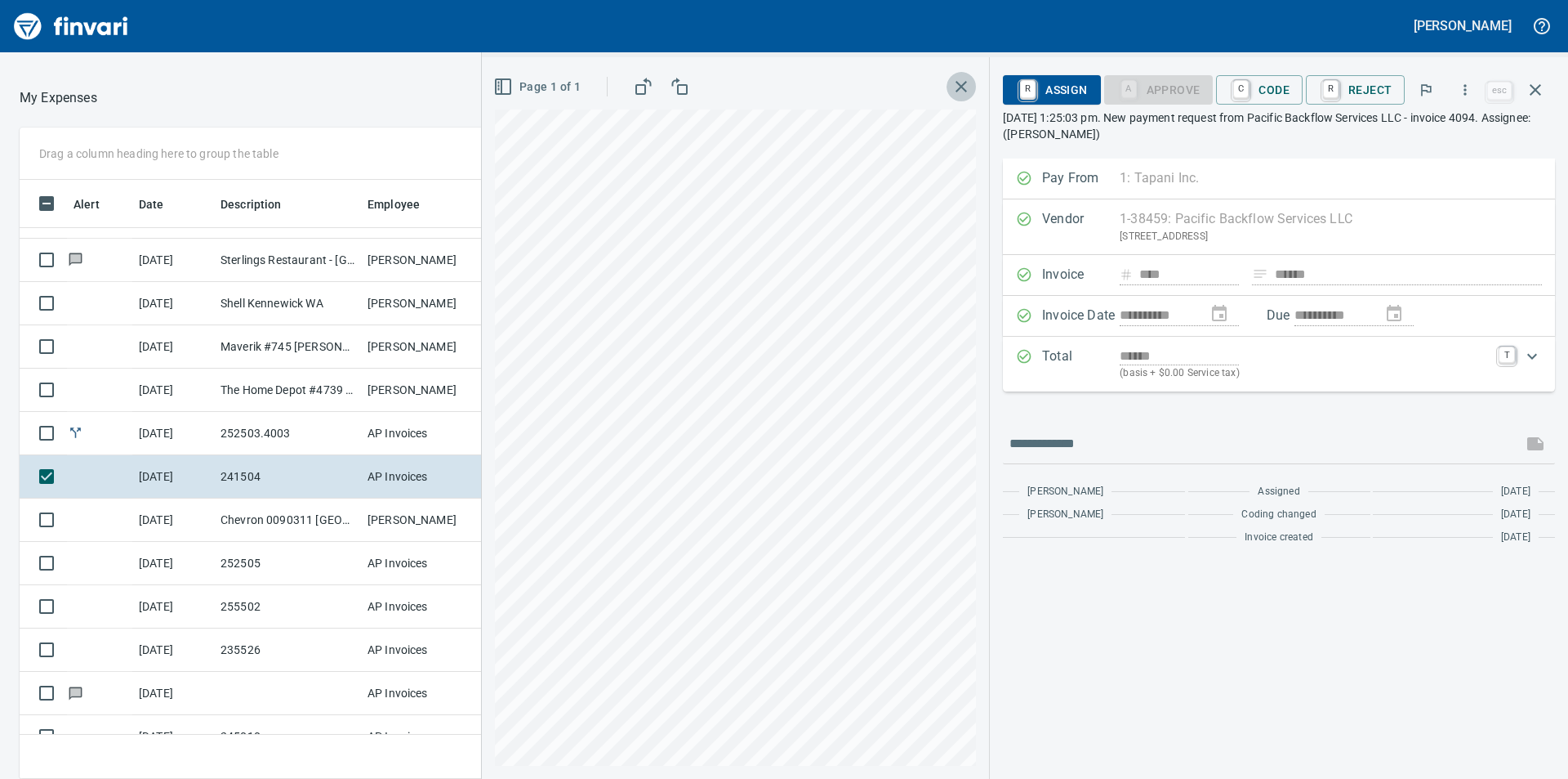
click at [962, 81] on icon "button" at bounding box center [961, 87] width 19 height 19
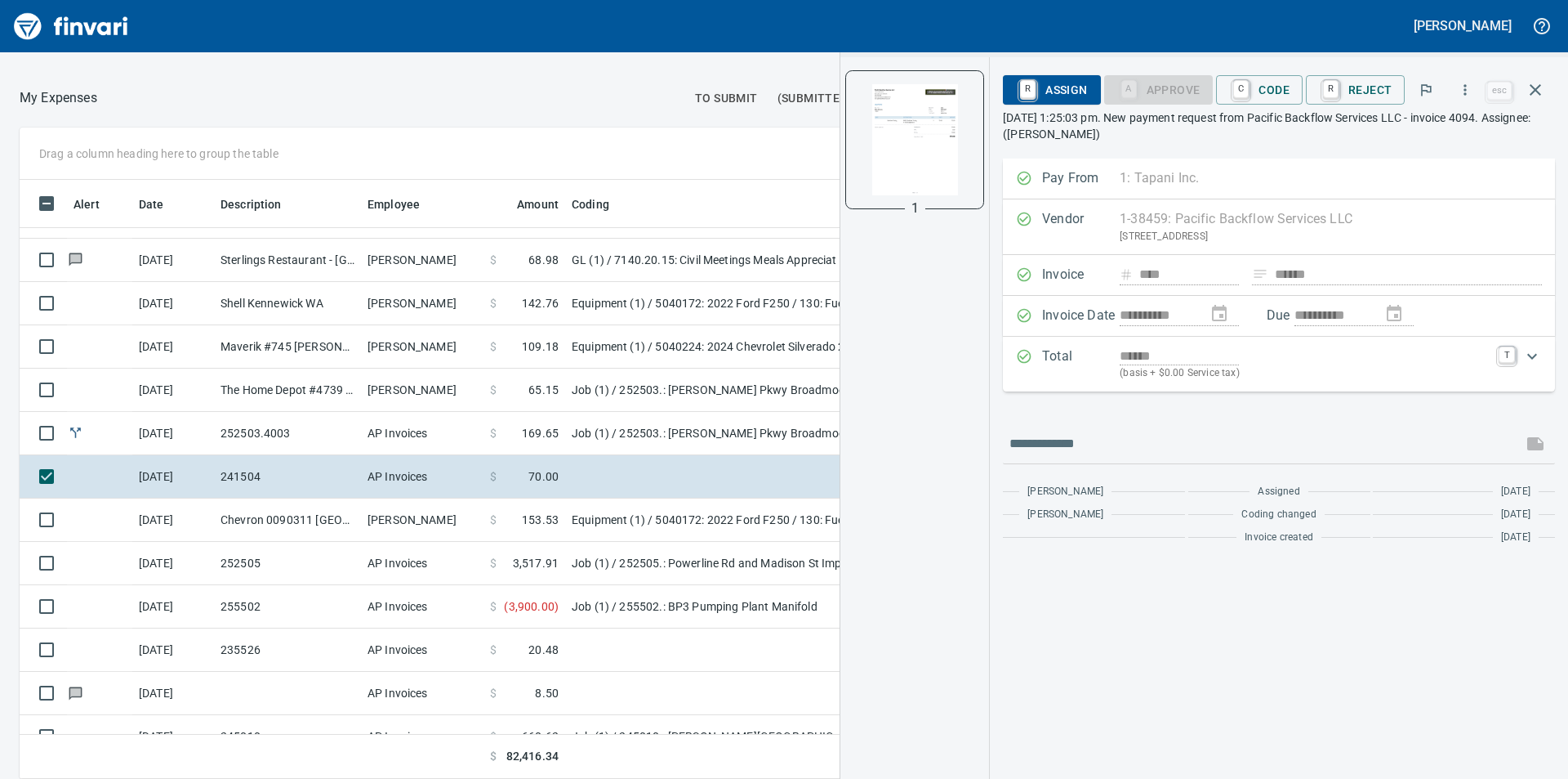
click at [1002, 81] on div "Page 1 of 1" at bounding box center [1002, 86] width 0 height 32
click at [924, 139] on img "button" at bounding box center [915, 138] width 111 height 111
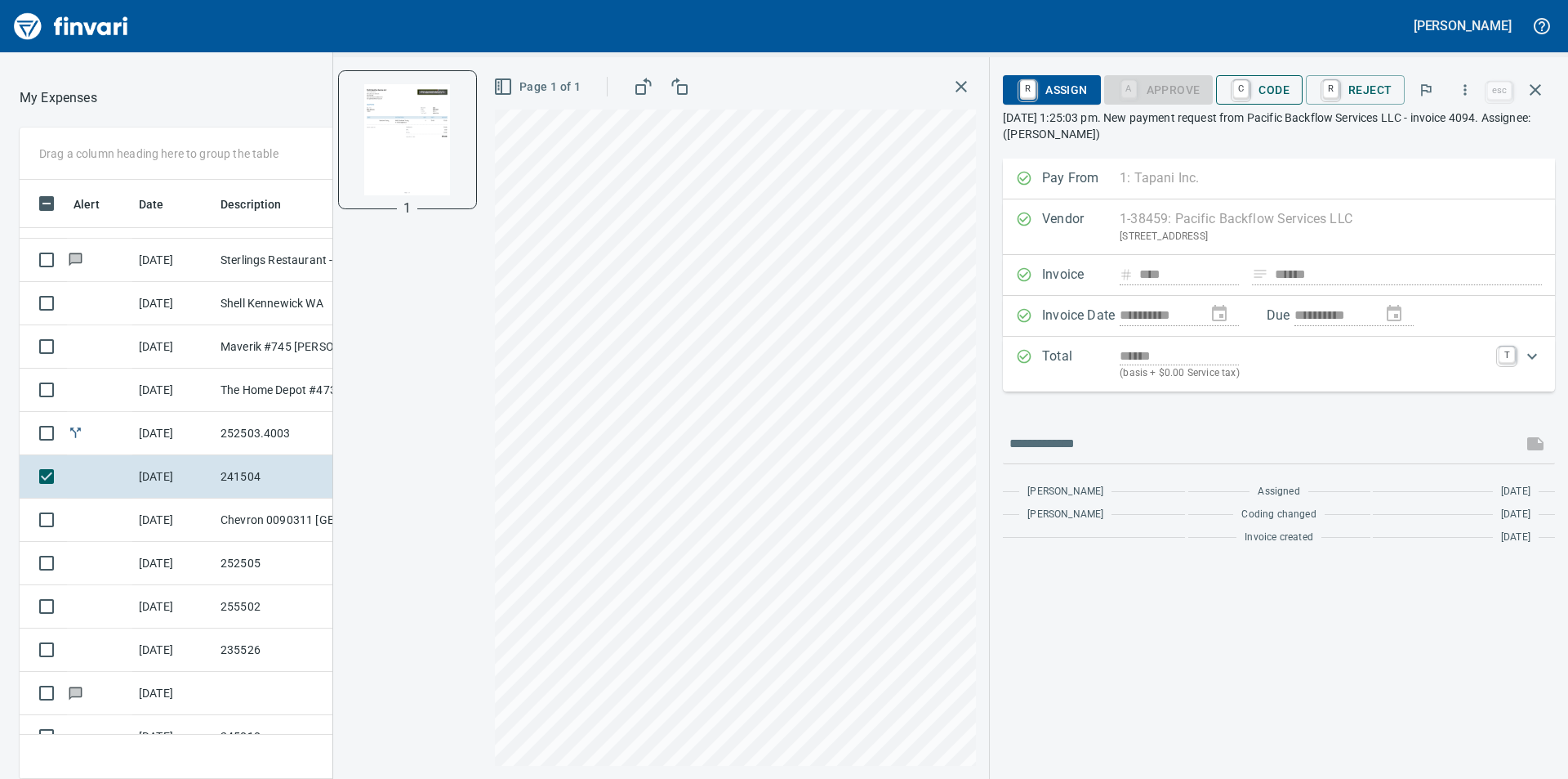
click at [1269, 89] on span "C Code" at bounding box center [1259, 90] width 60 height 28
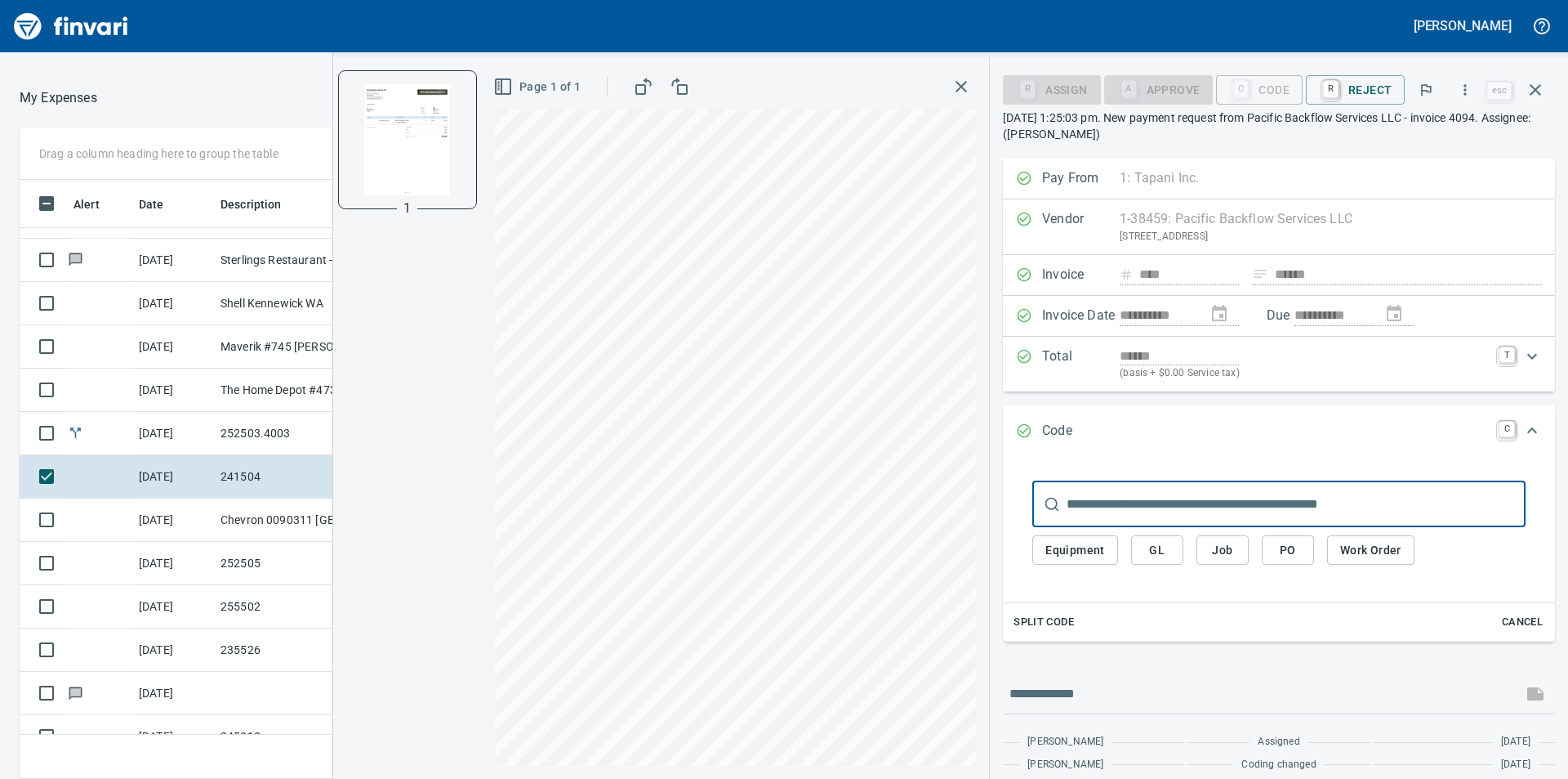
scroll to position [587, 1084]
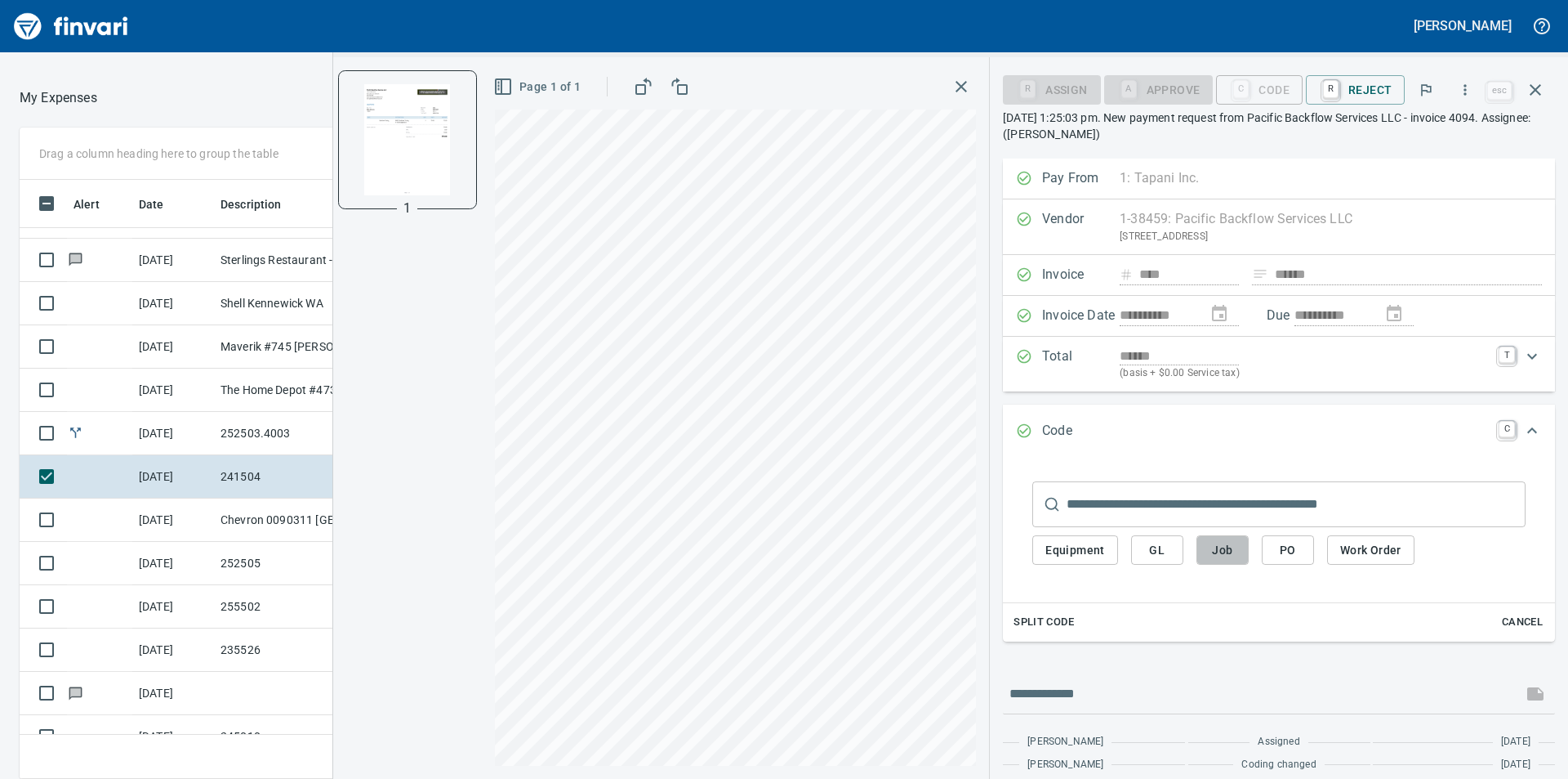
click at [1234, 548] on span "Job" at bounding box center [1223, 549] width 26 height 20
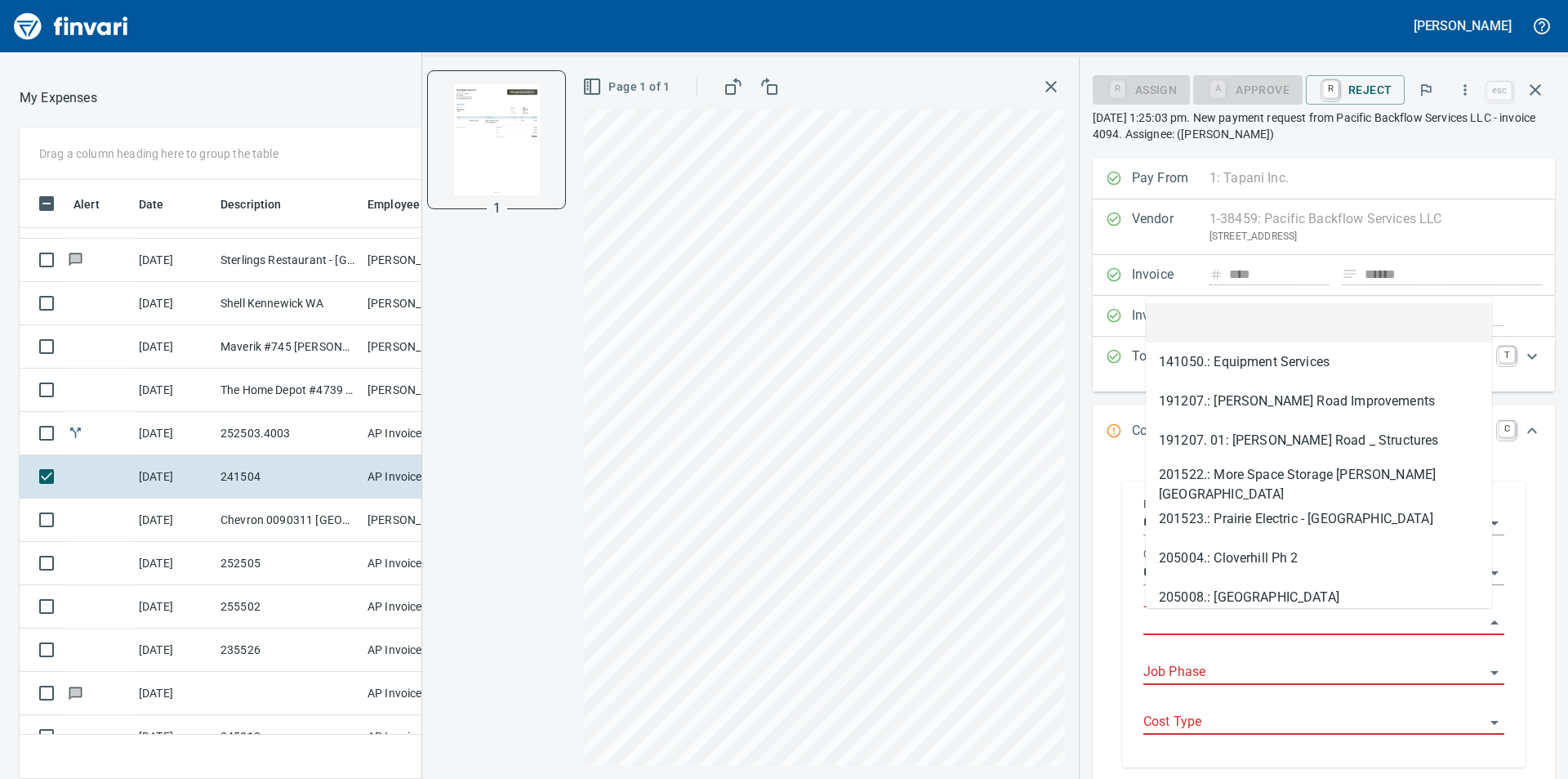
click at [1217, 622] on input "Job" at bounding box center [1315, 623] width 342 height 23
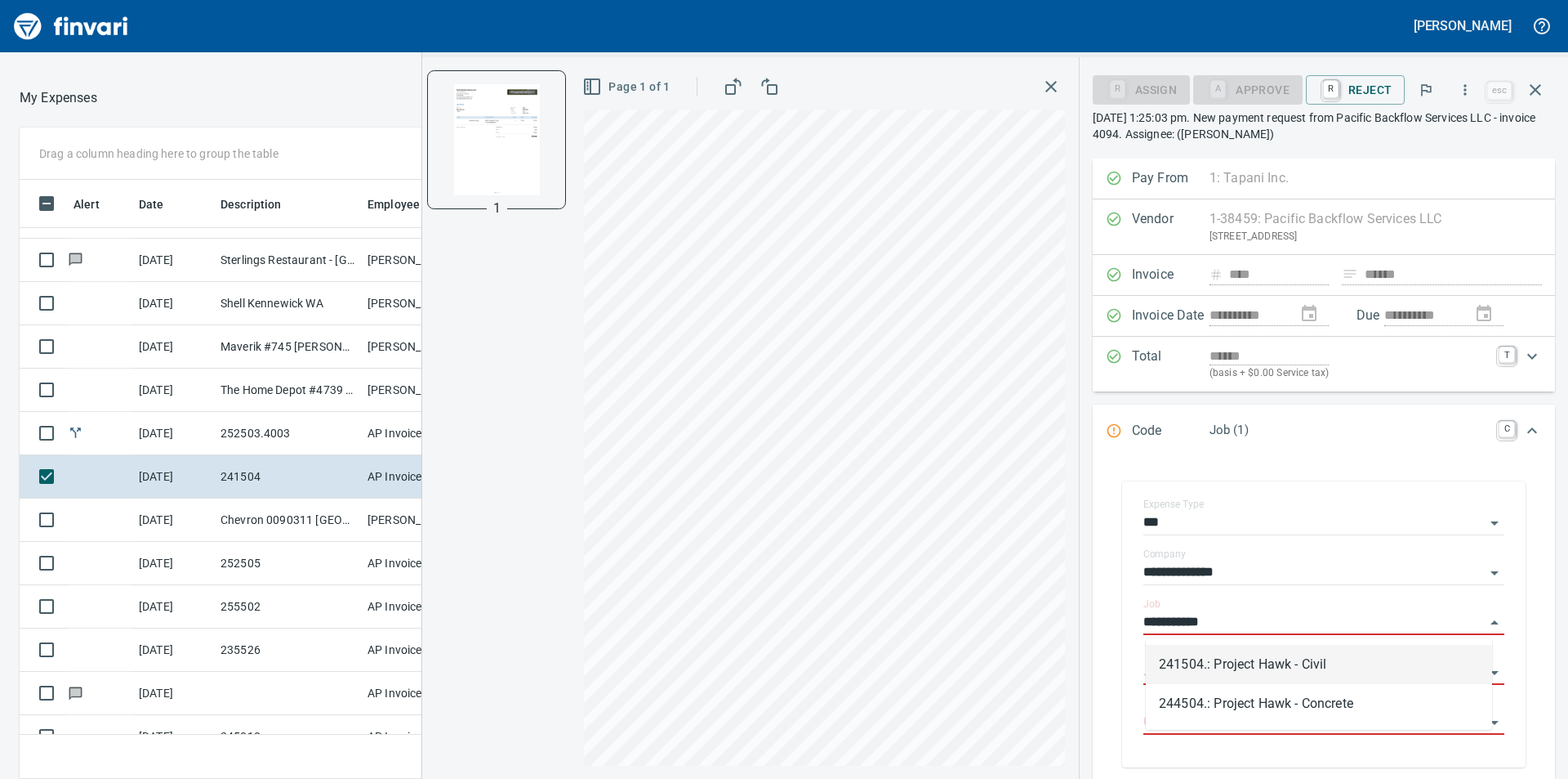
click at [1273, 661] on li "241504.: Project Hawk - Civil" at bounding box center [1318, 664] width 346 height 39
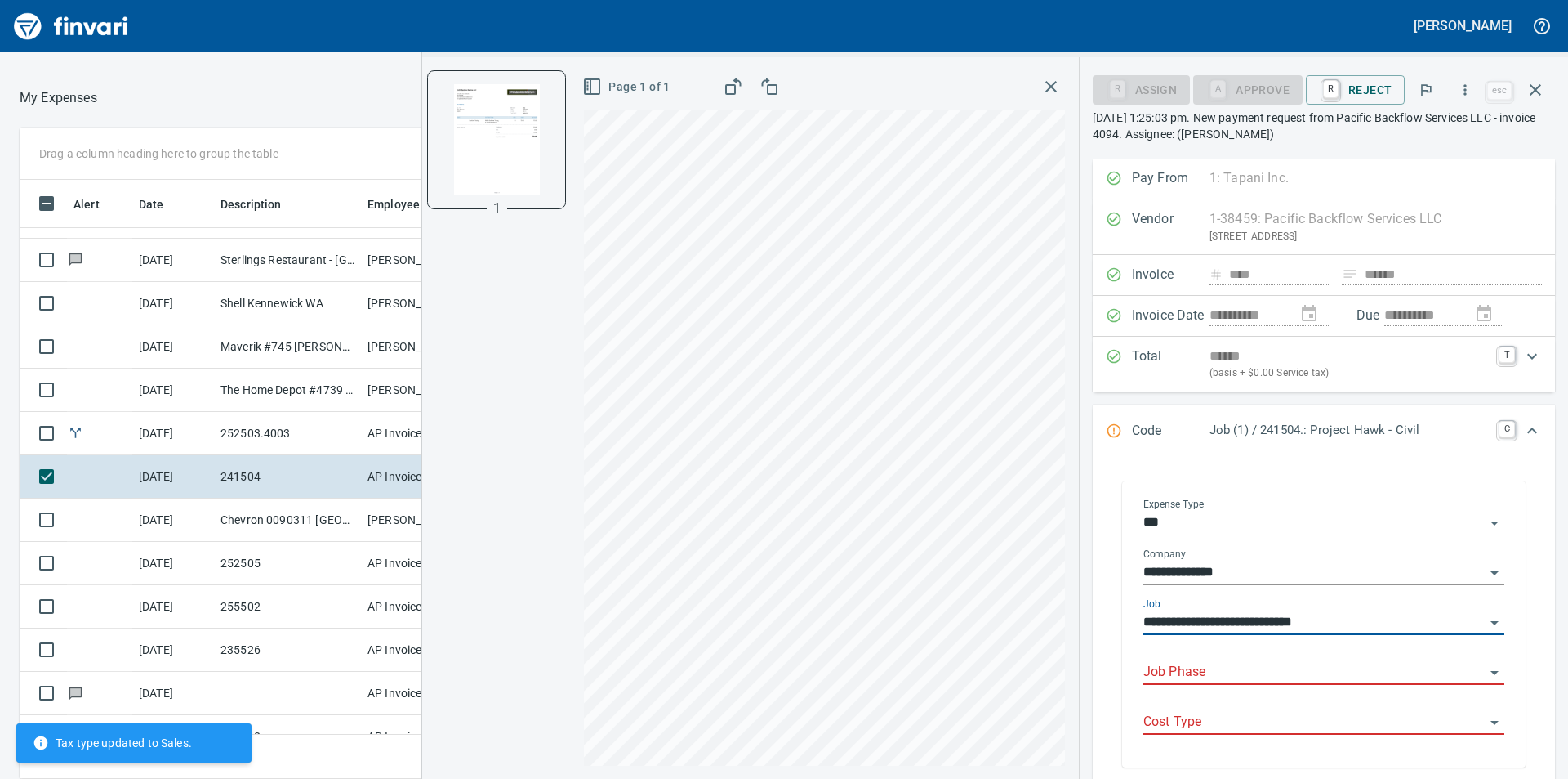
type input "**********"
click at [1258, 675] on input "Job Phase" at bounding box center [1315, 672] width 342 height 23
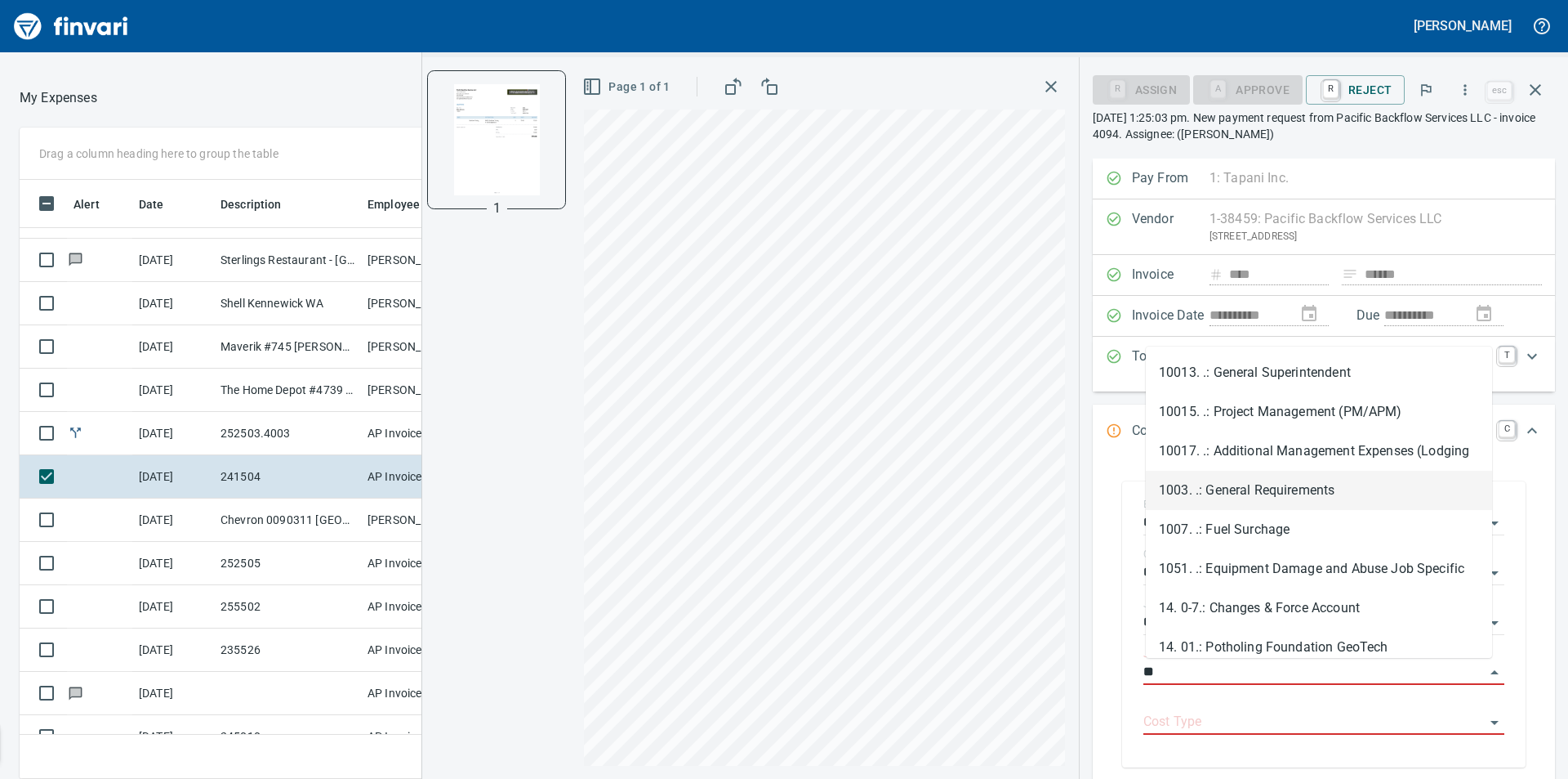
click at [1258, 495] on li "1003. .: General Requirements" at bounding box center [1318, 490] width 346 height 39
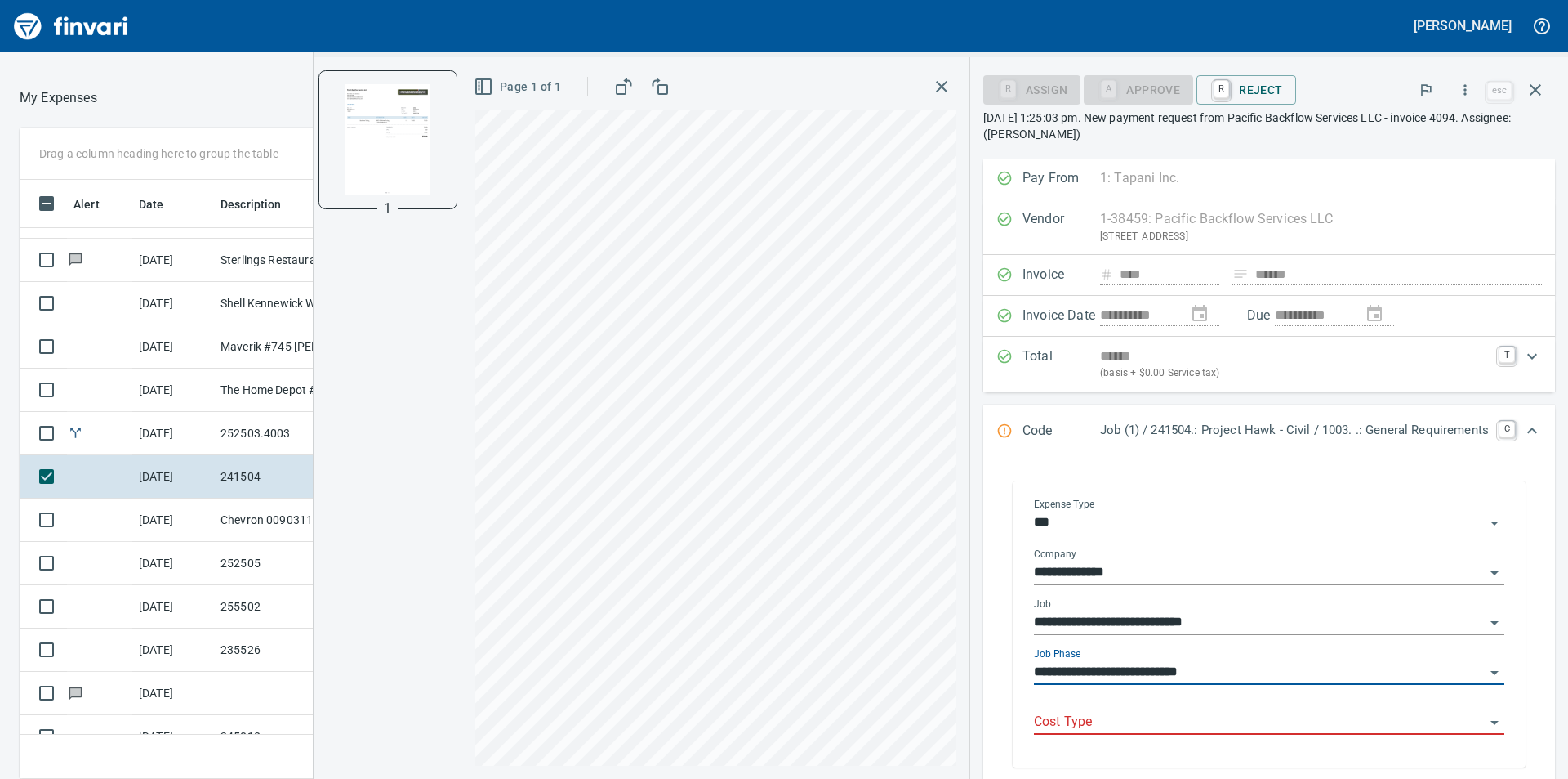
type input "**********"
click at [1248, 722] on input "Cost Type" at bounding box center [1260, 722] width 451 height 23
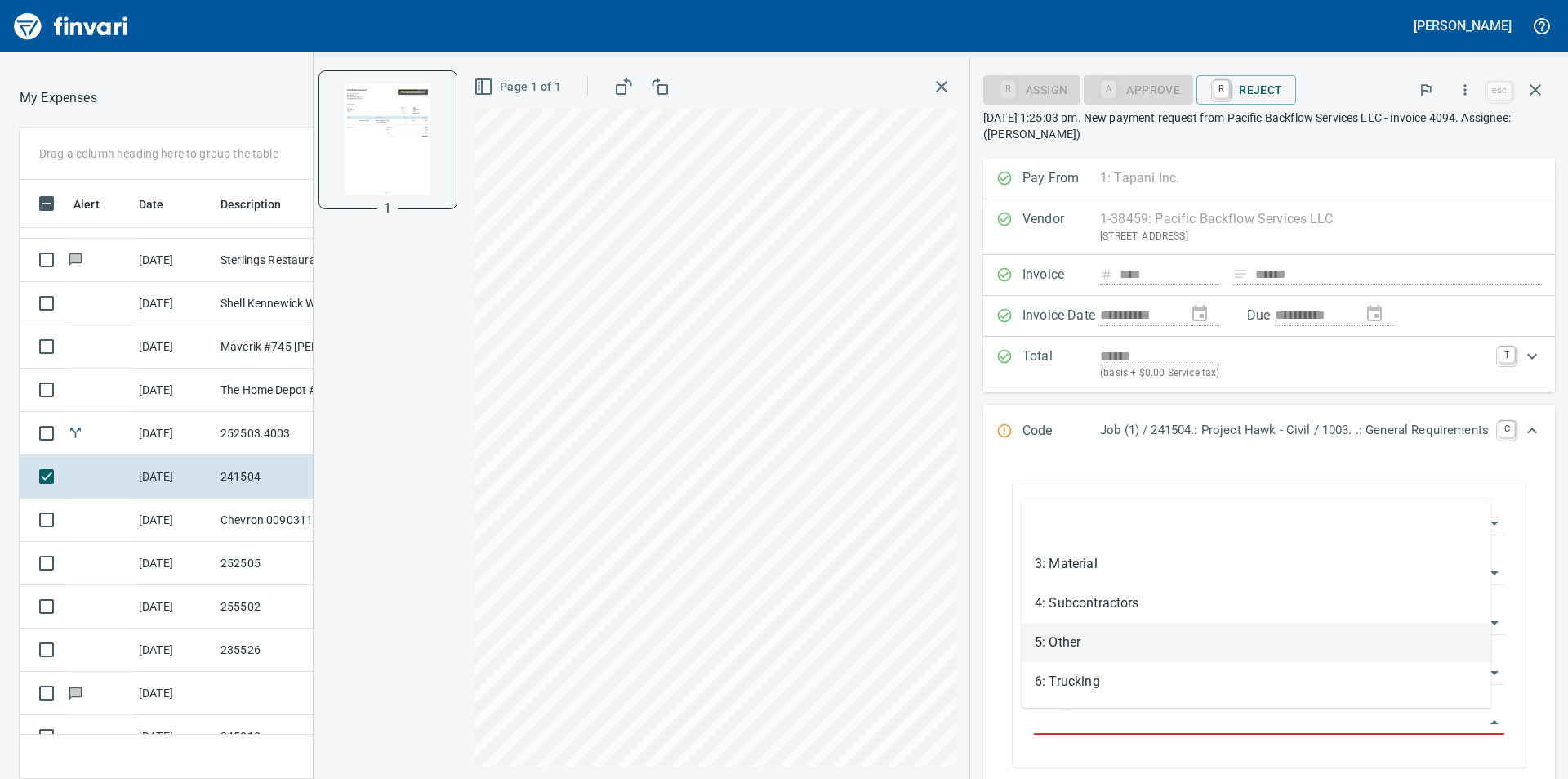
click at [1106, 645] on li "5: Other" at bounding box center [1257, 642] width 470 height 39
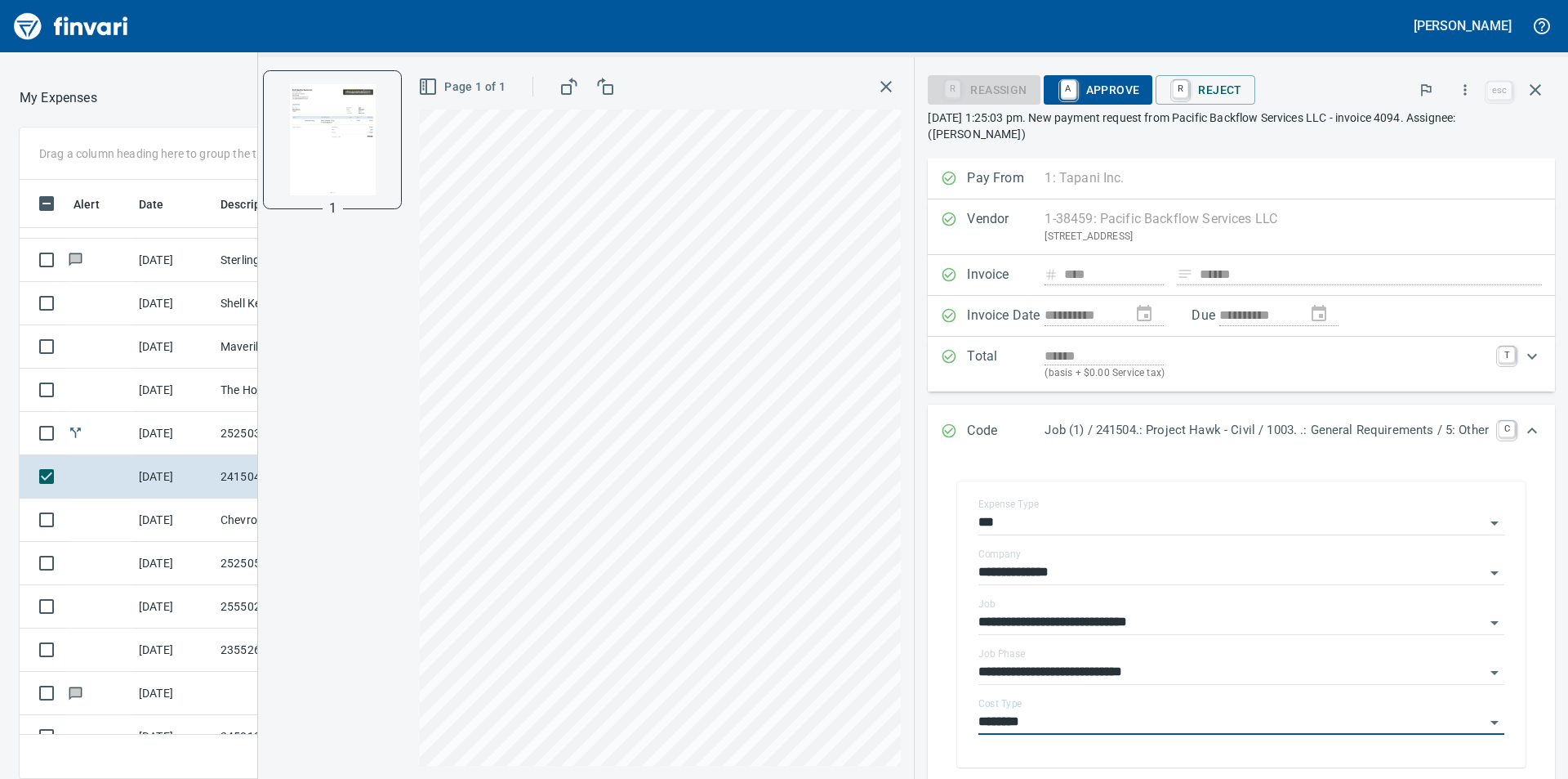
type input "********"
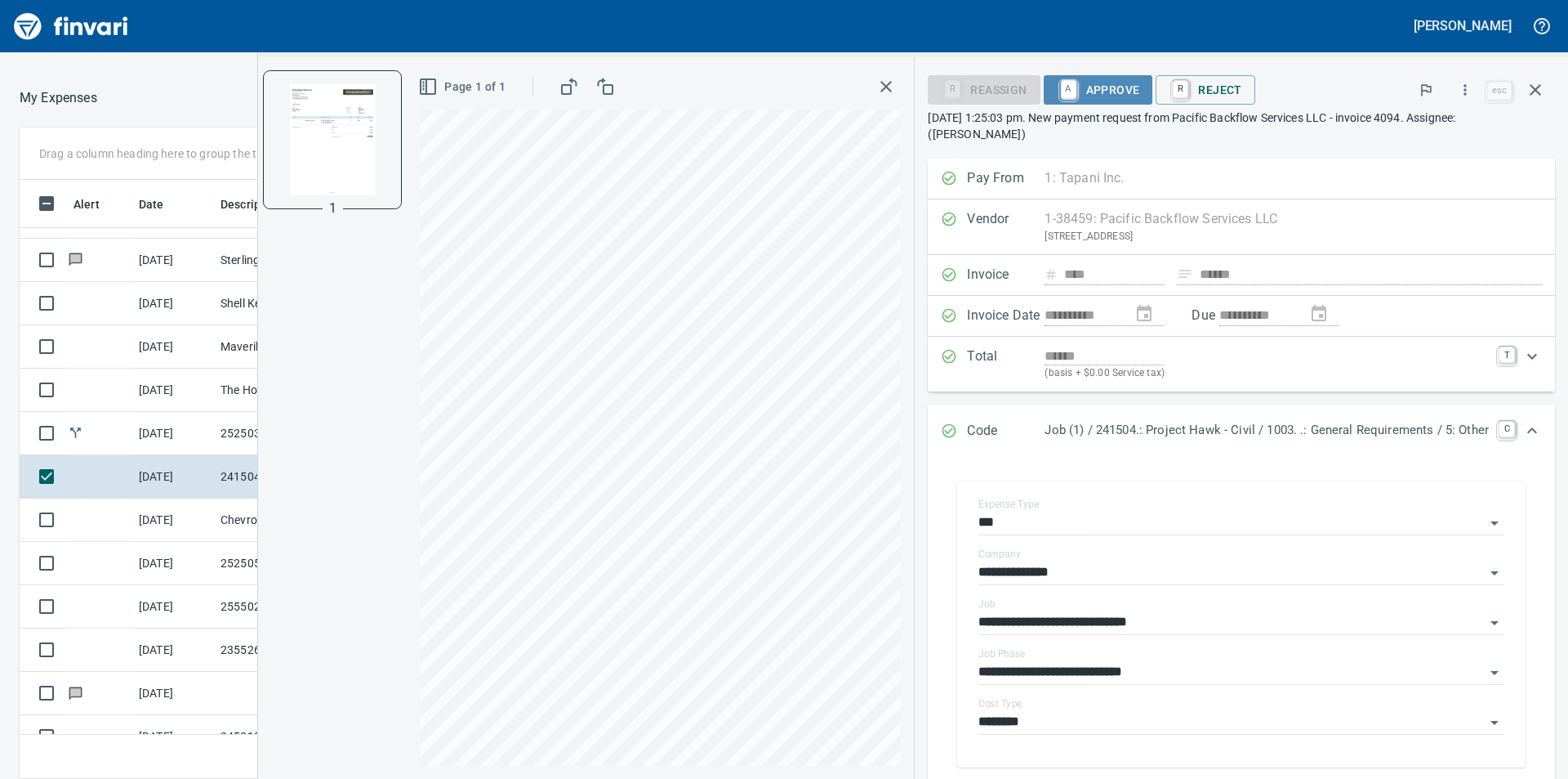
click at [1100, 91] on span "A Approve" at bounding box center [1098, 90] width 83 height 28
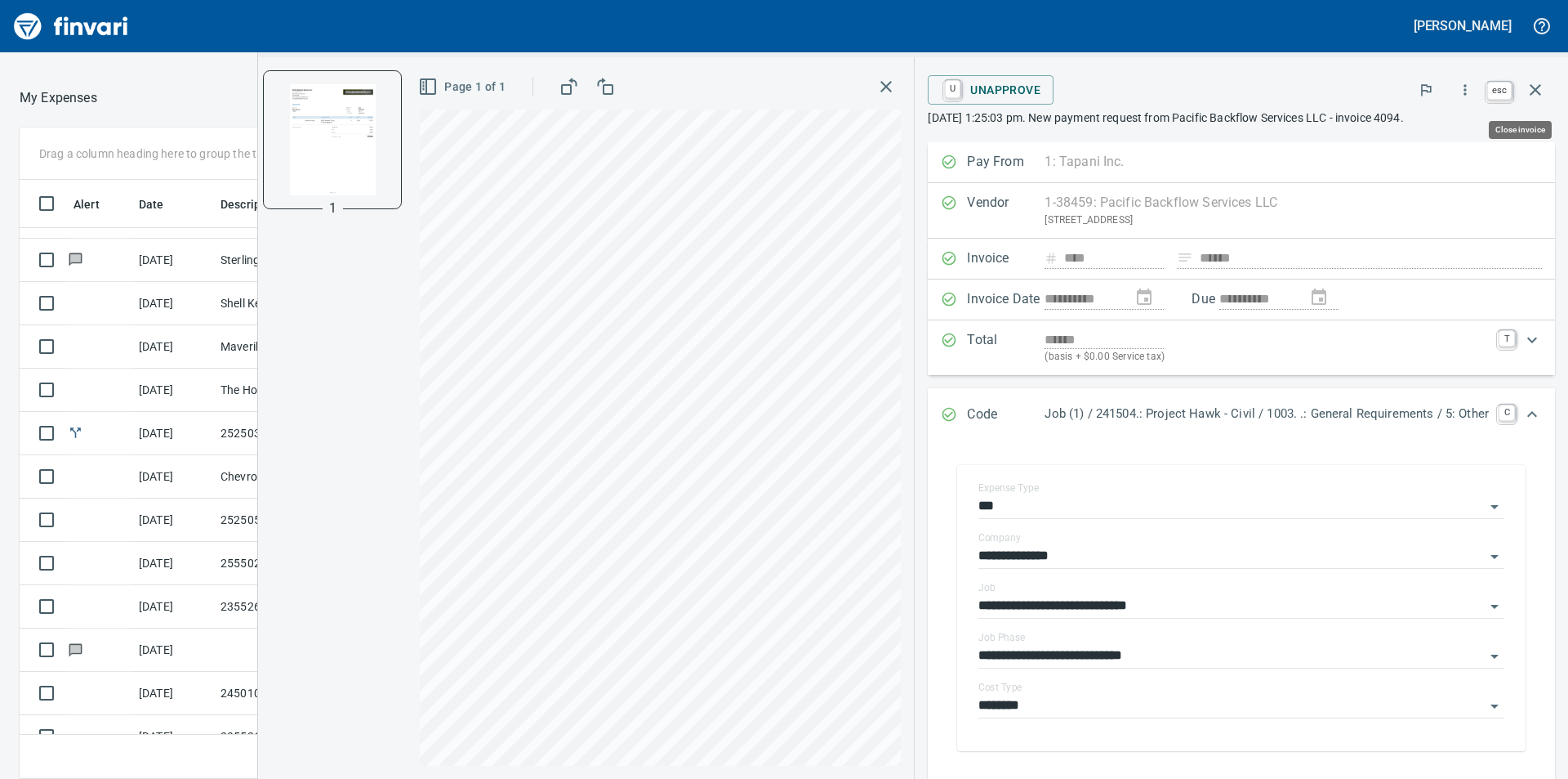
click at [1539, 89] on icon "button" at bounding box center [1536, 89] width 19 height 19
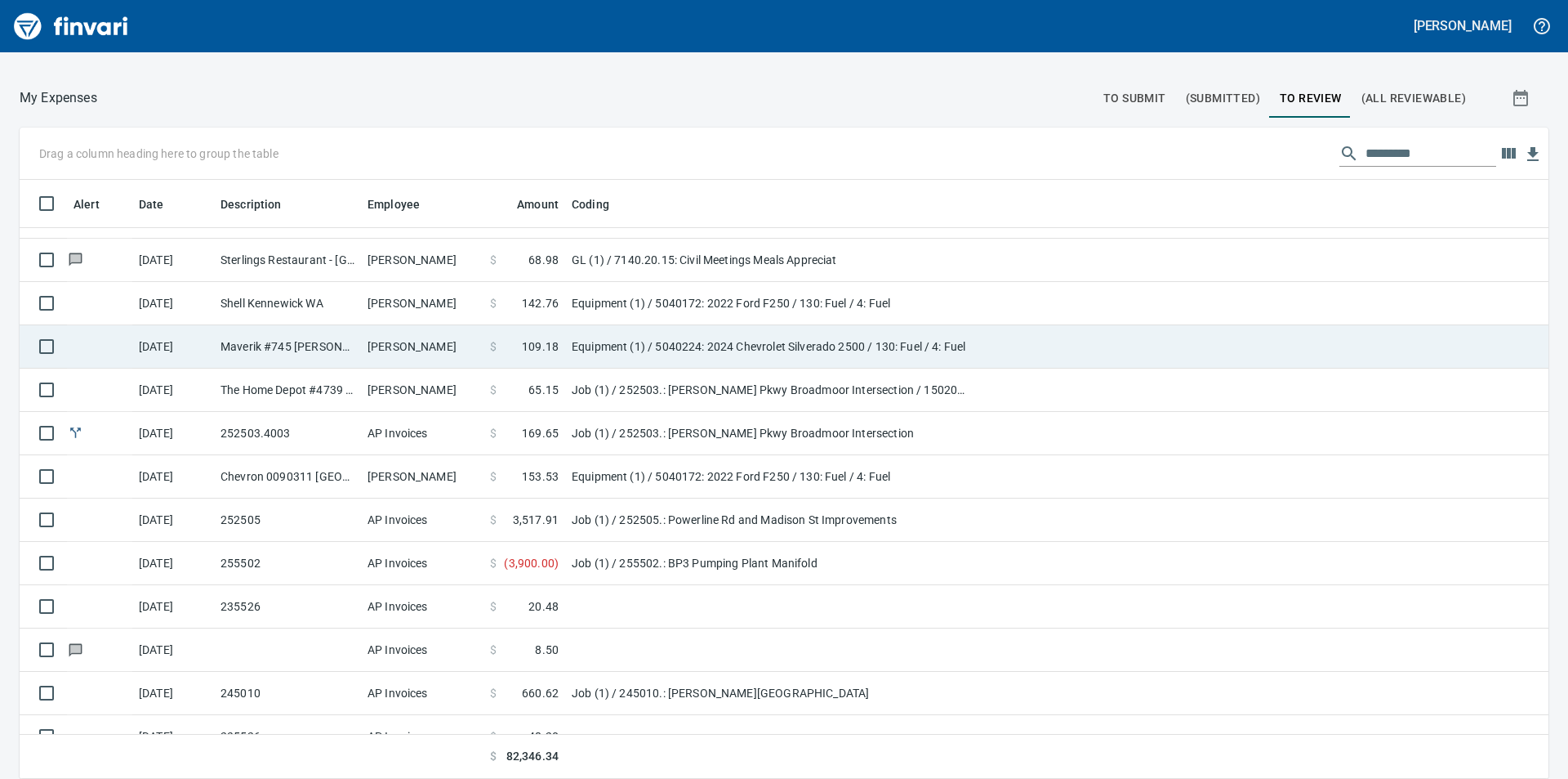
scroll to position [587, 1492]
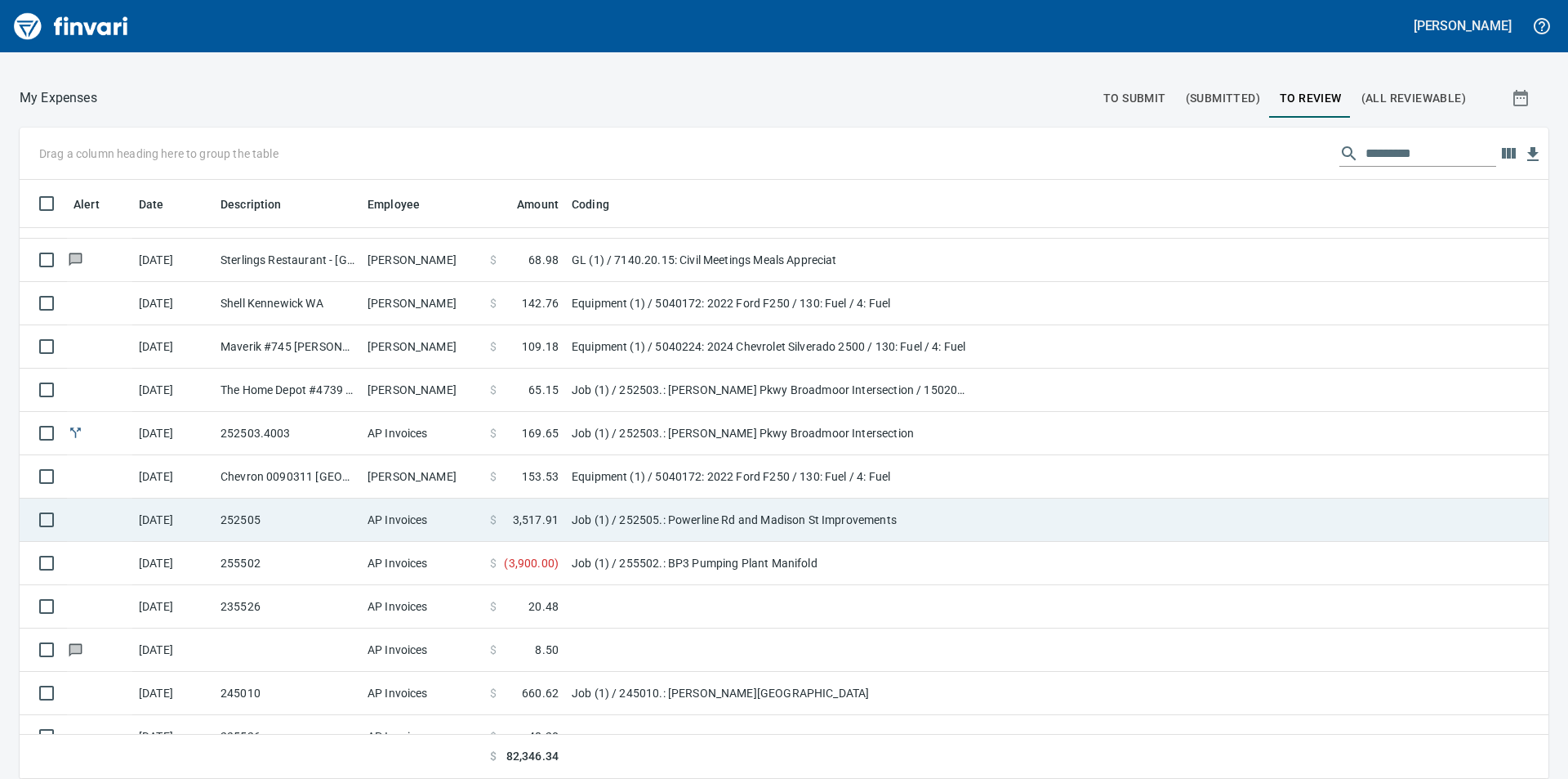
click at [606, 512] on td "Job (1) / 252505.: Powerline Rd and Madison St Improvements" at bounding box center [769, 520] width 408 height 43
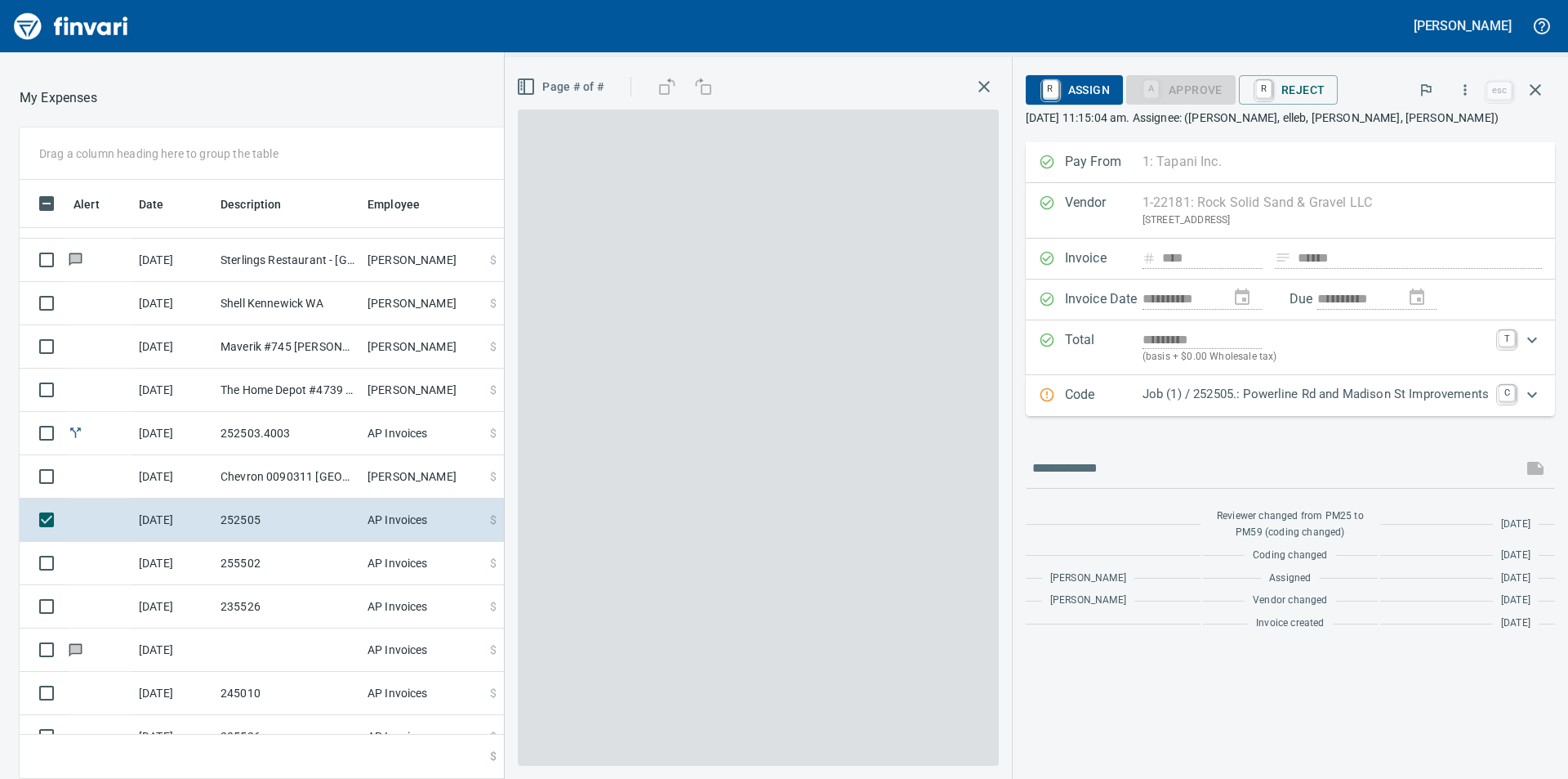
scroll to position [587, 1084]
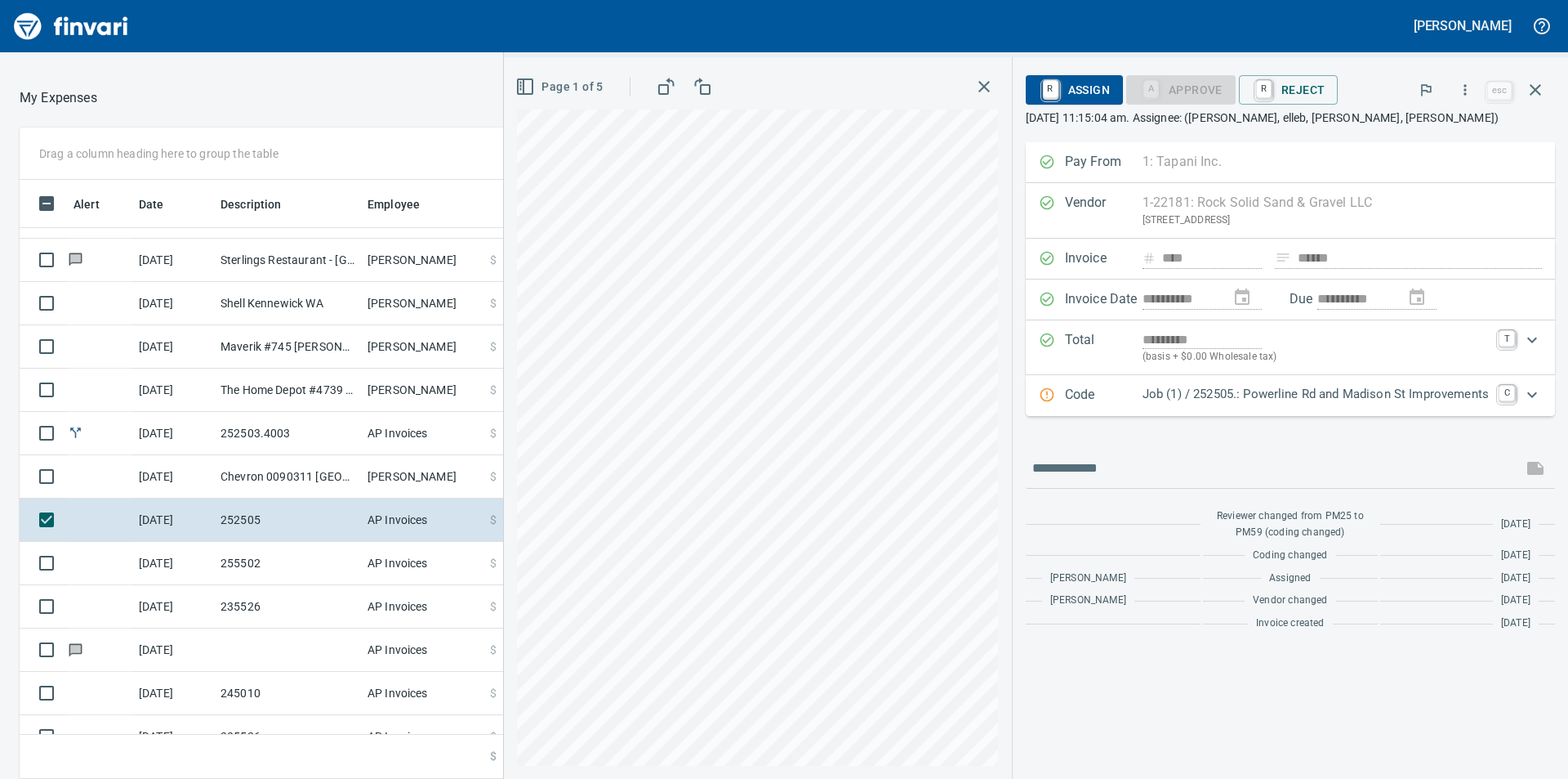
click at [1535, 393] on icon "Expand" at bounding box center [1532, 394] width 19 height 19
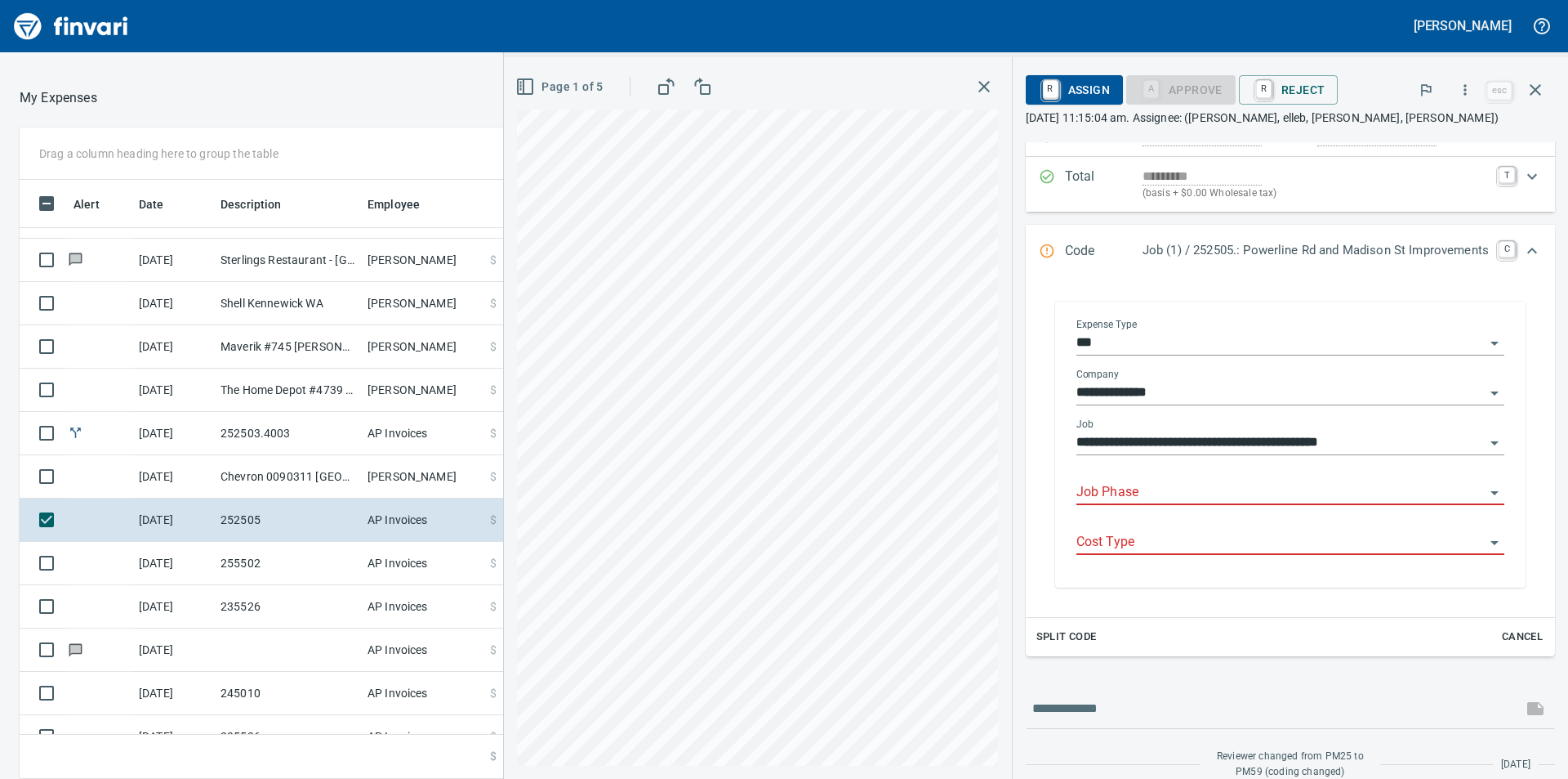
scroll to position [245, 0]
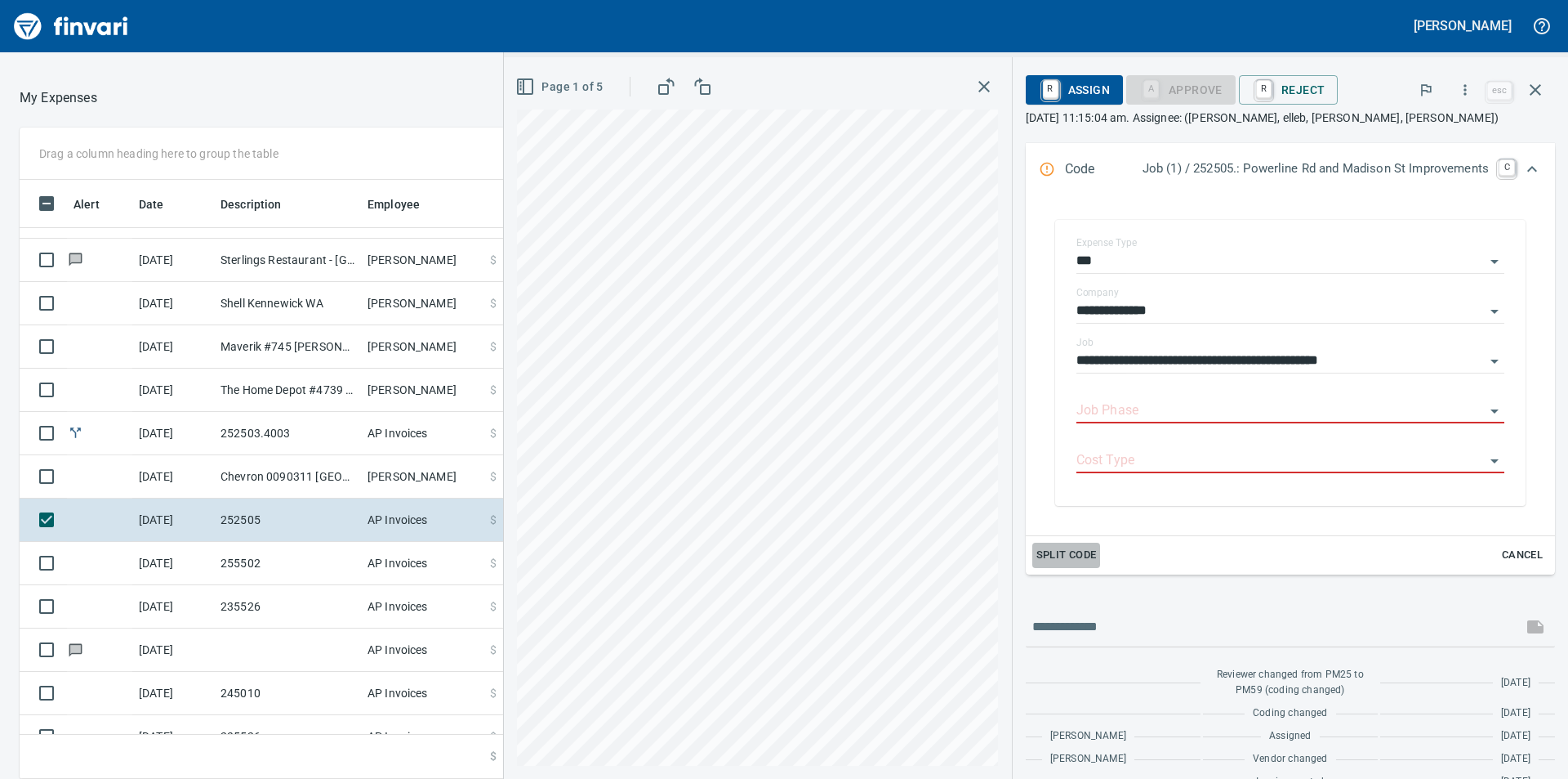
click at [1049, 553] on span "Split Code" at bounding box center [1066, 555] width 60 height 18
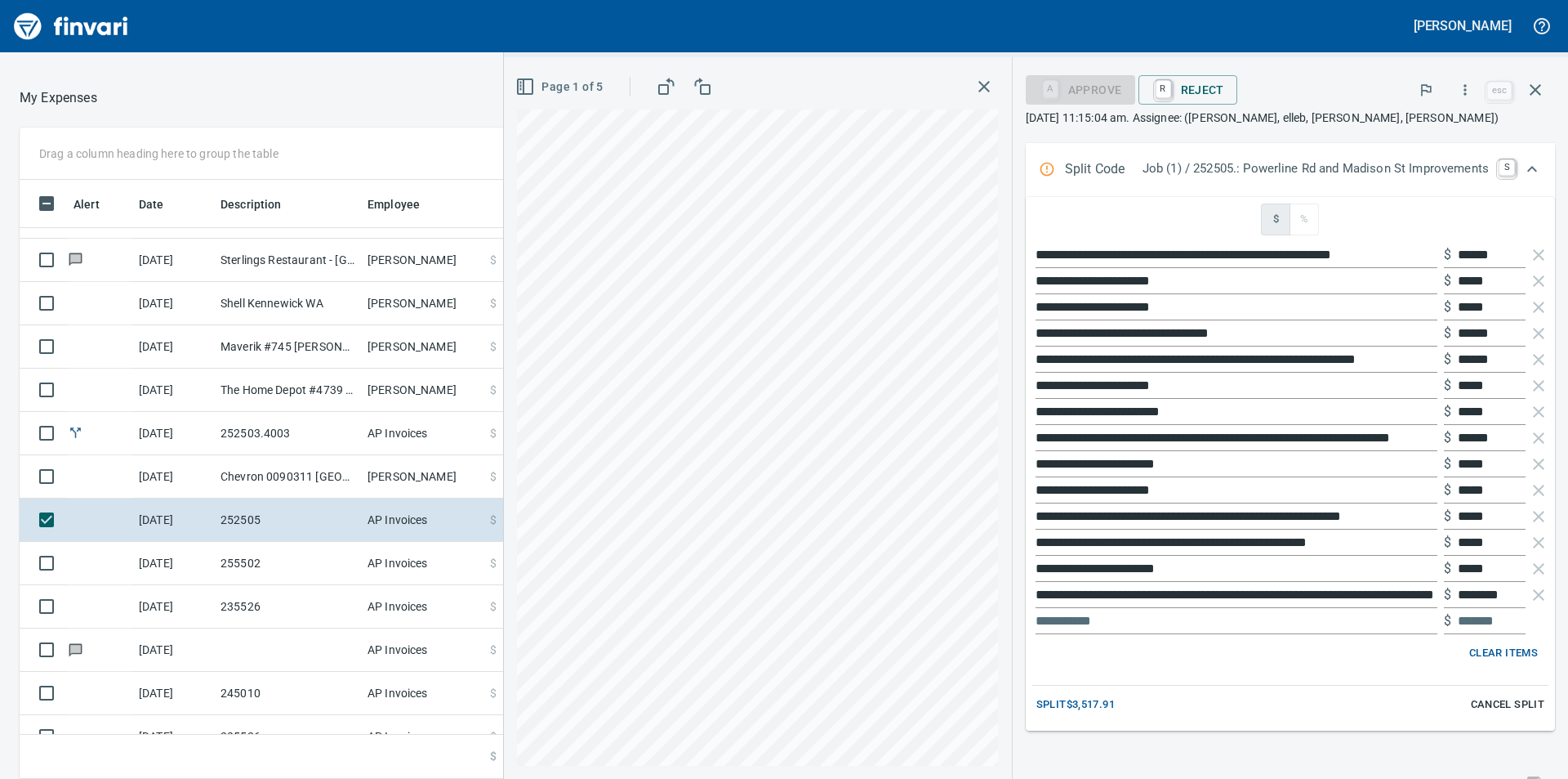
click at [1502, 651] on span "Clear Items" at bounding box center [1504, 653] width 68 height 18
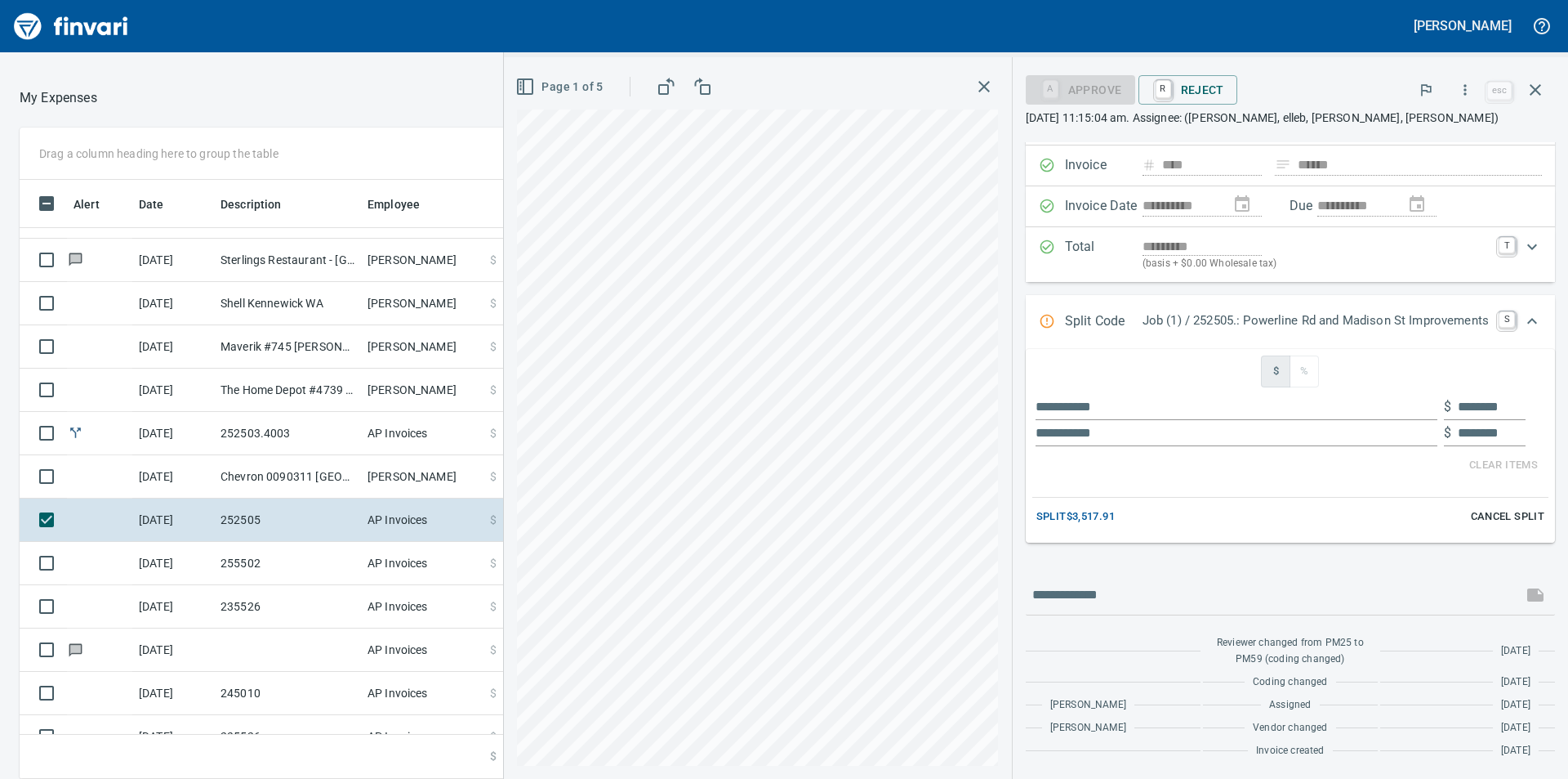
scroll to position [93, 0]
click at [1119, 408] on input "text" at bounding box center [1236, 407] width 402 height 26
type input "*"
type input "********"
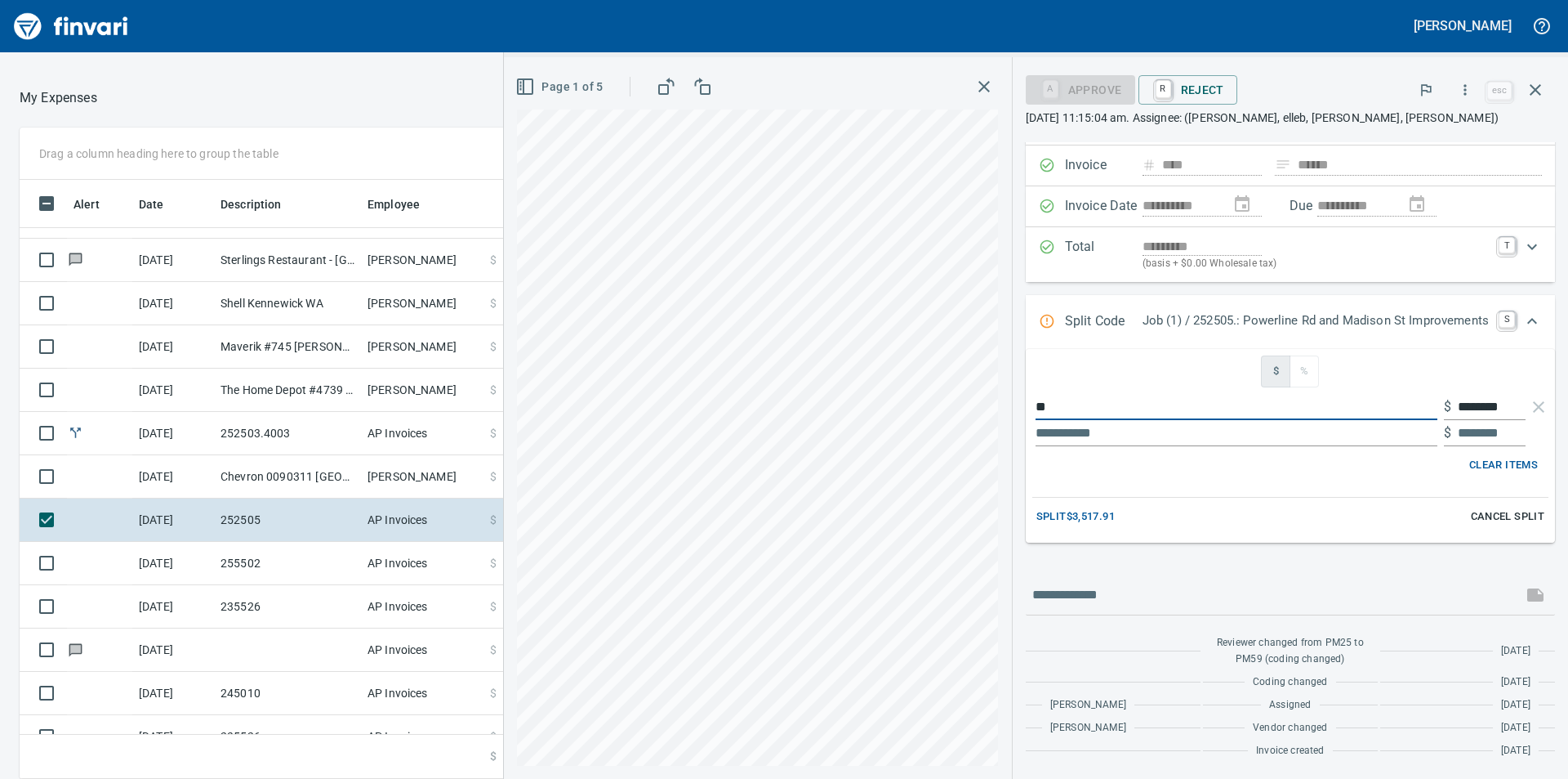
click at [1071, 404] on input "*" at bounding box center [1236, 407] width 402 height 26
type input "**********"
drag, startPoint x: 1445, startPoint y: 404, endPoint x: 1515, endPoint y: 408, distance: 70.1
click at [1515, 408] on div "**********" at bounding box center [1290, 407] width 516 height 26
click at [1507, 408] on input "********" at bounding box center [1492, 407] width 67 height 26
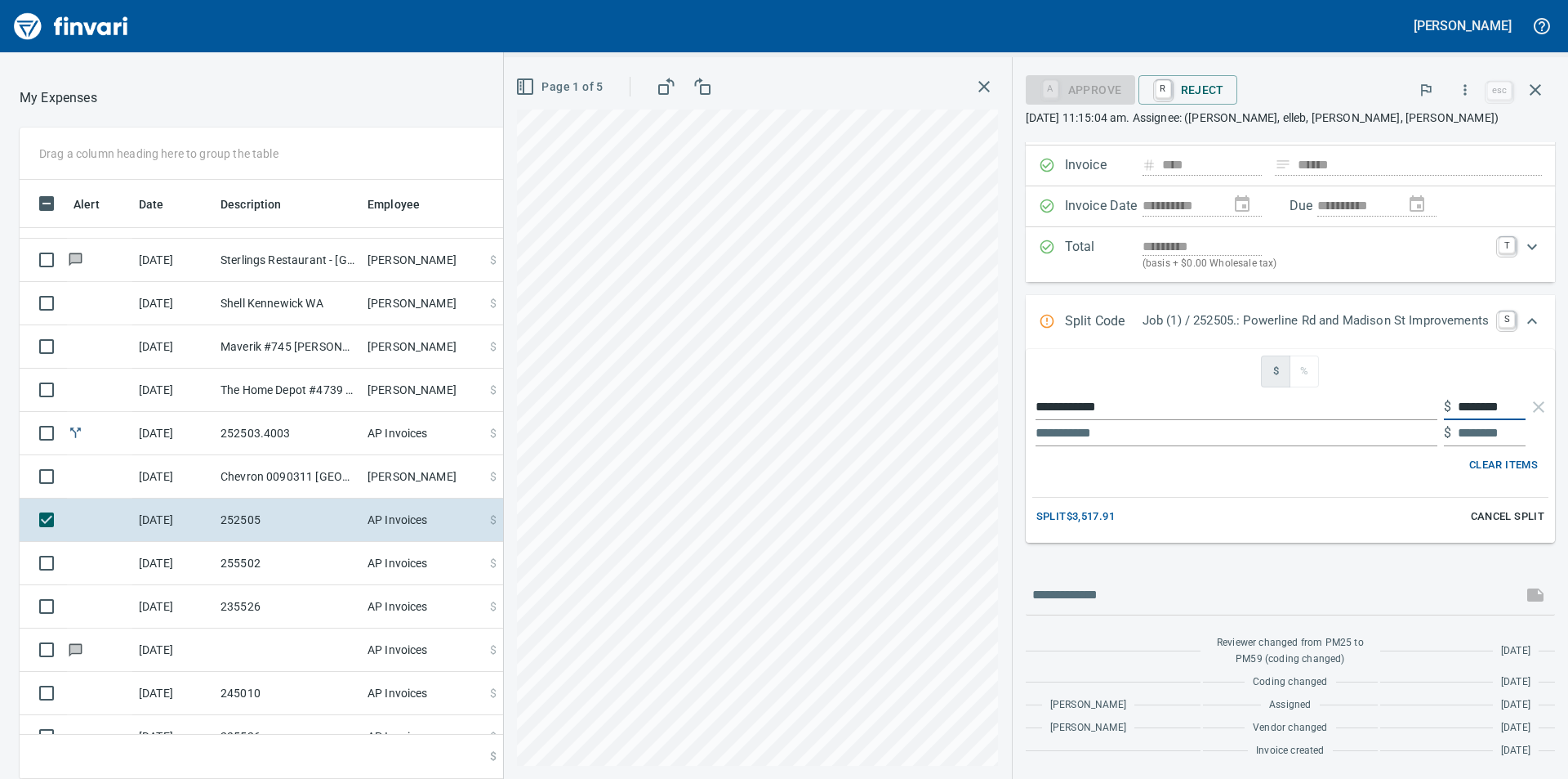
drag, startPoint x: 1506, startPoint y: 407, endPoint x: 1444, endPoint y: 406, distance: 62.0
click at [1444, 406] on div "$ ********" at bounding box center [1485, 407] width 81 height 26
type input "*****"
type input "******"
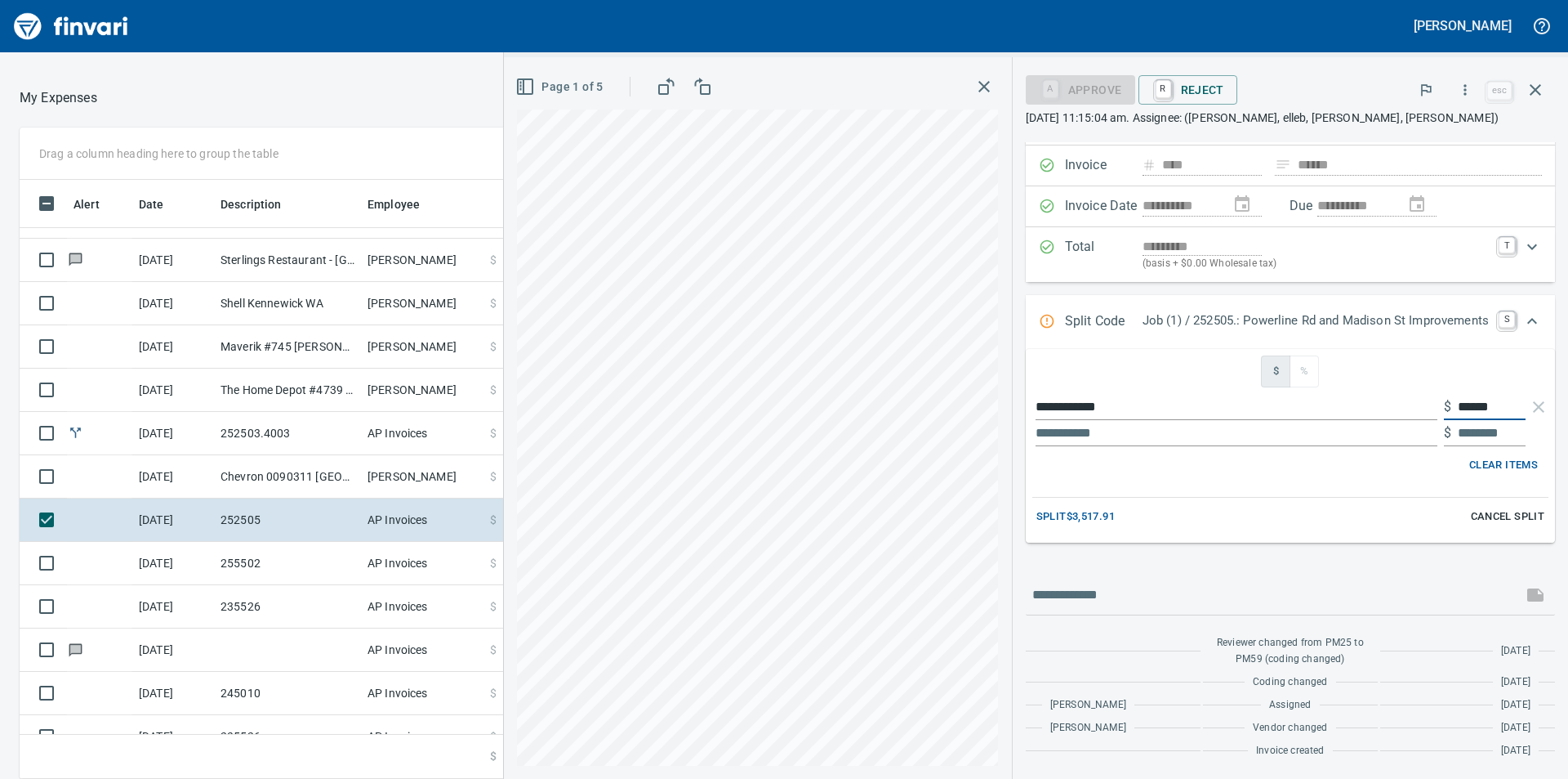
click at [1106, 431] on input "text" at bounding box center [1236, 433] width 402 height 26
type input "**"
type input "********"
type input "**********"
drag, startPoint x: 1500, startPoint y: 432, endPoint x: 1444, endPoint y: 435, distance: 56.1
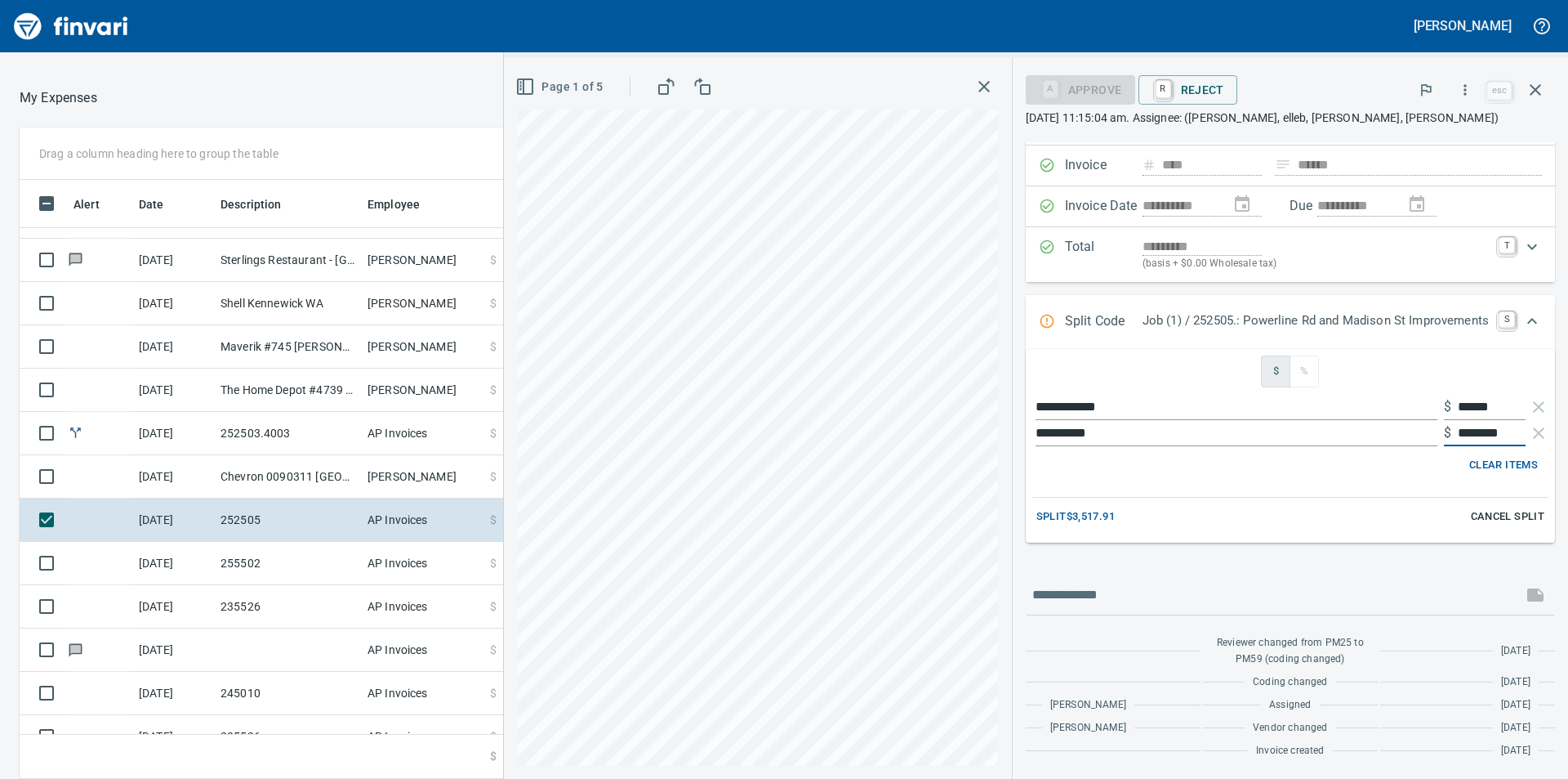
click at [1444, 435] on div "$ ********" at bounding box center [1485, 433] width 81 height 26
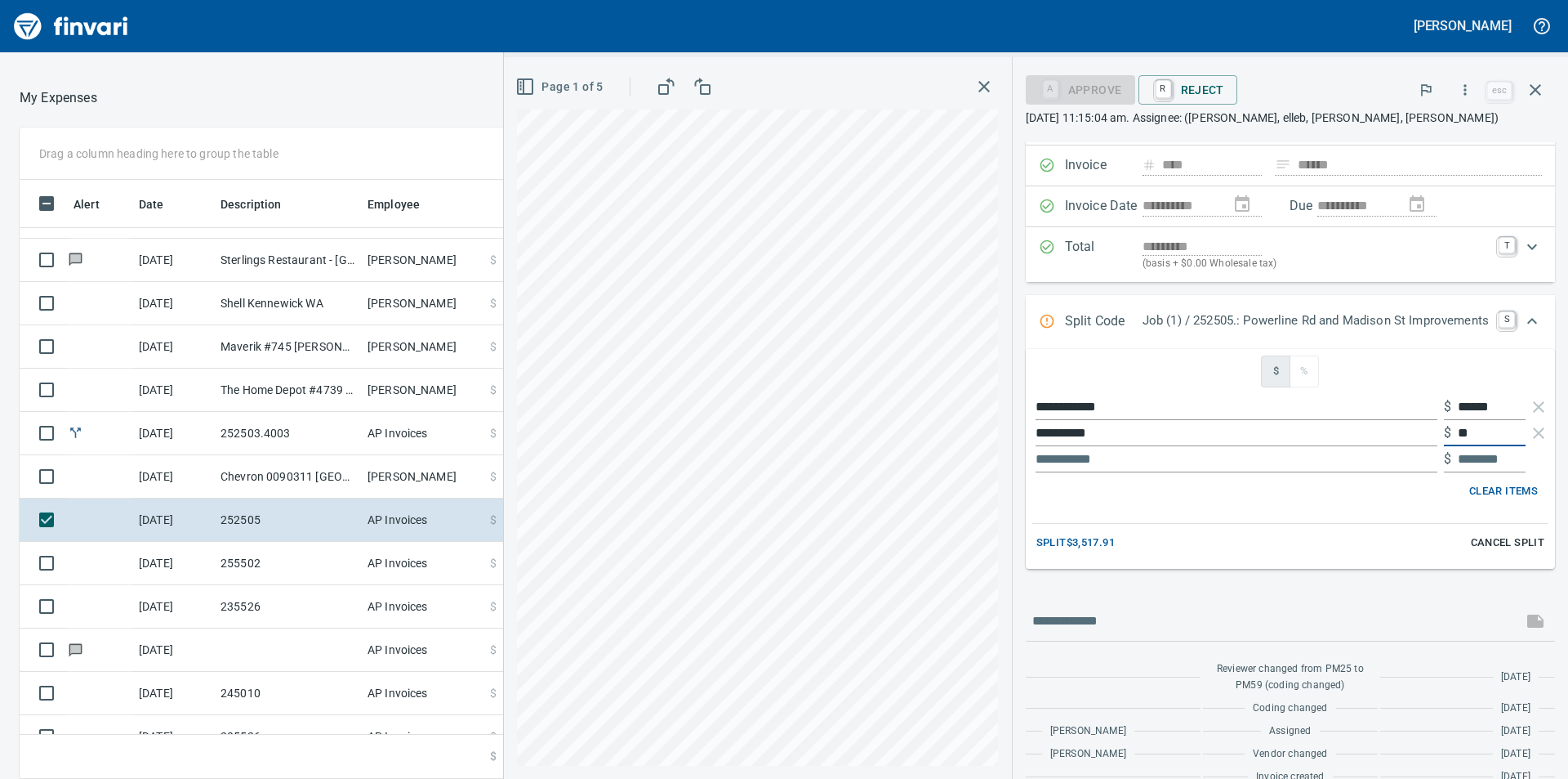
type input "***"
click at [1141, 456] on input "text" at bounding box center [1236, 459] width 402 height 26
type input "******"
type input "****"
type input "********"
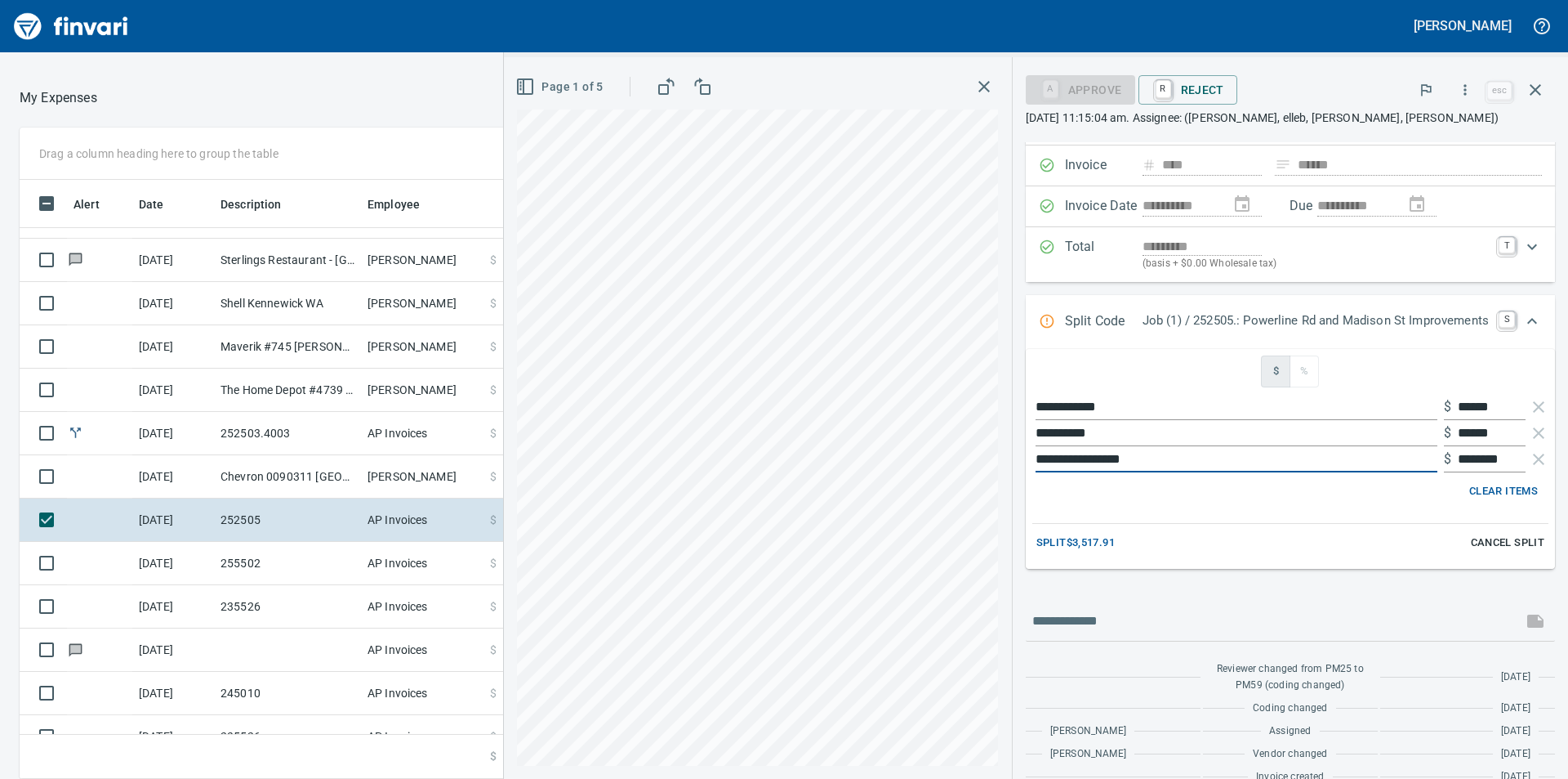
type input "**********"
click at [1499, 459] on input "********" at bounding box center [1492, 459] width 67 height 26
type input "*"
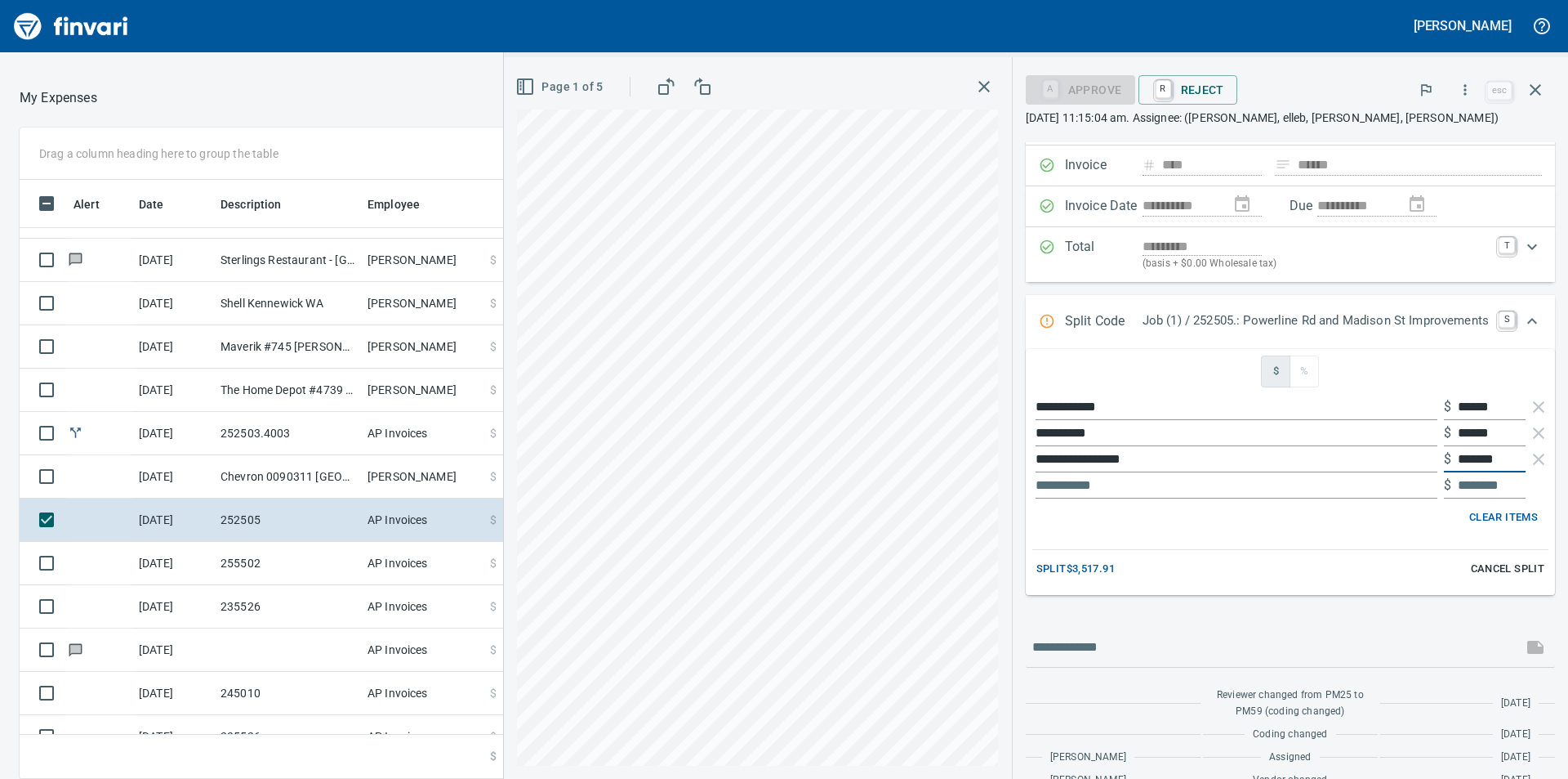
type input "********"
click at [1224, 488] on input "text" at bounding box center [1236, 485] width 402 height 26
type input "********"
type input "****"
type input "******"
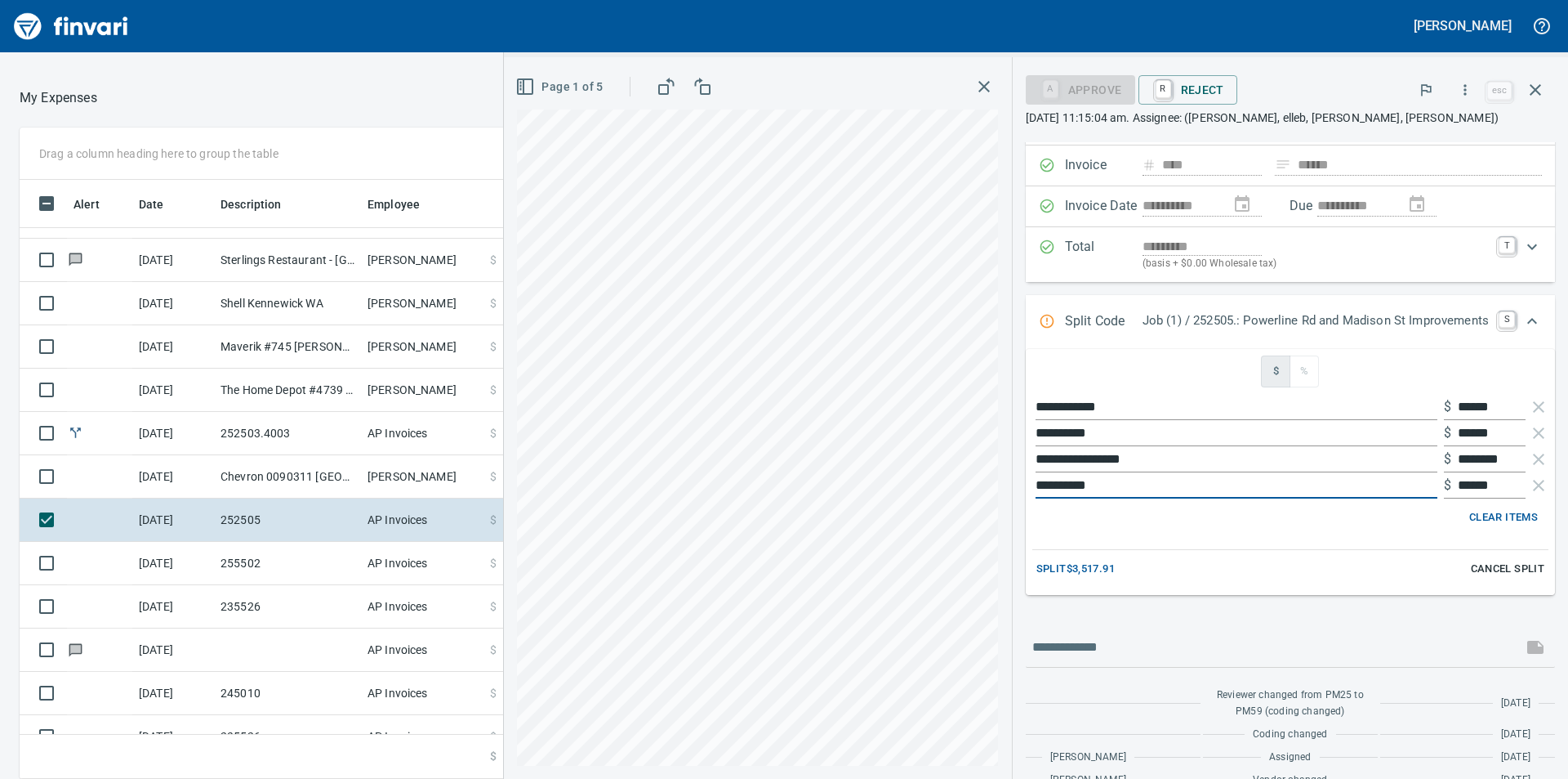
type input "**********"
click at [1220, 506] on div "Clear Items" at bounding box center [1290, 517] width 503 height 25
click at [1077, 564] on span "Split $3,517.91" at bounding box center [1076, 569] width 79 height 18
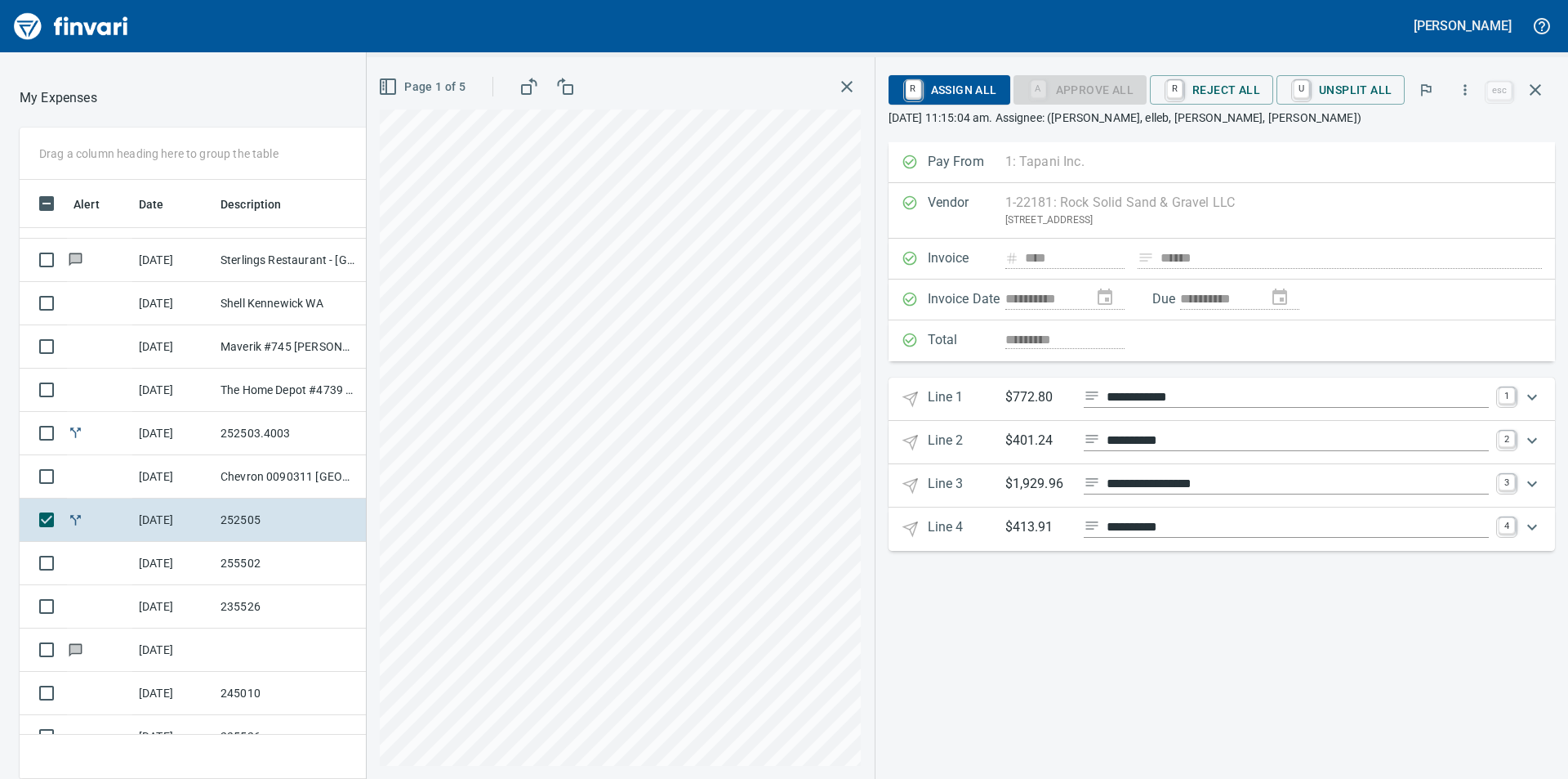
scroll to position [0, 0]
click at [1529, 392] on icon "Expand" at bounding box center [1532, 397] width 19 height 19
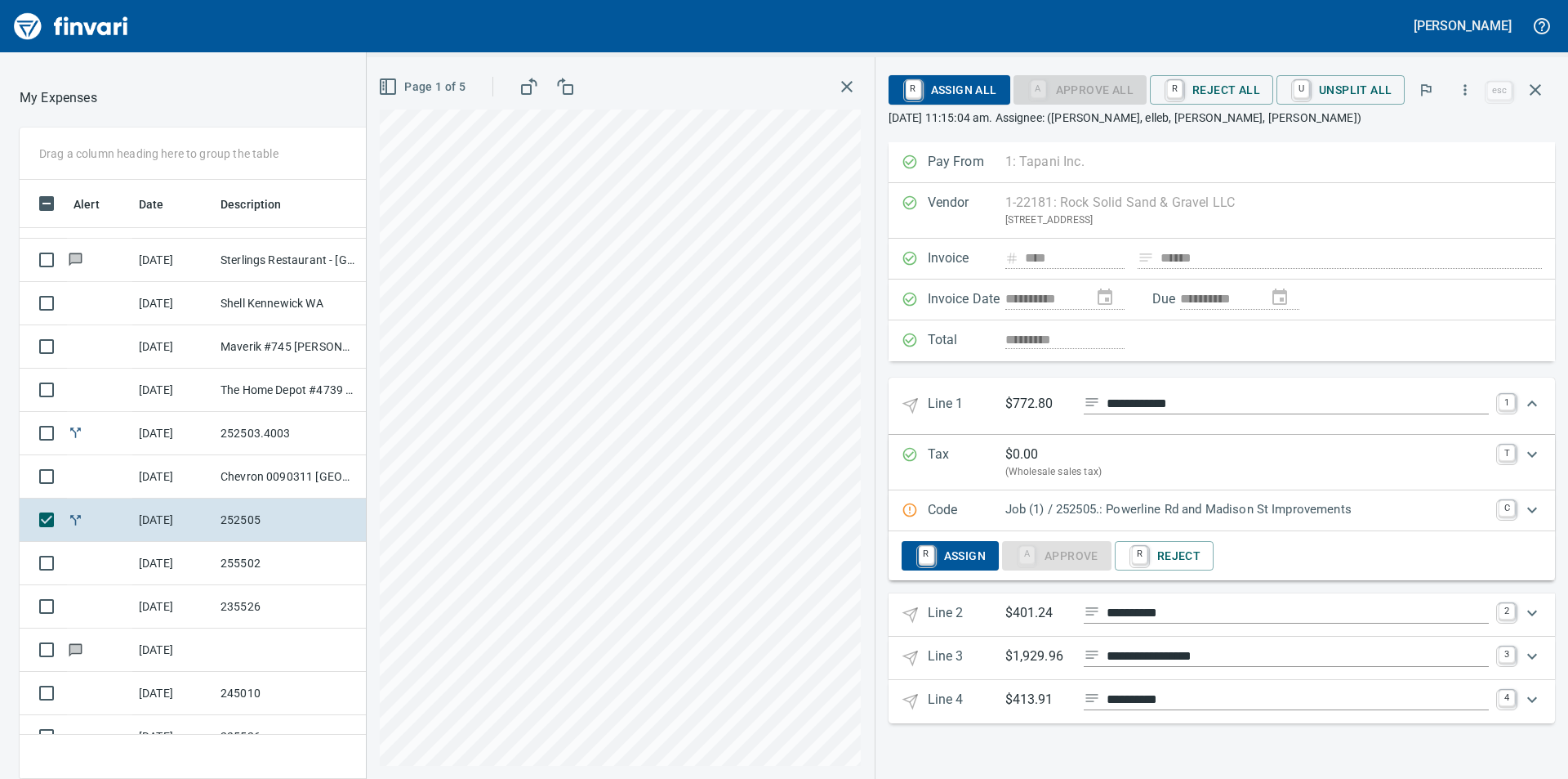
click at [1531, 506] on icon "Expand" at bounding box center [1532, 510] width 19 height 19
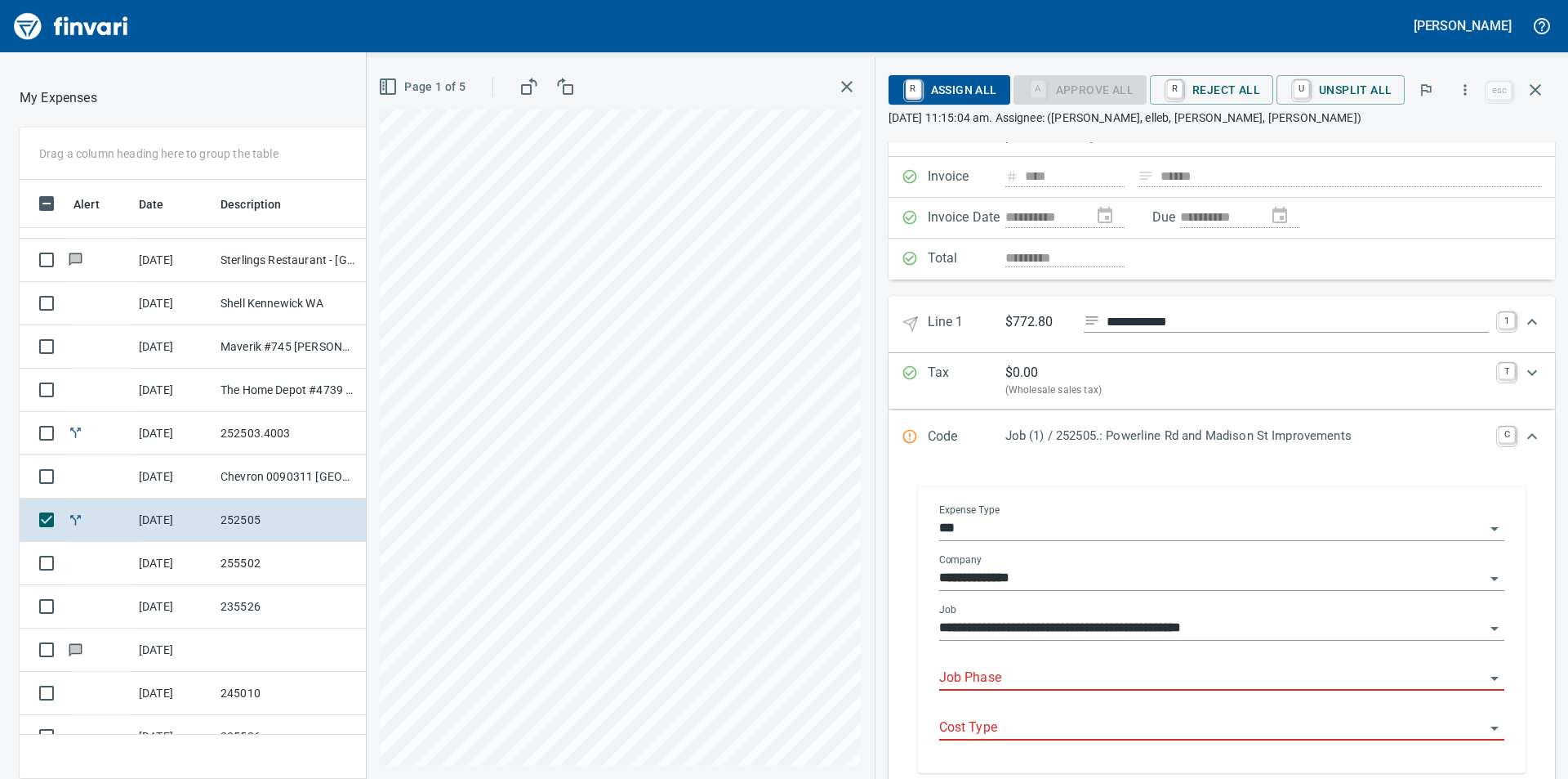
scroll to position [164, 0]
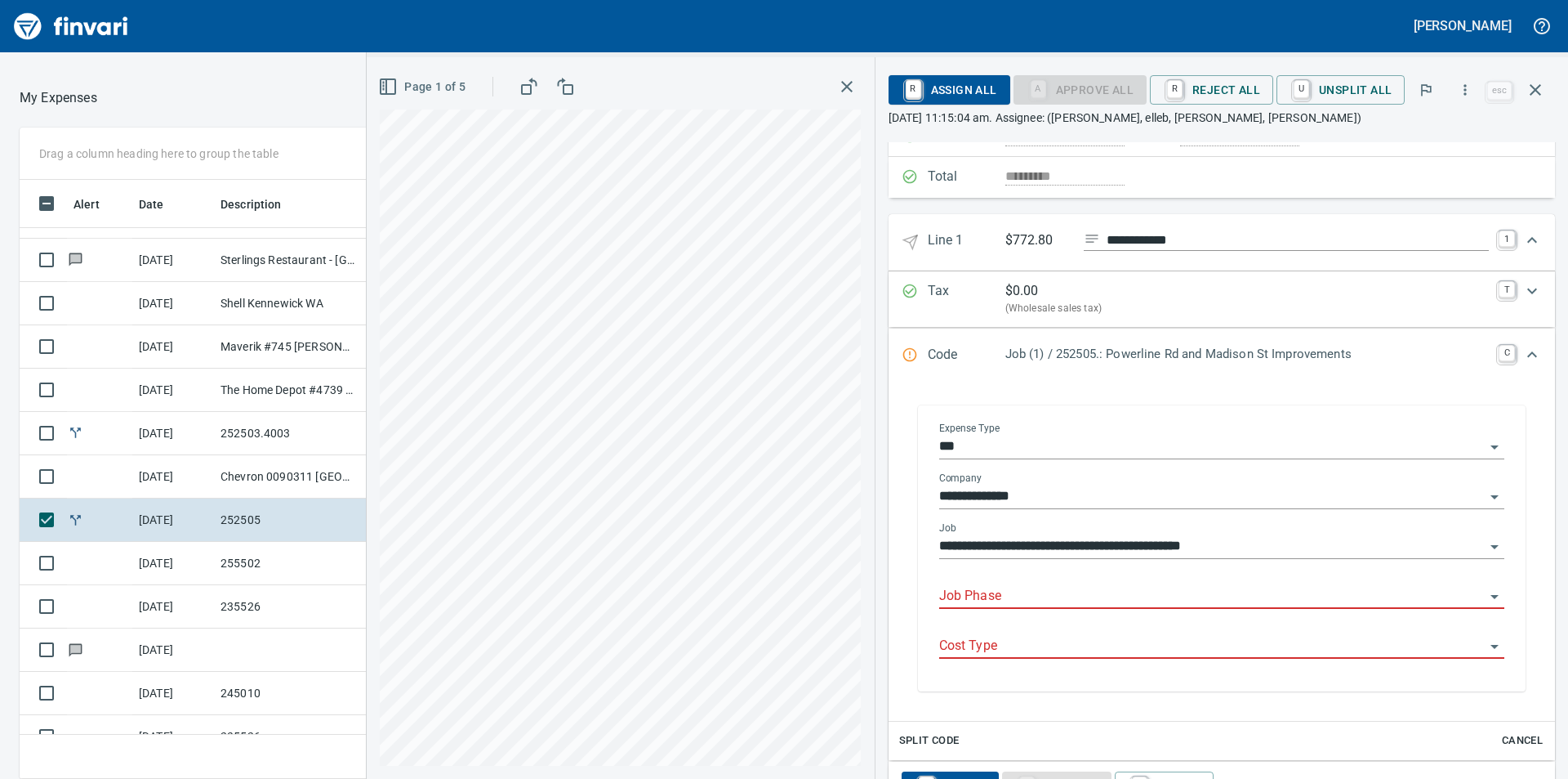
click at [1125, 598] on input "Job Phase" at bounding box center [1211, 597] width 546 height 23
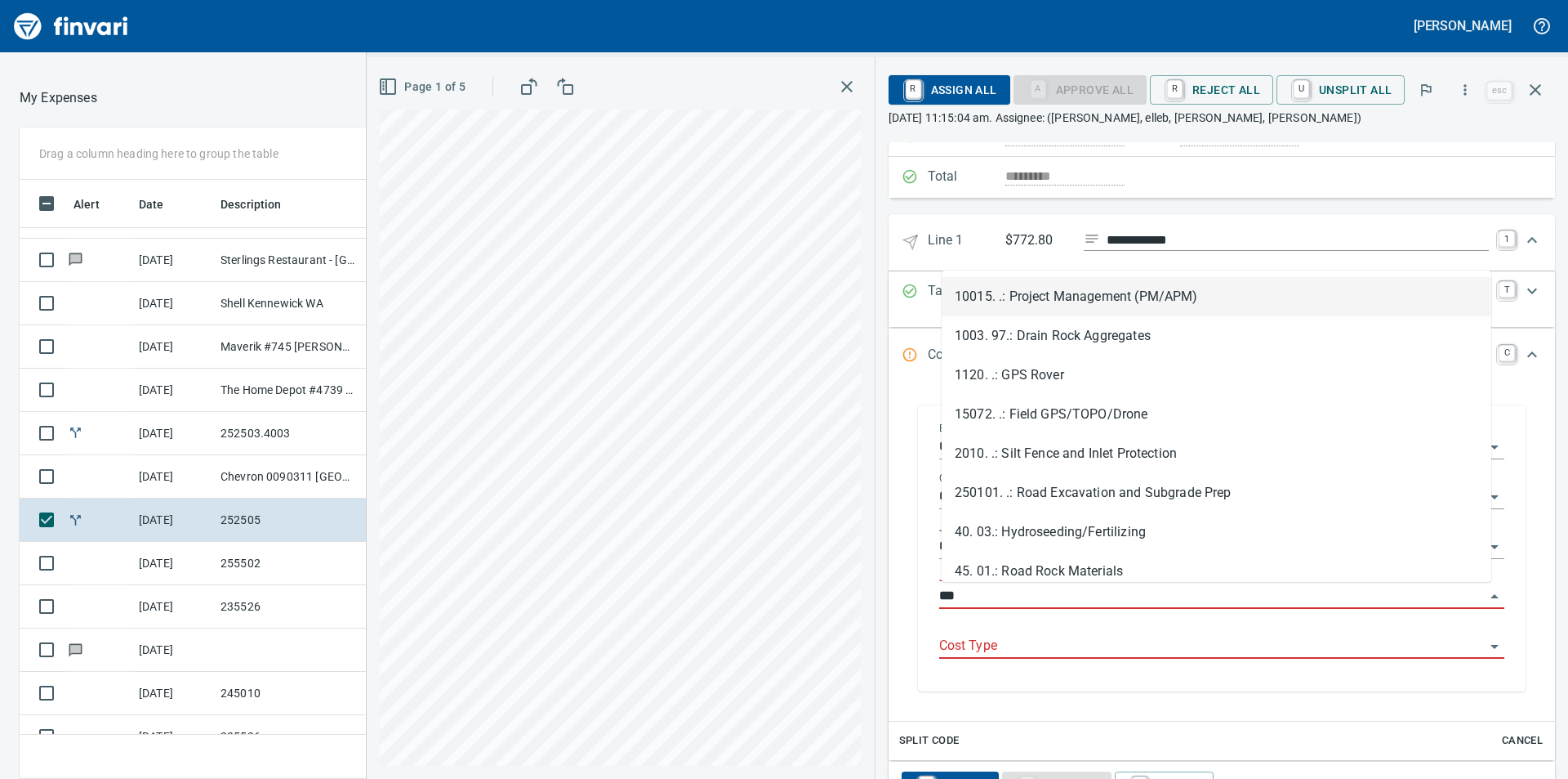
scroll to position [587, 1084]
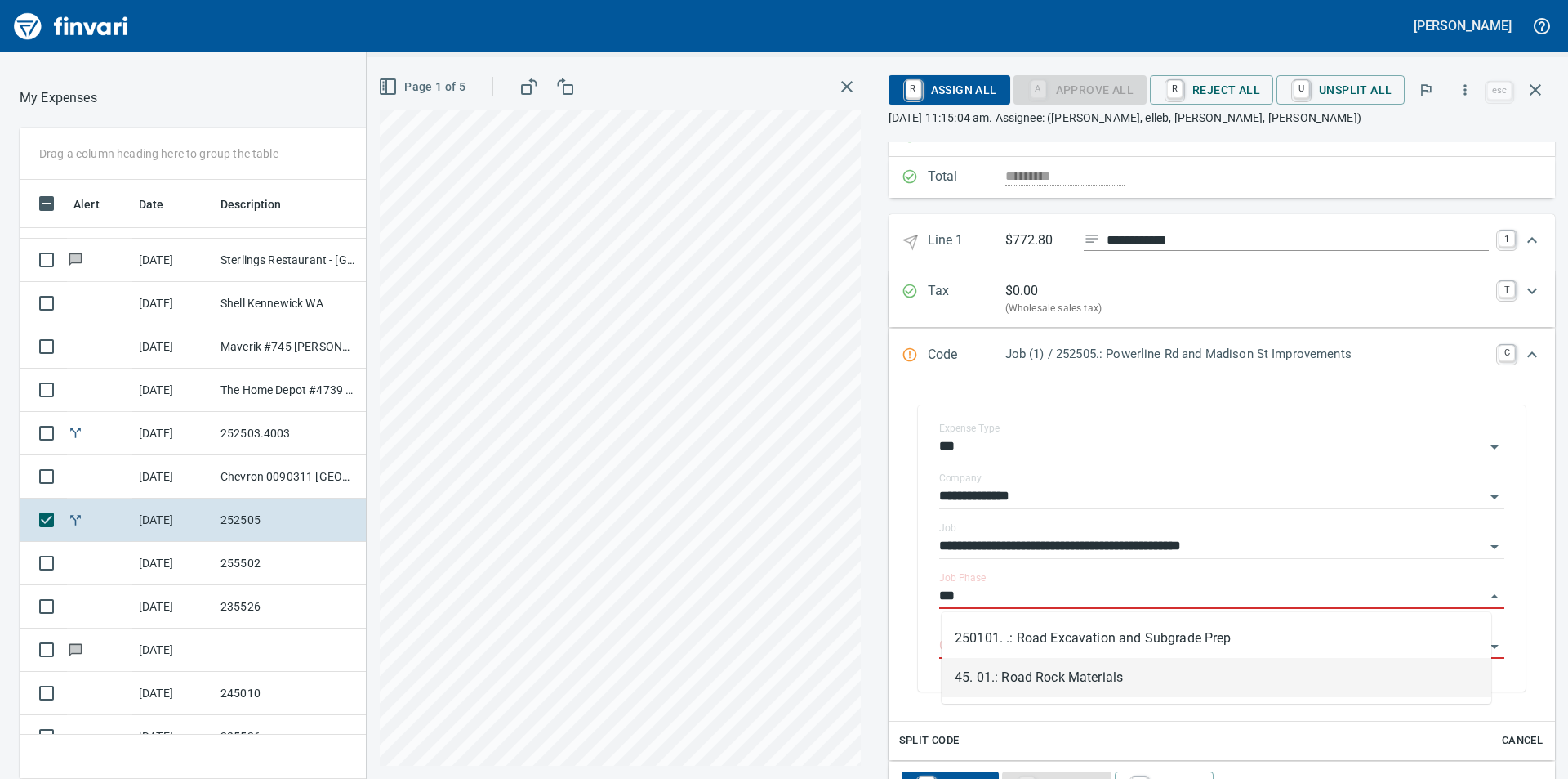
click at [1099, 671] on li "45. 01.: Road Rock Materials" at bounding box center [1217, 677] width 550 height 39
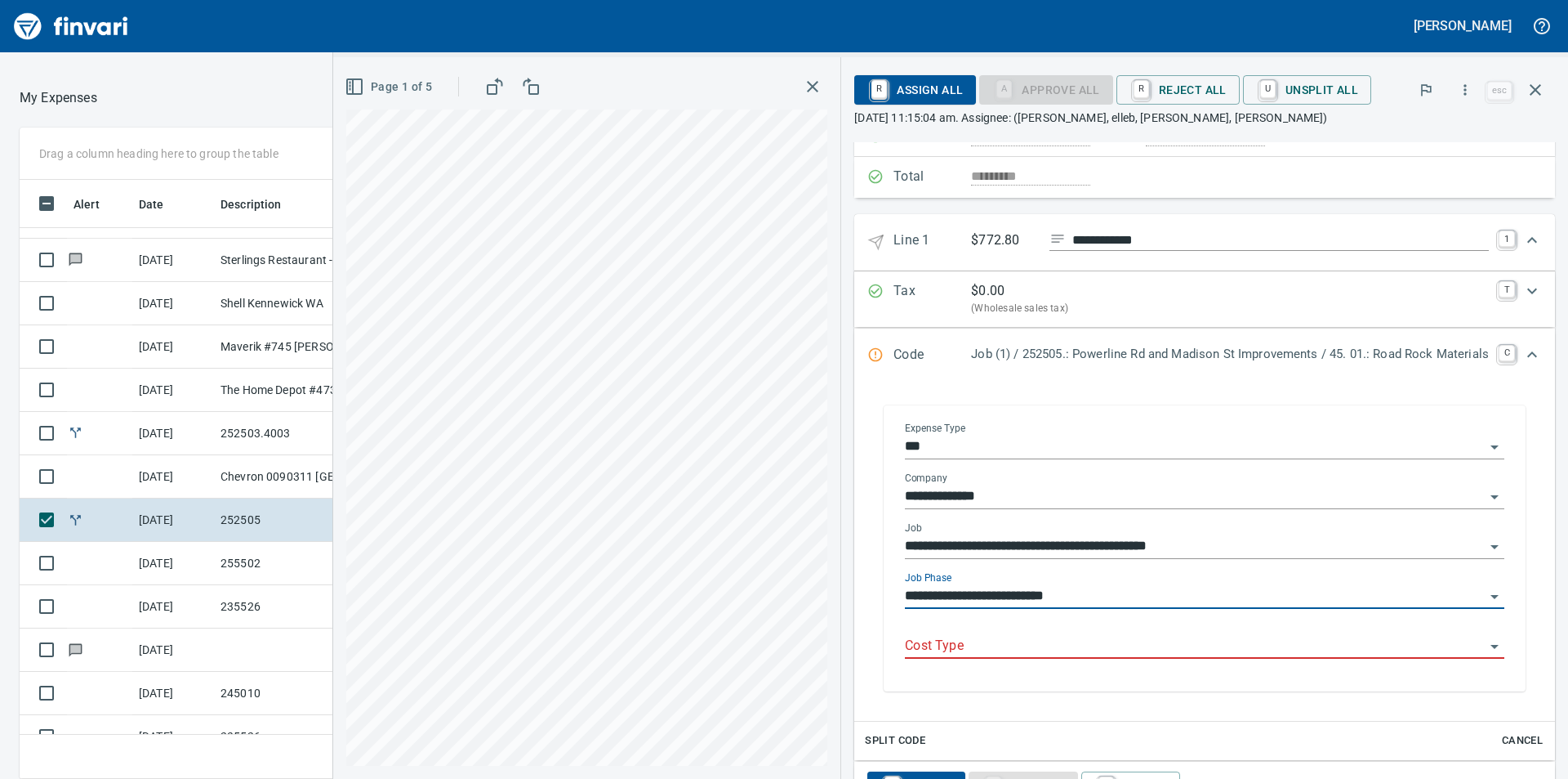
type input "**********"
click at [1084, 648] on input "Cost Type" at bounding box center [1195, 647] width 580 height 23
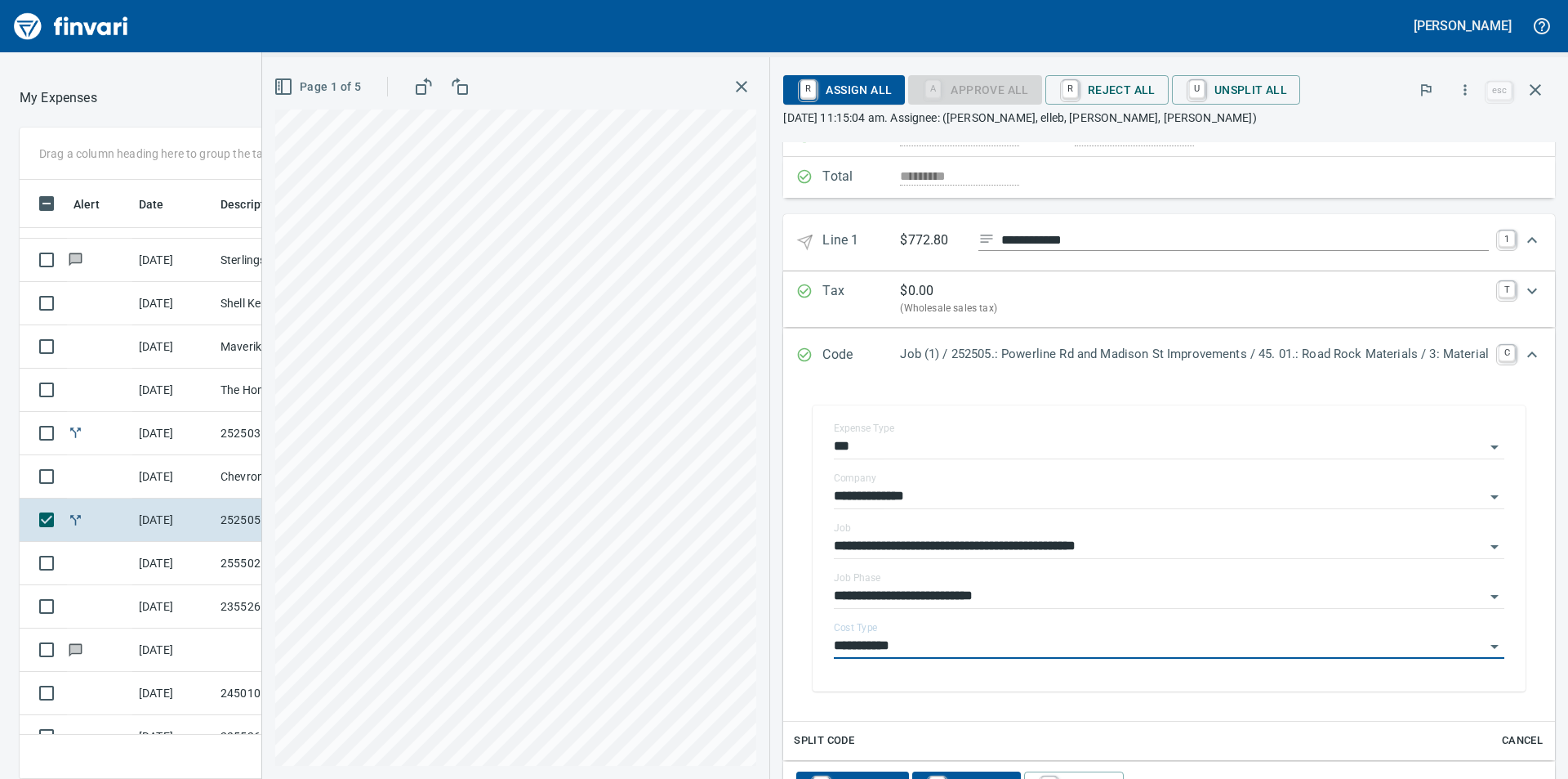
scroll to position [368, 0]
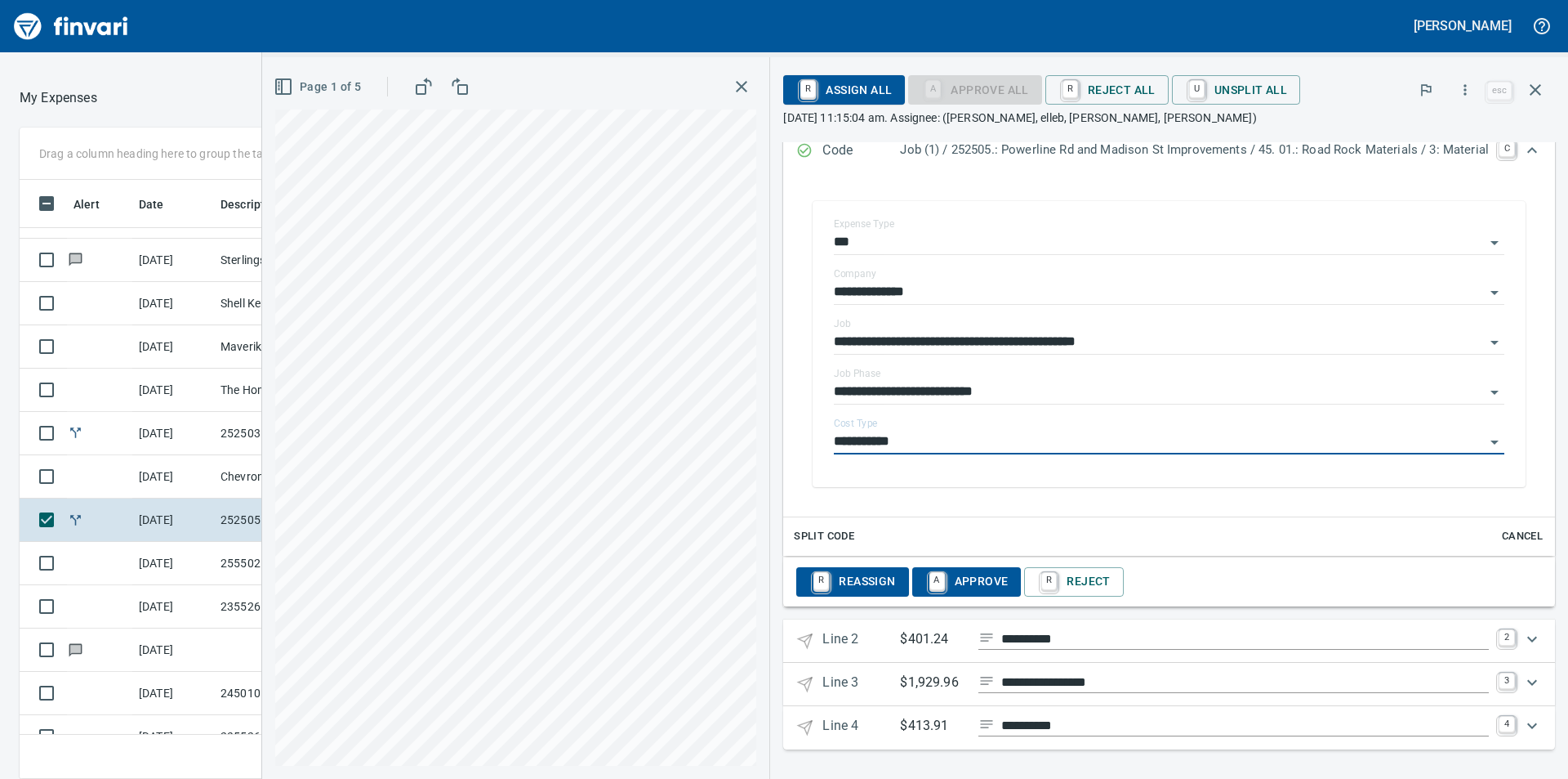
type input "**********"
click at [1528, 640] on icon "Expand" at bounding box center [1532, 639] width 10 height 6
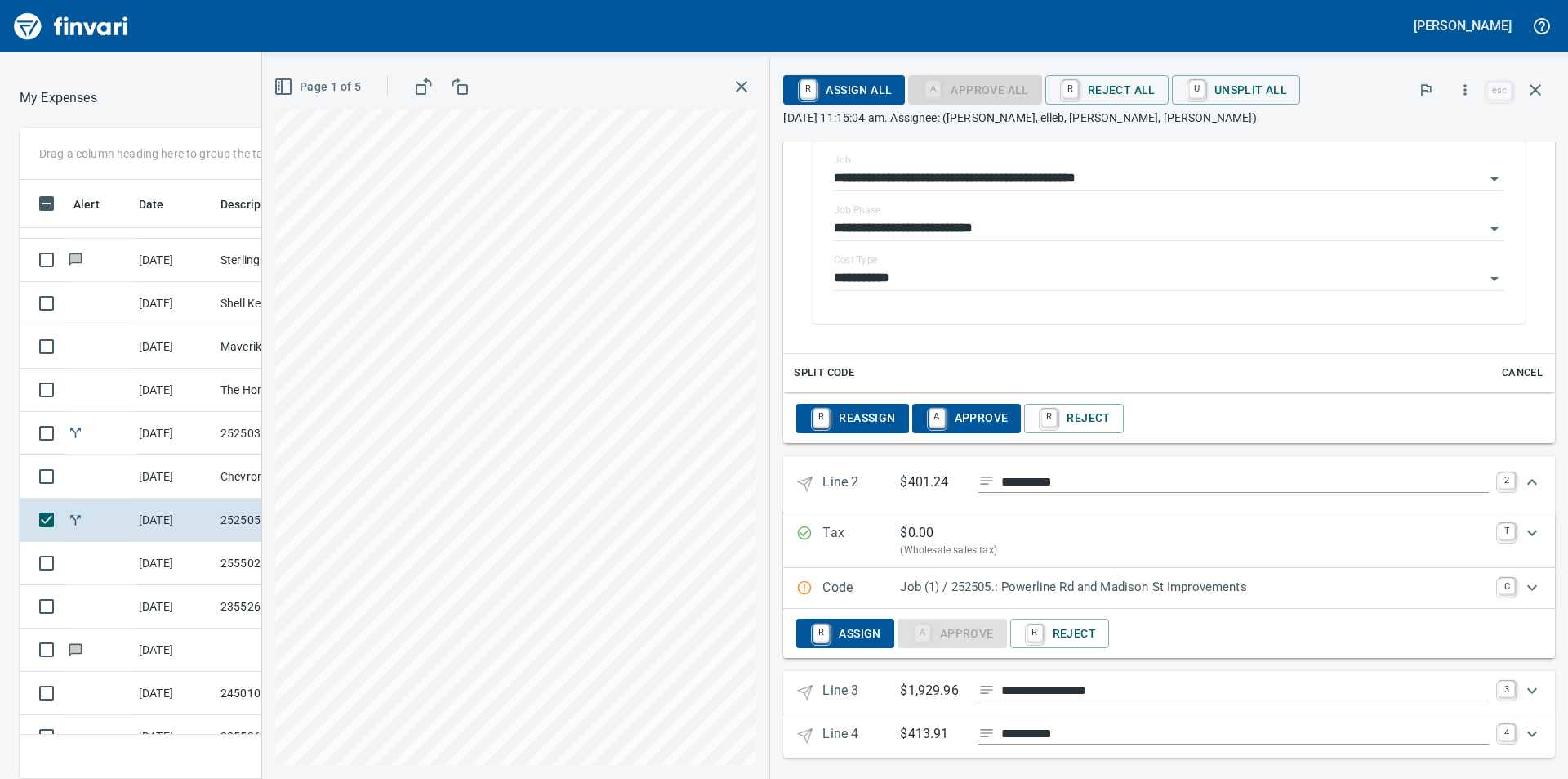
scroll to position [539, 0]
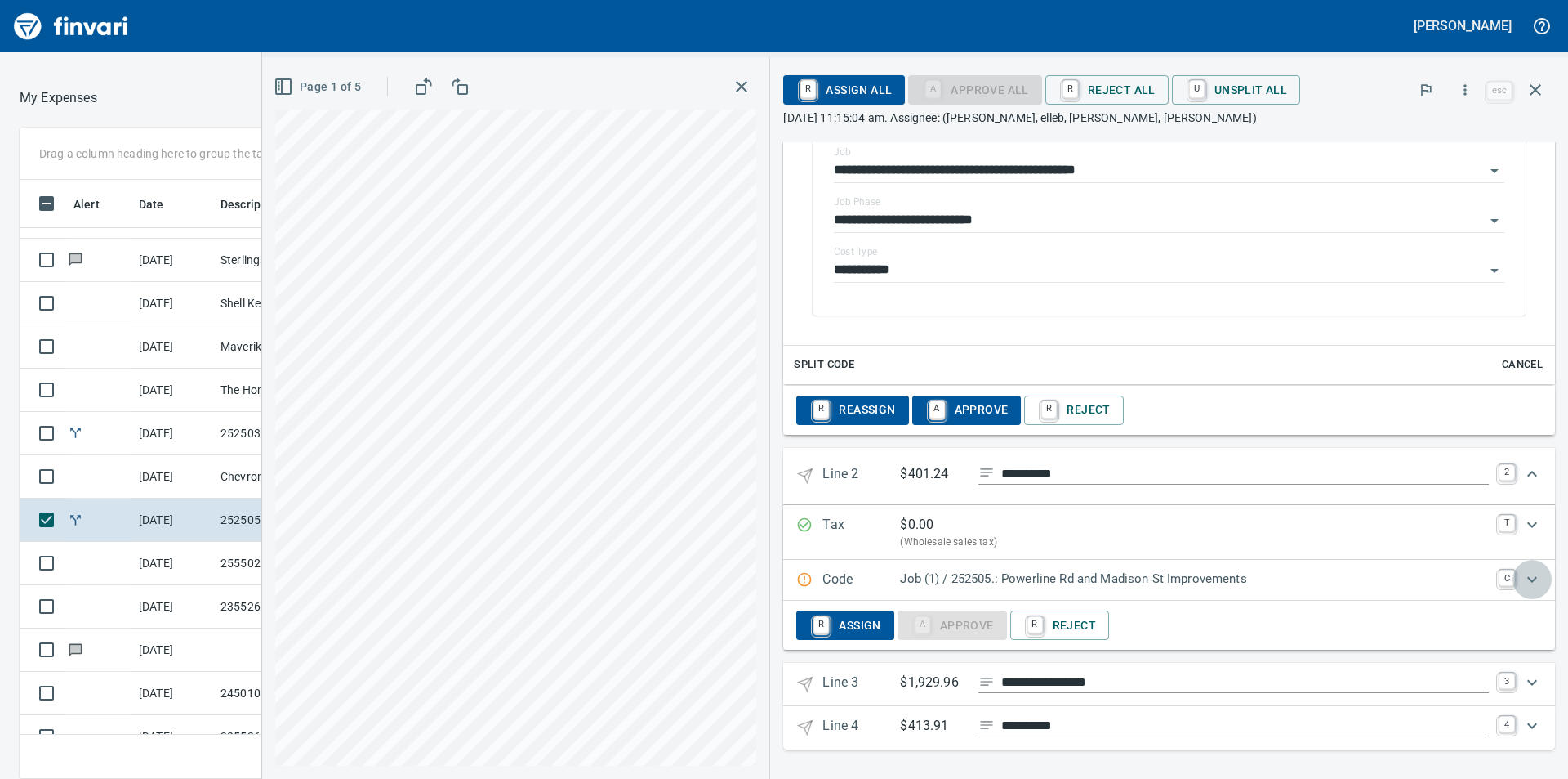
click at [1524, 581] on icon "Expand" at bounding box center [1532, 579] width 19 height 19
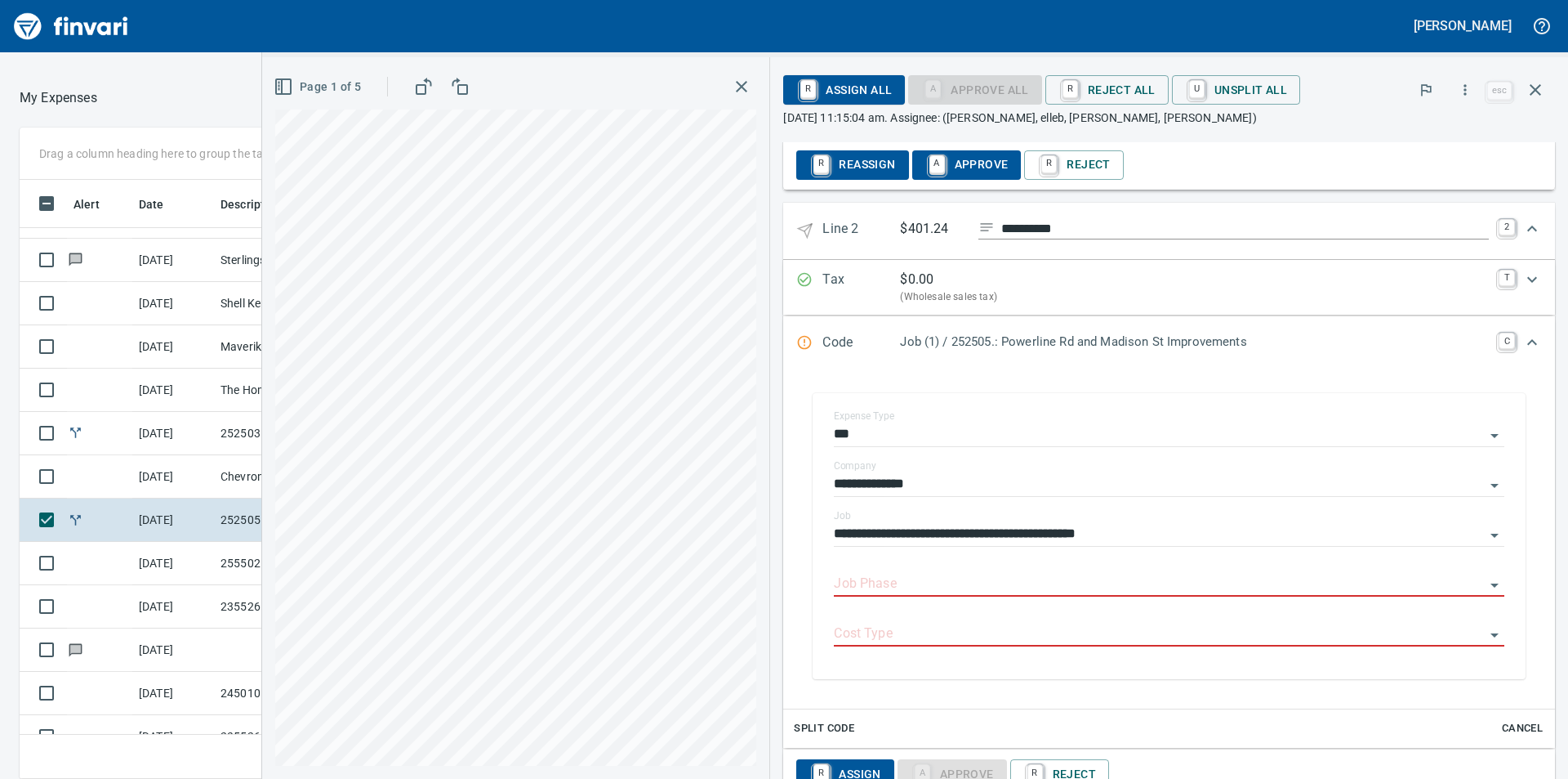
scroll to position [866, 0]
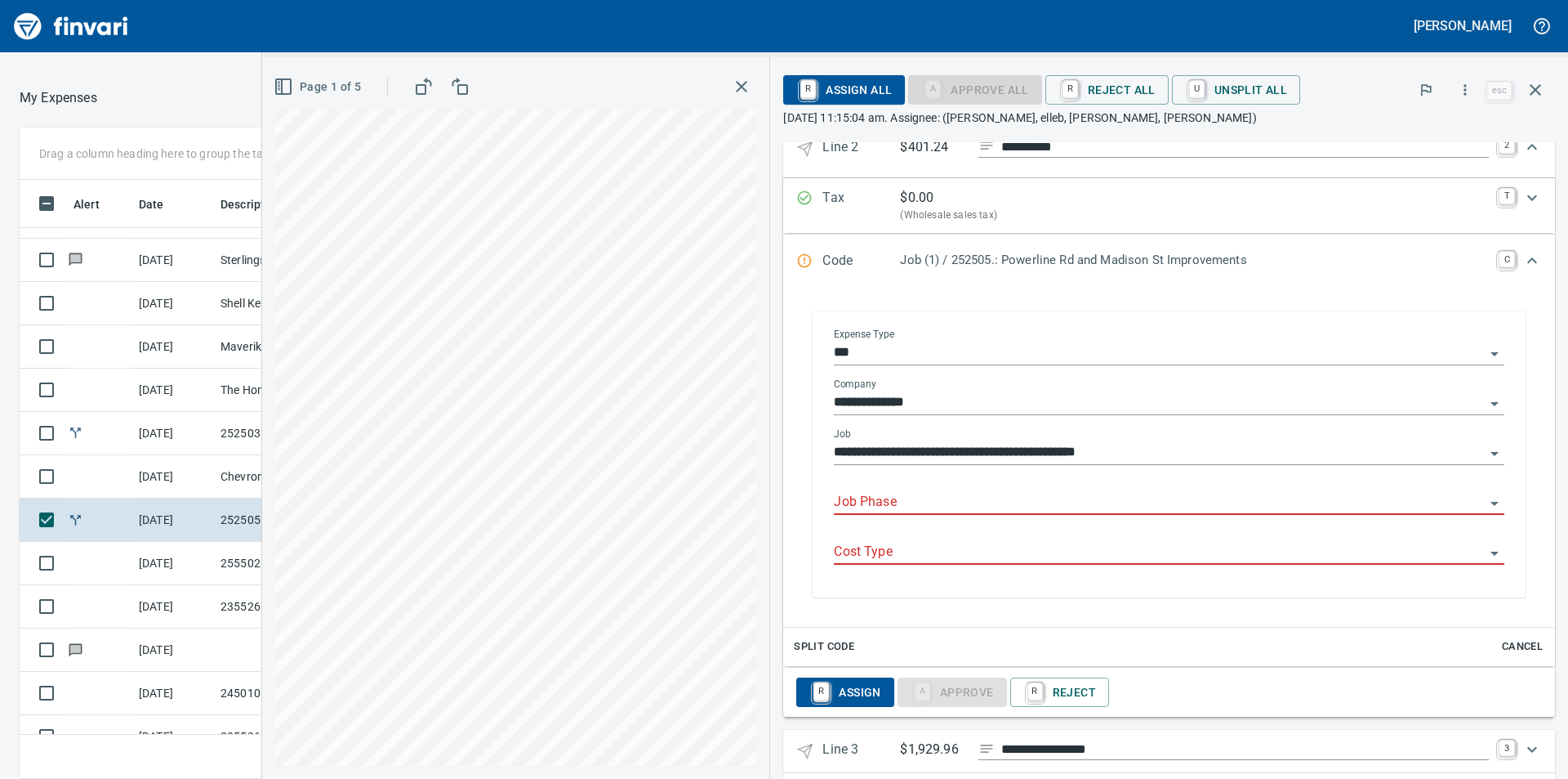
click at [988, 498] on input "Job Phase" at bounding box center [1159, 502] width 651 height 23
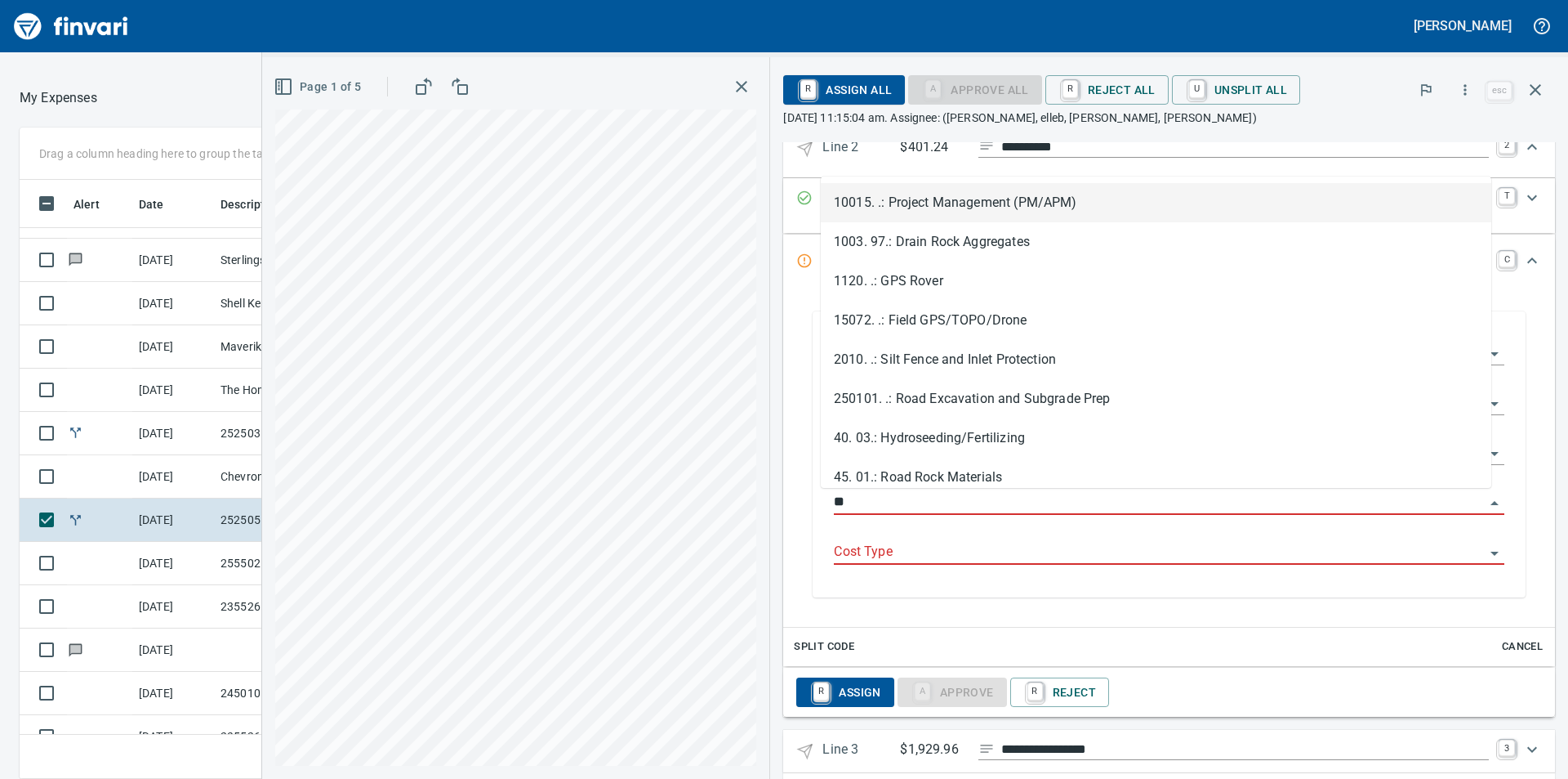
scroll to position [587, 1084]
drag, startPoint x: 924, startPoint y: 473, endPoint x: 916, endPoint y: 555, distance: 82.4
click at [926, 473] on li "45. 01.: Road Rock Materials" at bounding box center [1156, 477] width 671 height 39
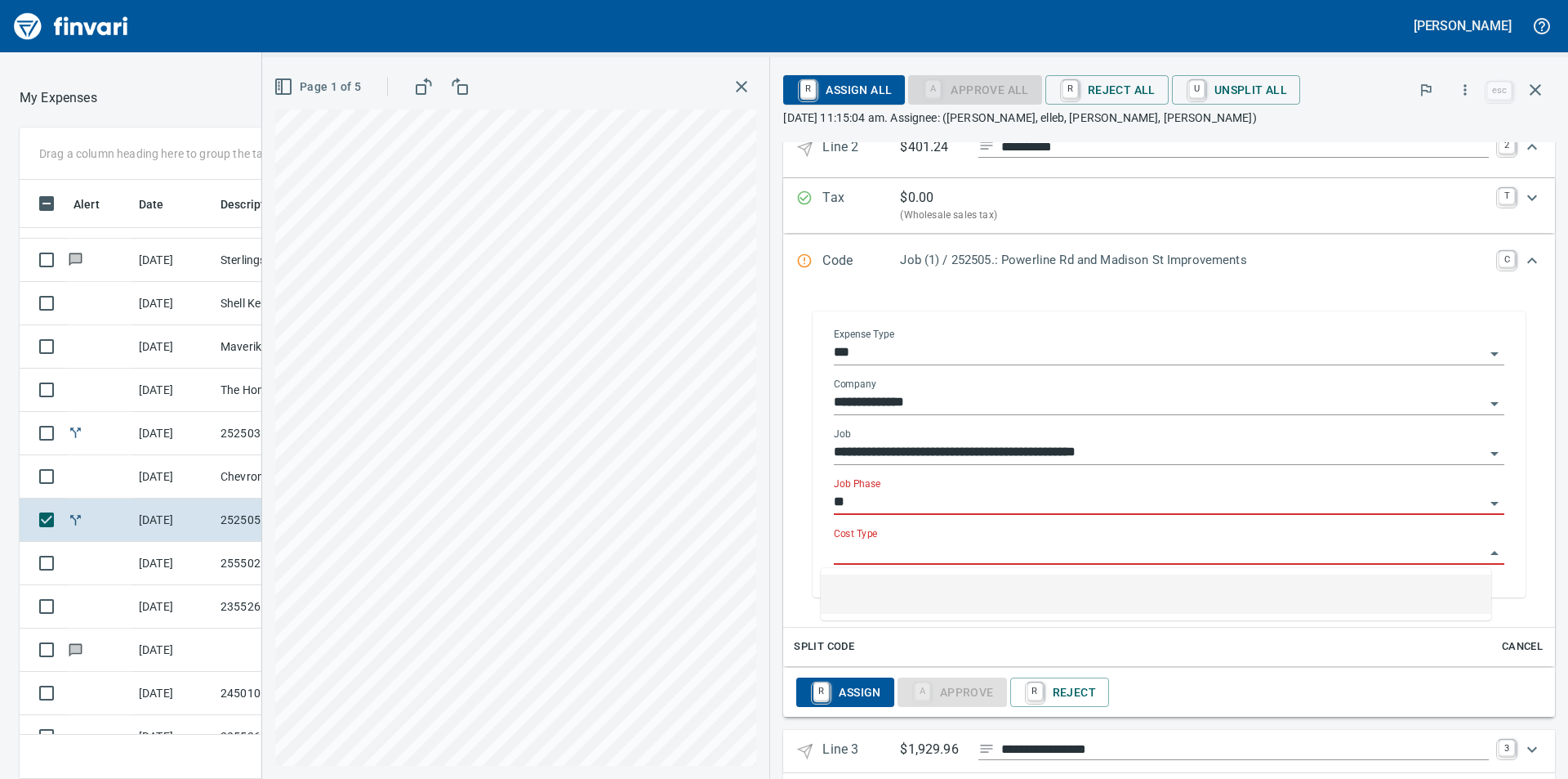
click at [916, 555] on input "Cost Type" at bounding box center [1159, 552] width 651 height 23
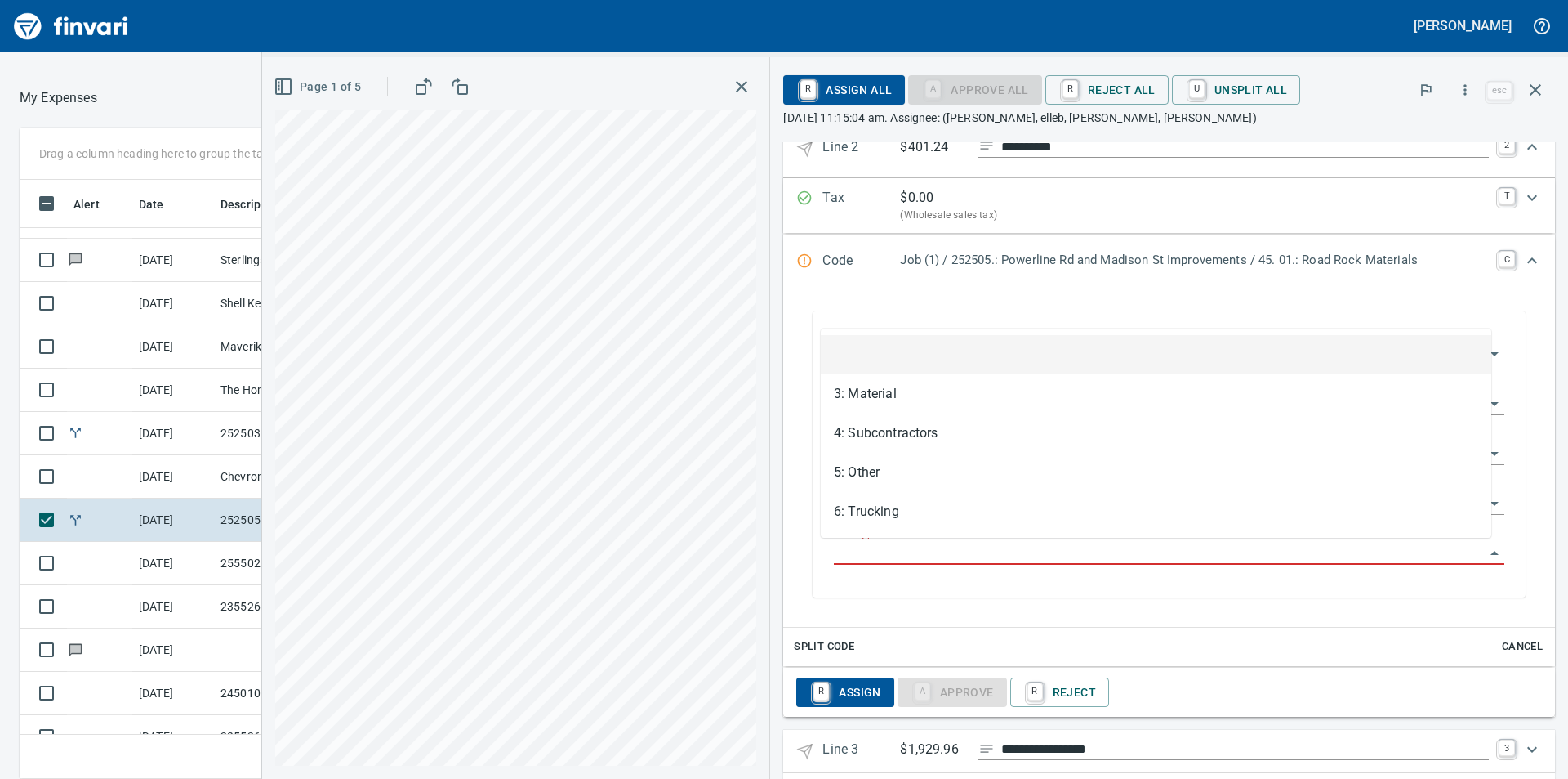
type input "**********"
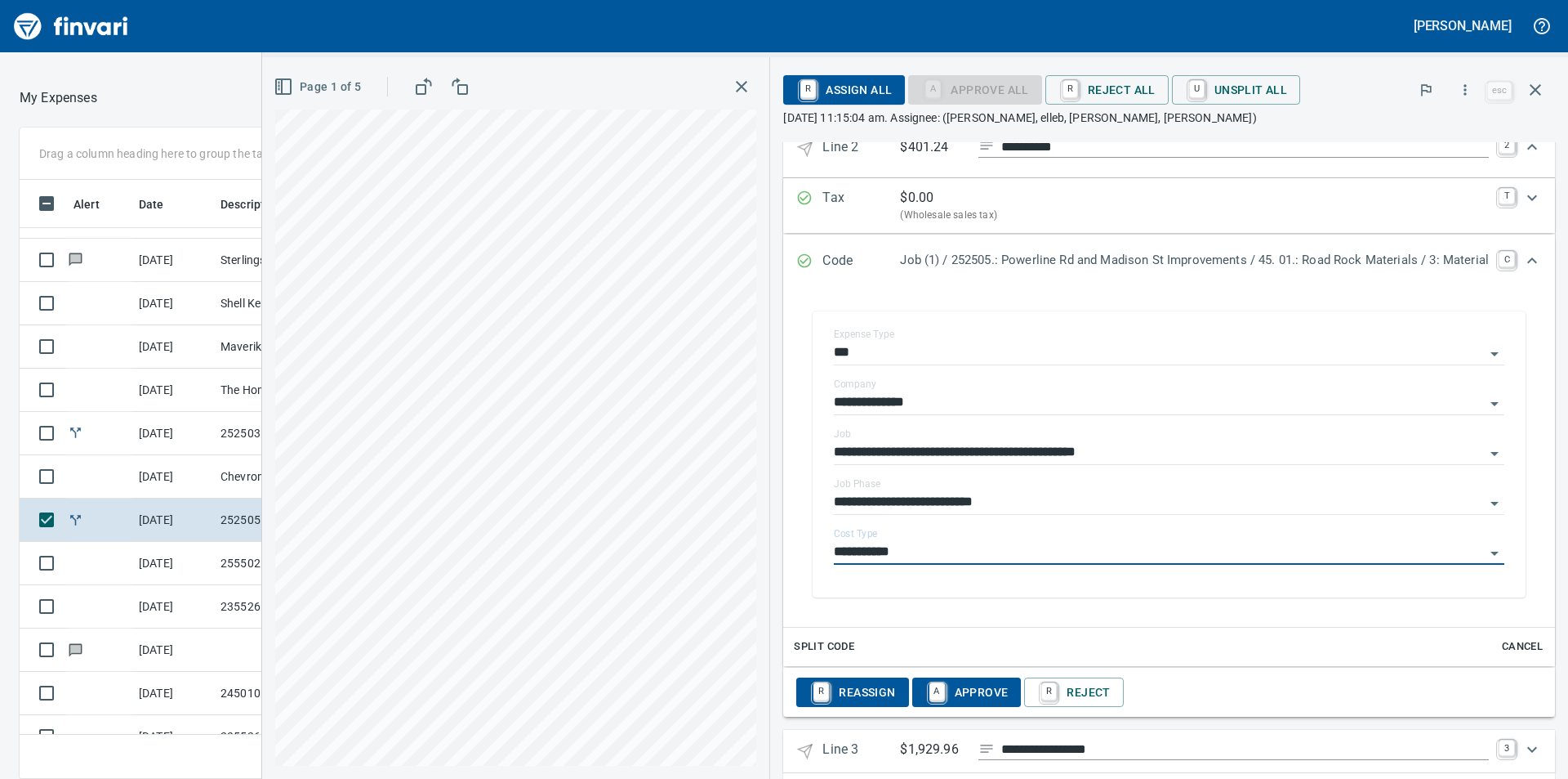
scroll to position [933, 0]
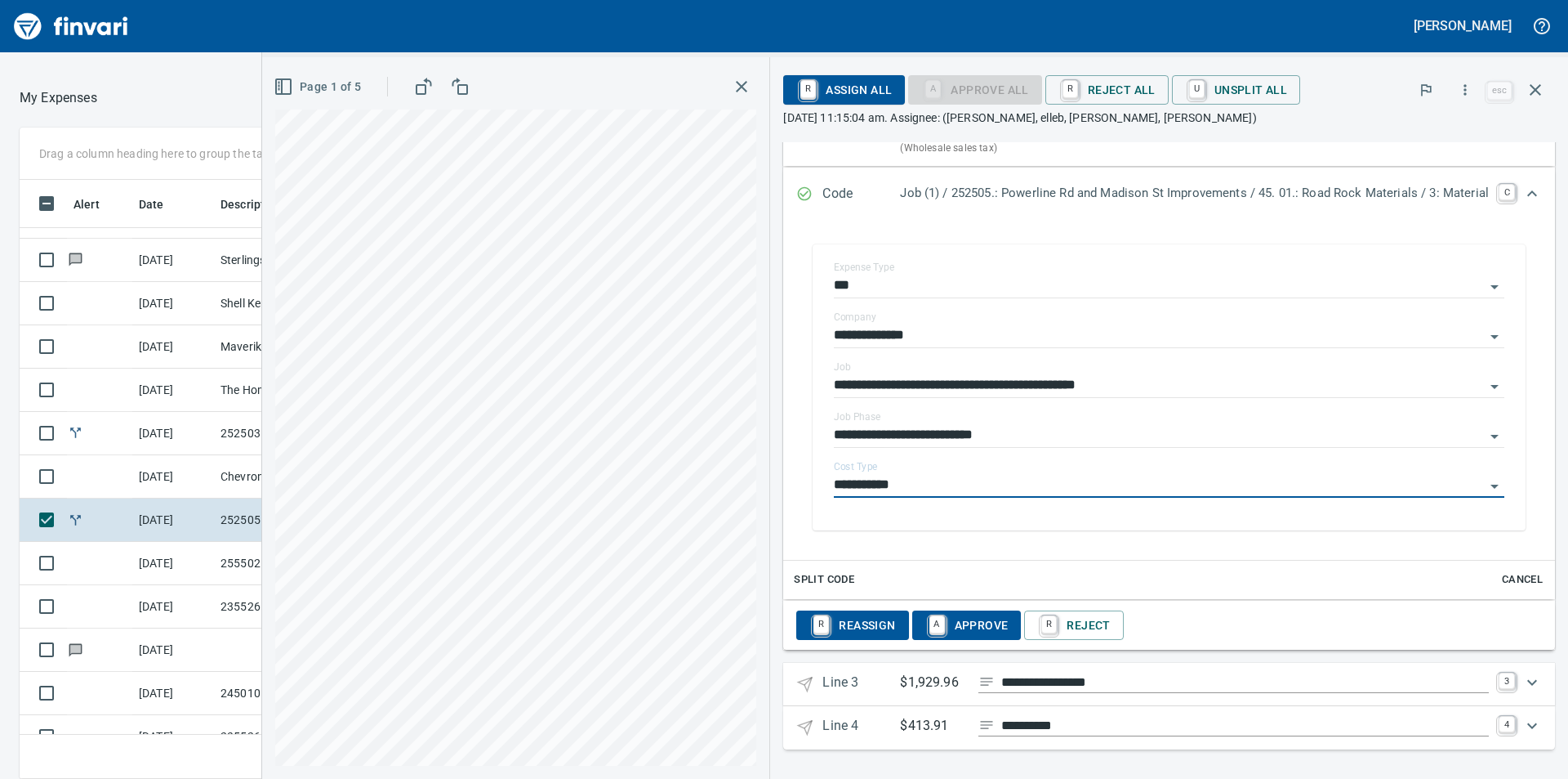
type input "**********"
click at [1522, 680] on icon "Expand" at bounding box center [1532, 682] width 19 height 19
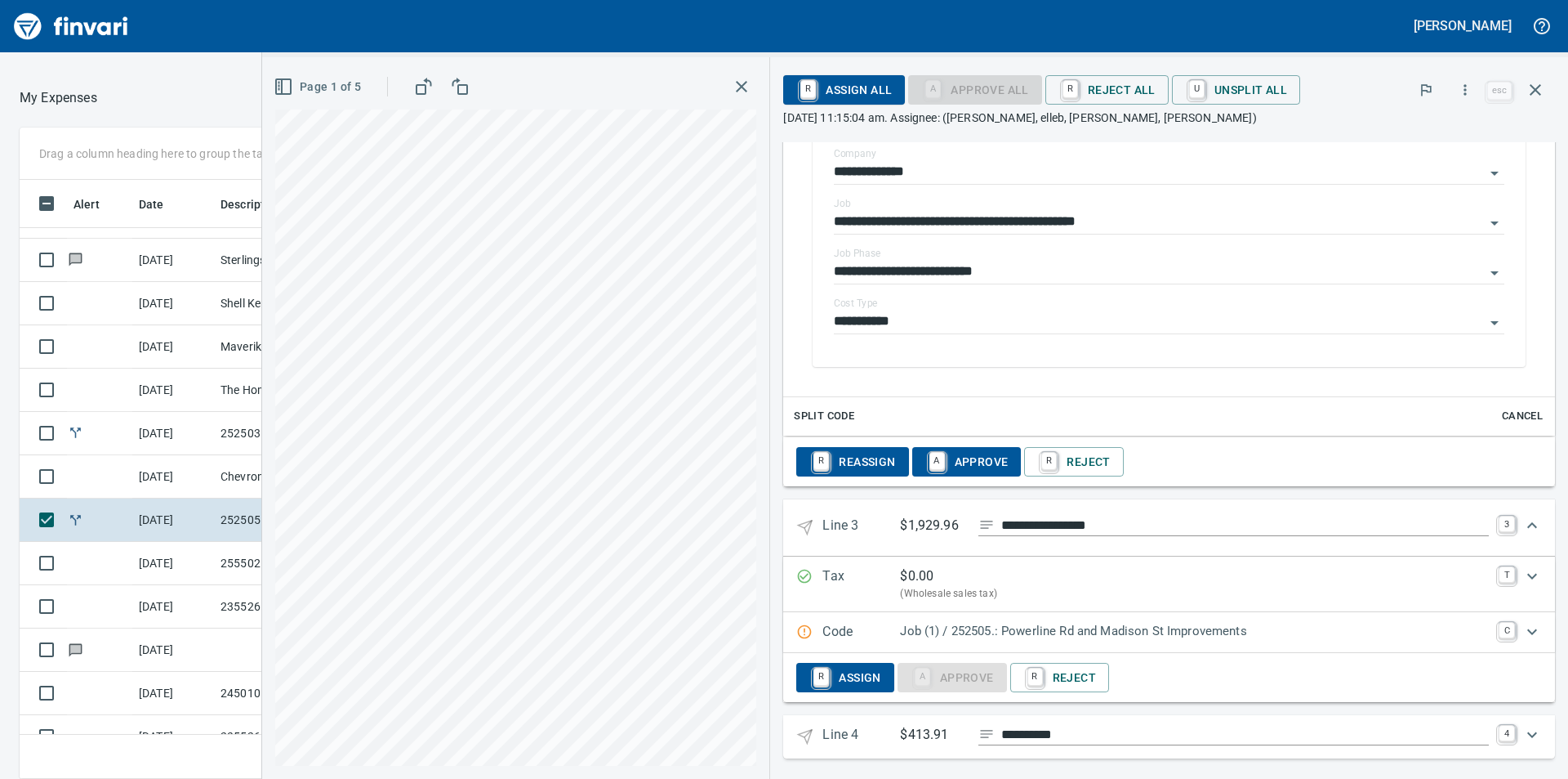
scroll to position [1106, 0]
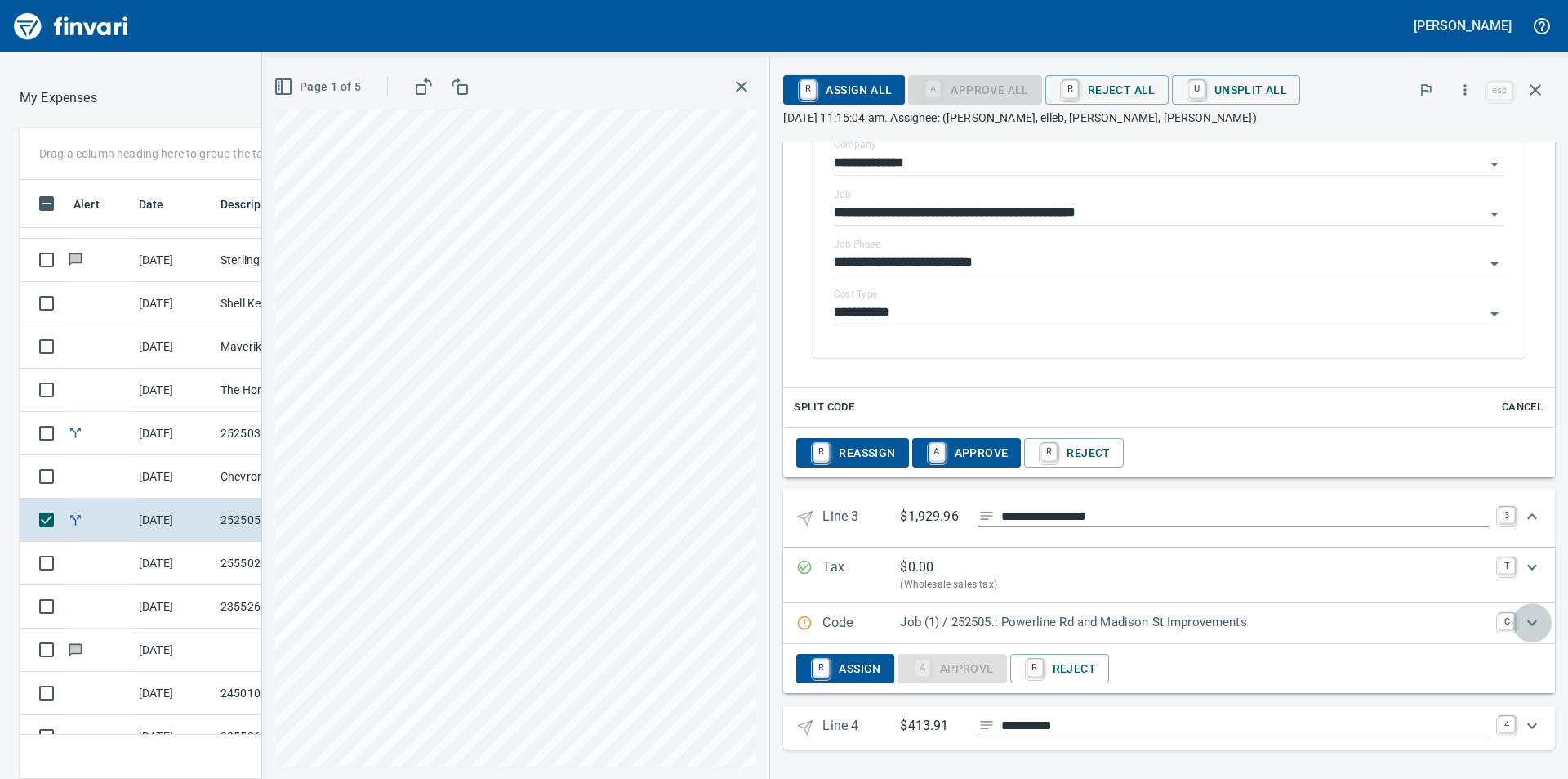
click at [1522, 625] on icon "Expand" at bounding box center [1532, 622] width 19 height 19
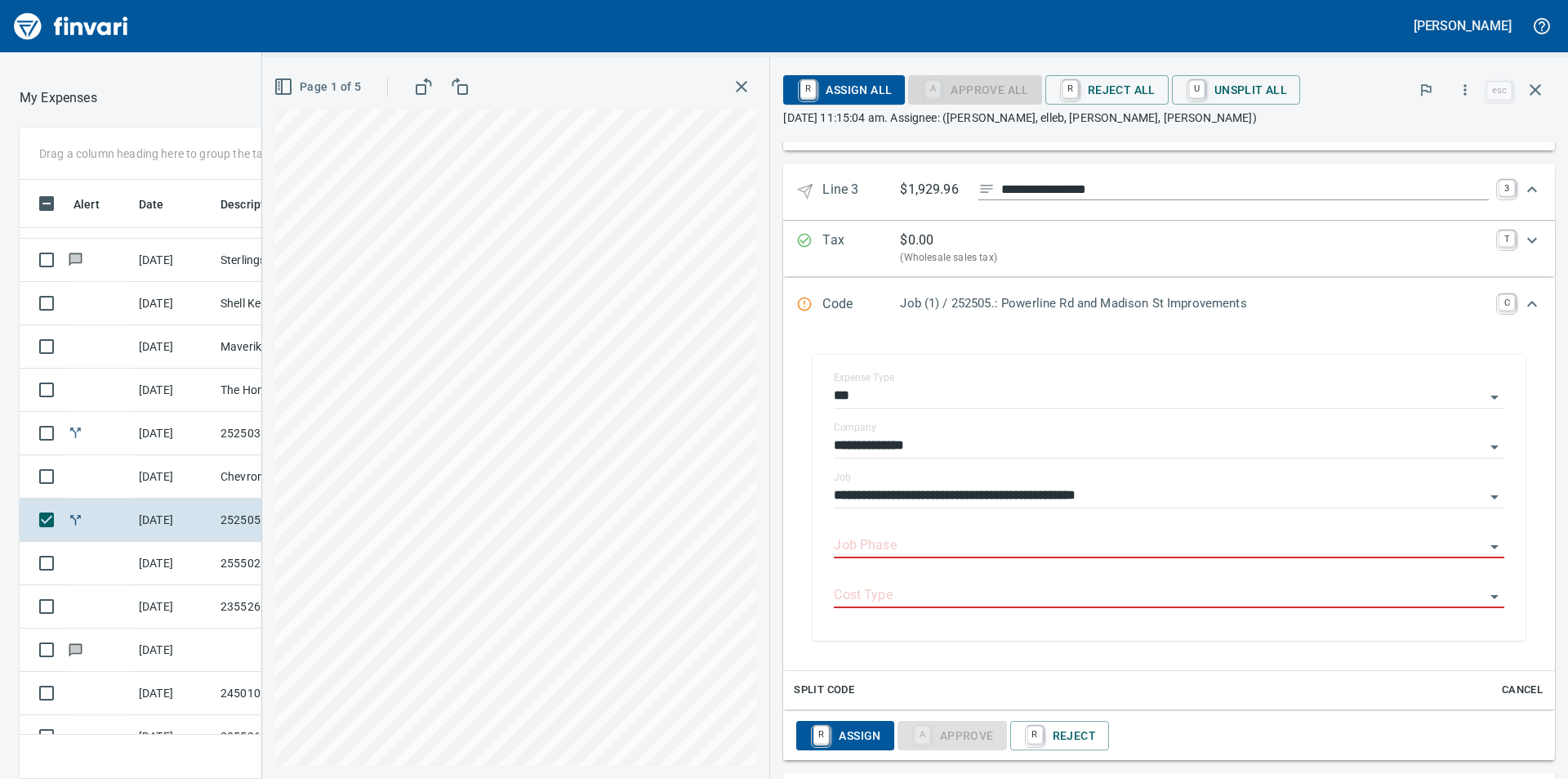
scroll to position [1499, 0]
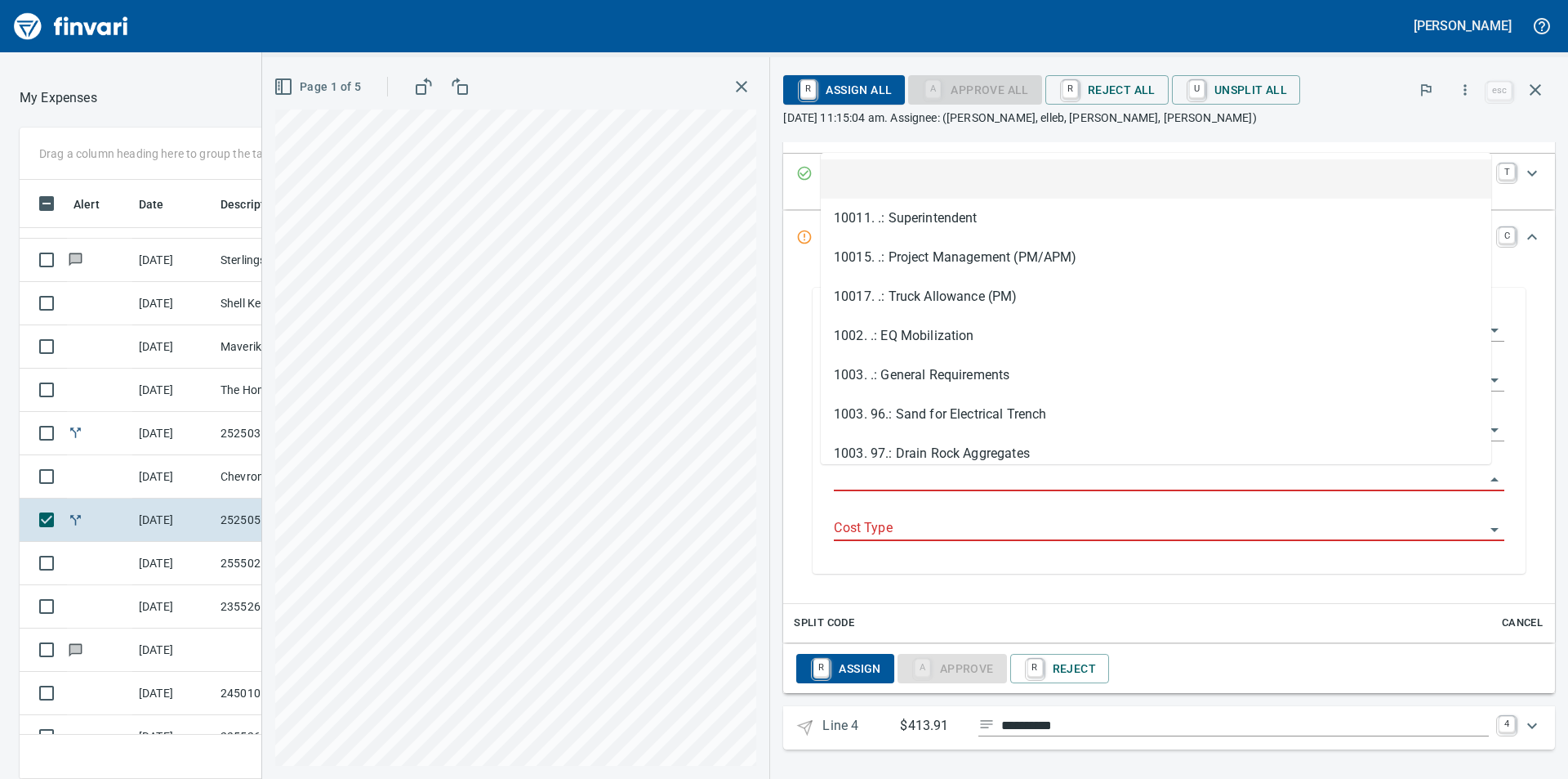
click at [957, 478] on input "Job Phase" at bounding box center [1159, 478] width 651 height 23
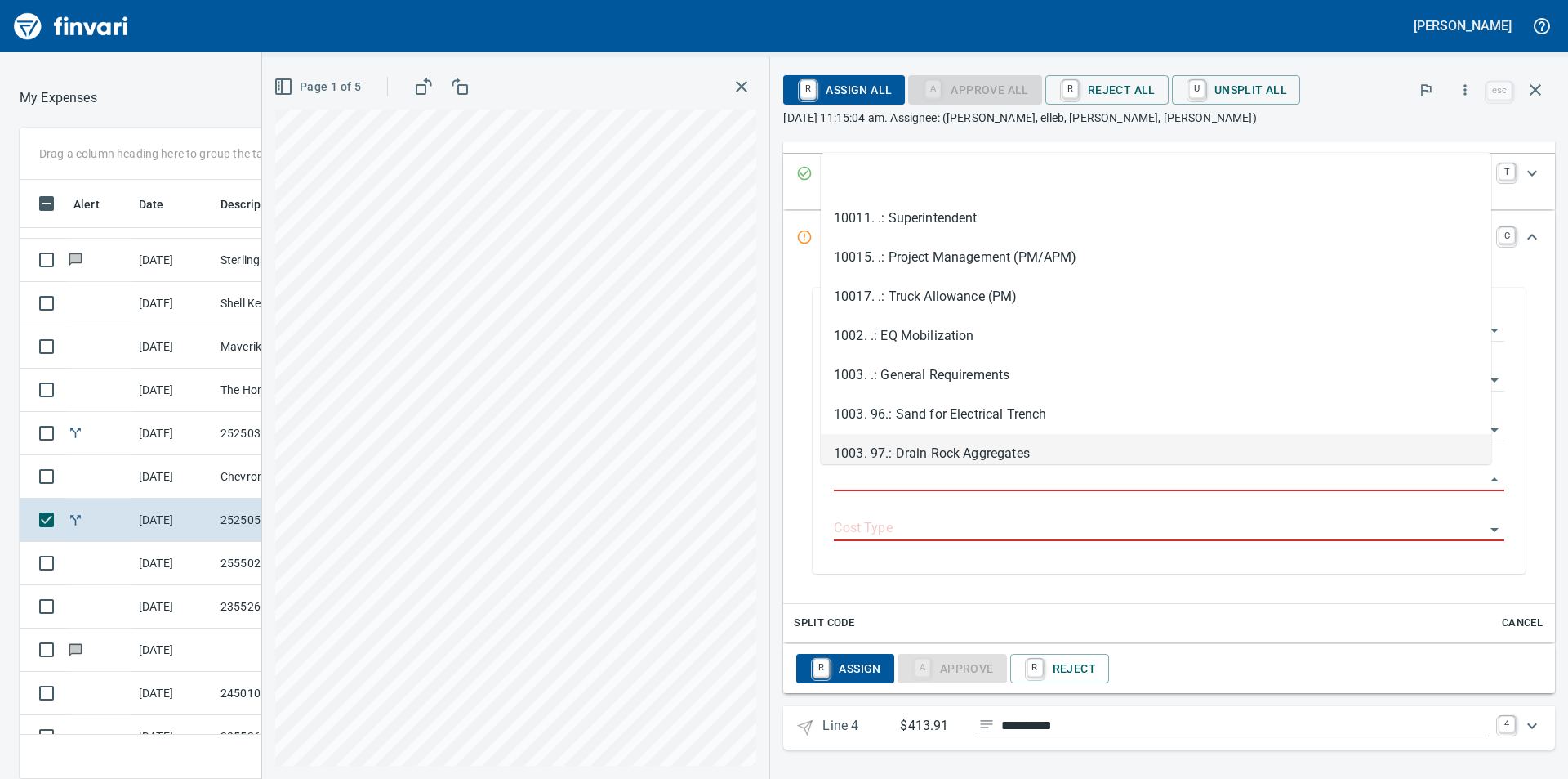
click at [975, 455] on li "1003. 97.: Drain Rock Aggregates" at bounding box center [1156, 453] width 671 height 39
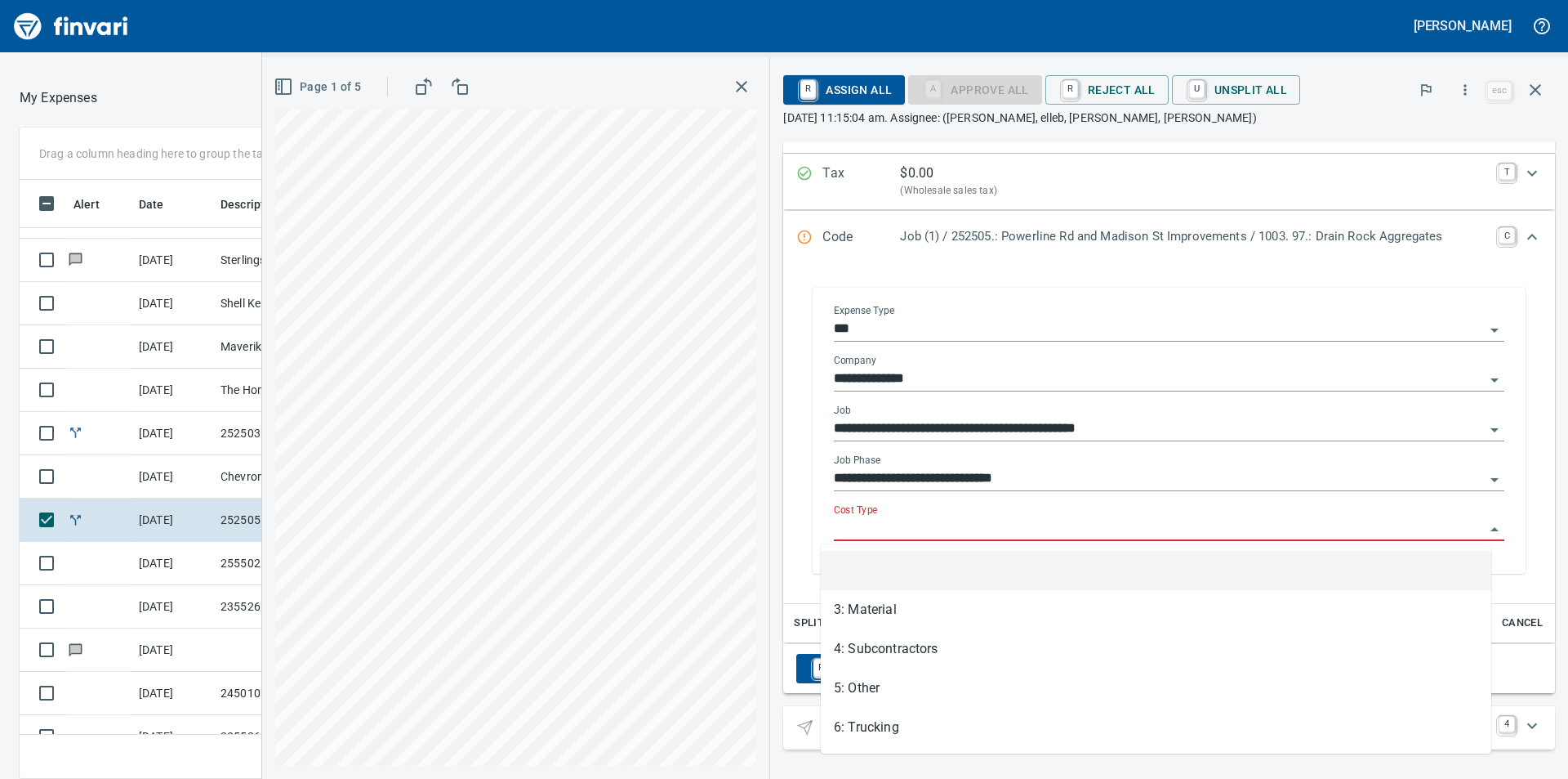
click at [950, 532] on input "Cost Type" at bounding box center [1159, 528] width 651 height 23
type input "**********"
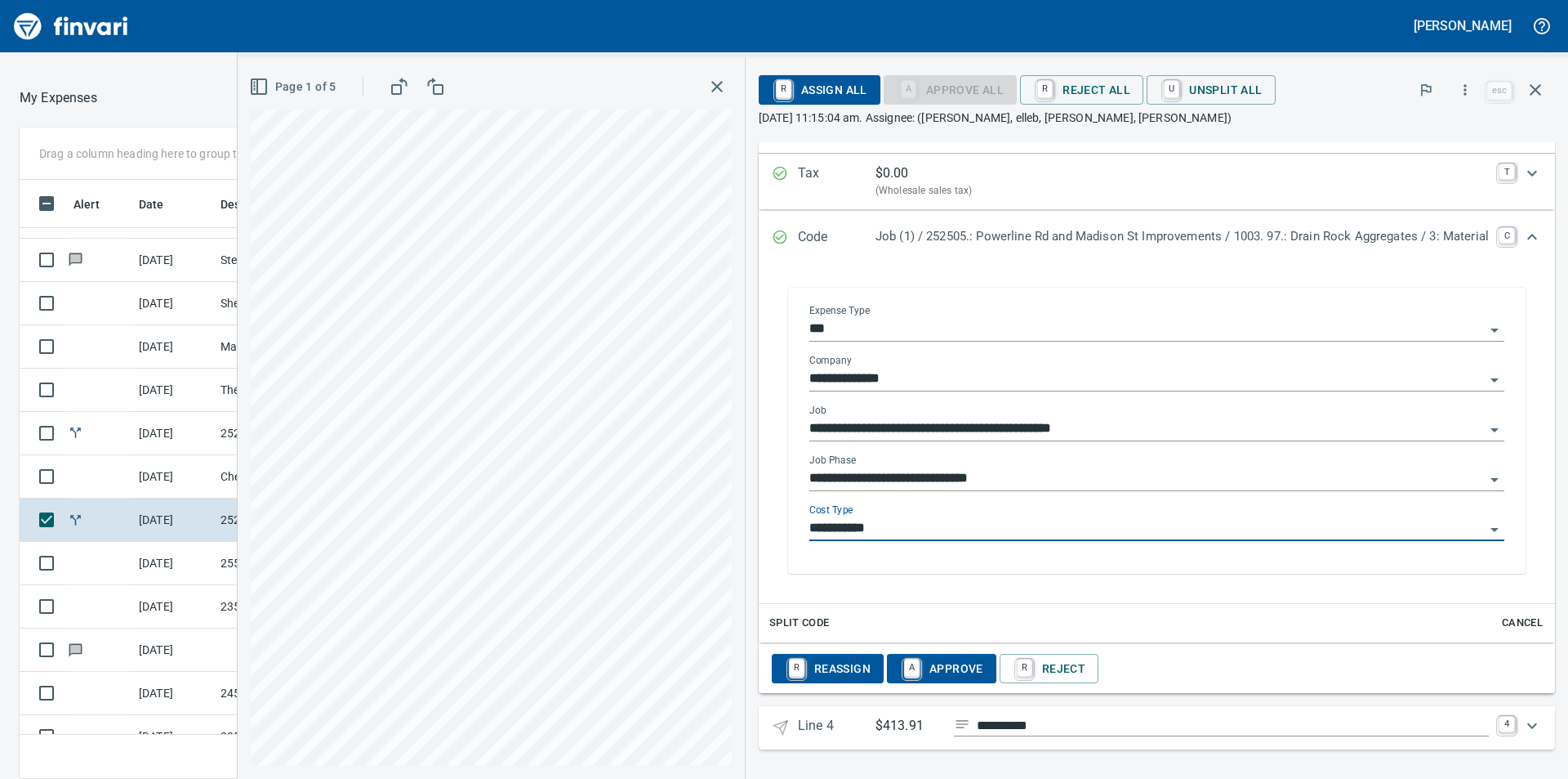
scroll to position [1515, 0]
type input "**********"
click at [1522, 725] on icon "Expand" at bounding box center [1532, 726] width 19 height 19
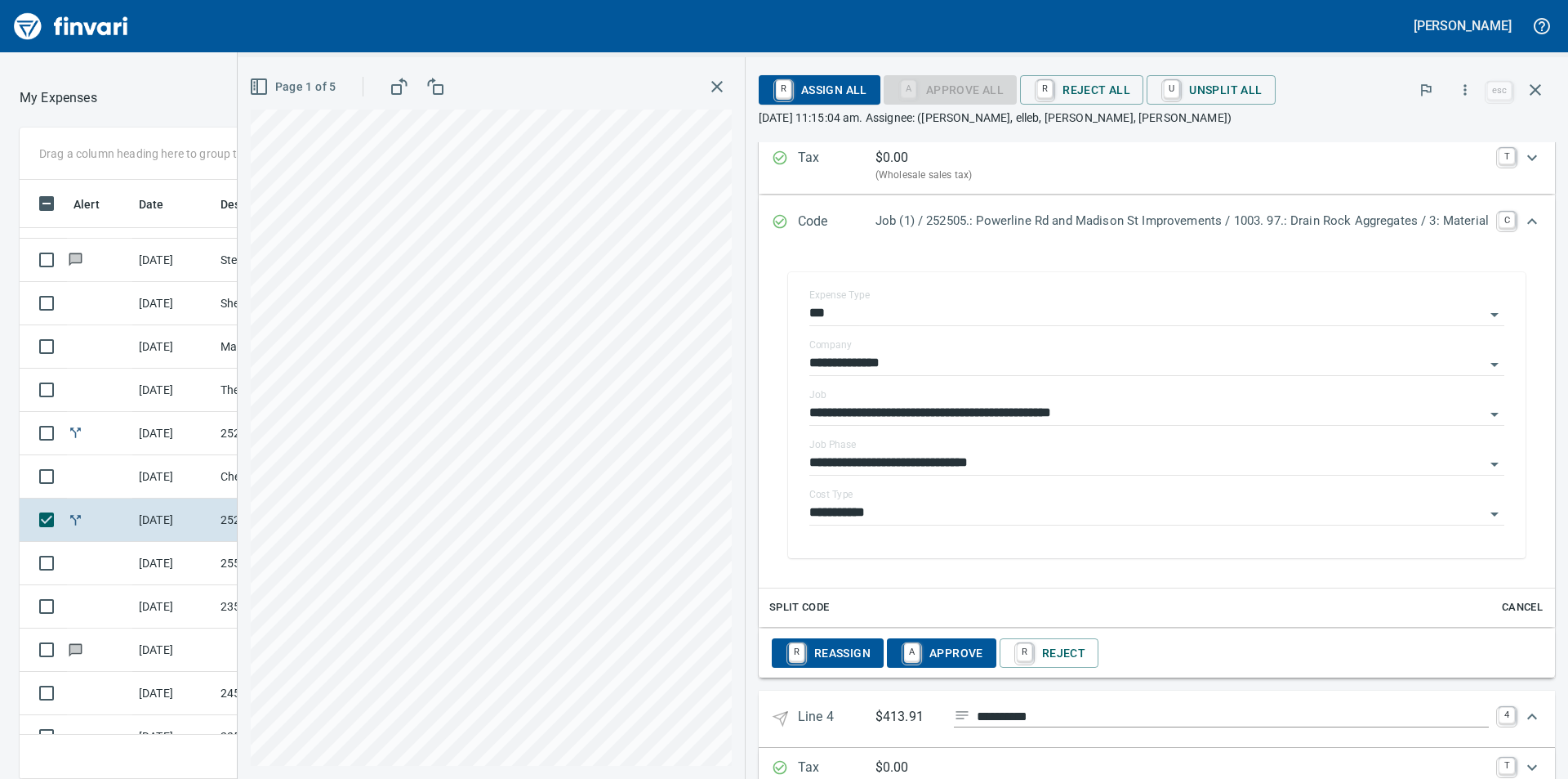
scroll to position [1675, 0]
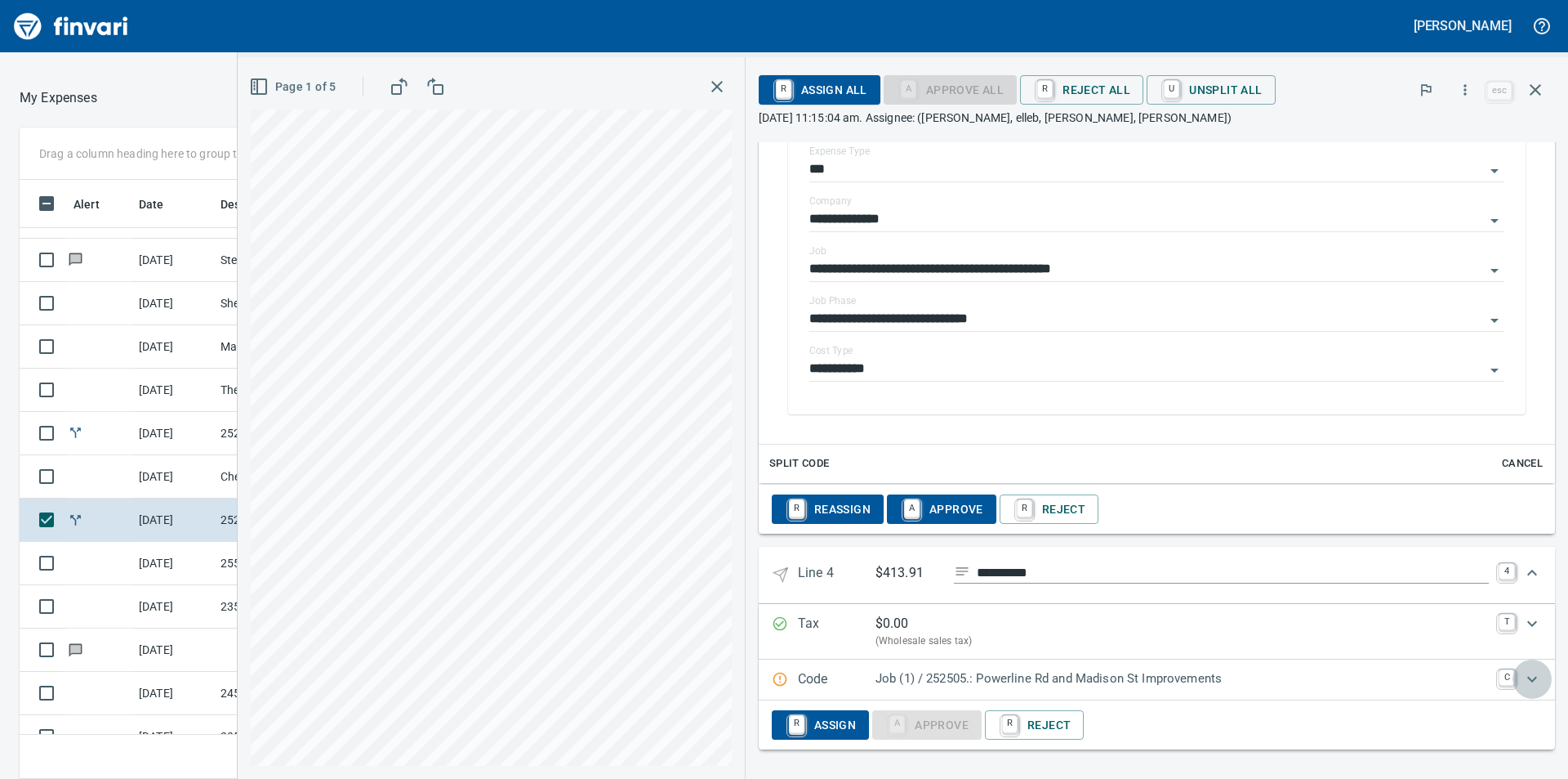
click at [1526, 682] on icon "Expand" at bounding box center [1532, 679] width 19 height 19
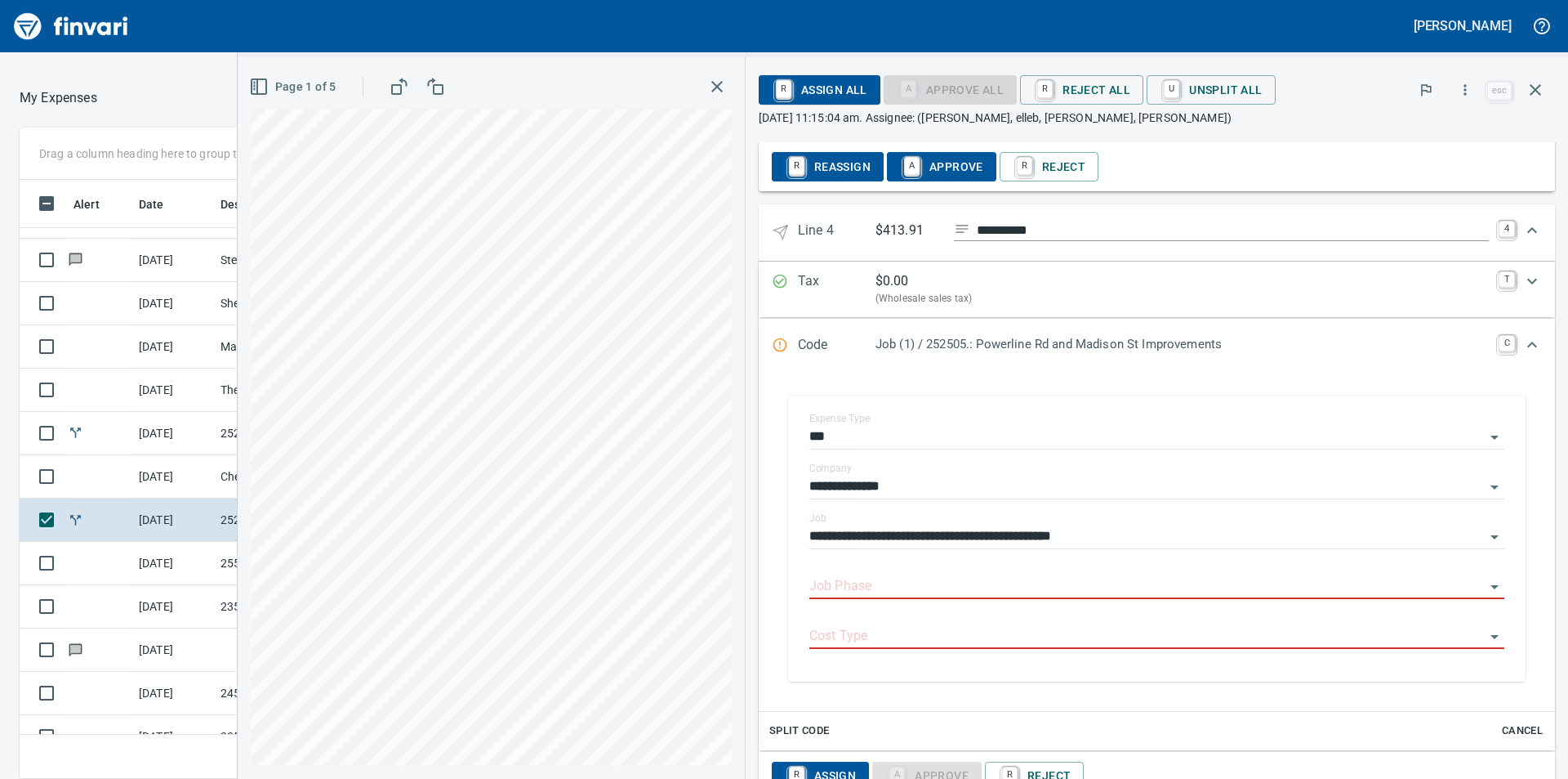
scroll to position [2068, 0]
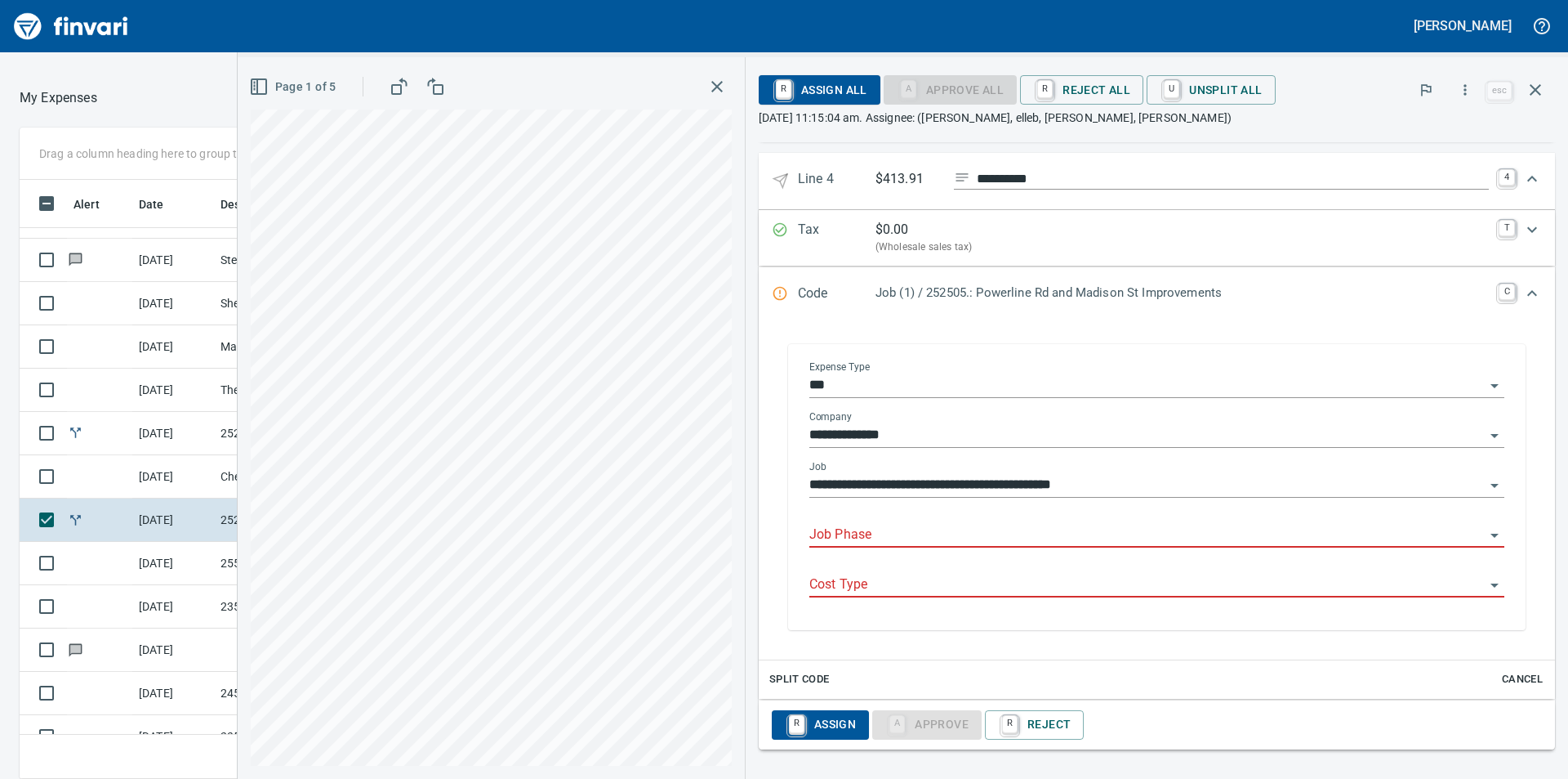
click at [1127, 537] on input "Job Phase" at bounding box center [1147, 535] width 675 height 23
click at [982, 577] on li "251002. .: Embankment Native" at bounding box center [1147, 577] width 690 height 39
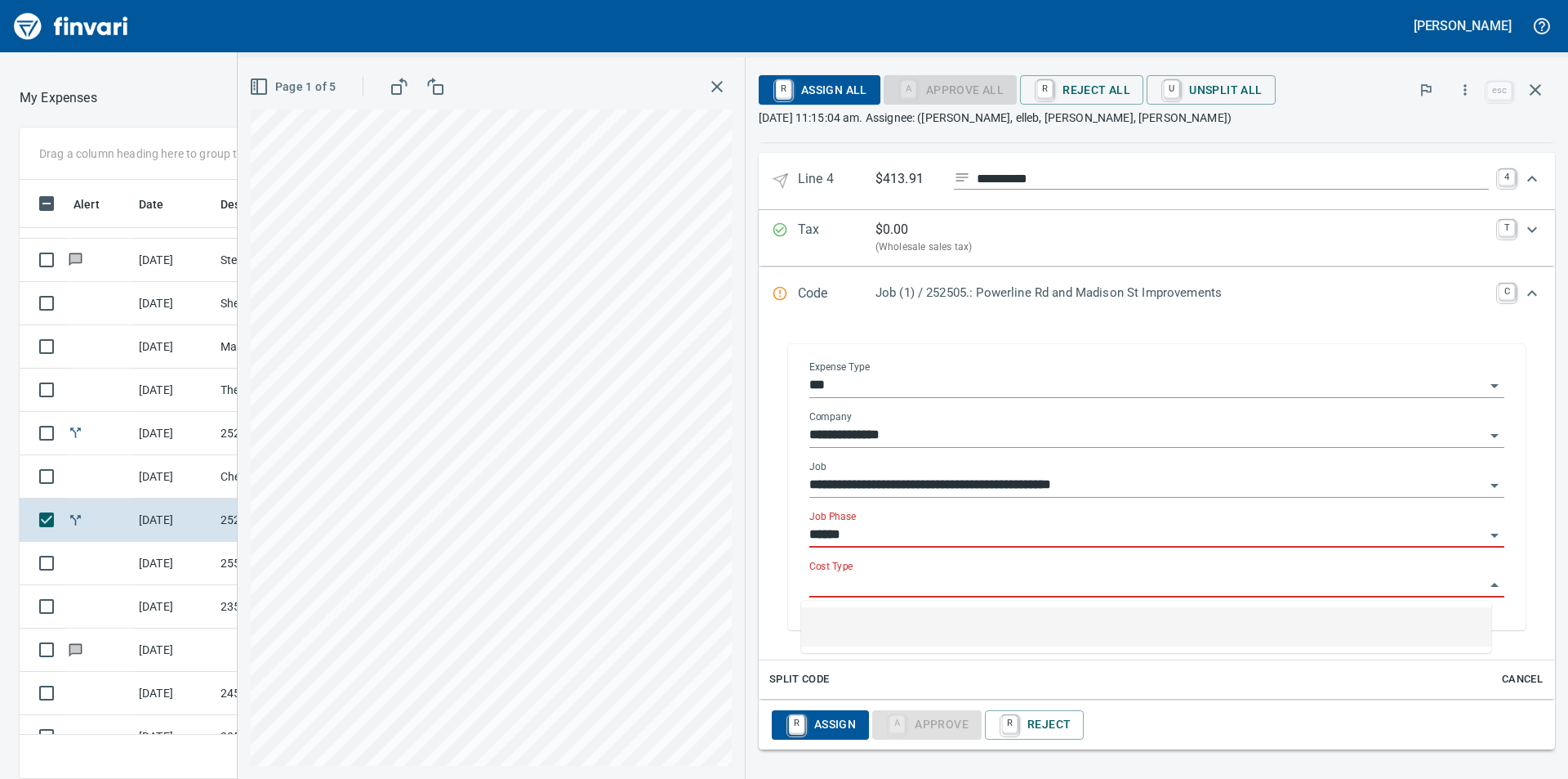
click at [952, 592] on input "Cost Type" at bounding box center [1147, 585] width 675 height 23
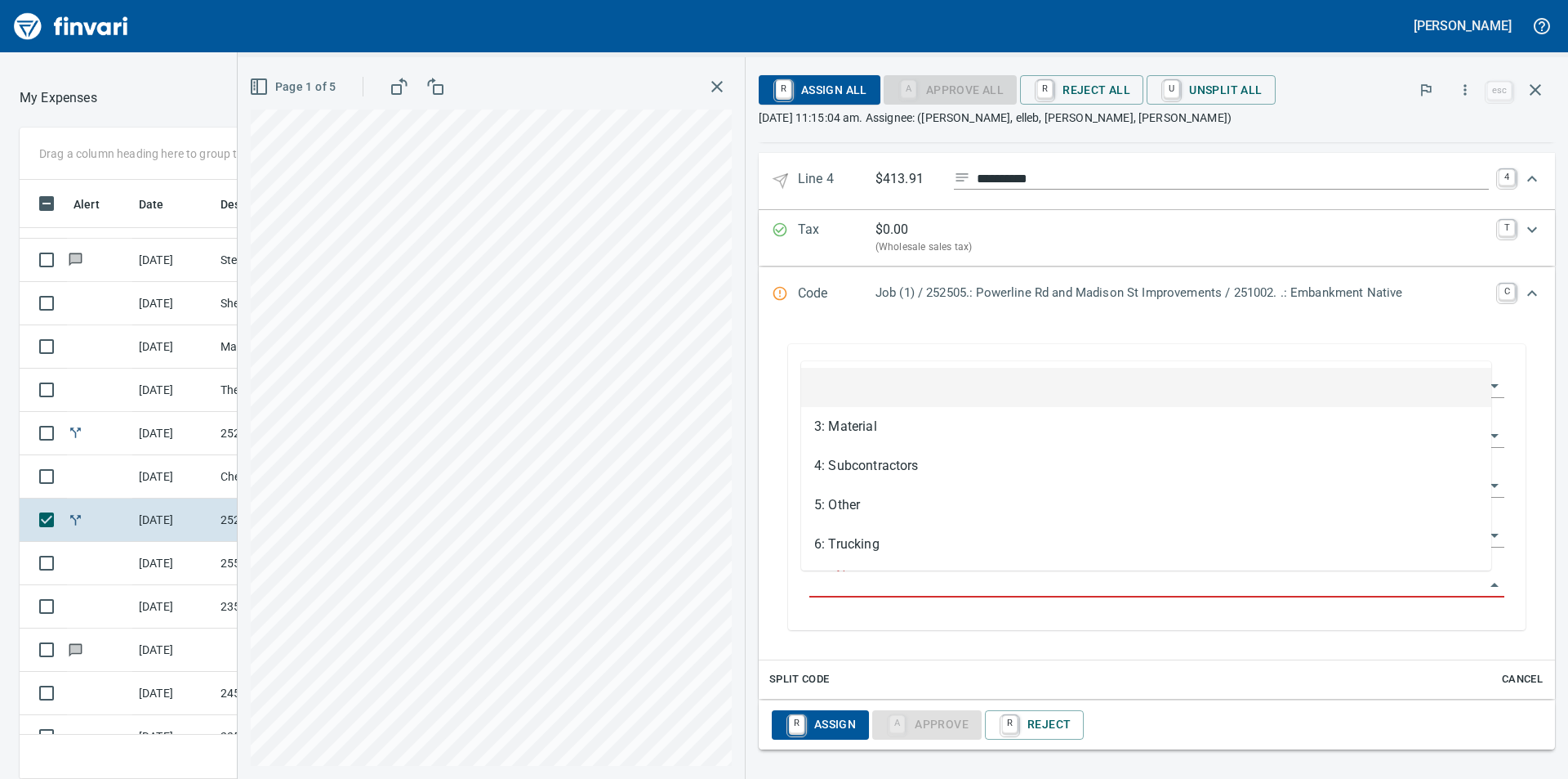
type input "**********"
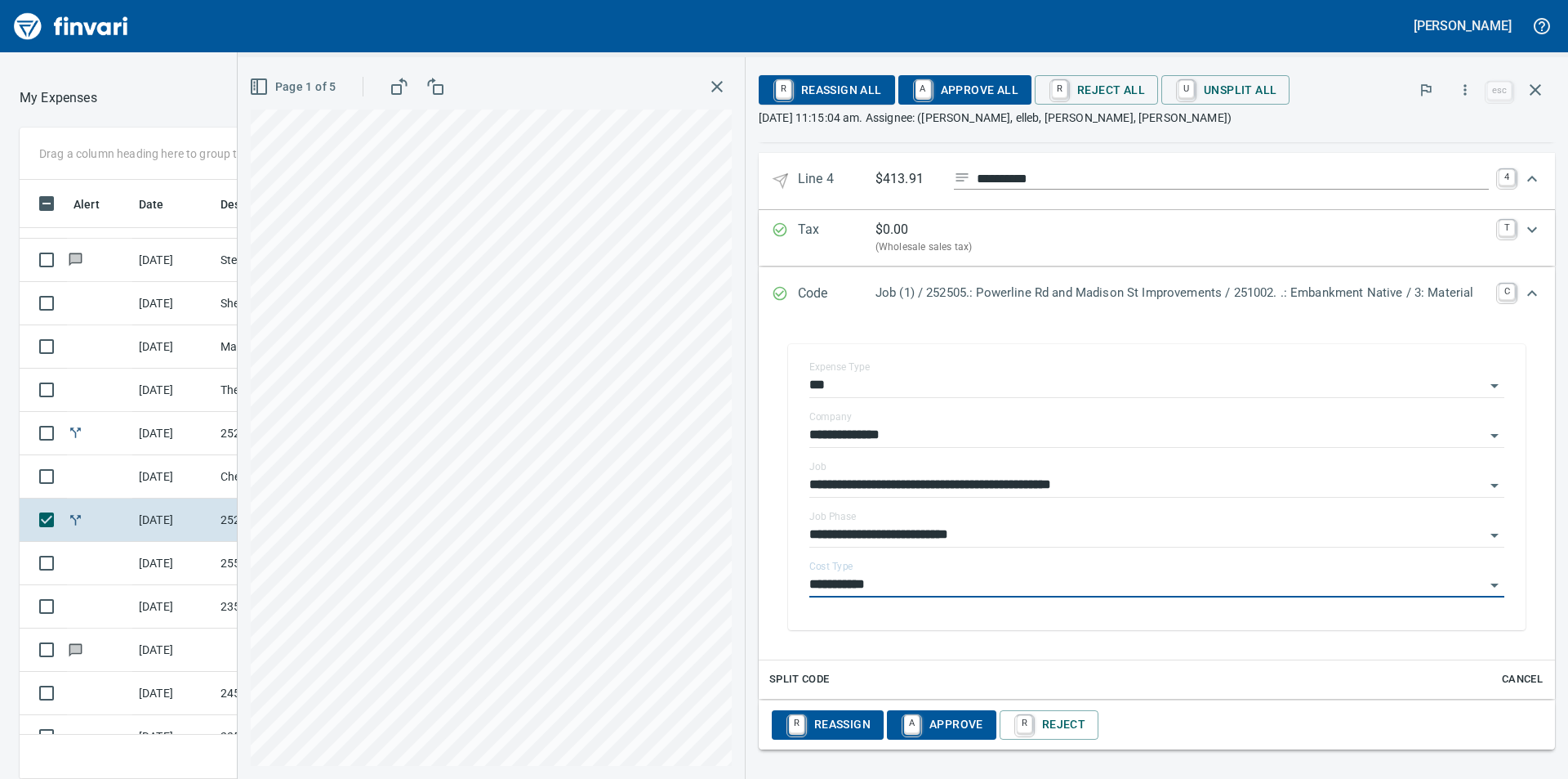
type input "**********"
click at [965, 94] on span "A Approve All" at bounding box center [965, 90] width 107 height 28
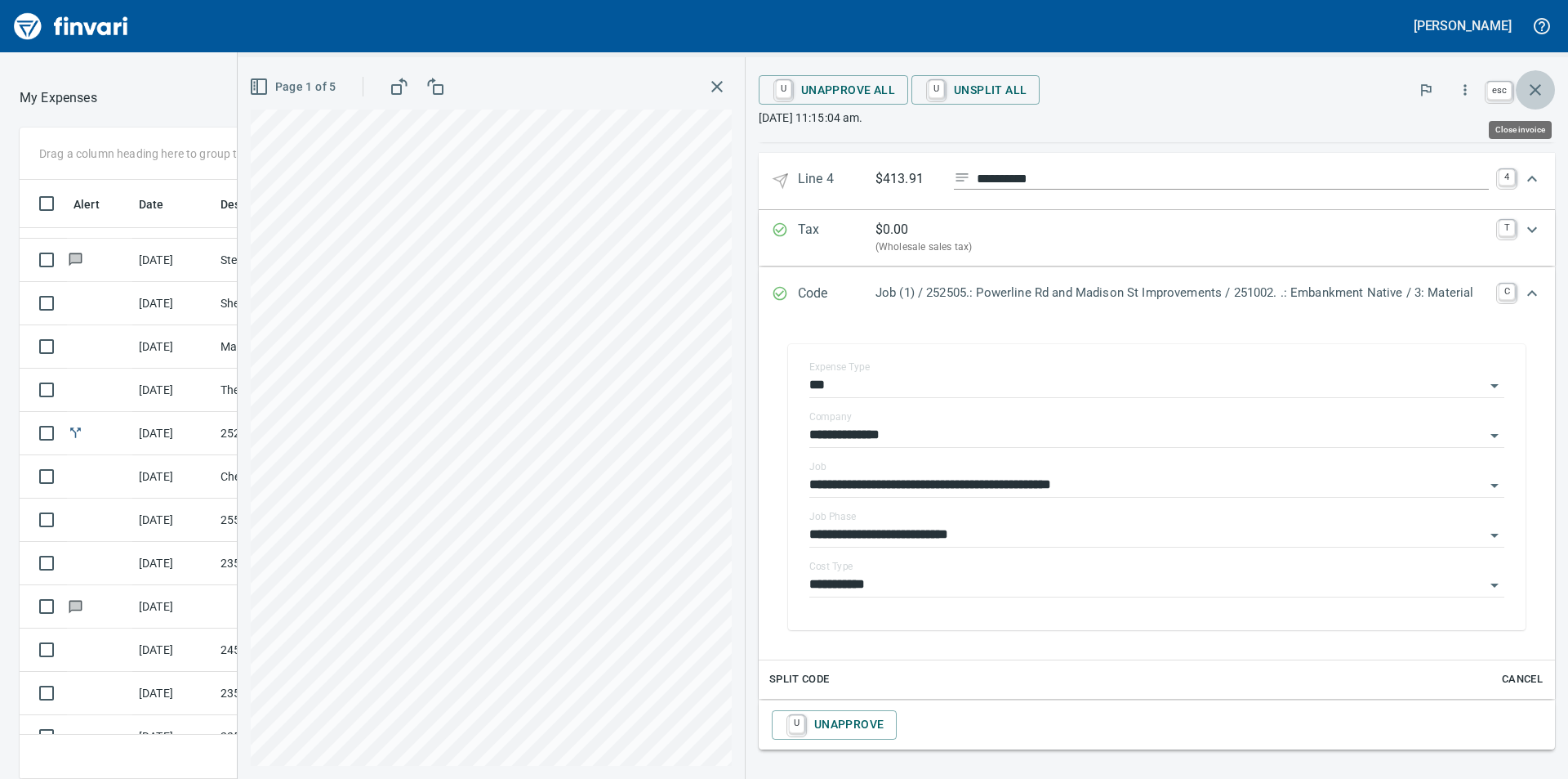
click at [1539, 91] on icon "button" at bounding box center [1536, 89] width 19 height 19
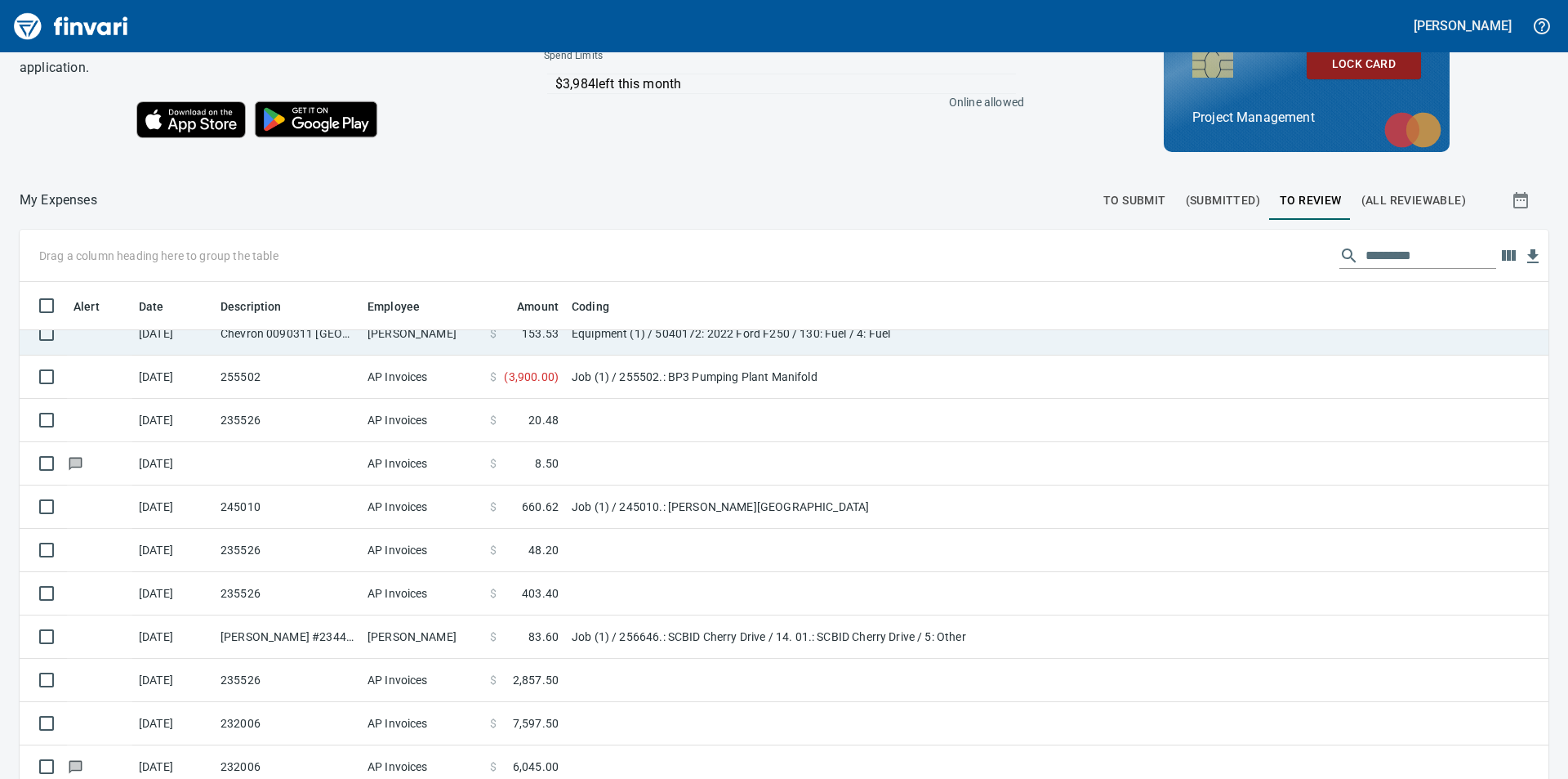
scroll to position [1226, 0]
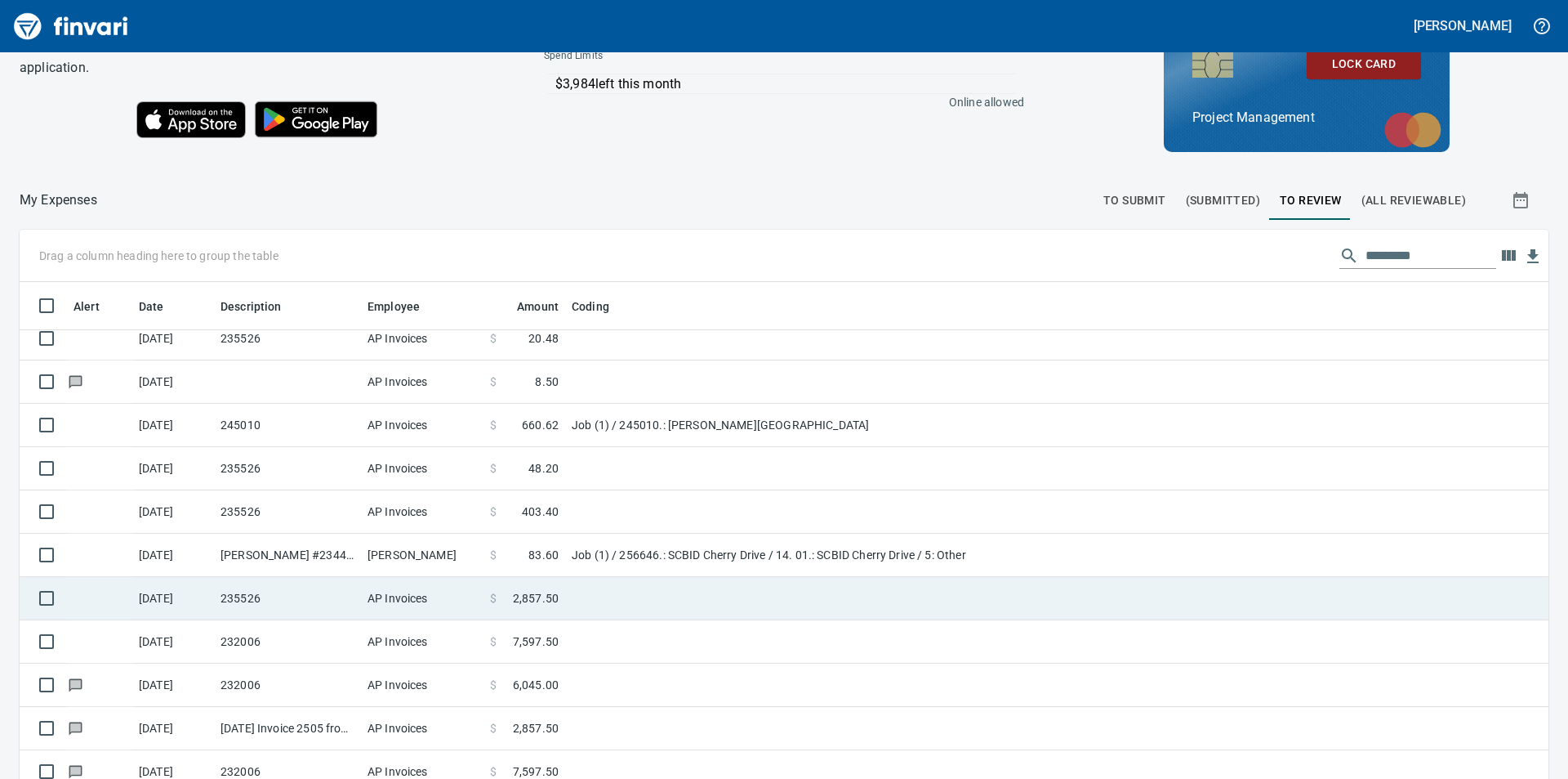
click at [546, 591] on span "2,857.50" at bounding box center [536, 598] width 46 height 17
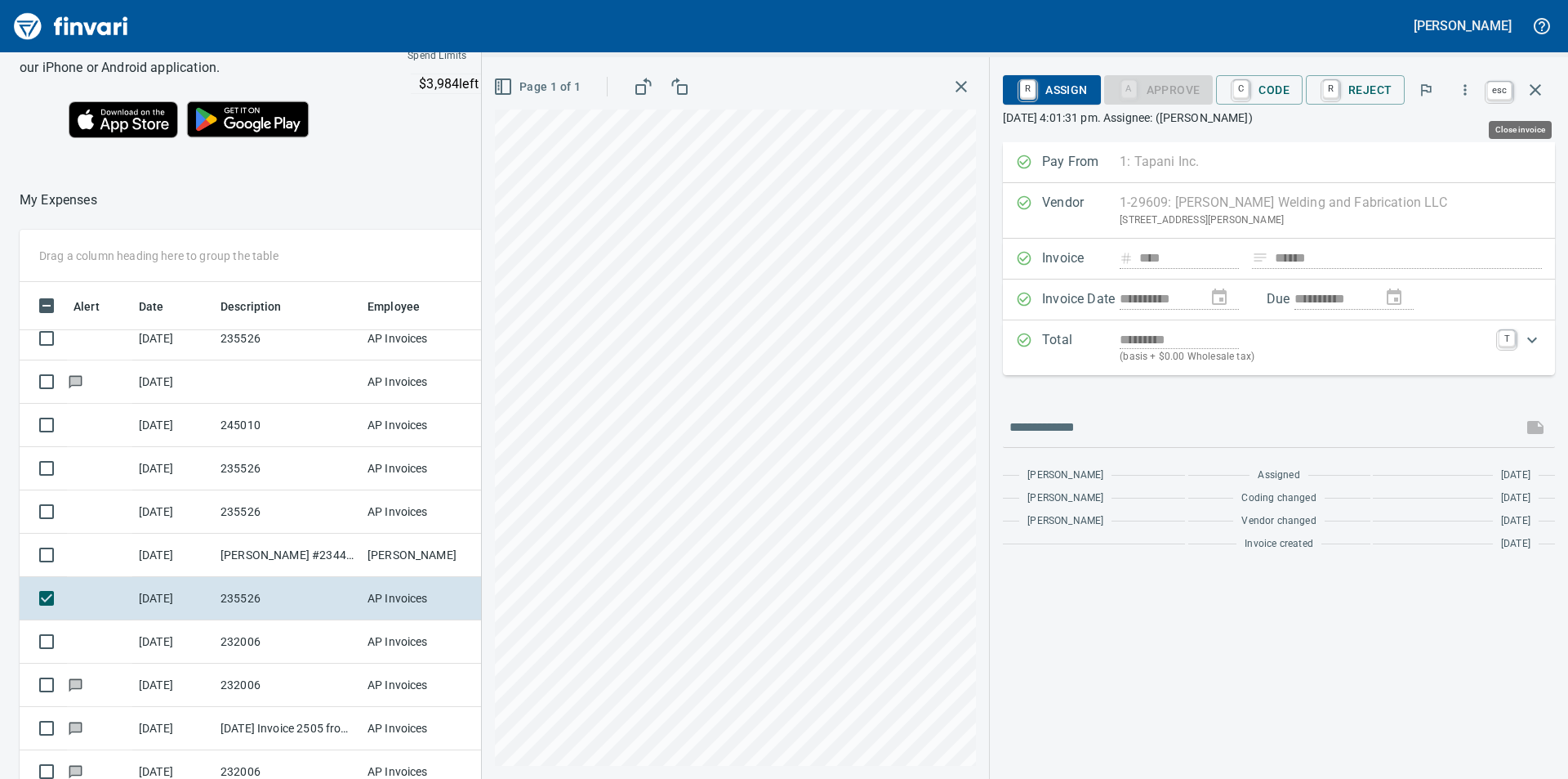
scroll to position [587, 1084]
click at [1531, 88] on icon "button" at bounding box center [1536, 89] width 19 height 19
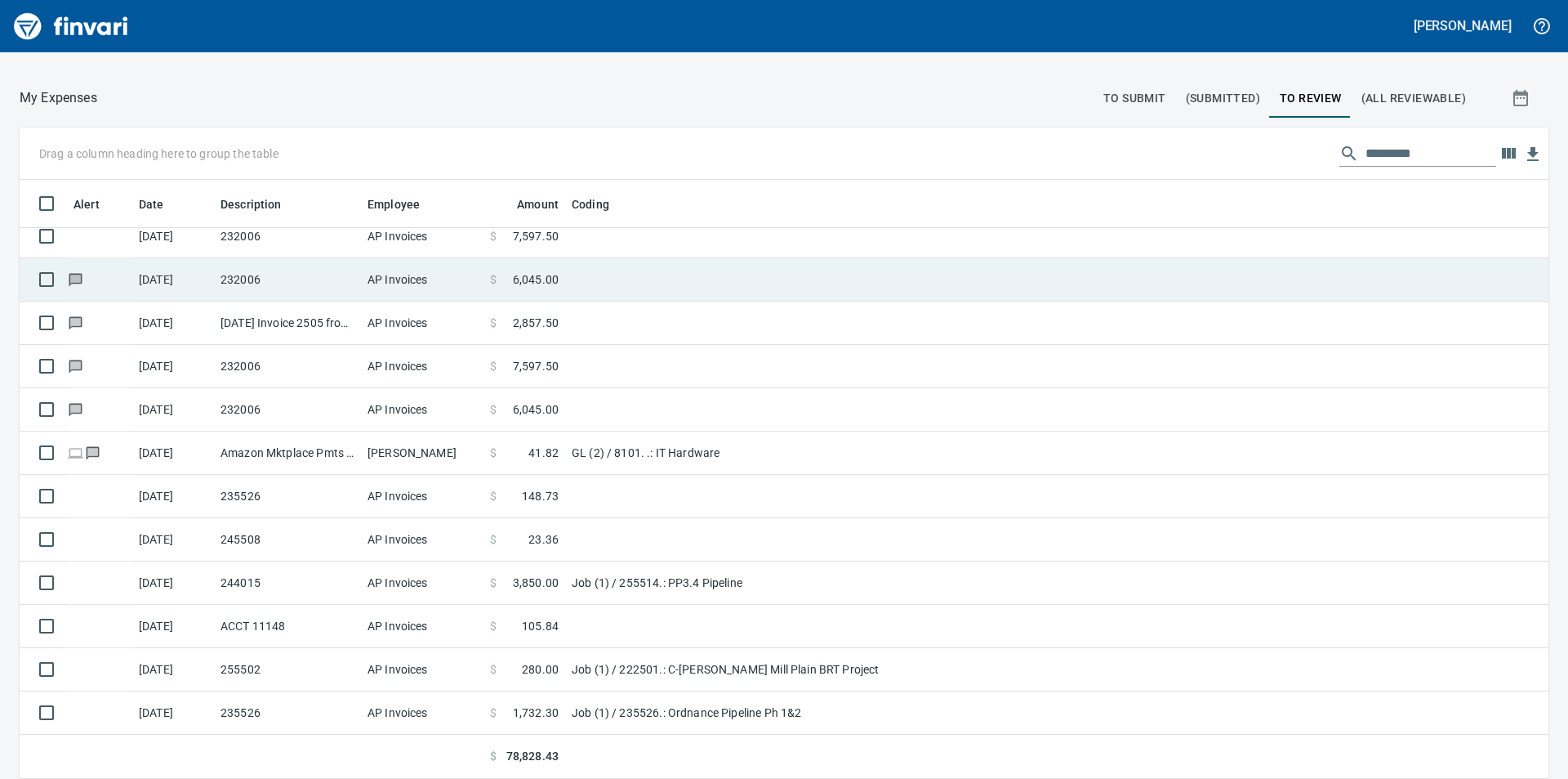
scroll to position [1448, 0]
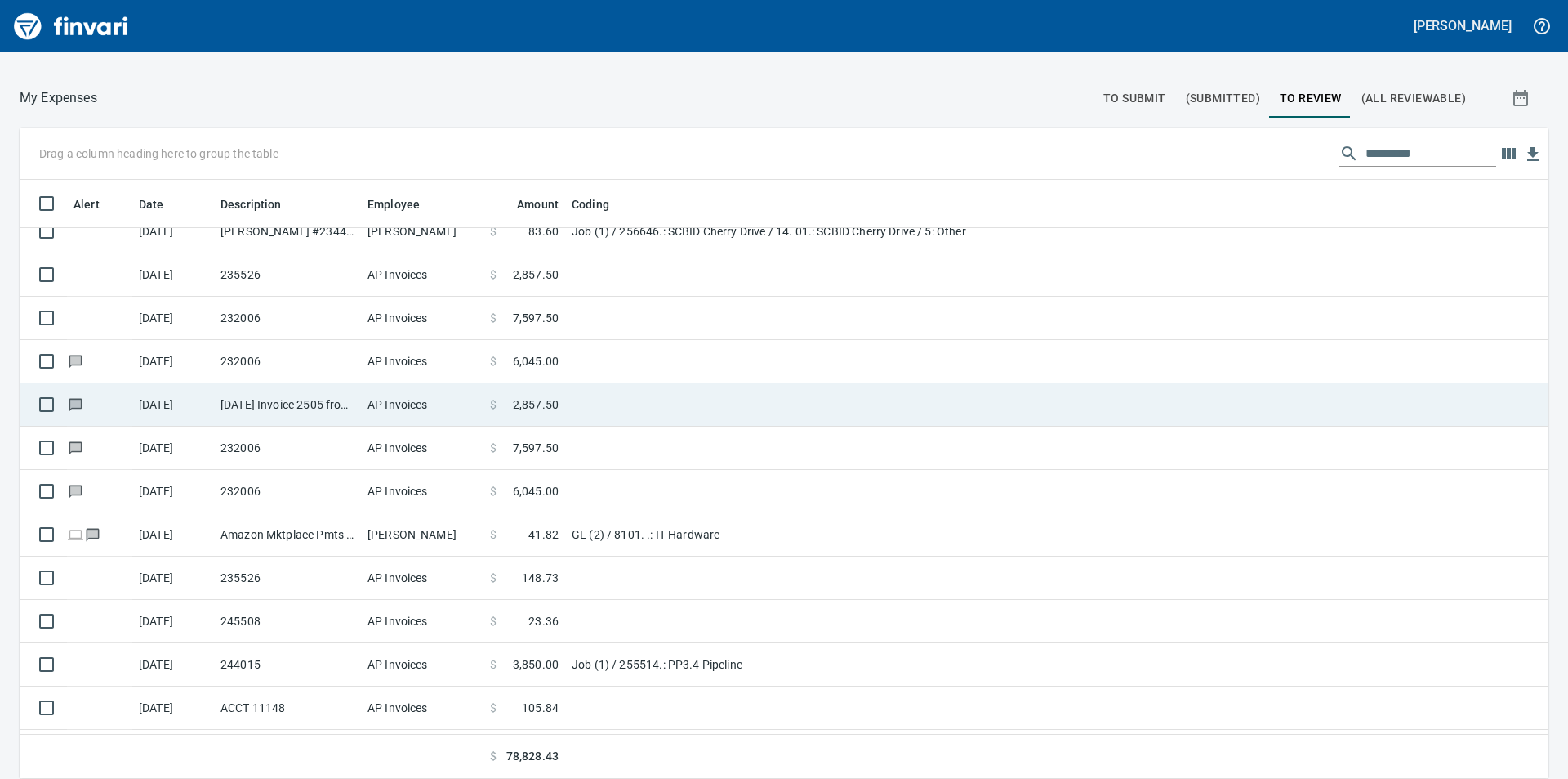
click at [336, 402] on td "[DATE] Invoice 2505 from [PERSON_NAME] Welding and Fabrication LLC (1-29609)" at bounding box center [287, 404] width 147 height 43
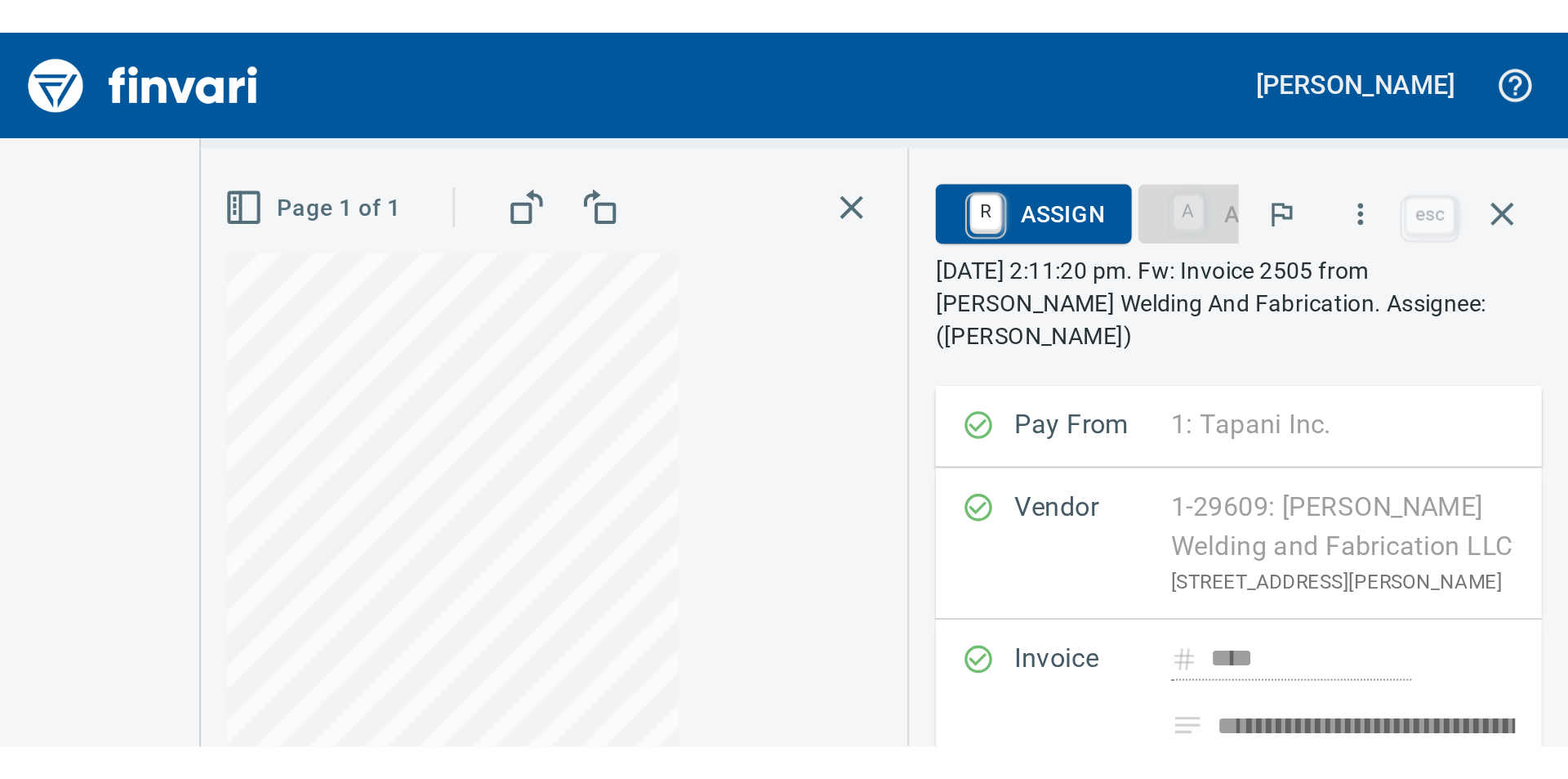
scroll to position [585, 1084]
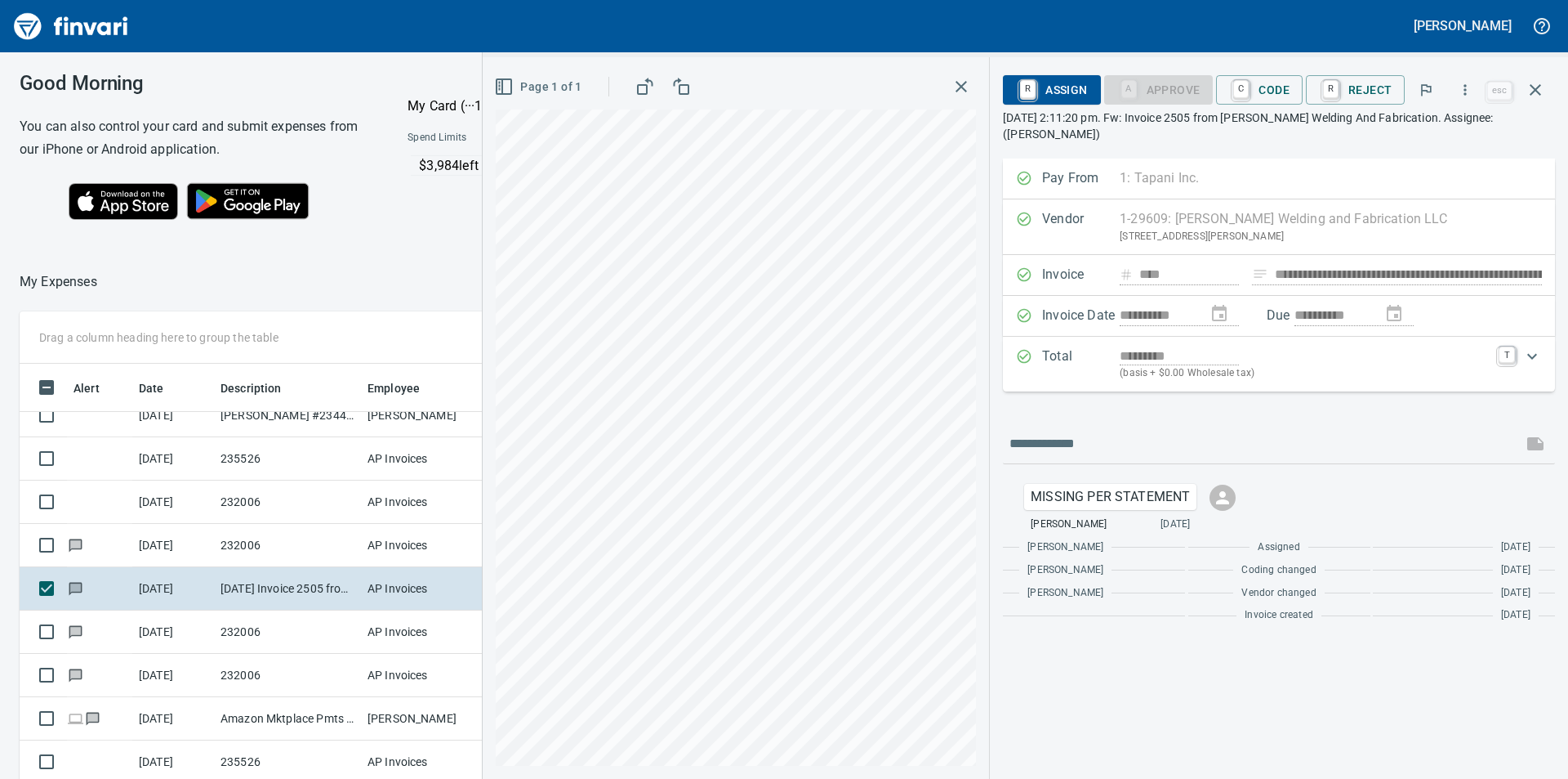
click at [971, 85] on icon "button" at bounding box center [961, 87] width 19 height 19
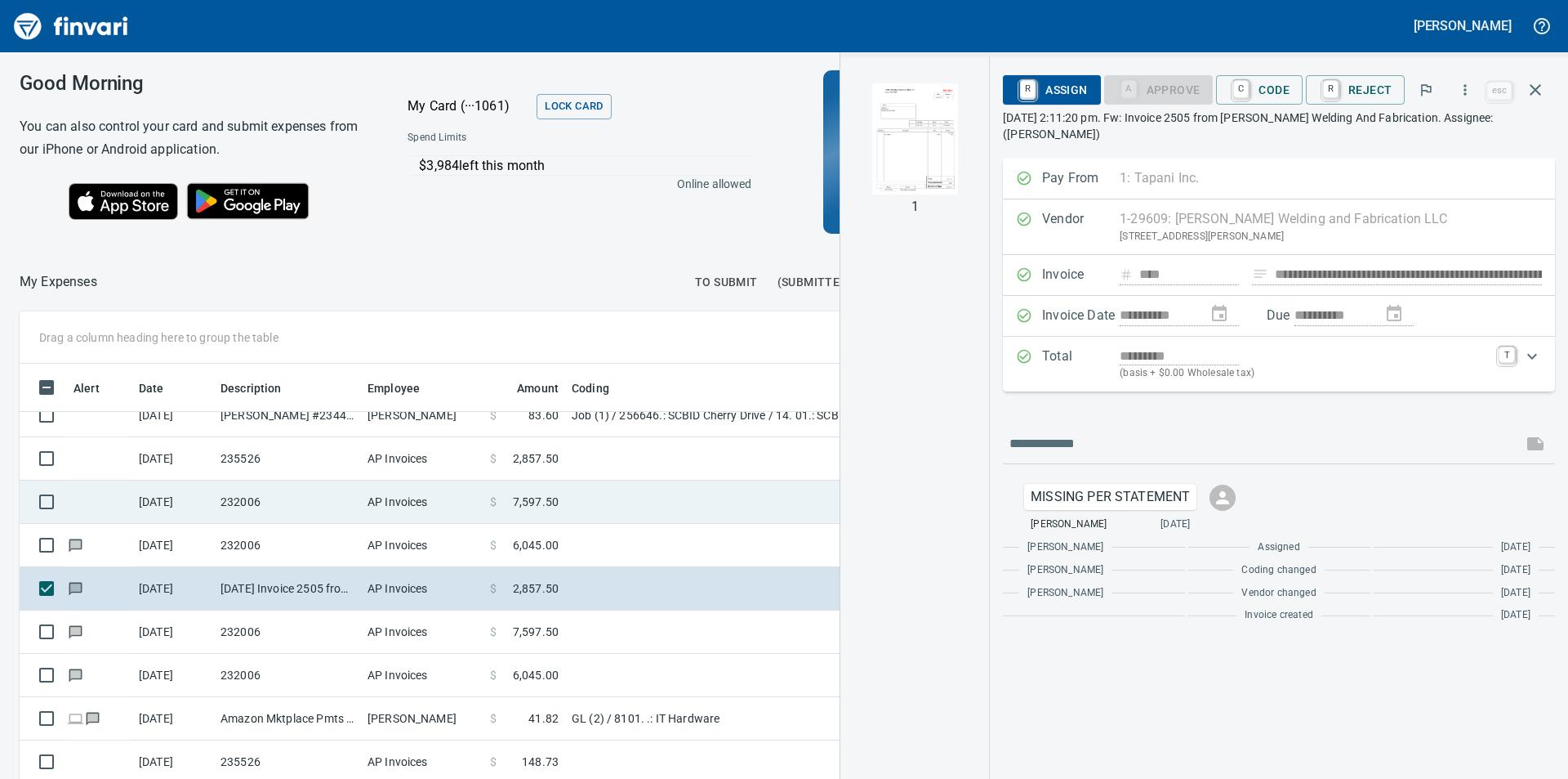
click at [537, 493] on span "7,597.50" at bounding box center [536, 501] width 46 height 17
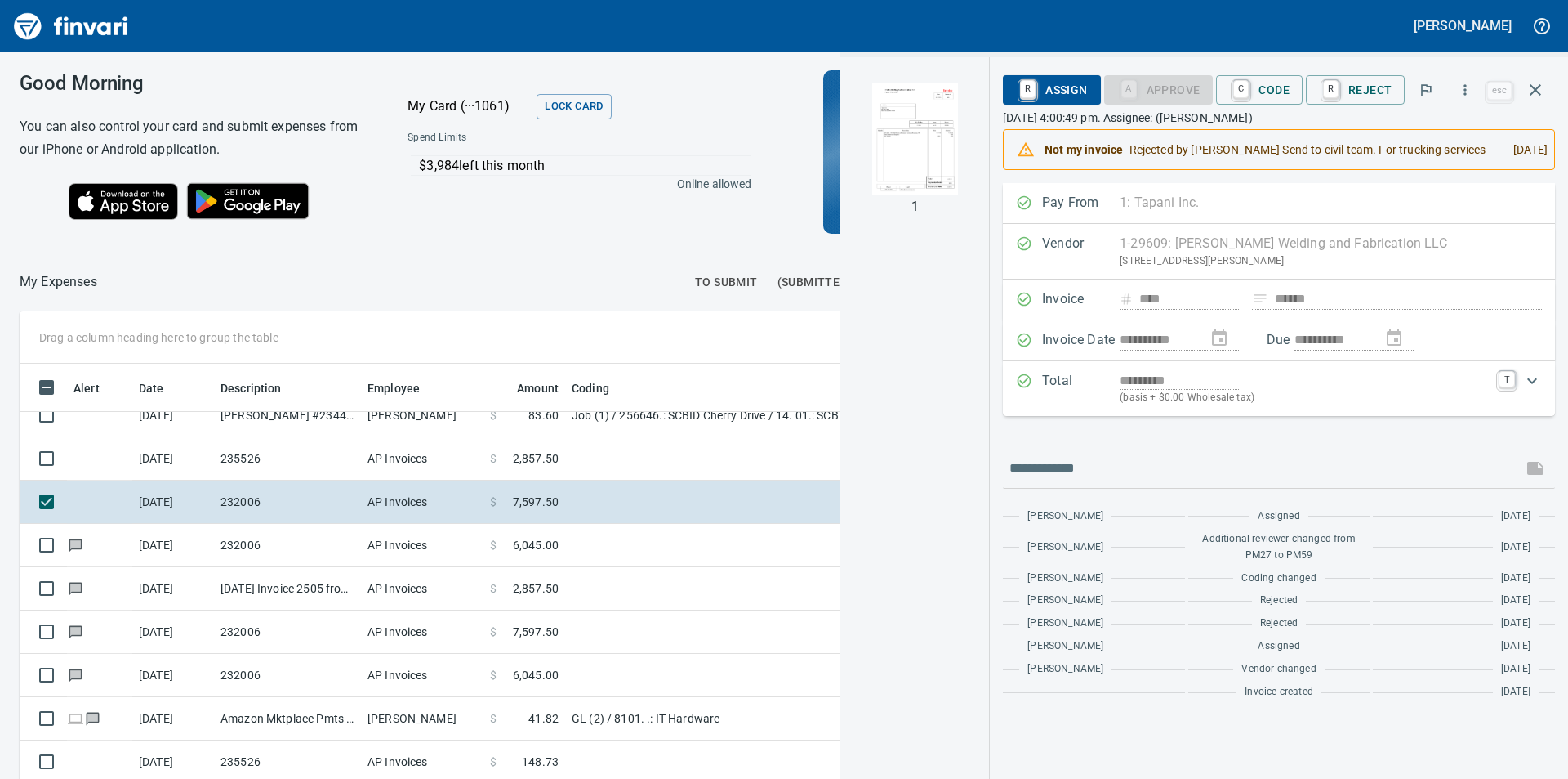
click at [921, 123] on img "button" at bounding box center [915, 138] width 111 height 111
